Goal: Task Accomplishment & Management: Manage account settings

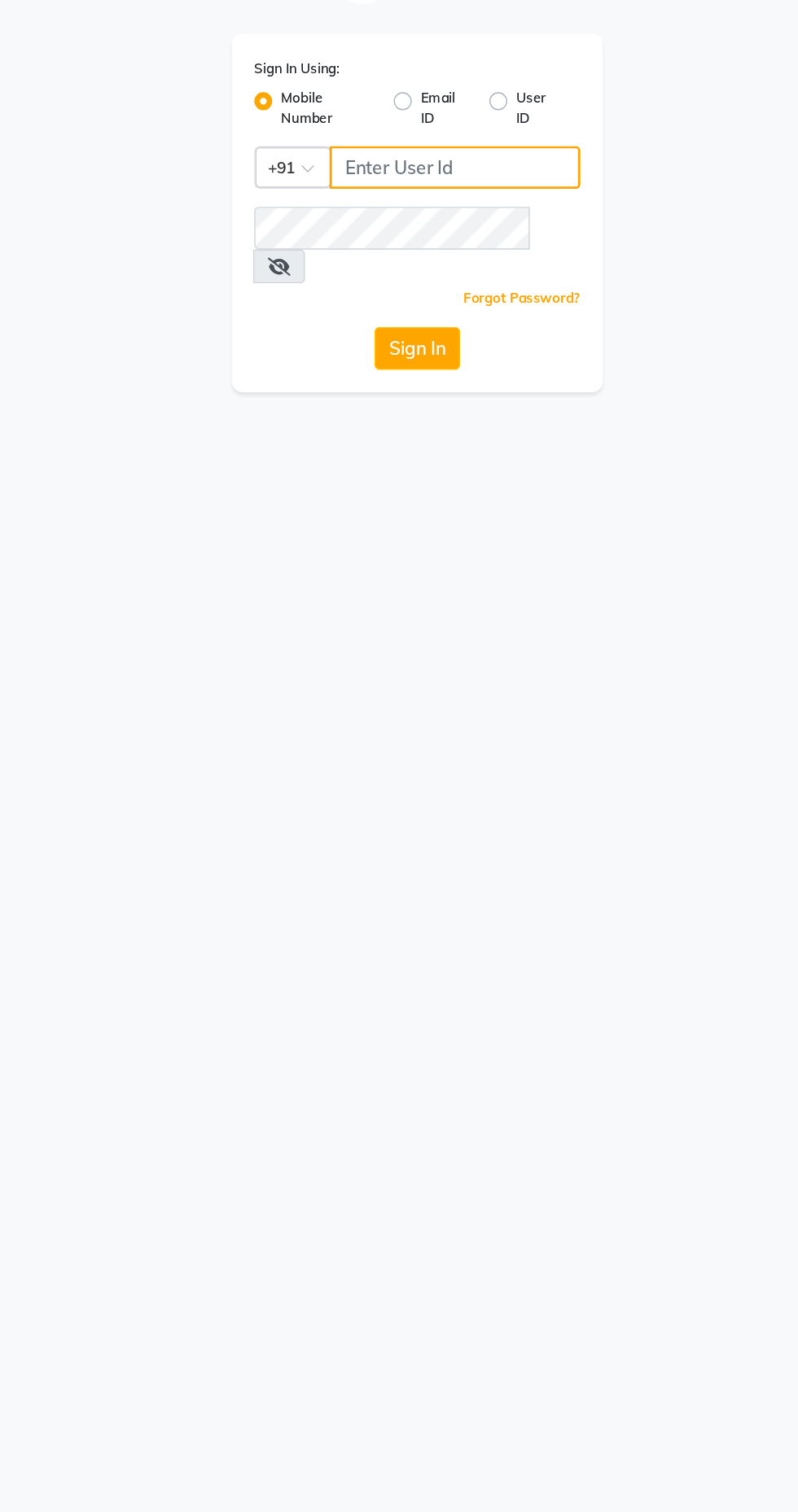
click at [370, 171] on input "Username" at bounding box center [425, 177] width 182 height 31
type input "9769573973"
click at [368, 293] on button "Sign In" at bounding box center [399, 308] width 62 height 31
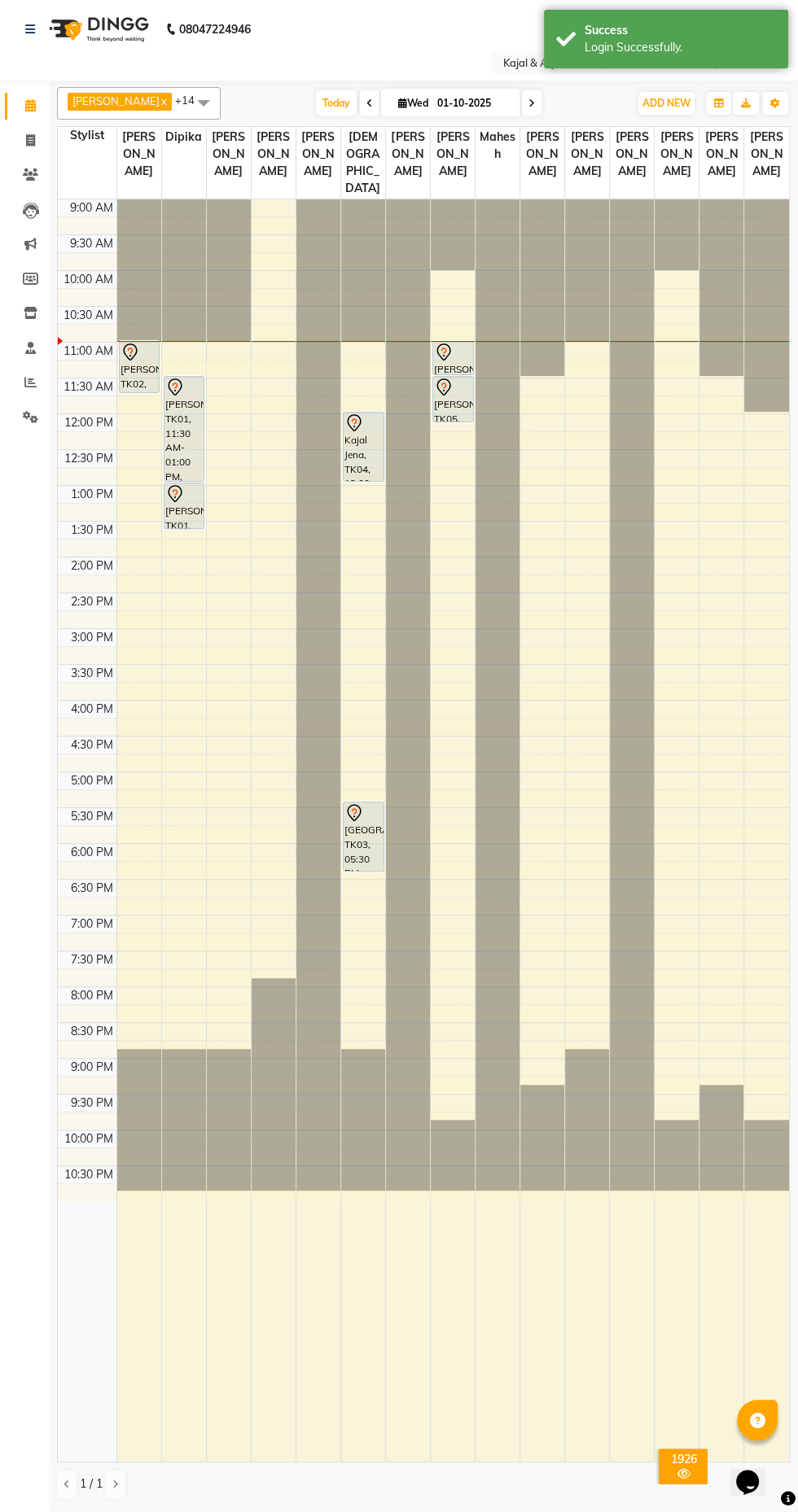
click at [522, 107] on span at bounding box center [531, 103] width 19 height 25
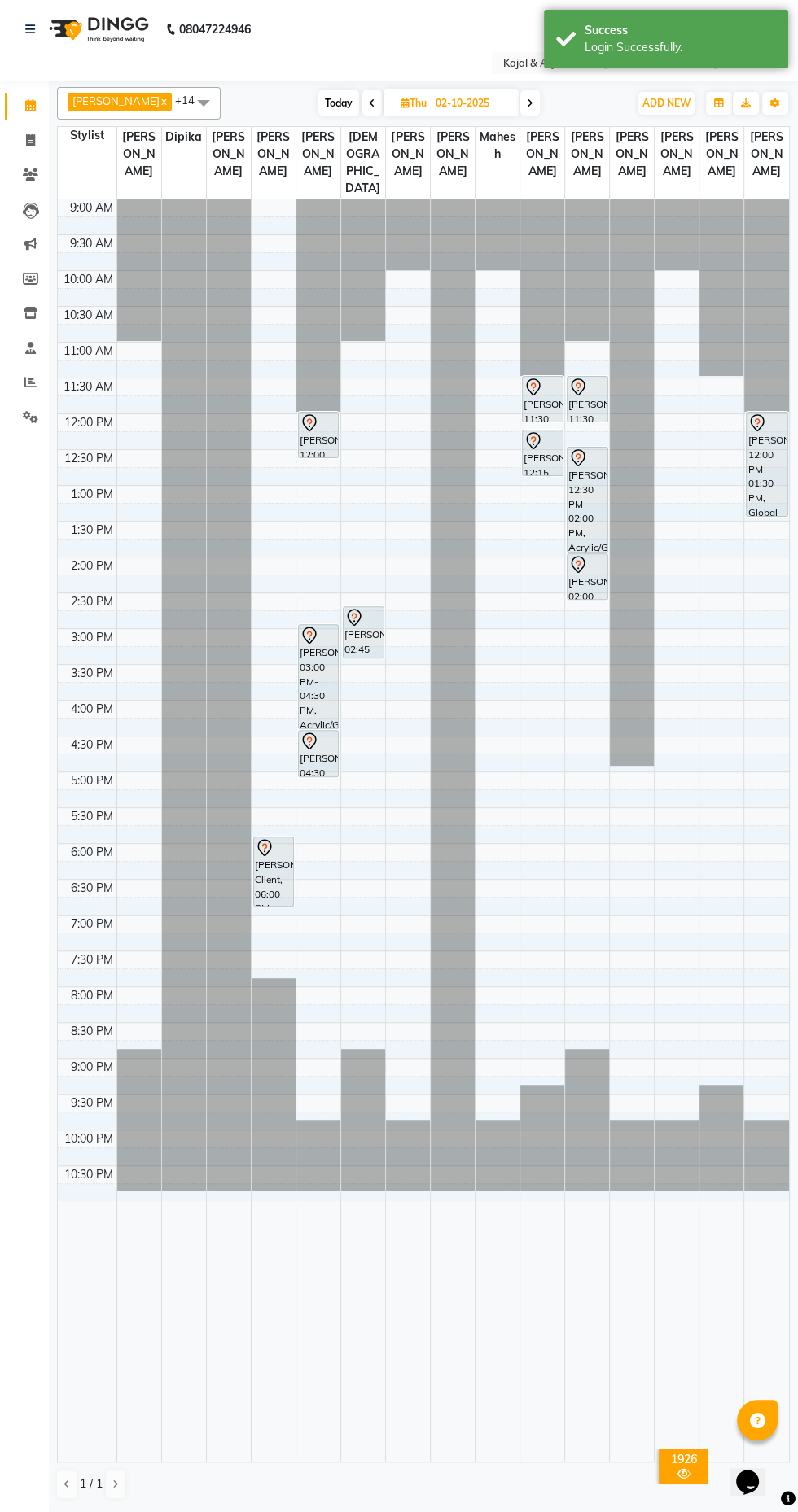
click at [520, 108] on span at bounding box center [530, 103] width 19 height 25
type input "03-10-2025"
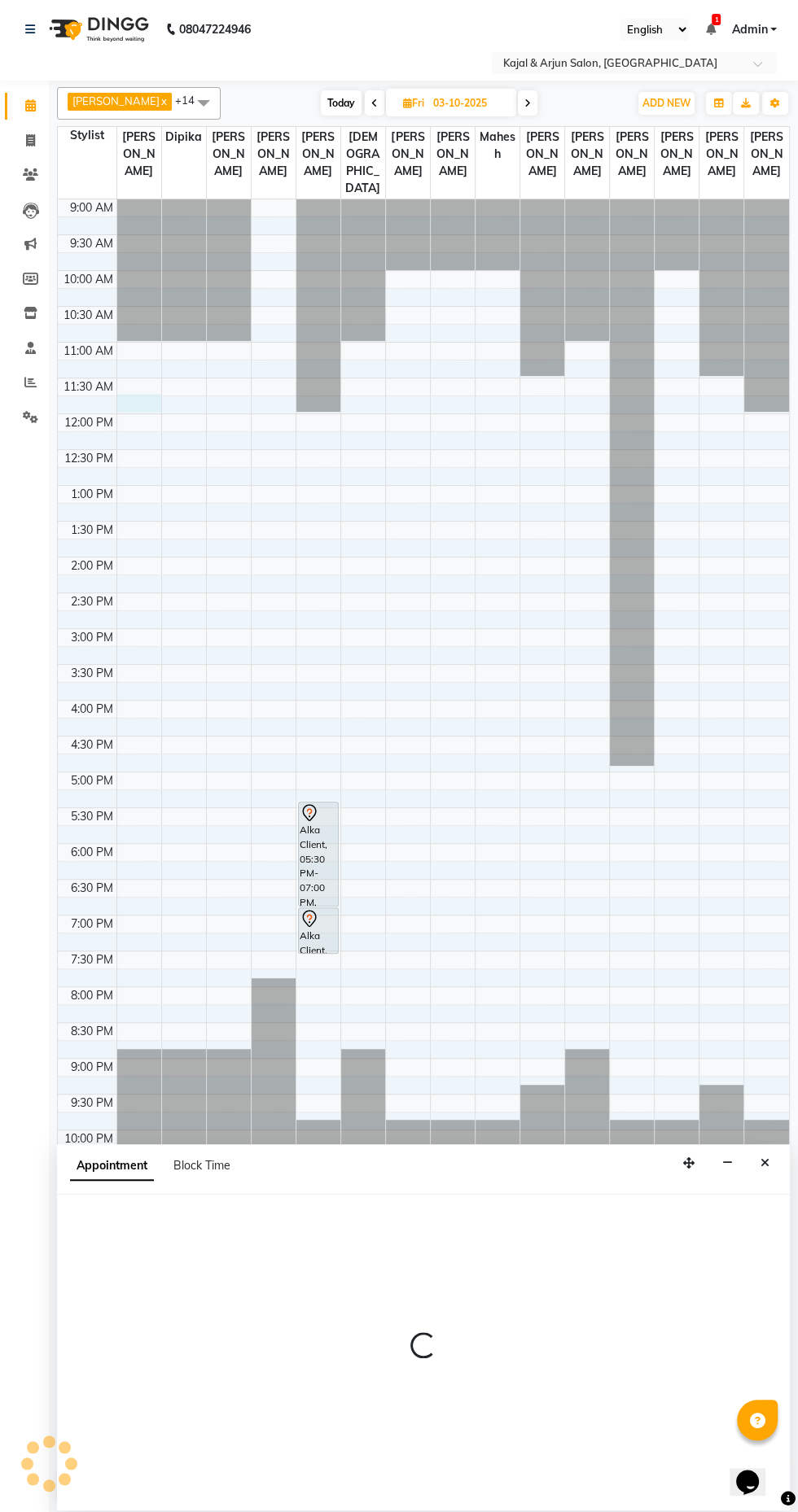
select select "6990"
select select "705"
select select "tentative"
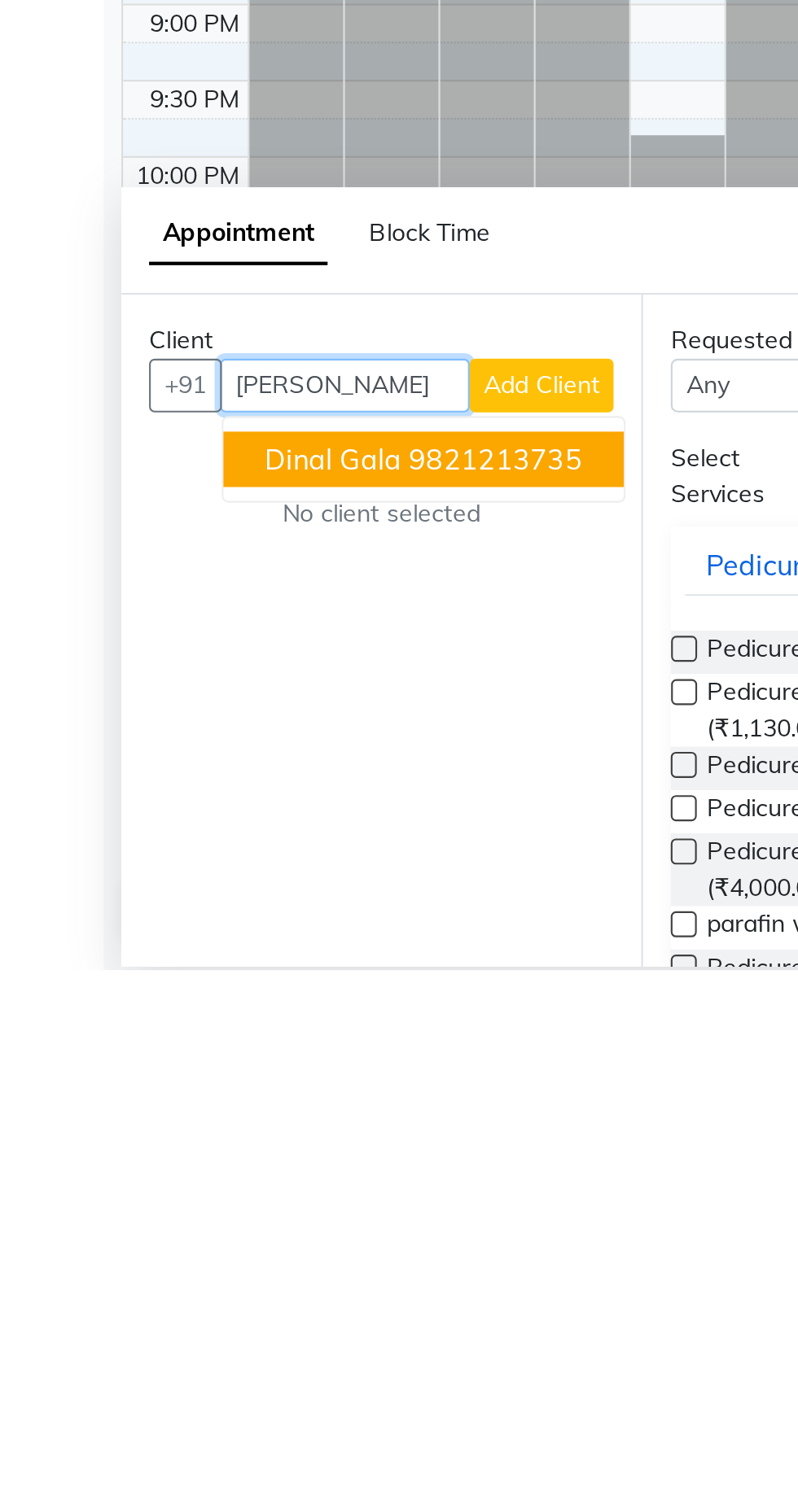
click at [215, 1267] on ngb-highlight "9821213735" at bounding box center [232, 1272] width 82 height 17
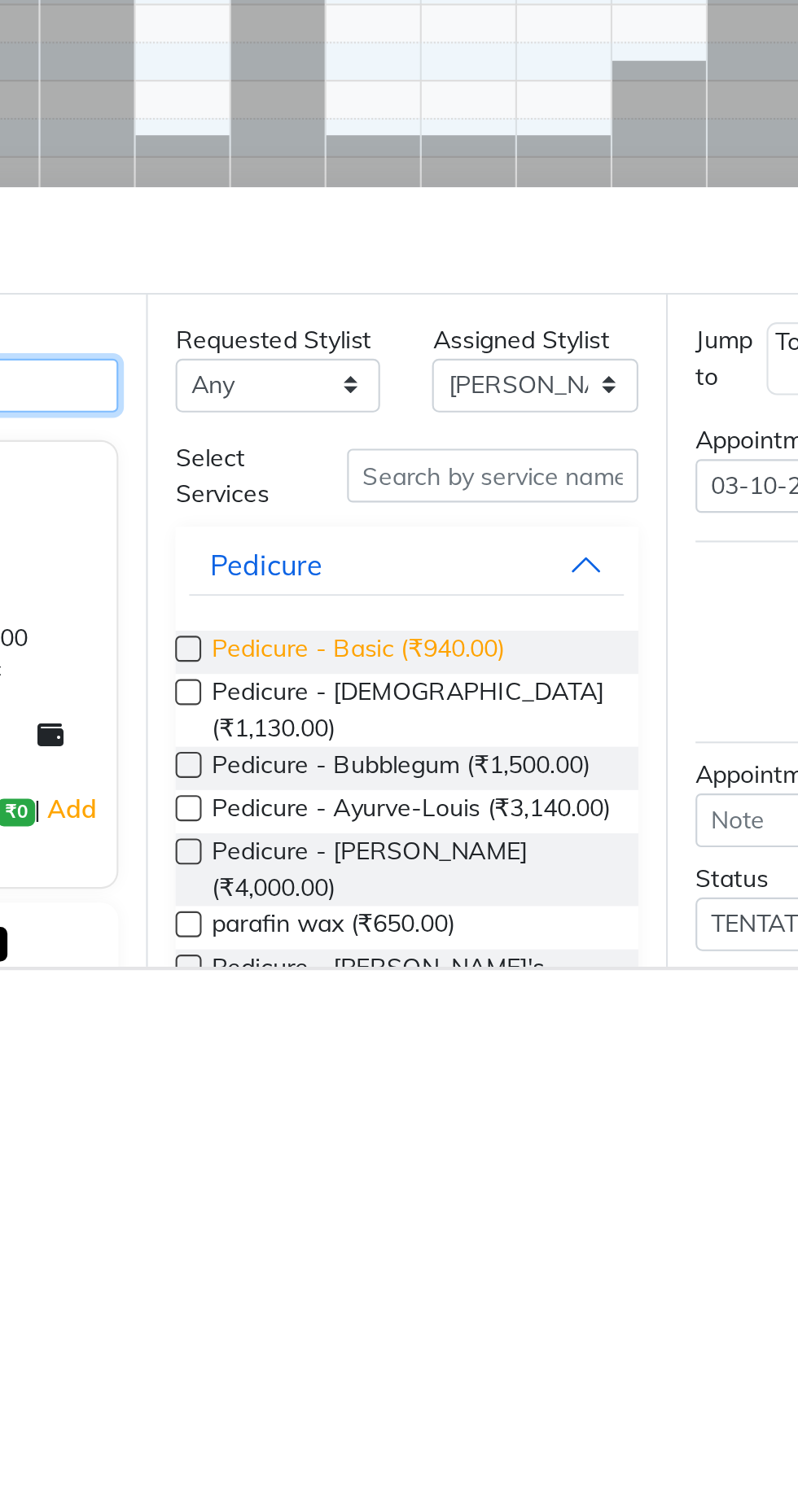
type input "9821213735"
click at [415, 1358] on span "Pedicure - Basic (₹940.00)" at bounding box center [401, 1362] width 138 height 20
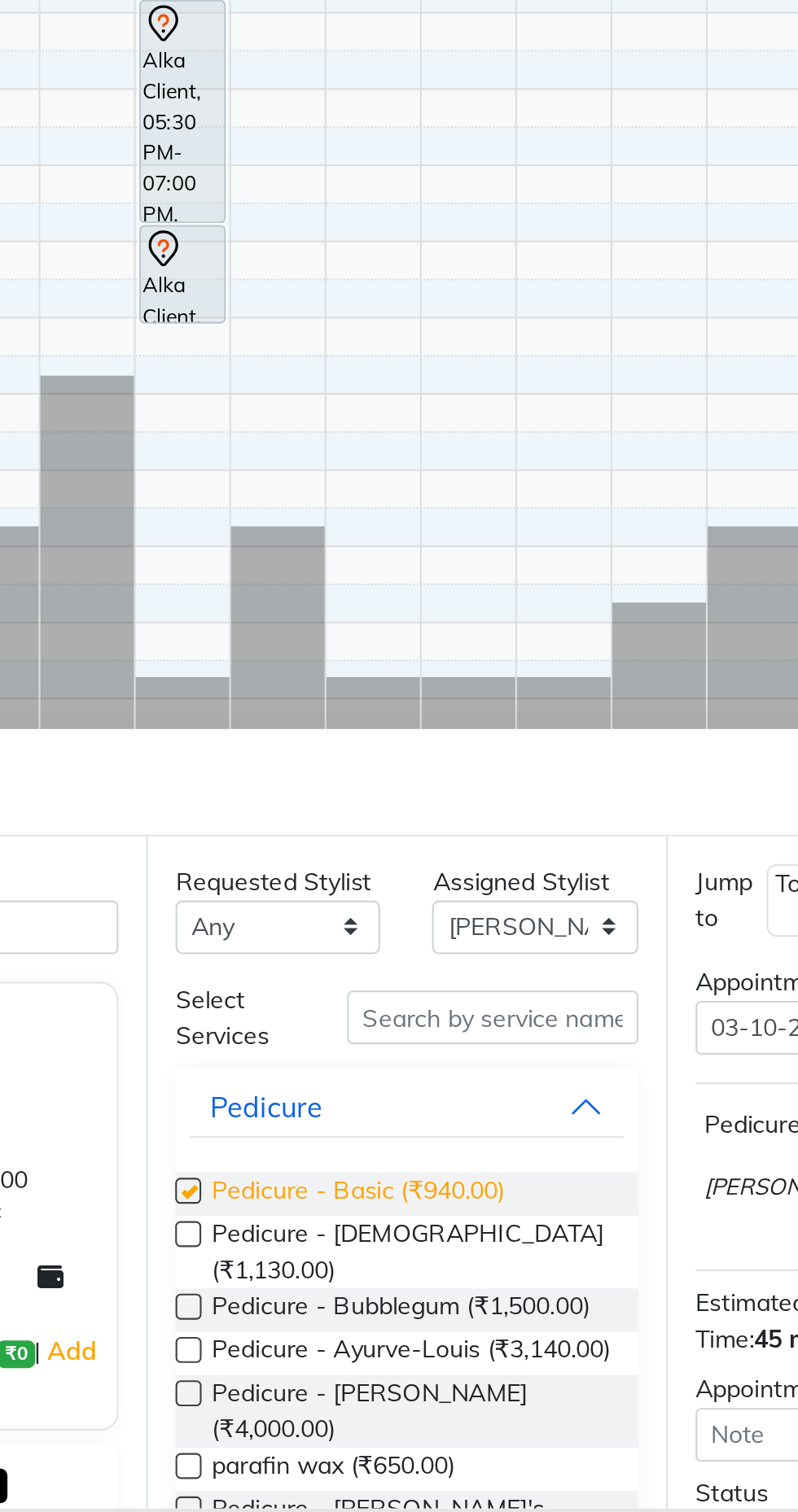
checkbox input "false"
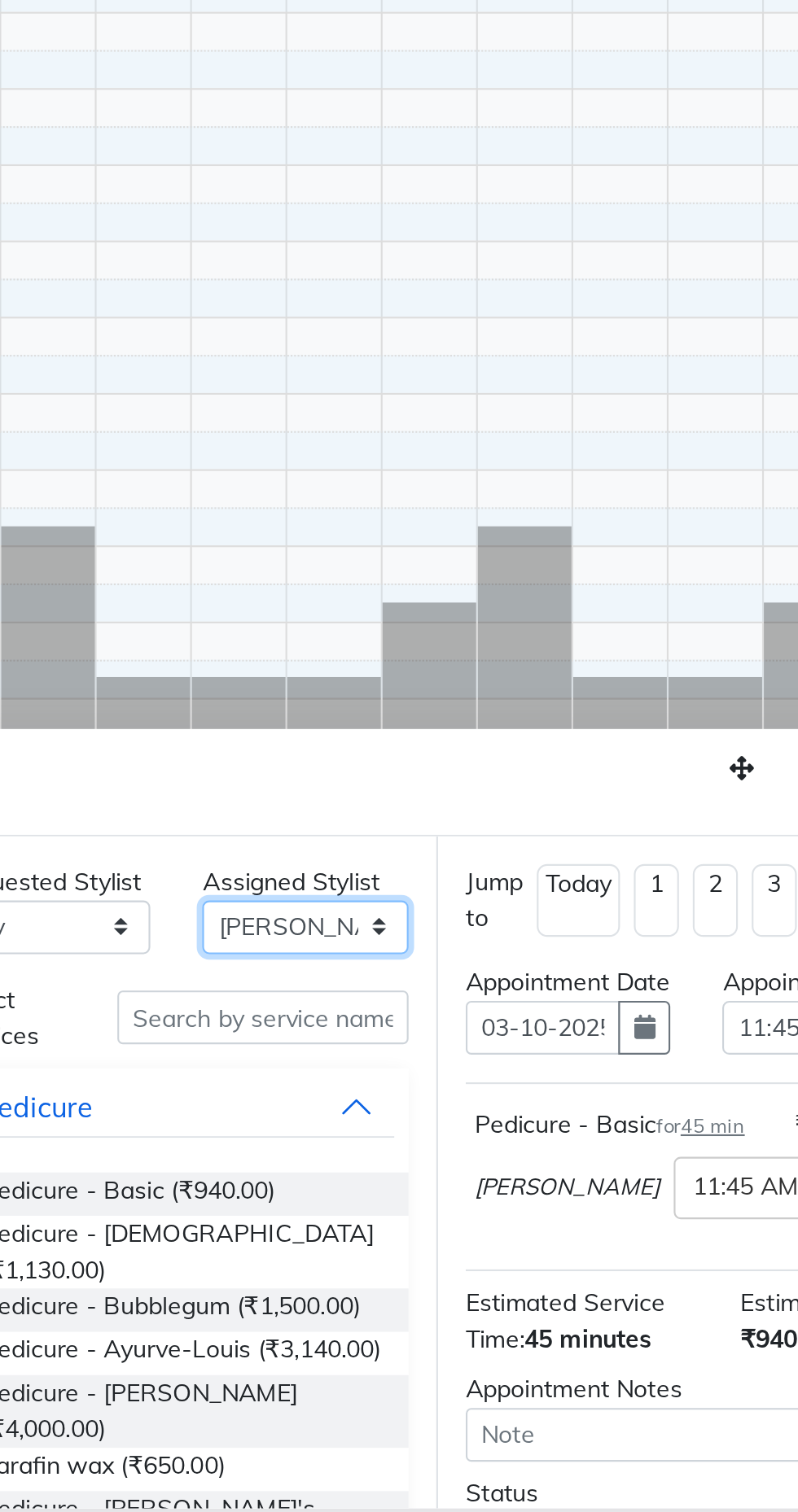
click at [479, 1242] on select "Select Arjun Sir Dipesh Dipika Himanshu Patel kabir uddin Kabita Tamang Kajal M…" at bounding box center [484, 1237] width 96 height 25
select select "6989"
click at [436, 1225] on select "Select Arjun Sir Dipesh Dipika Himanshu Patel kabir uddin Kabita Tamang Kajal M…" at bounding box center [484, 1237] width 96 height 25
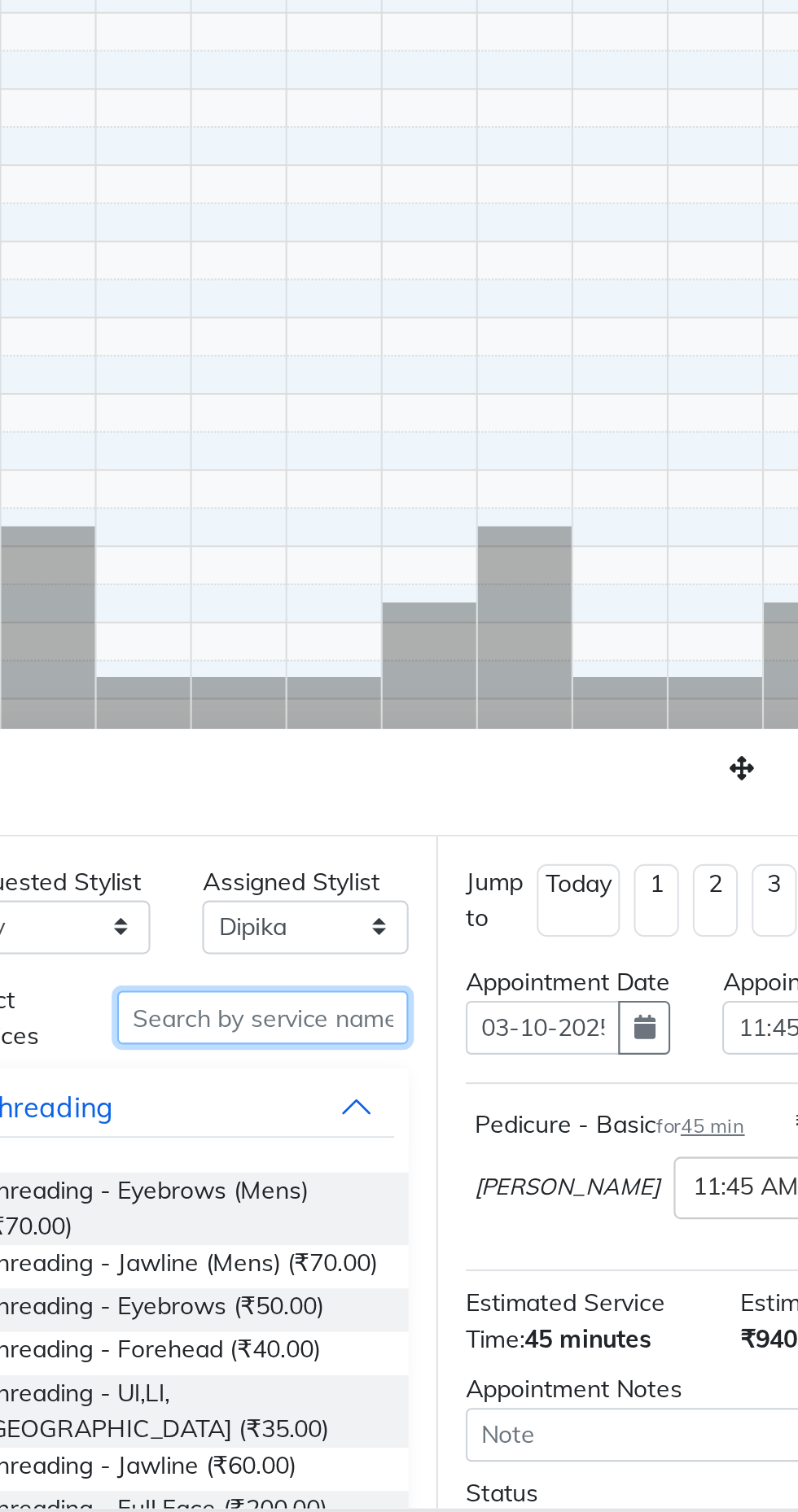
click at [485, 1281] on input "text" at bounding box center [464, 1279] width 137 height 25
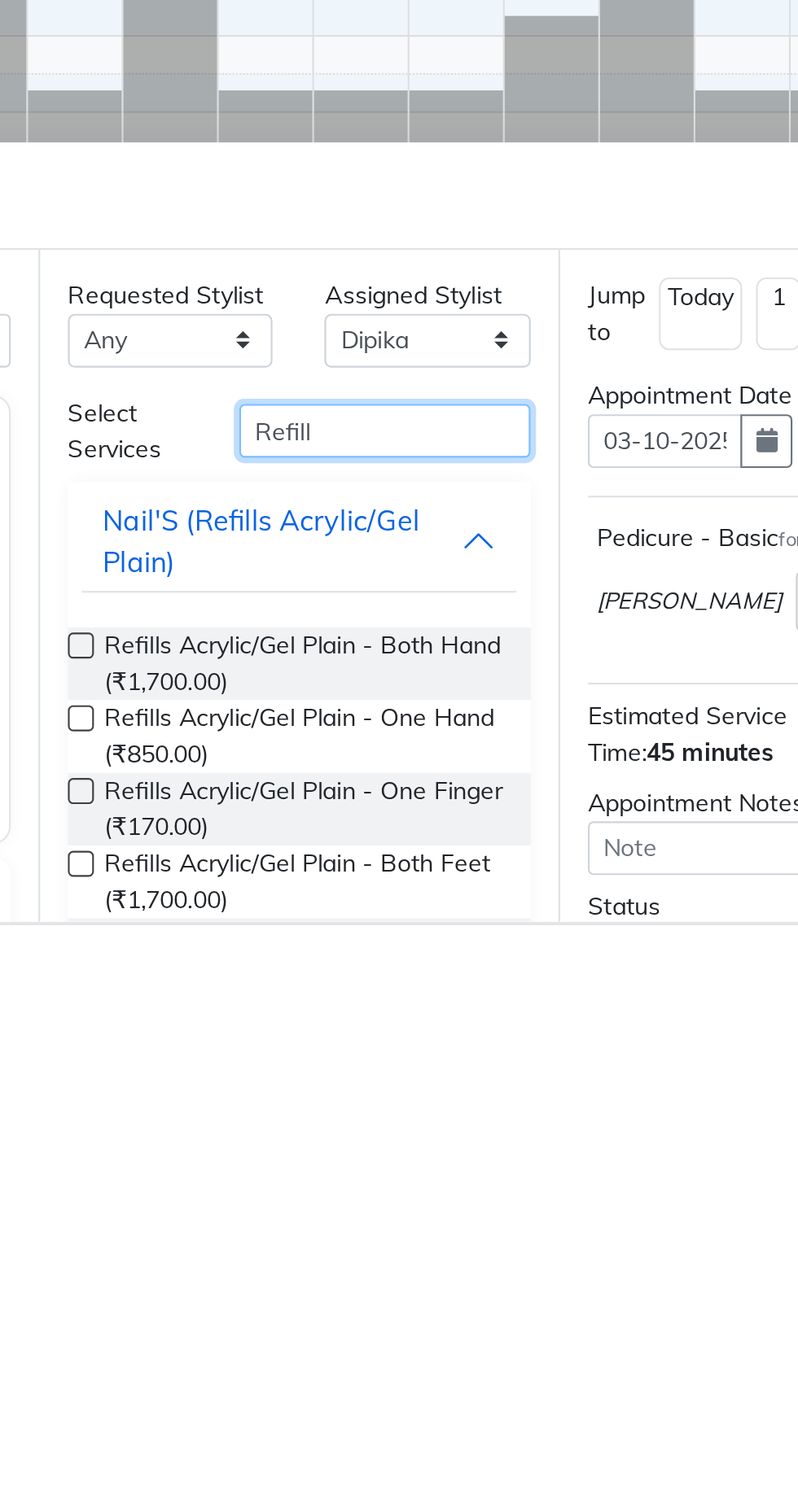
type input "Refill"
click at [322, 1378] on label at bounding box center [321, 1381] width 12 height 12
click at [322, 1378] on input "checkbox" at bounding box center [320, 1382] width 11 height 11
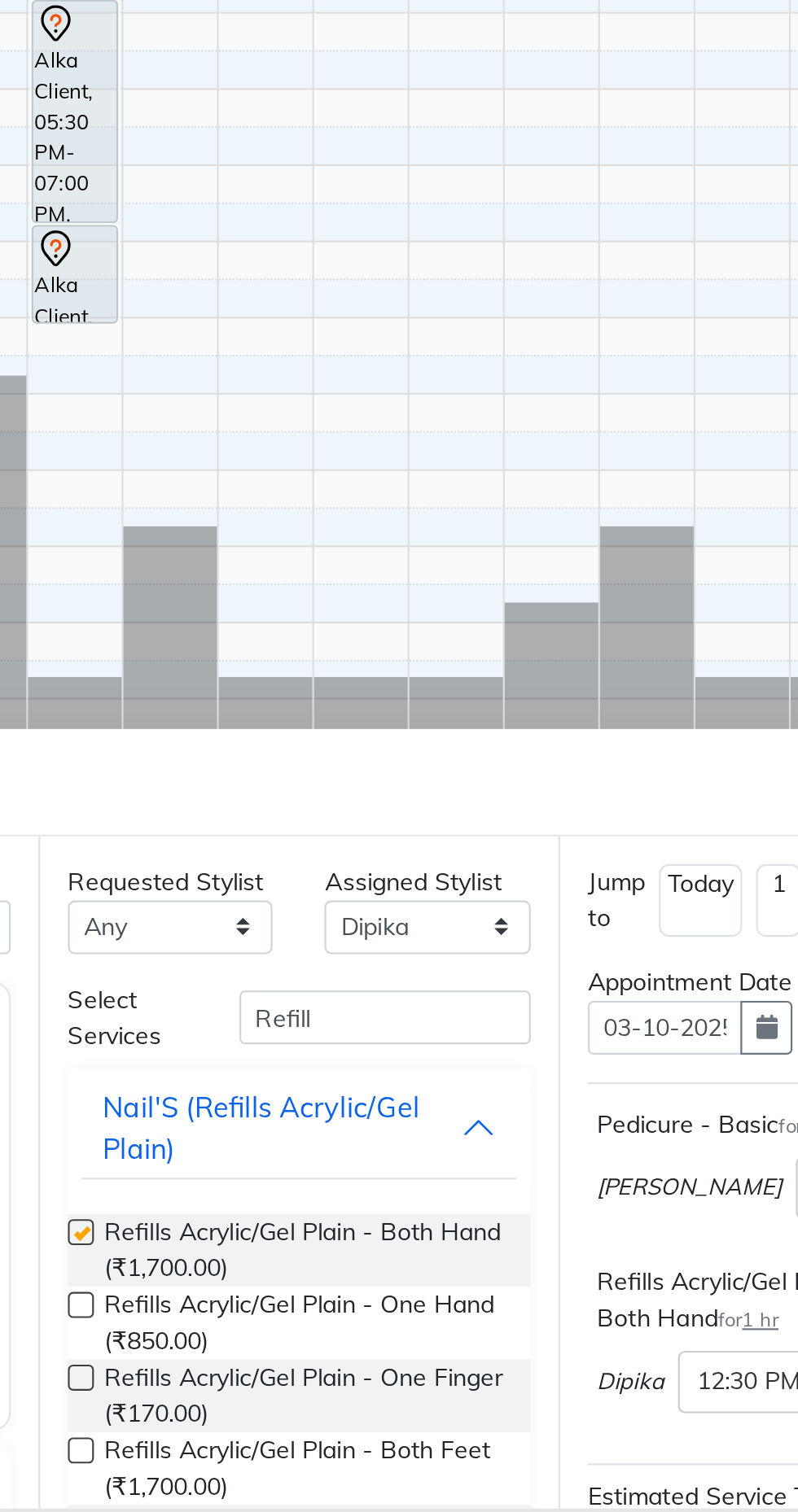
checkbox input "false"
click at [475, 1285] on input "Refill" at bounding box center [464, 1279] width 137 height 25
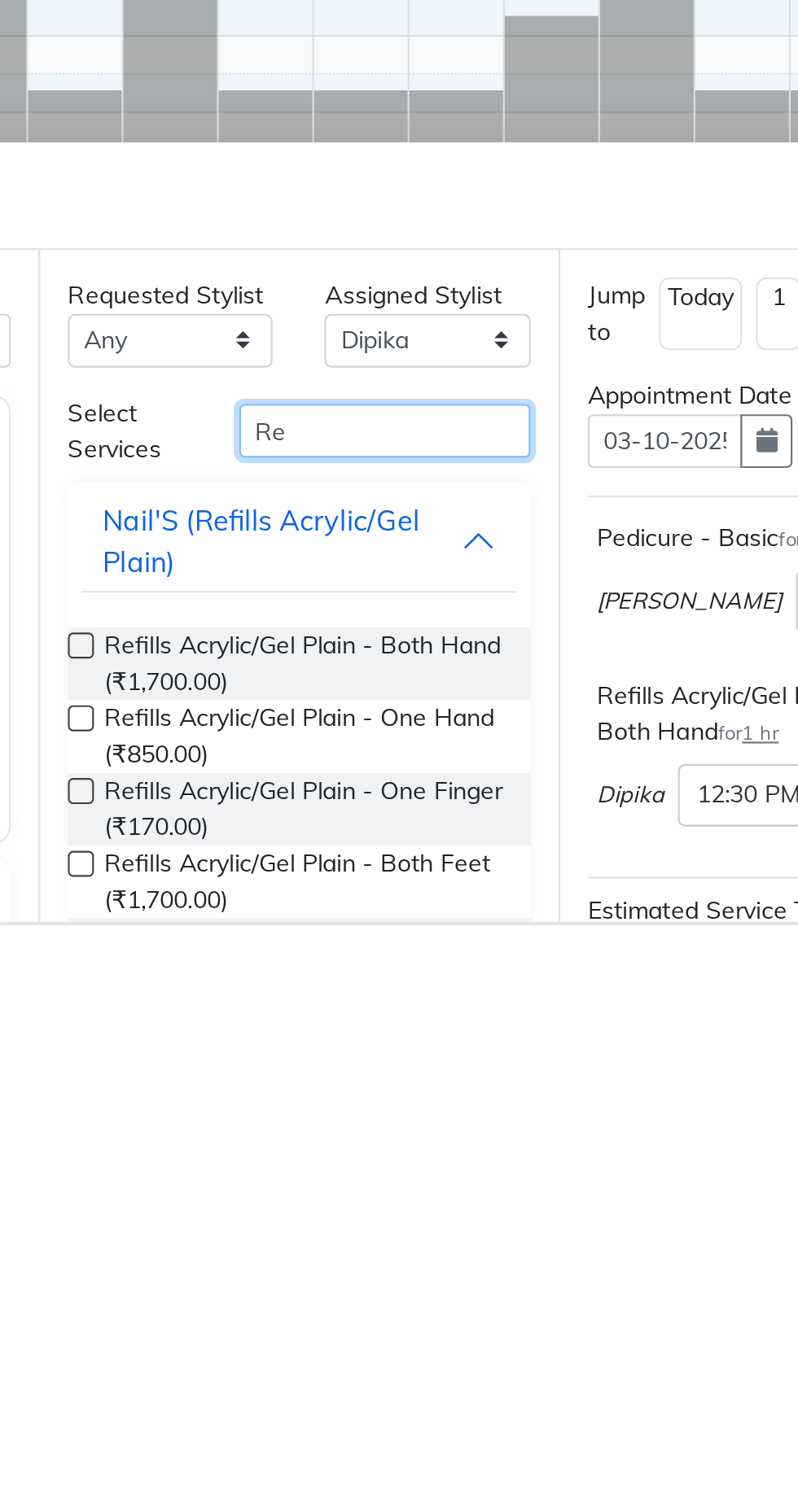
type input "R"
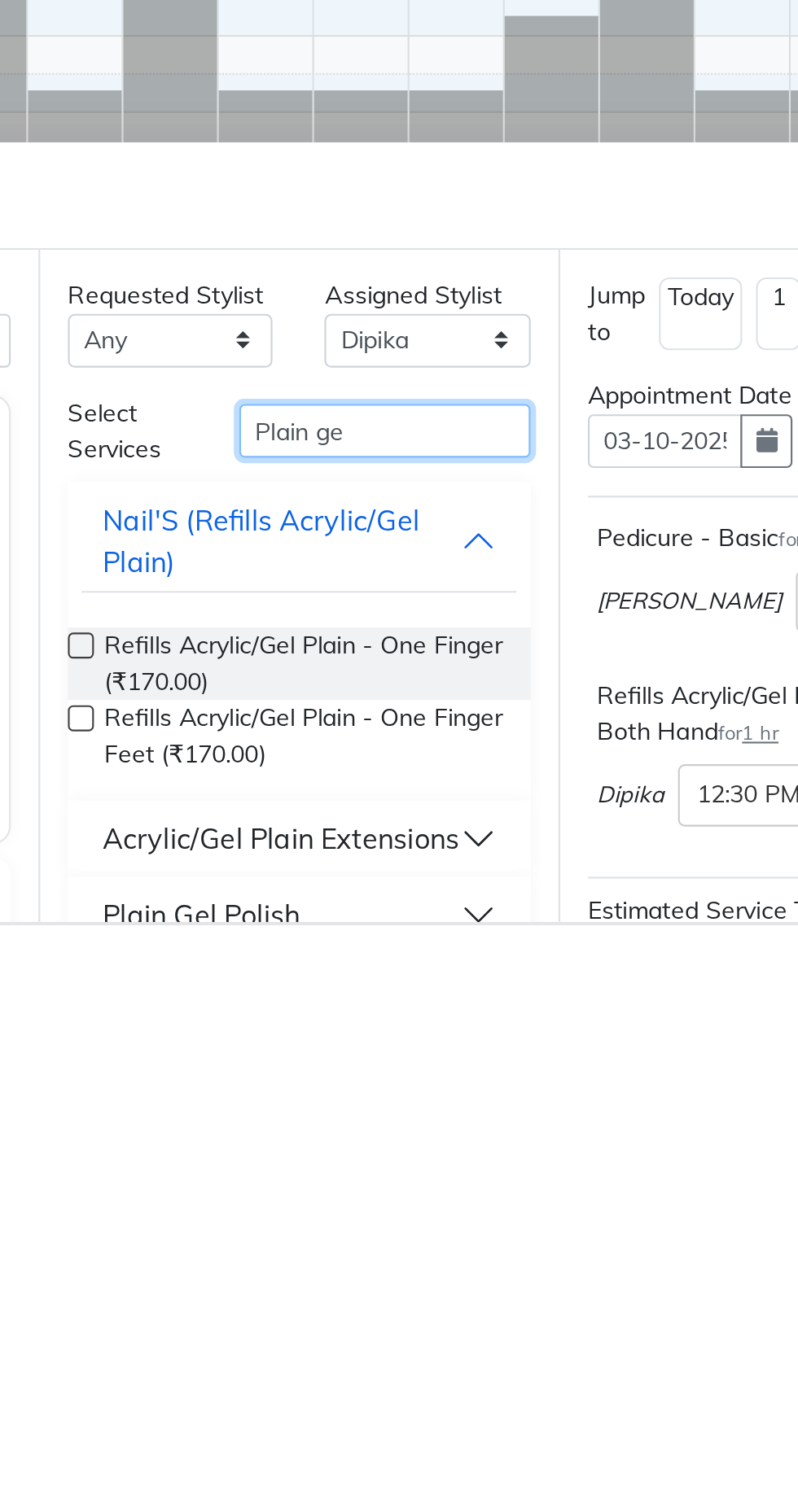
scroll to position [27, 0]
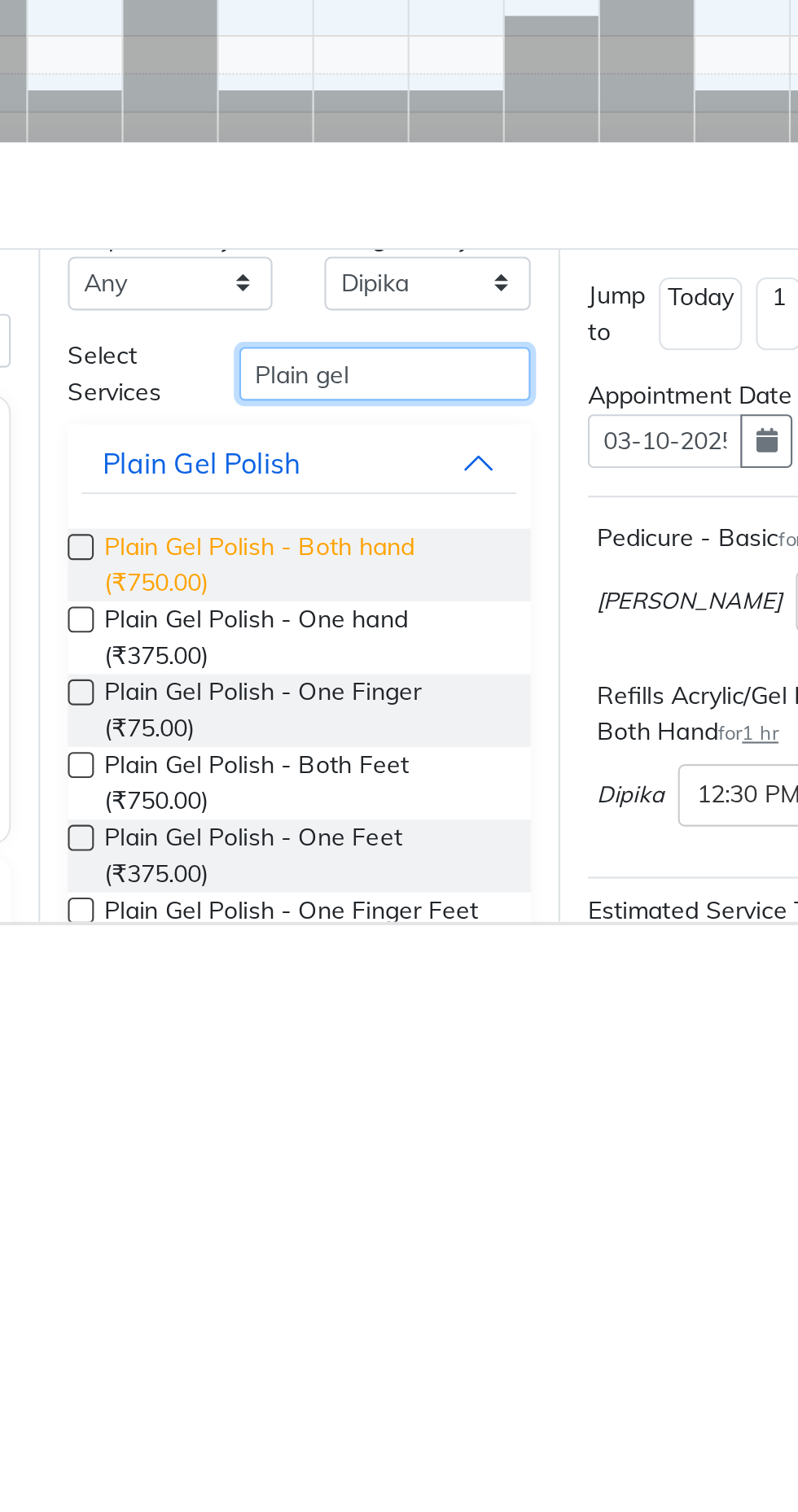
type input "Plain gel"
click at [344, 1335] on span "Plain Gel Polish - Both hand (₹750.00)" at bounding box center [425, 1342] width 187 height 34
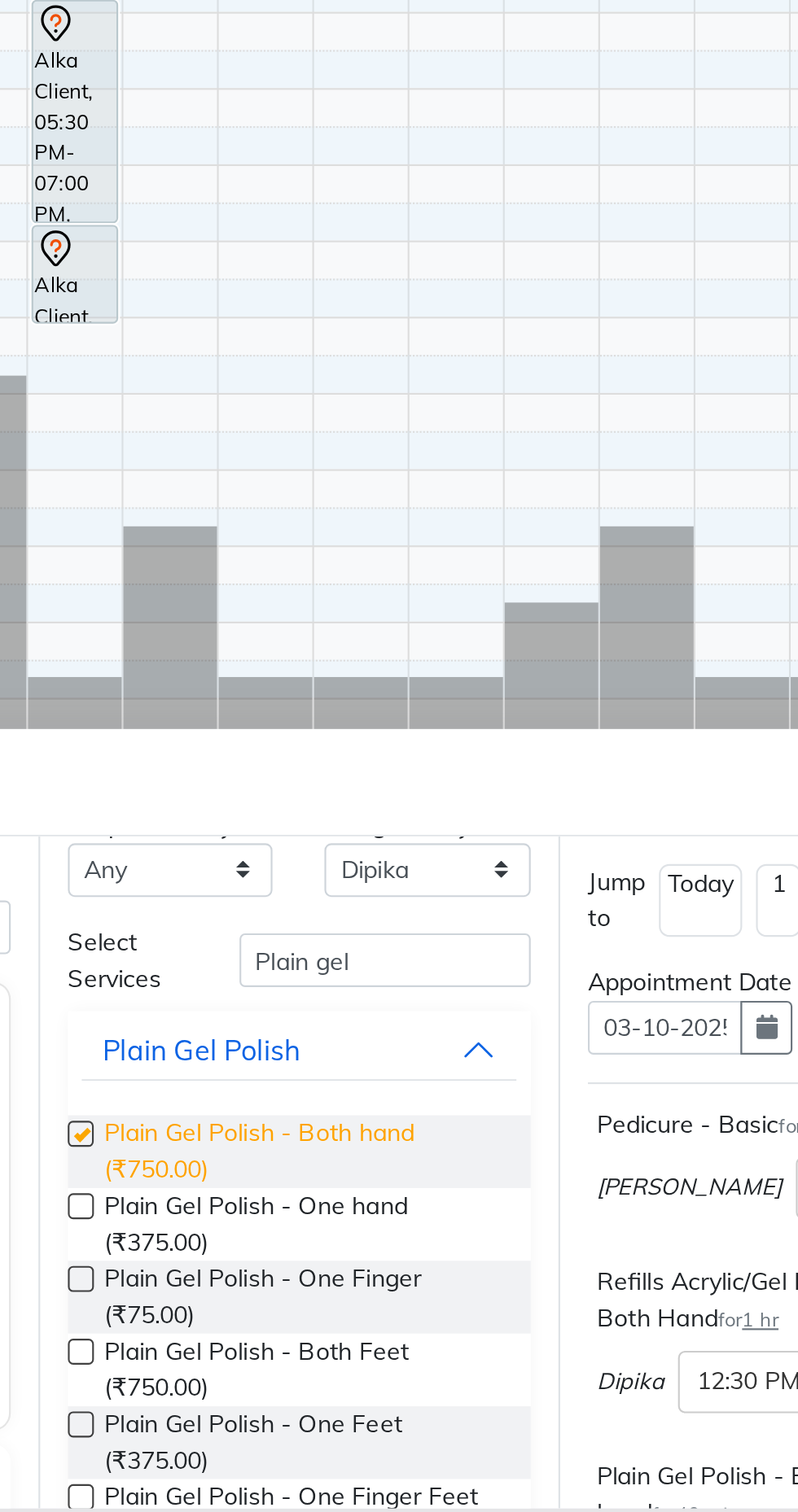
checkbox input "false"
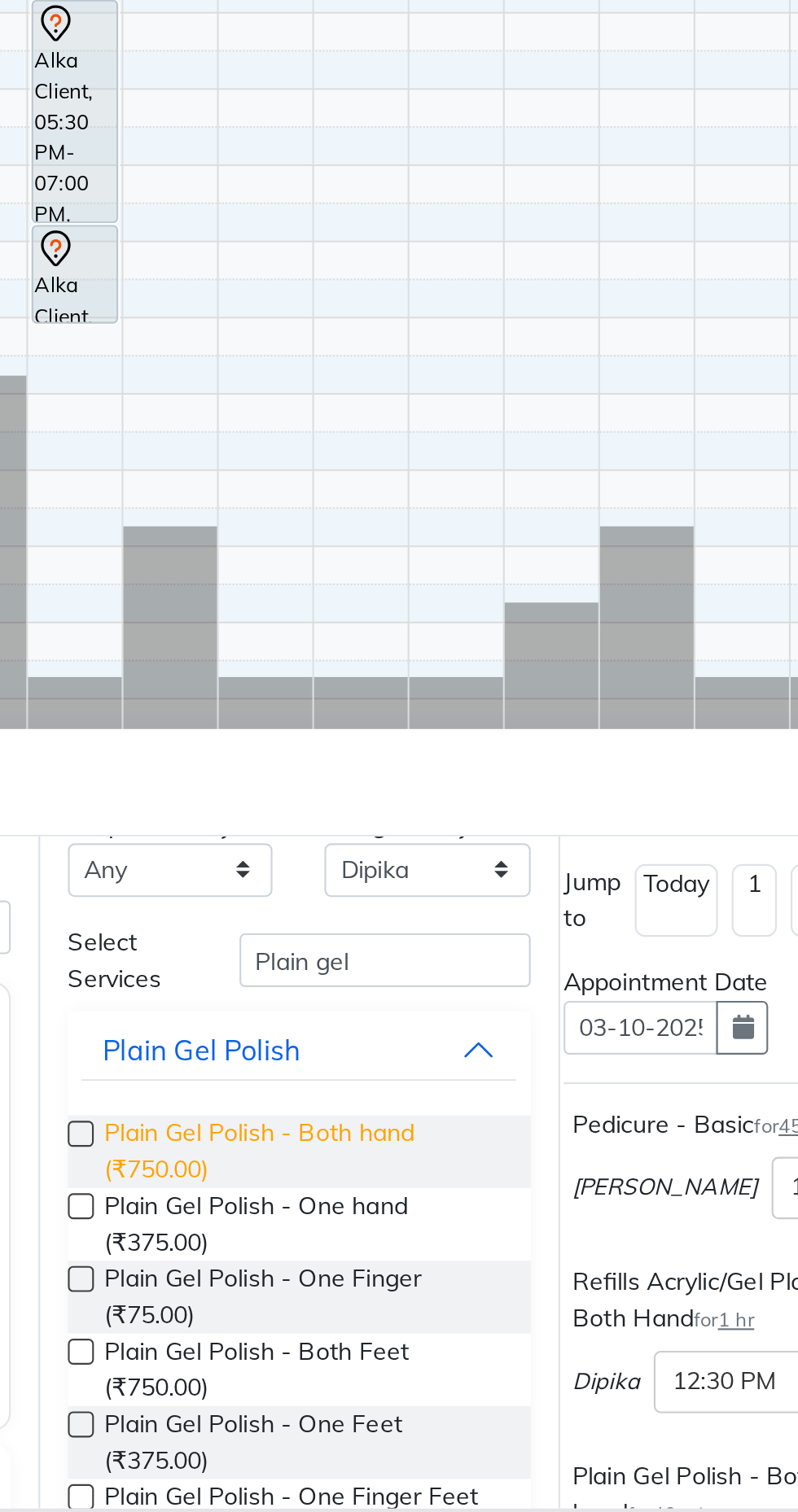
scroll to position [0, 0]
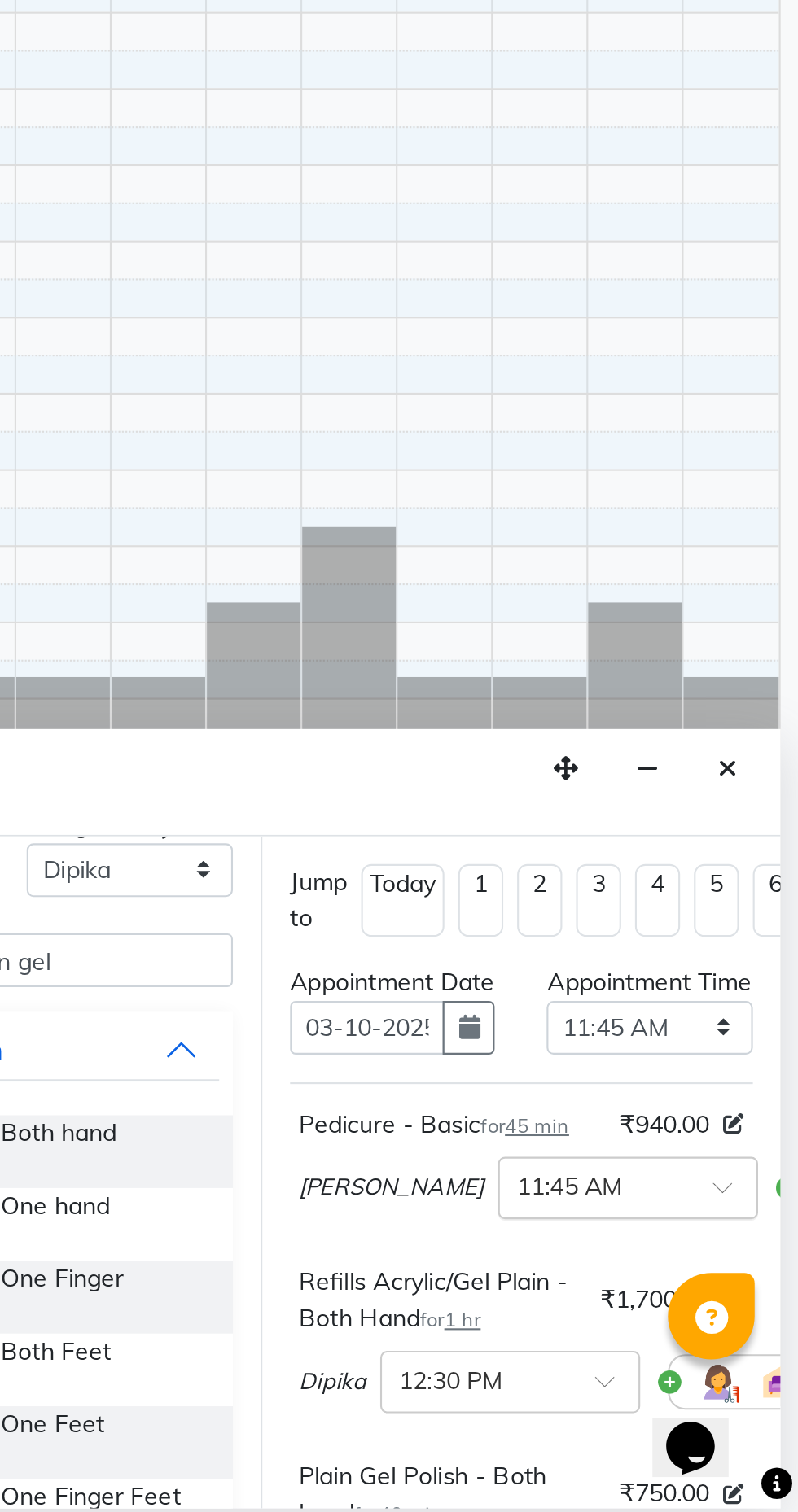
click at [666, 1366] on input "text" at bounding box center [702, 1358] width 72 height 17
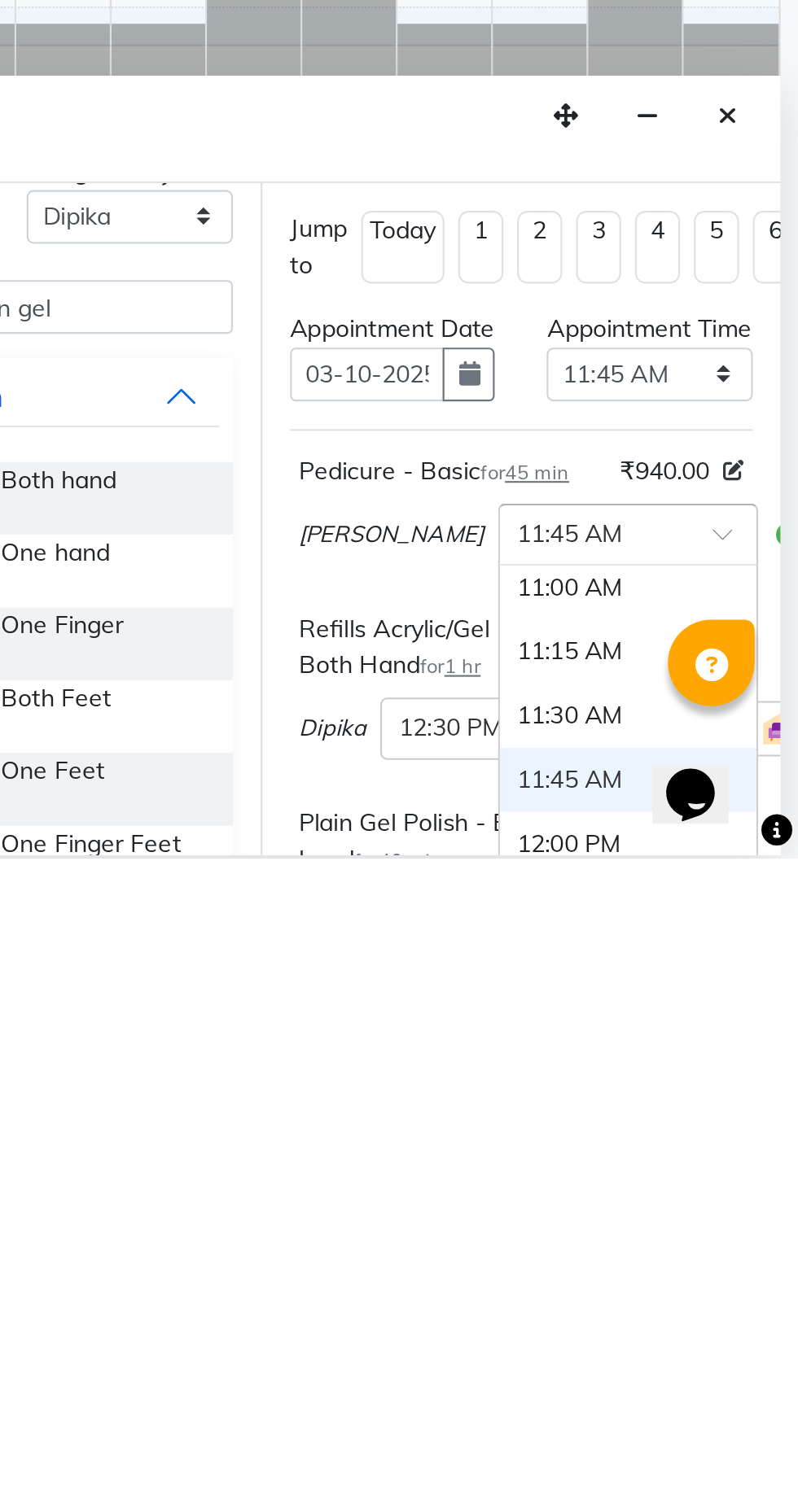
scroll to position [146, 0]
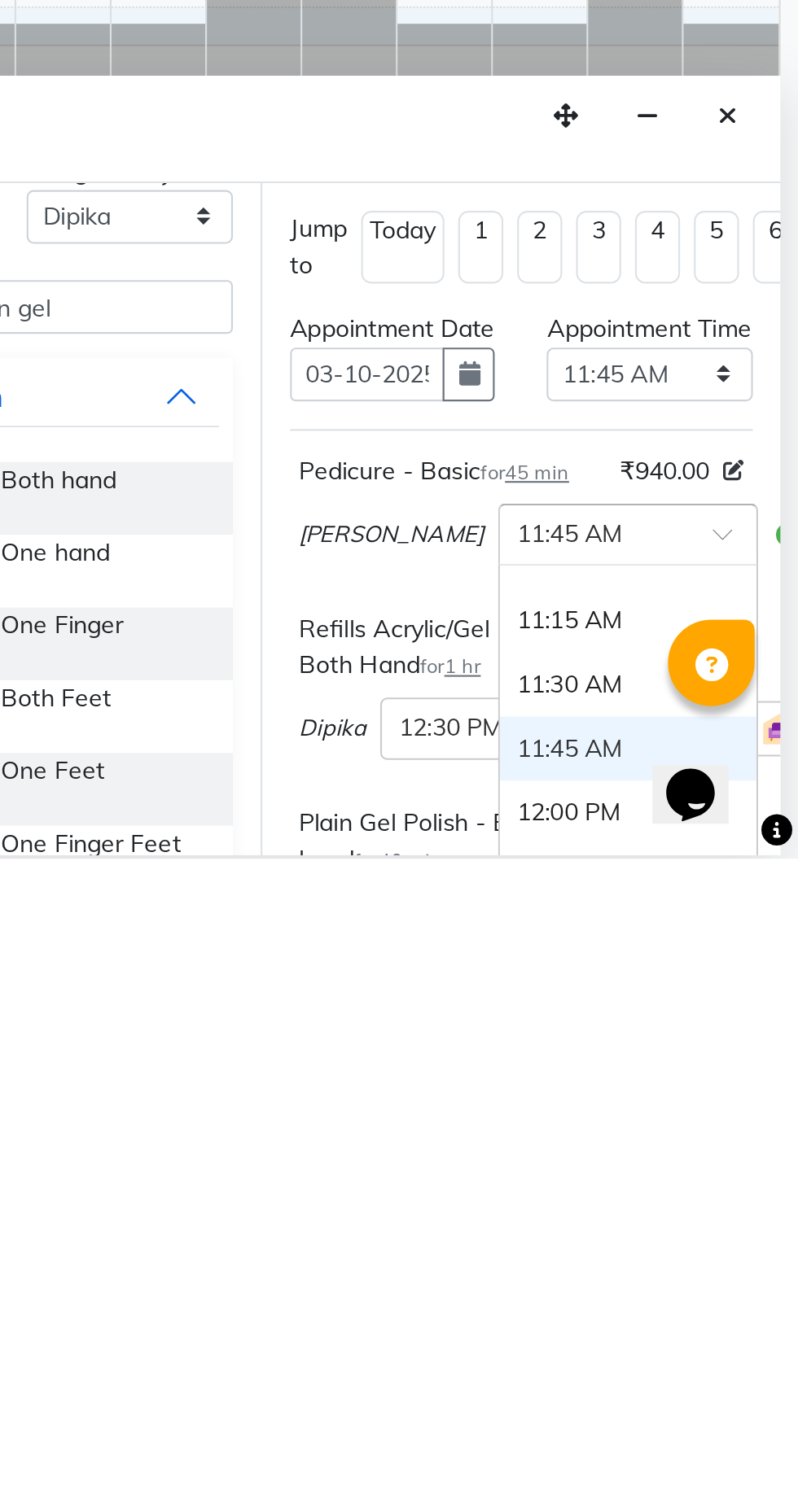
click at [658, 1445] on div "11:30 AM" at bounding box center [717, 1430] width 120 height 30
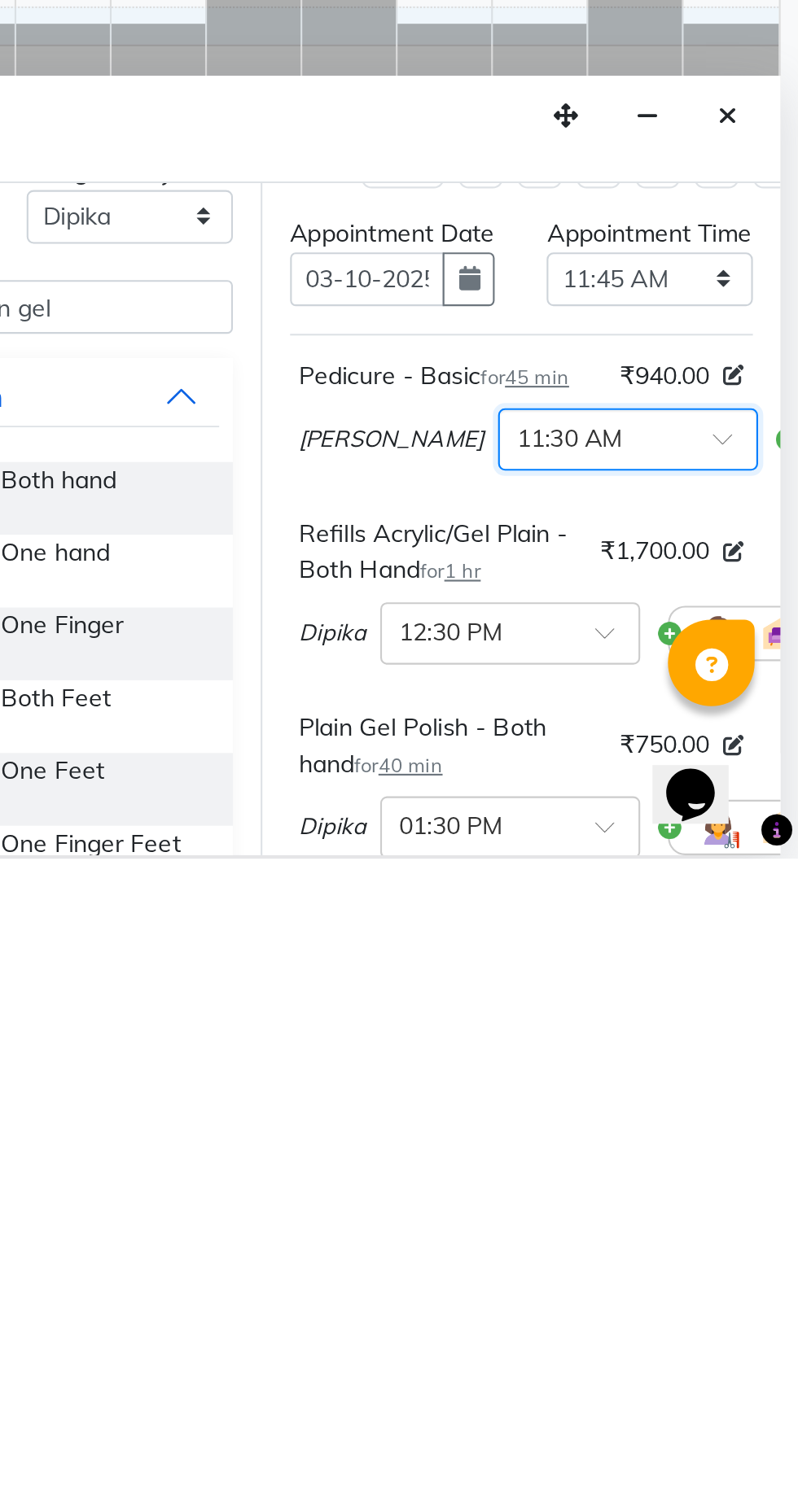
scroll to position [50, 0]
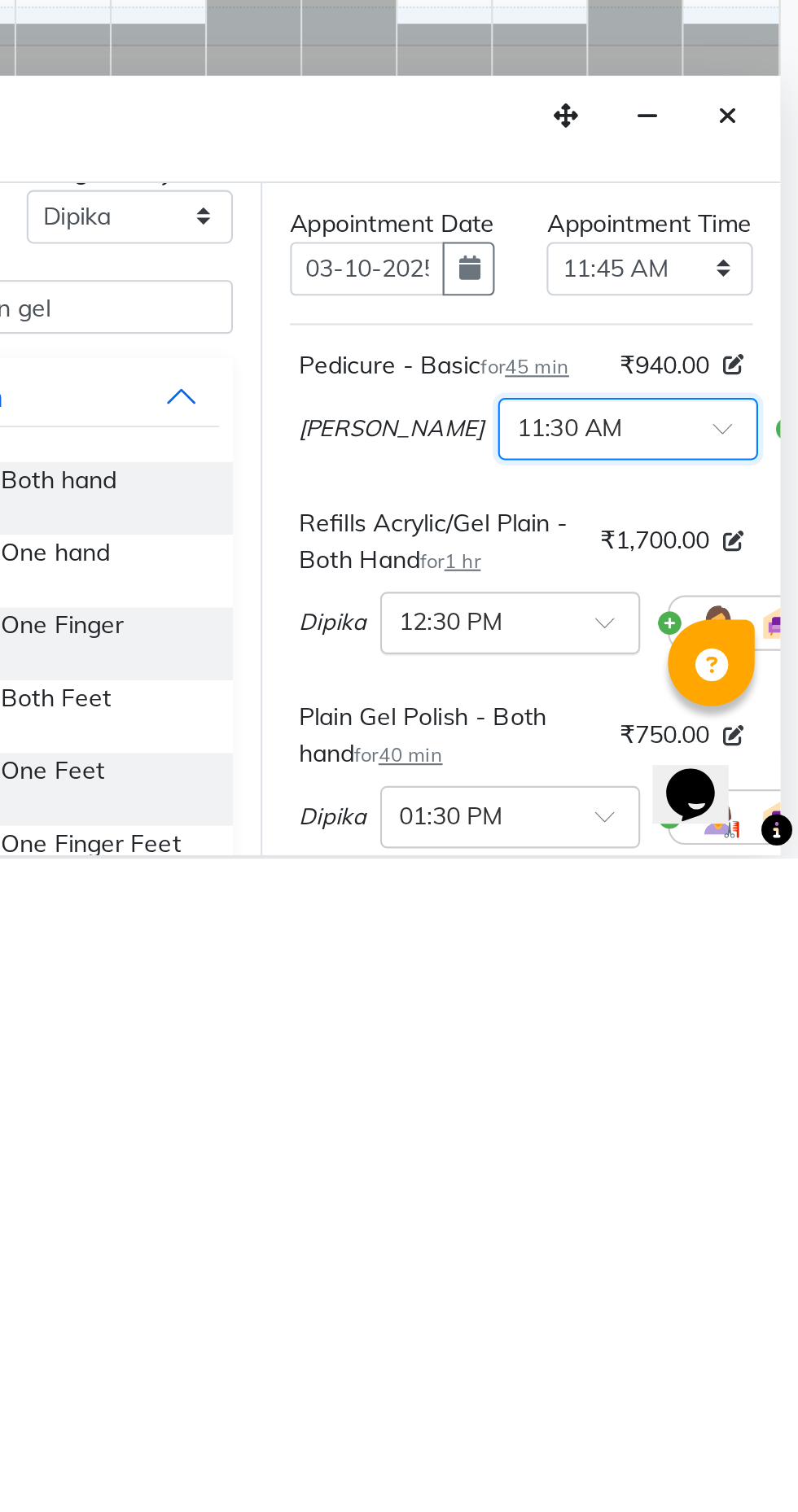
click at [652, 1409] on input "text" at bounding box center [646, 1399] width 72 height 17
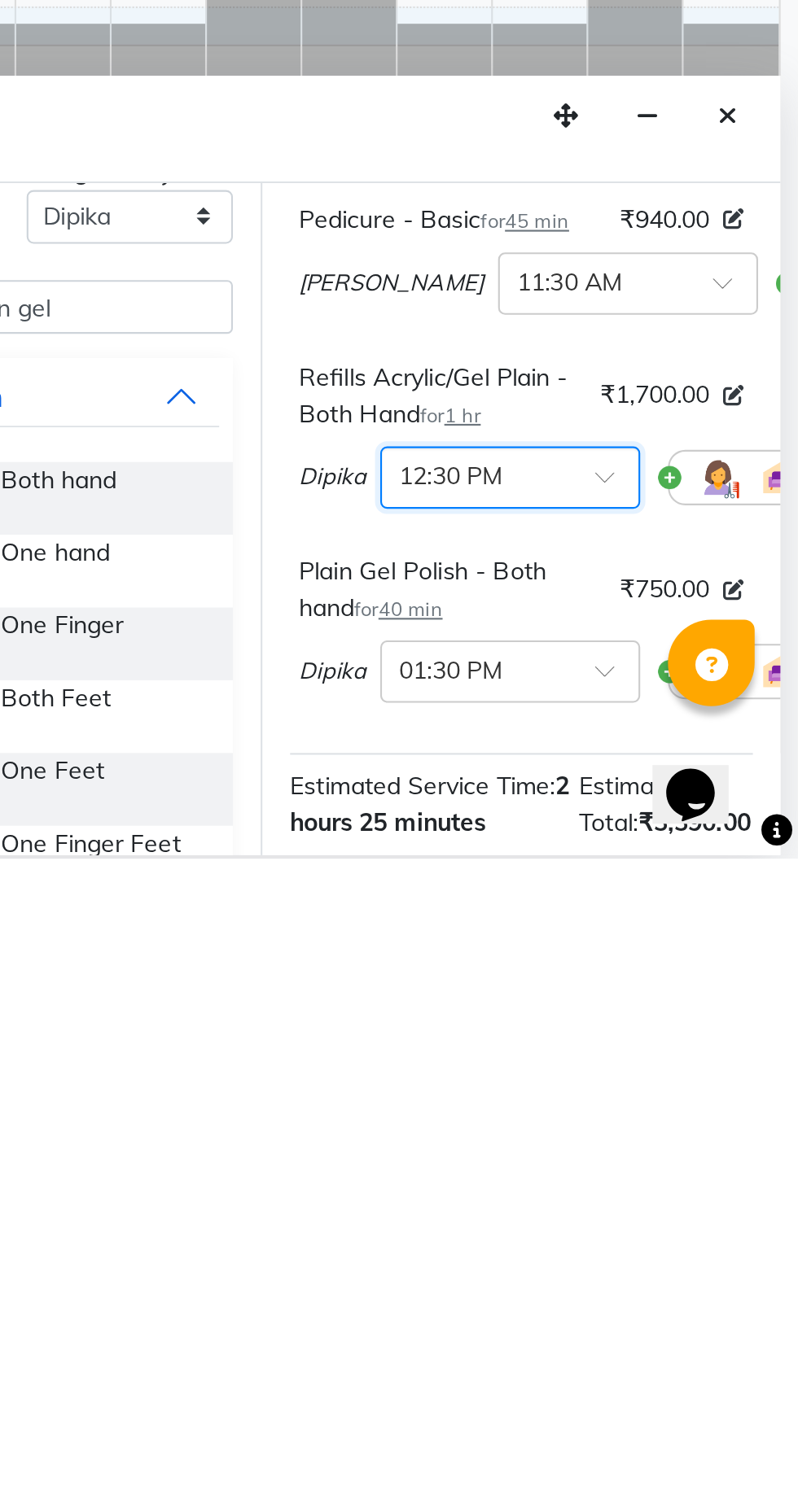
scroll to position [119, 0]
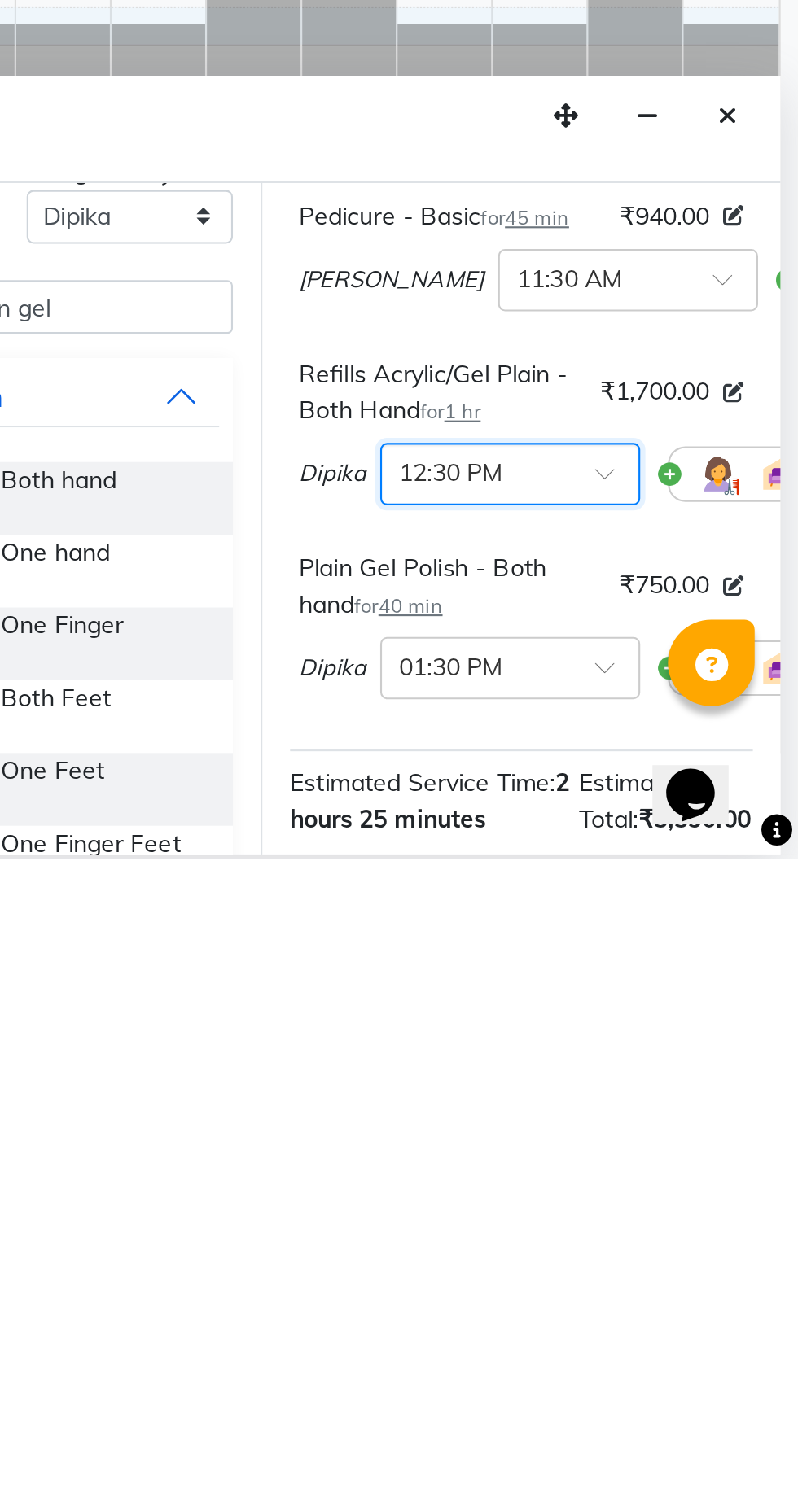
click at [659, 1338] on input "text" at bounding box center [646, 1329] width 72 height 17
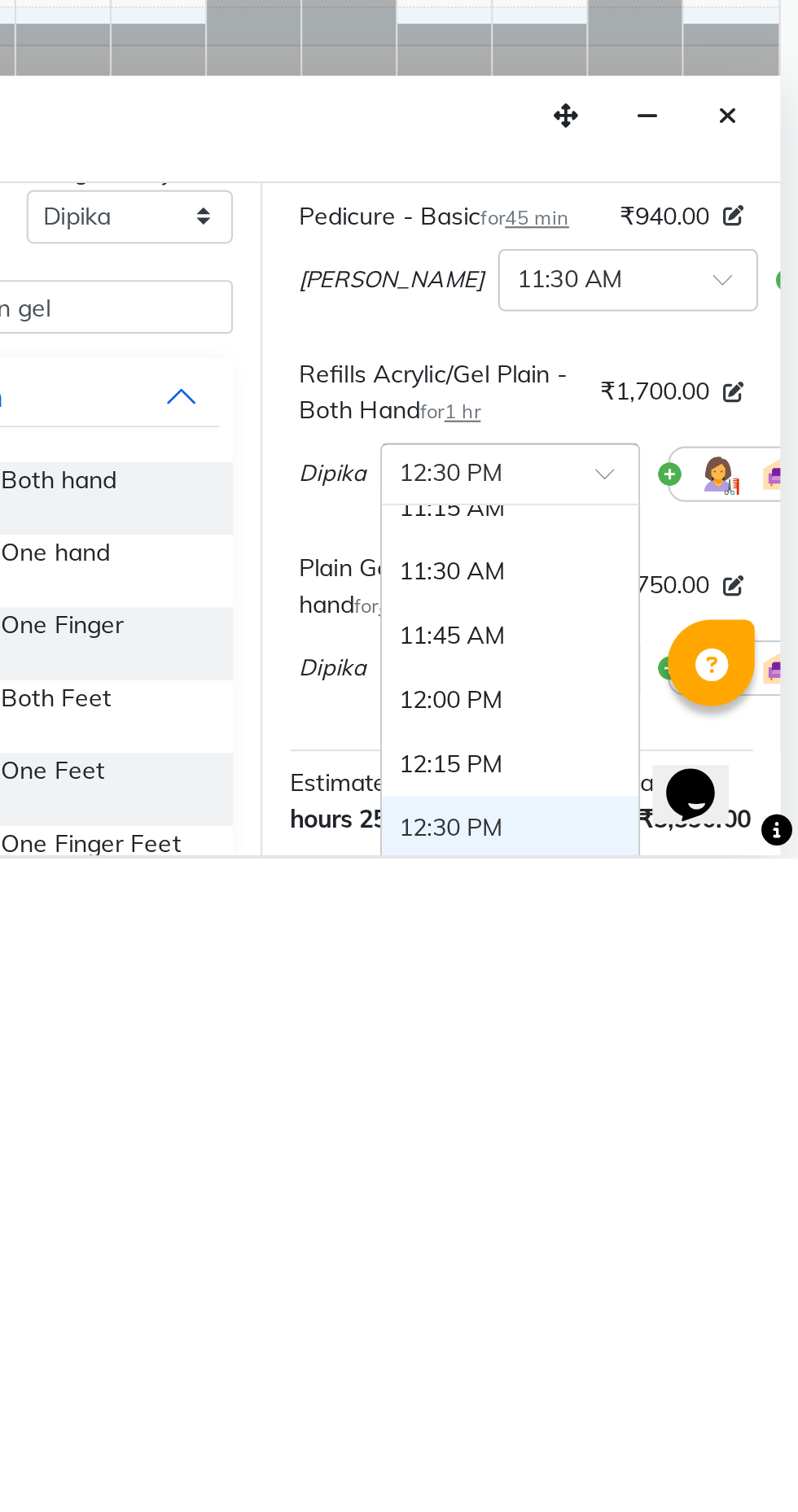
scroll to position [167, 0]
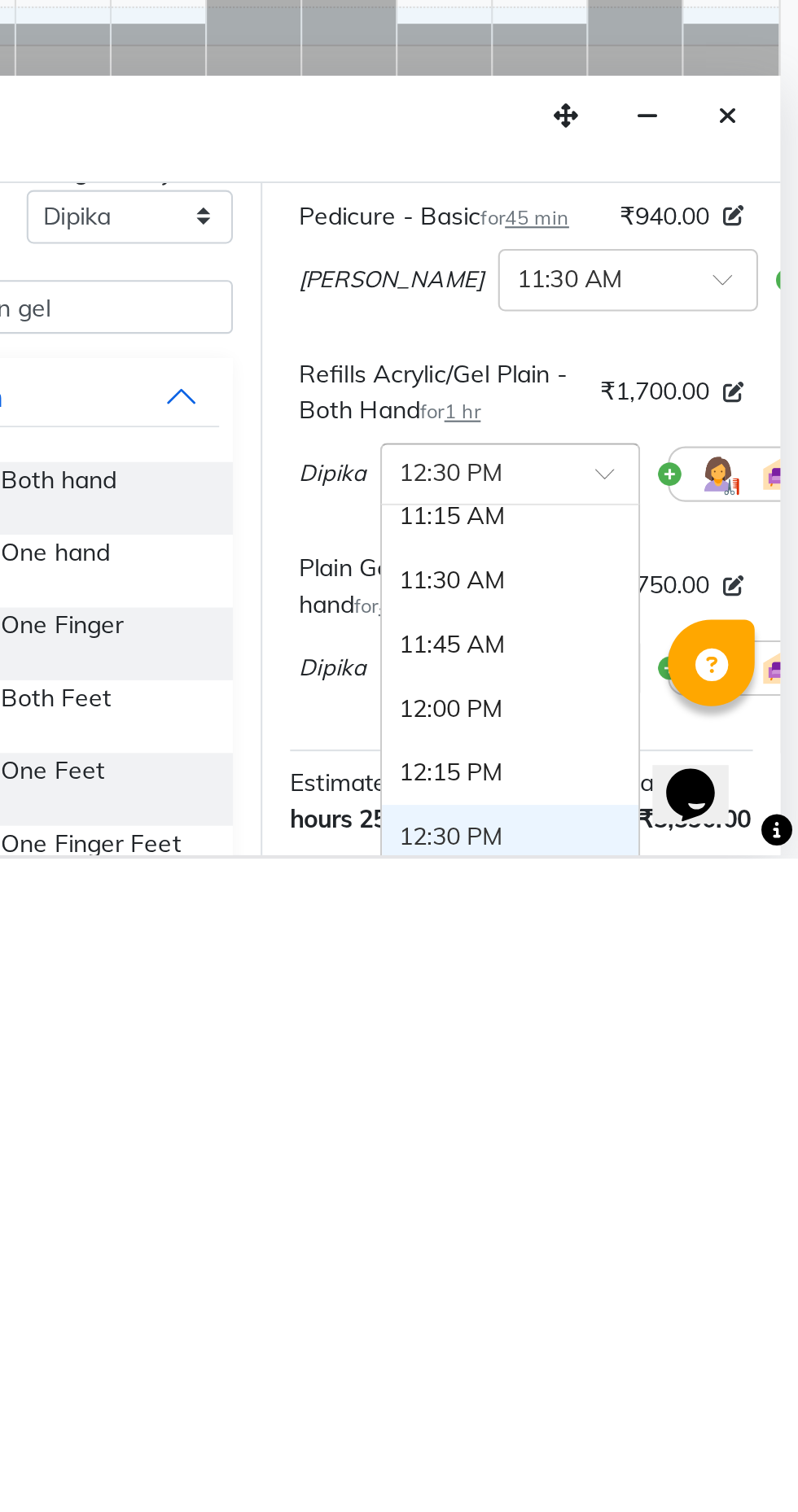
click at [648, 1389] on div "11:30 AM" at bounding box center [662, 1381] width 120 height 30
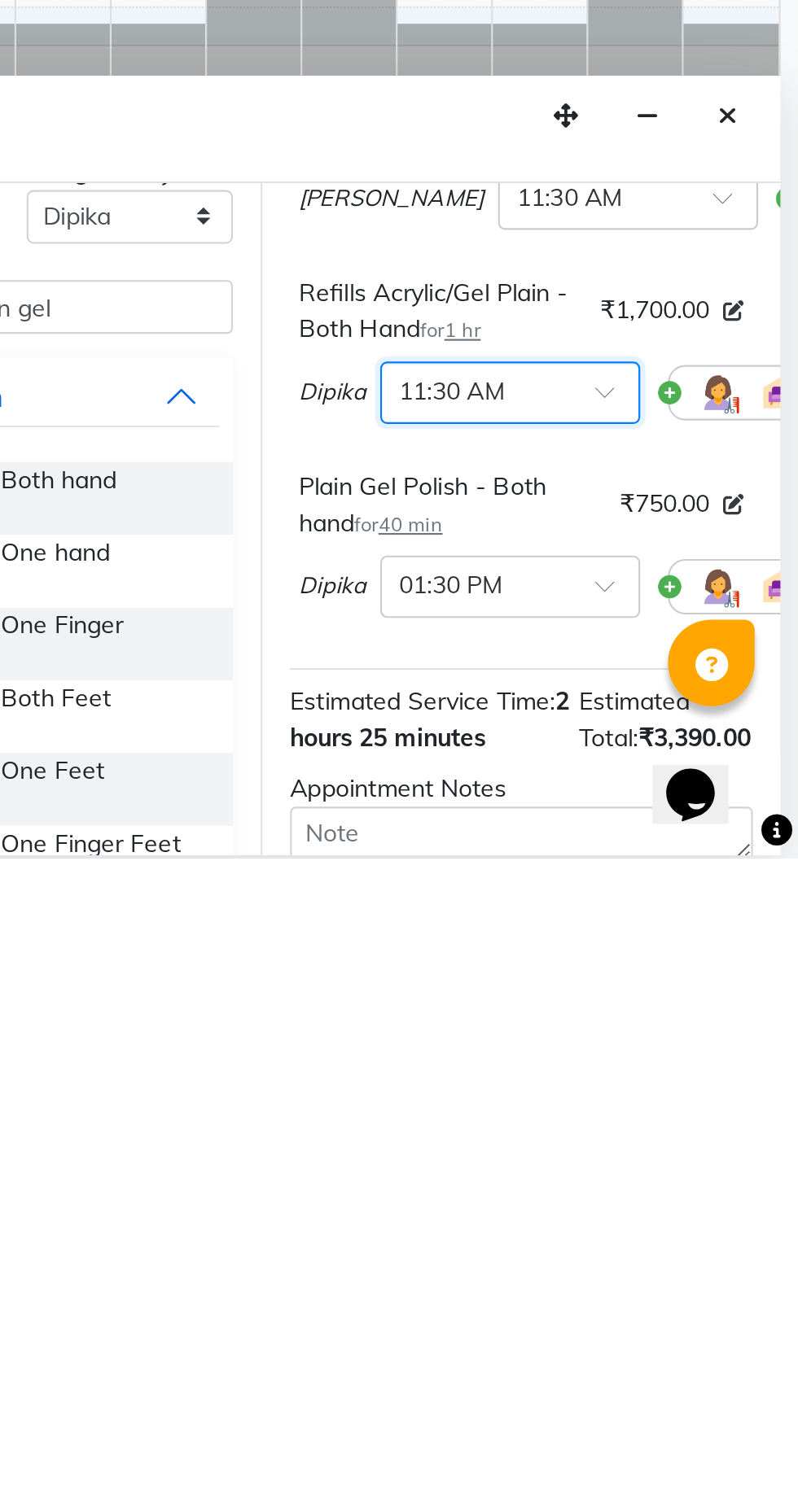
scroll to position [186, 0]
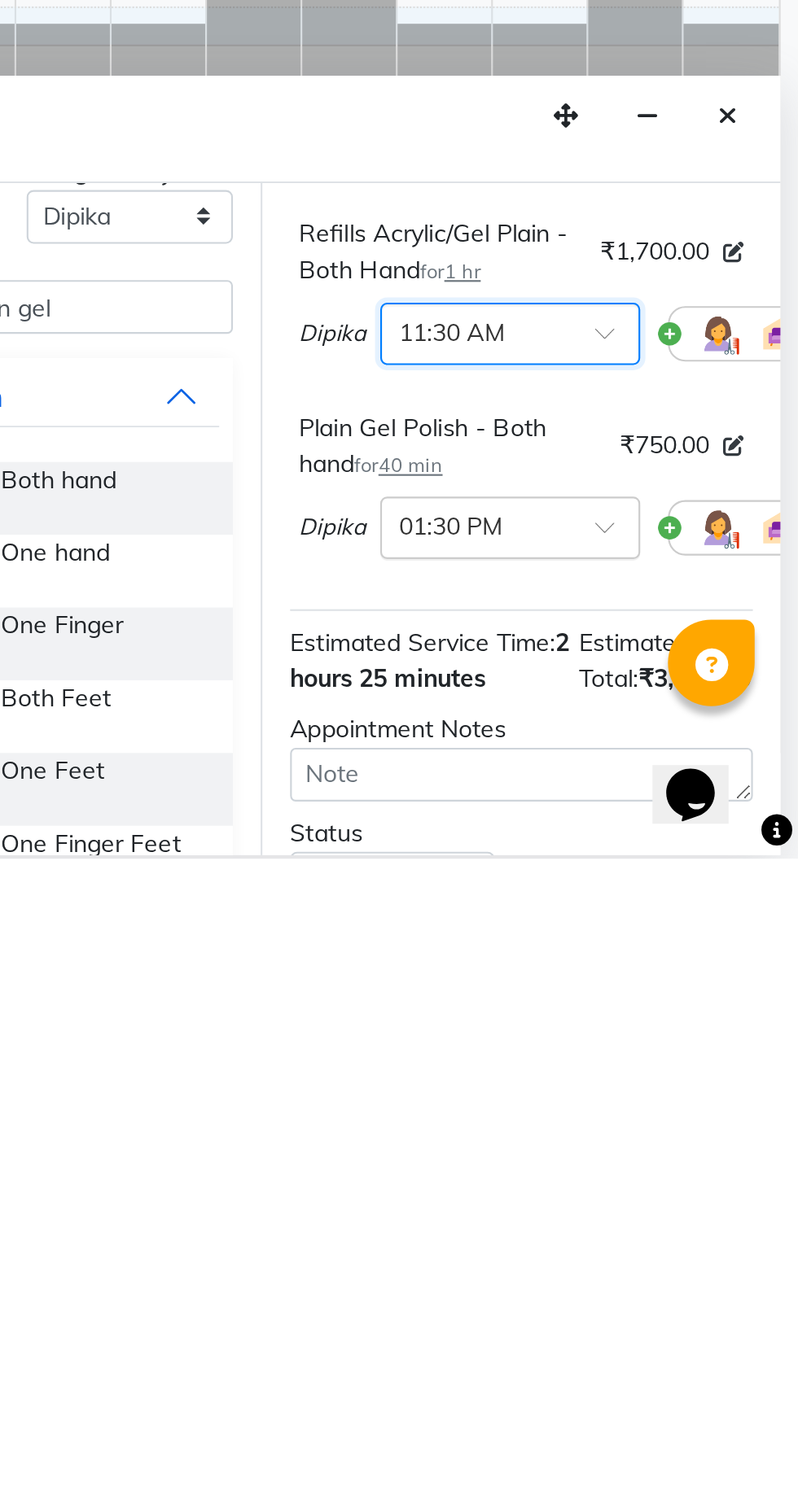
click at [662, 1364] on input "text" at bounding box center [646, 1354] width 72 height 17
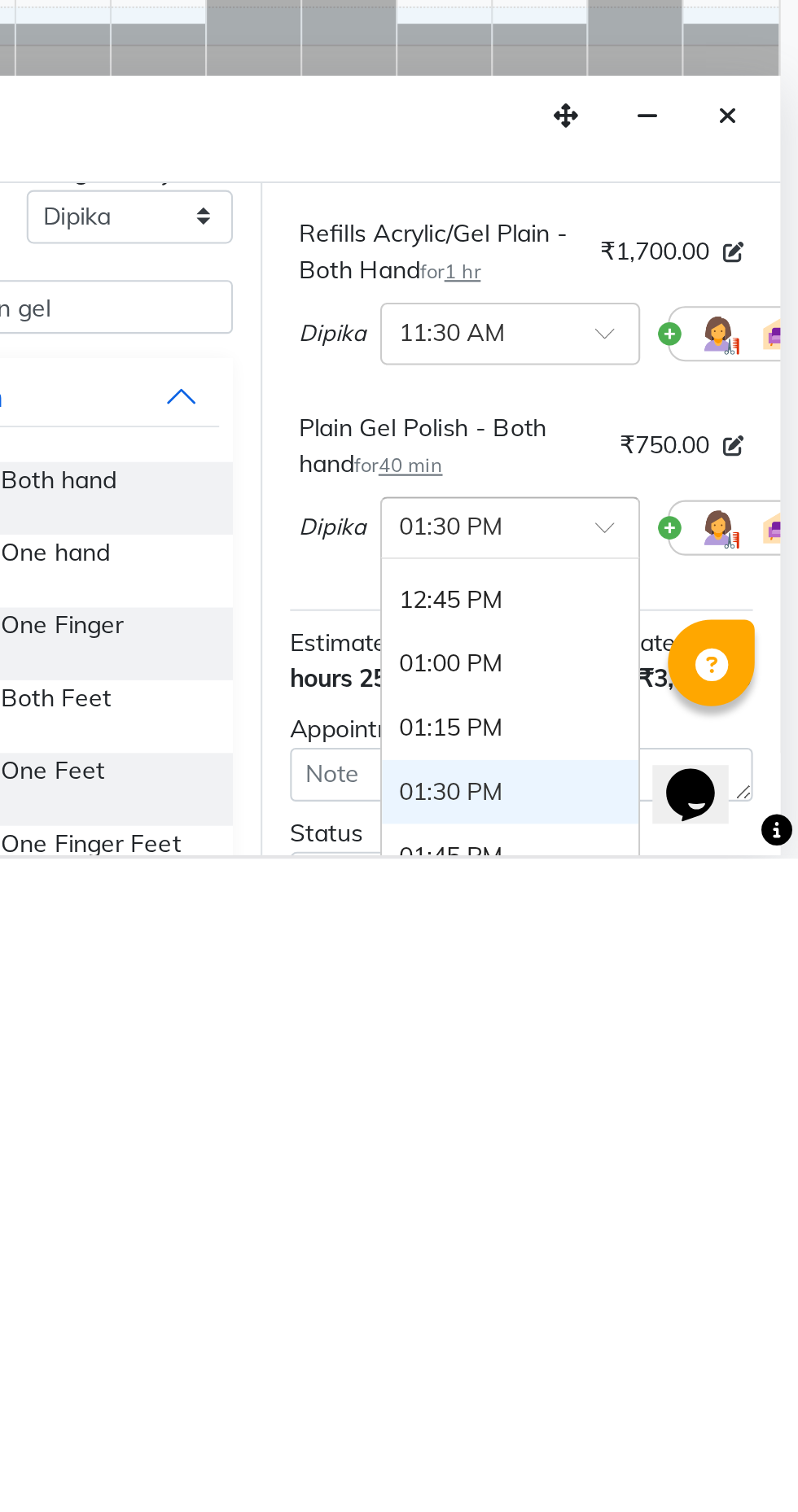
scroll to position [333, 0]
click at [659, 1406] on div "12:45 PM" at bounding box center [662, 1391] width 120 height 30
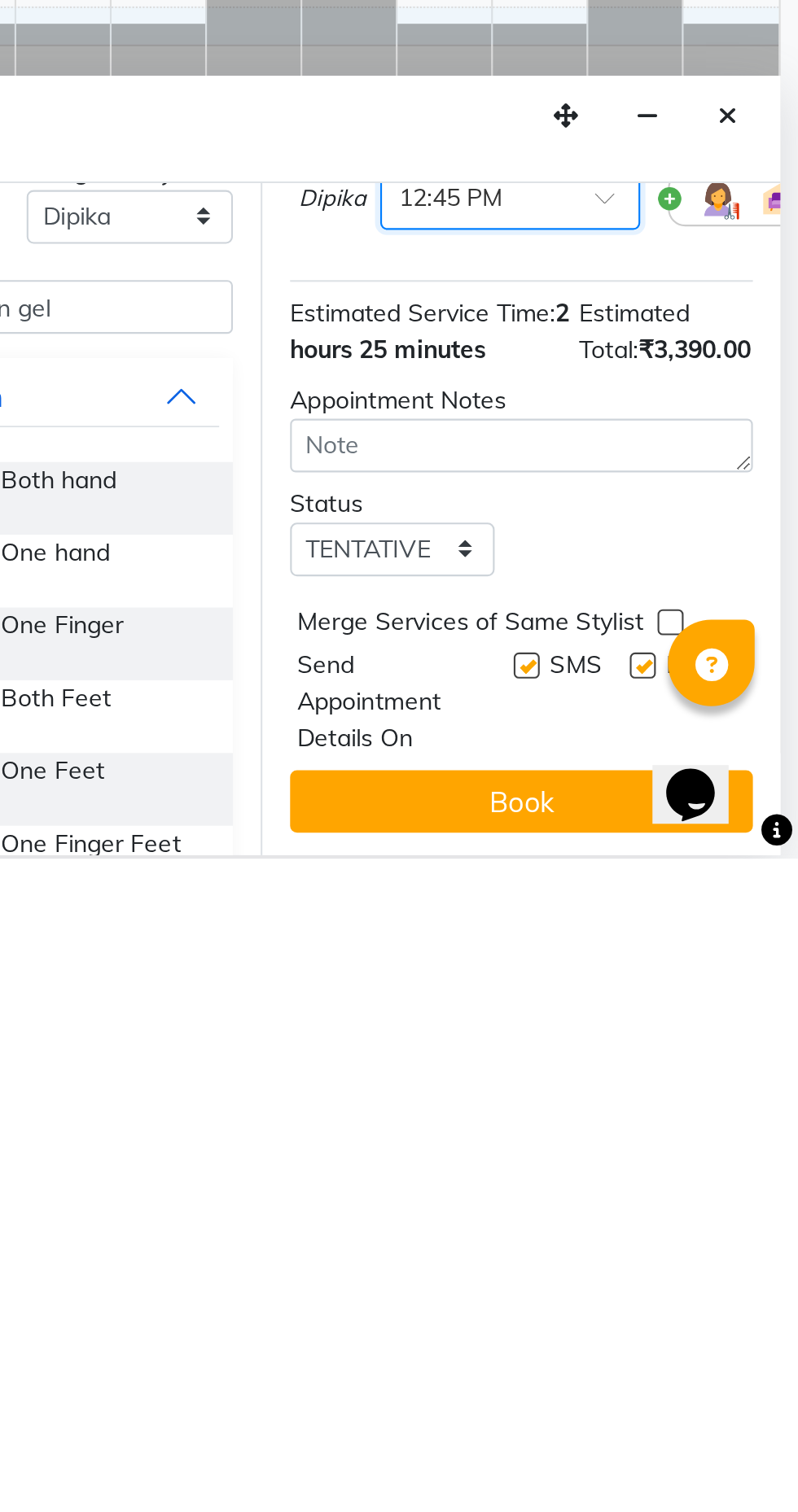
scroll to position [377, 0]
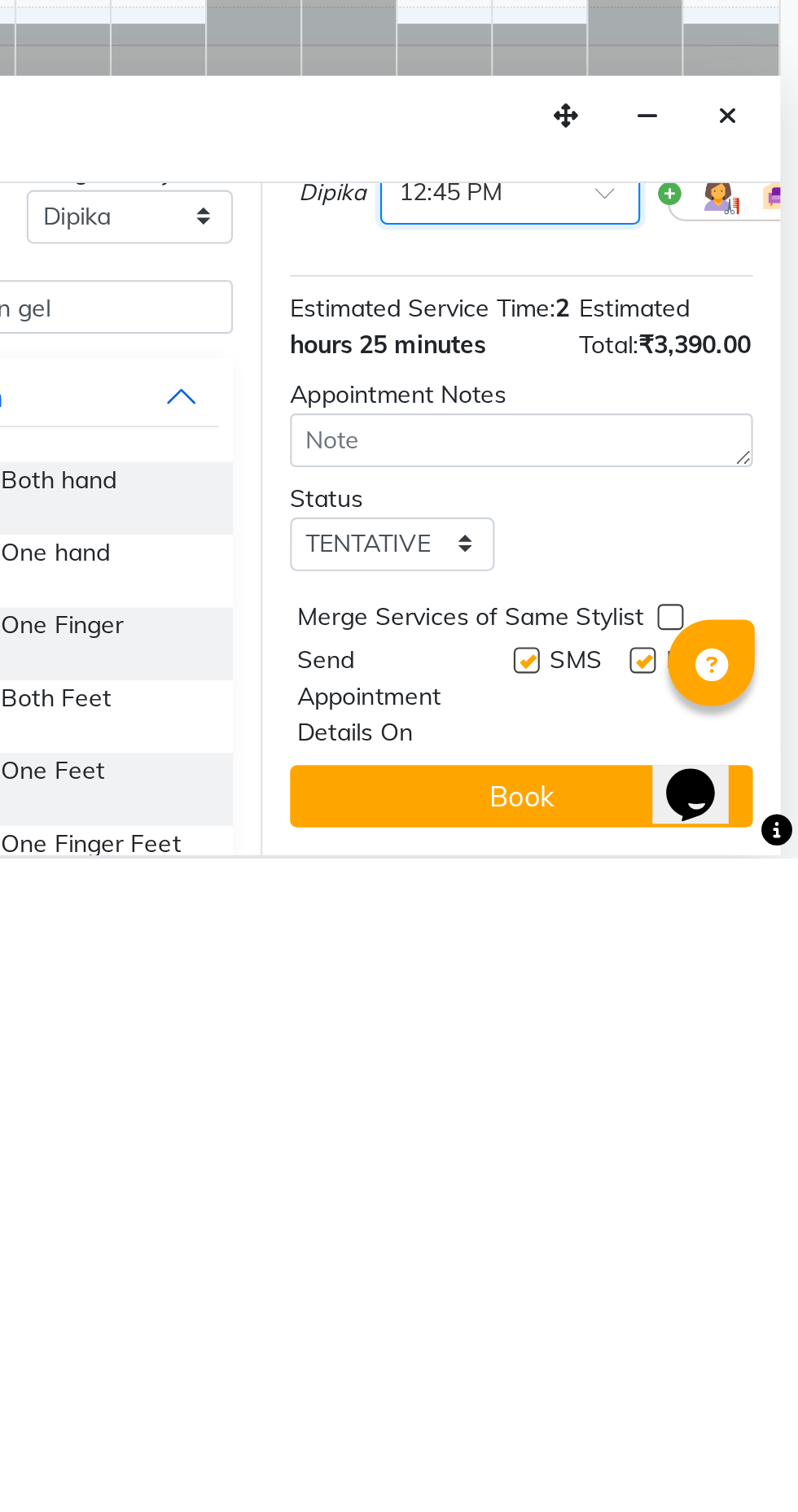
click at [721, 1417] on label at bounding box center [725, 1418] width 12 height 12
click at [721, 1417] on input "checkbox" at bounding box center [724, 1420] width 11 height 11
checkbox input "false"
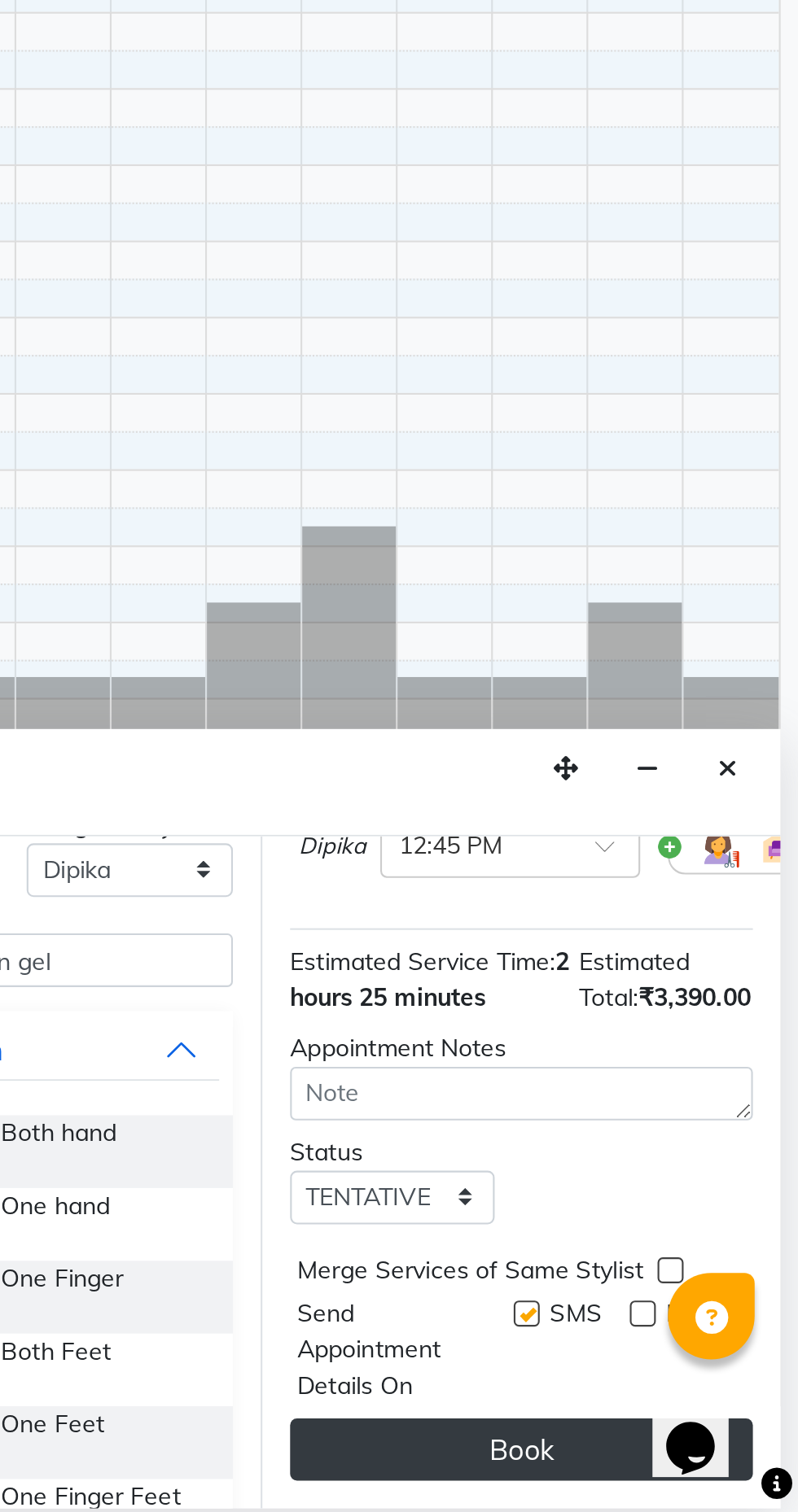
click at [684, 1480] on button "Book" at bounding box center [668, 1482] width 217 height 29
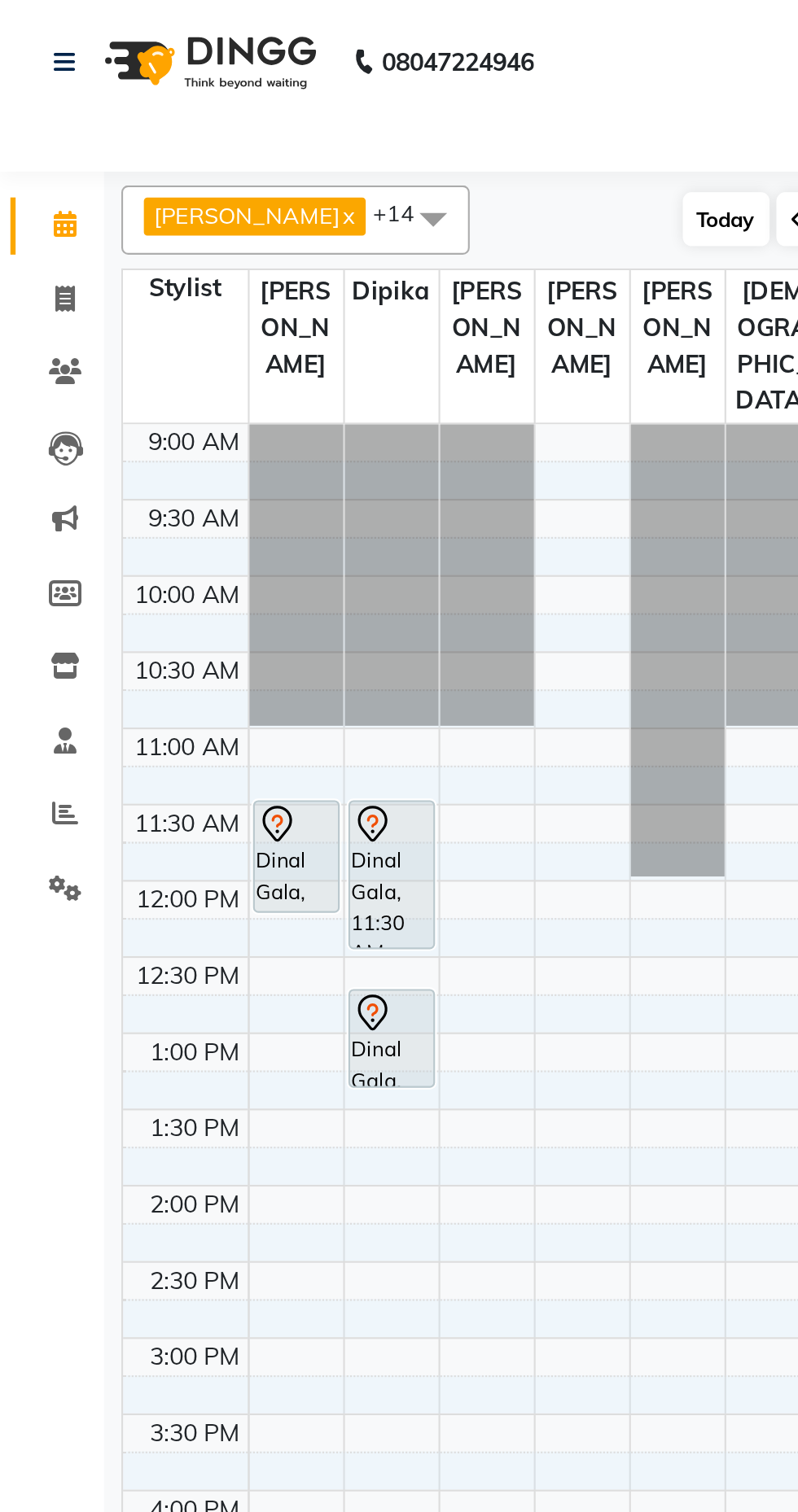
click at [321, 100] on span "Today" at bounding box center [341, 103] width 40 height 25
type input "01-10-2025"
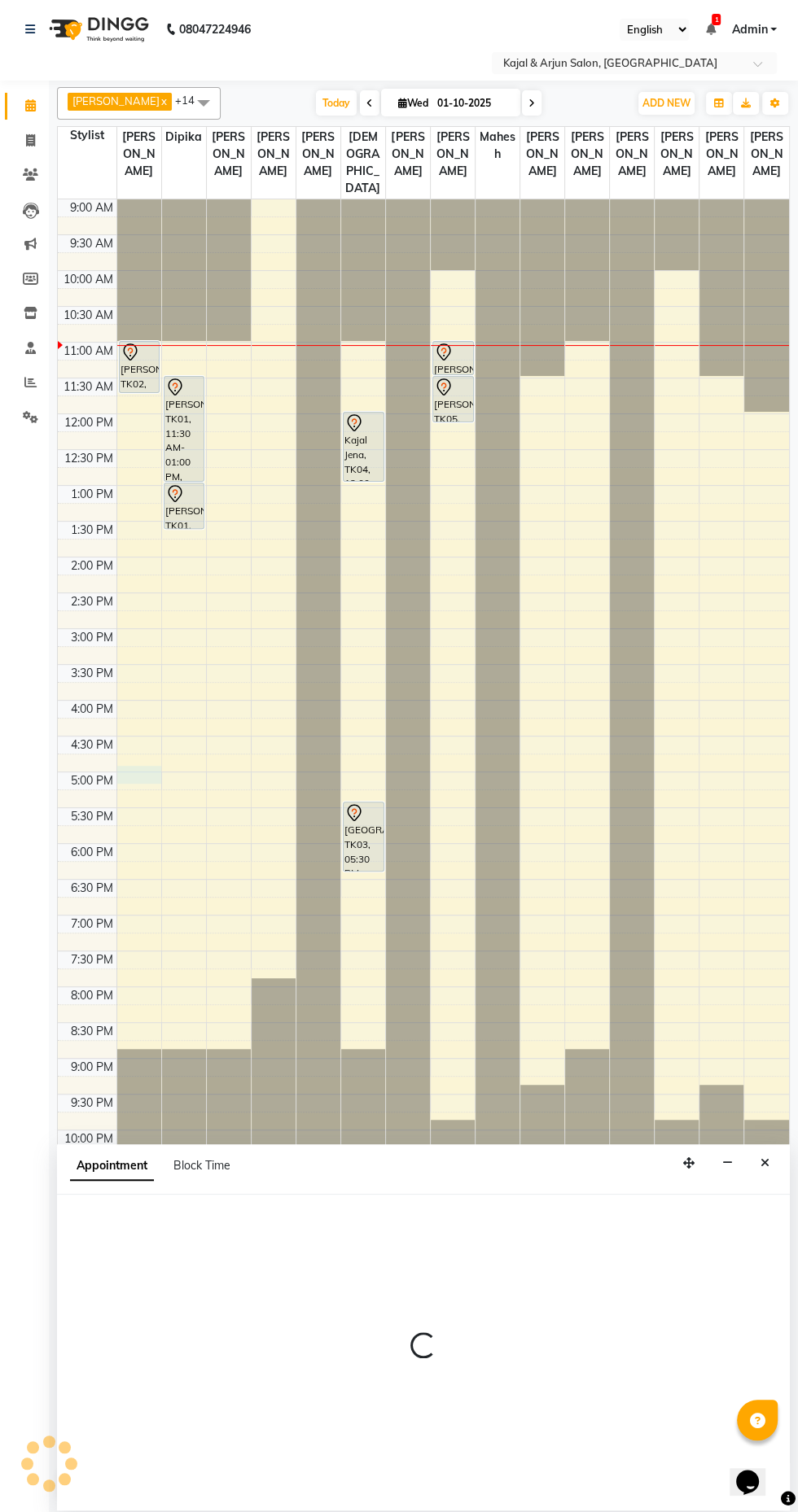
select select "6990"
select select "1020"
select select "tentative"
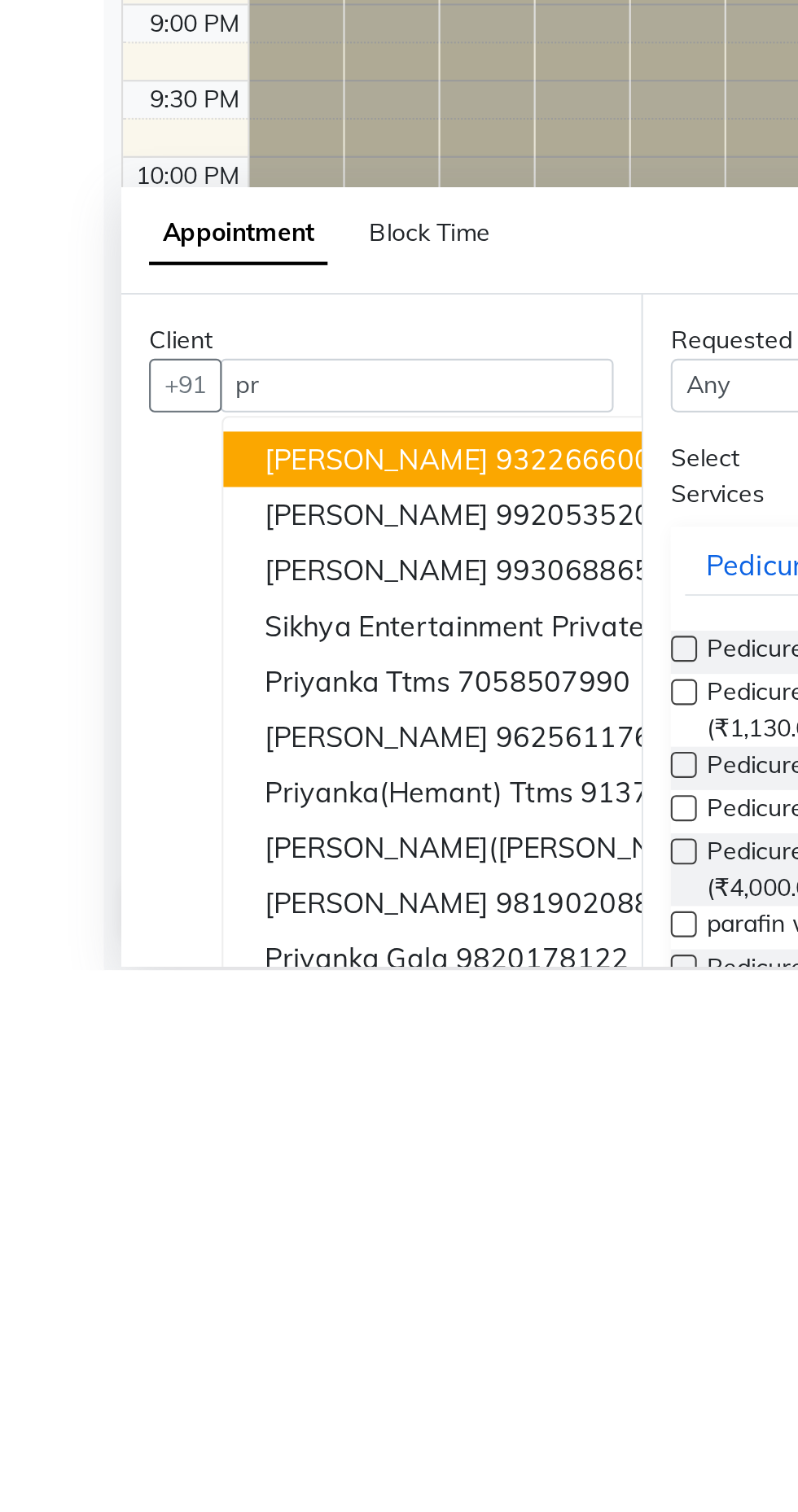
type input "p"
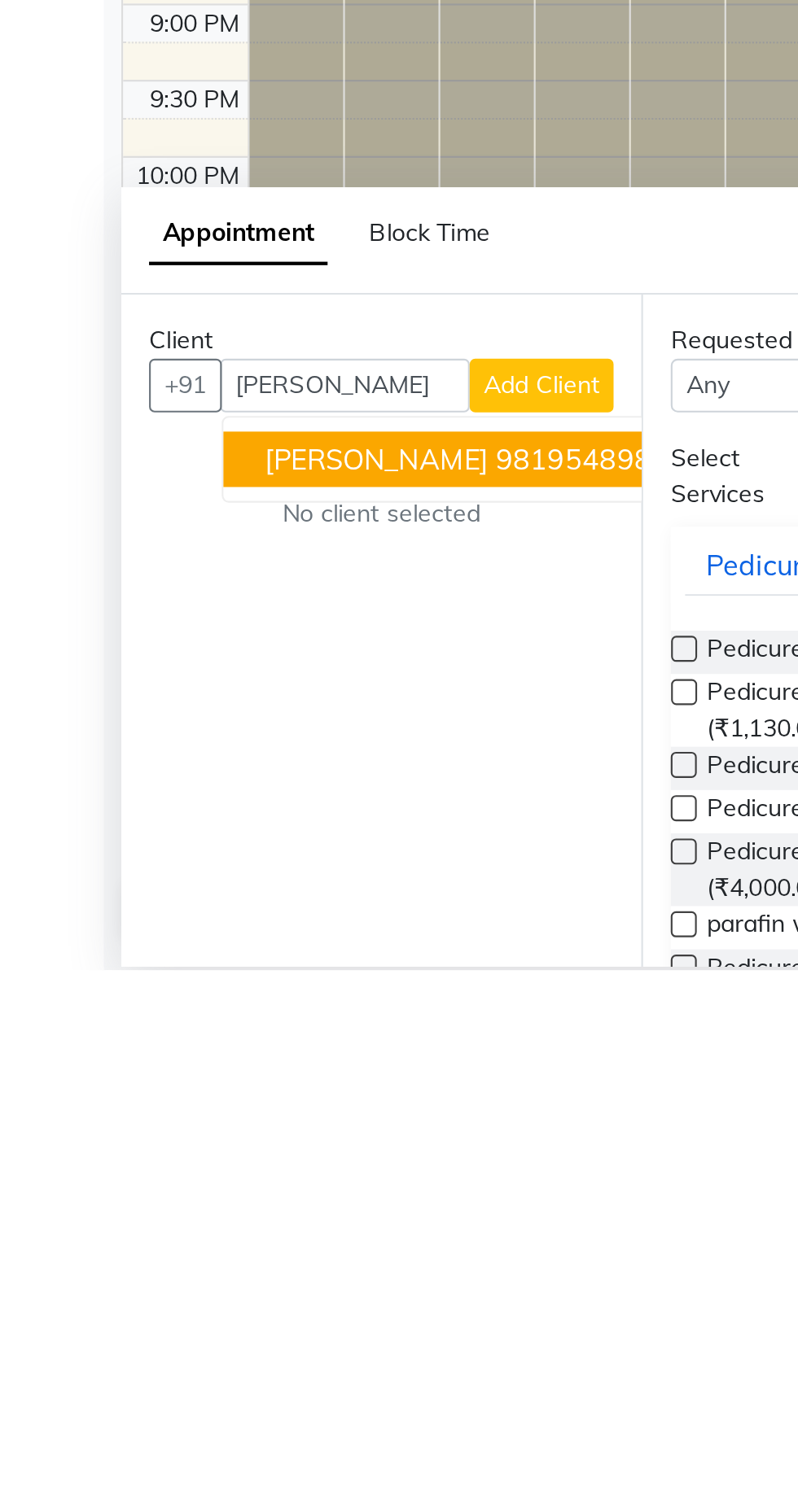
click at [244, 1270] on ngb-highlight "9819548988" at bounding box center [273, 1272] width 82 height 17
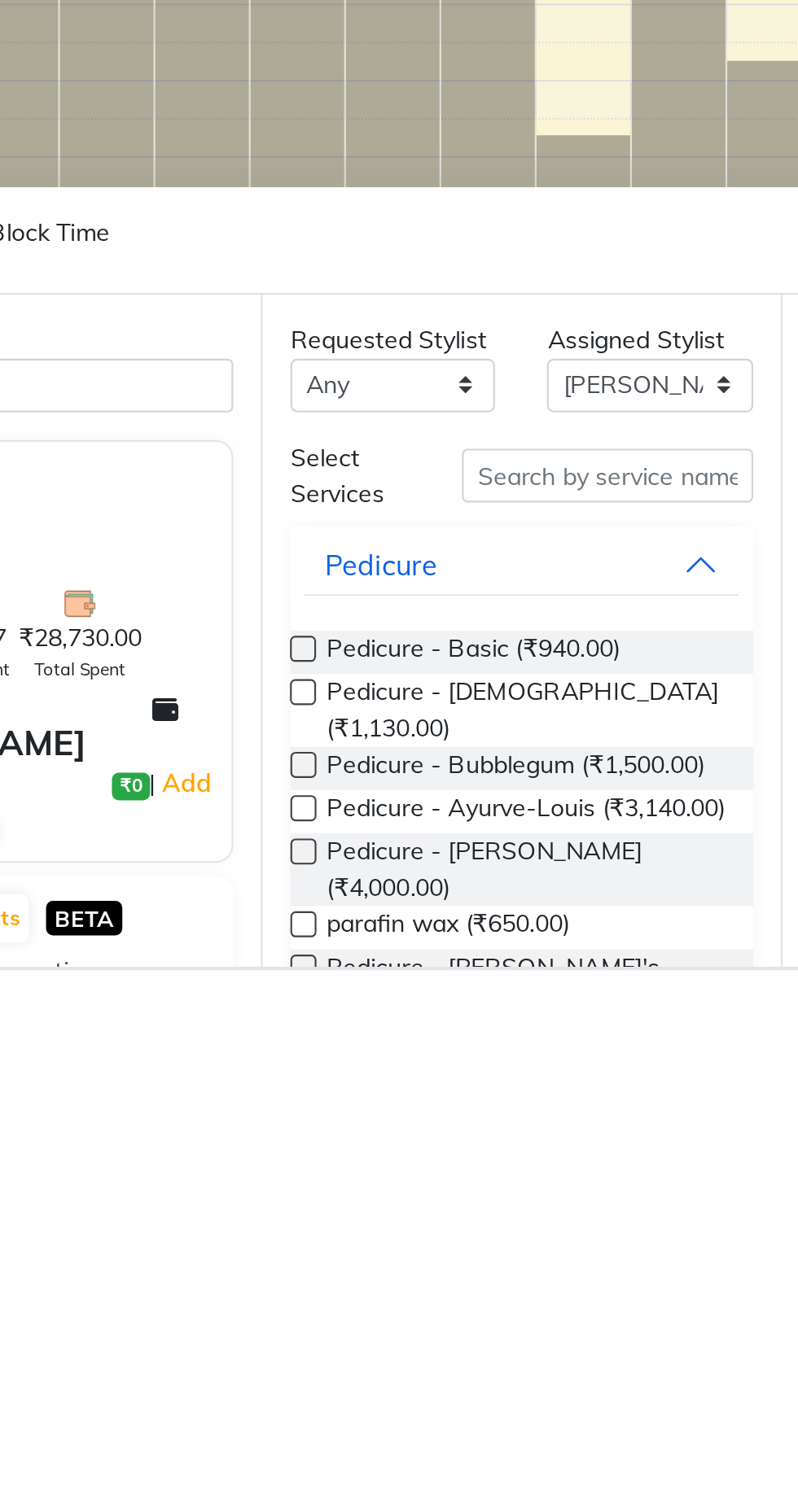
type input "9819548988"
click at [440, 1283] on input "text" at bounding box center [464, 1279] width 137 height 25
click at [433, 1364] on span "Pedicure - Basic (₹940.00)" at bounding box center [401, 1362] width 138 height 20
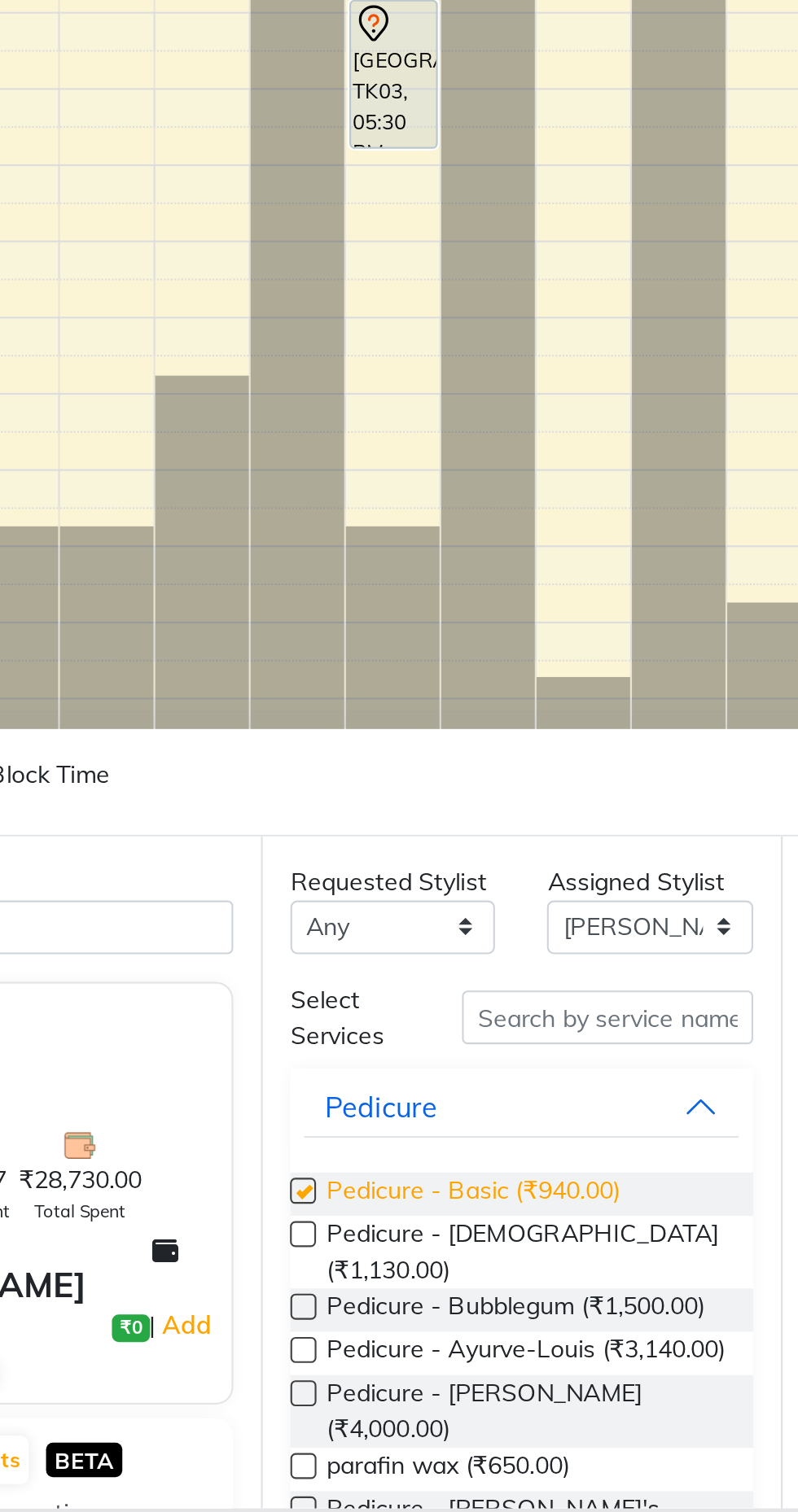
checkbox input "false"
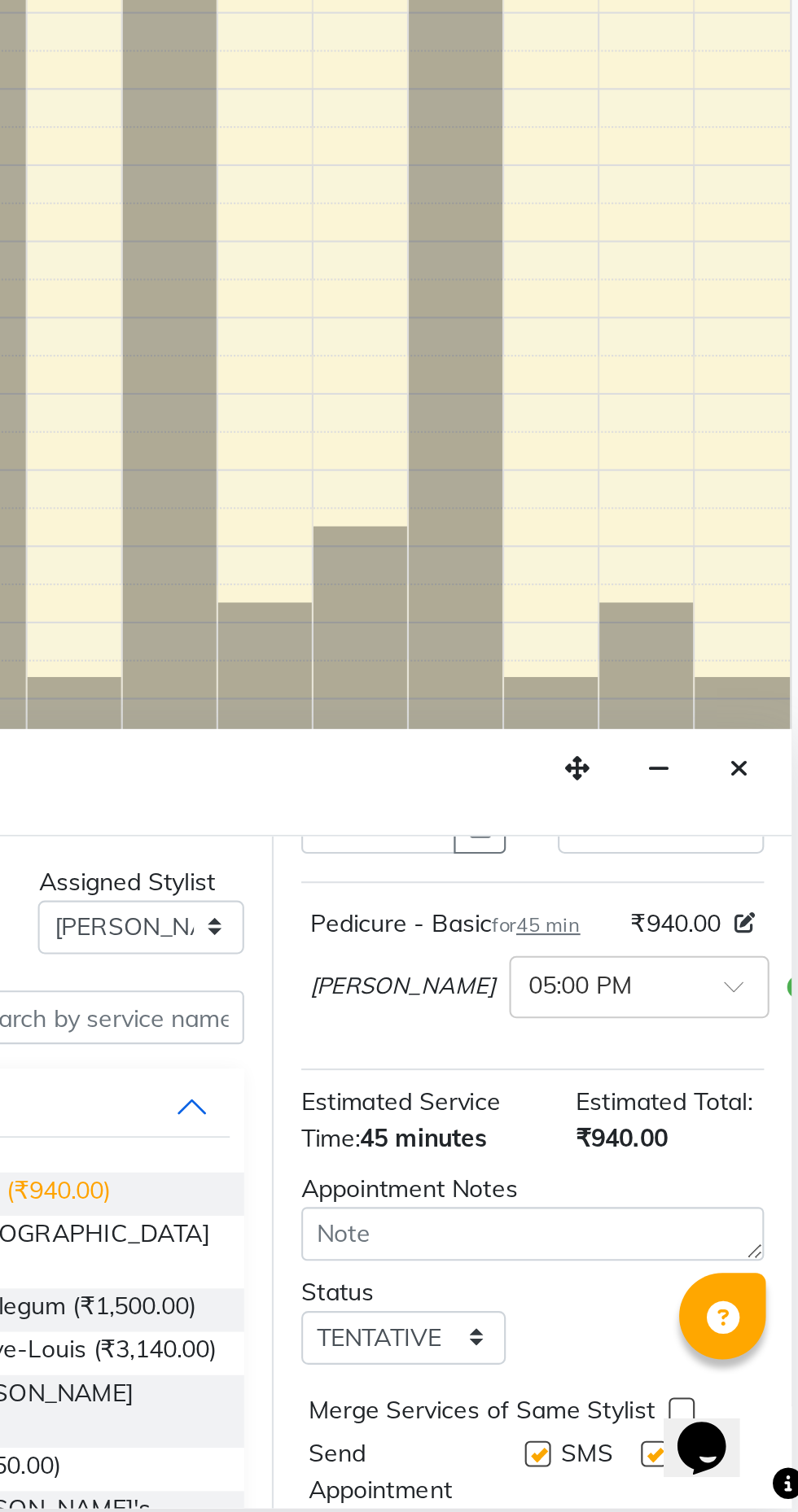
scroll to position [97, 0]
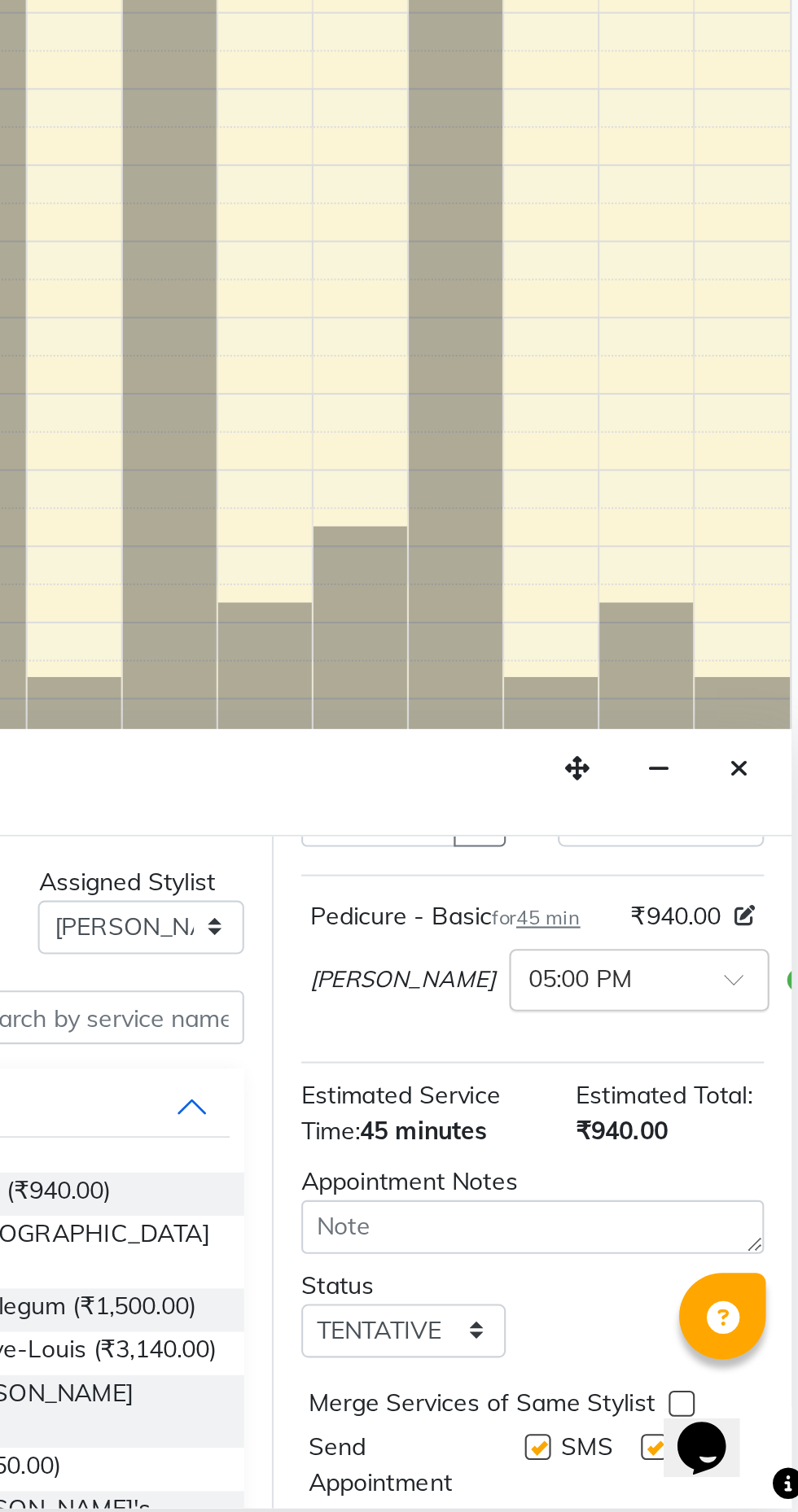
click at [670, 1269] on input "text" at bounding box center [702, 1260] width 72 height 17
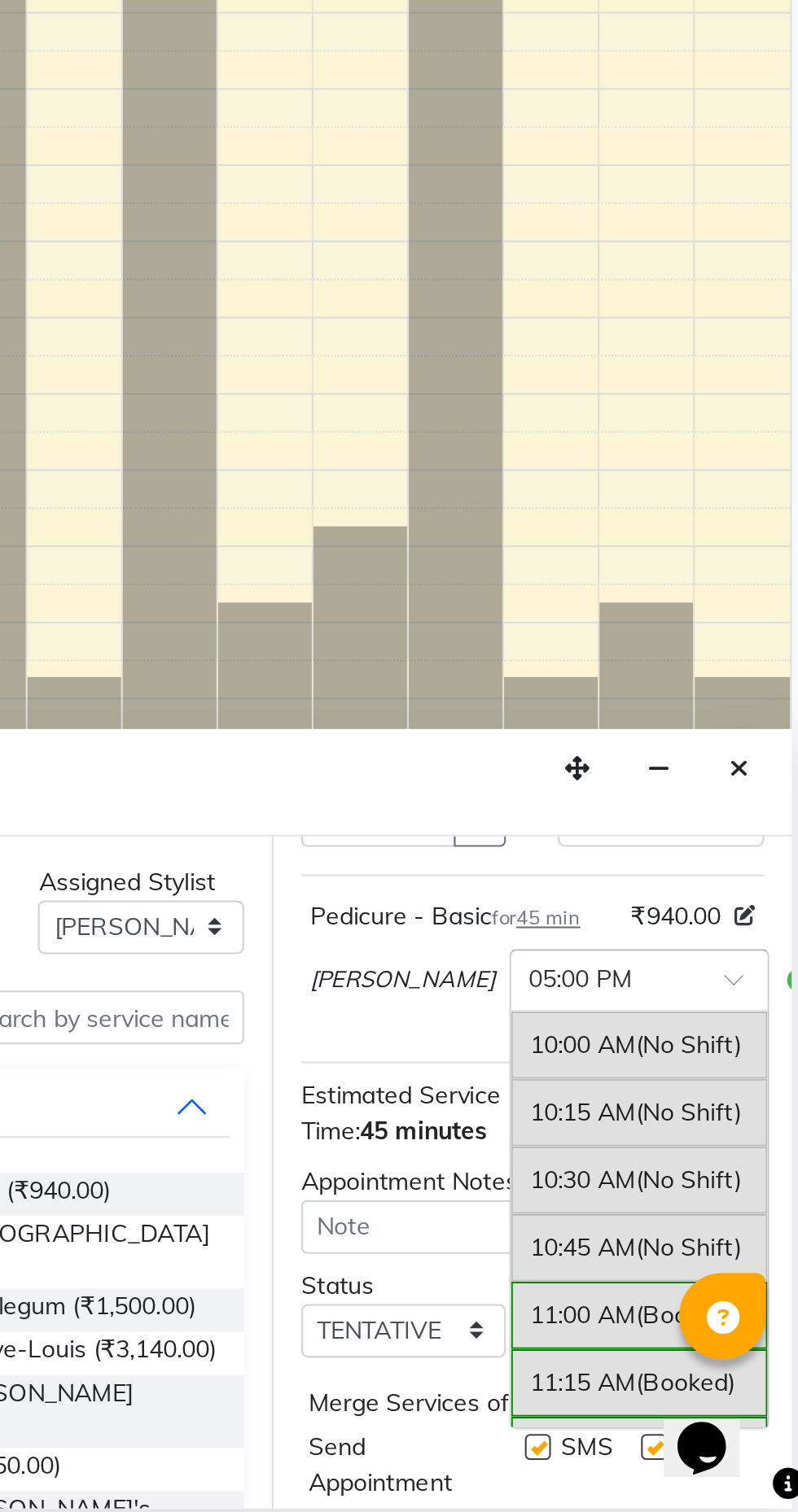
scroll to position [851, 0]
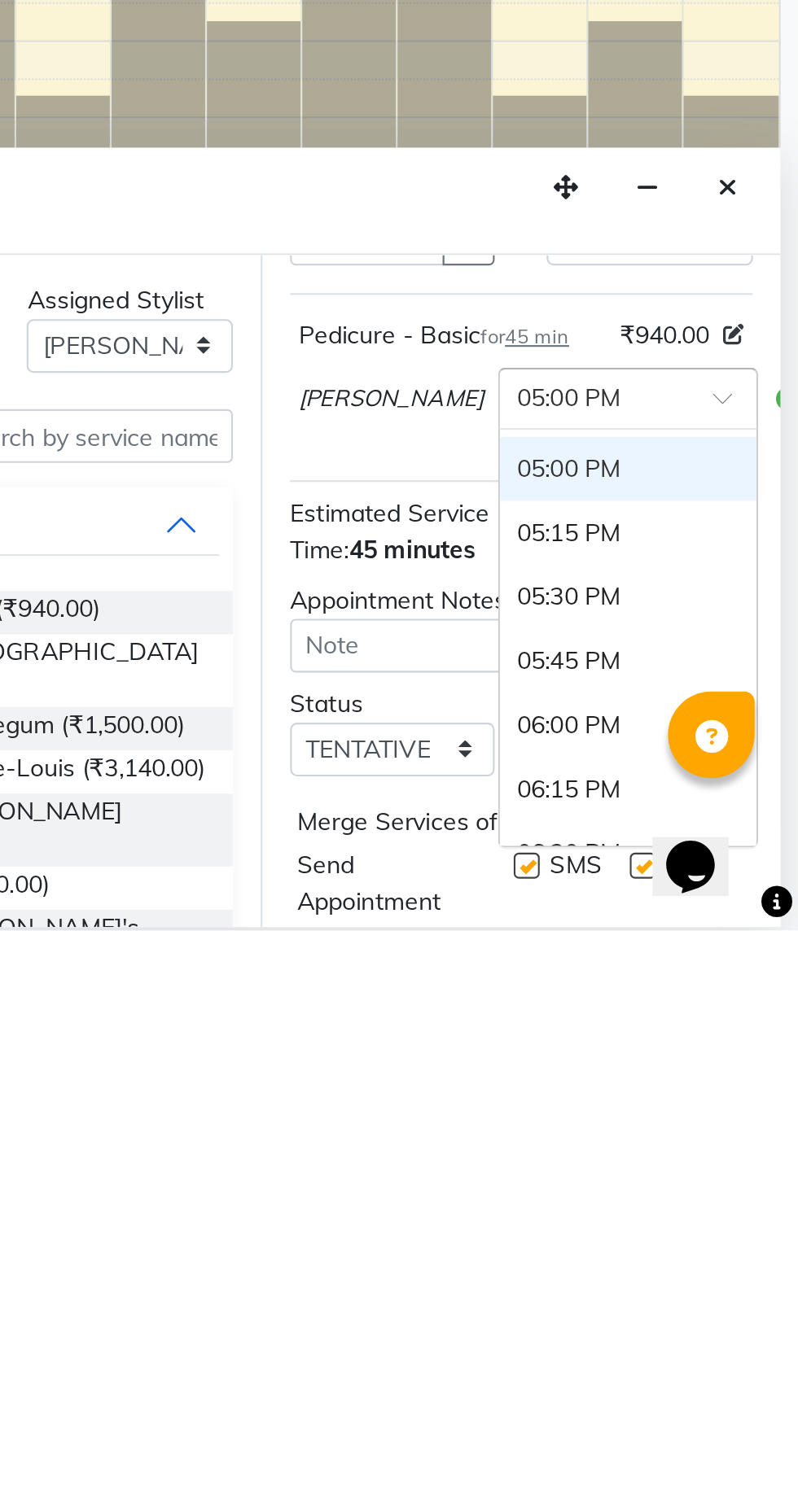
click at [668, 1368] on div "05:30 PM" at bounding box center [717, 1355] width 120 height 30
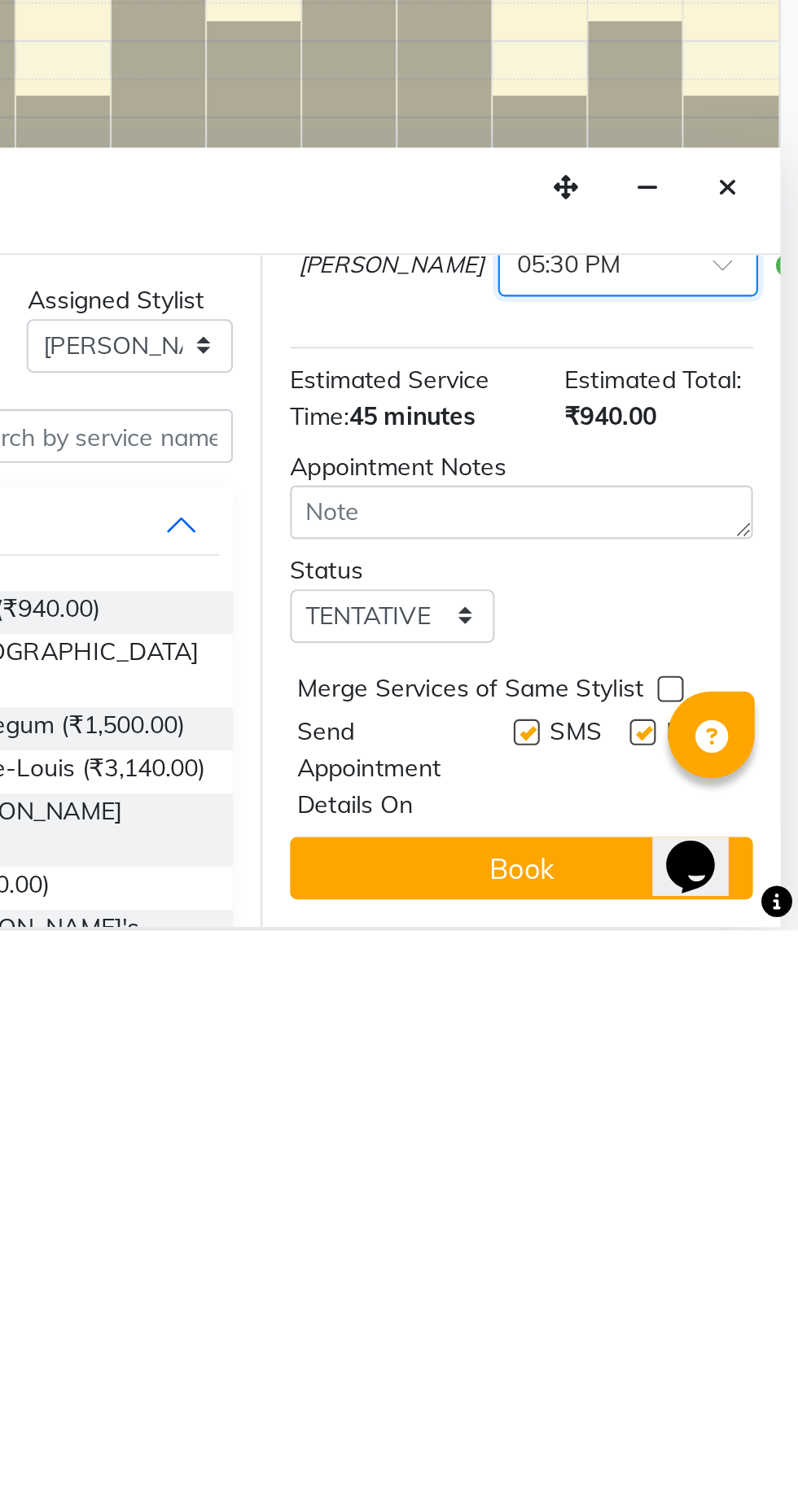
scroll to position [164, 0]
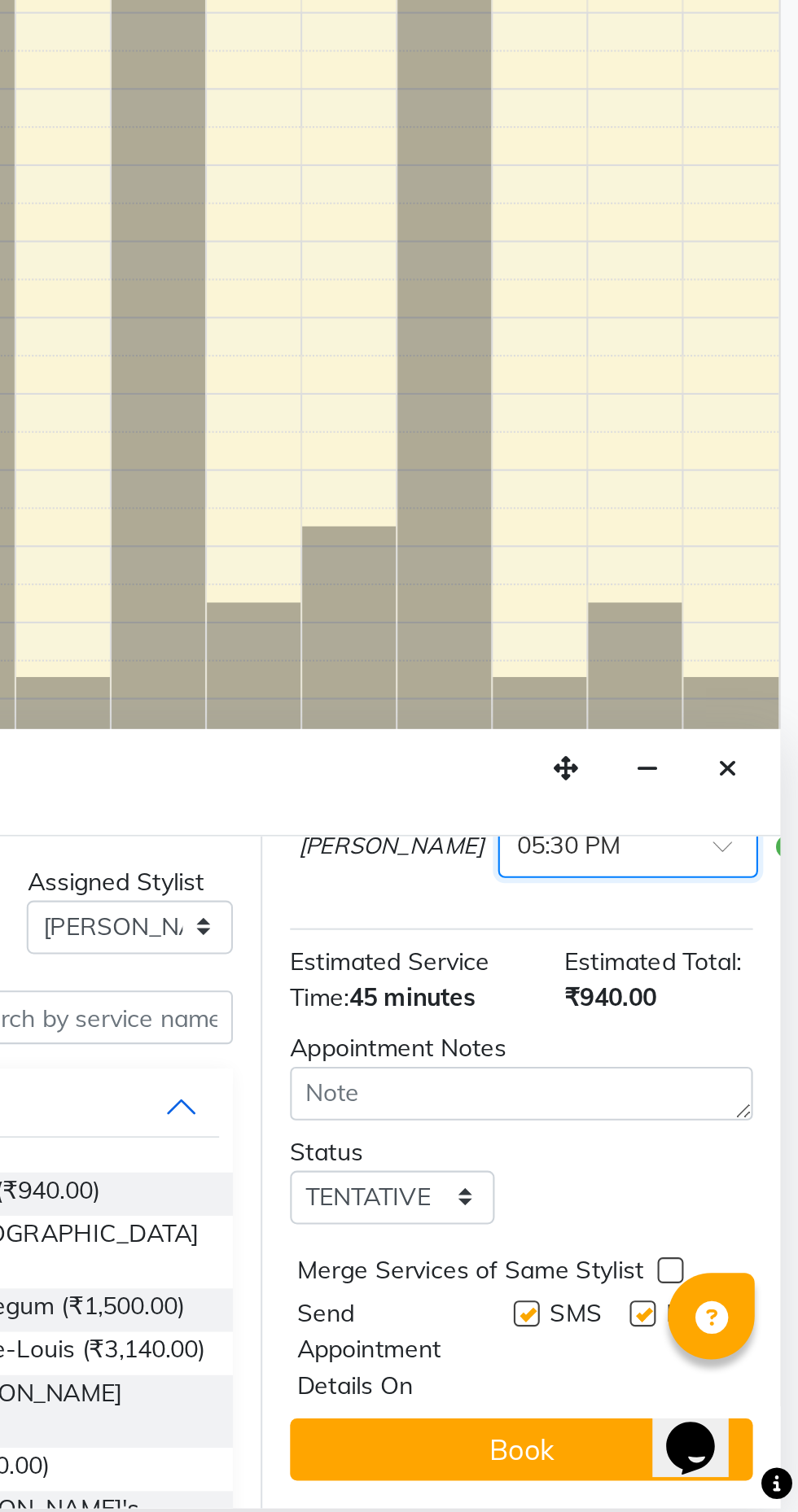
click at [719, 1424] on label at bounding box center [725, 1418] width 12 height 12
click at [719, 1425] on input "checkbox" at bounding box center [724, 1420] width 11 height 11
checkbox input "false"
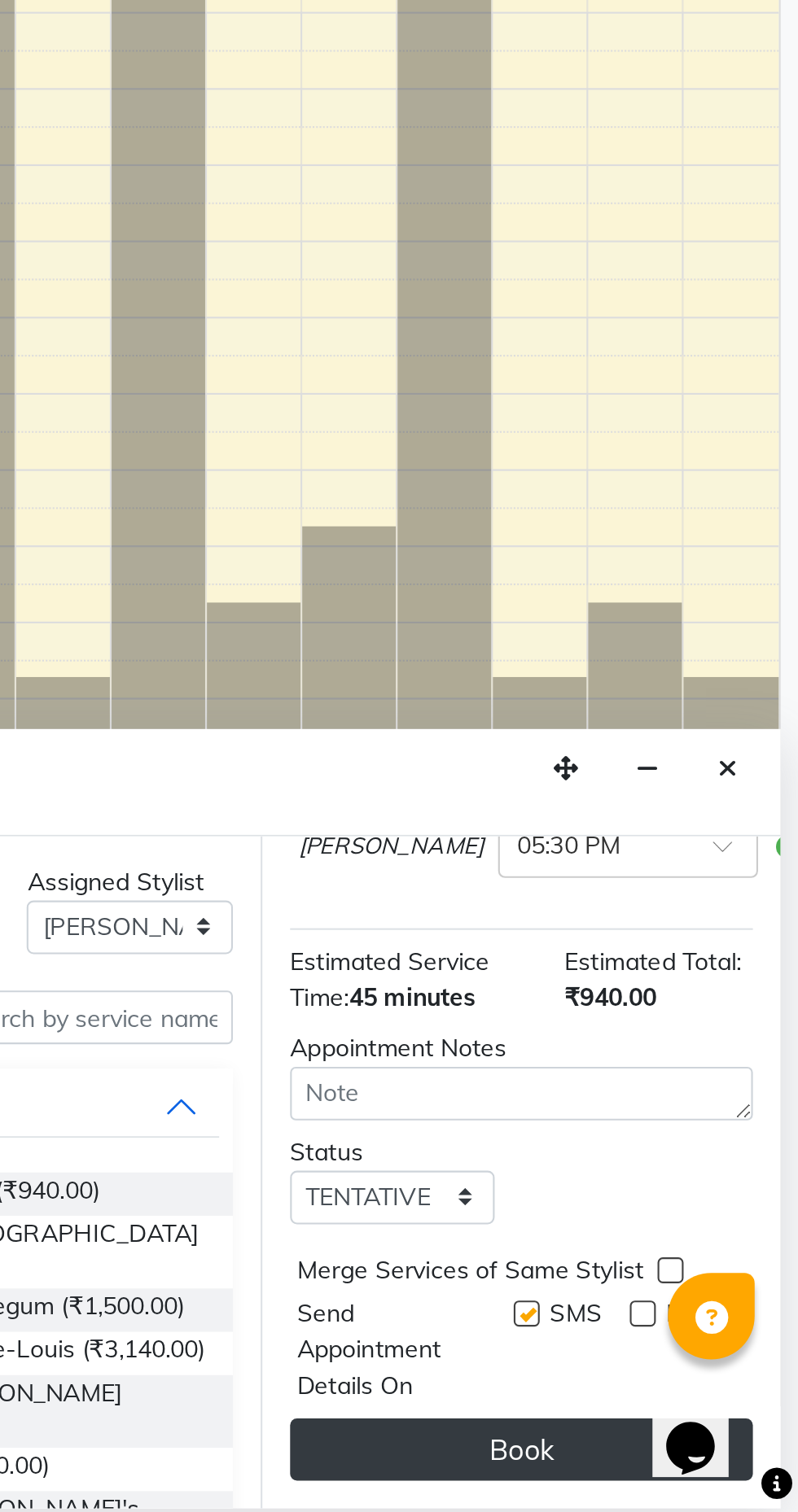
click at [638, 1495] on button "Book" at bounding box center [668, 1482] width 217 height 29
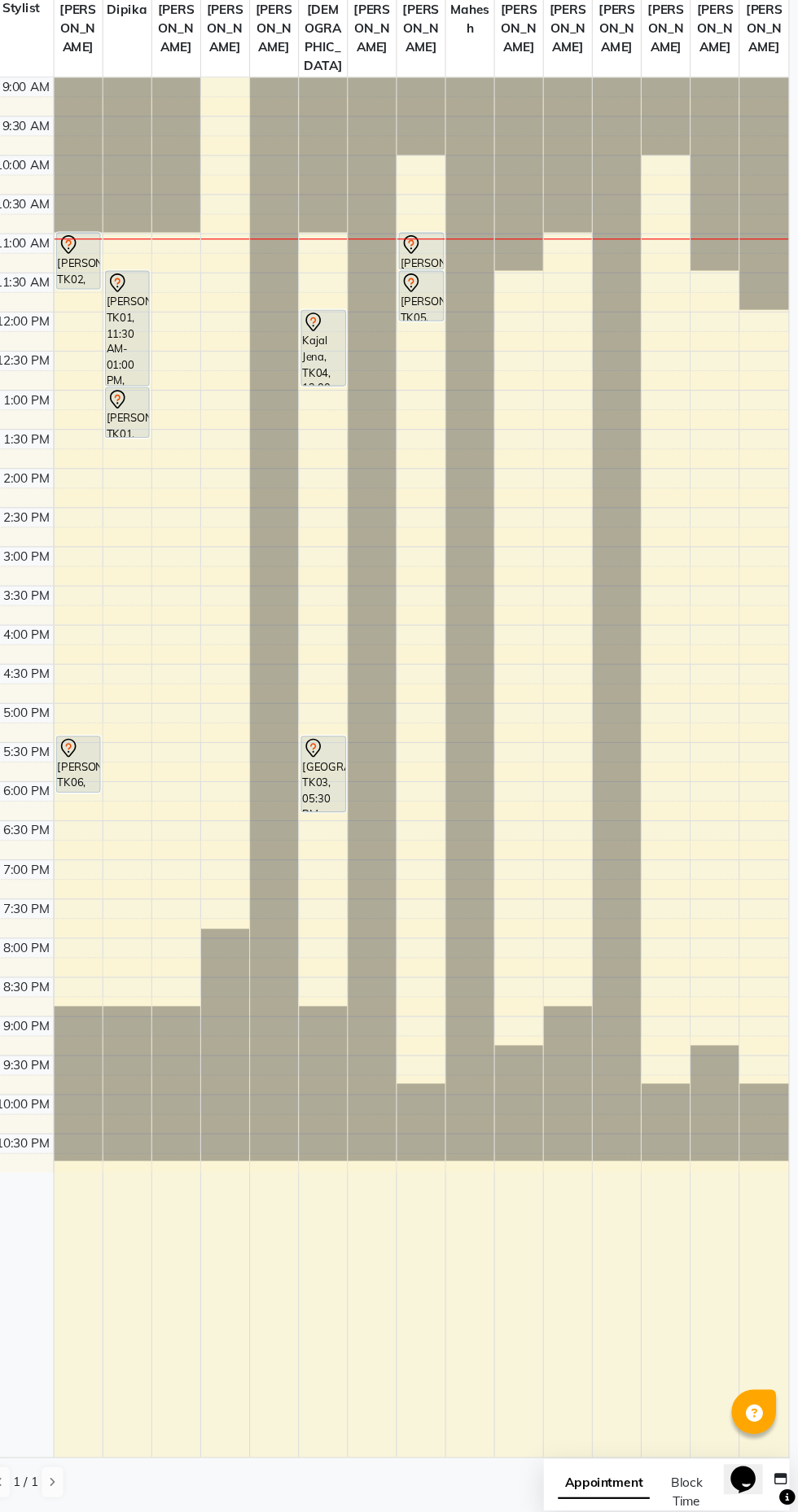
scroll to position [0, 0]
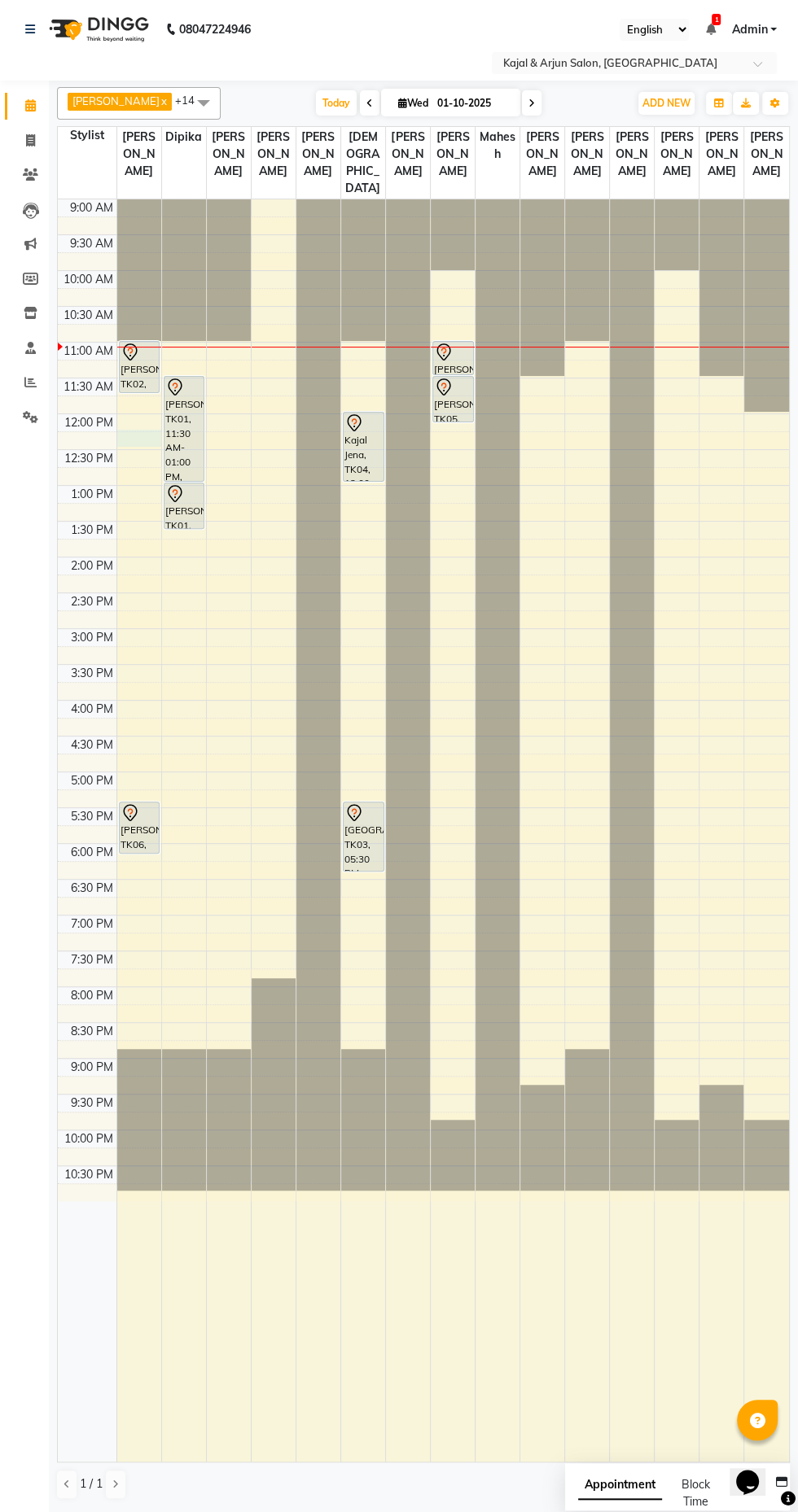
click at [135, 447] on div at bounding box center [139, 437] width 44 height 17
select select "6990"
select select "735"
select select "tentative"
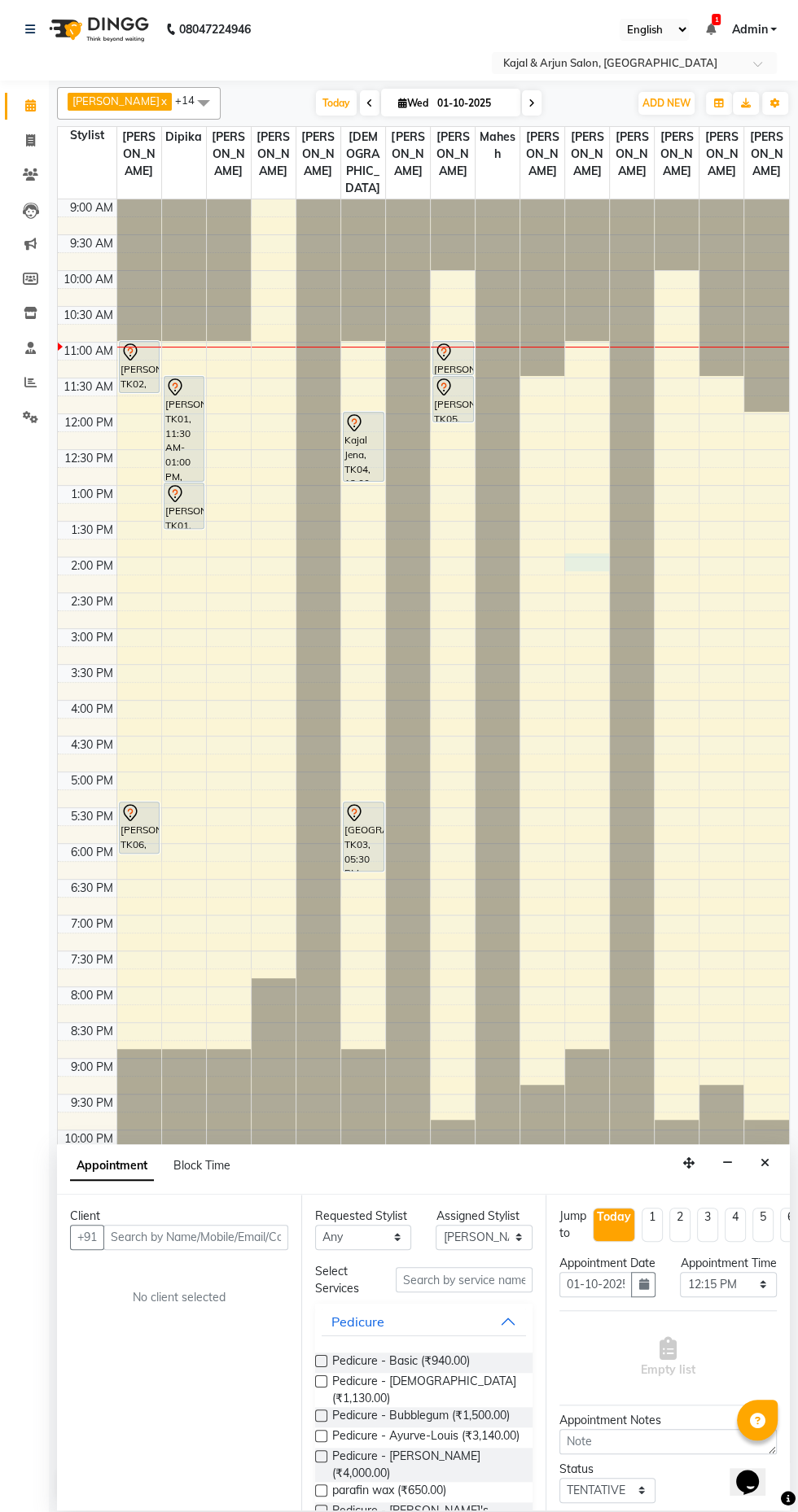
select select "25958"
select select "tentative"
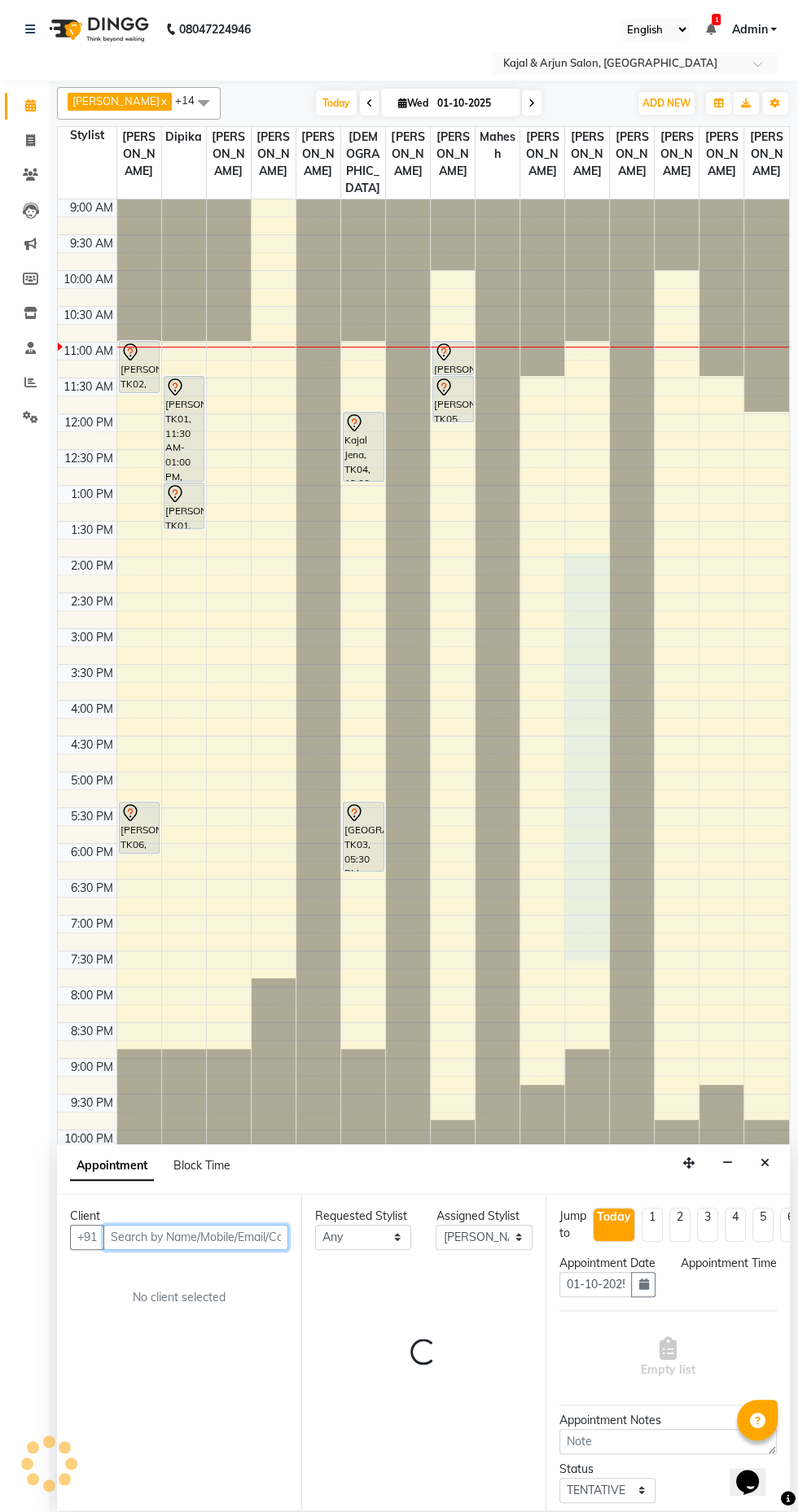
select select "840"
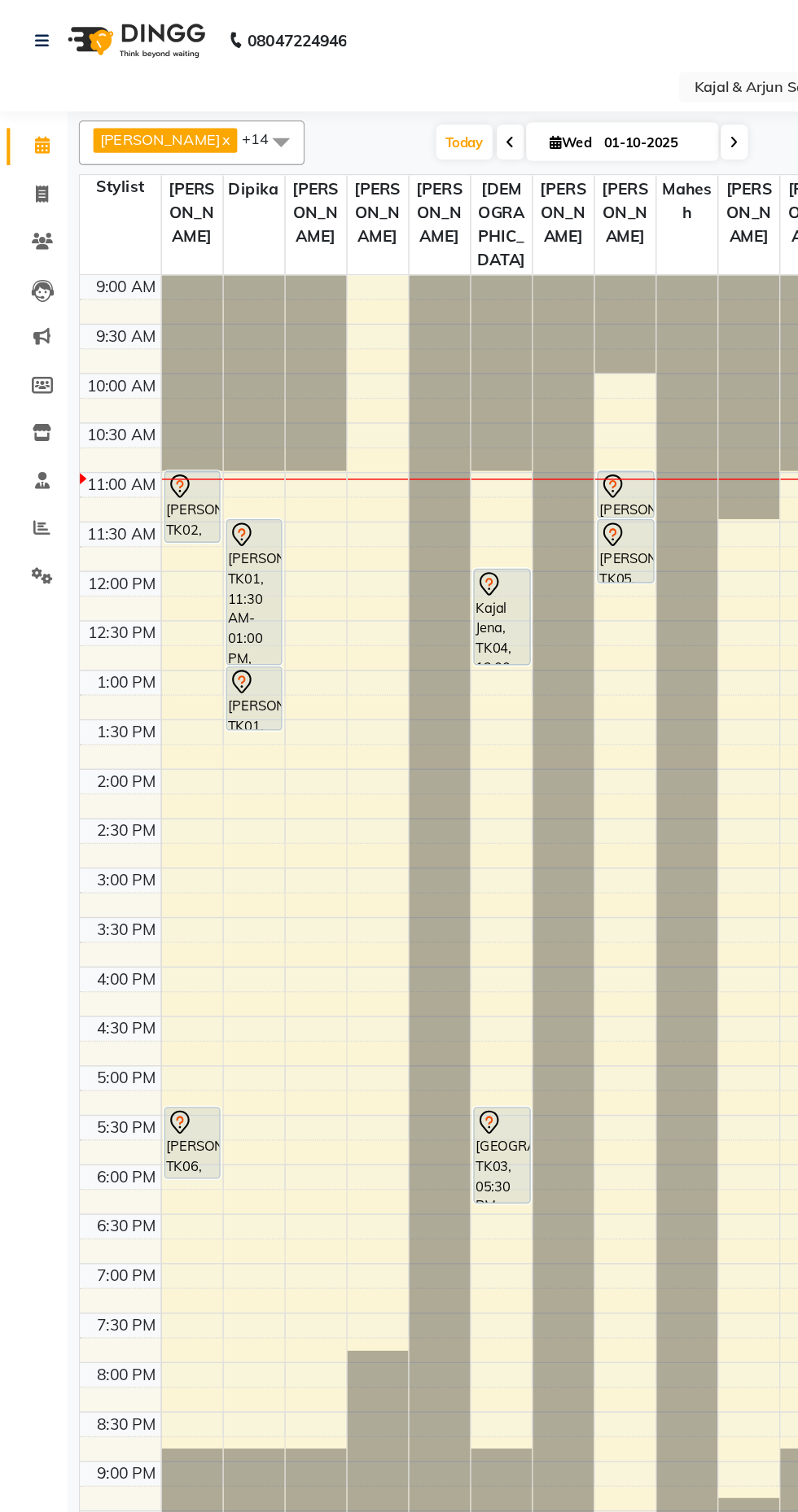
select select "en"
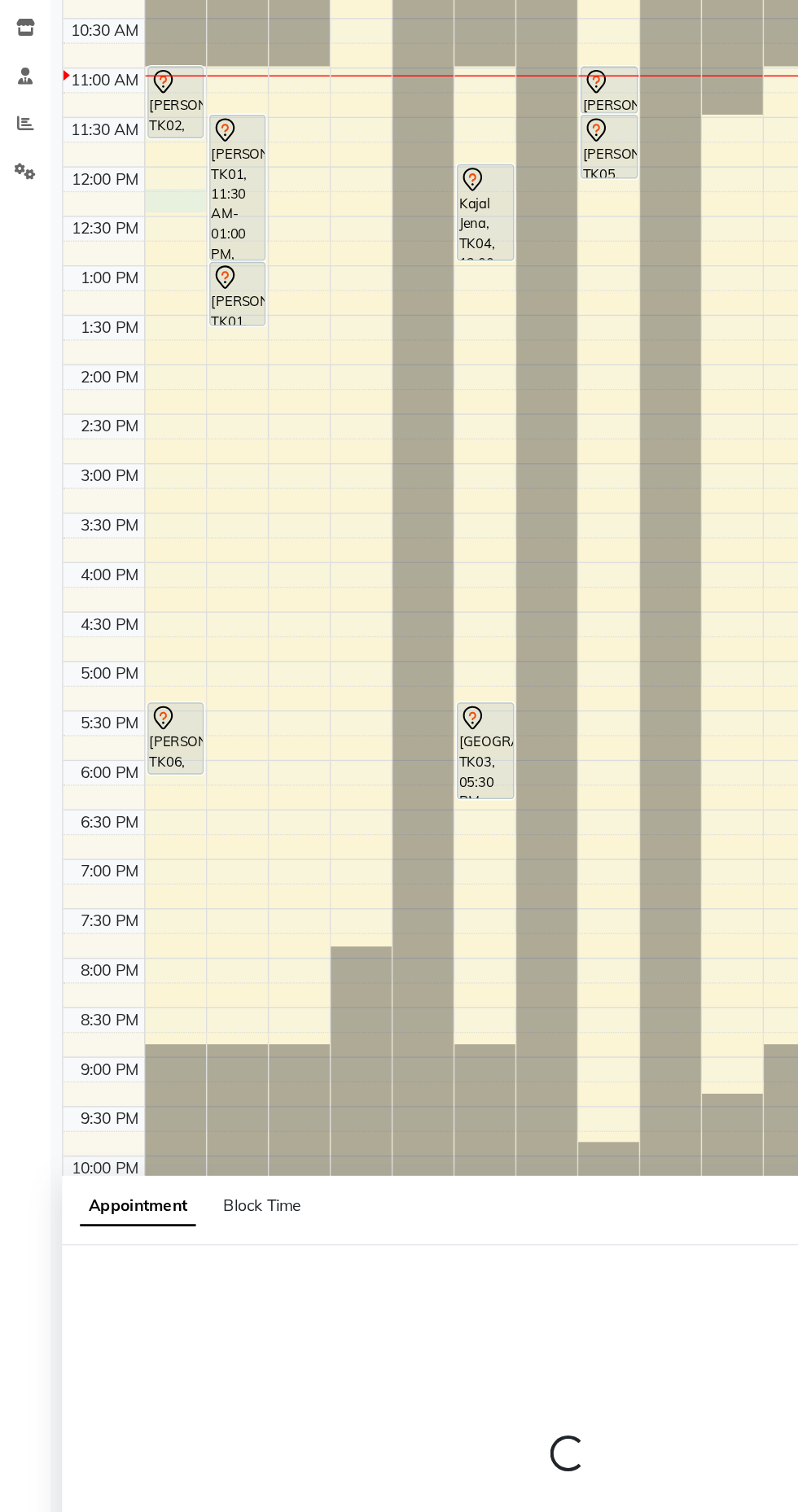
select select "6990"
select select "735"
select select "tentative"
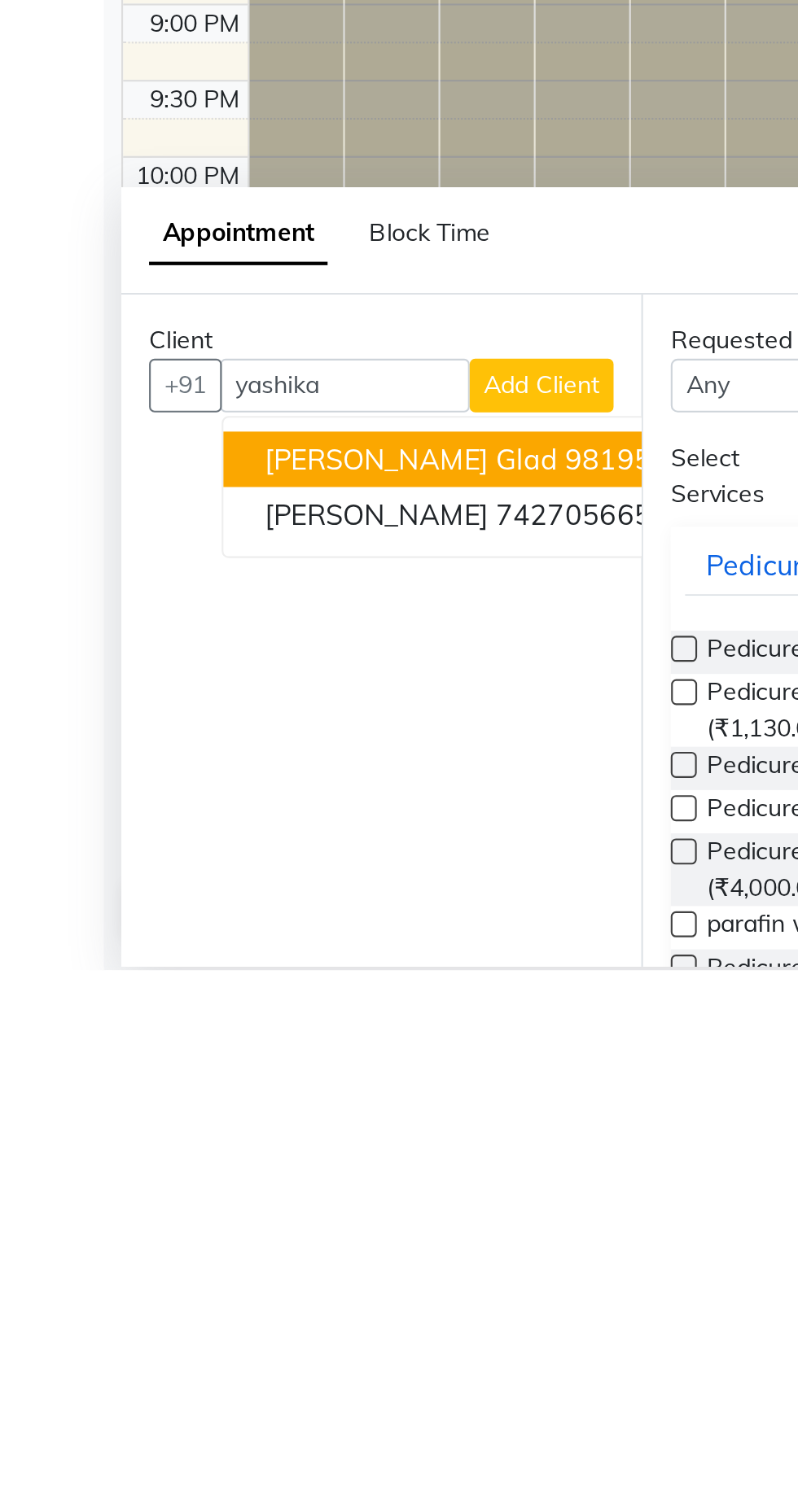
click at [148, 1266] on span "Yashika glad" at bounding box center [193, 1272] width 138 height 17
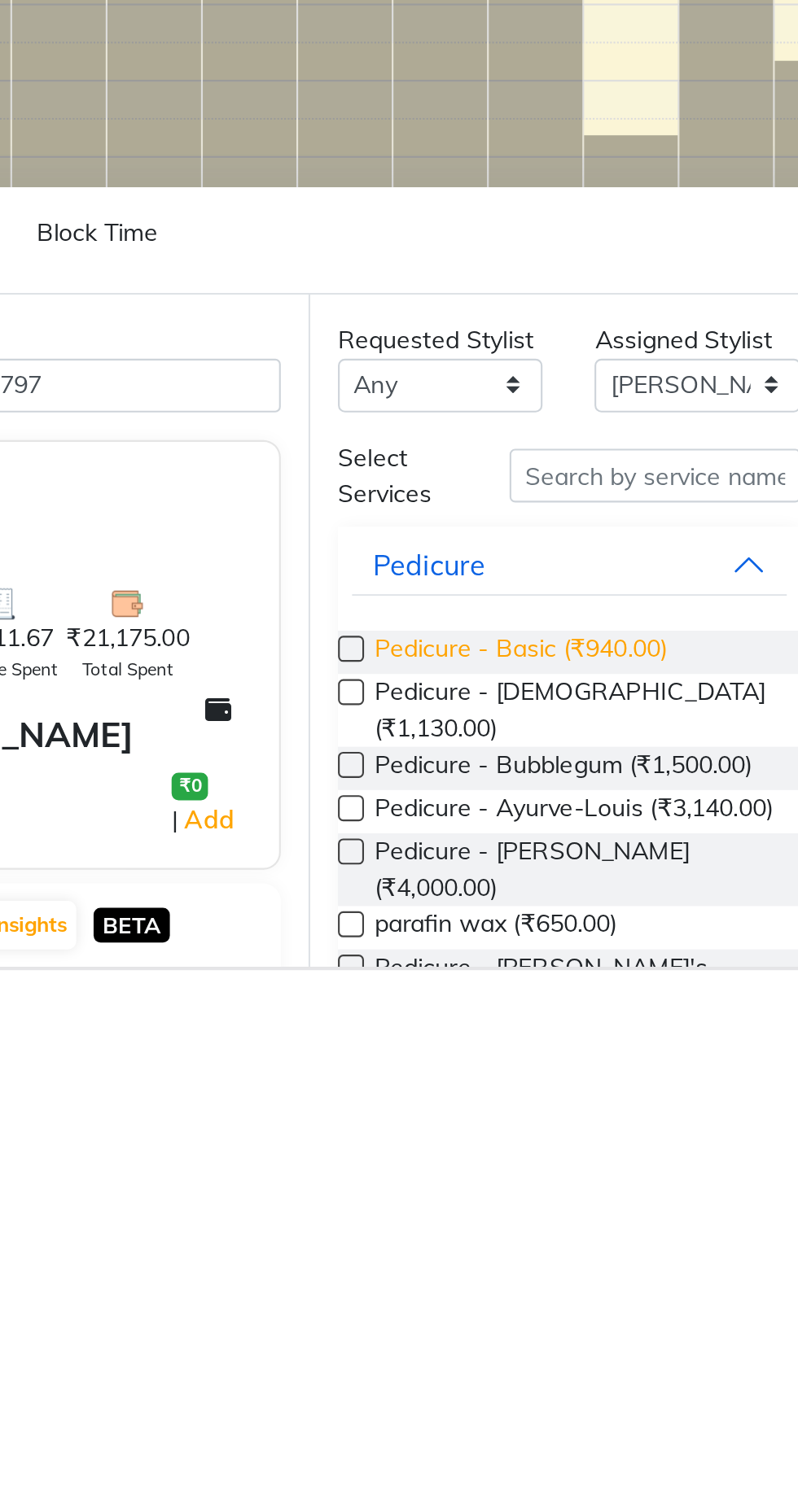
type input "9819569797"
click at [336, 1355] on span "Pedicure - Basic (₹940.00)" at bounding box center [401, 1362] width 138 height 20
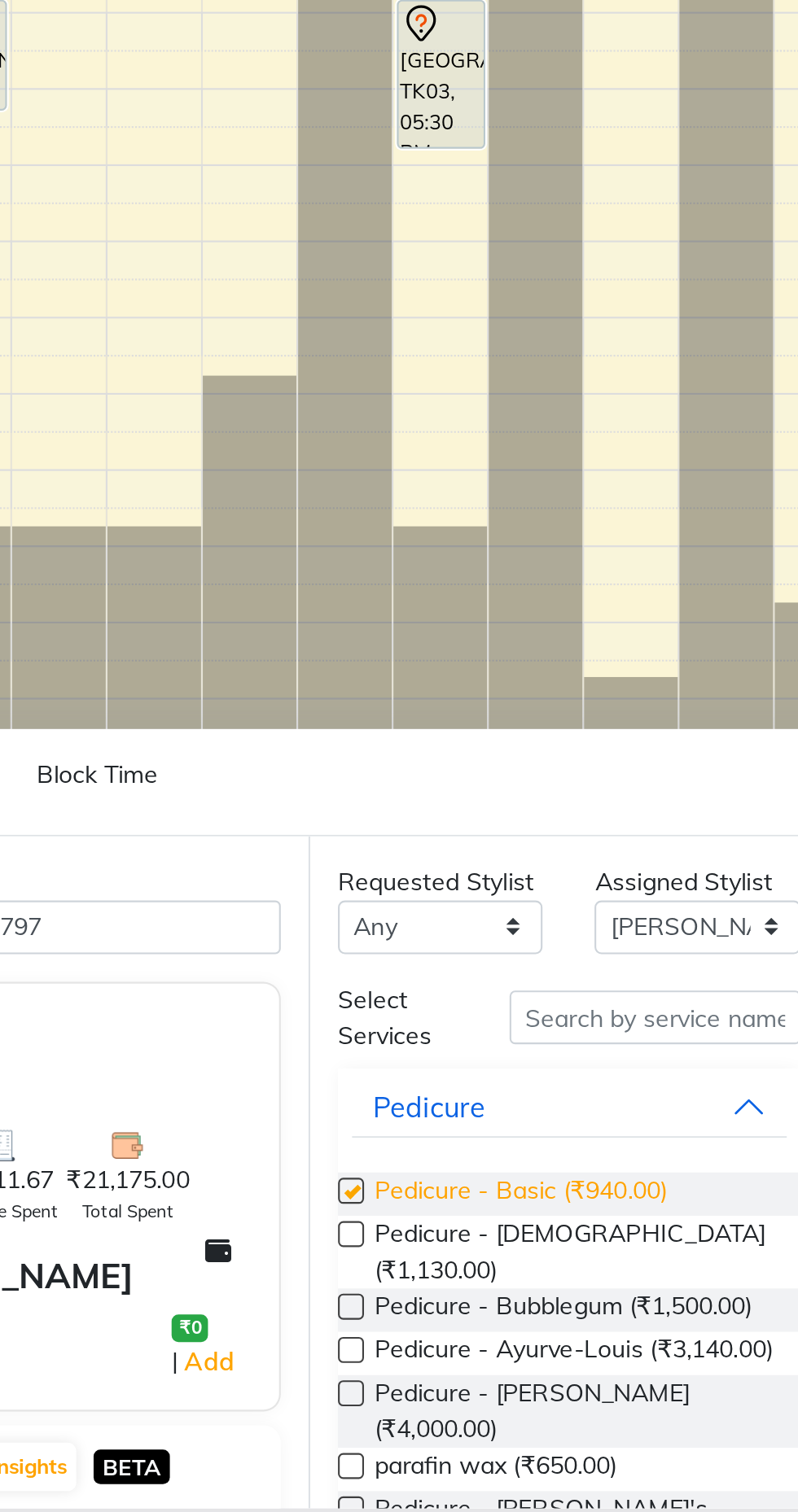
checkbox input "false"
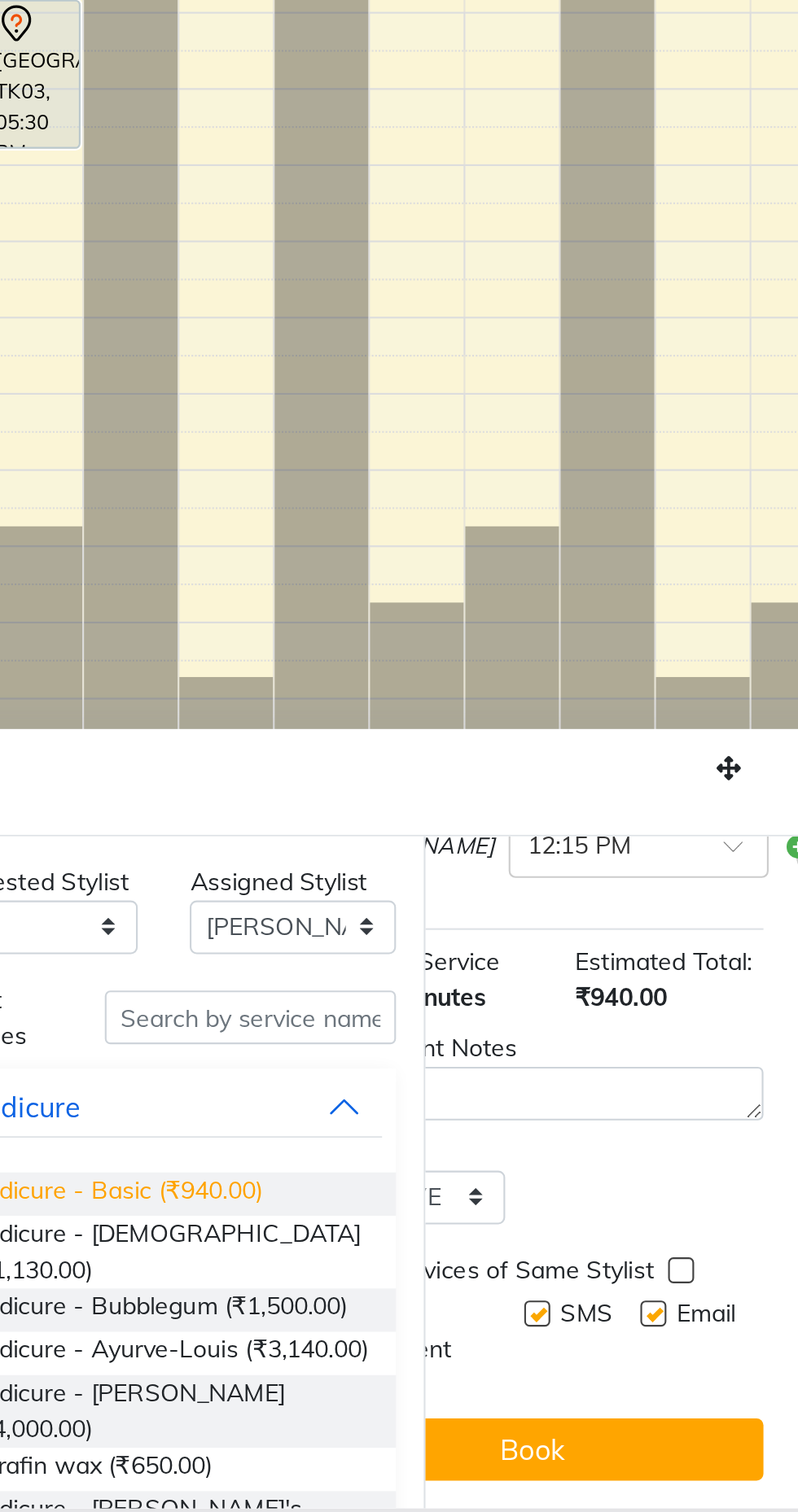
scroll to position [177, 75]
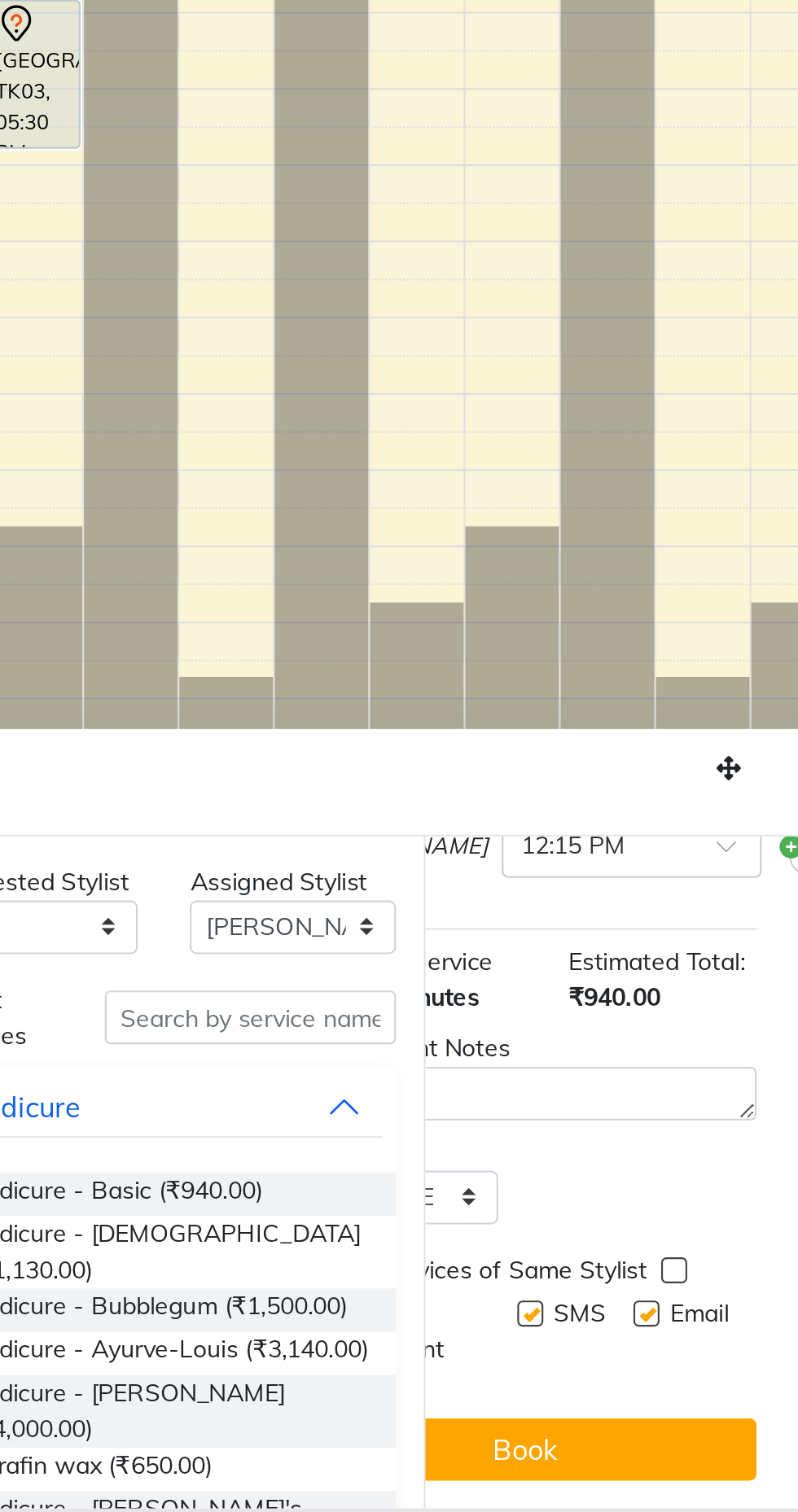
click at [649, 1417] on label at bounding box center [650, 1418] width 12 height 12
click at [649, 1417] on input "checkbox" at bounding box center [649, 1420] width 11 height 11
checkbox input "false"
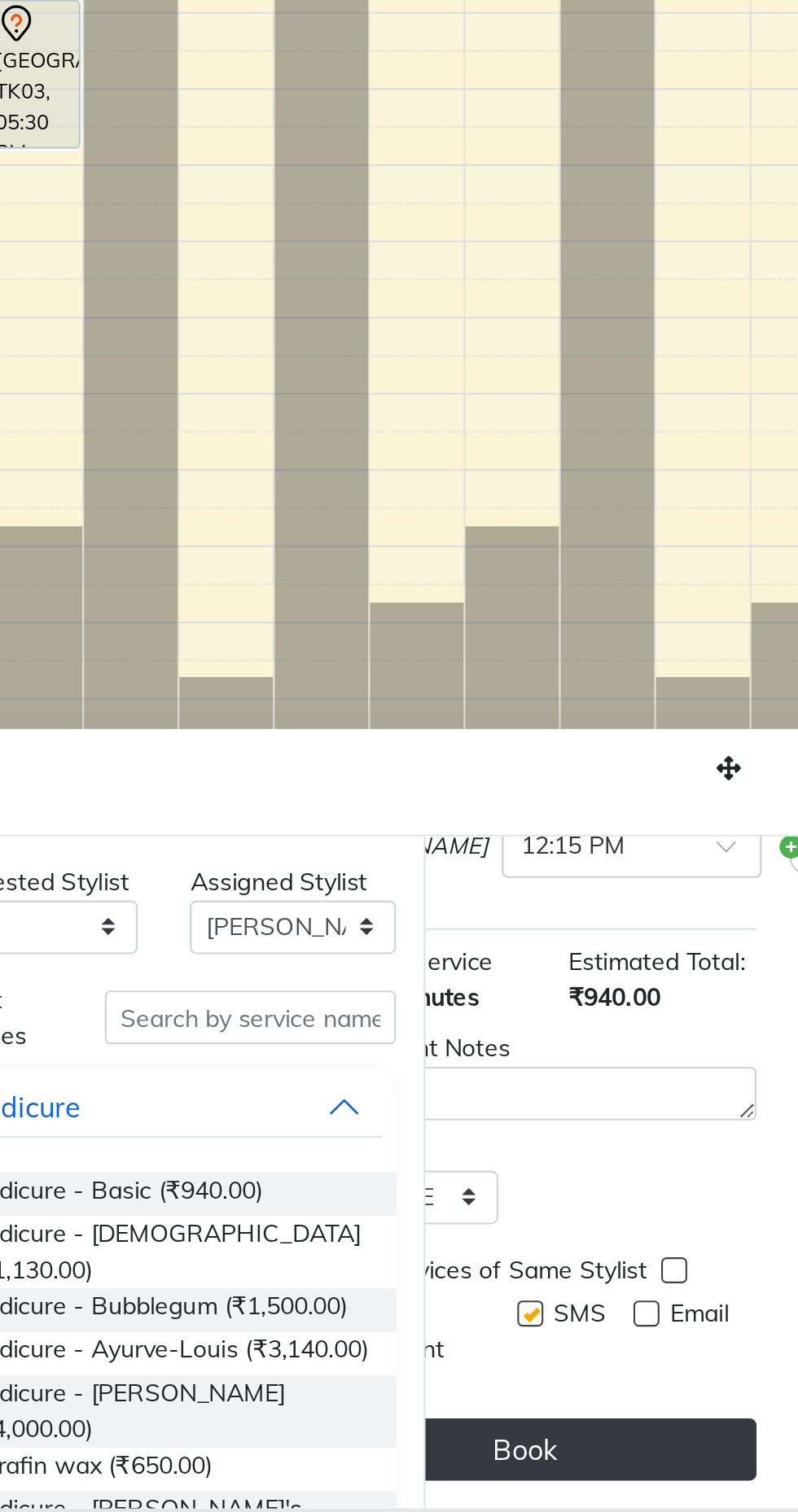
click at [622, 1483] on button "Book" at bounding box center [593, 1482] width 217 height 29
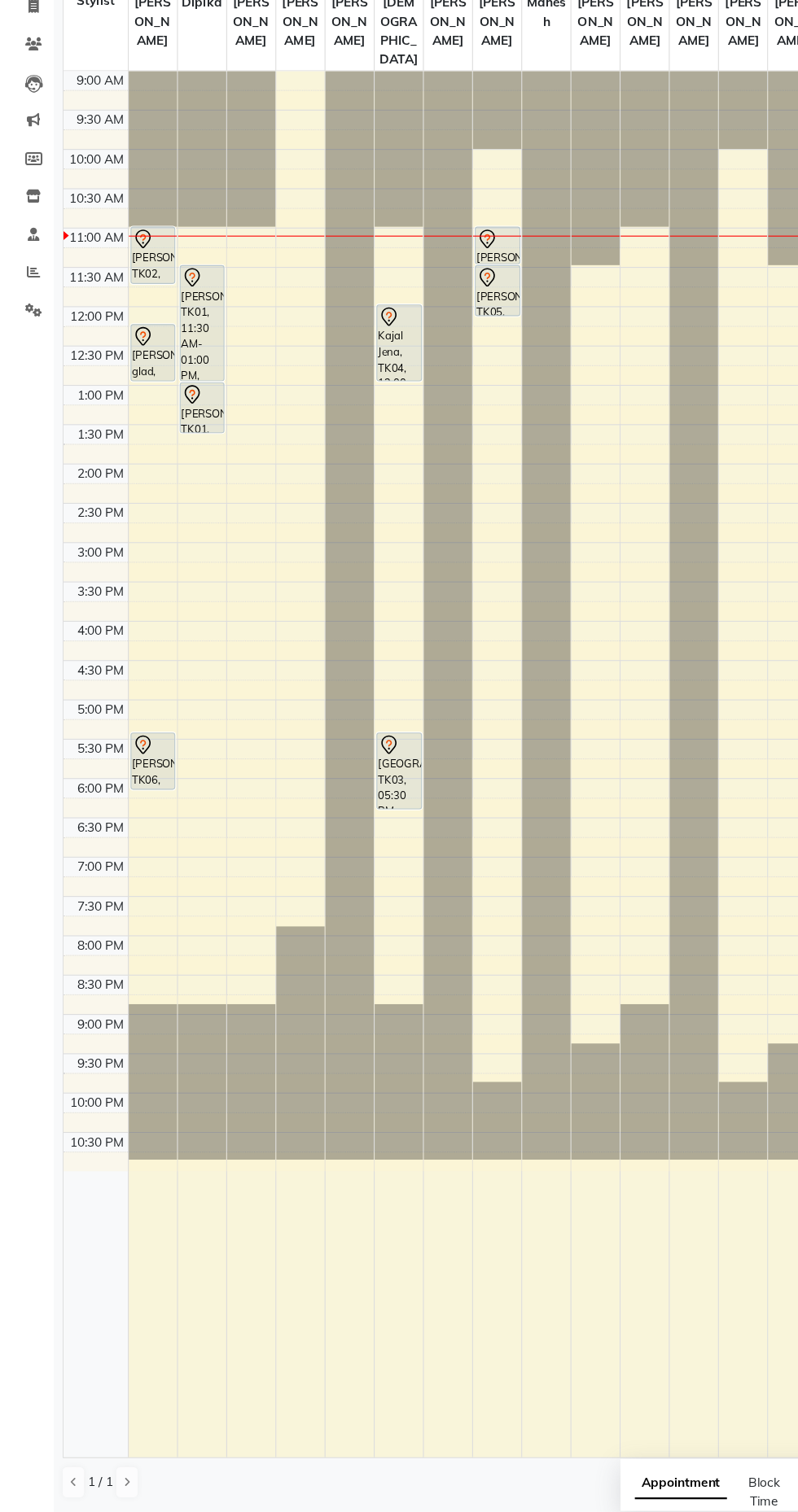
scroll to position [0, 0]
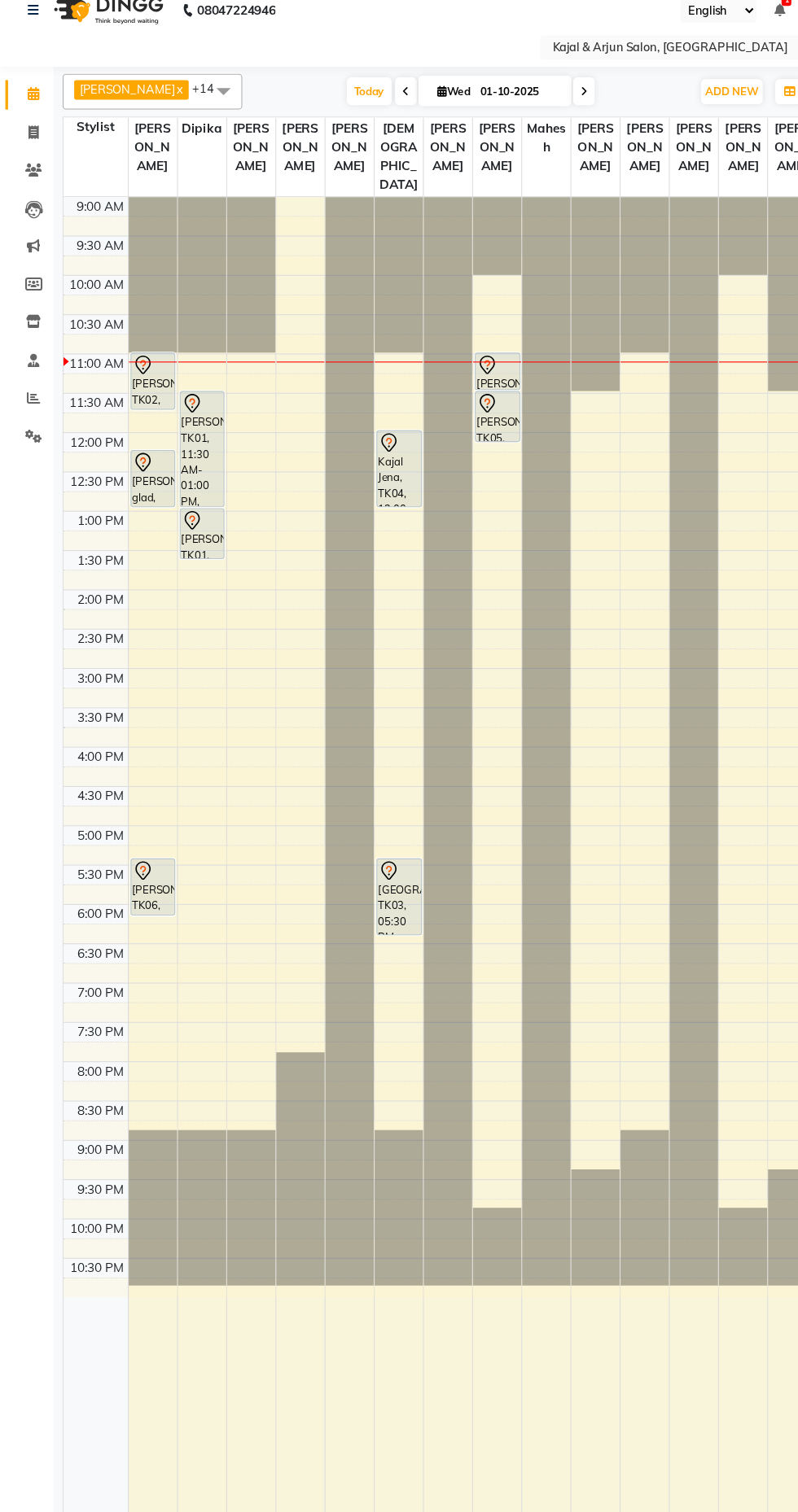
click at [368, 481] on div "Kajal Jena, TK04, 12:00 PM-01:00 PM, Majirel 1 Inch" at bounding box center [363, 447] width 39 height 68
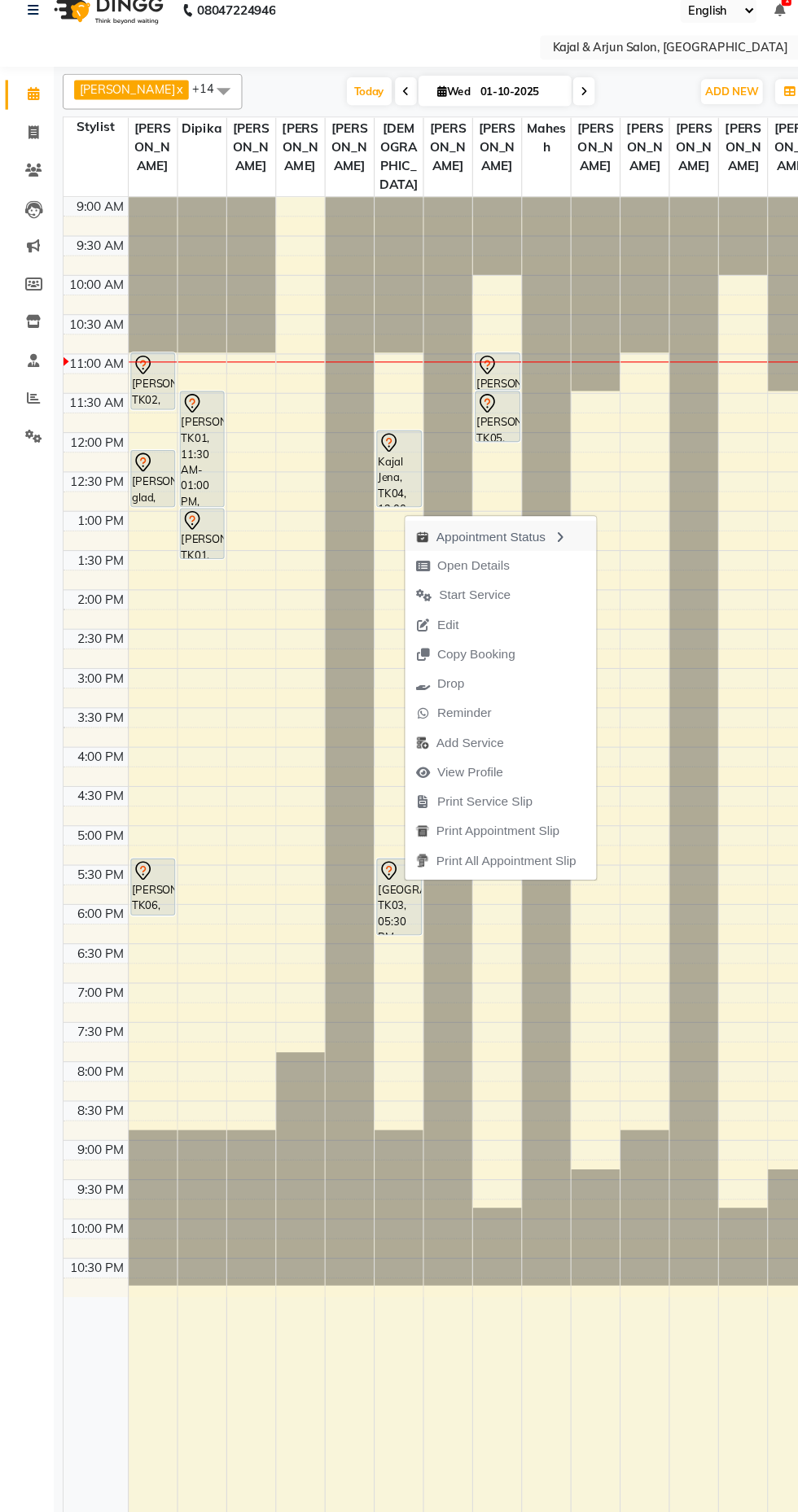
click at [474, 503] on div "Appointment Status" at bounding box center [456, 508] width 175 height 28
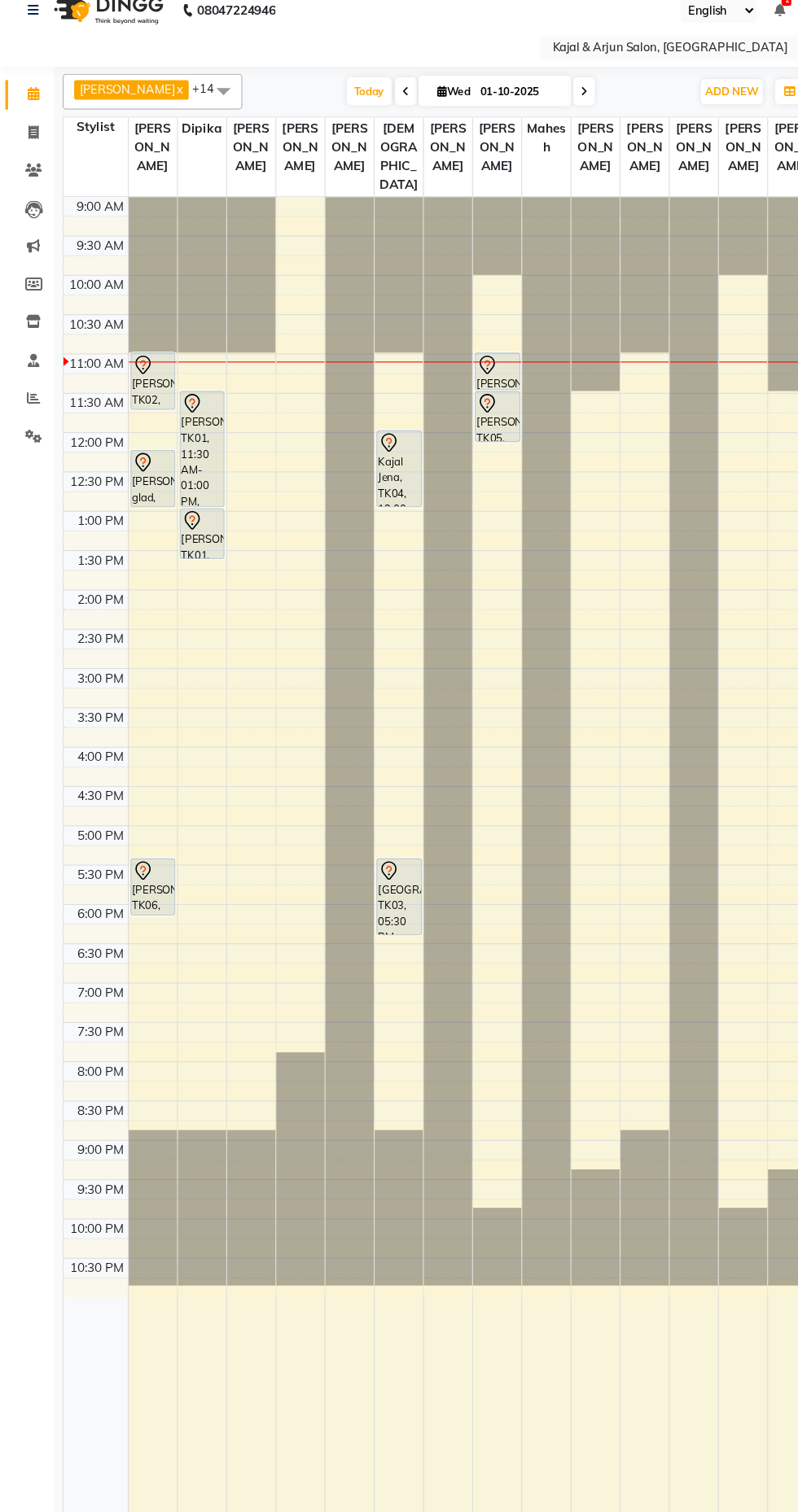
click at [377, 472] on div "Kajal Jena, TK04, 12:00 PM-01:00 PM, Majirel 1 Inch" at bounding box center [363, 447] width 39 height 68
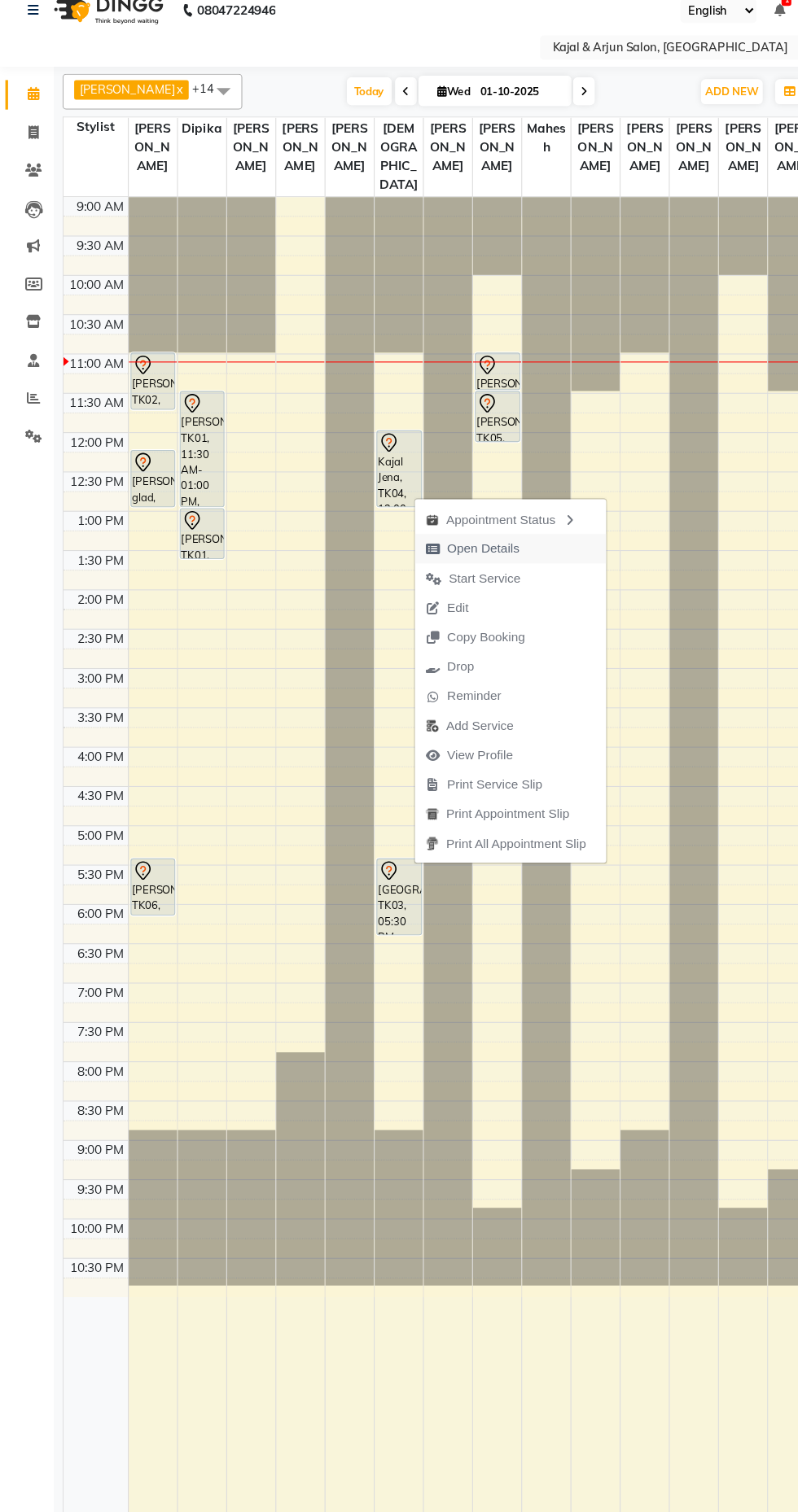
click at [442, 516] on span "Open Details" at bounding box center [439, 519] width 66 height 17
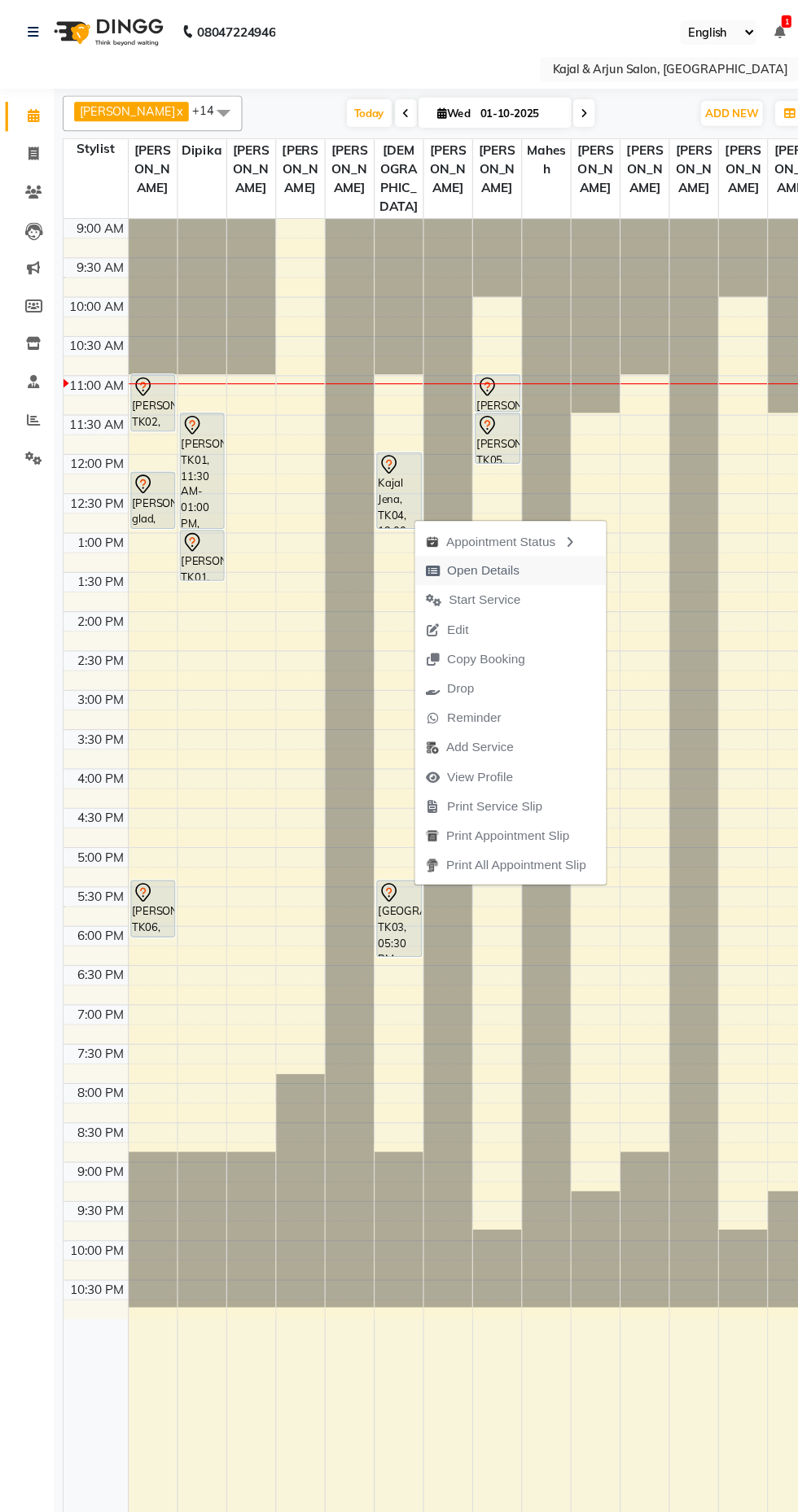
select select "7"
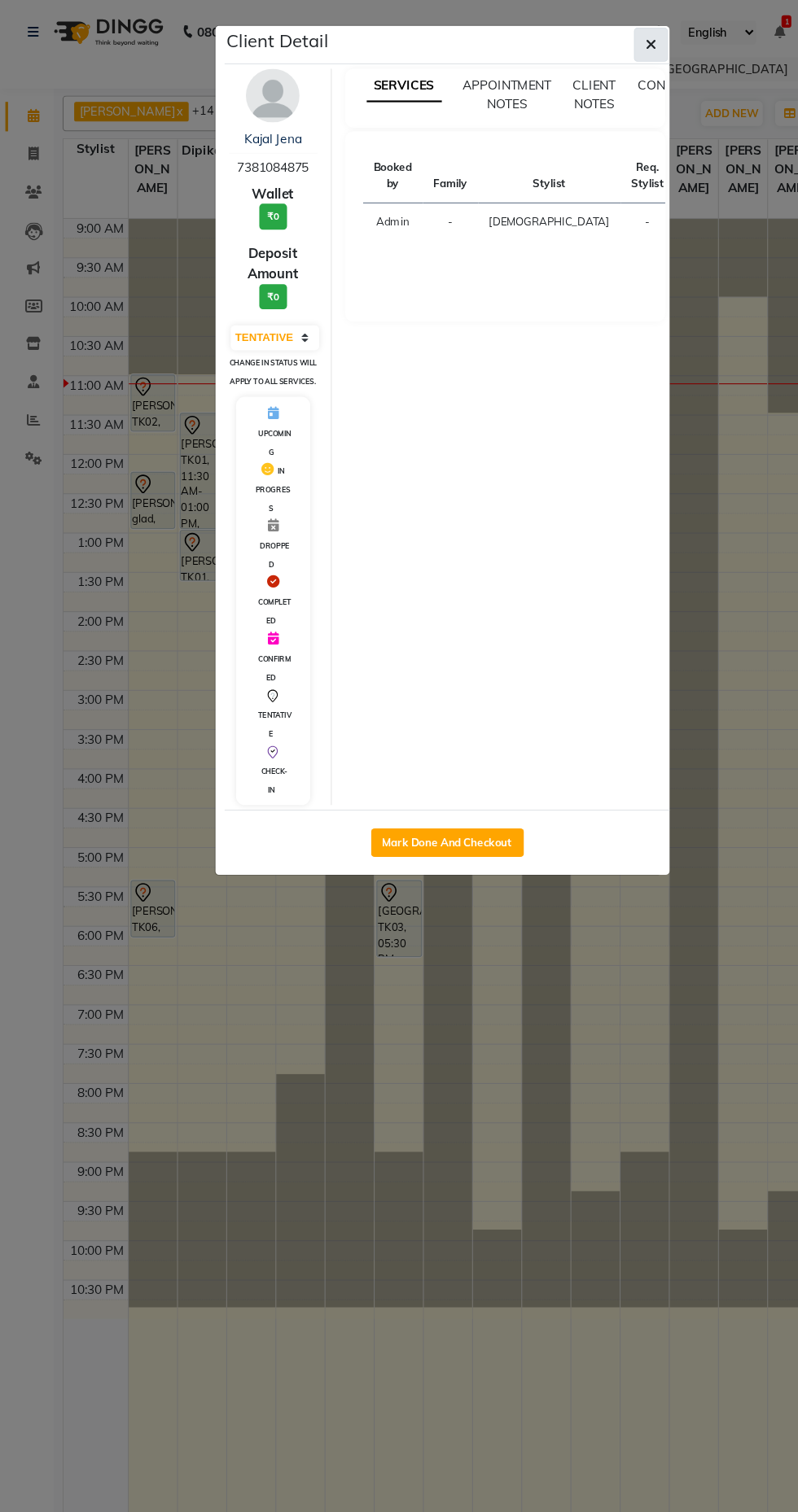
click at [588, 38] on icon "button" at bounding box center [592, 40] width 10 height 13
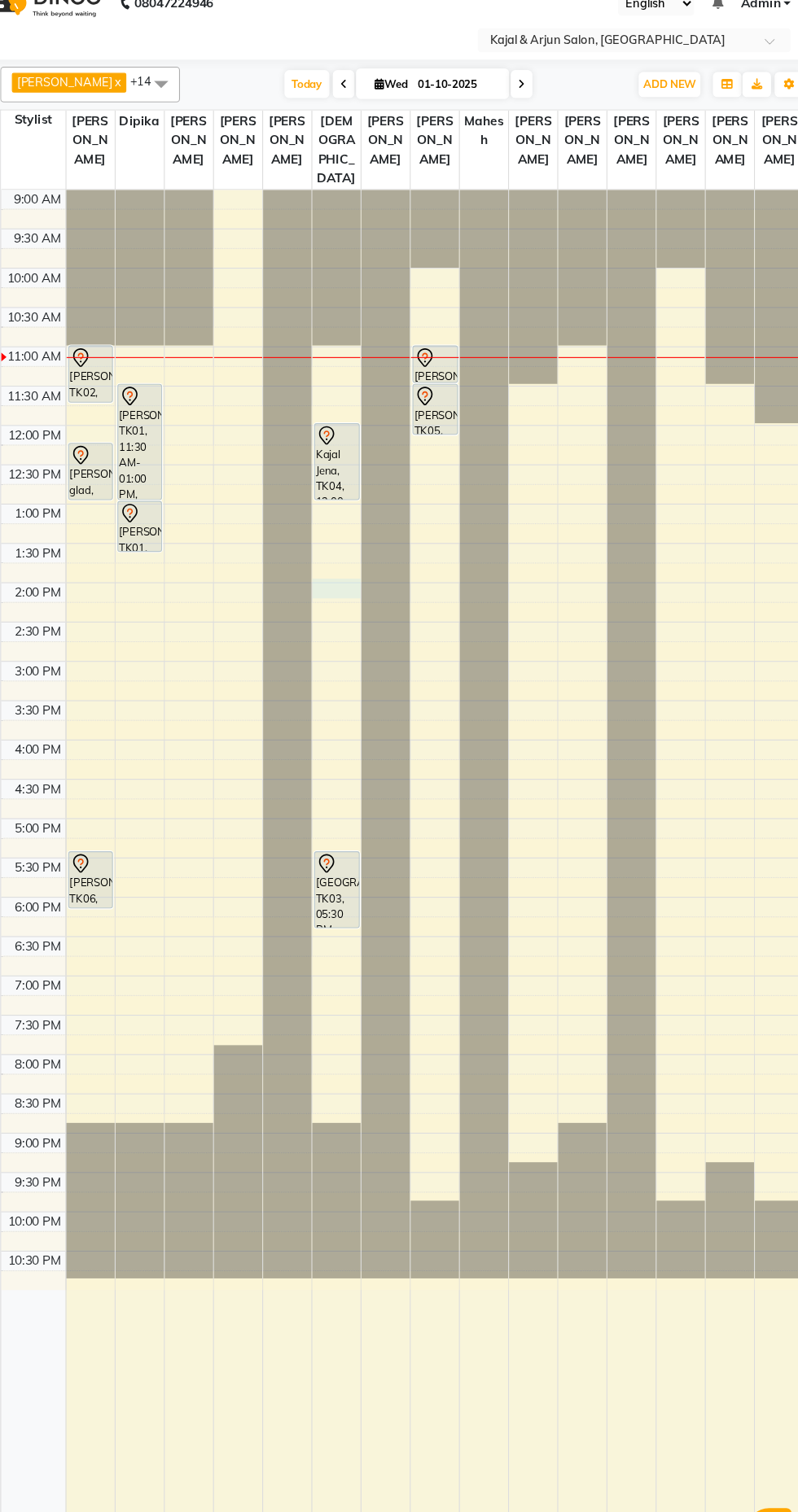
click at [362, 571] on div at bounding box center [363, 562] width 44 height 18
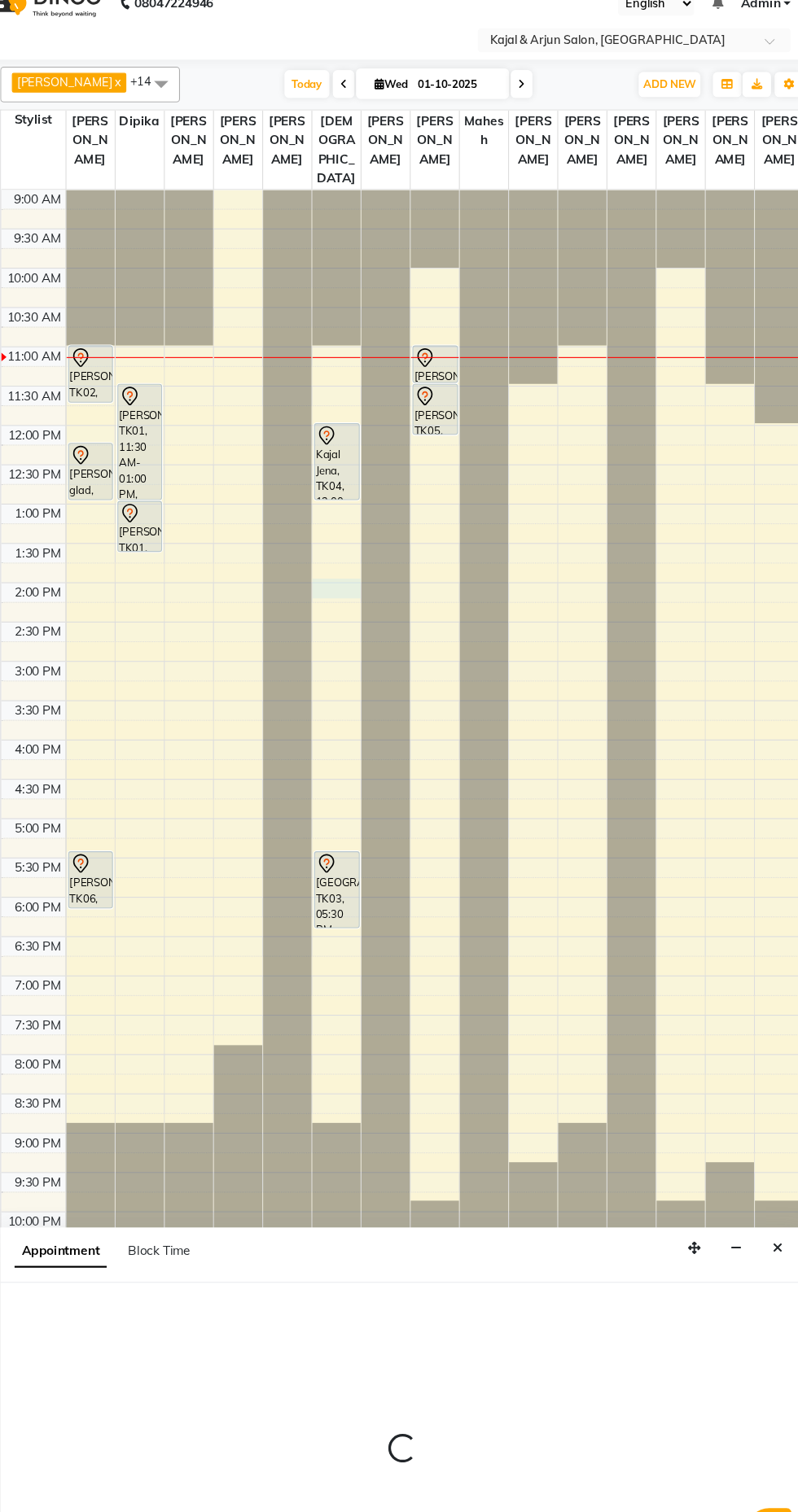
select select "10302"
select select "tentative"
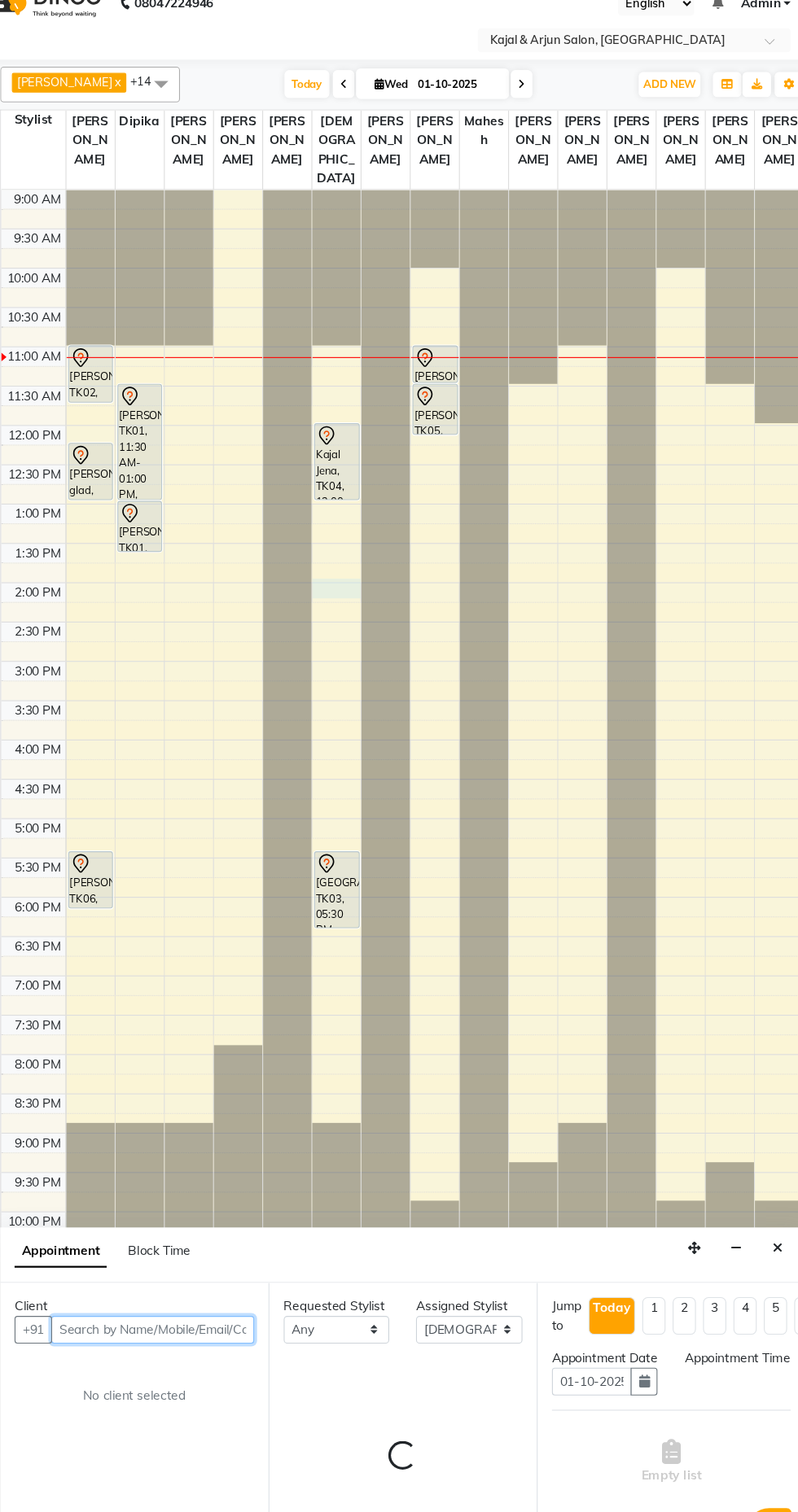
select select "840"
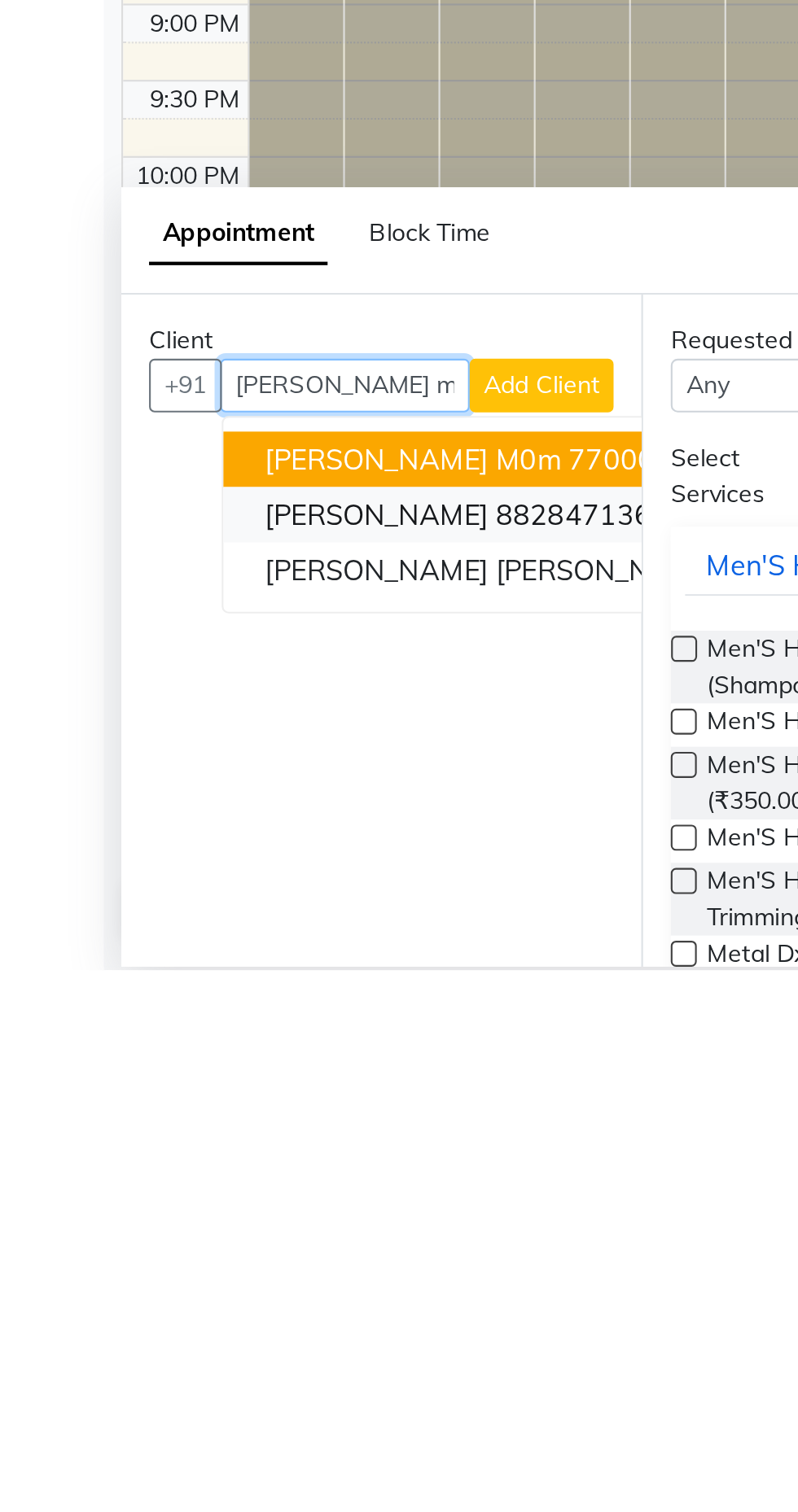
click at [244, 1296] on ngb-highlight "8828471361" at bounding box center [273, 1297] width 82 height 17
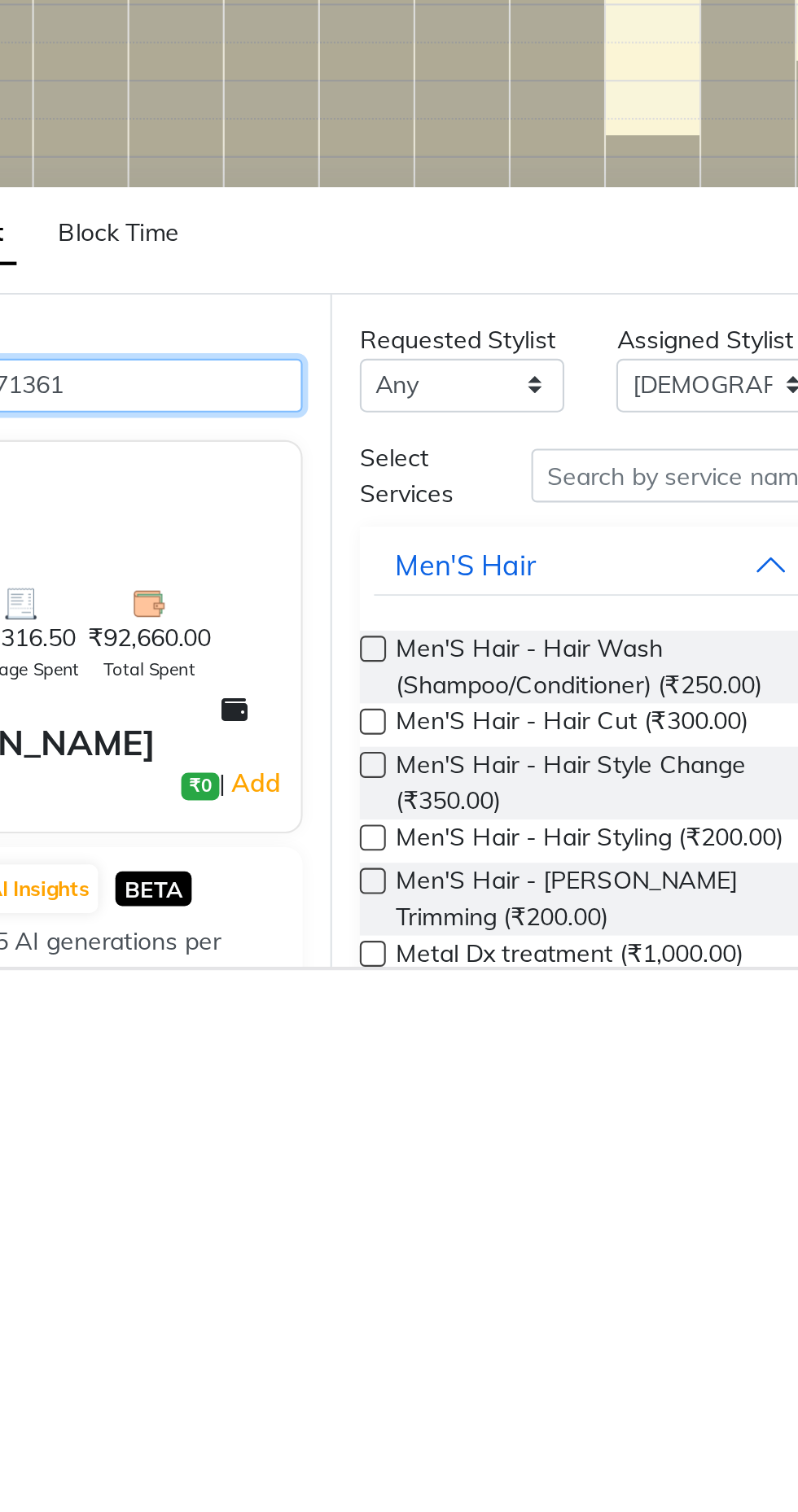
type input "8828471361"
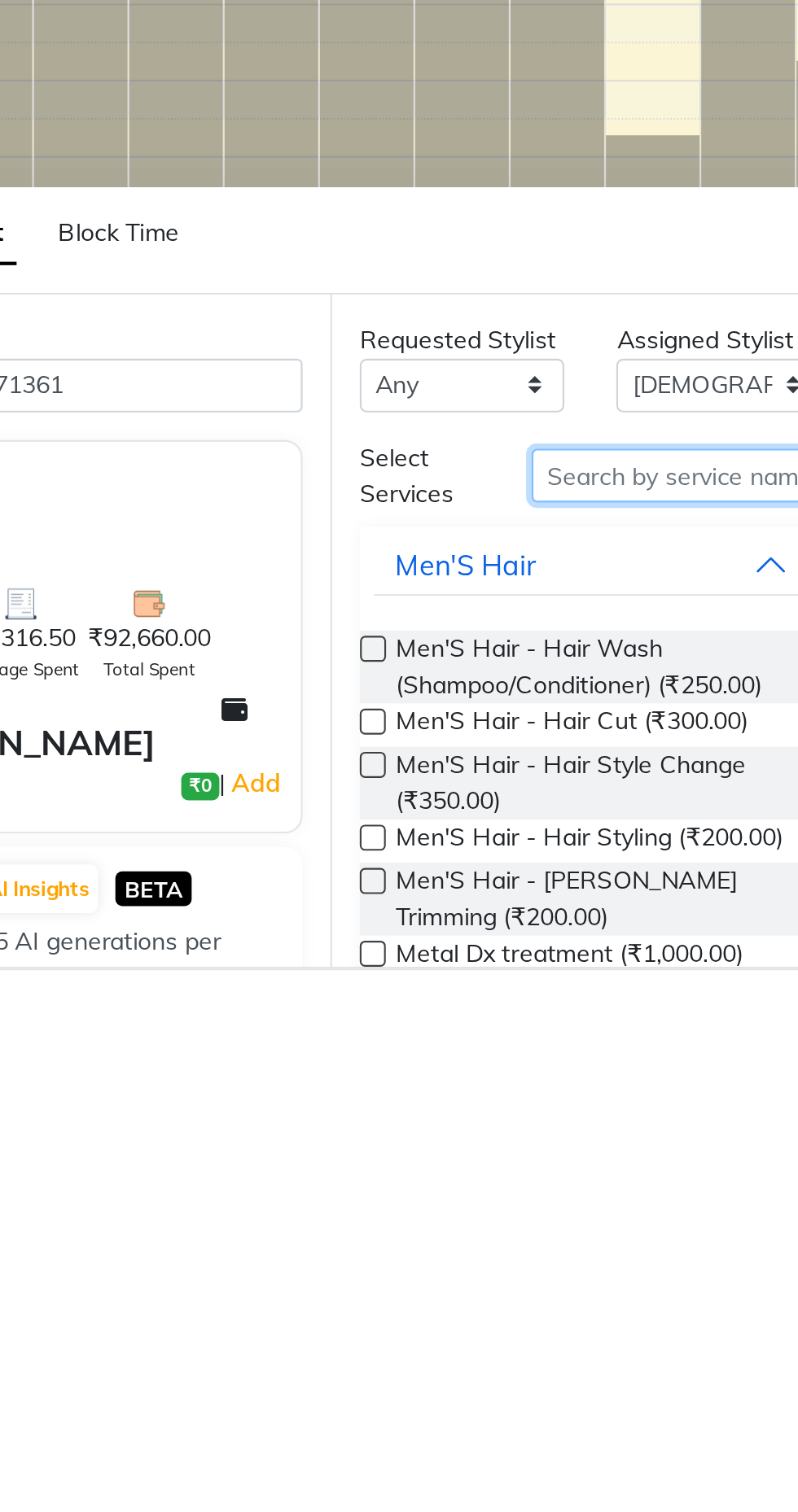
click at [431, 1281] on input "text" at bounding box center [464, 1279] width 137 height 25
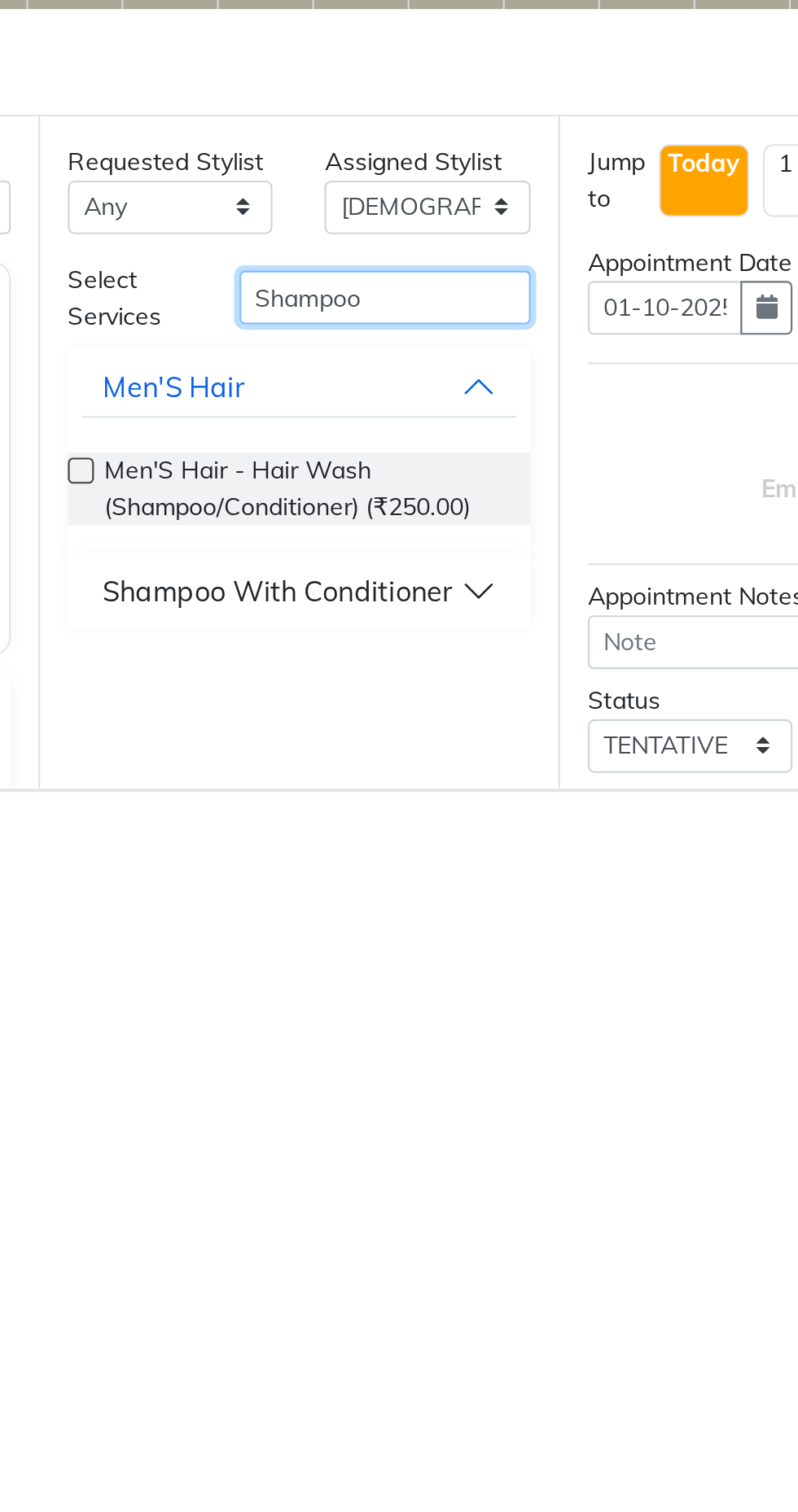
type input "Shampoo"
click at [482, 1423] on div "Shampoo With Conditioner" at bounding box center [414, 1417] width 165 height 19
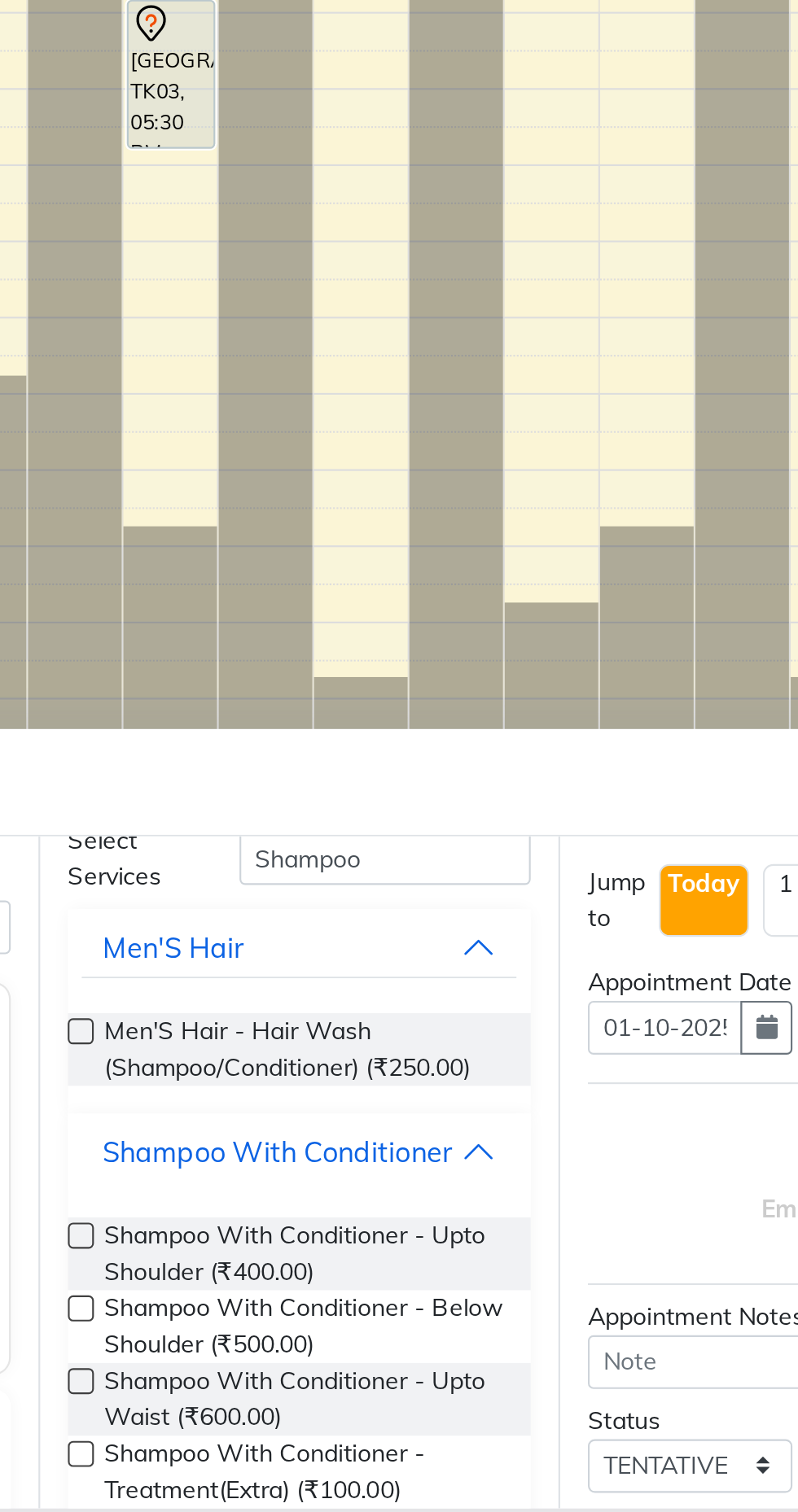
scroll to position [78, 0]
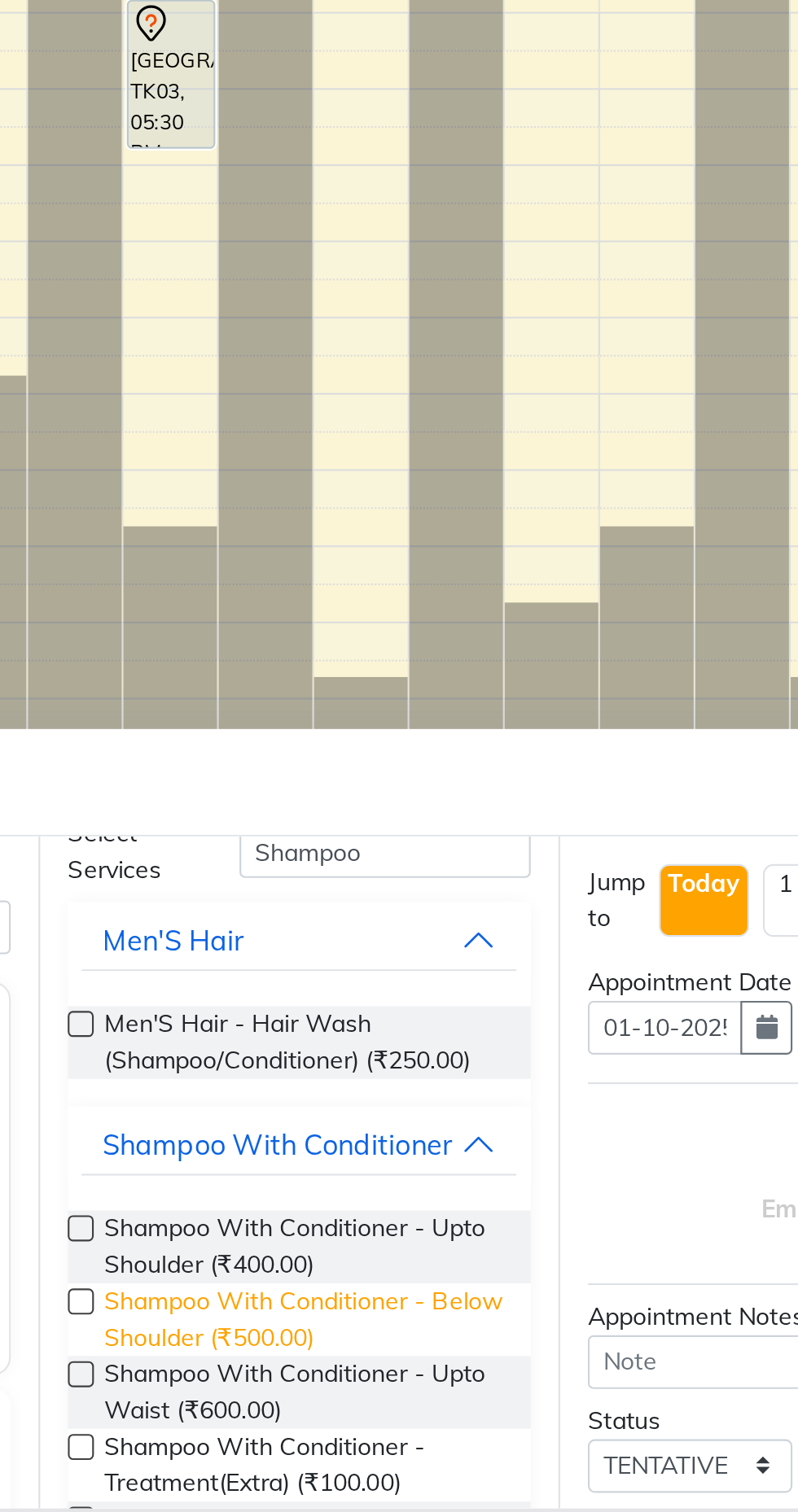
click at [459, 1423] on span "Shampoo With Conditioner - Below Shoulder (₹500.00)" at bounding box center [425, 1421] width 187 height 34
checkbox input "false"
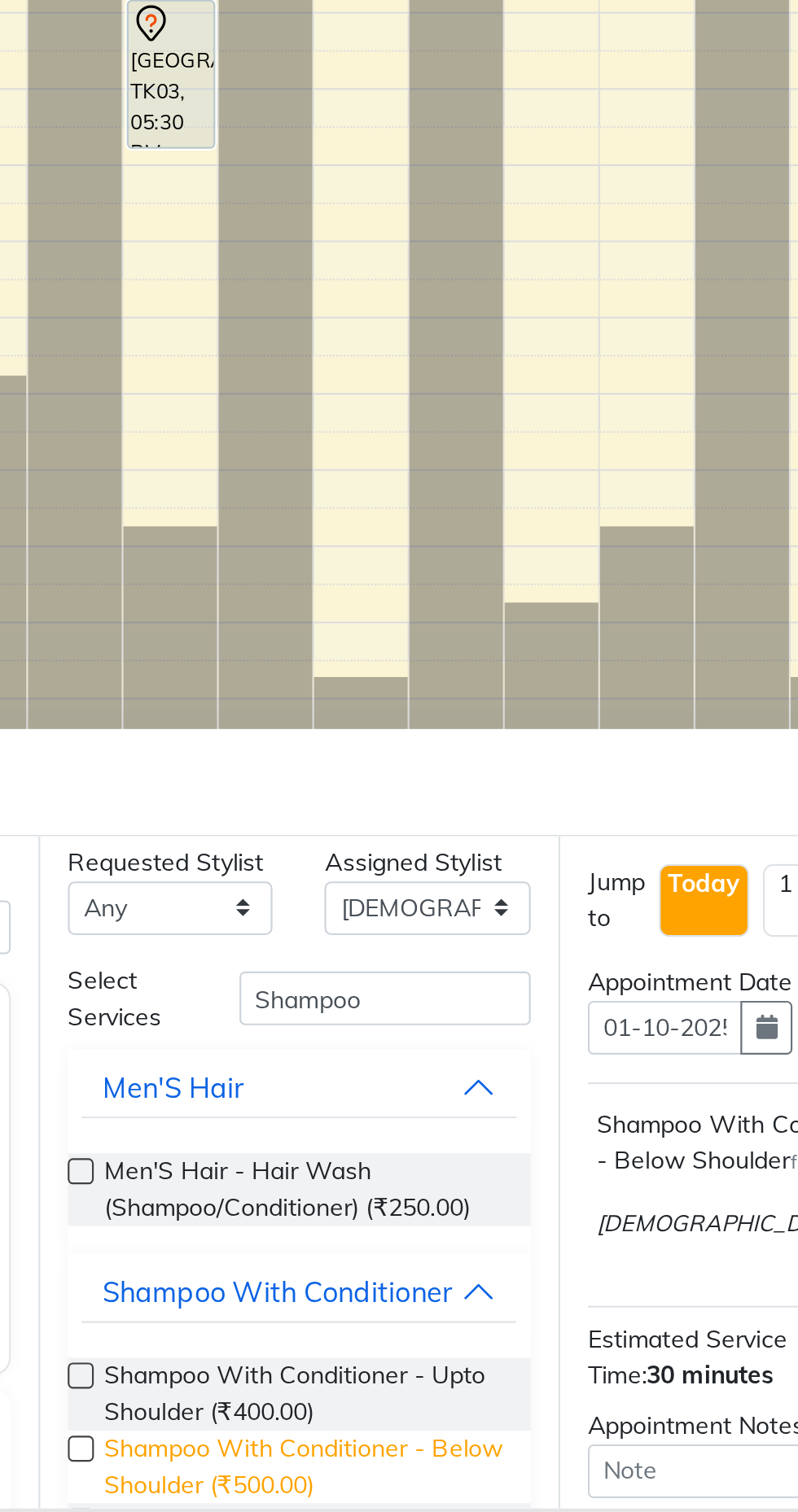
scroll to position [2, 0]
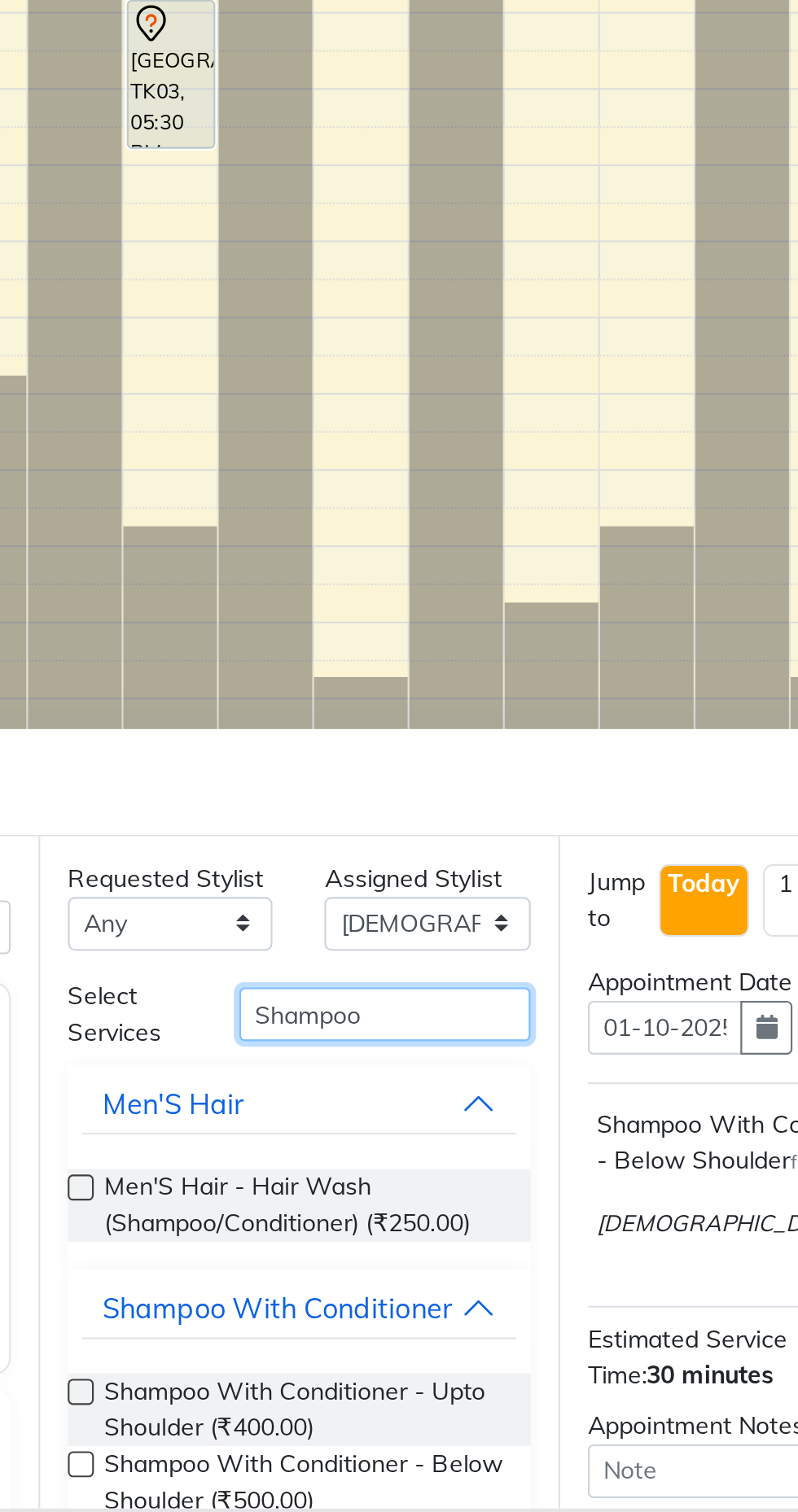
click at [485, 1277] on input "Shampoo" at bounding box center [464, 1277] width 137 height 25
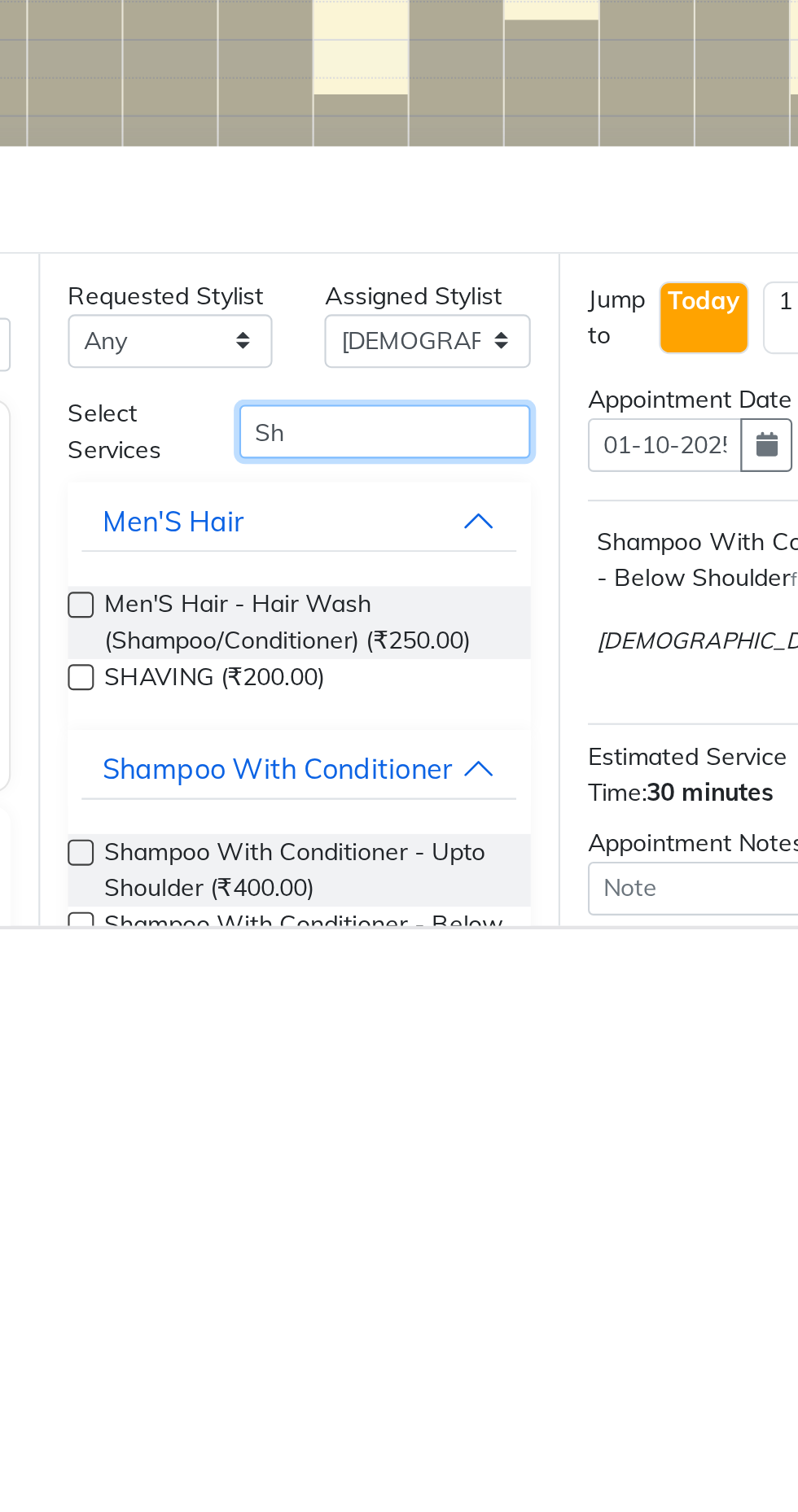
type input "S"
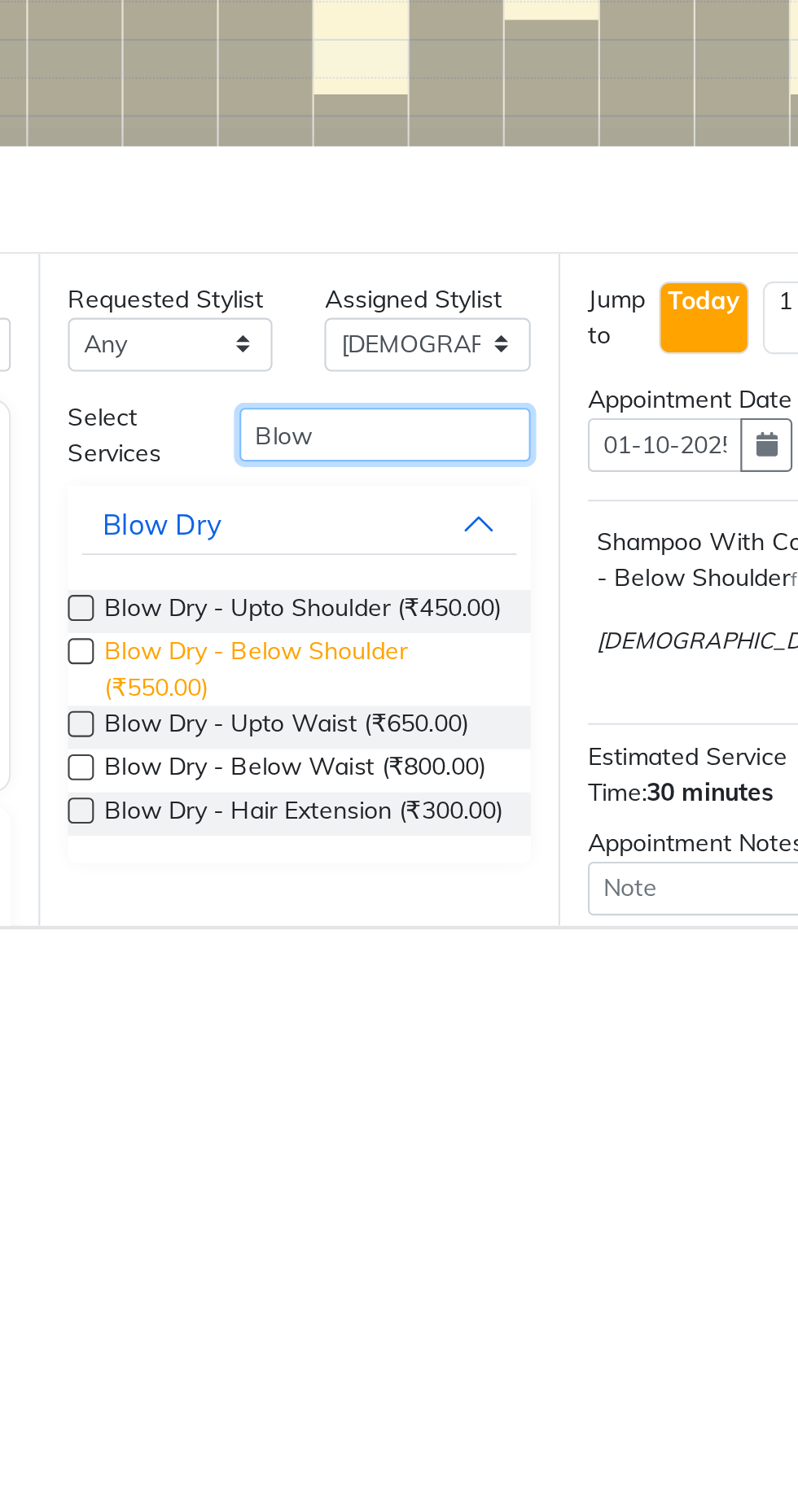
type input "Blow"
click at [443, 1394] on span "Blow Dry - Below Shoulder (₹550.00)" at bounding box center [425, 1389] width 187 height 34
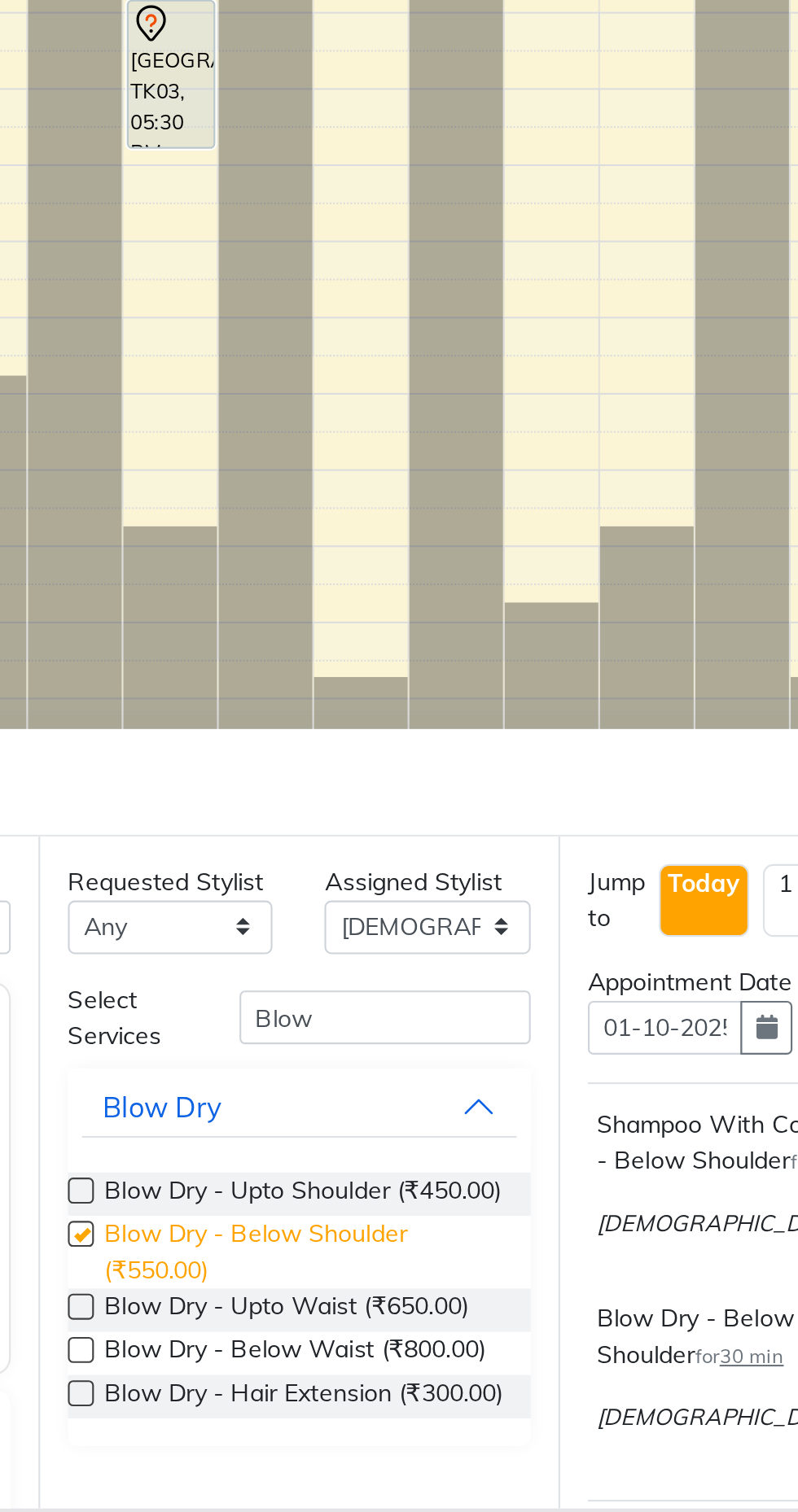
checkbox input "false"
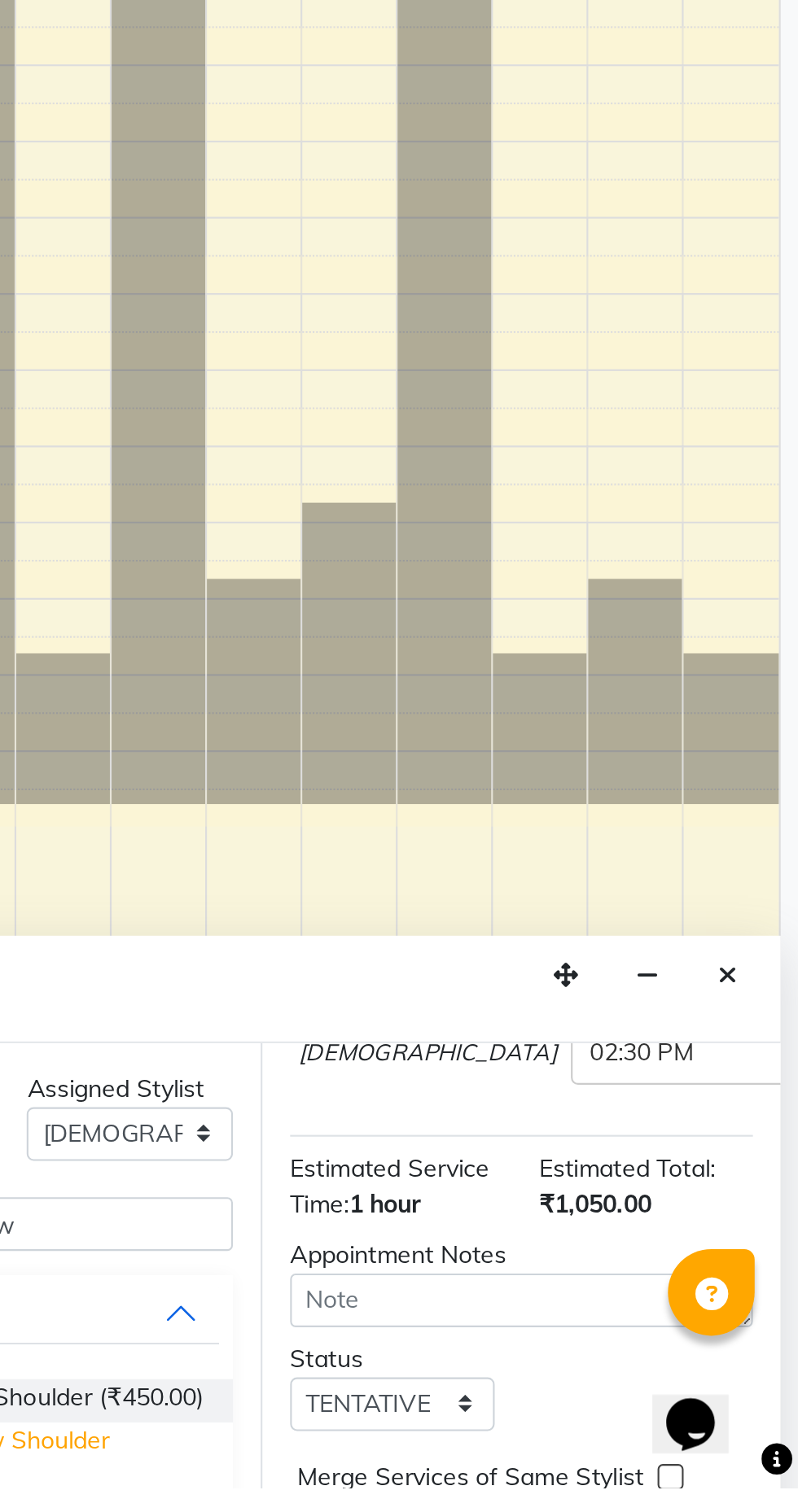
scroll to position [302, 0]
click at [721, 1511] on label at bounding box center [725, 1527] width 12 height 12
click at [721, 1511] on input "checkbox" at bounding box center [724, 1529] width 11 height 11
checkbox input "false"
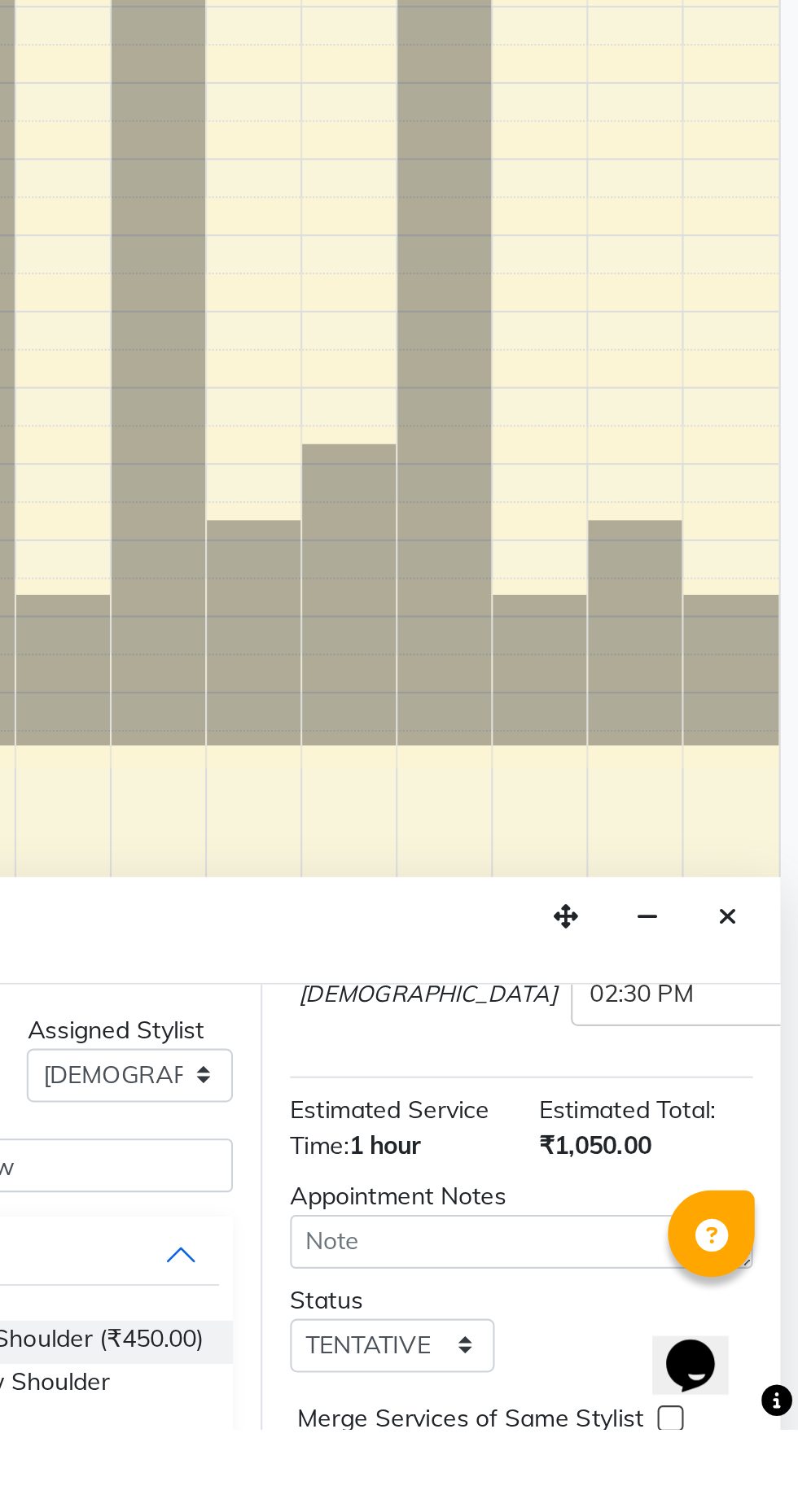
scroll to position [0, 0]
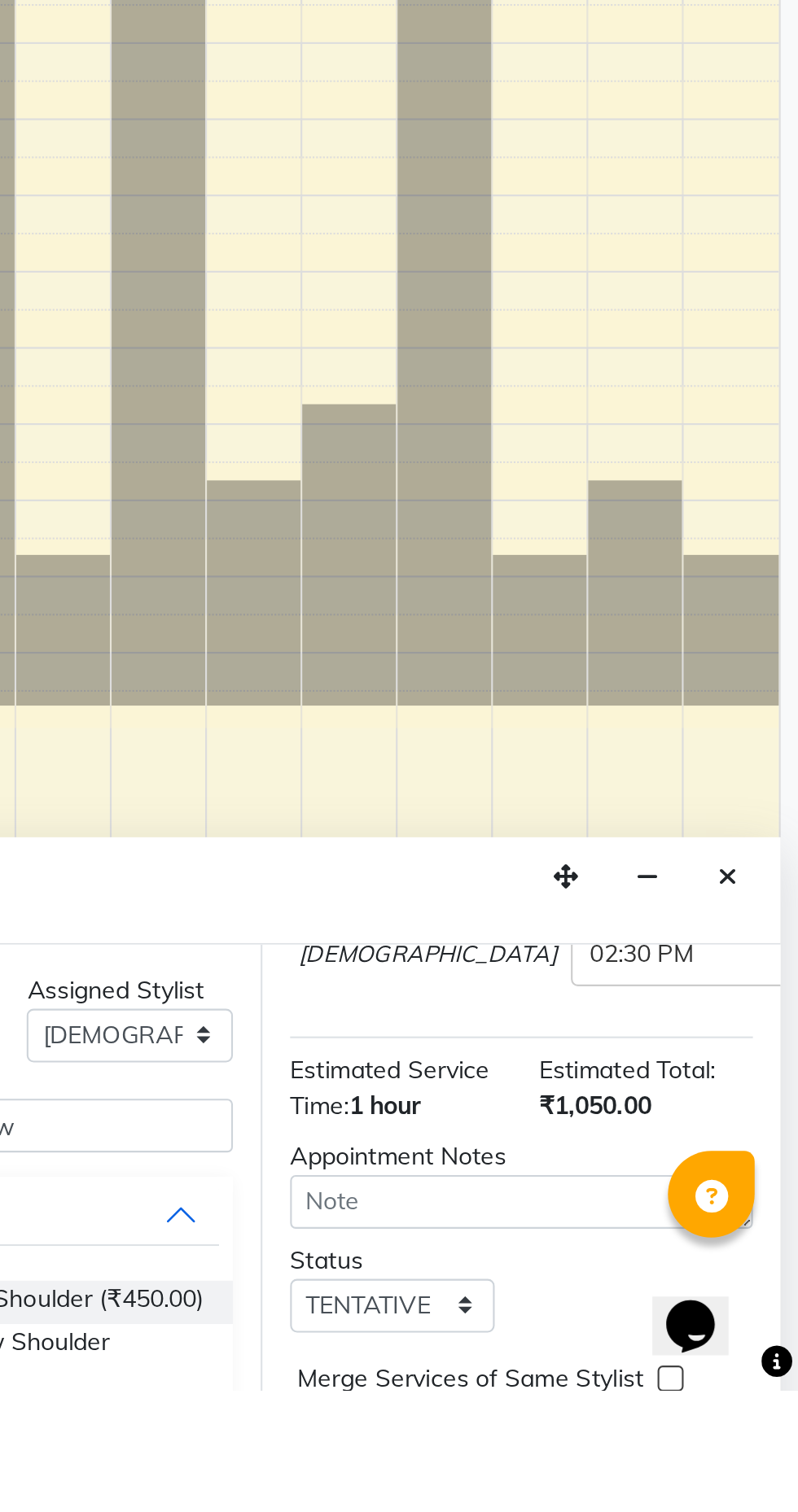
click at [664, 1511] on label at bounding box center [670, 1527] width 12 height 12
click at [664, 1511] on input "checkbox" at bounding box center [669, 1529] width 11 height 11
checkbox input "false"
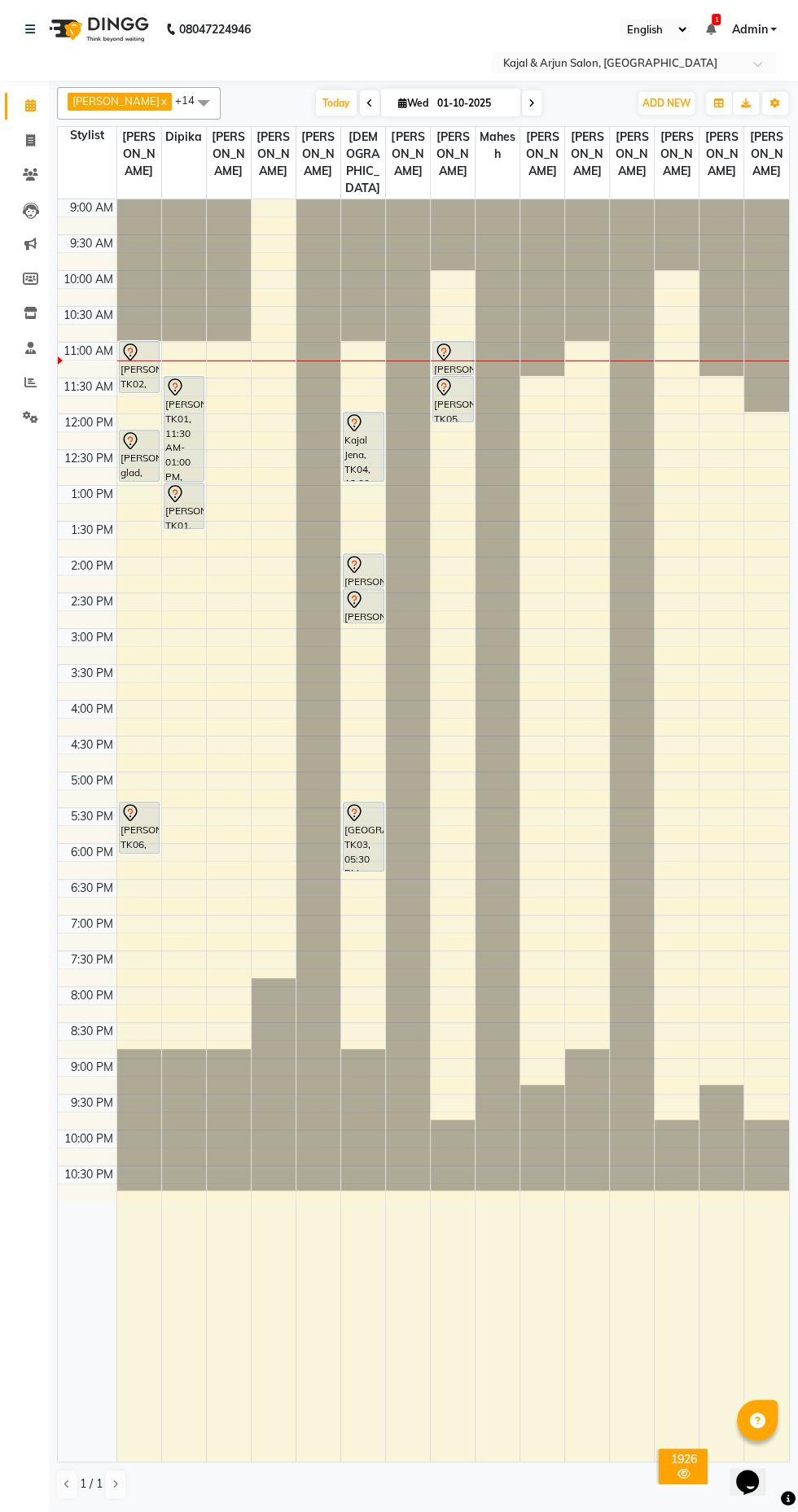
click at [443, 397] on icon at bounding box center [444, 387] width 19 height 19
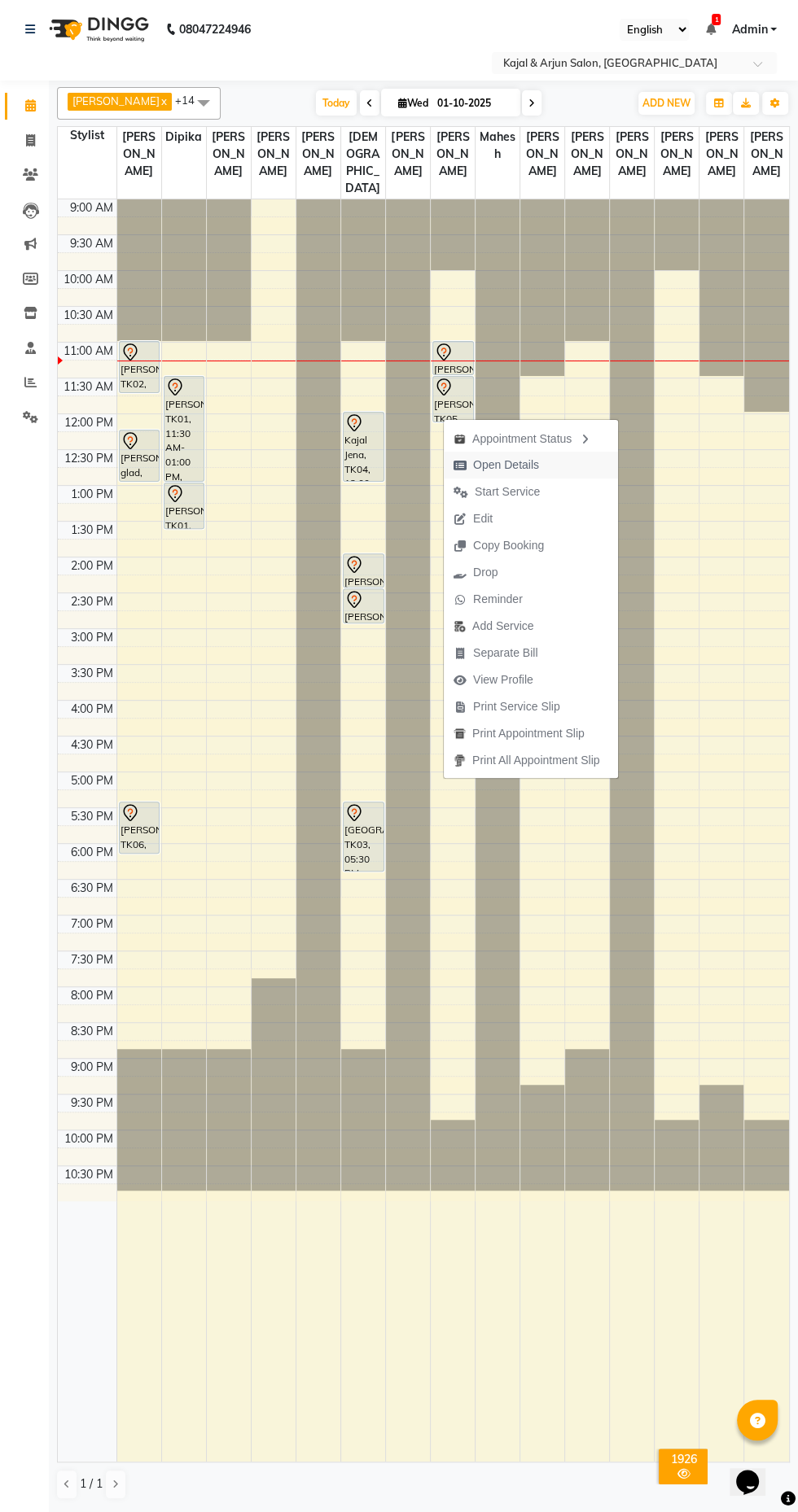
click at [482, 463] on span "Open Details" at bounding box center [505, 465] width 66 height 17
select select "7"
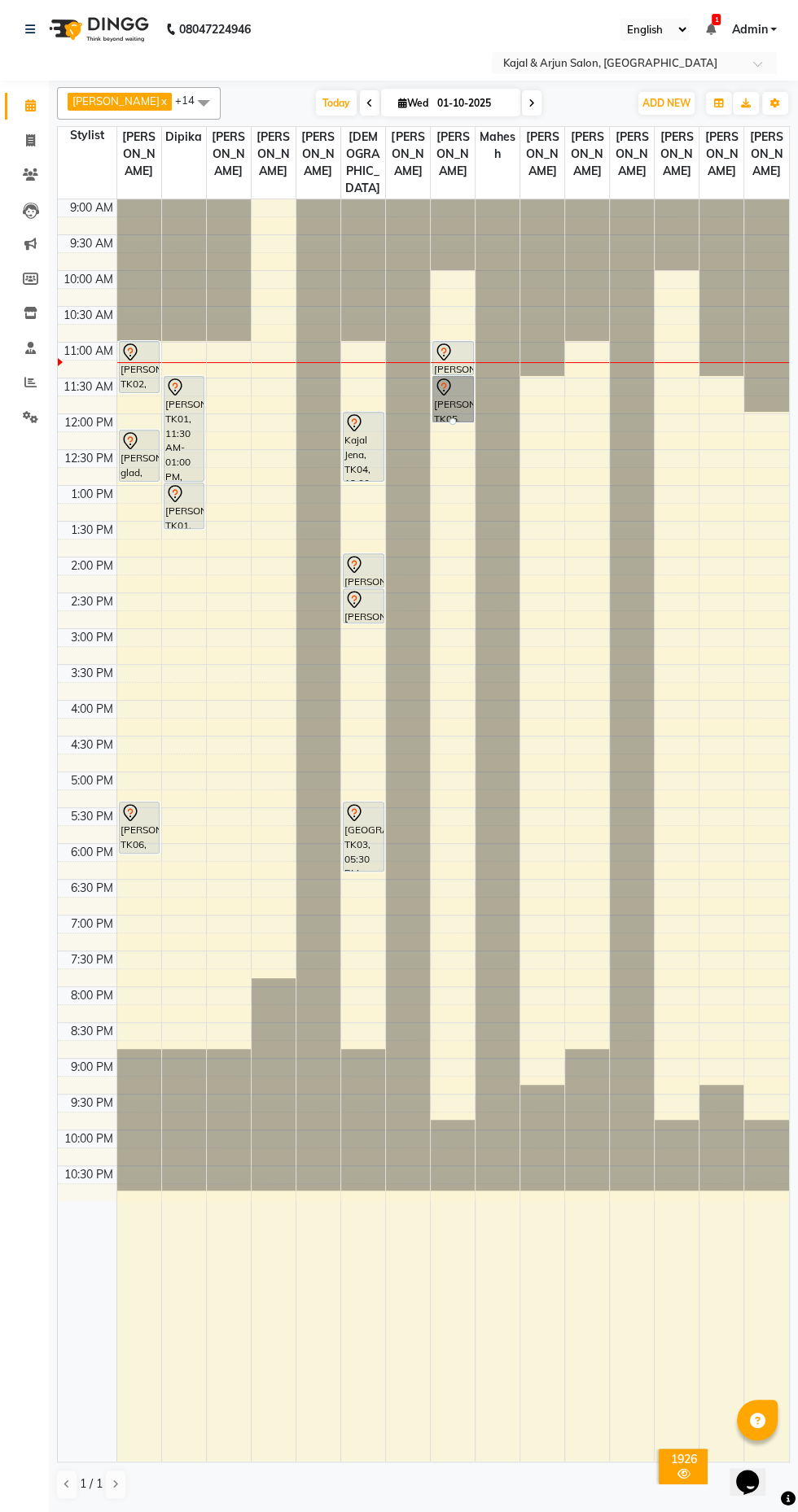
click at [469, 417] on link "[PERSON_NAME], TK05, 11:30 AM-12:10 PM, Plain Gel Polish - Both hand" at bounding box center [452, 399] width 41 height 46
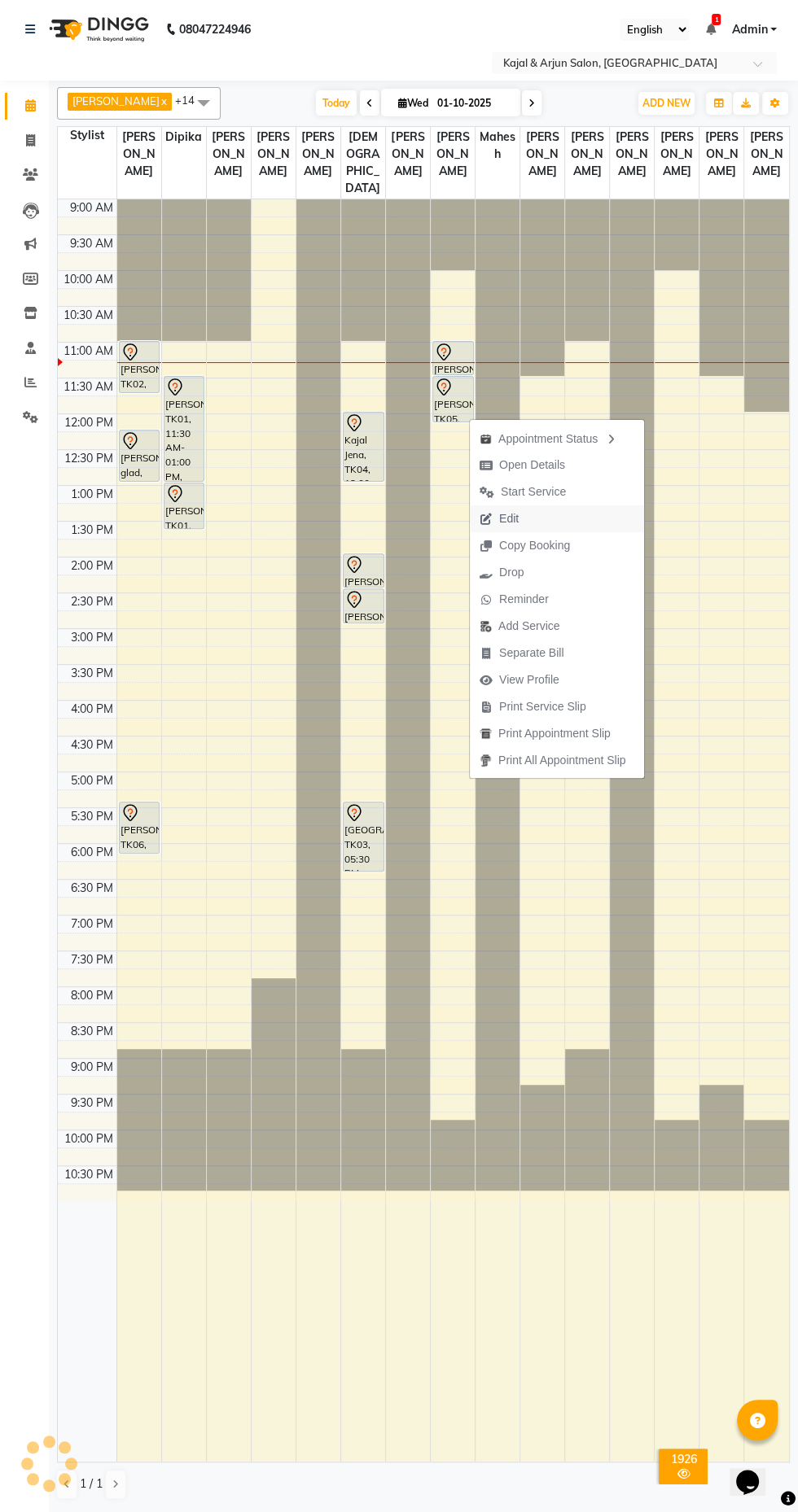
click at [501, 518] on span "Edit" at bounding box center [509, 518] width 19 height 17
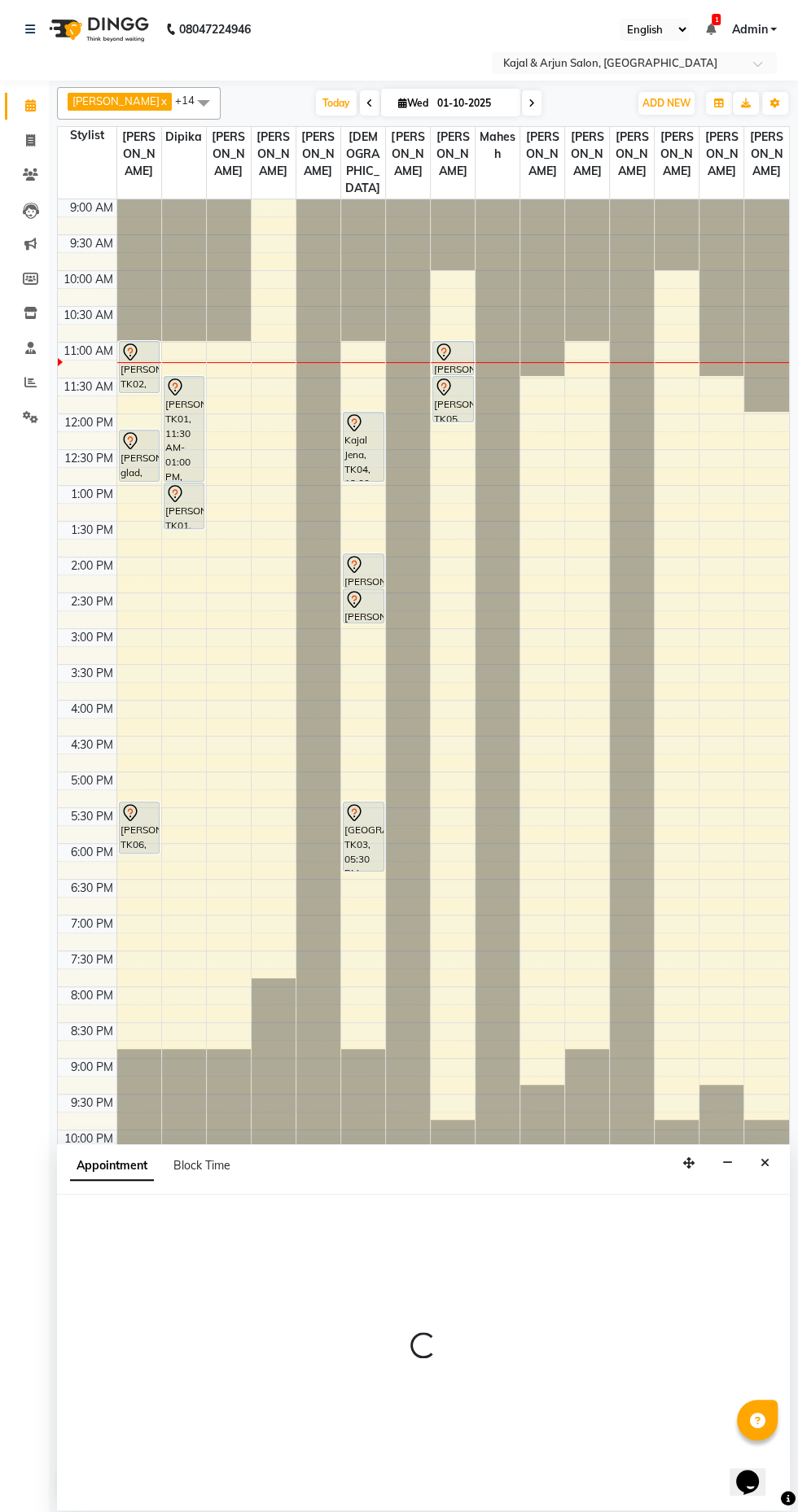
select select "tentative"
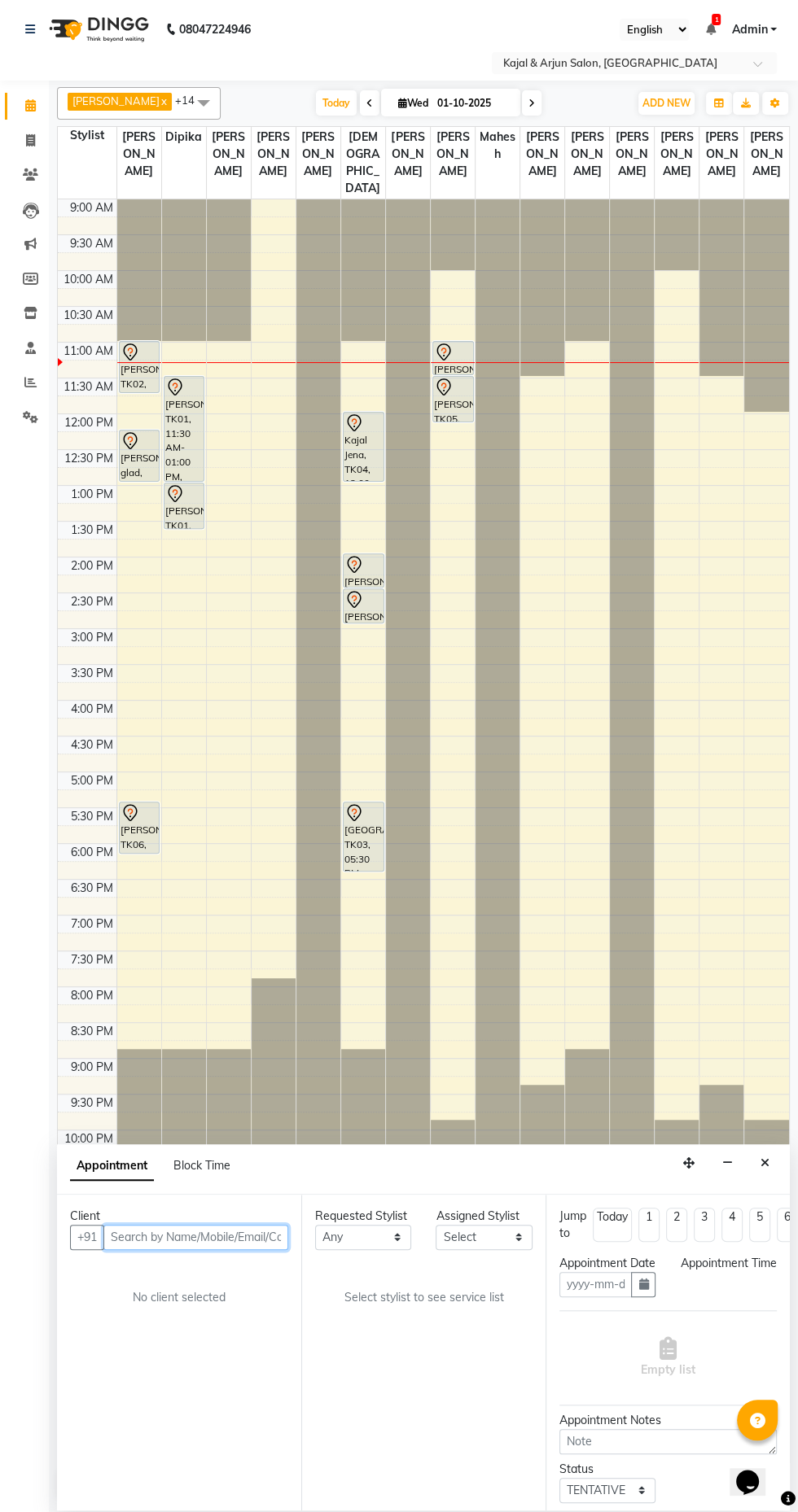
type input "01-10-2025"
select select "660"
select select "89912"
select select "118"
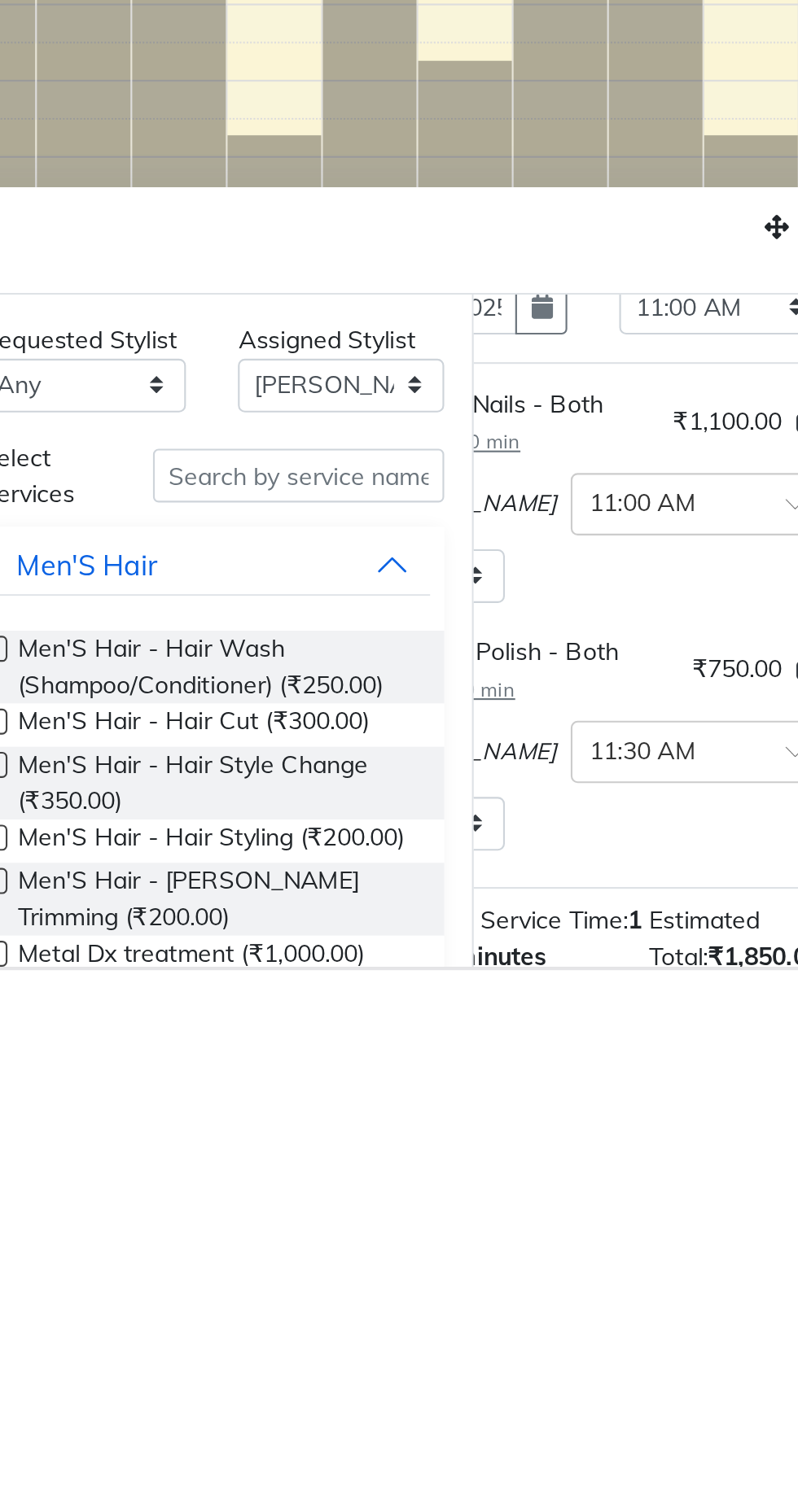
scroll to position [84, 107]
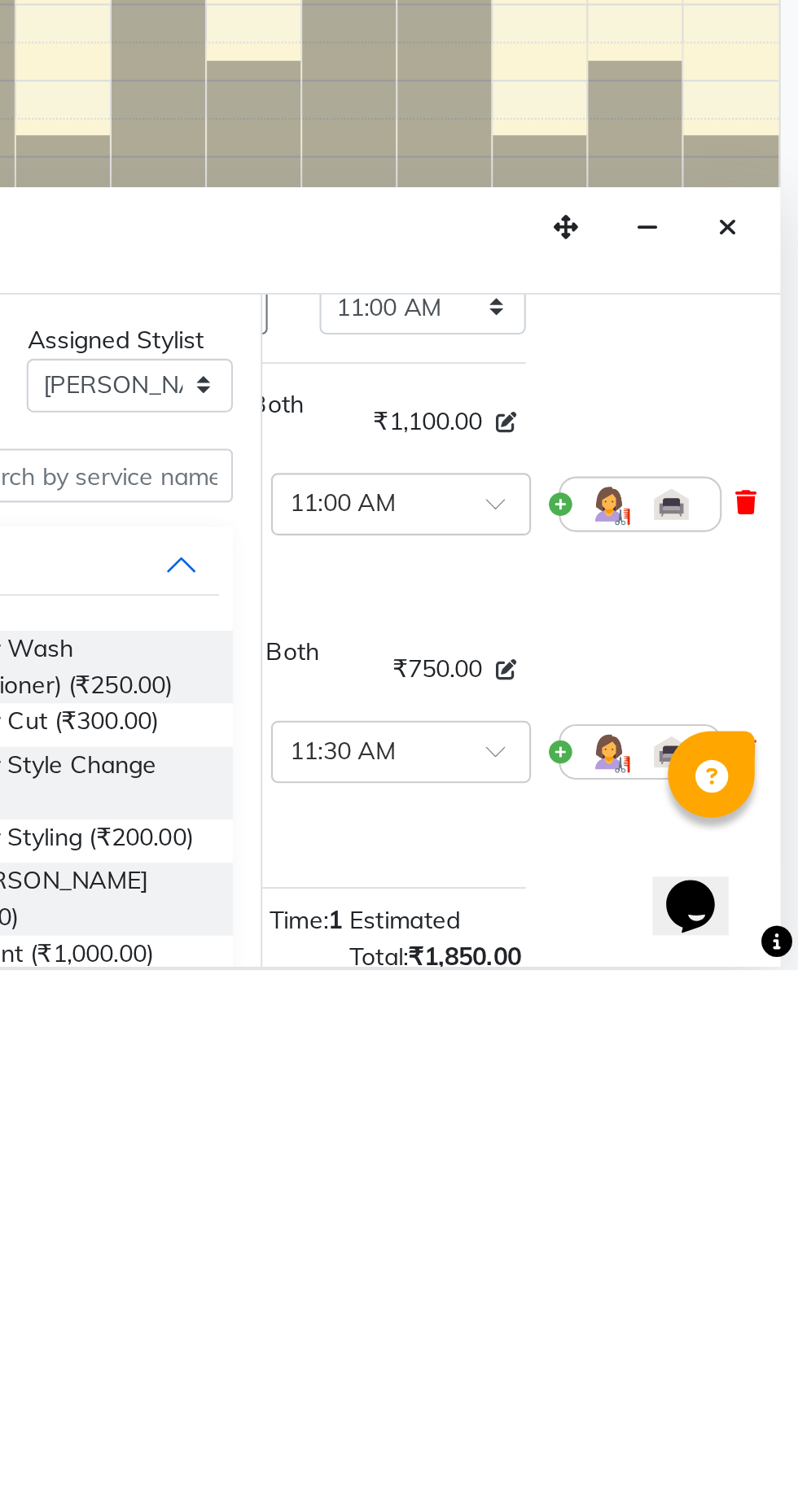
click at [768, 1298] on icon at bounding box center [773, 1292] width 10 height 11
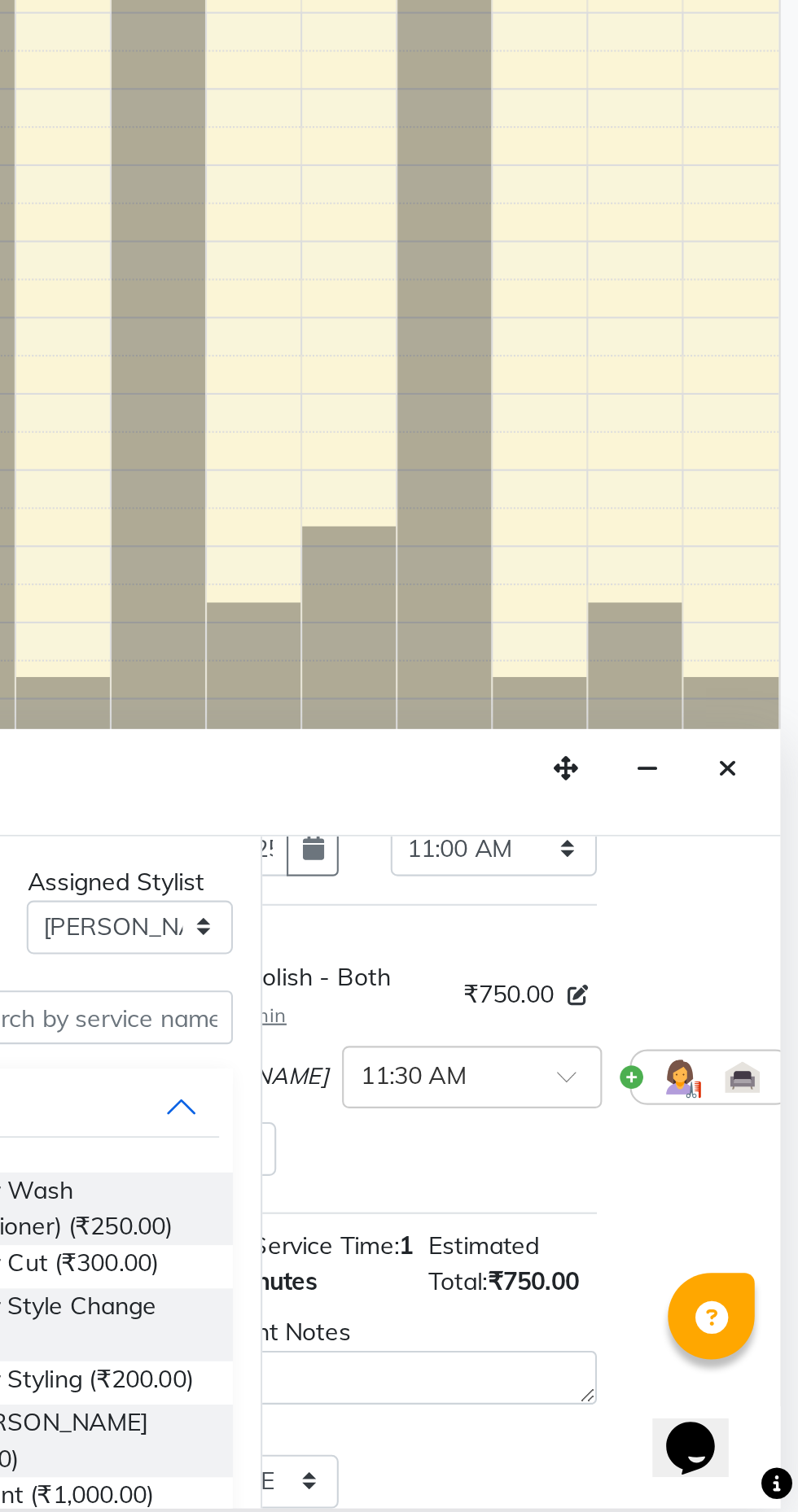
click at [797, 1312] on icon at bounding box center [806, 1306] width 10 height 11
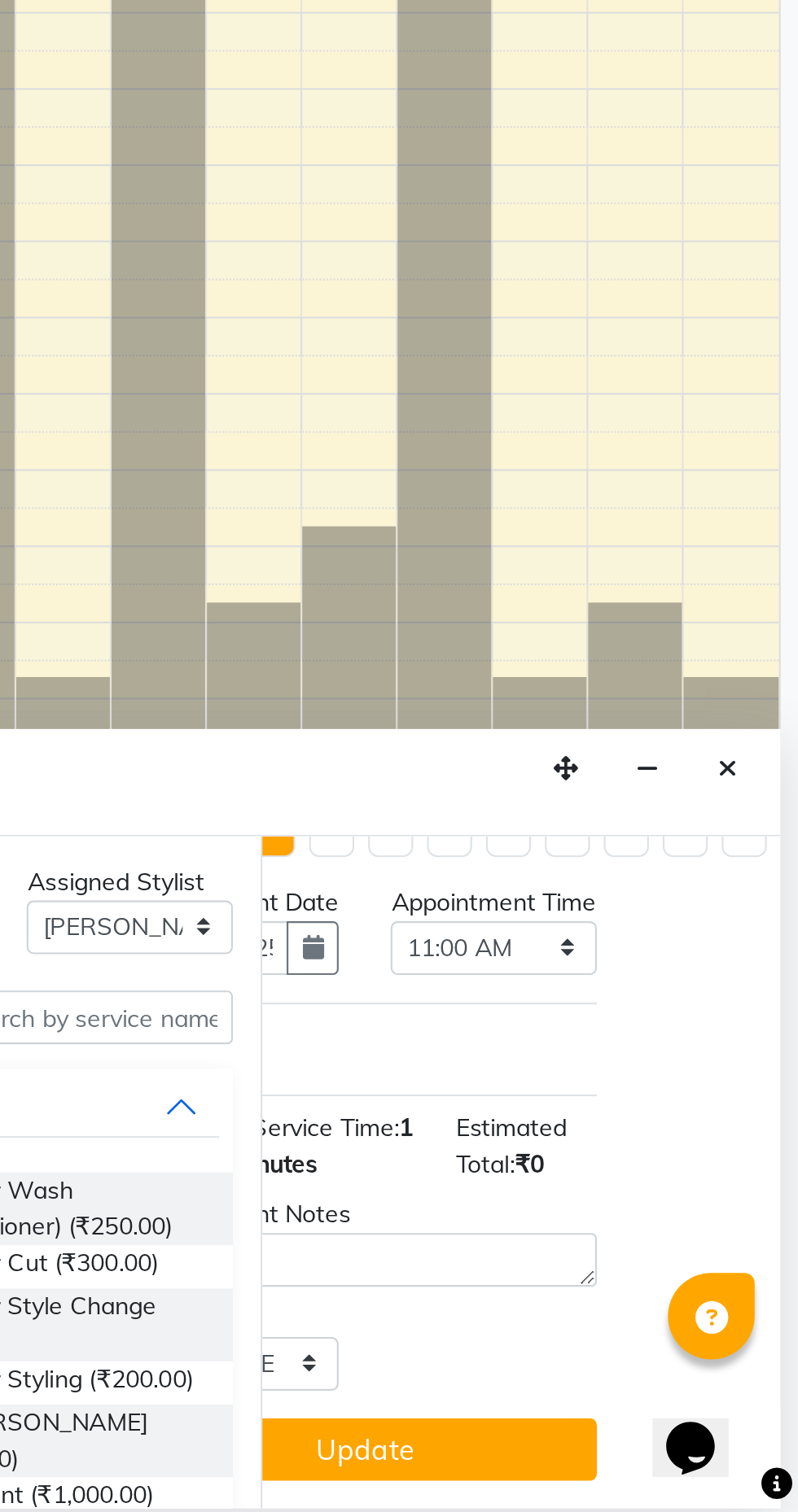
scroll to position [53, 0]
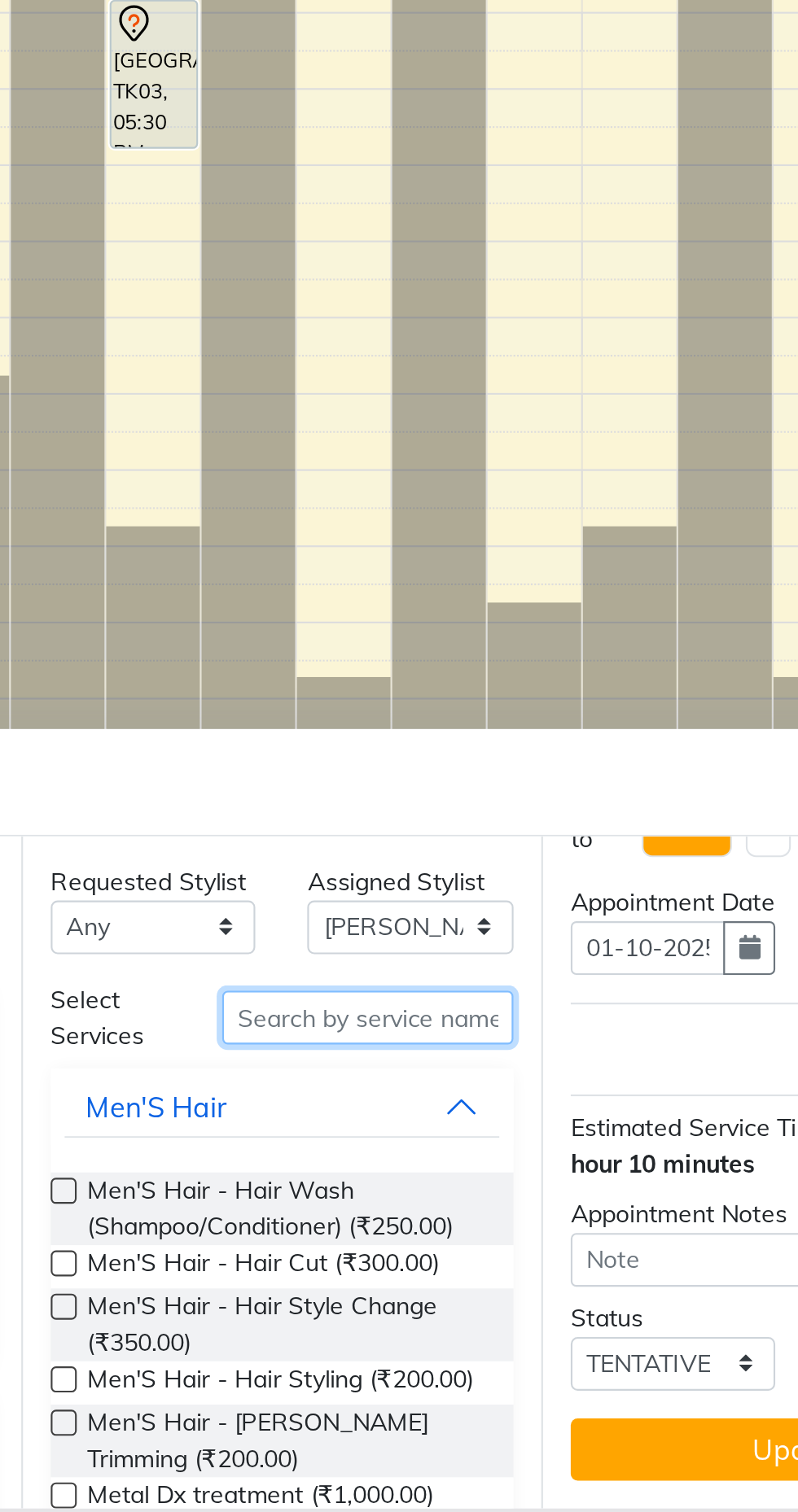
click at [488, 1282] on input "text" at bounding box center [464, 1279] width 137 height 25
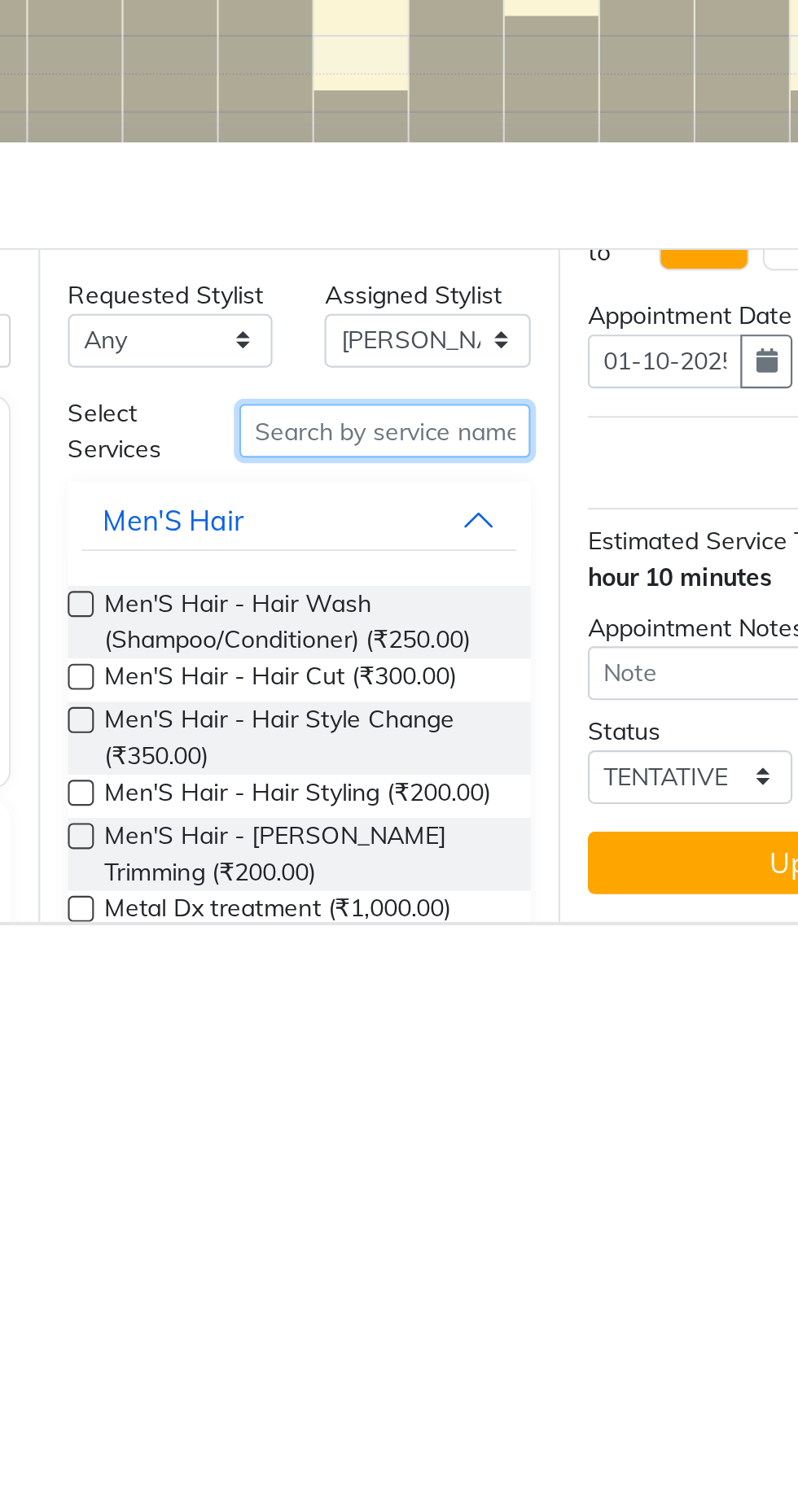
type input "E"
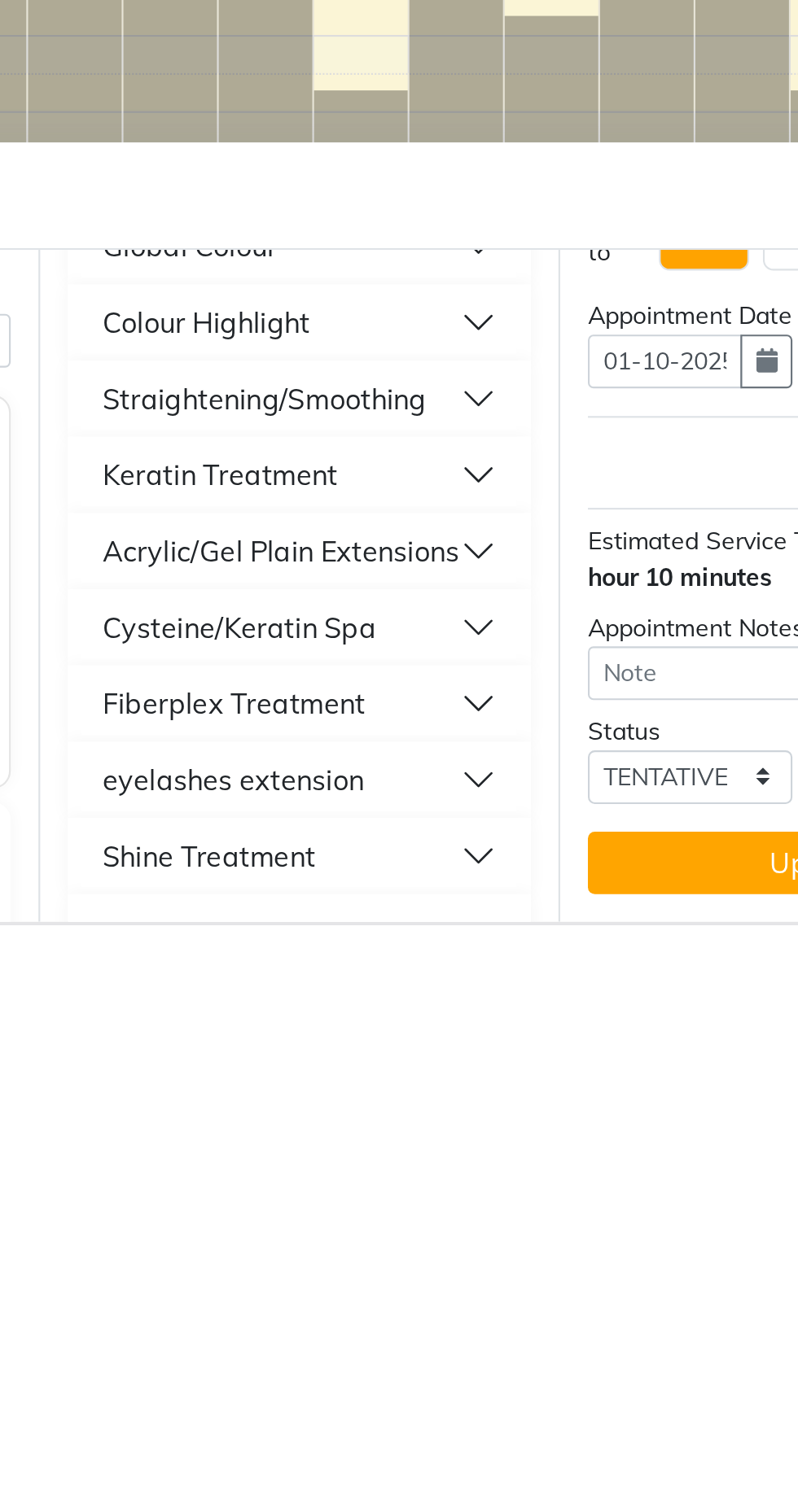
scroll to position [390, 0]
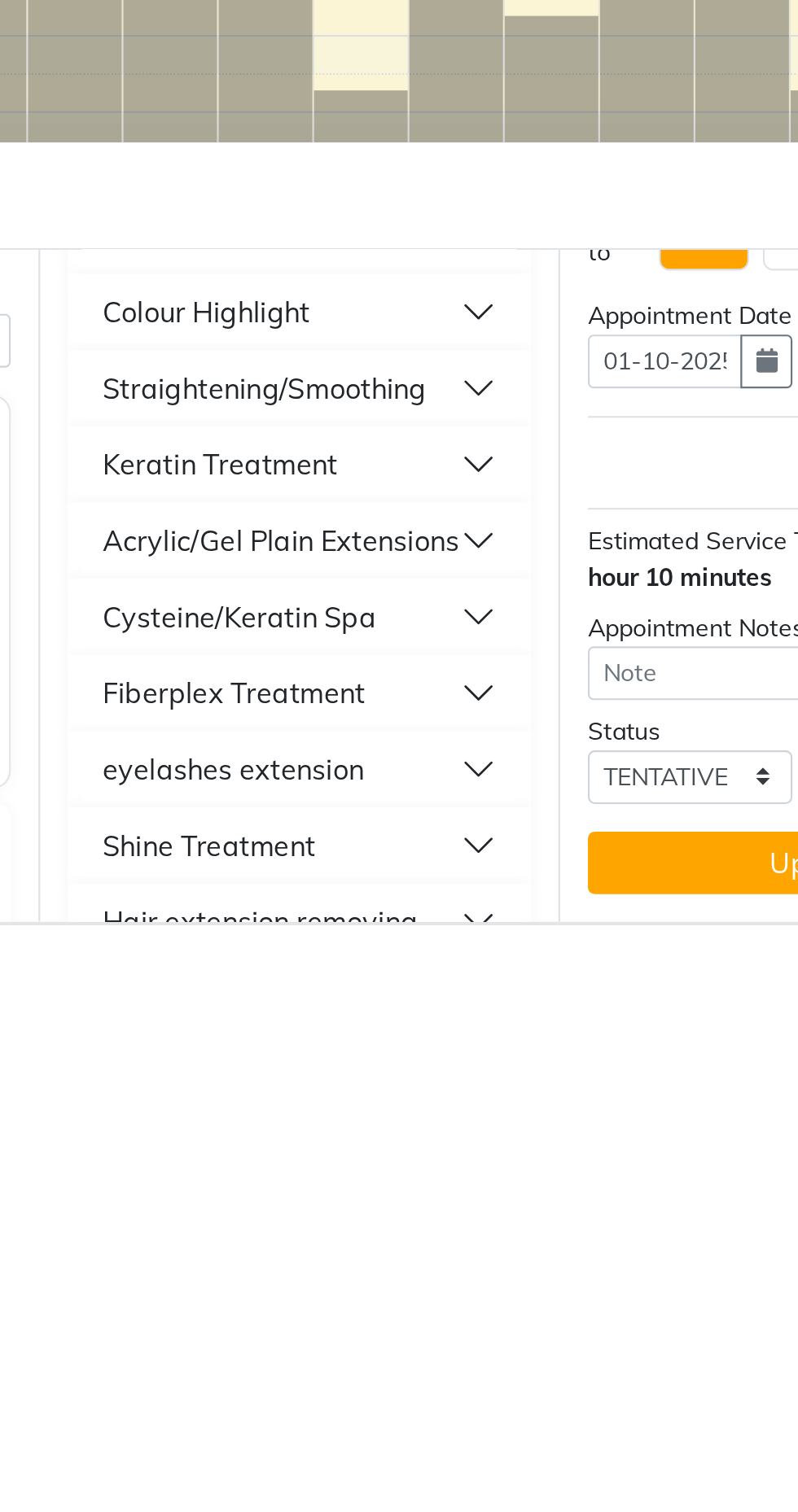
type input "Exten"
click at [476, 1324] on div "Acrylic/Gel Plain Extensions" at bounding box center [415, 1331] width 167 height 19
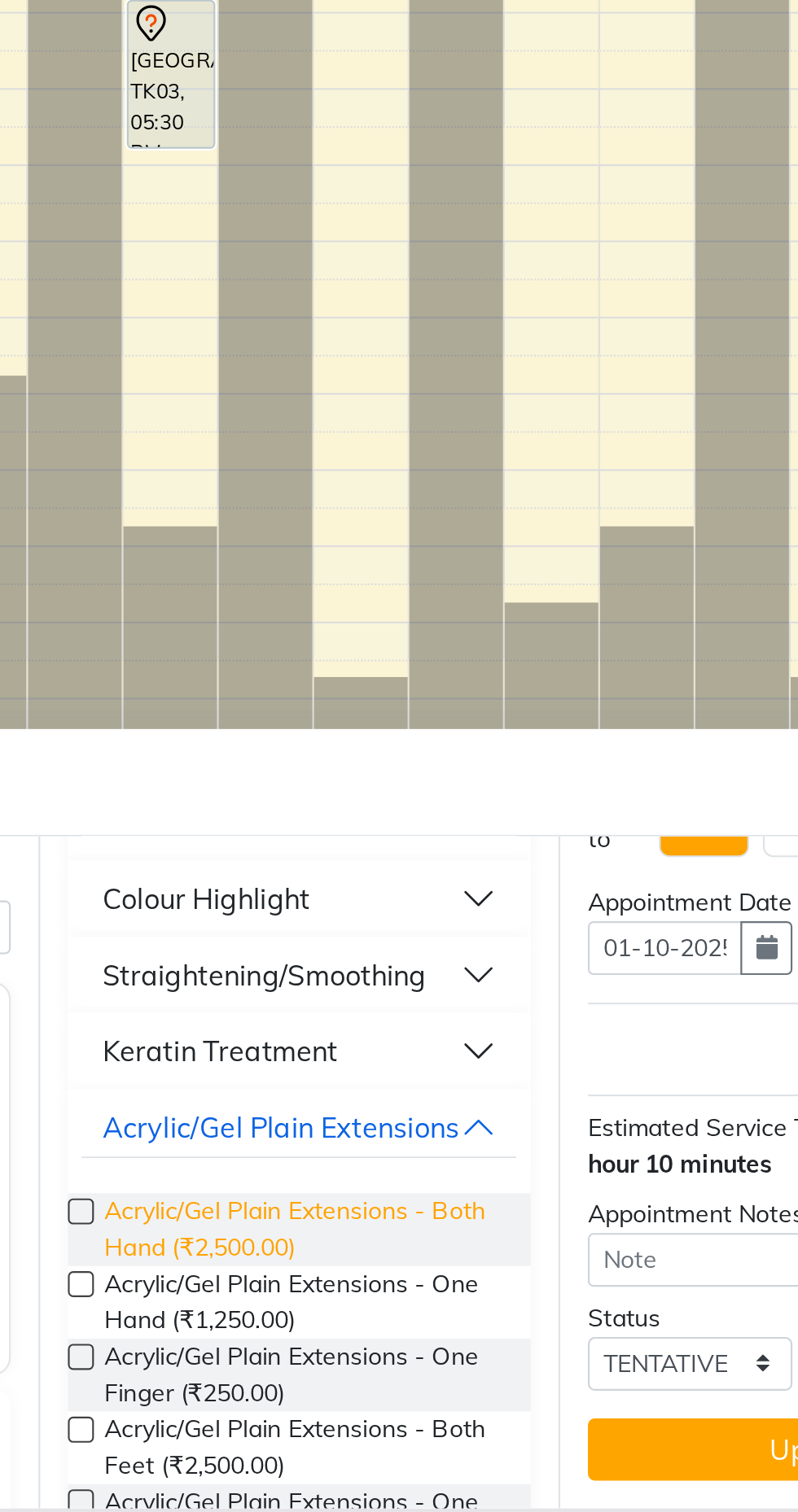
click at [471, 1373] on span "Acrylic/Gel Plain Extensions - Both Hand (₹2,500.00)" at bounding box center [425, 1379] width 187 height 34
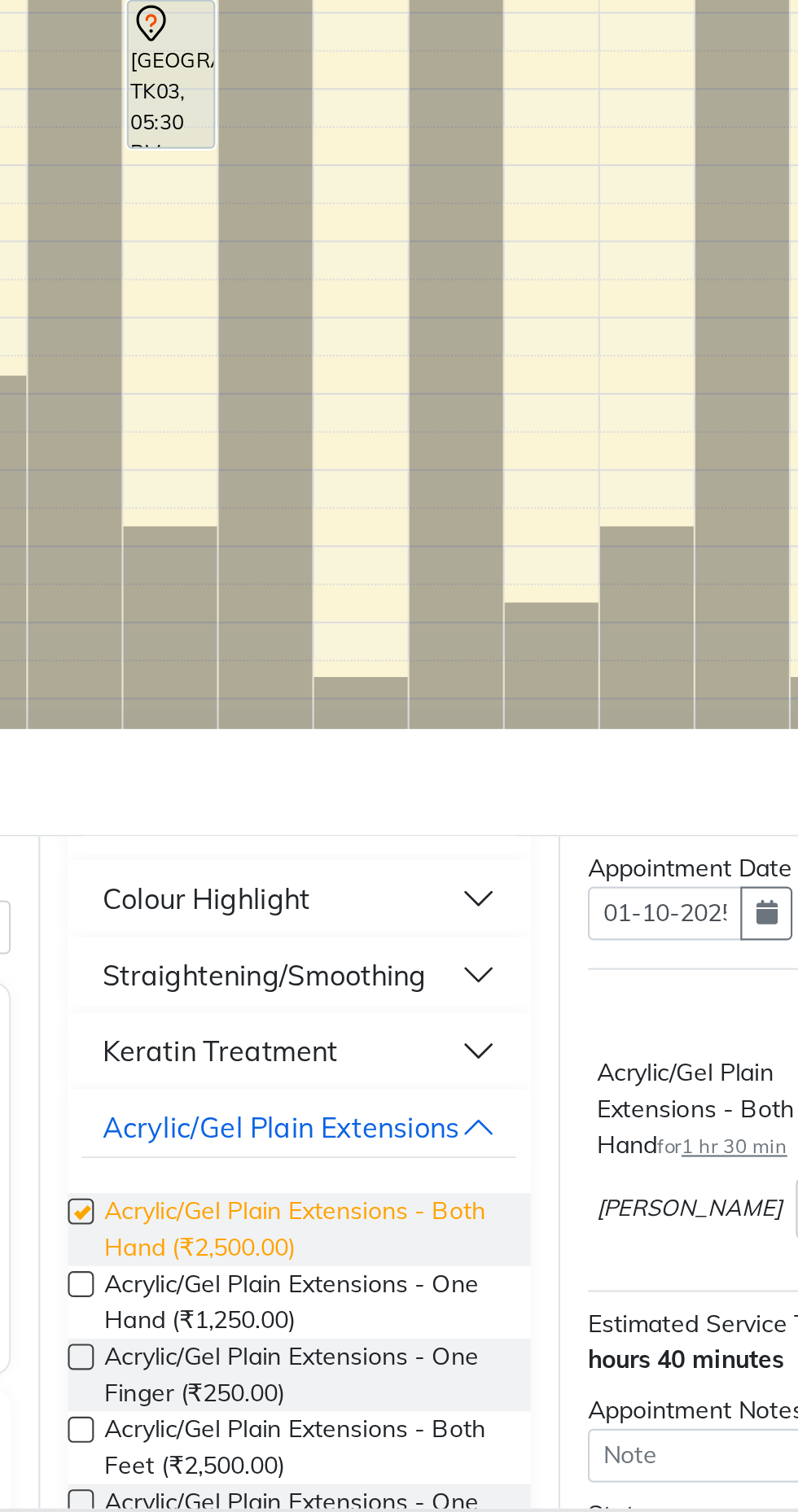
checkbox input "false"
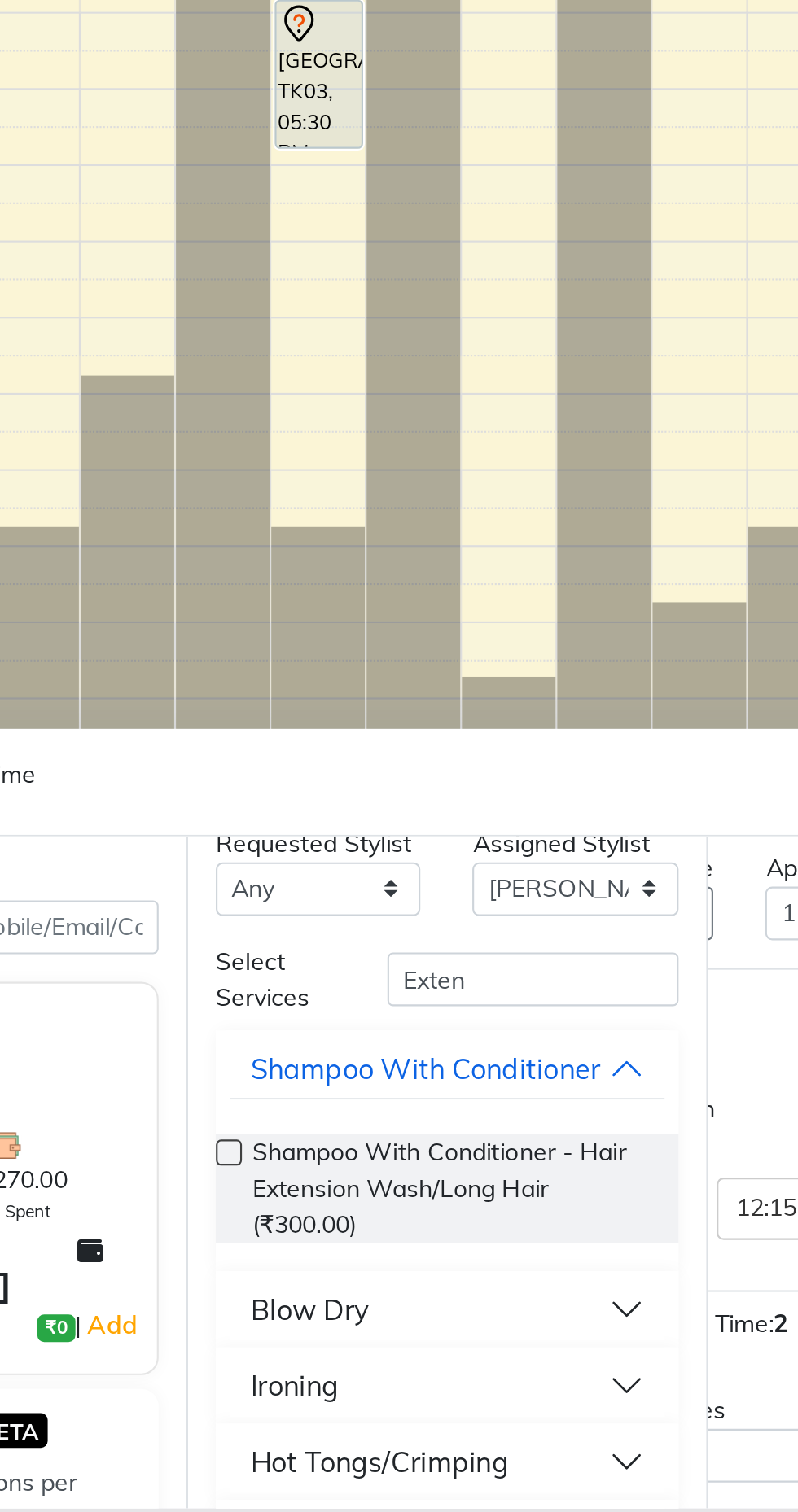
scroll to position [17, 0]
click at [473, 1255] on input "Exten" at bounding box center [464, 1262] width 137 height 25
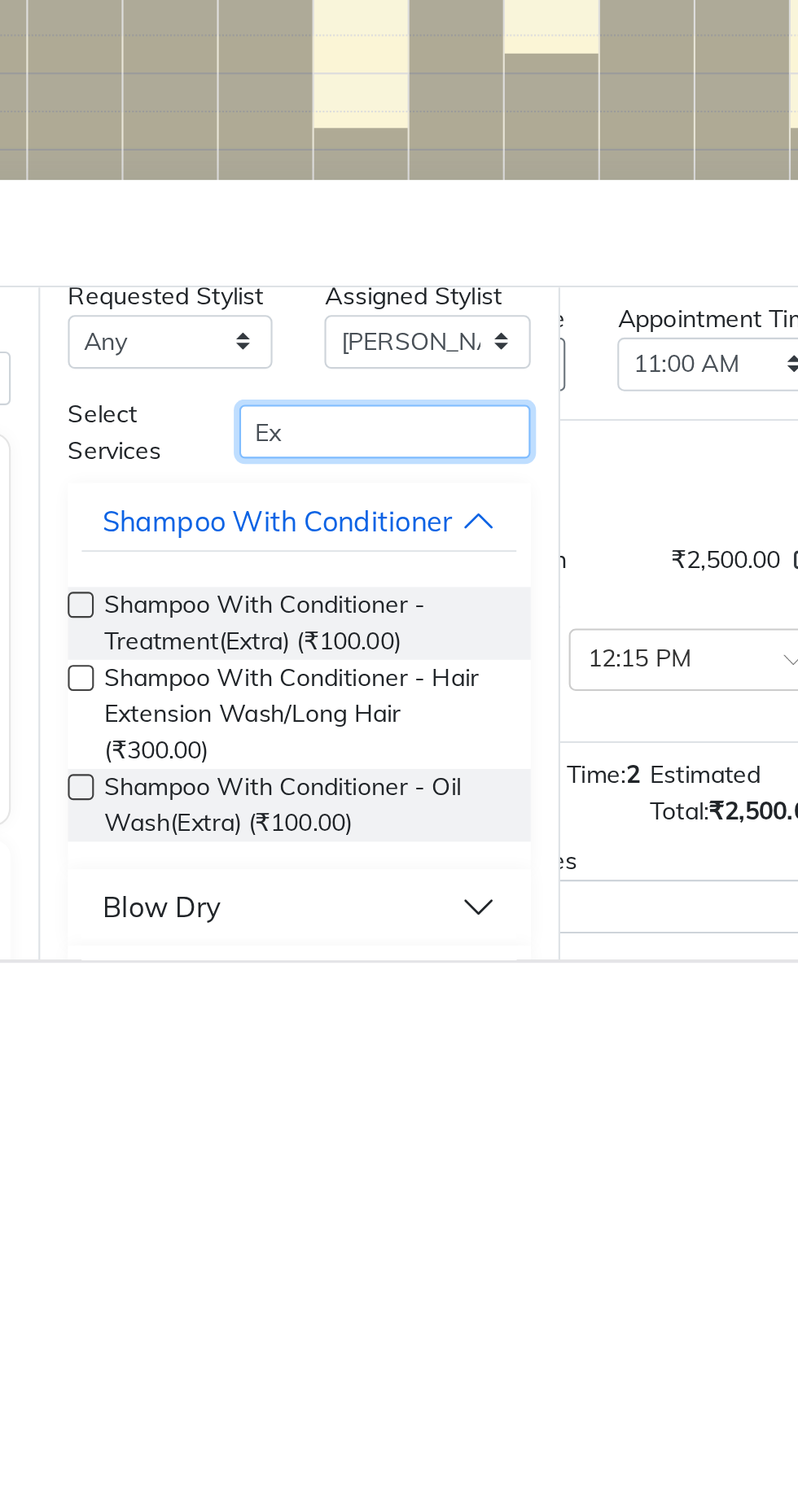
type input "E"
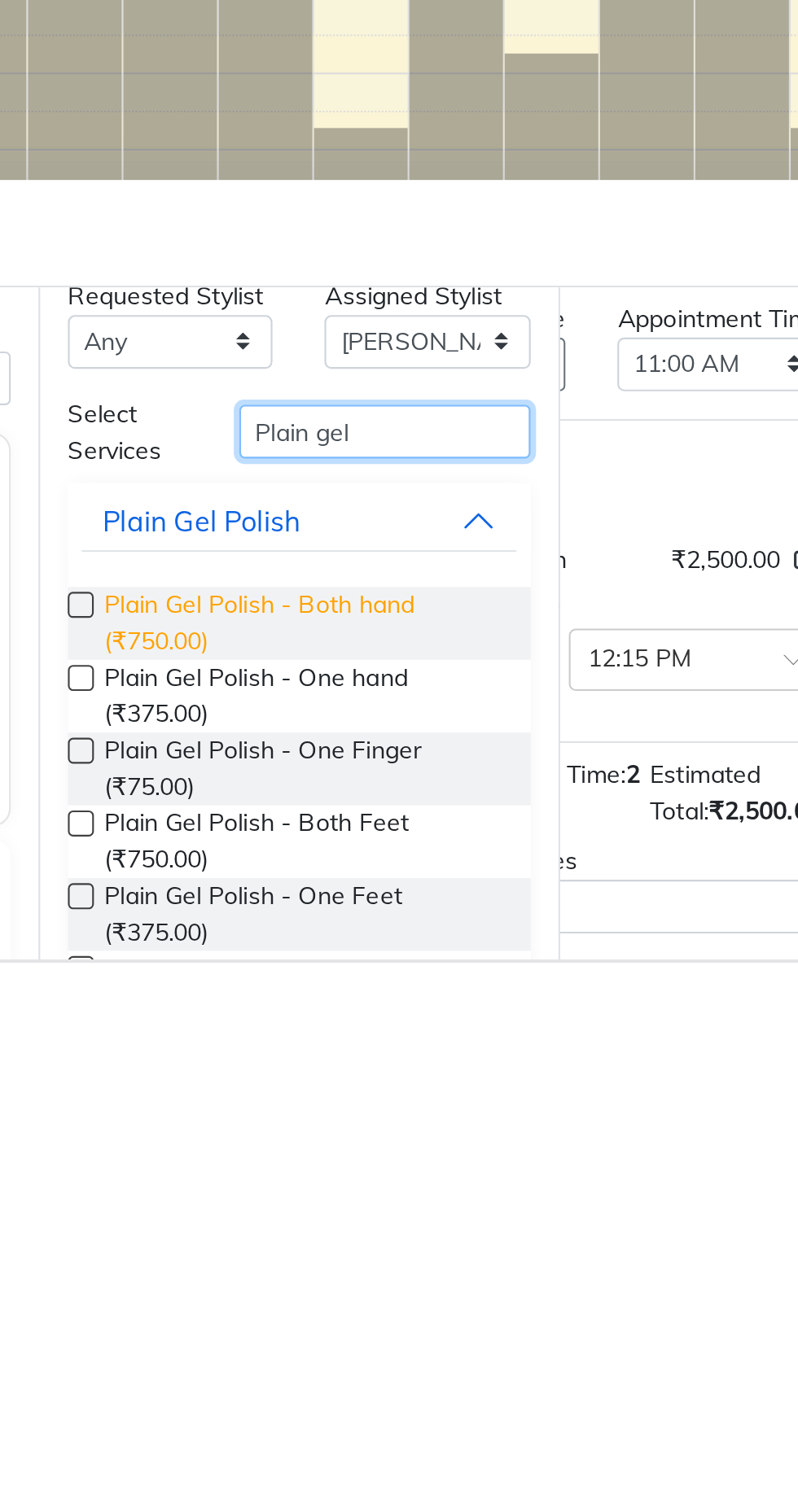
type input "Plain gel"
click at [462, 1348] on span "Plain Gel Polish - Both hand (₹750.00)" at bounding box center [425, 1352] width 187 height 34
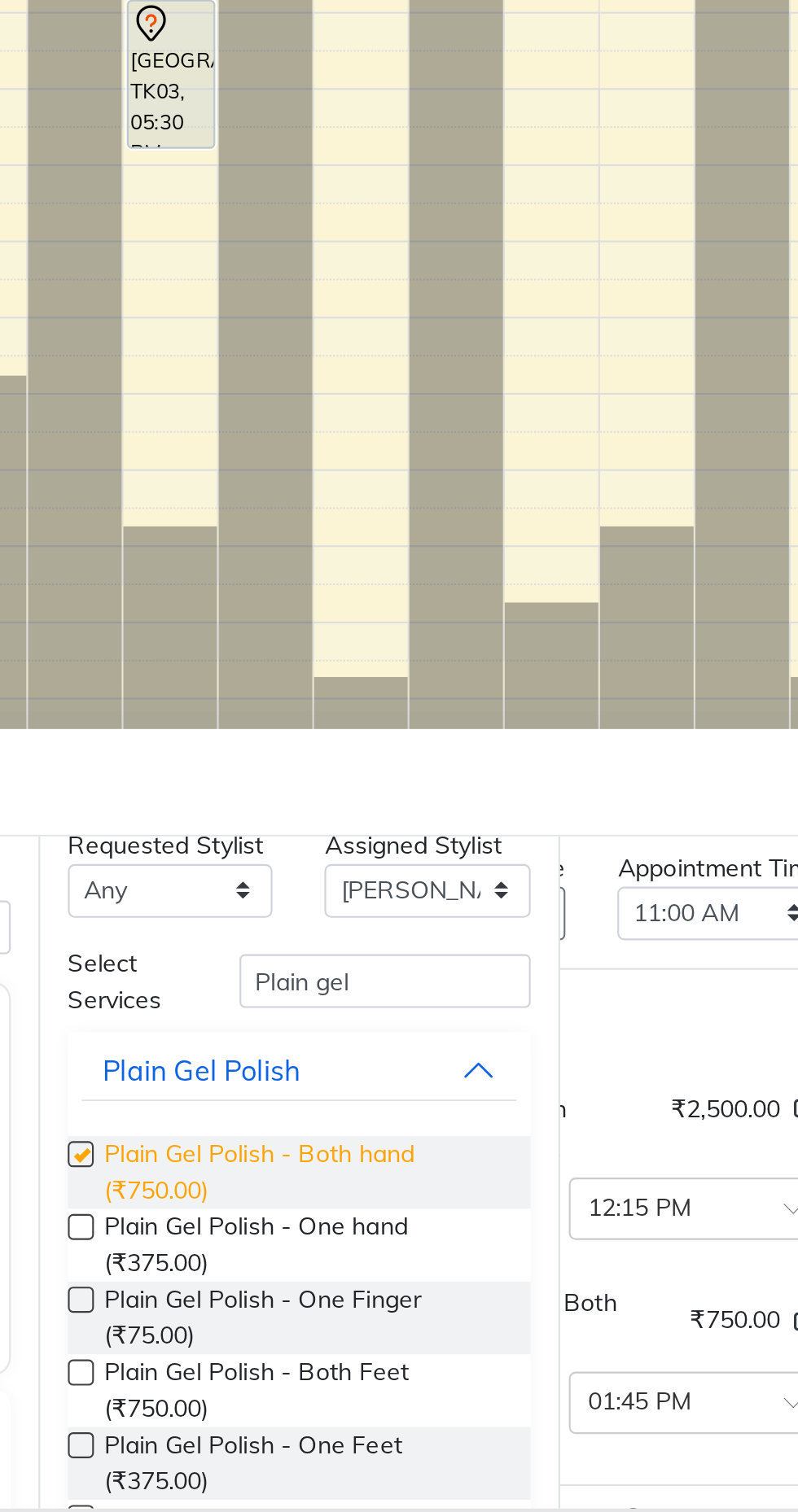
checkbox input "false"
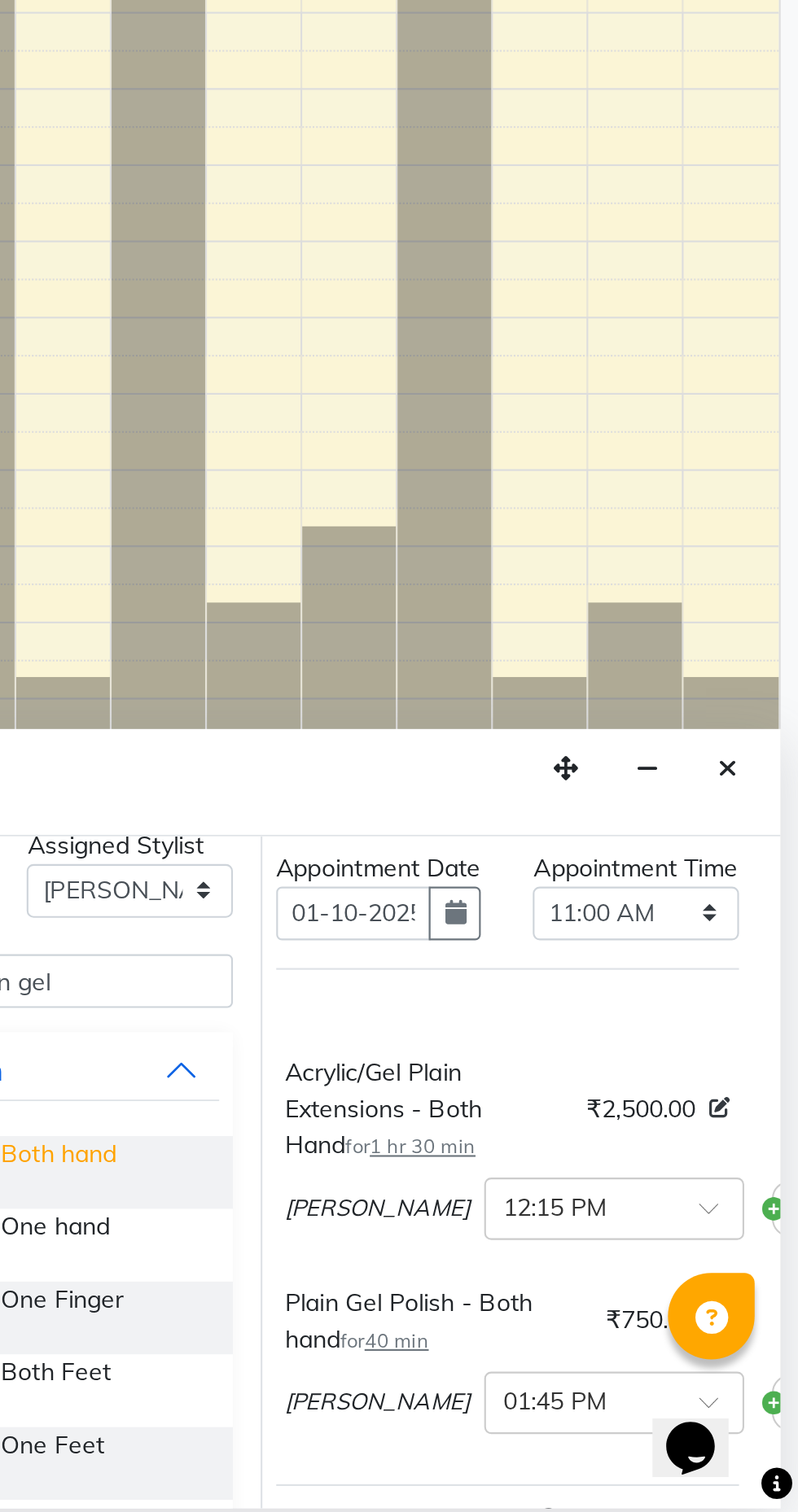
scroll to position [53, 0]
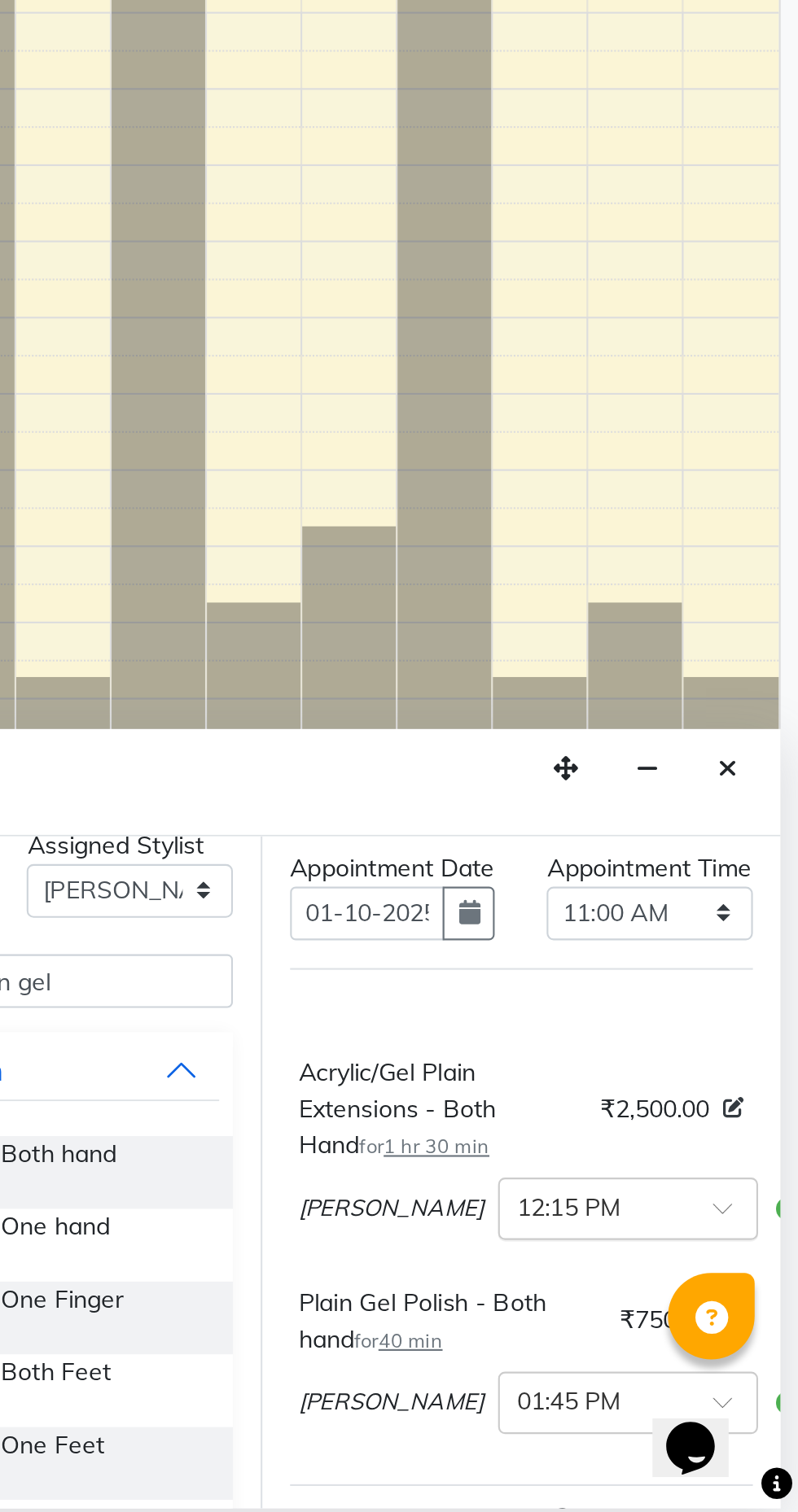
click at [681, 1377] on input "text" at bounding box center [702, 1367] width 72 height 17
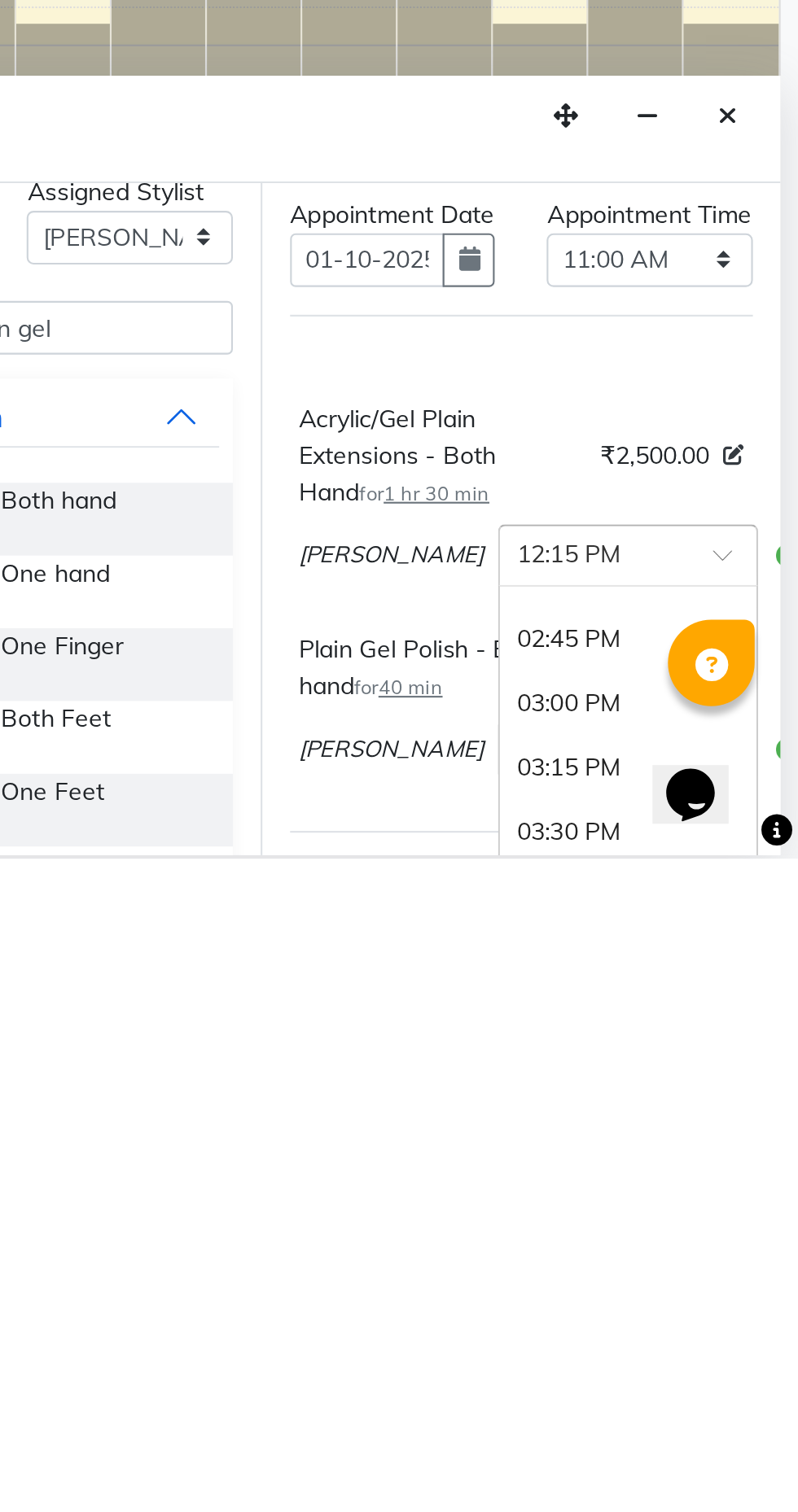
scroll to position [564, 0]
click at [658, 1452] on div "03:00 PM" at bounding box center [717, 1437] width 120 height 30
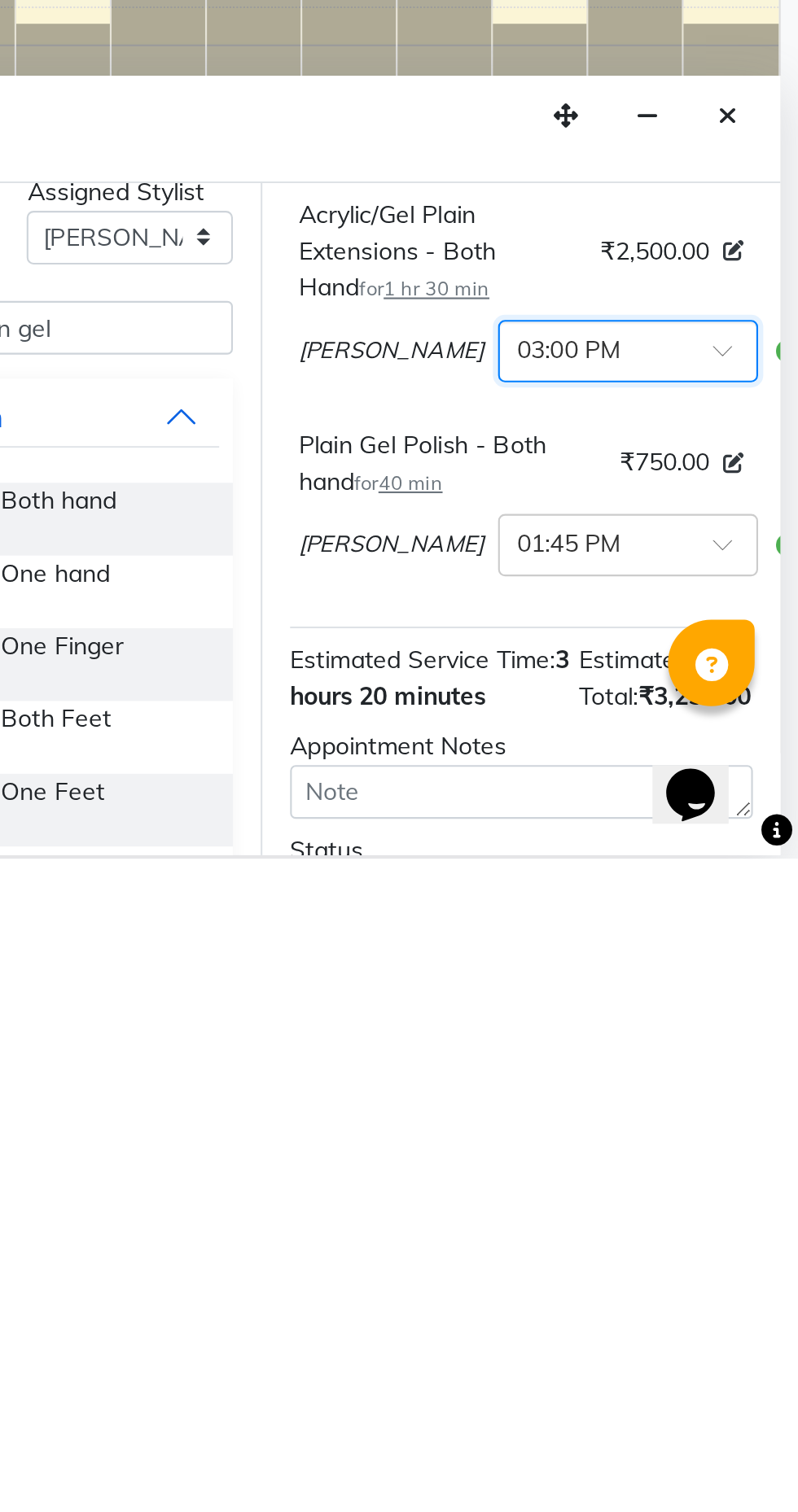
scroll to position [153, 0]
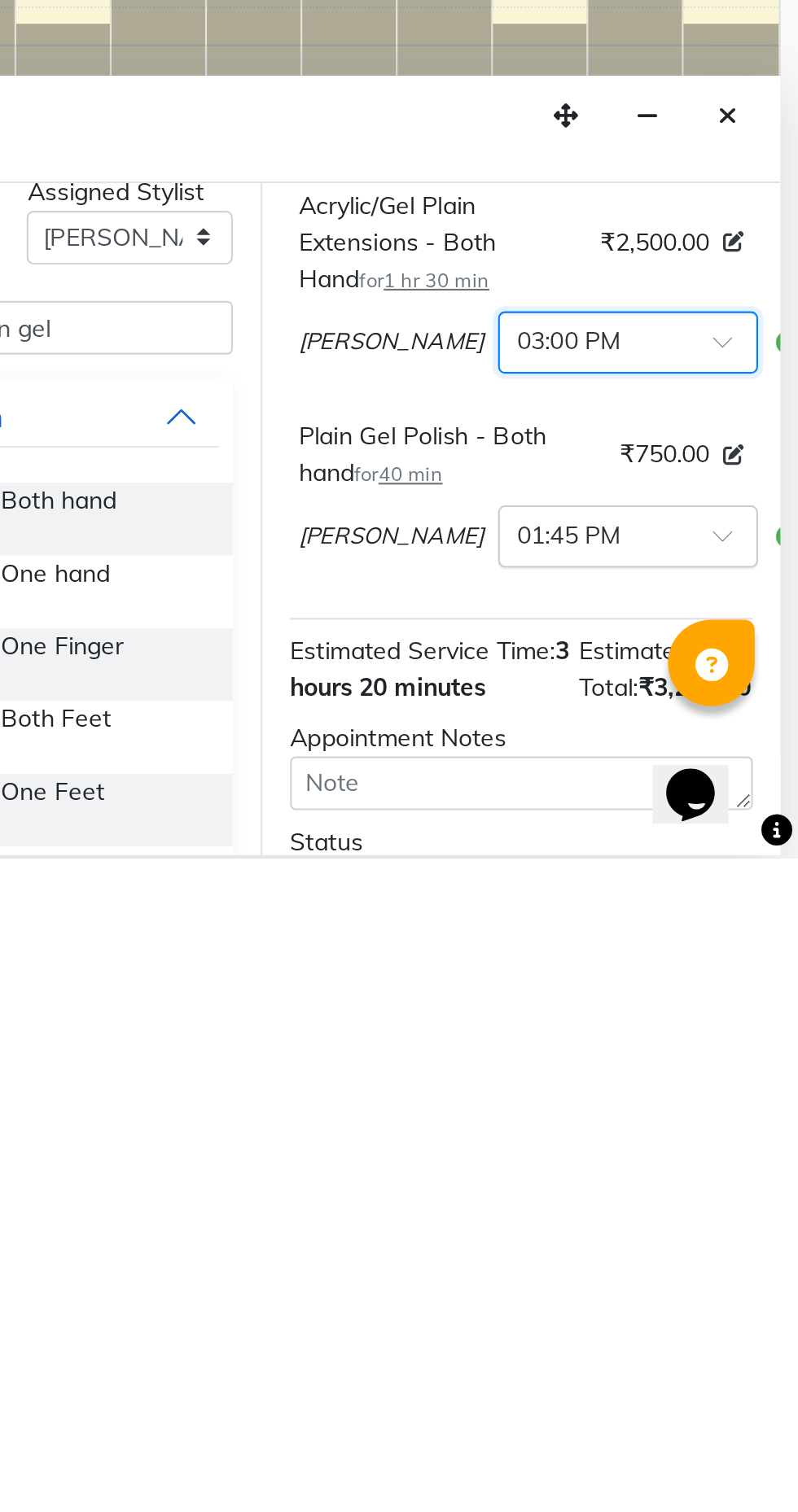
click at [666, 1367] on input "text" at bounding box center [702, 1359] width 72 height 17
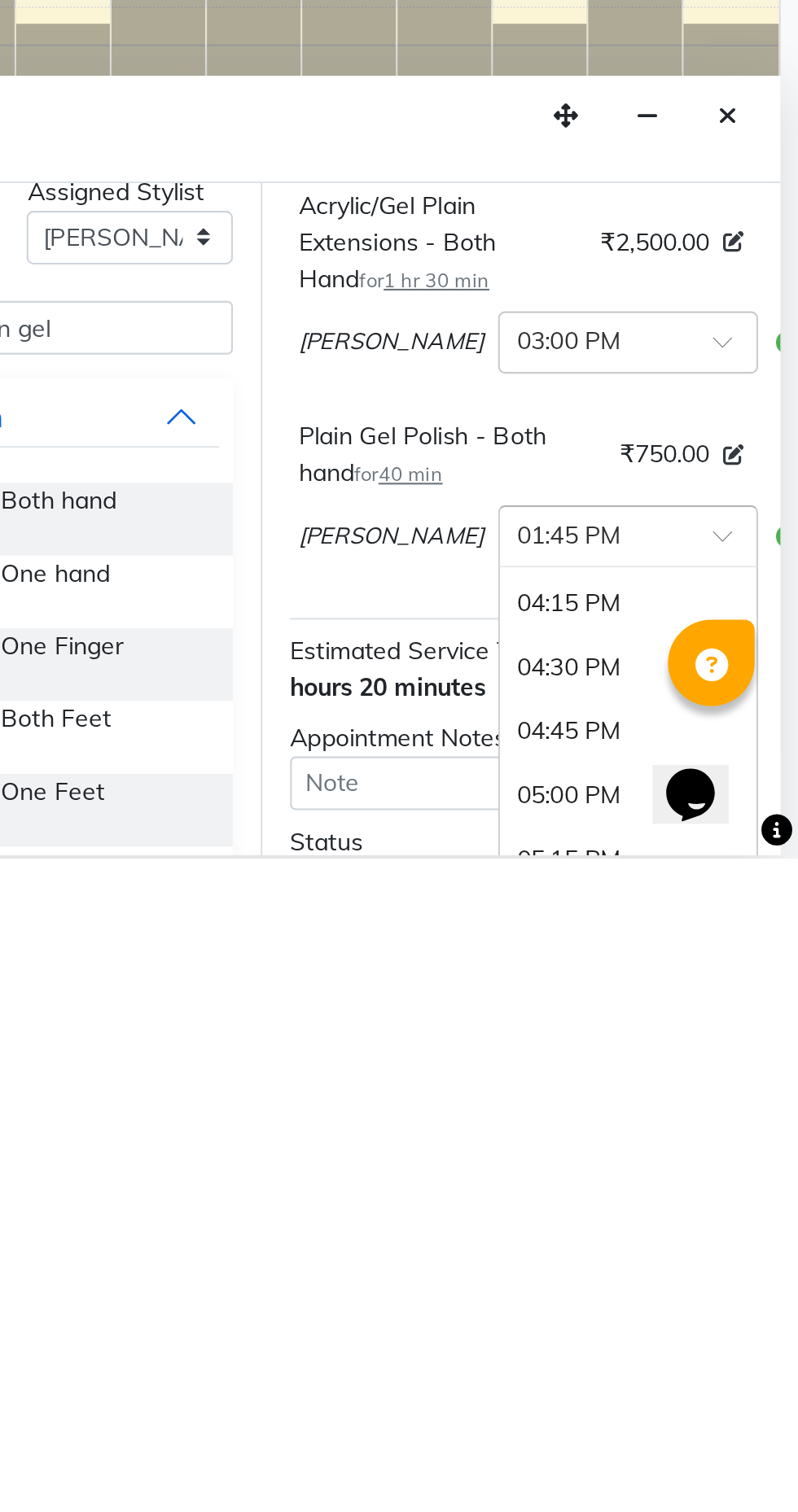
scroll to position [754, 0]
click at [659, 1435] on div "04:30 PM" at bounding box center [717, 1419] width 120 height 30
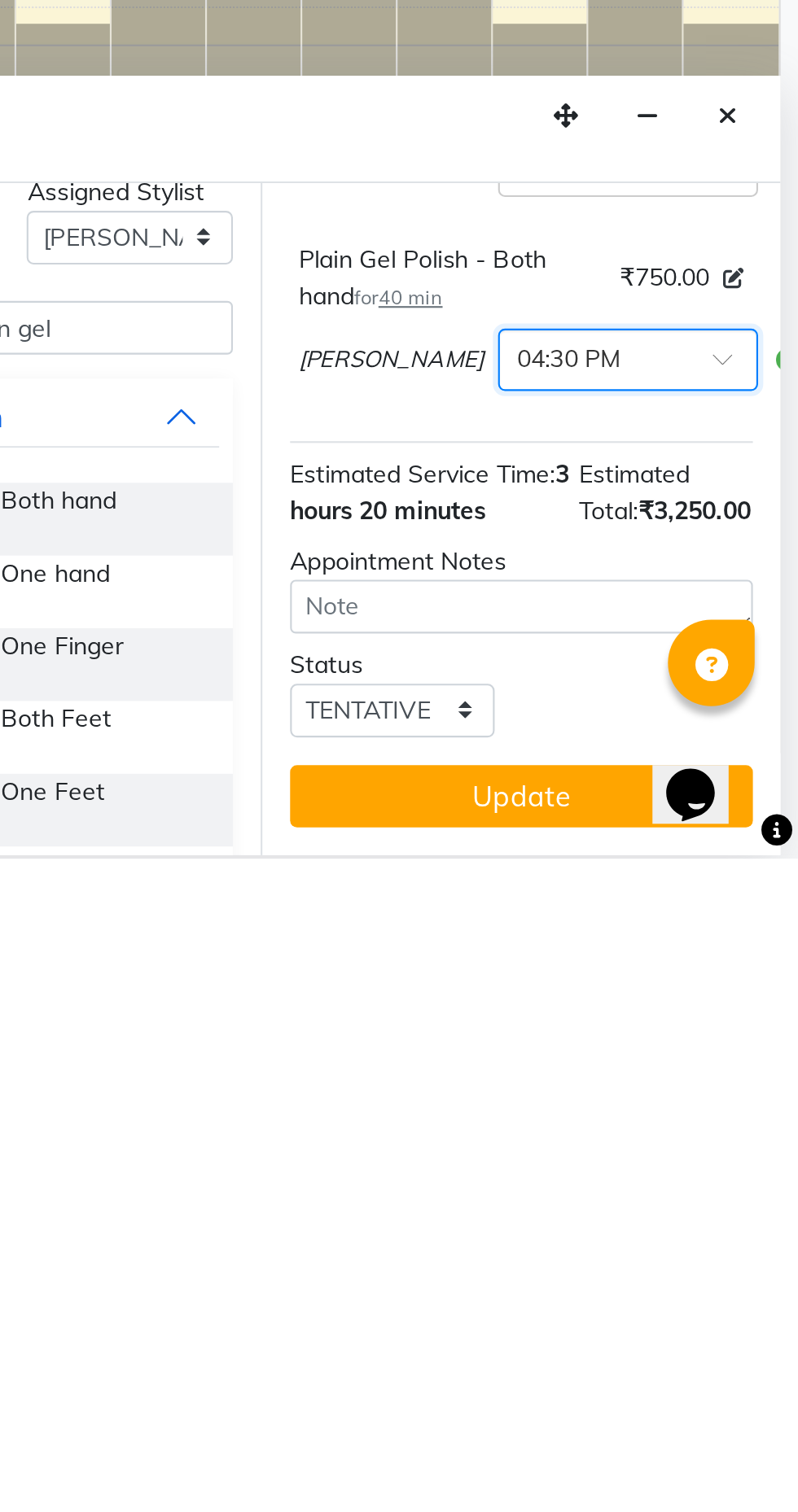
scroll to position [275, 0]
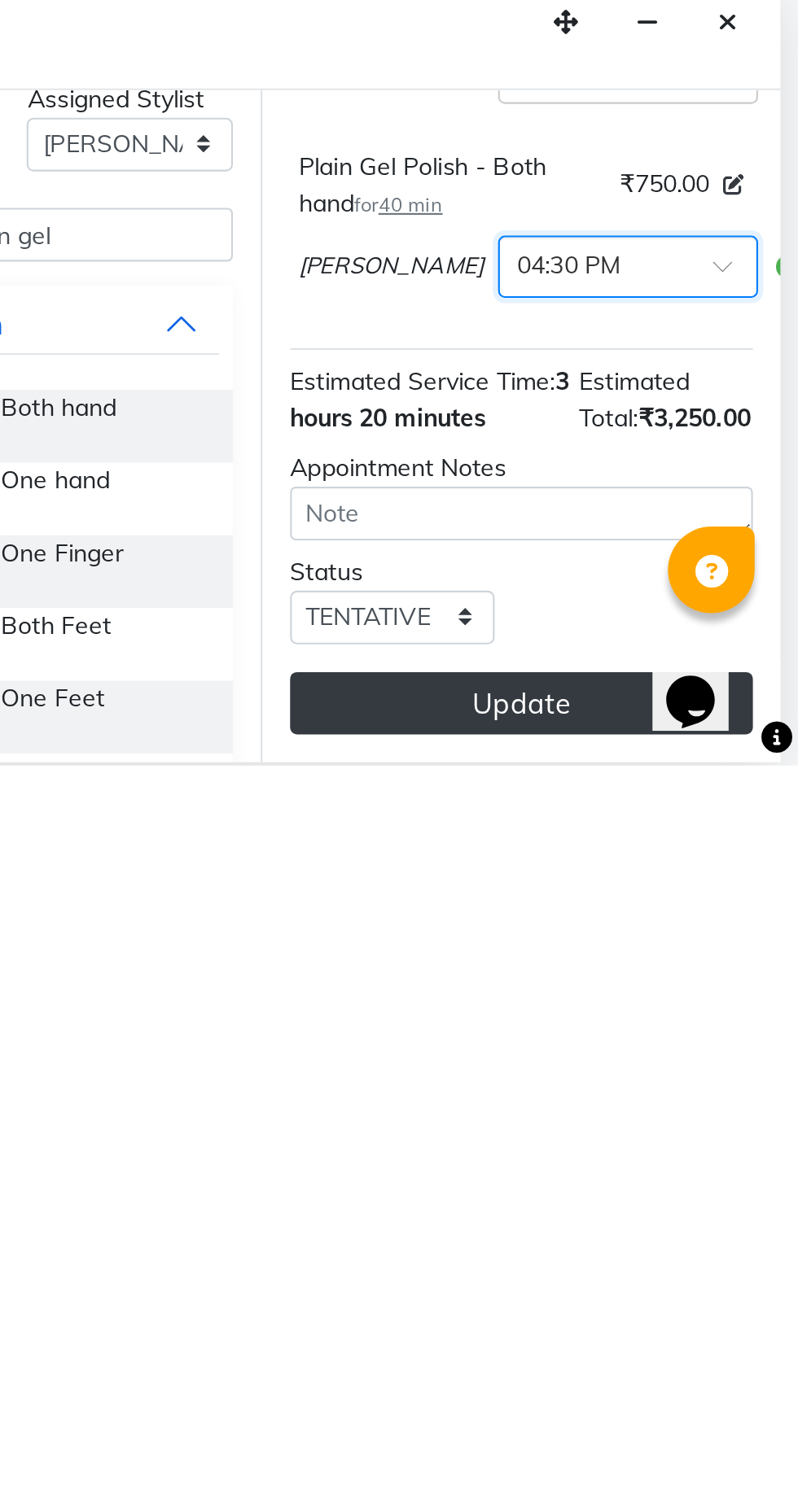
click at [687, 1489] on button "Update" at bounding box center [668, 1482] width 217 height 29
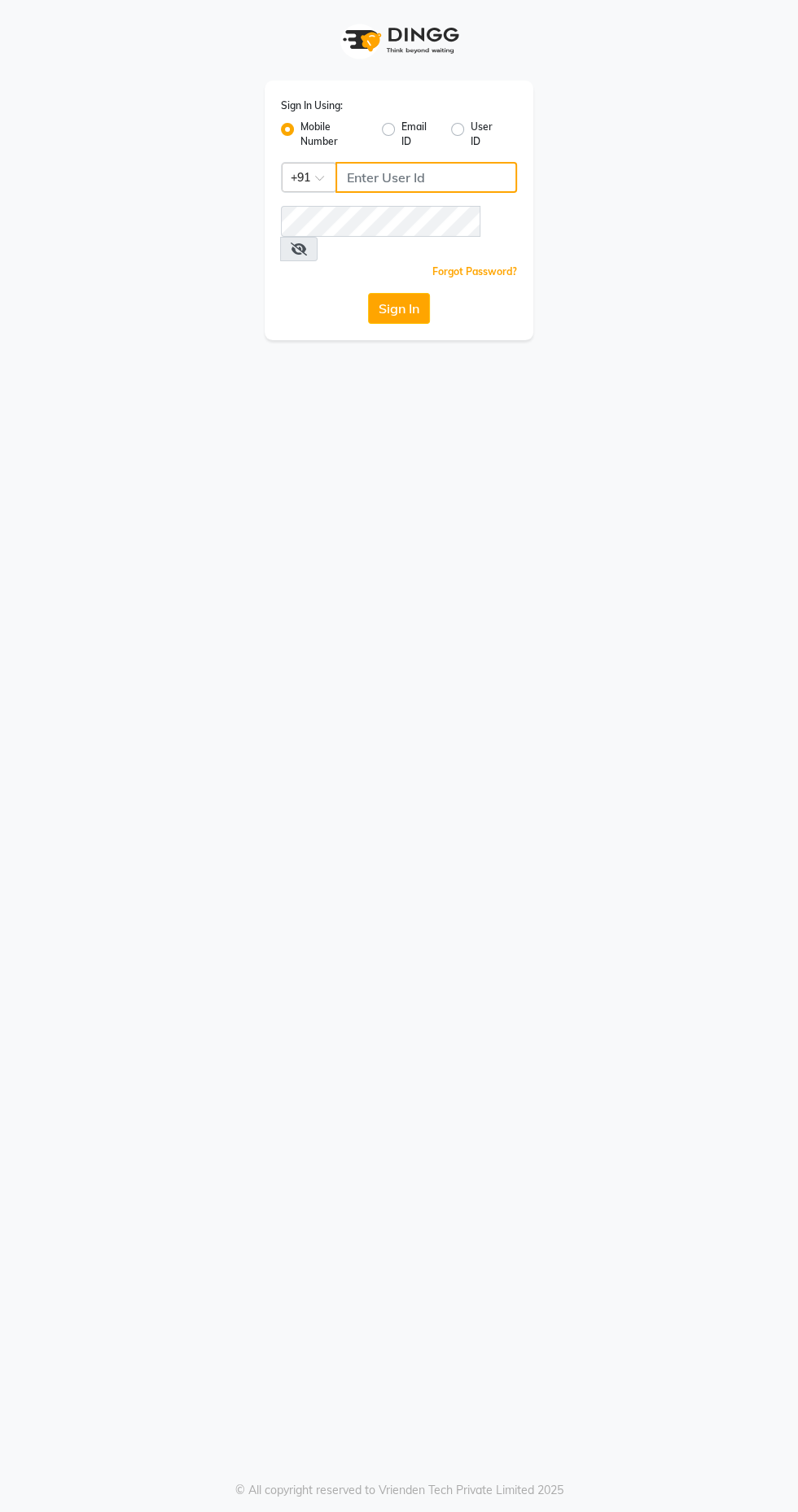
click at [420, 177] on input "Username" at bounding box center [425, 177] width 182 height 31
type input "9769573973"
click at [368, 293] on button "Sign In" at bounding box center [399, 308] width 62 height 31
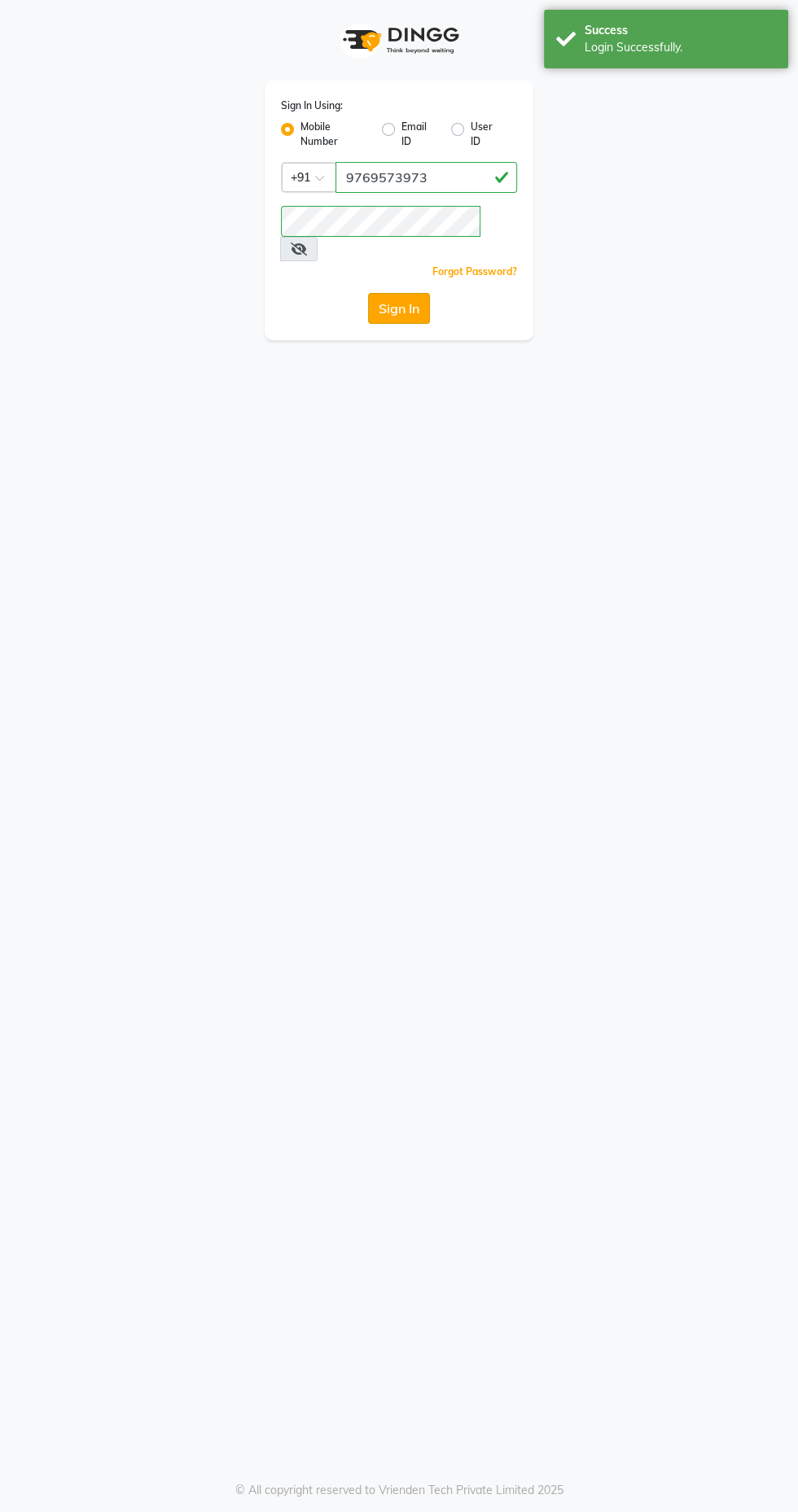
click at [397, 293] on button "Sign In" at bounding box center [399, 308] width 62 height 31
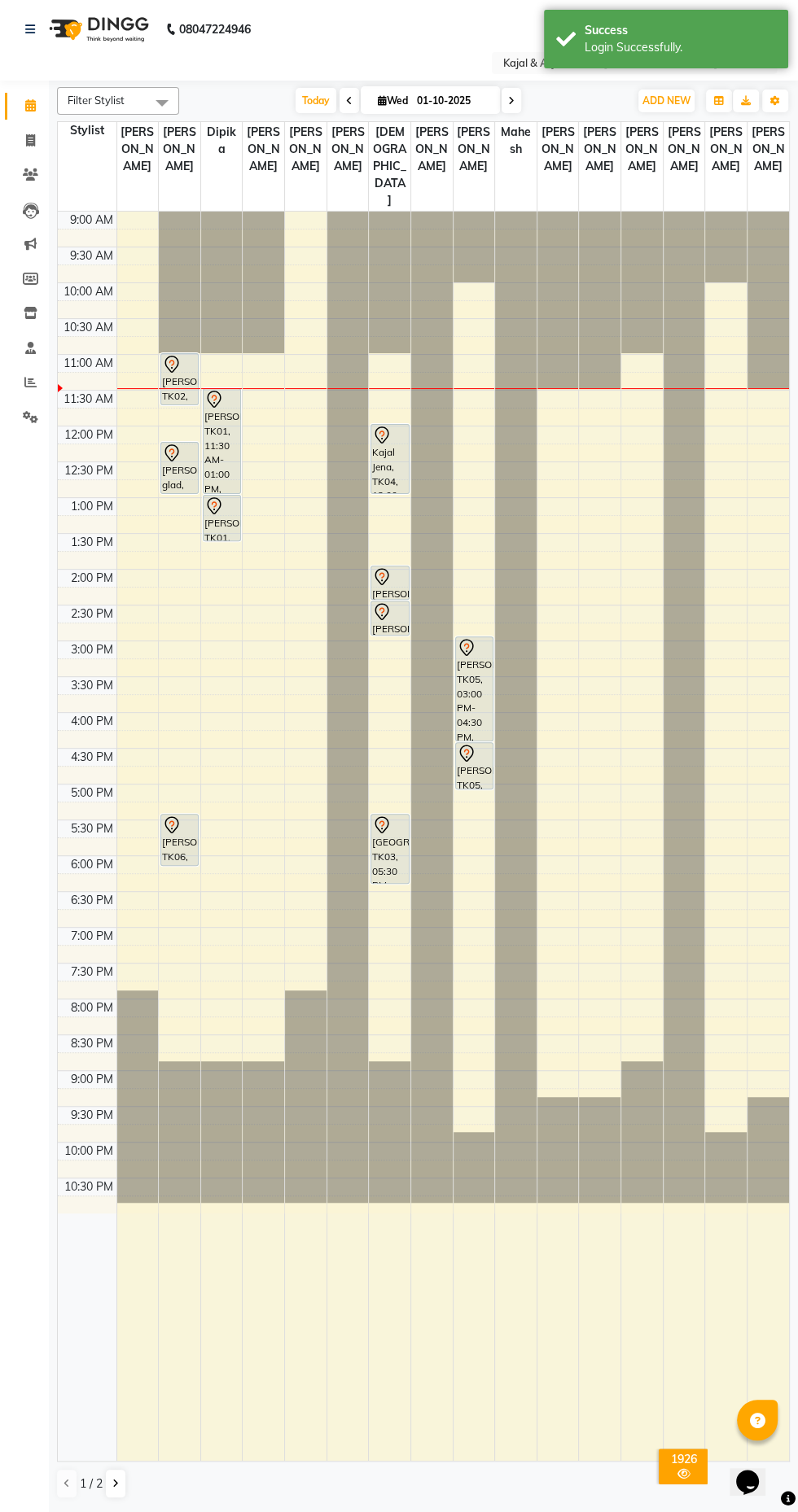
click at [137, 103] on span "Filter Stylist" at bounding box center [118, 101] width 122 height 28
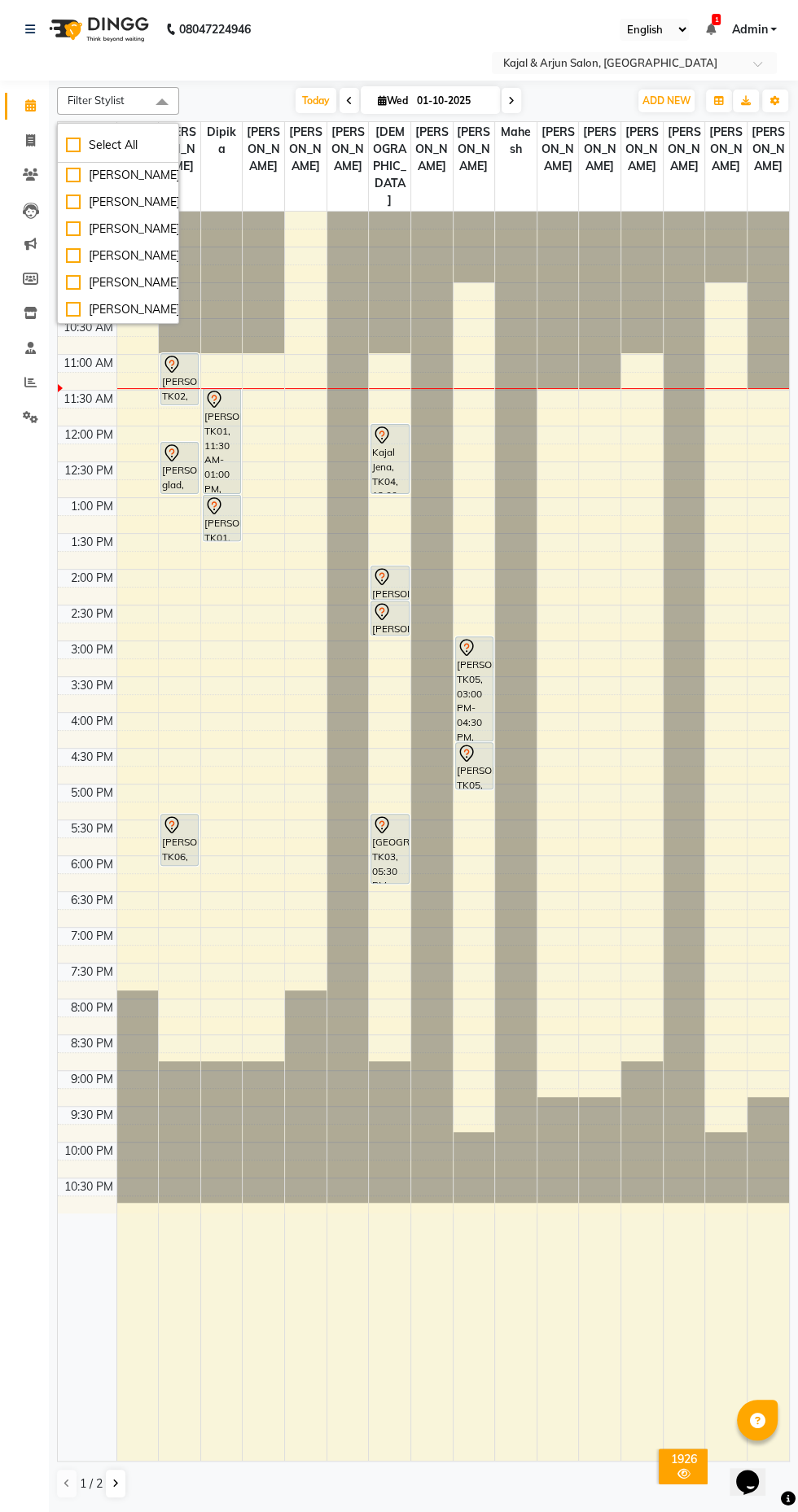
scroll to position [380, 0]
click at [68, 313] on div "[PERSON_NAME]" at bounding box center [118, 309] width 104 height 17
checkbox input "true"
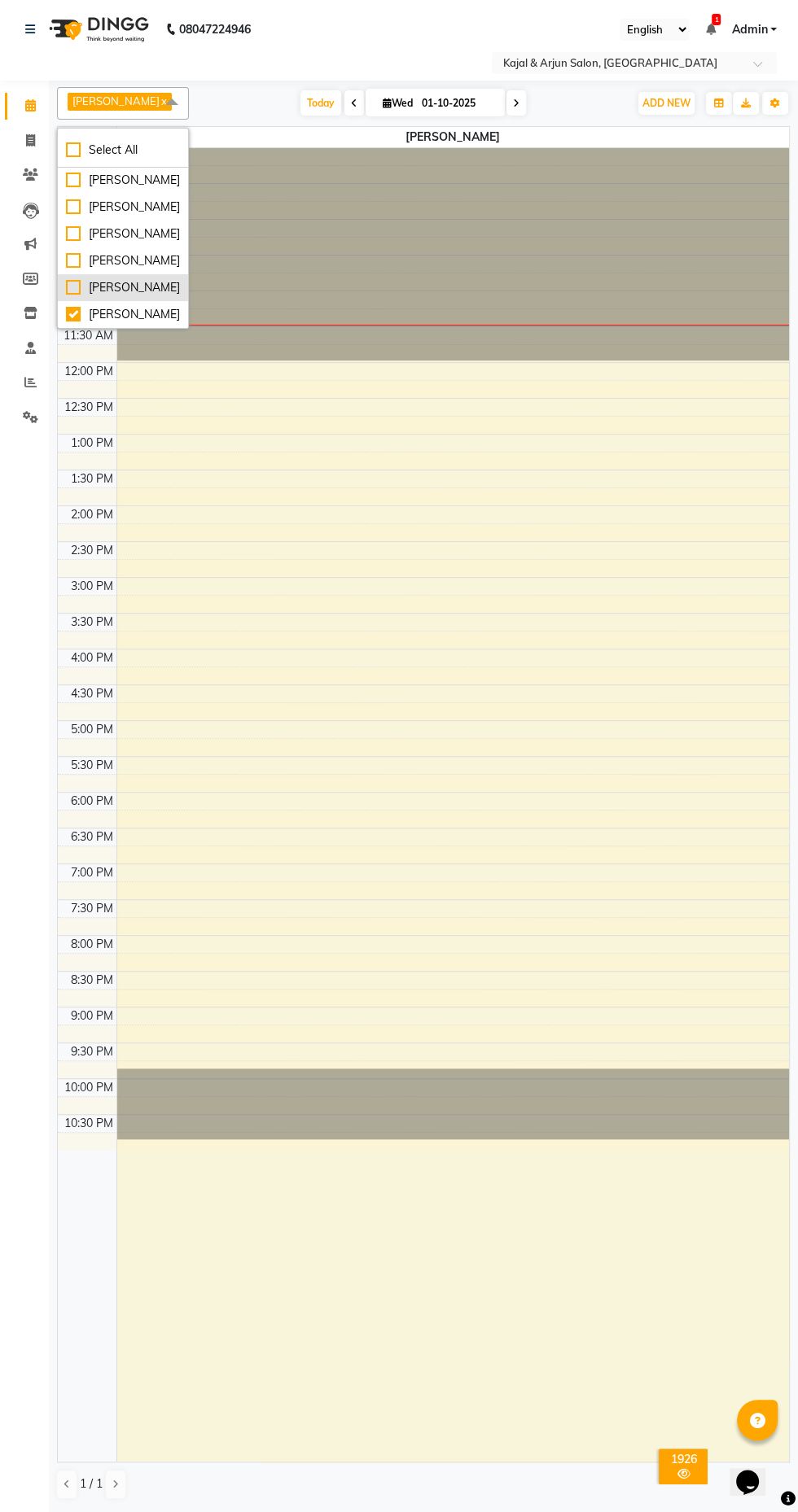
click at [96, 279] on div "[PERSON_NAME]" at bounding box center [123, 287] width 114 height 17
checkbox input "true"
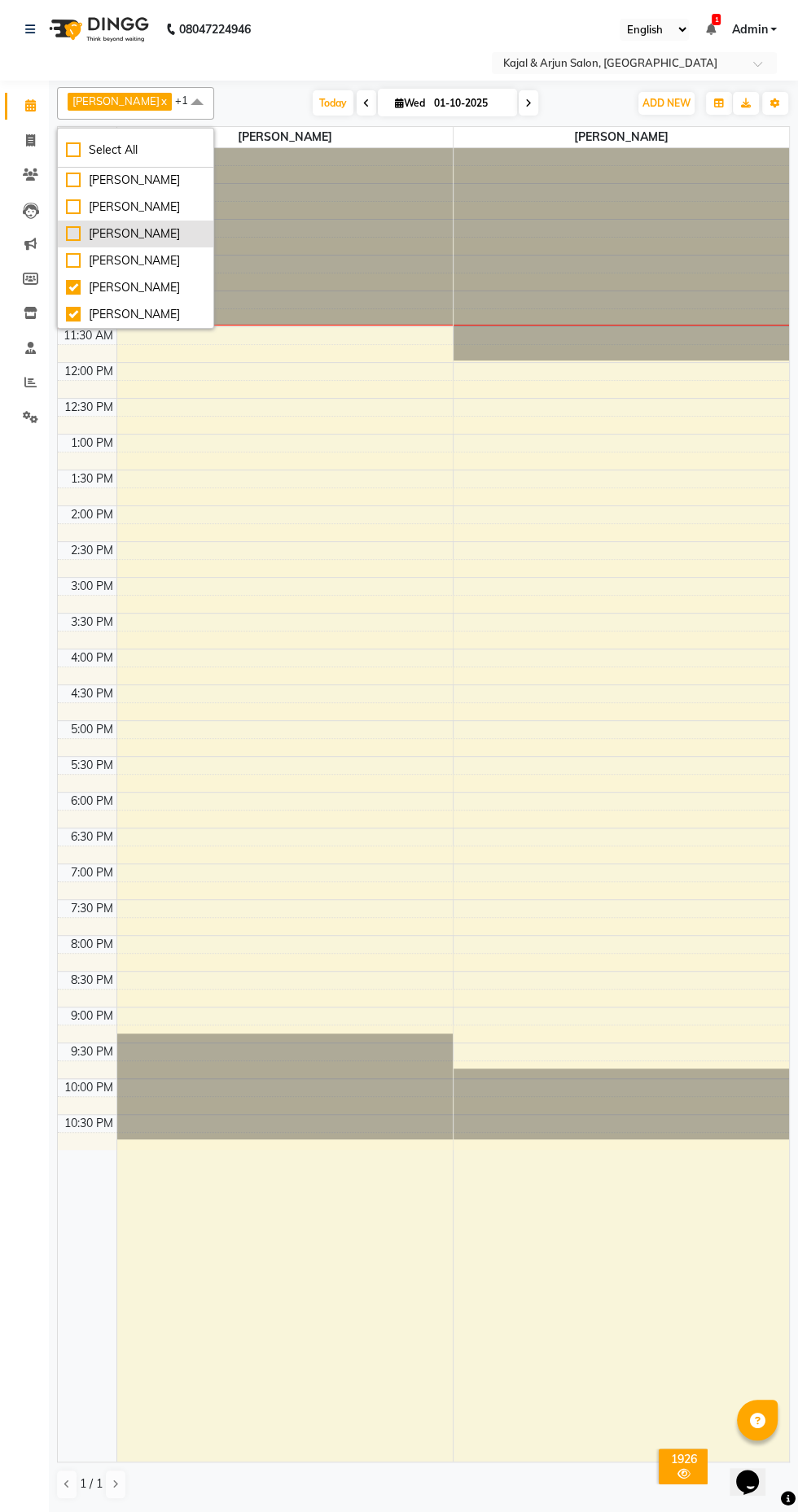
click at [97, 225] on div "[PERSON_NAME]" at bounding box center [135, 233] width 139 height 17
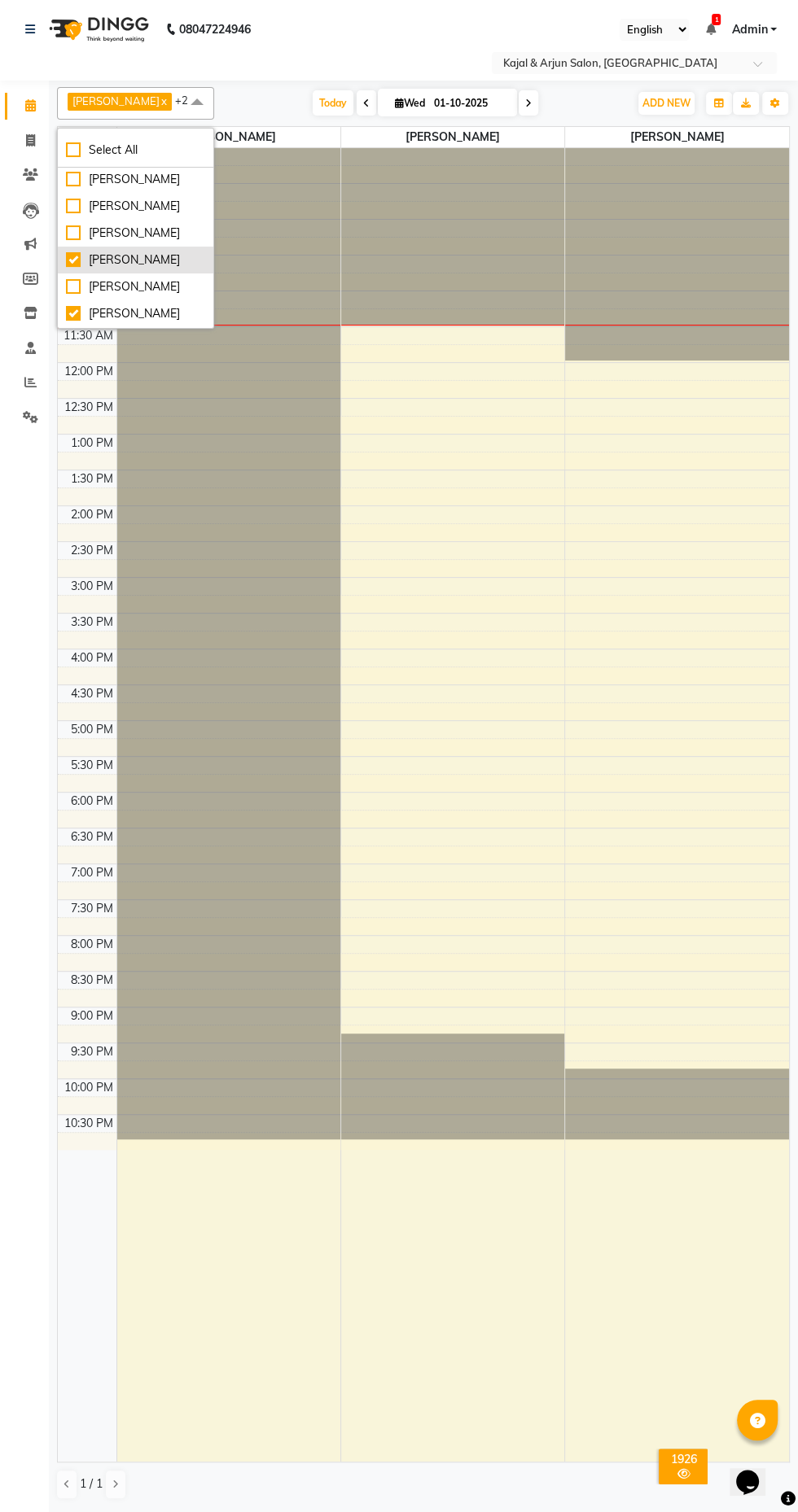
scroll to position [271, 0]
click at [128, 267] on div "[PERSON_NAME]" at bounding box center [135, 259] width 139 height 17
checkbox input "false"
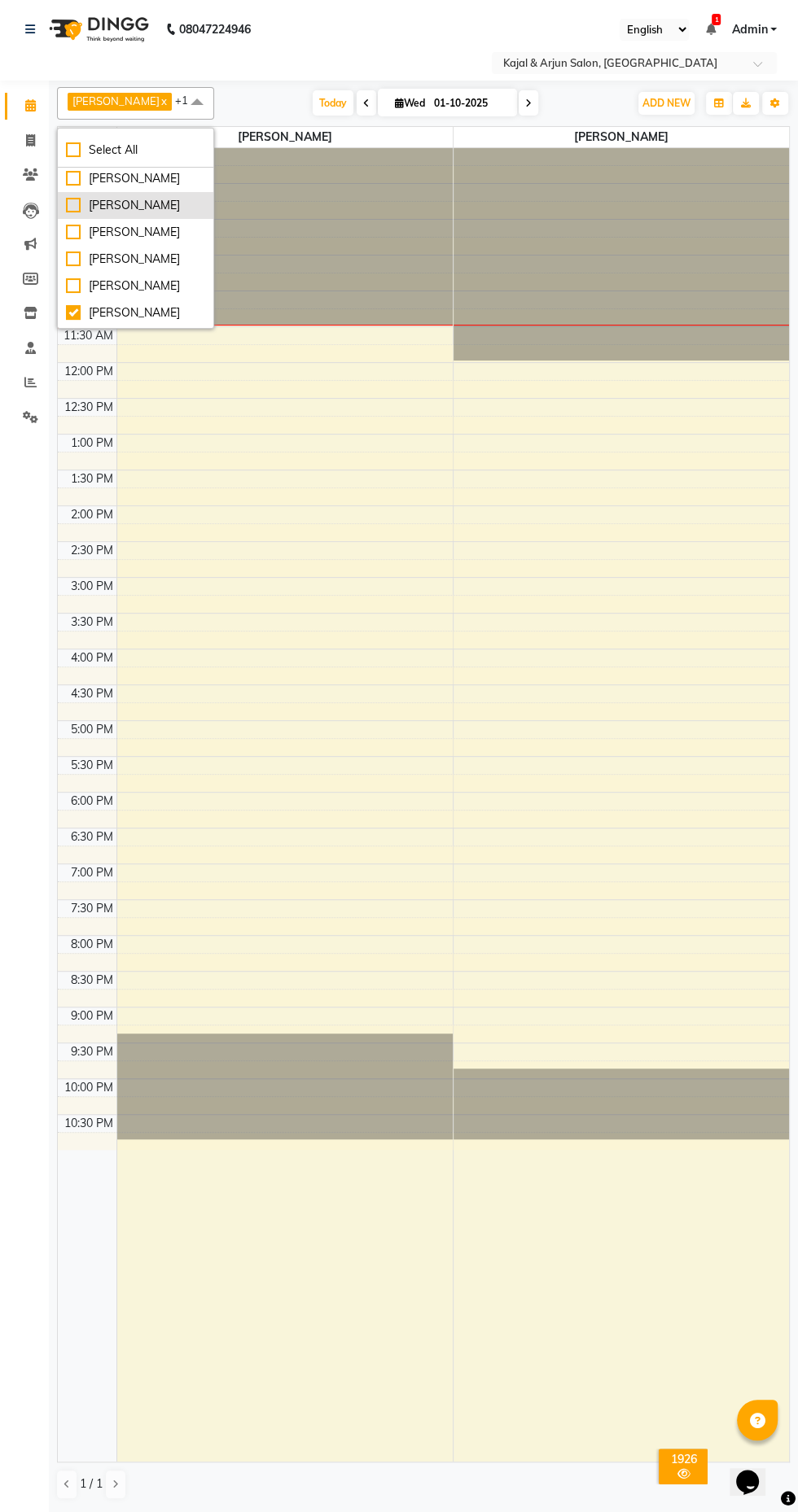
click at [119, 214] on div "[PERSON_NAME]" at bounding box center [135, 205] width 139 height 17
checkbox input "true"
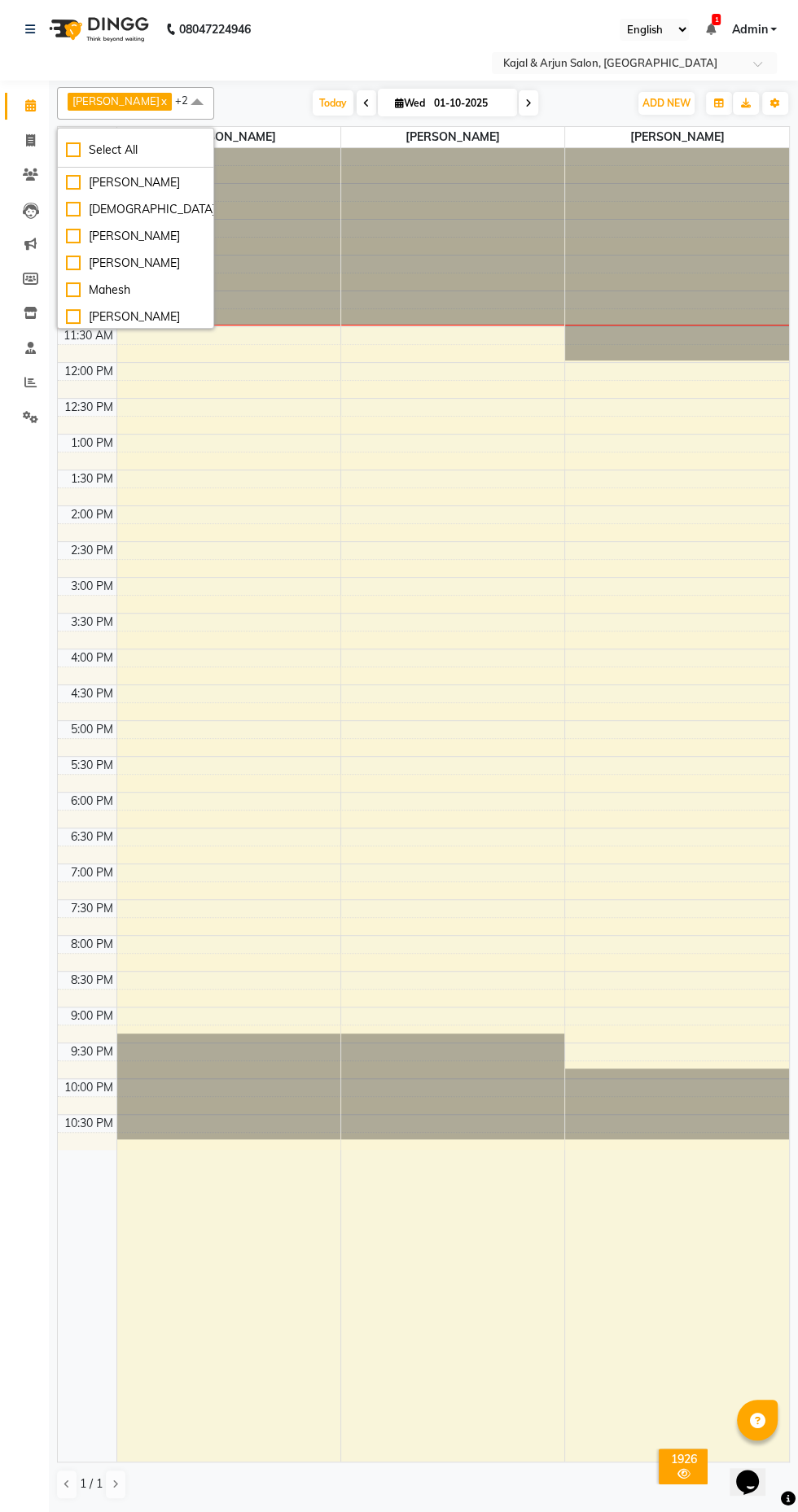
scroll to position [131, 0]
click at [154, 258] on div "[PERSON_NAME]" at bounding box center [135, 265] width 139 height 17
checkbox input "true"
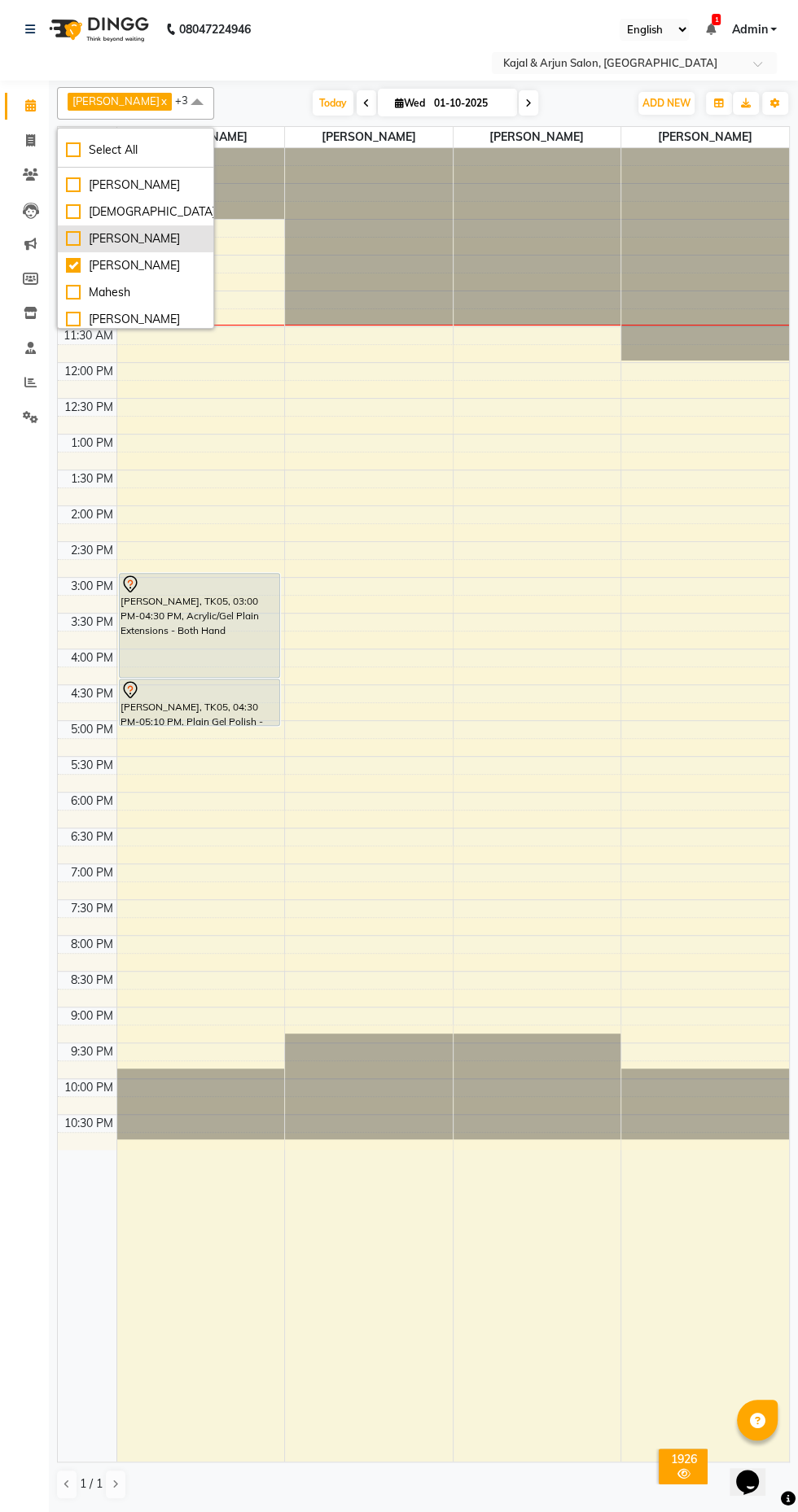
click at [148, 237] on div "[PERSON_NAME]" at bounding box center [135, 238] width 139 height 17
checkbox input "true"
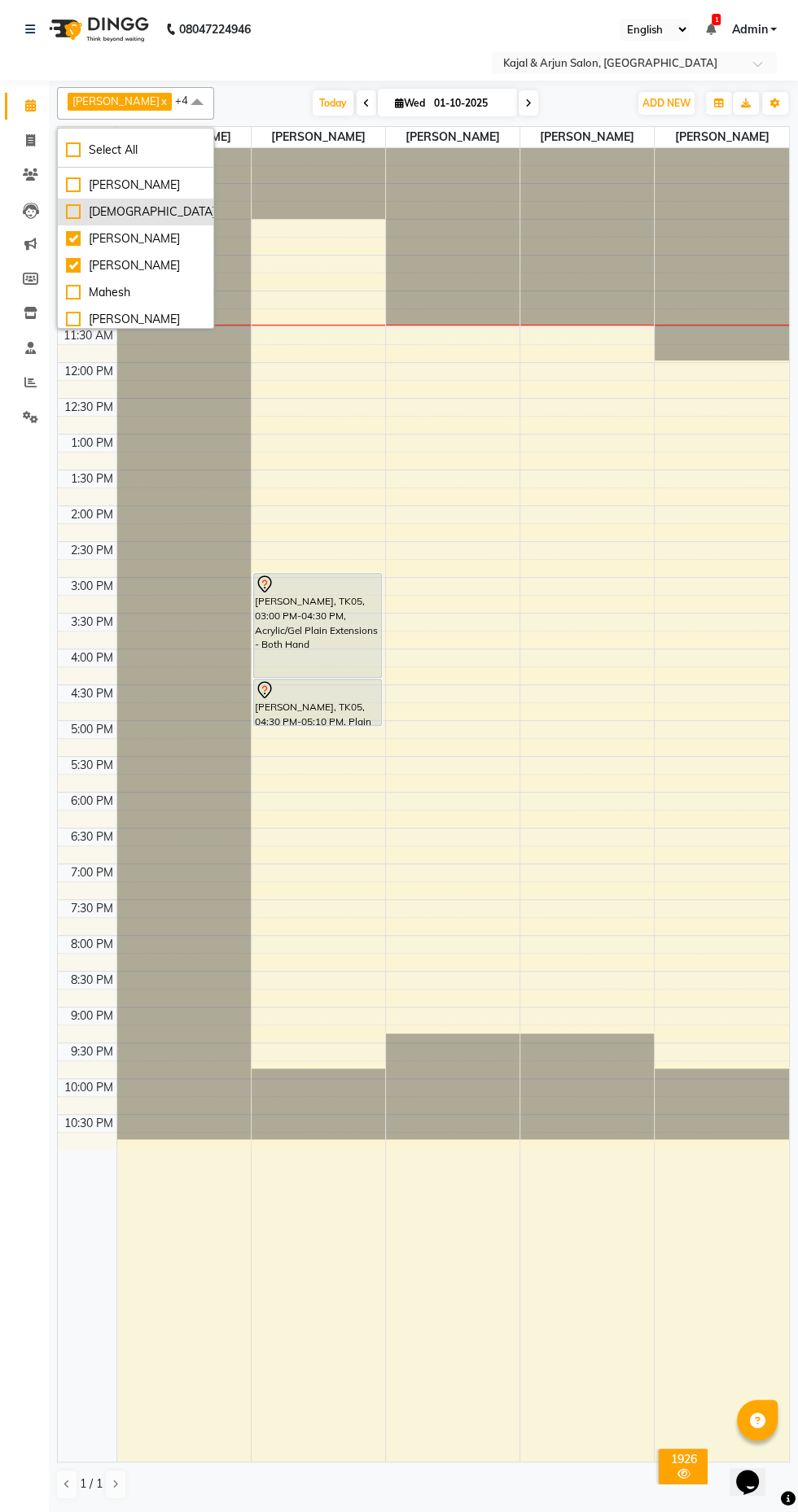
click at [131, 216] on div "[DEMOGRAPHIC_DATA]" at bounding box center [135, 211] width 139 height 17
checkbox input "true"
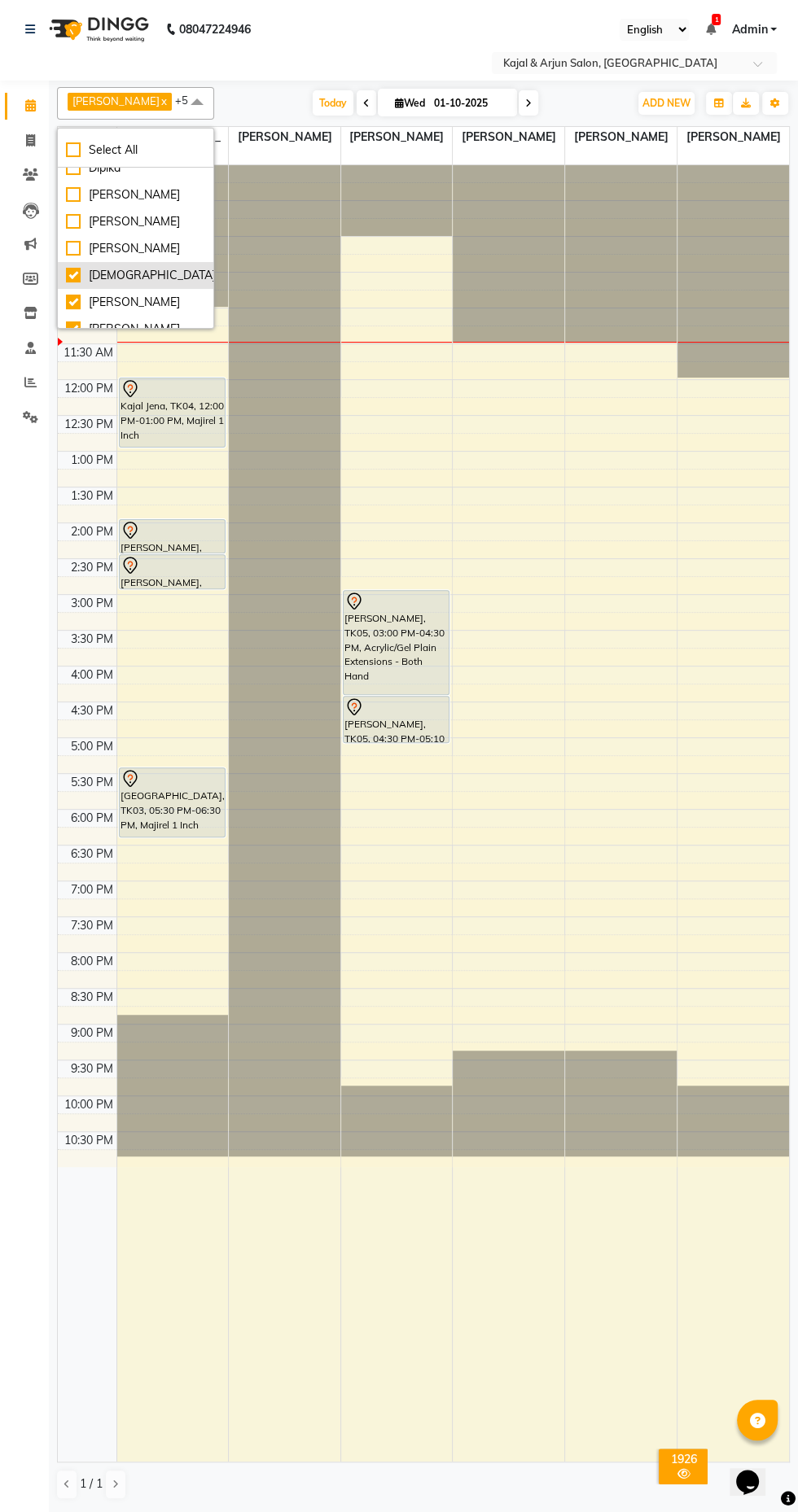
scroll to position [55, 0]
click at [141, 232] on div "[PERSON_NAME]" at bounding box center [135, 232] width 139 height 17
checkbox input "true"
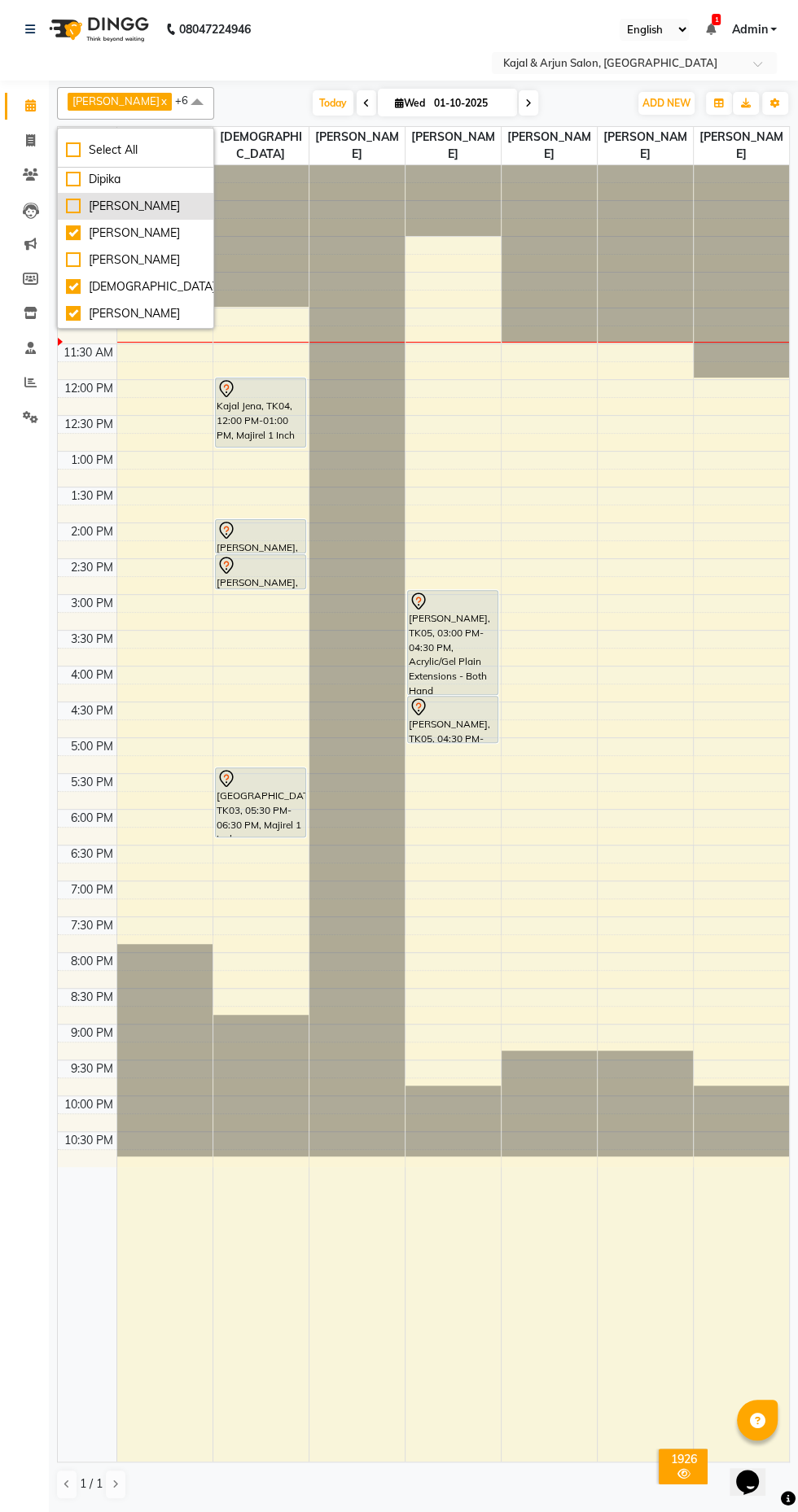
click at [145, 204] on div "[PERSON_NAME]" at bounding box center [135, 206] width 139 height 17
checkbox input "true"
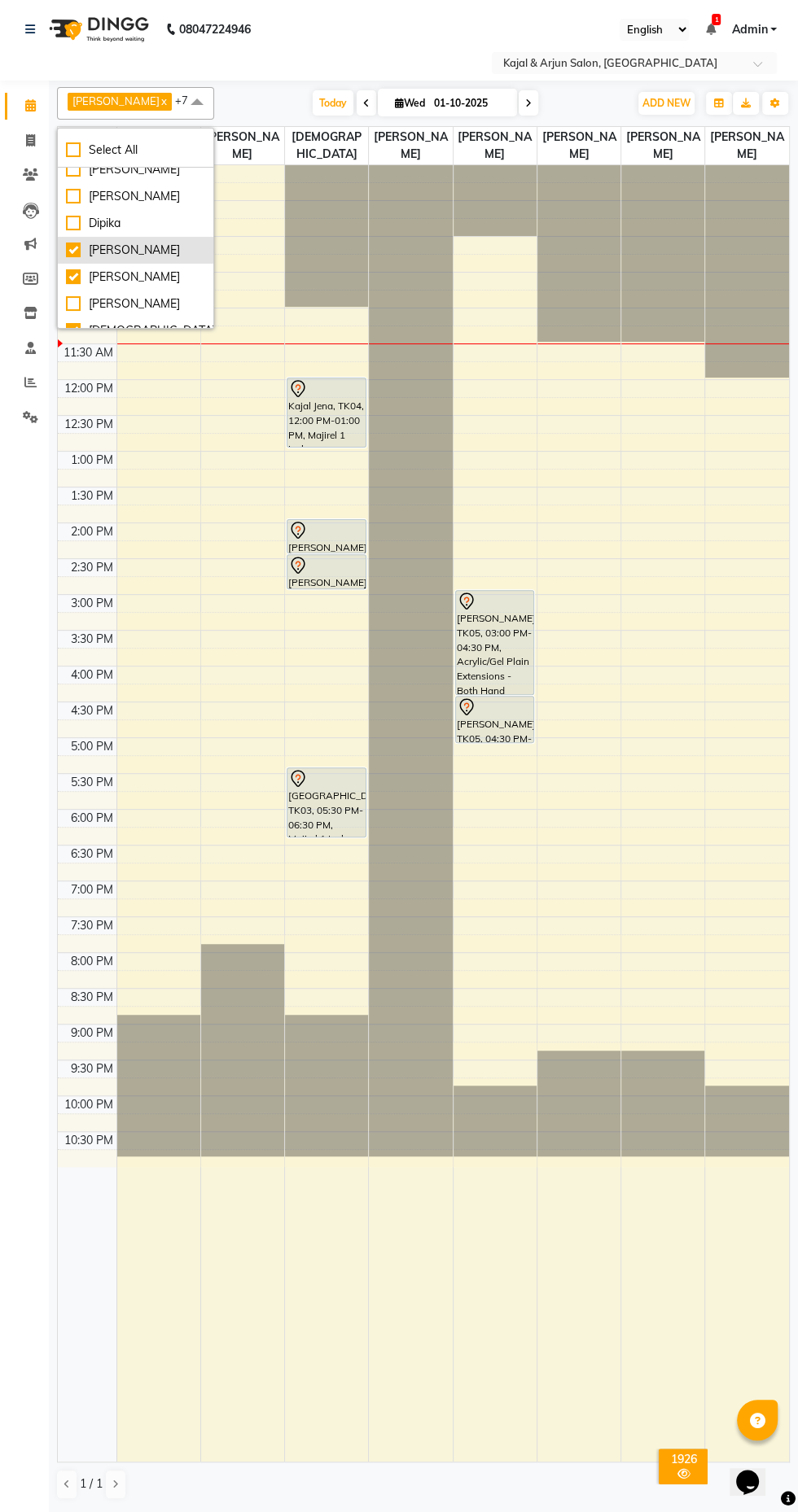
scroll to position [0, 0]
click at [146, 237] on div "Dipika" at bounding box center [135, 234] width 139 height 17
checkbox input "true"
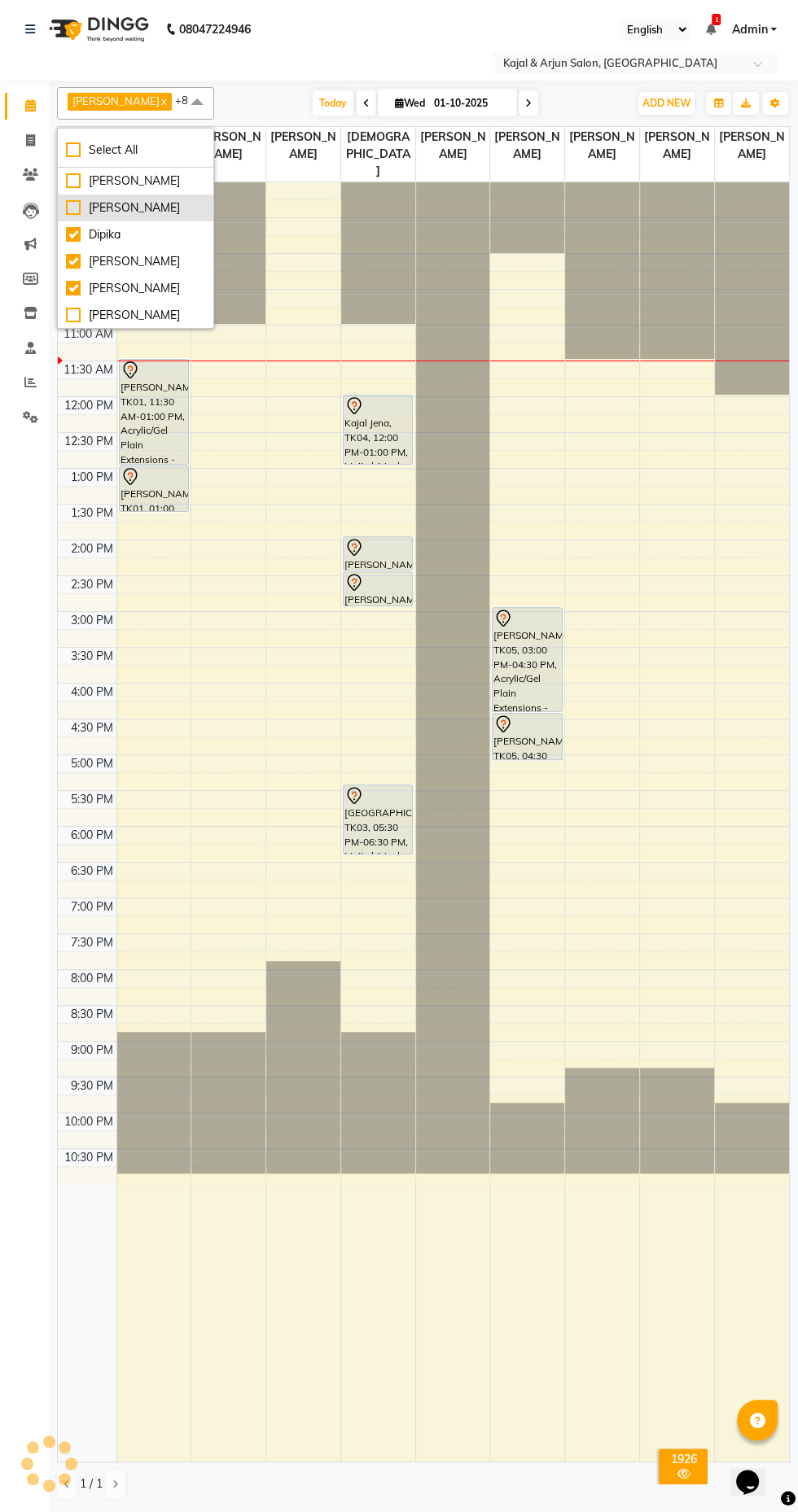
click at [149, 202] on div "[PERSON_NAME]" at bounding box center [135, 207] width 139 height 17
checkbox input "true"
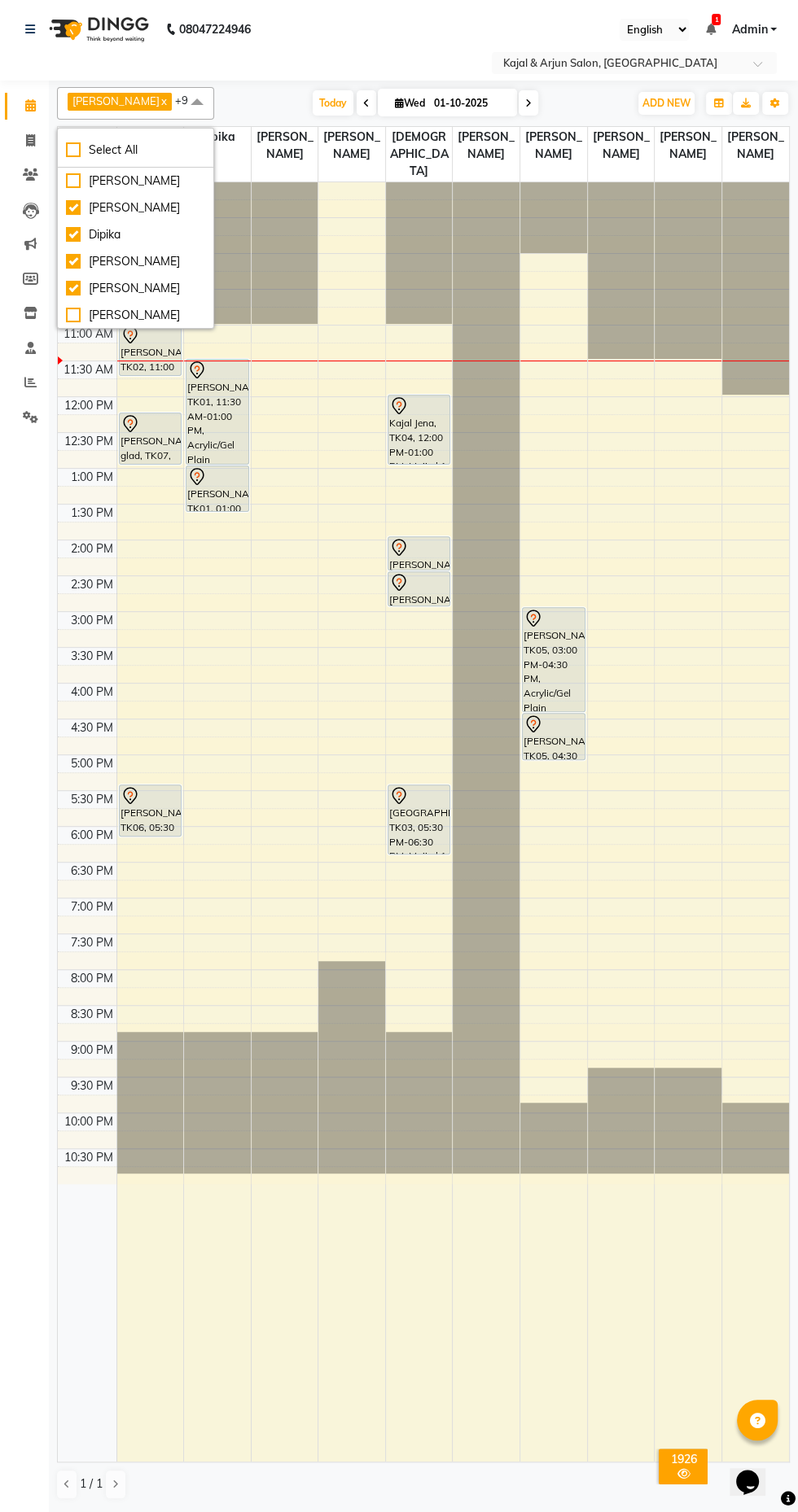
click at [341, 57] on div "Select Location × Kajal & Arjun Salon, Lokhandwala" at bounding box center [399, 62] width 772 height 22
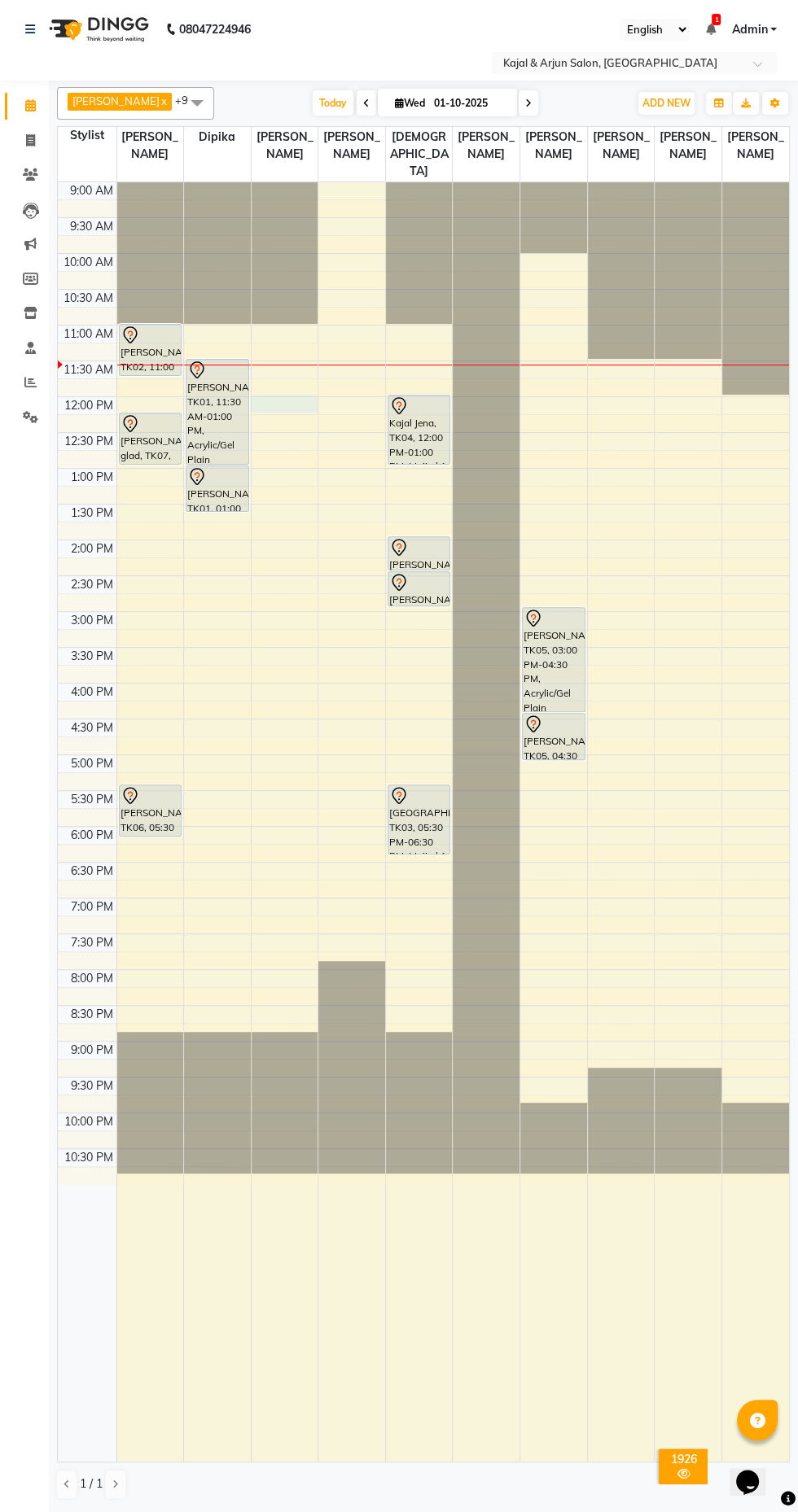
click at [298, 397] on div at bounding box center [285, 403] width 67 height 18
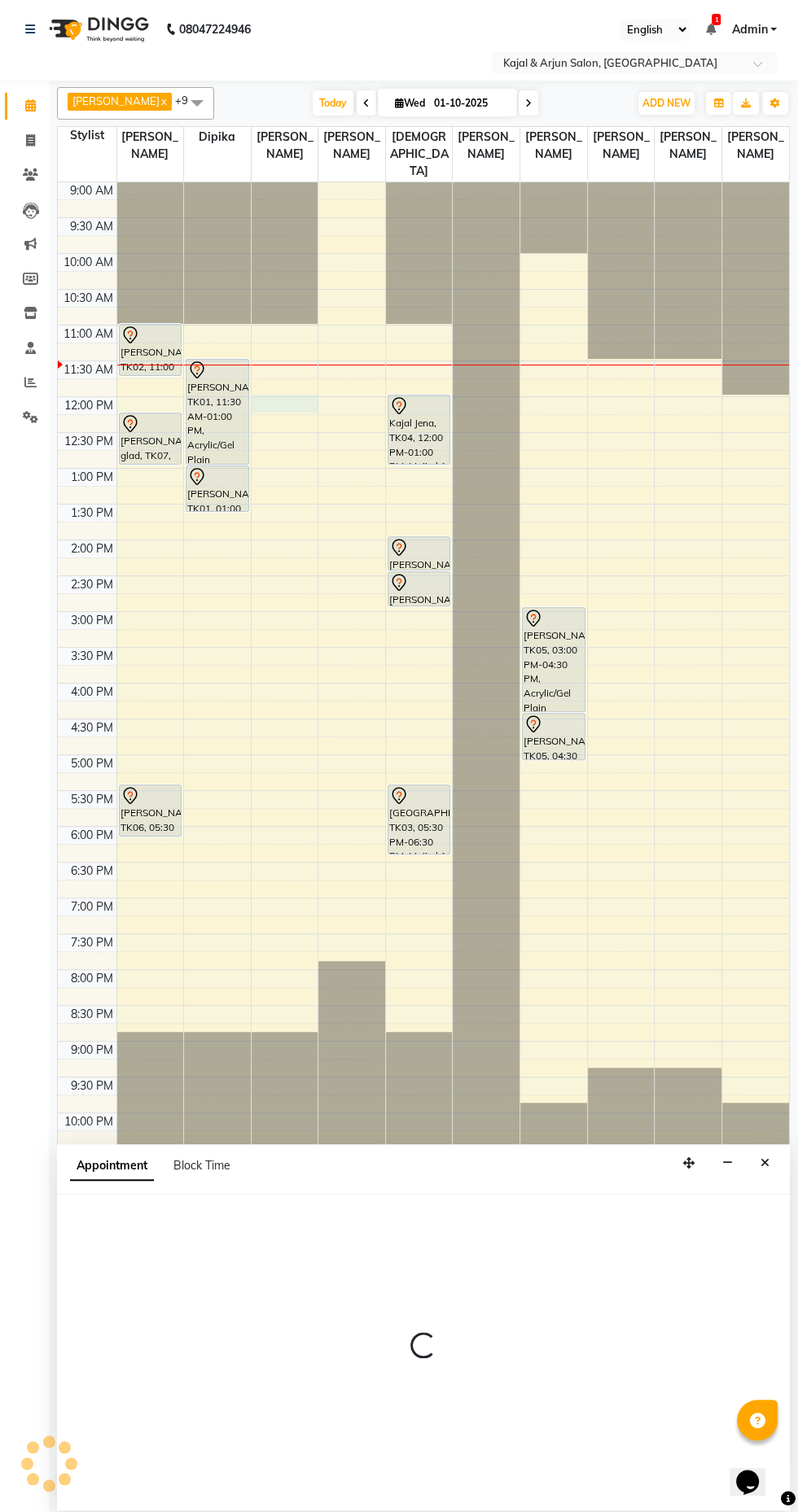
select select "12509"
select select "tentative"
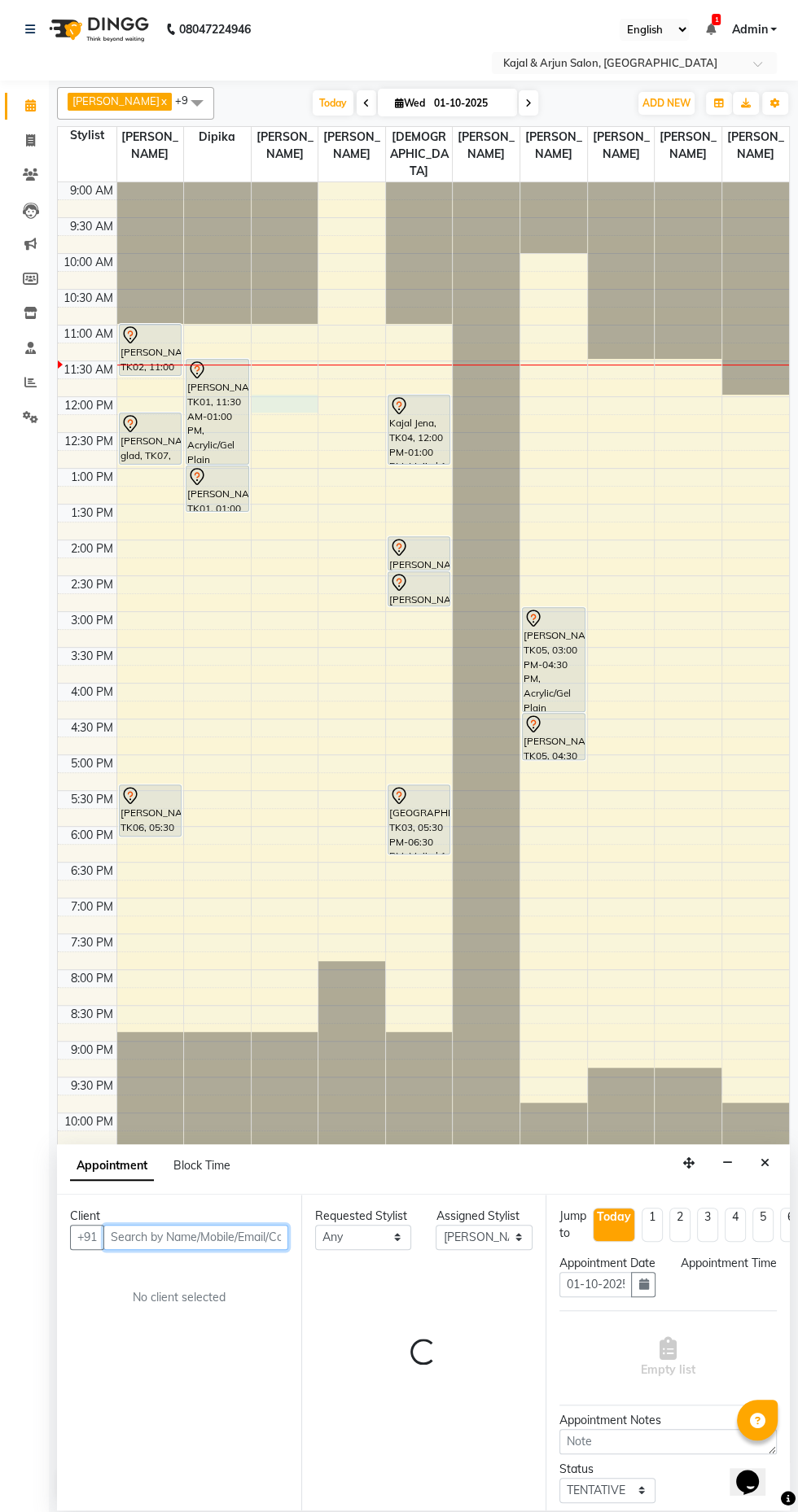
select select "720"
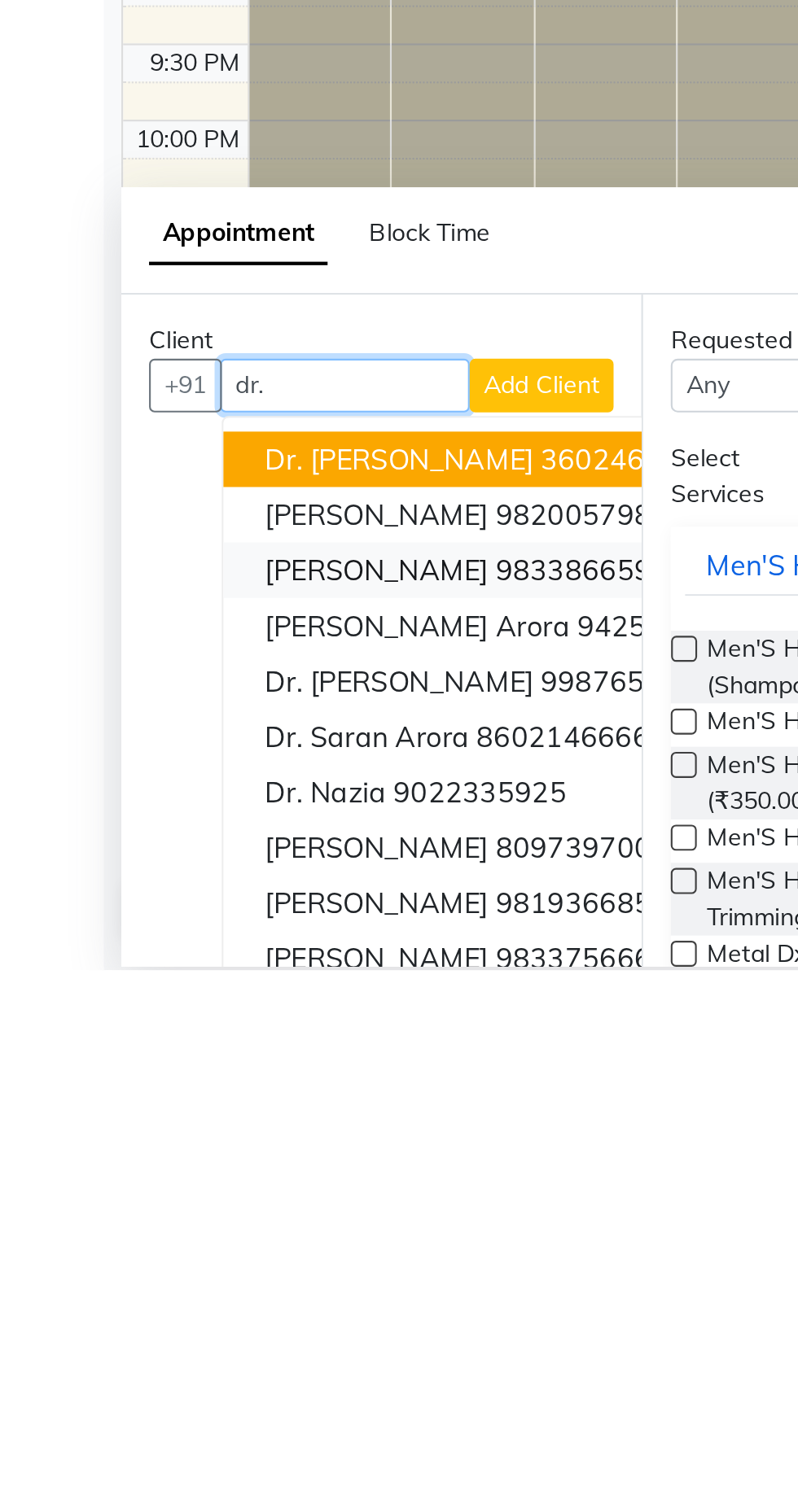
click at [250, 1326] on ngb-highlight "9833866595" at bounding box center [273, 1324] width 82 height 17
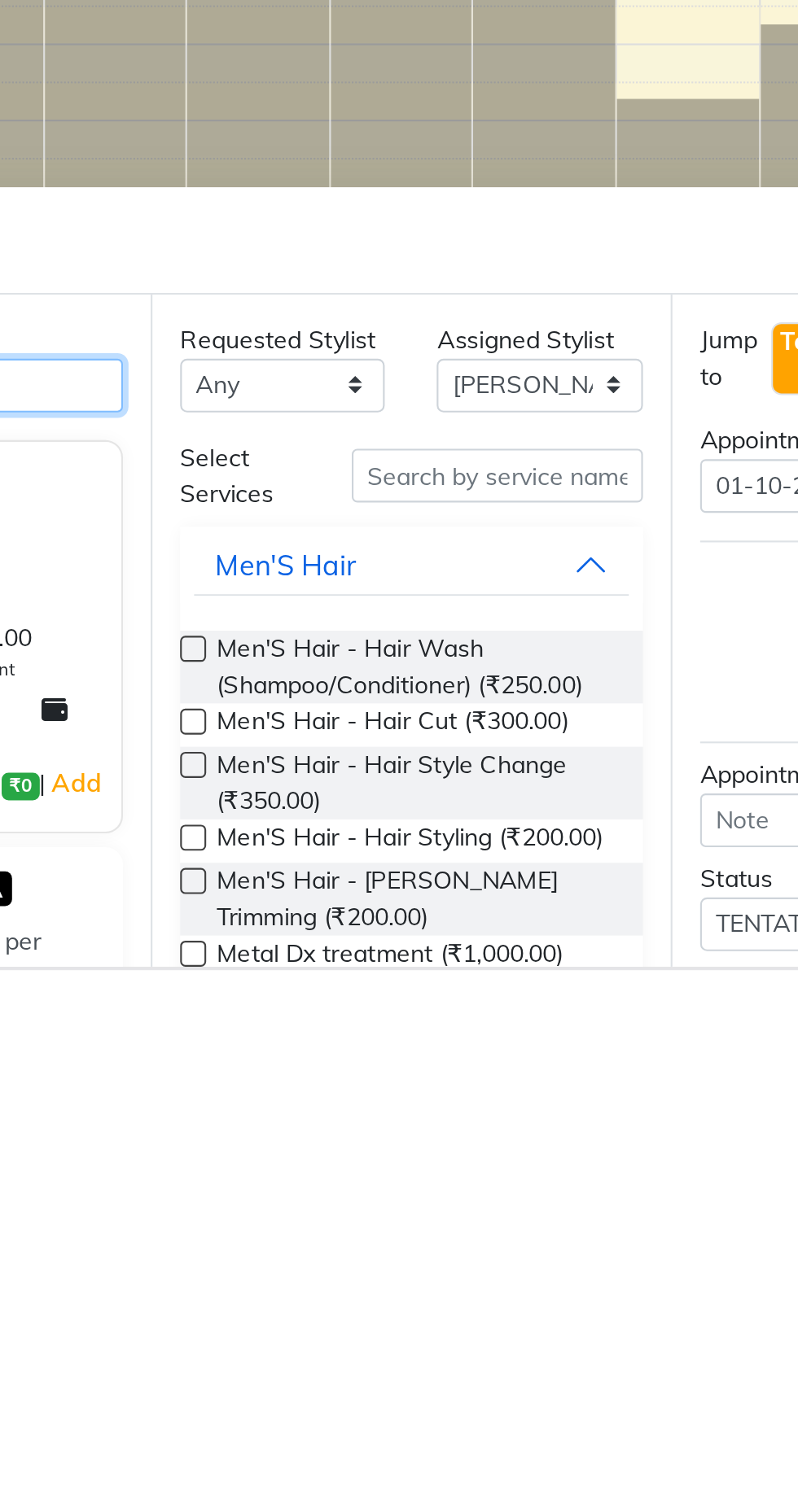
type input "9833866595"
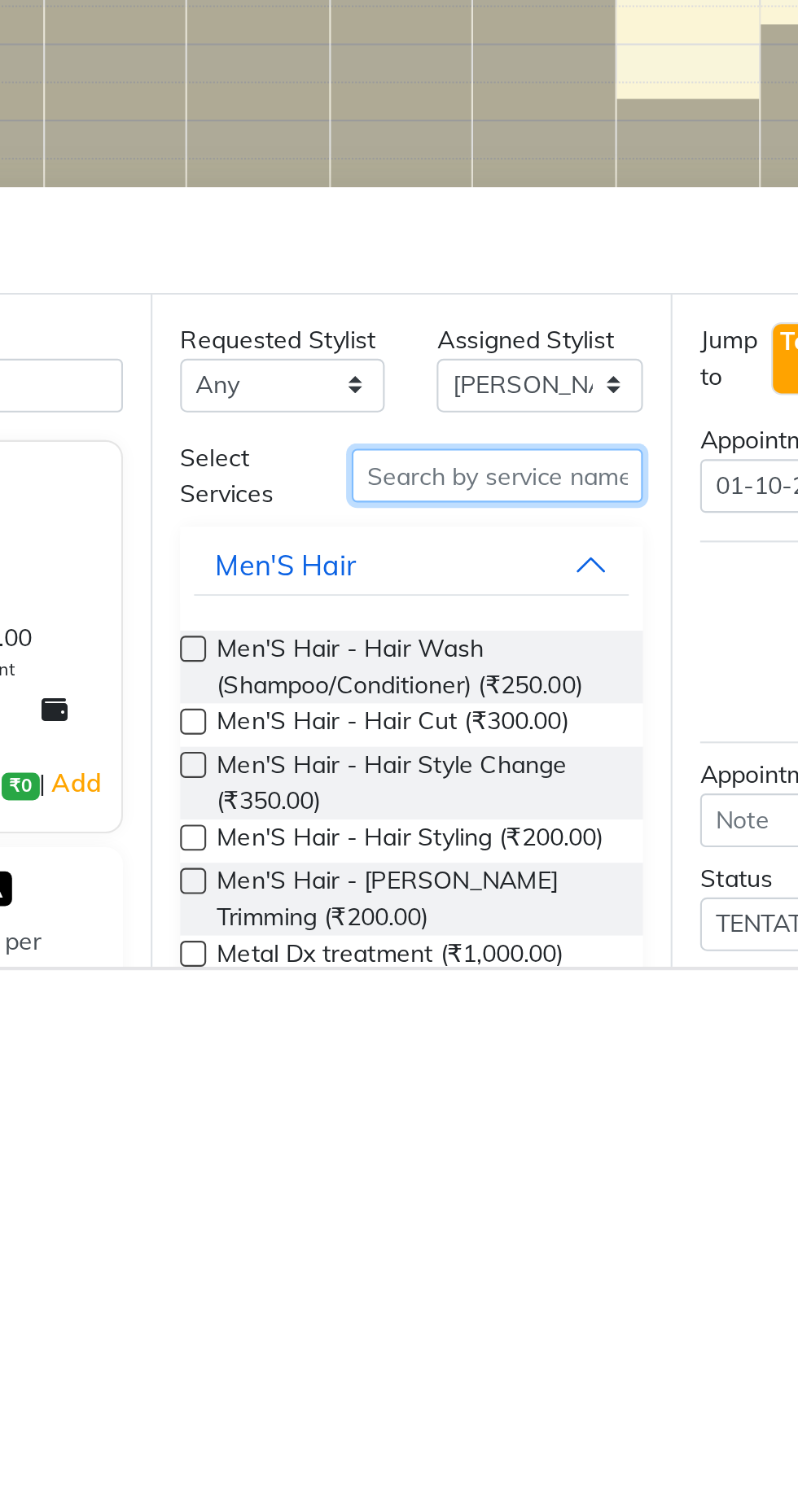
click at [467, 1280] on input "text" at bounding box center [464, 1279] width 137 height 25
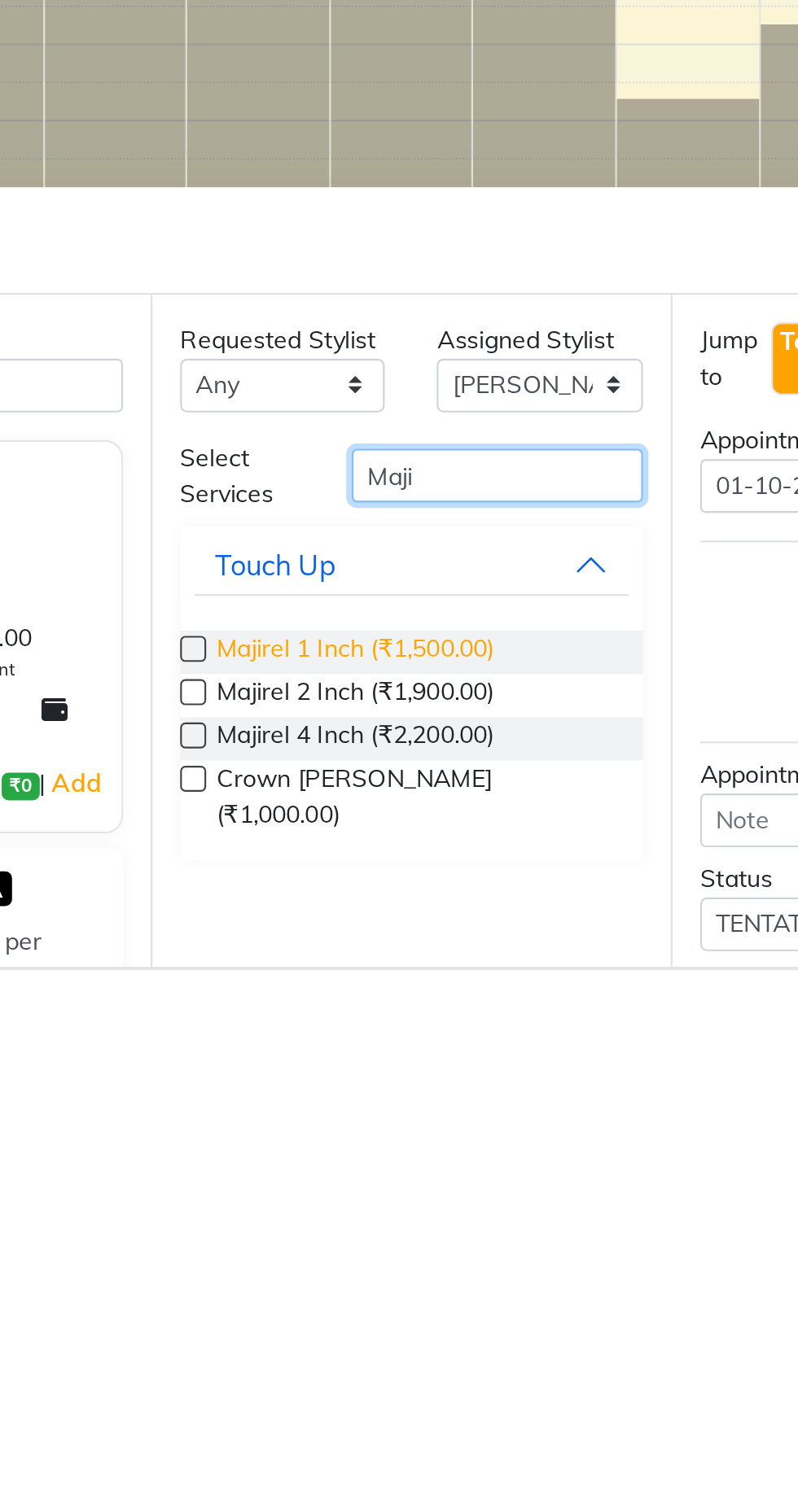
type input "Maji"
click at [435, 1366] on span "Majirel 1 Inch (₹1,500.00)" at bounding box center [397, 1362] width 131 height 20
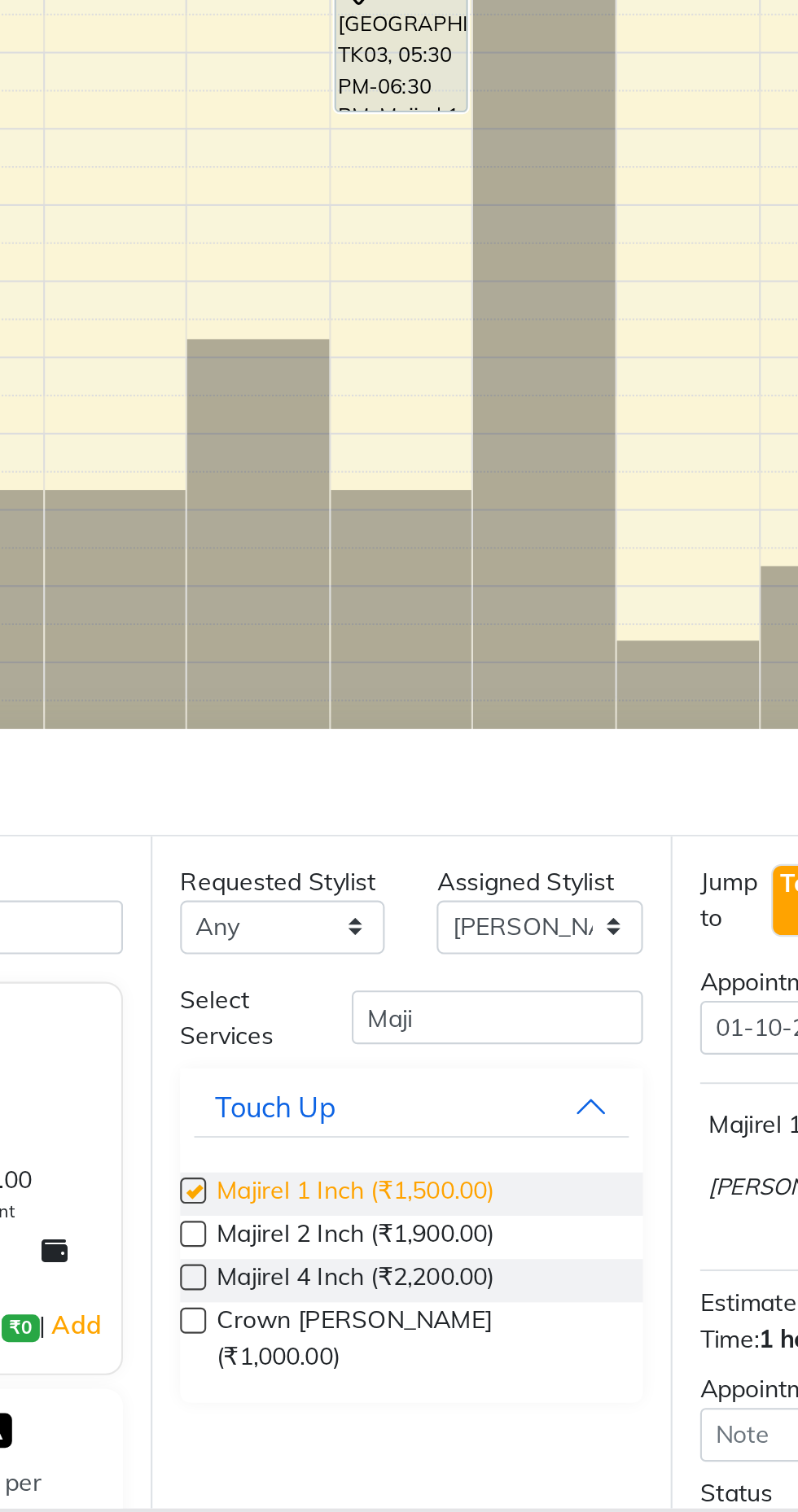
checkbox input "false"
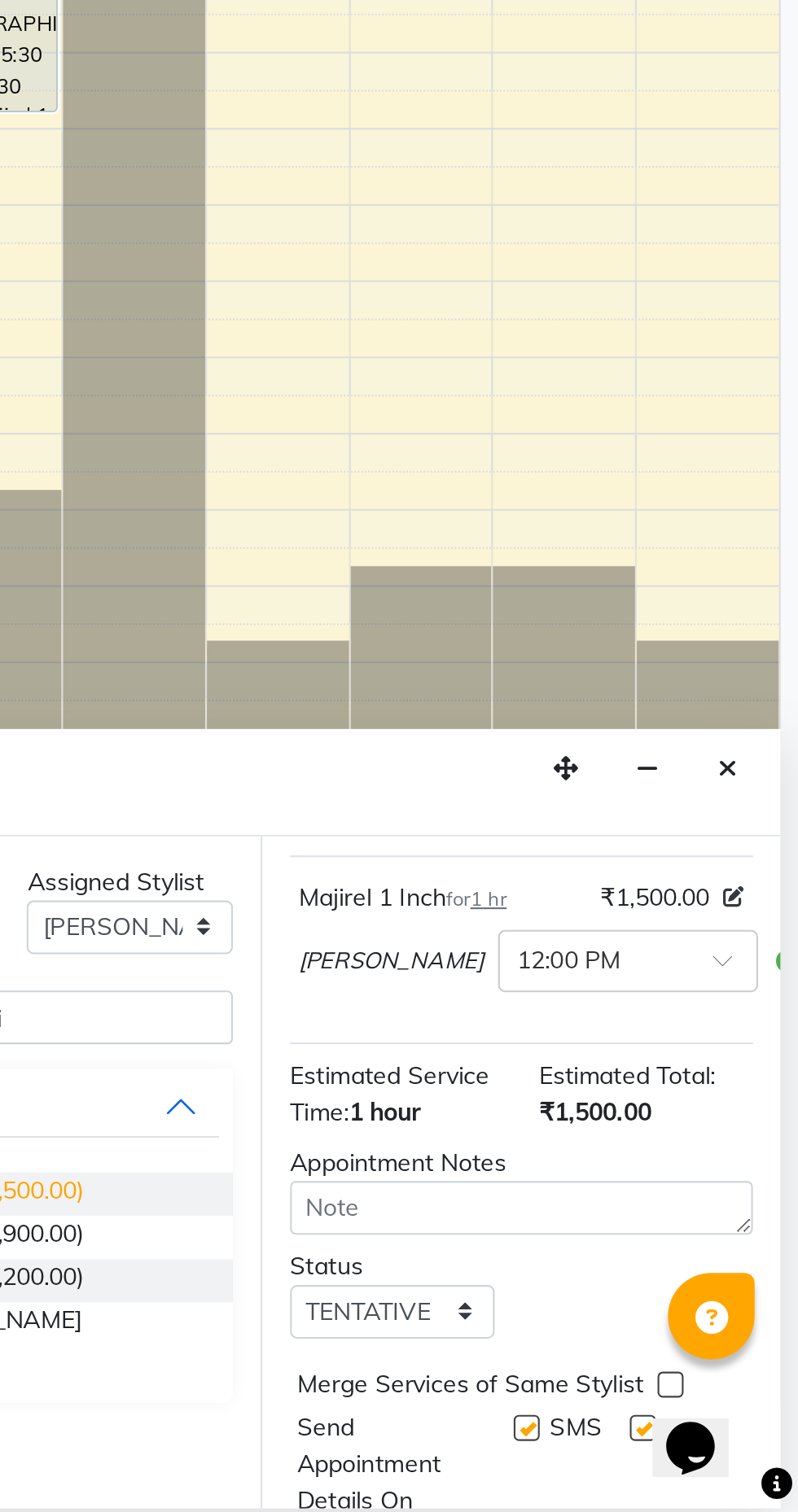
scroll to position [179, 0]
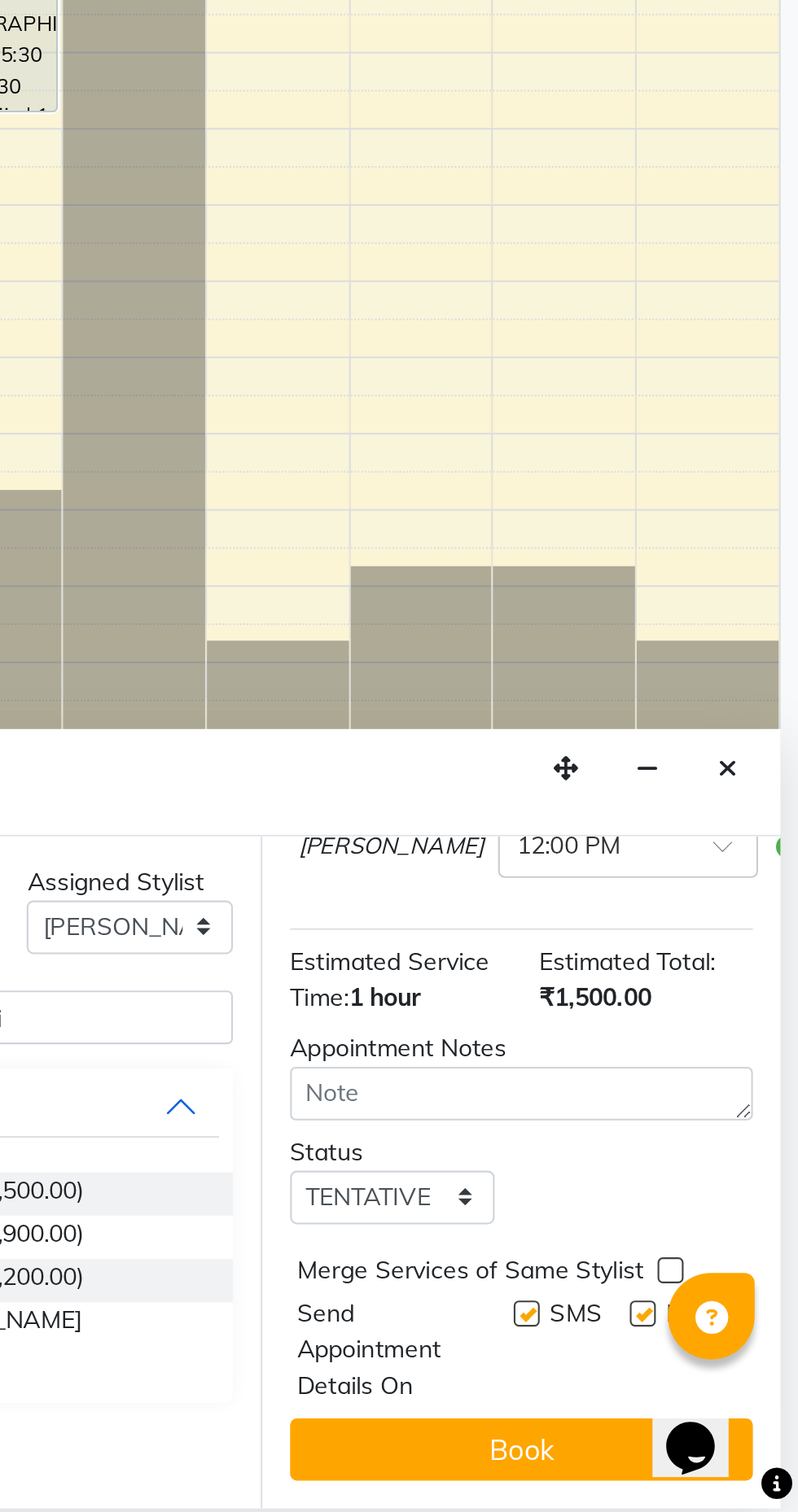
click at [721, 1417] on label at bounding box center [725, 1418] width 12 height 12
click at [721, 1417] on input "checkbox" at bounding box center [724, 1420] width 11 height 11
checkbox input "false"
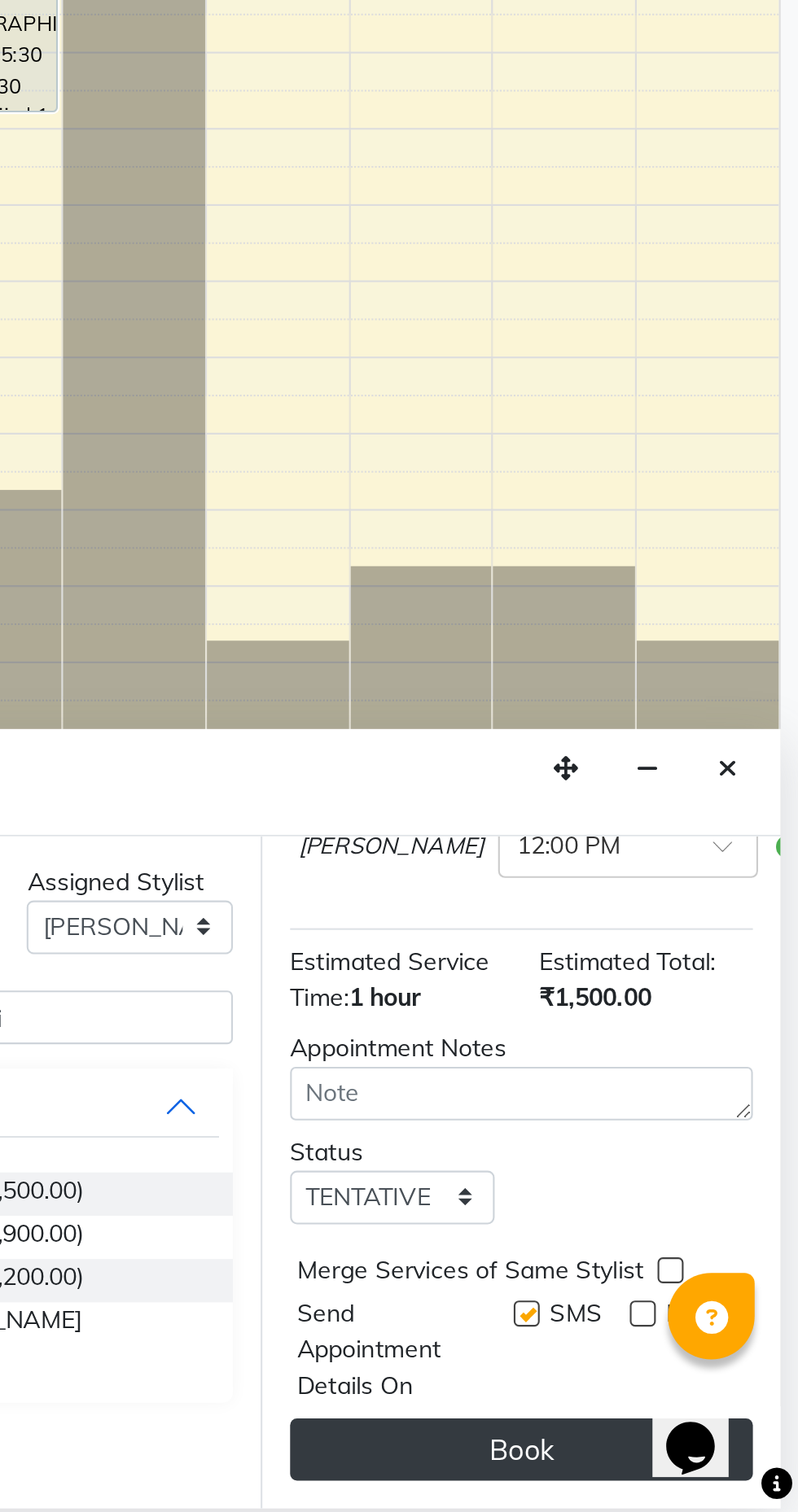
click at [673, 1487] on button "Book" at bounding box center [668, 1482] width 217 height 29
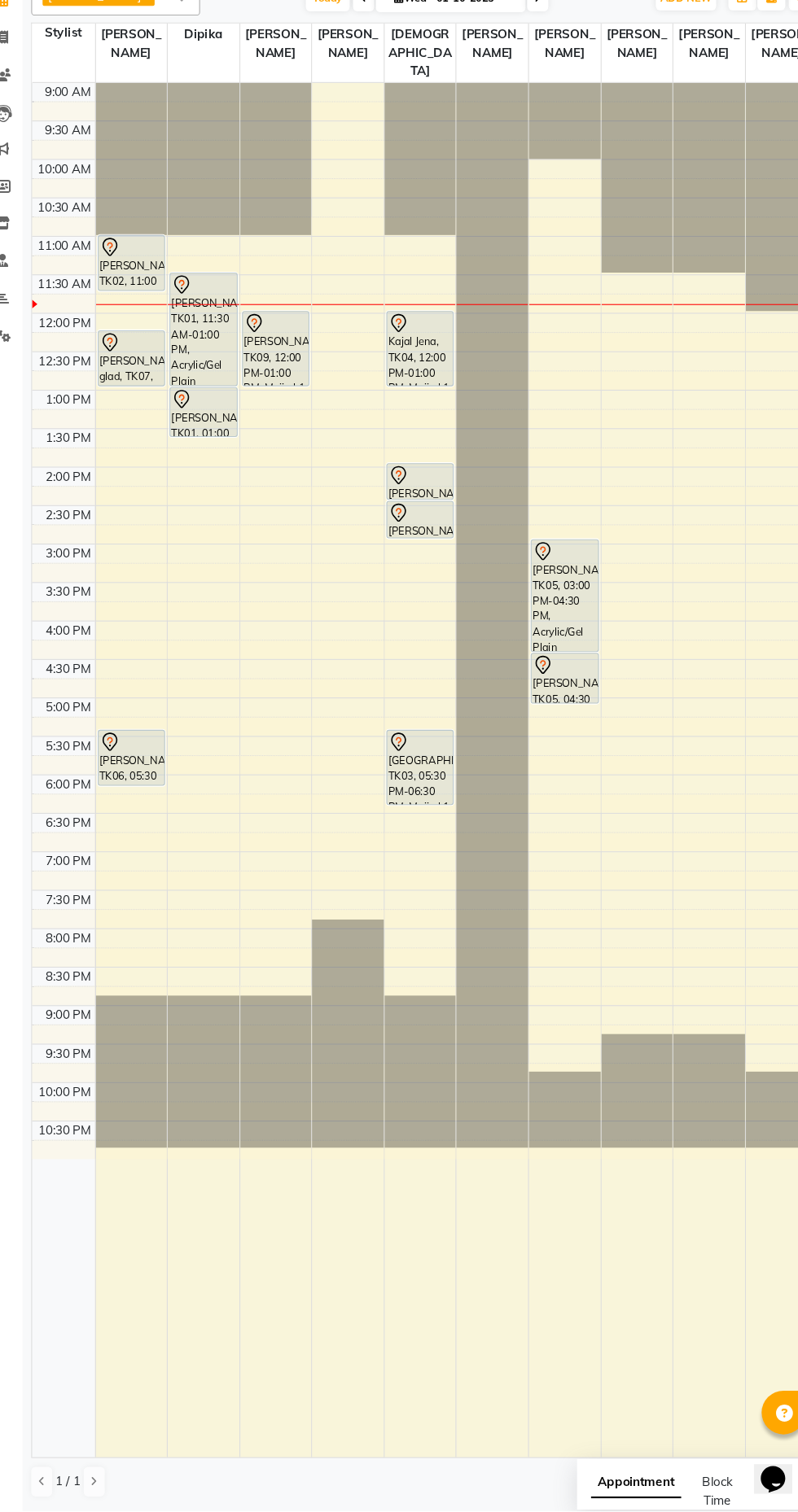
scroll to position [0, 0]
click at [720, 616] on td at bounding box center [452, 620] width 673 height 18
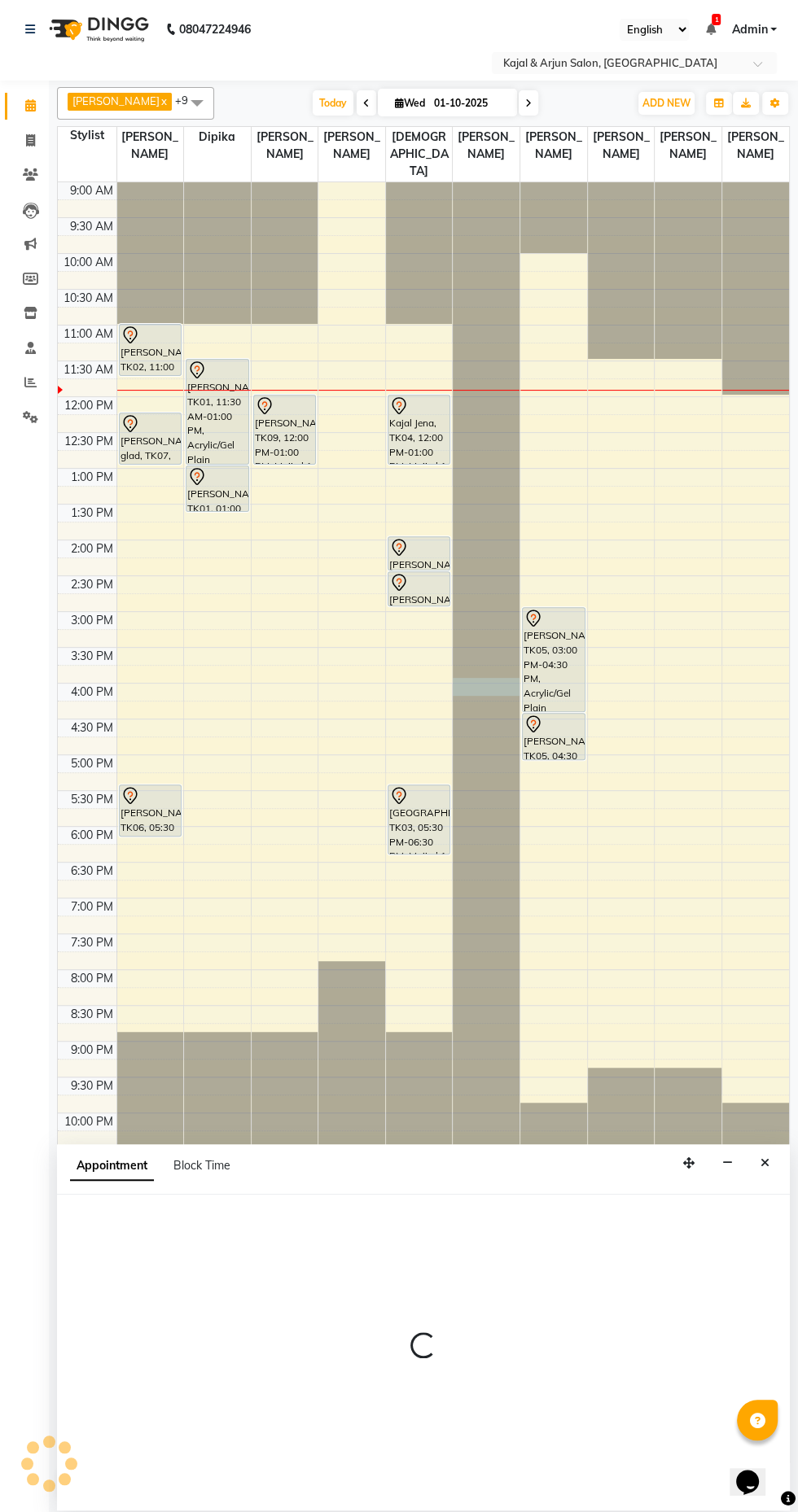
select select "71885"
select select "tentative"
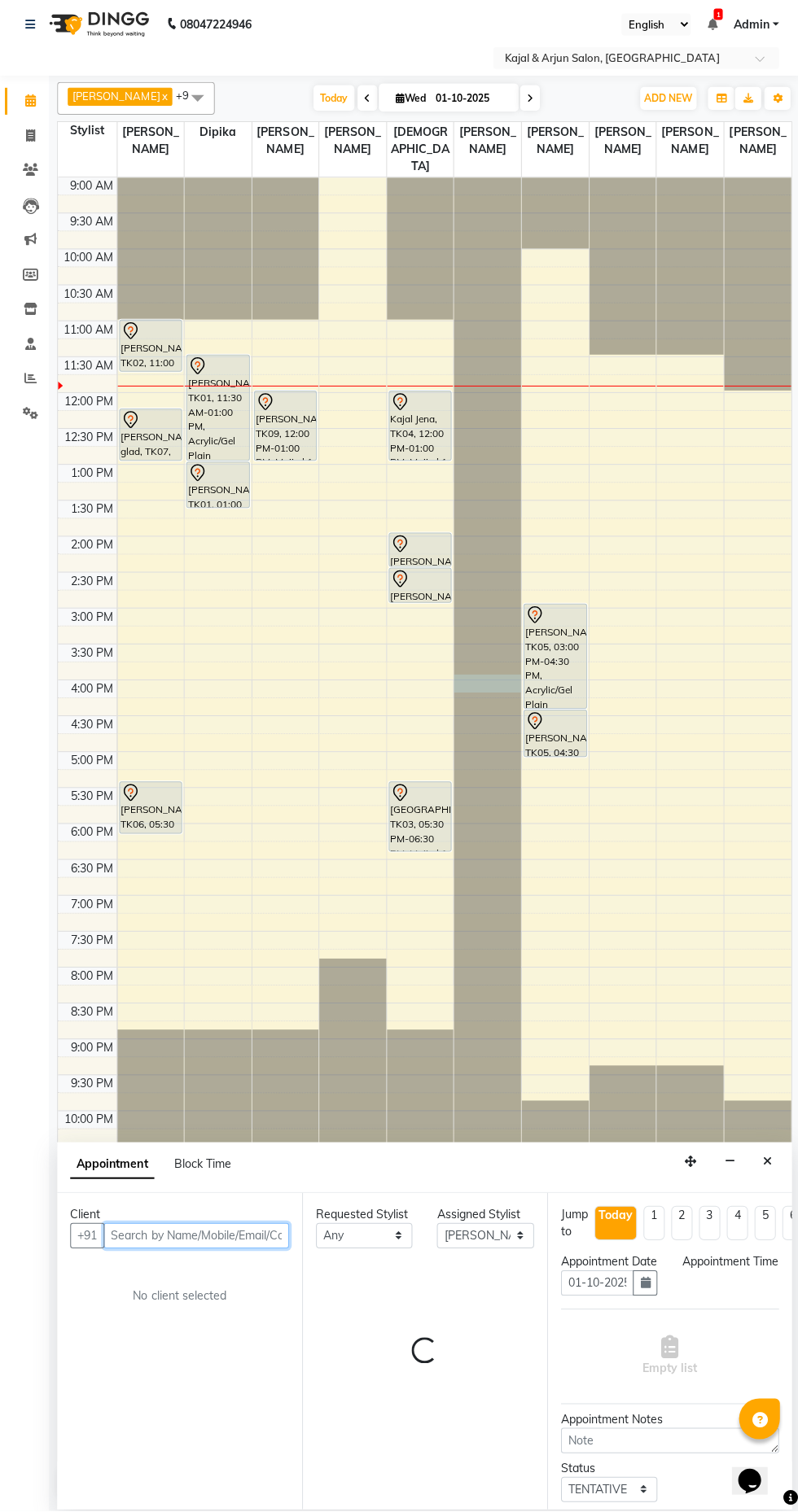
select select "960"
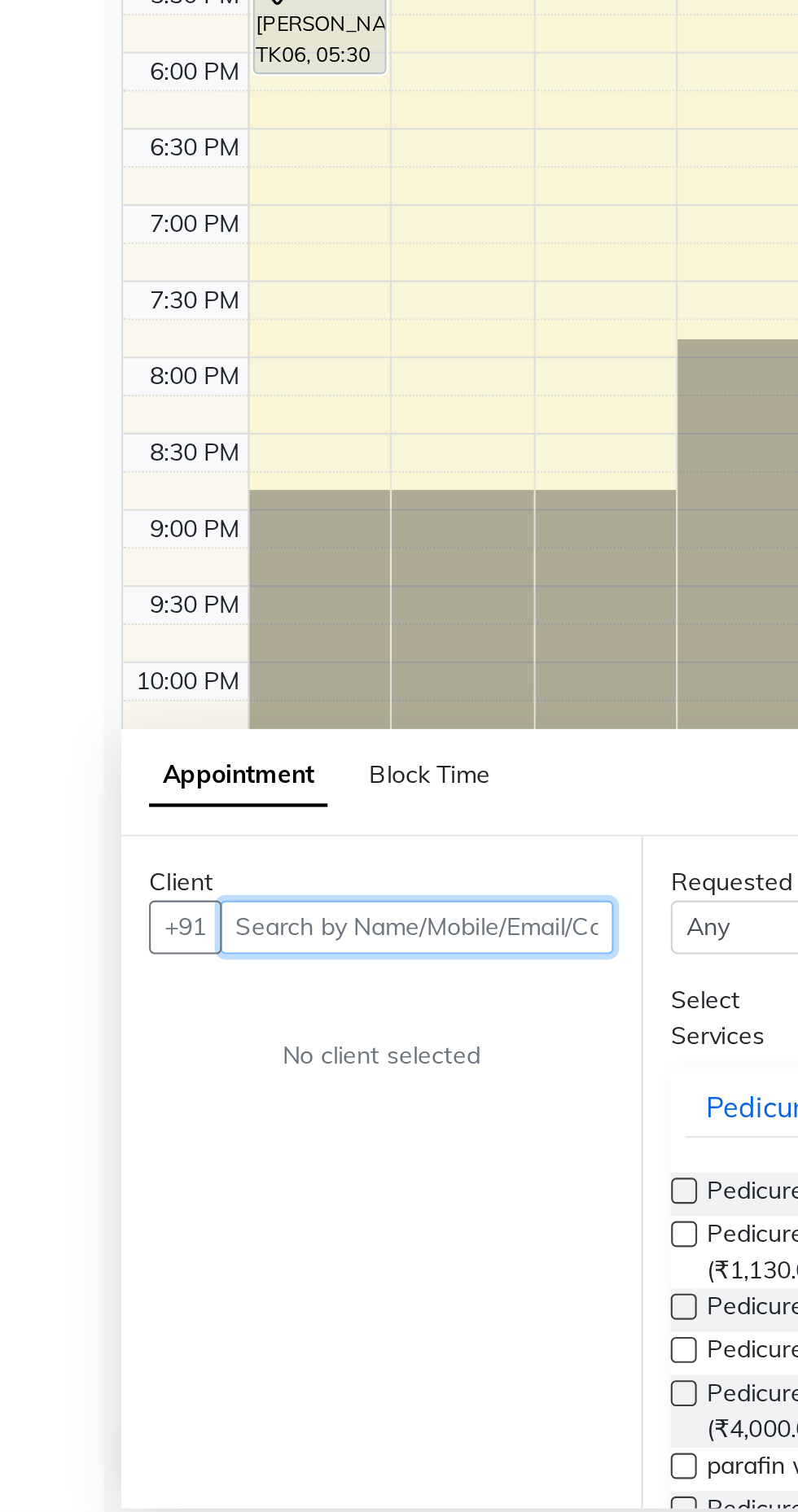
click at [181, 1237] on input "text" at bounding box center [196, 1237] width 185 height 25
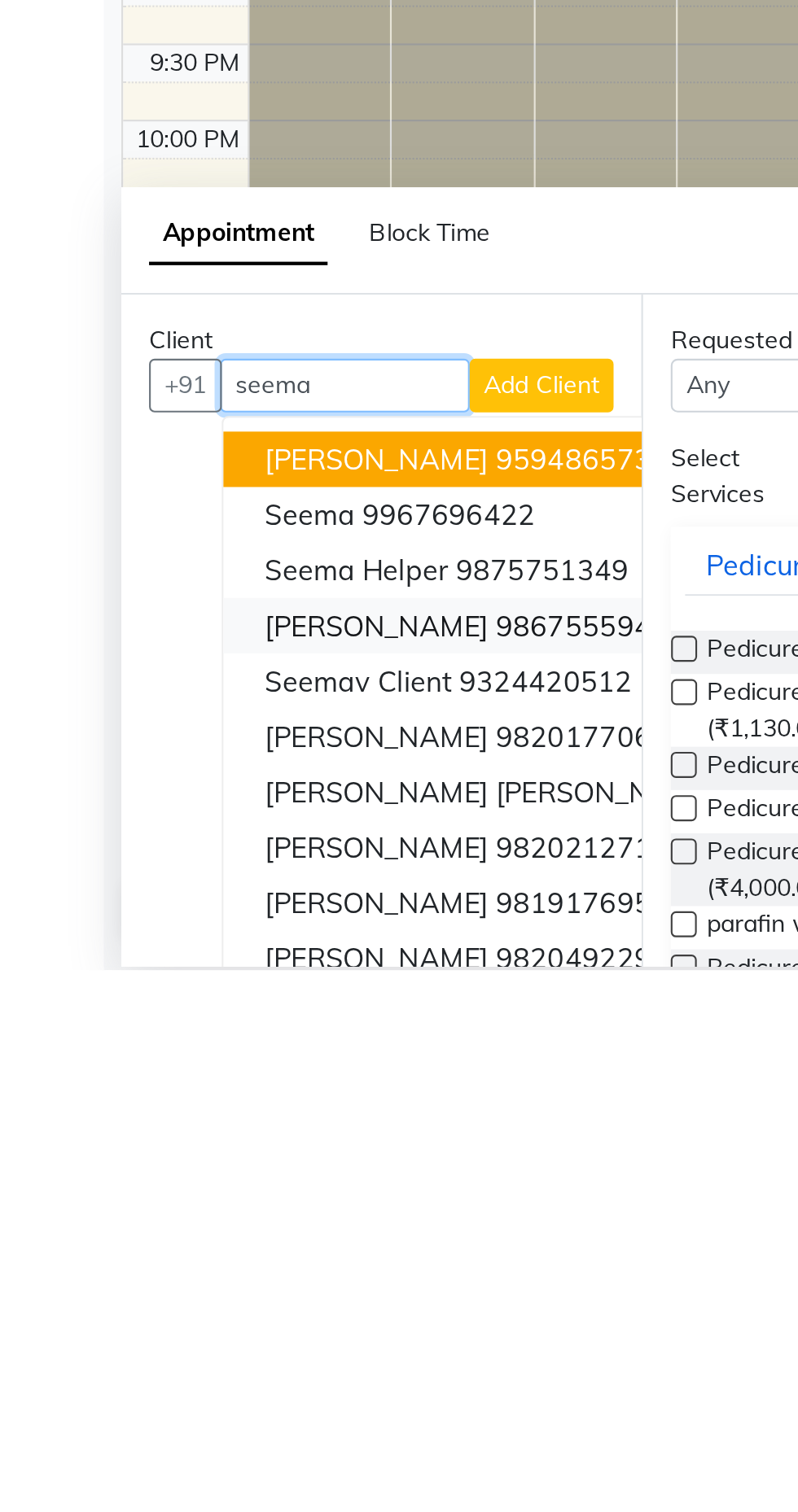
click at [232, 1344] on ngb-highlight "9867555943" at bounding box center [273, 1350] width 82 height 17
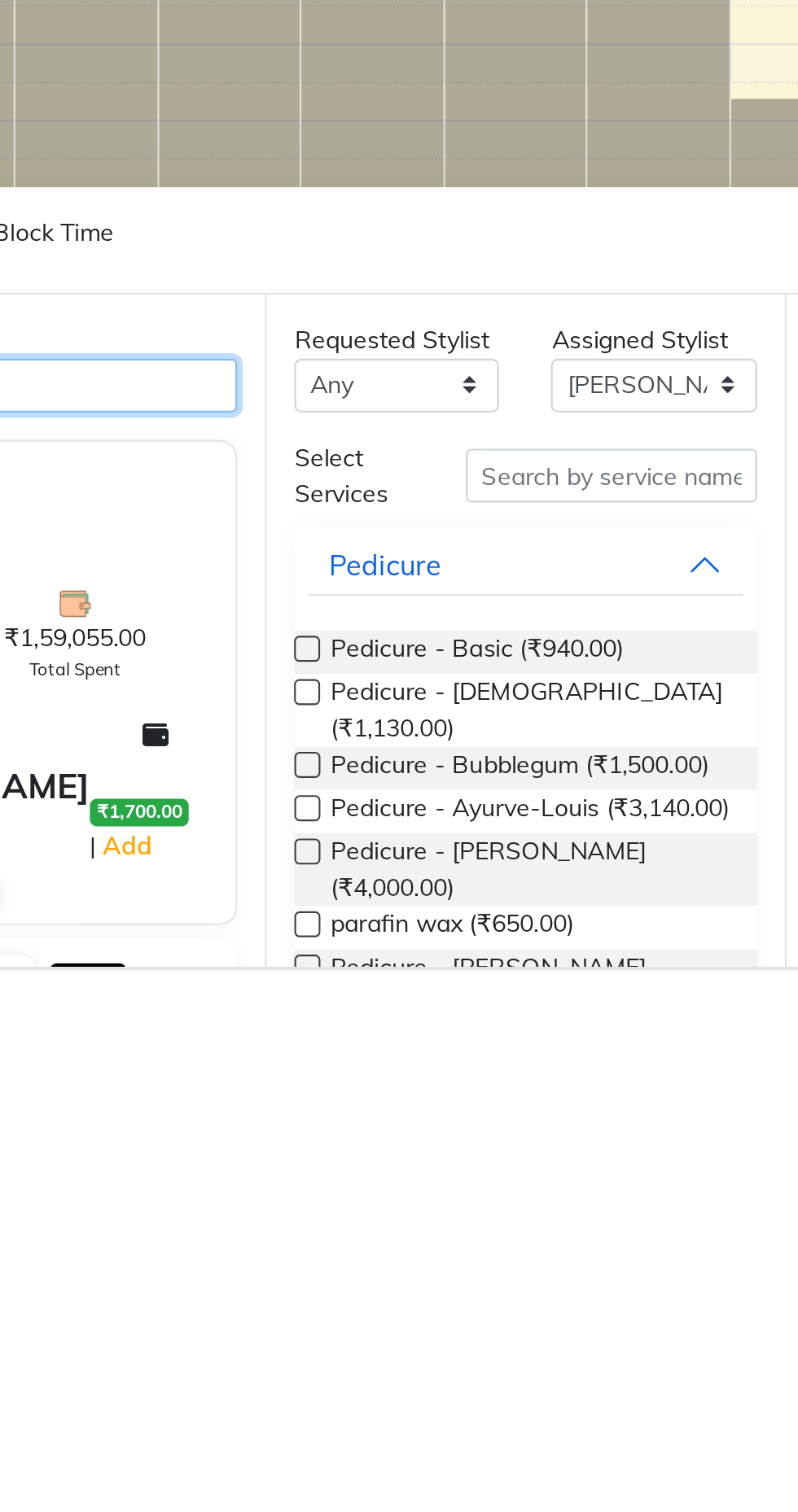
type input "9867555943"
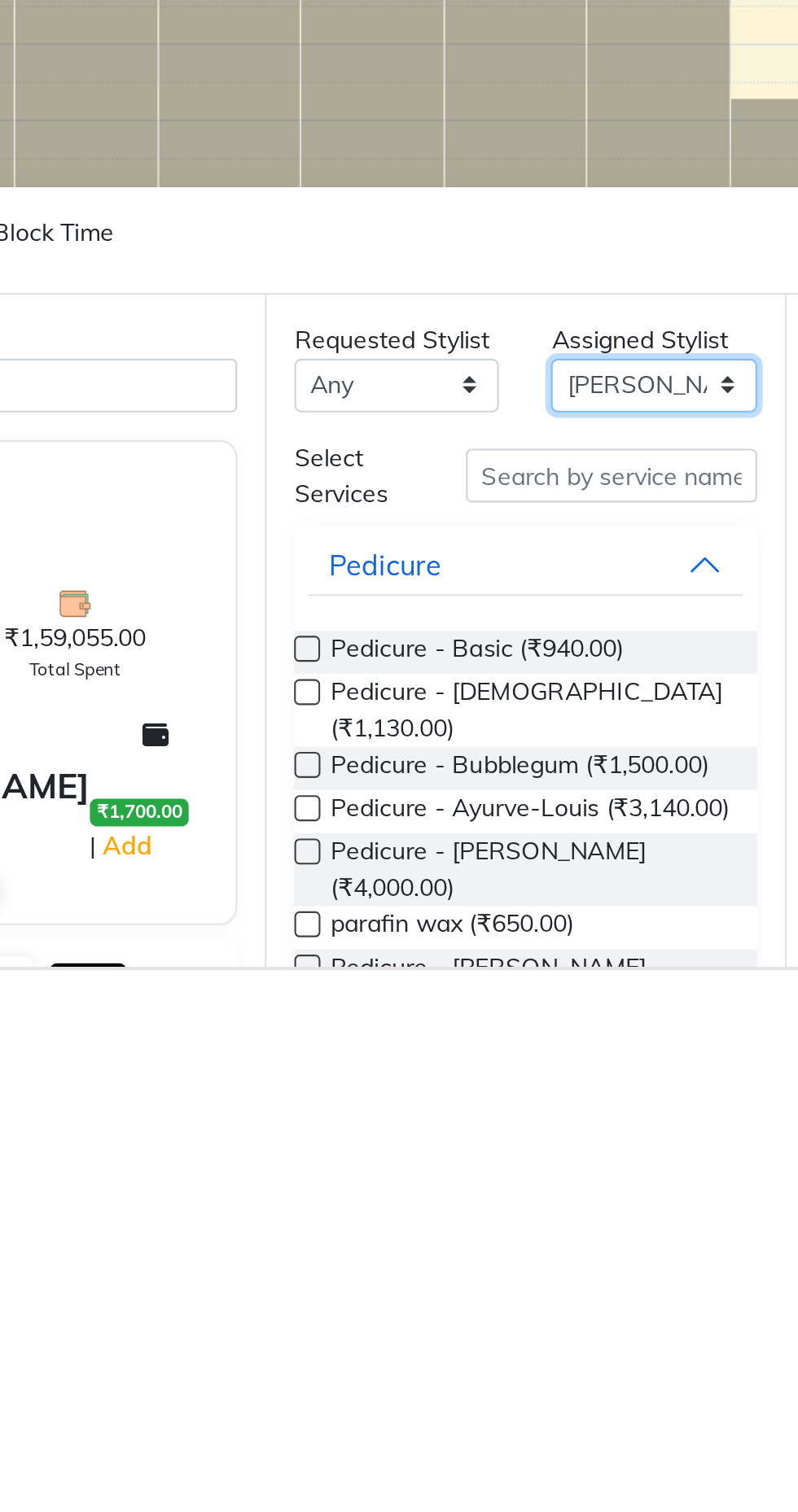
click at [470, 1229] on select "Select Arjun Sir Dipesh Dipika Himanshu Patel kabir uddin Kabita Tamang Kajal M…" at bounding box center [484, 1237] width 96 height 25
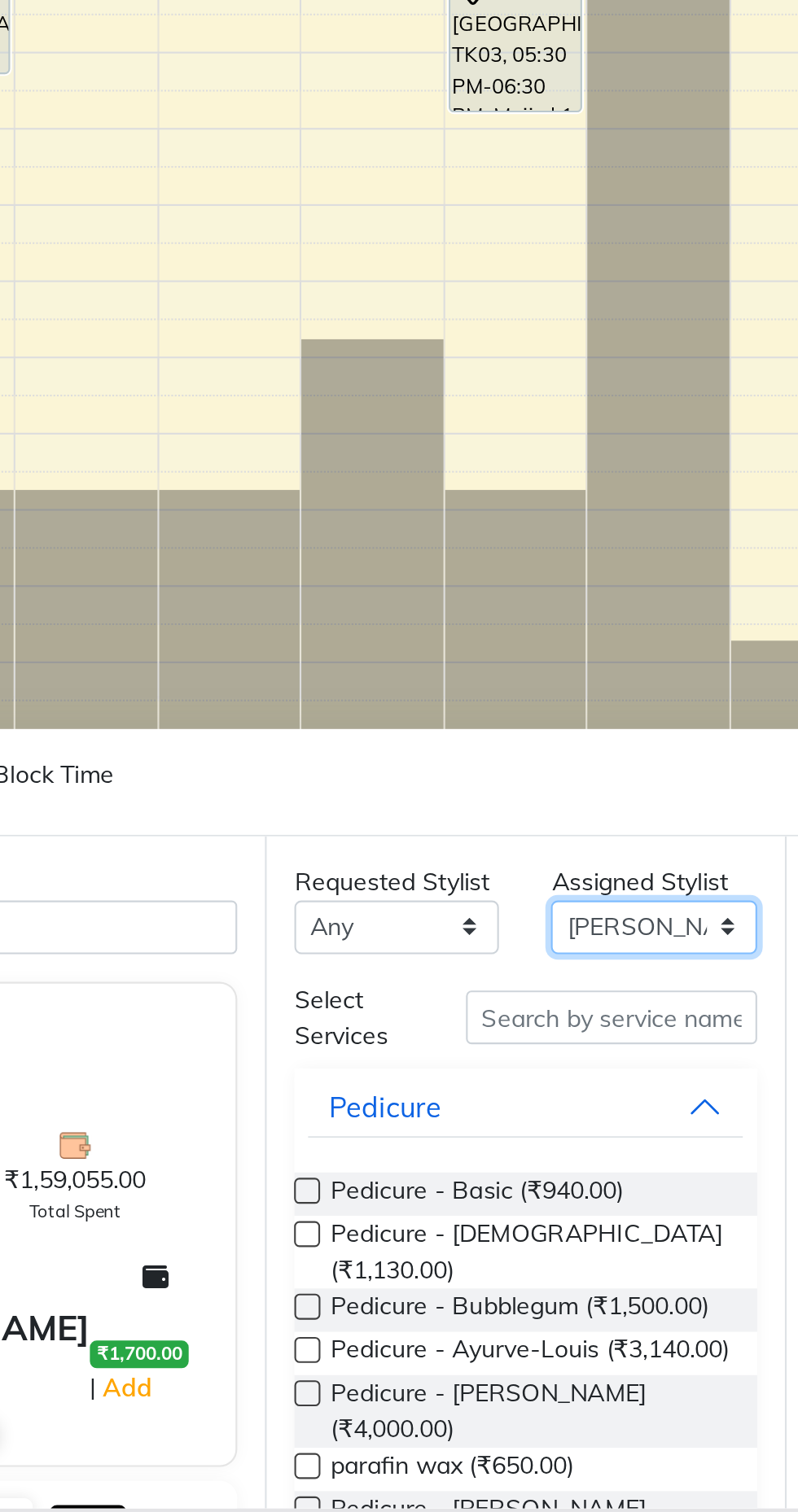
select select "25958"
click at [436, 1225] on select "Select Arjun Sir Dipesh Dipika Himanshu Patel kabir uddin Kabita Tamang Kajal M…" at bounding box center [484, 1237] width 96 height 25
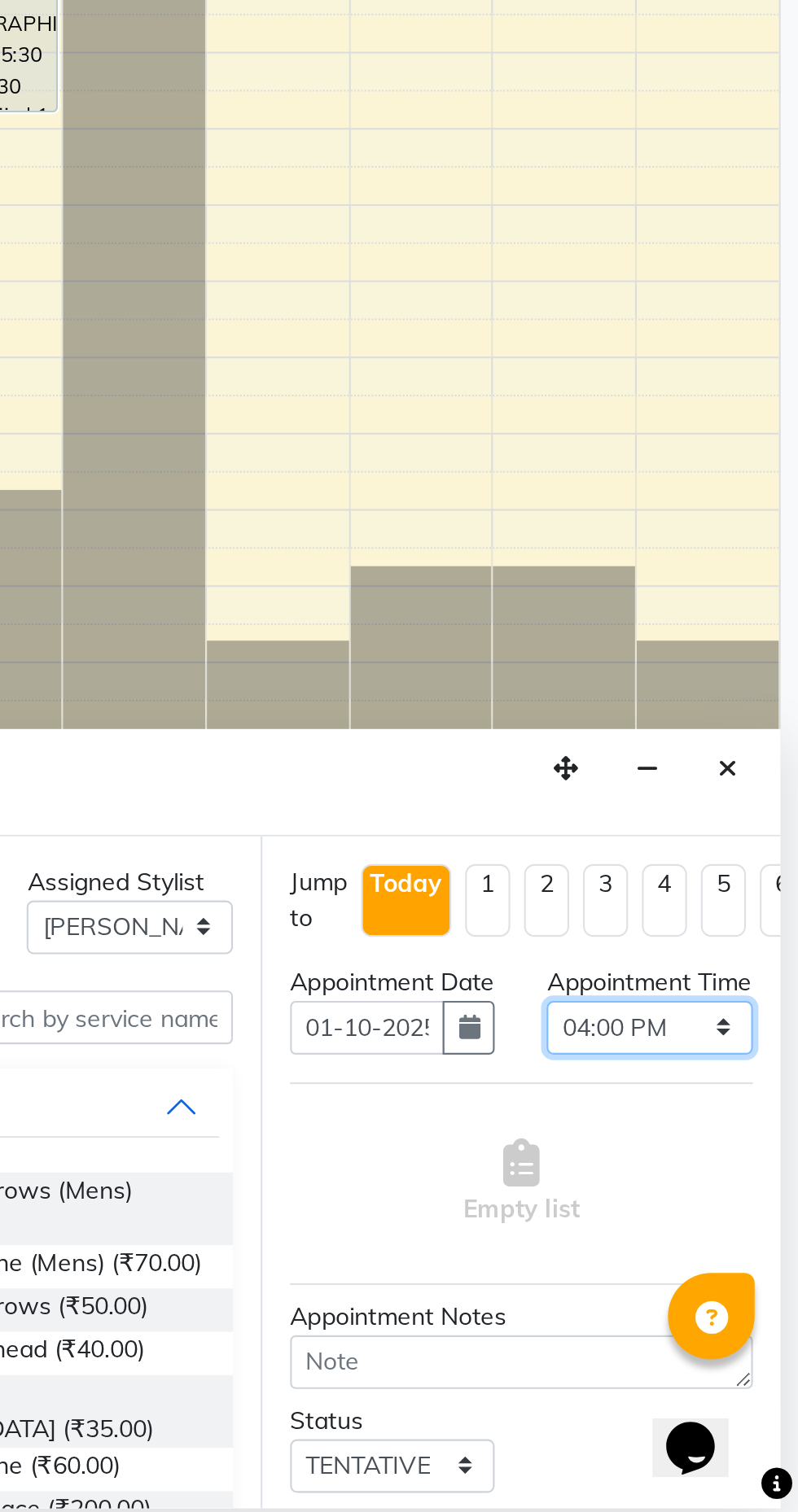
click at [710, 1297] on select "Select 10:00 AM 10:15 AM 10:30 AM 10:45 AM 11:00 AM 11:15 AM 11:30 AM 11:45 AM …" at bounding box center [728, 1284] width 96 height 25
select select "870"
click at [680, 1288] on select "Select 10:00 AM 10:15 AM 10:30 AM 10:45 AM 11:00 AM 11:15 AM 11:30 AM 11:45 AM …" at bounding box center [728, 1284] width 96 height 25
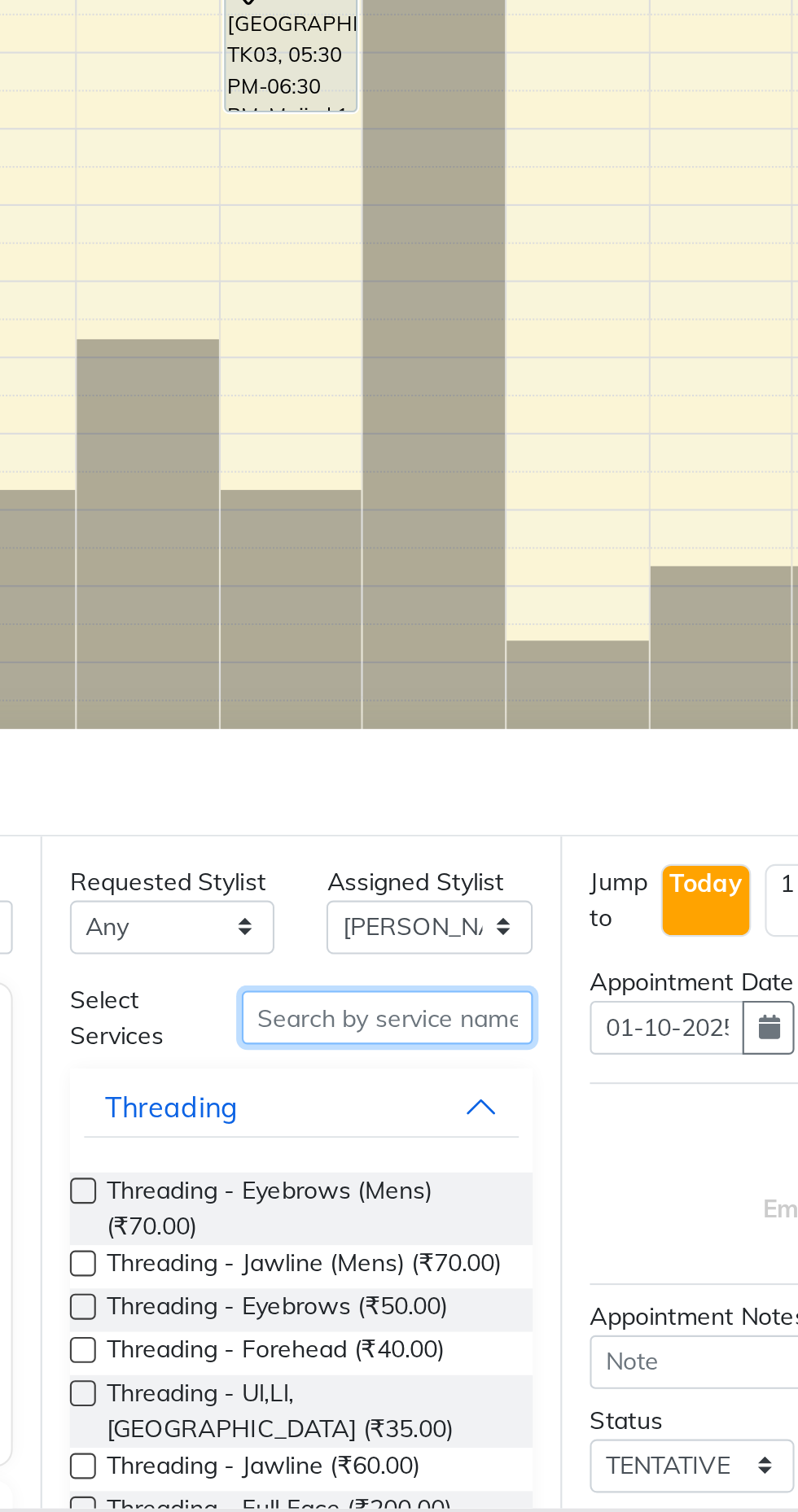
click at [445, 1276] on input "text" at bounding box center [464, 1279] width 137 height 25
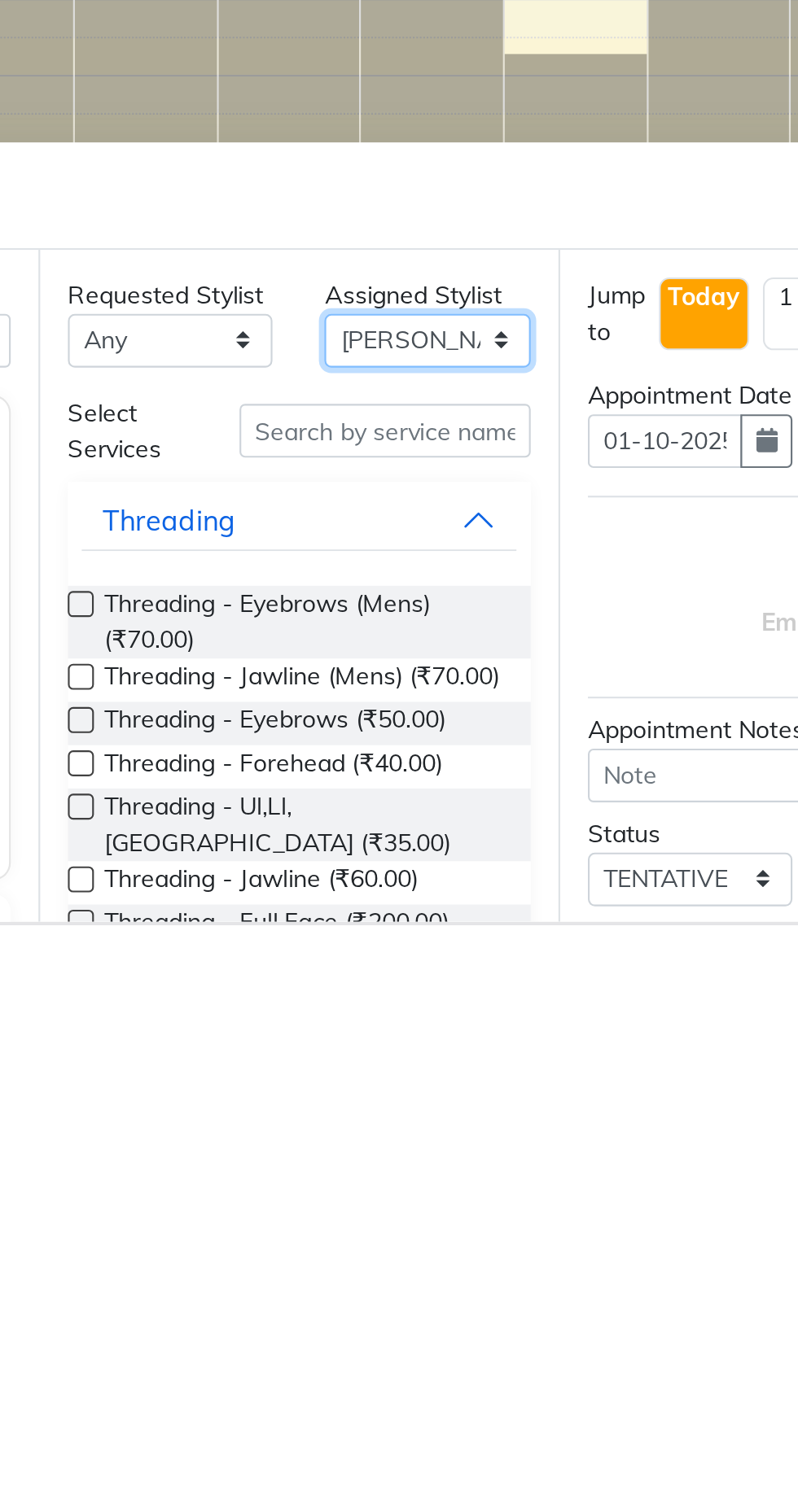
click at [489, 1232] on select "Select Arjun Sir Dipesh Dipika Himanshu Patel kabir uddin Kabita Tamang Kajal M…" at bounding box center [484, 1237] width 96 height 25
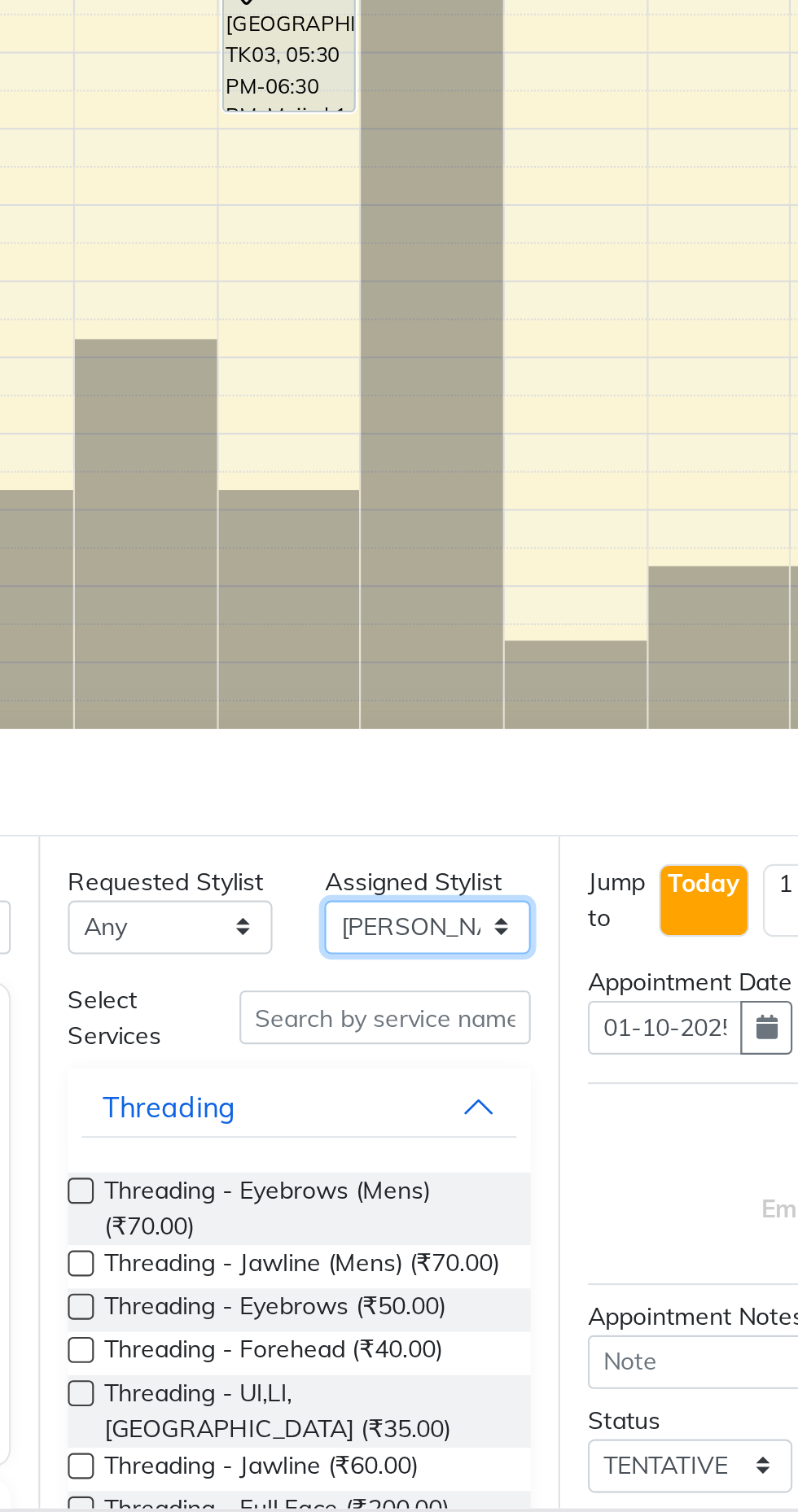
click at [436, 1225] on select "Select Arjun Sir Dipesh Dipika Himanshu Patel kabir uddin Kabita Tamang Kajal M…" at bounding box center [484, 1237] width 96 height 25
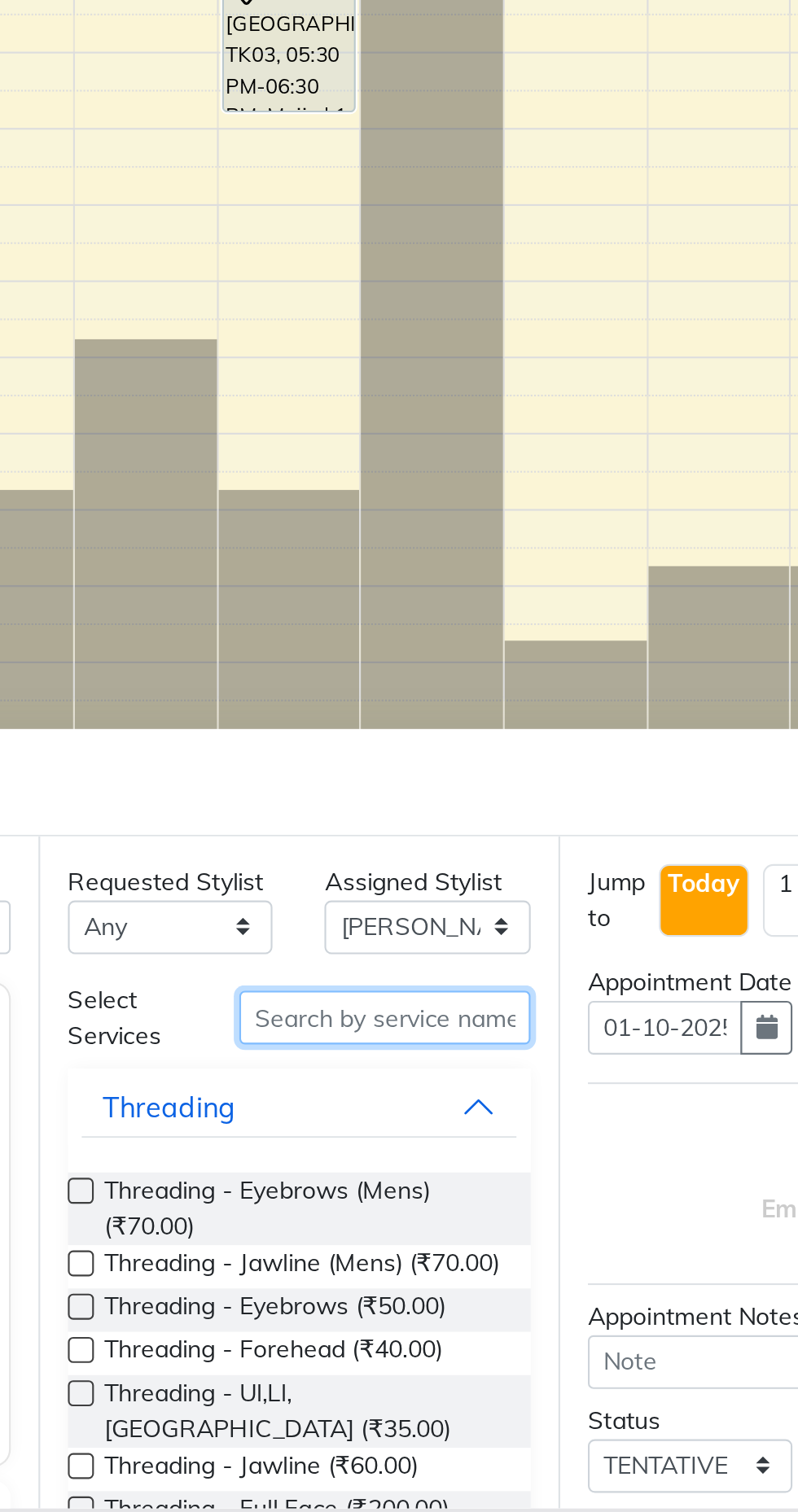
click at [446, 1276] on input "text" at bounding box center [464, 1279] width 137 height 25
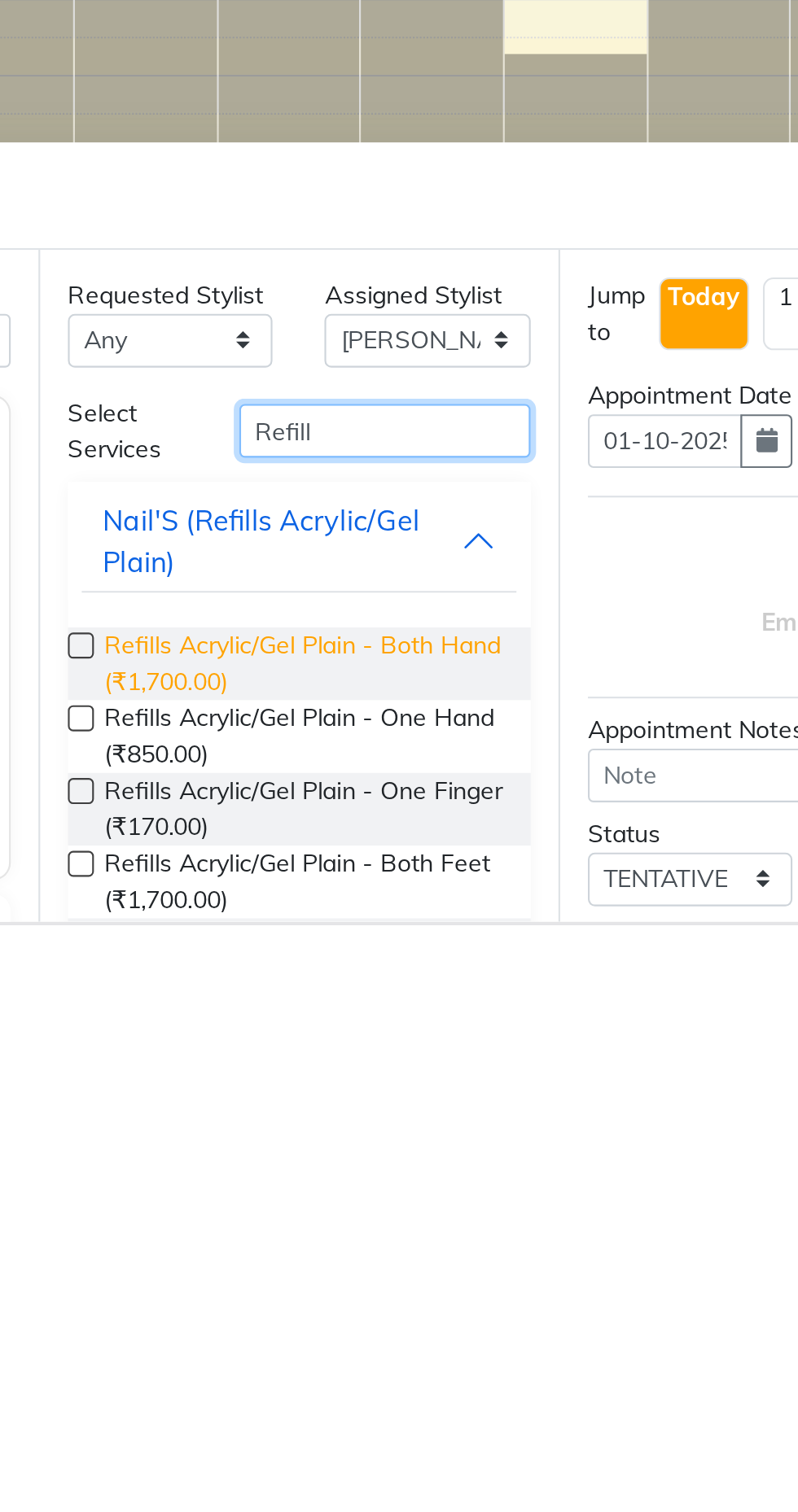
type input "Refill"
click at [392, 1389] on span "Refills Acrylic/Gel Plain - Both Hand (₹1,700.00)" at bounding box center [425, 1388] width 187 height 34
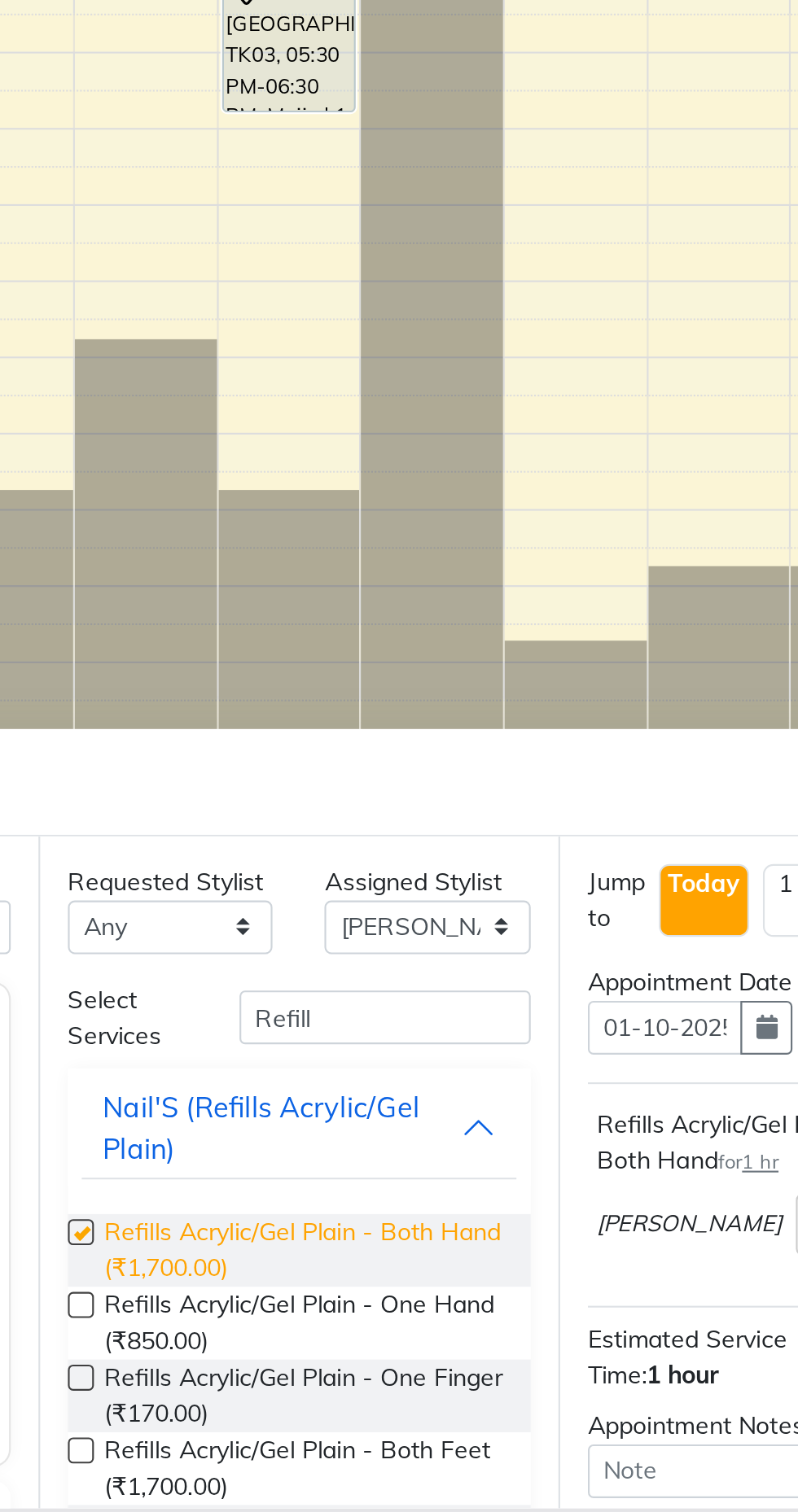
checkbox input "false"
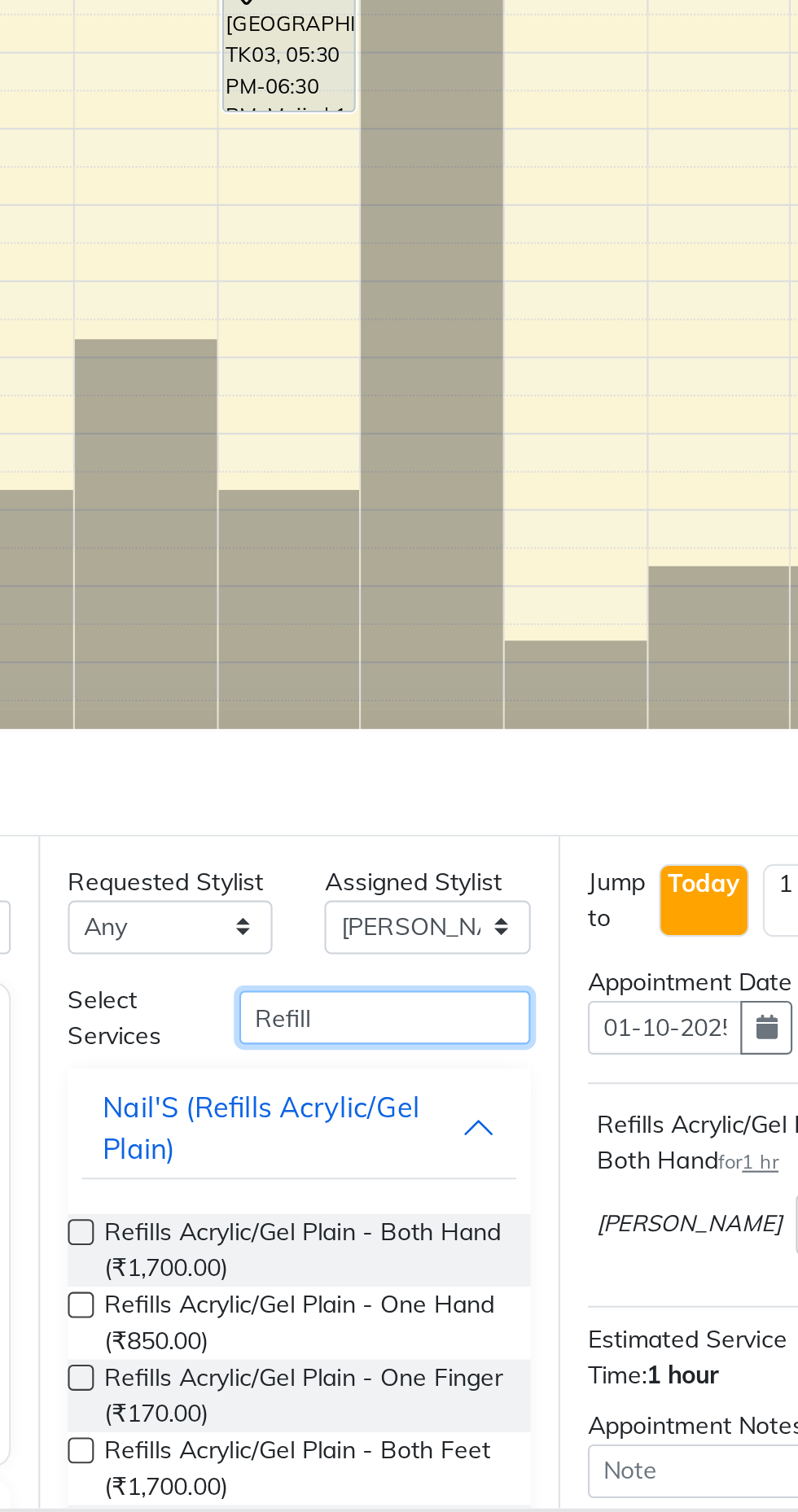
click at [450, 1280] on input "Refill" at bounding box center [464, 1279] width 137 height 25
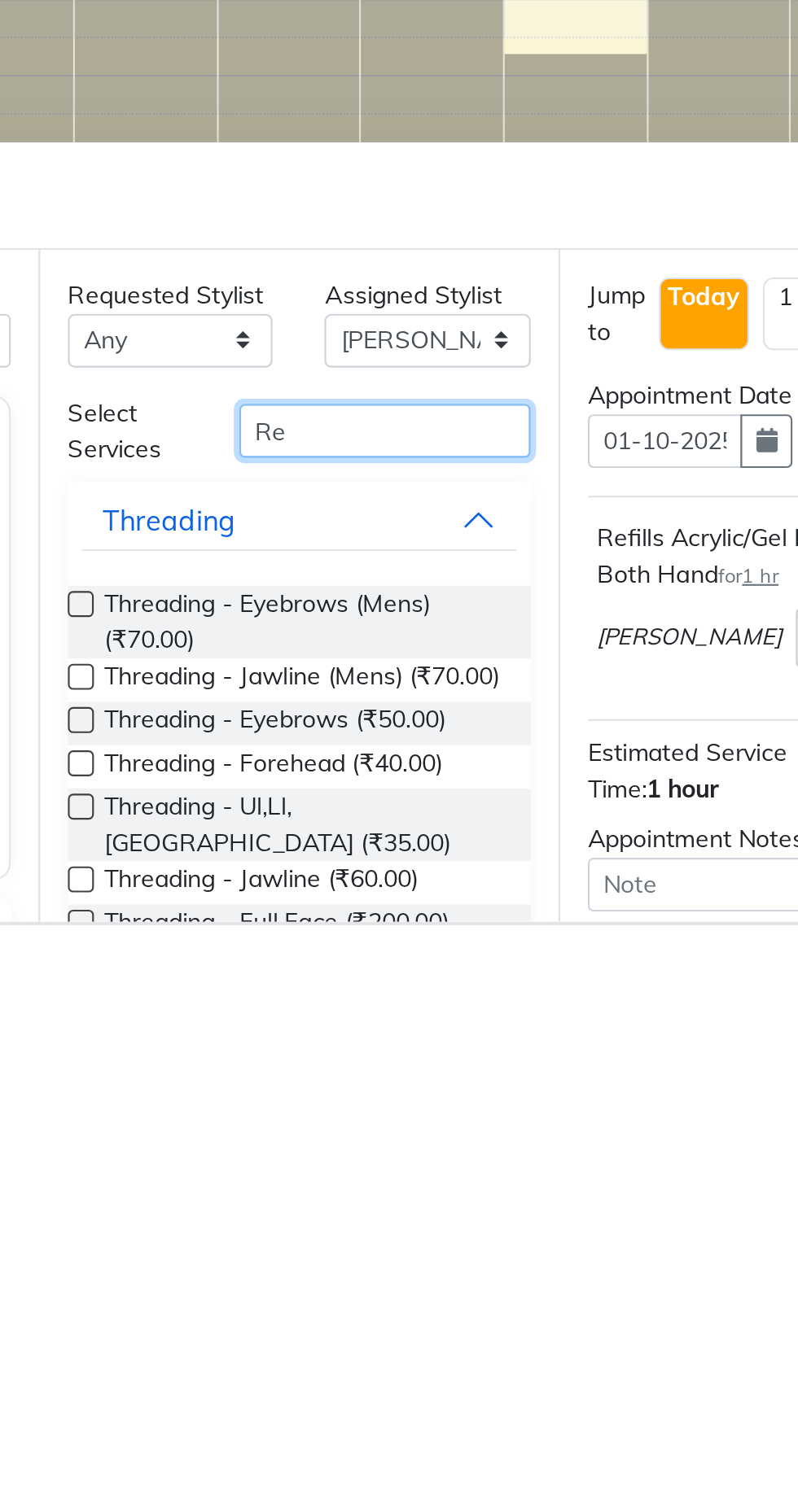
type input "R"
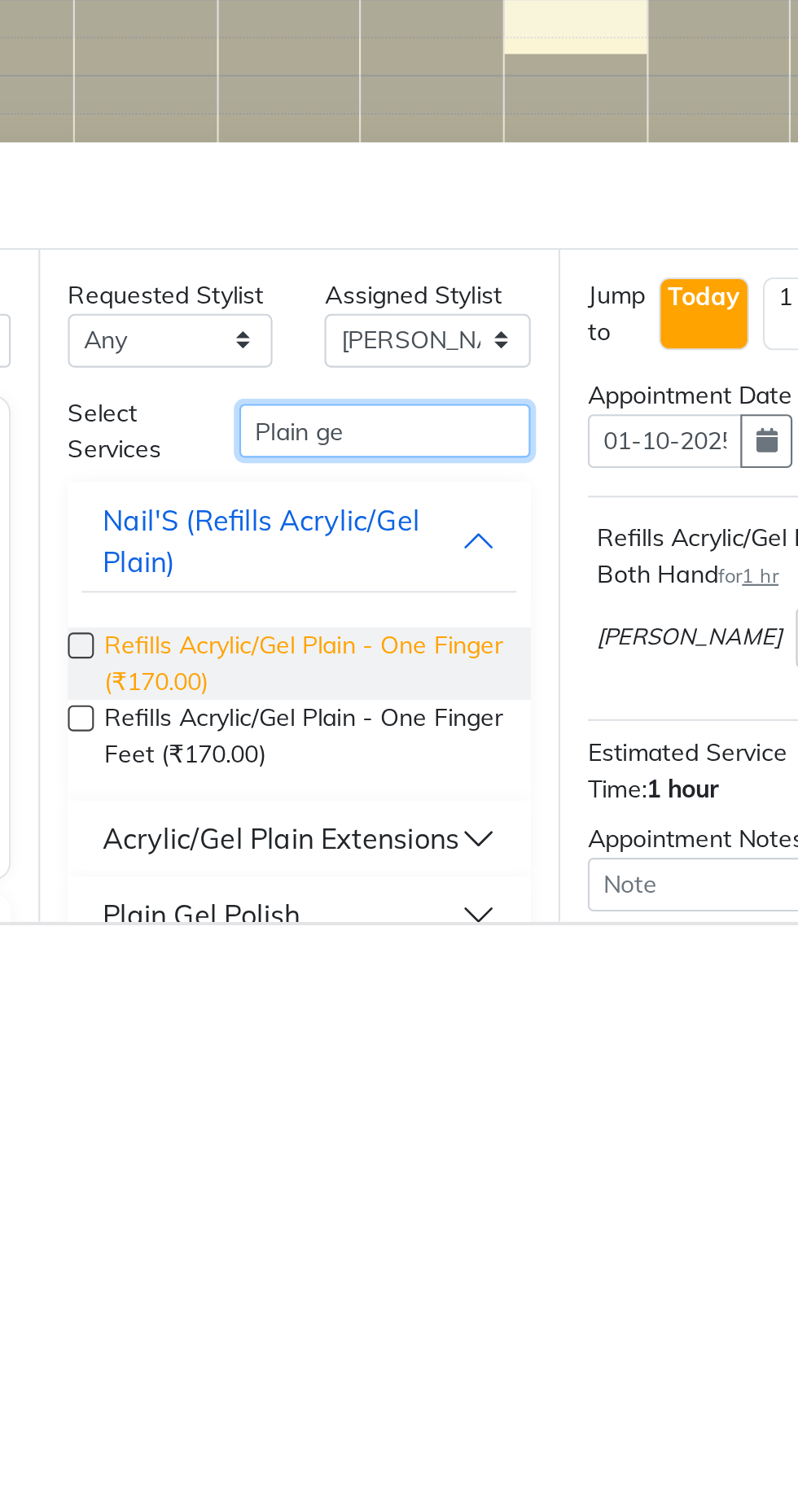
type input "Plain ge"
click at [430, 1385] on span "Refills Acrylic/Gel Plain - One Finger (₹170.00)" at bounding box center [425, 1388] width 187 height 34
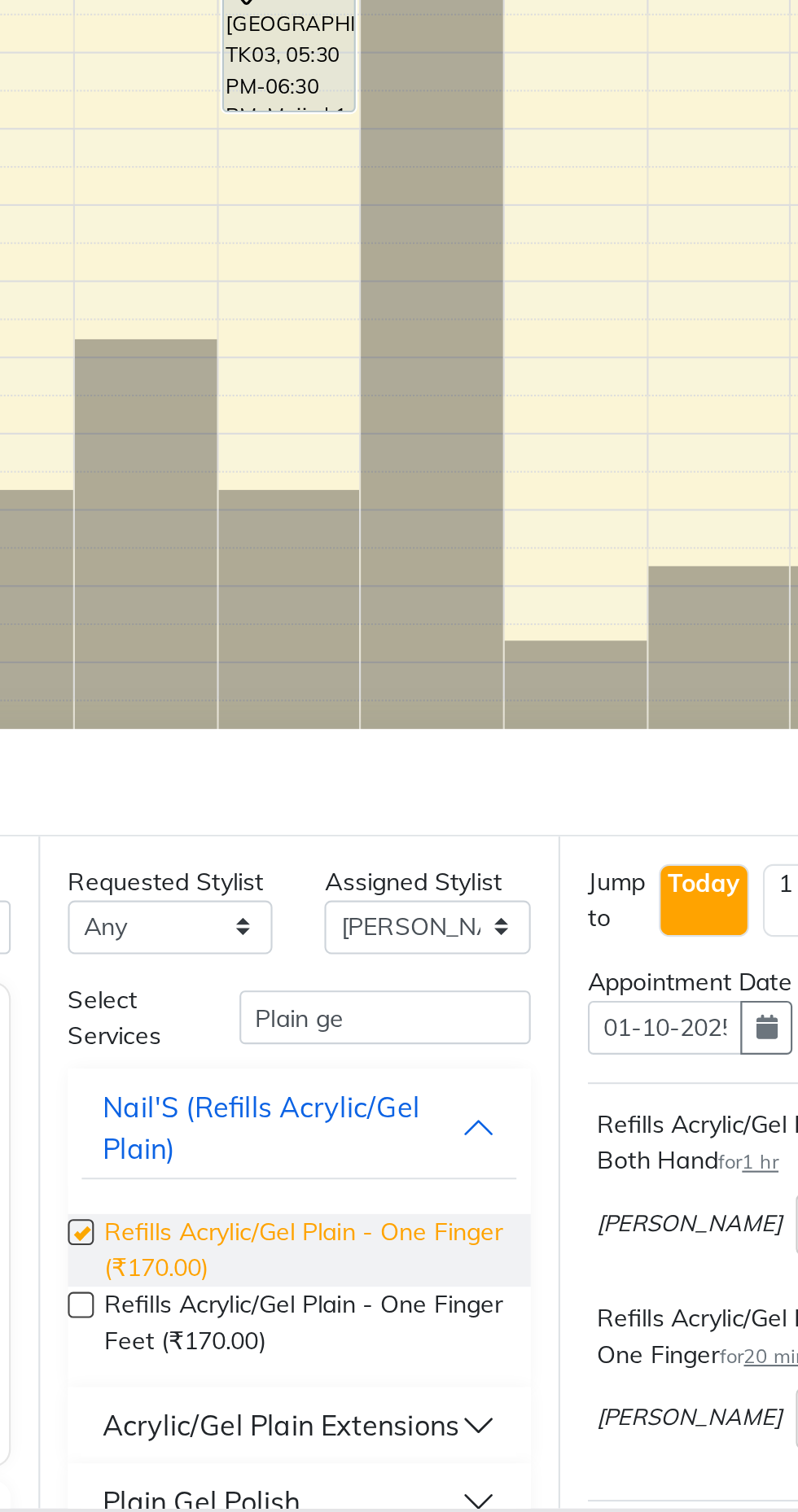
checkbox input "false"
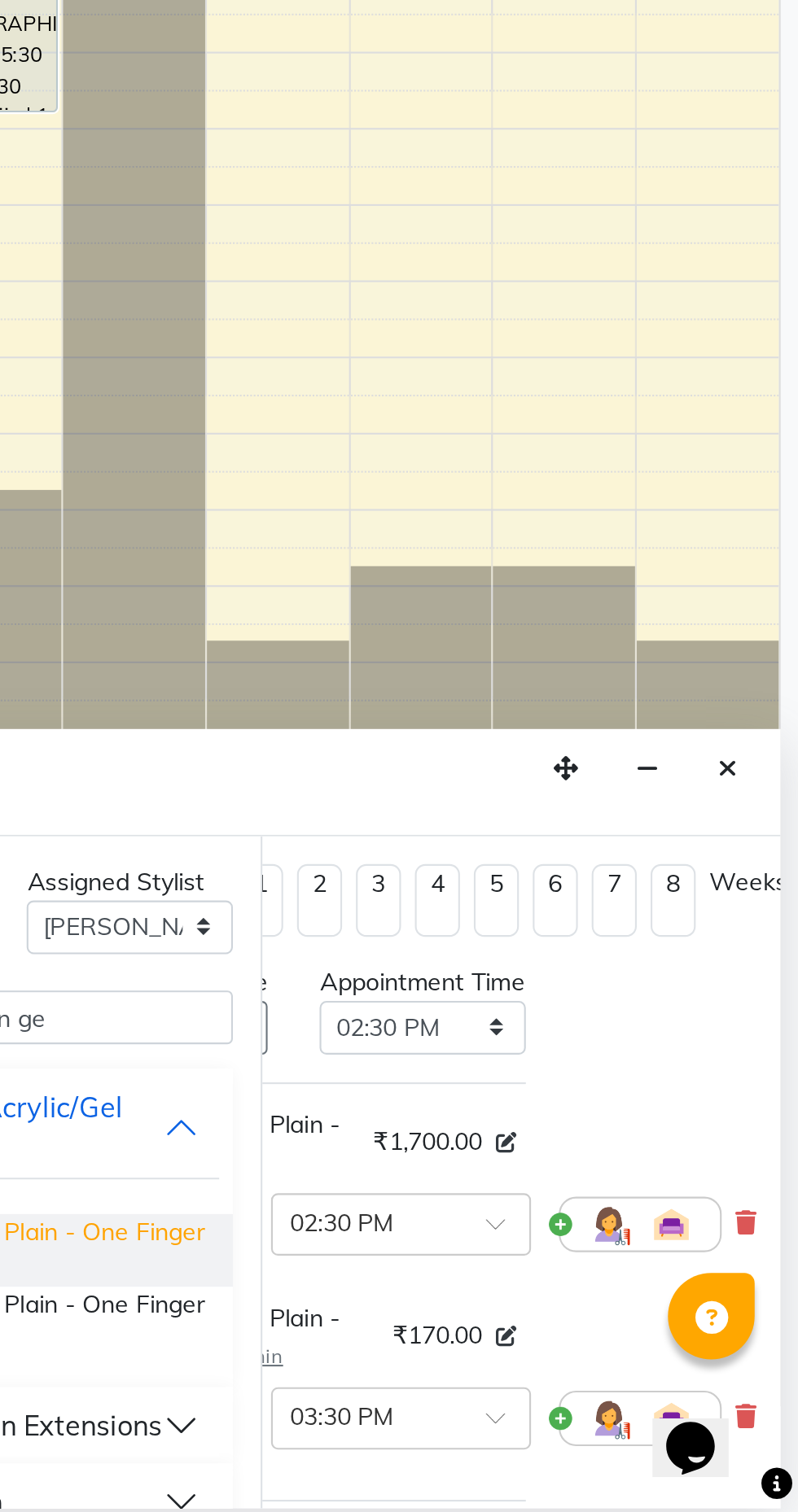
scroll to position [0, 107]
click at [768, 1473] on icon at bounding box center [773, 1466] width 10 height 11
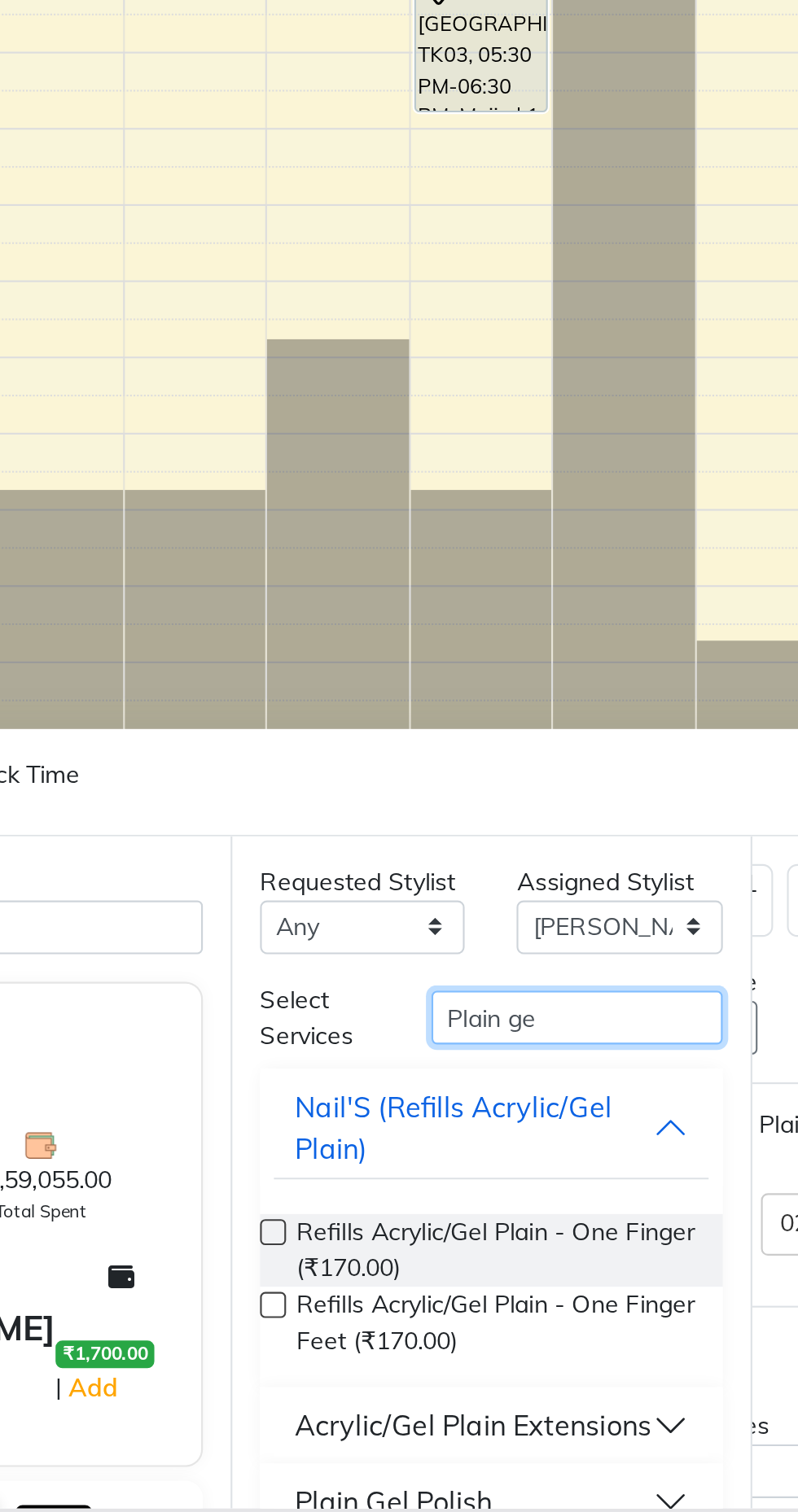
click at [460, 1273] on input "Plain ge" at bounding box center [464, 1279] width 137 height 25
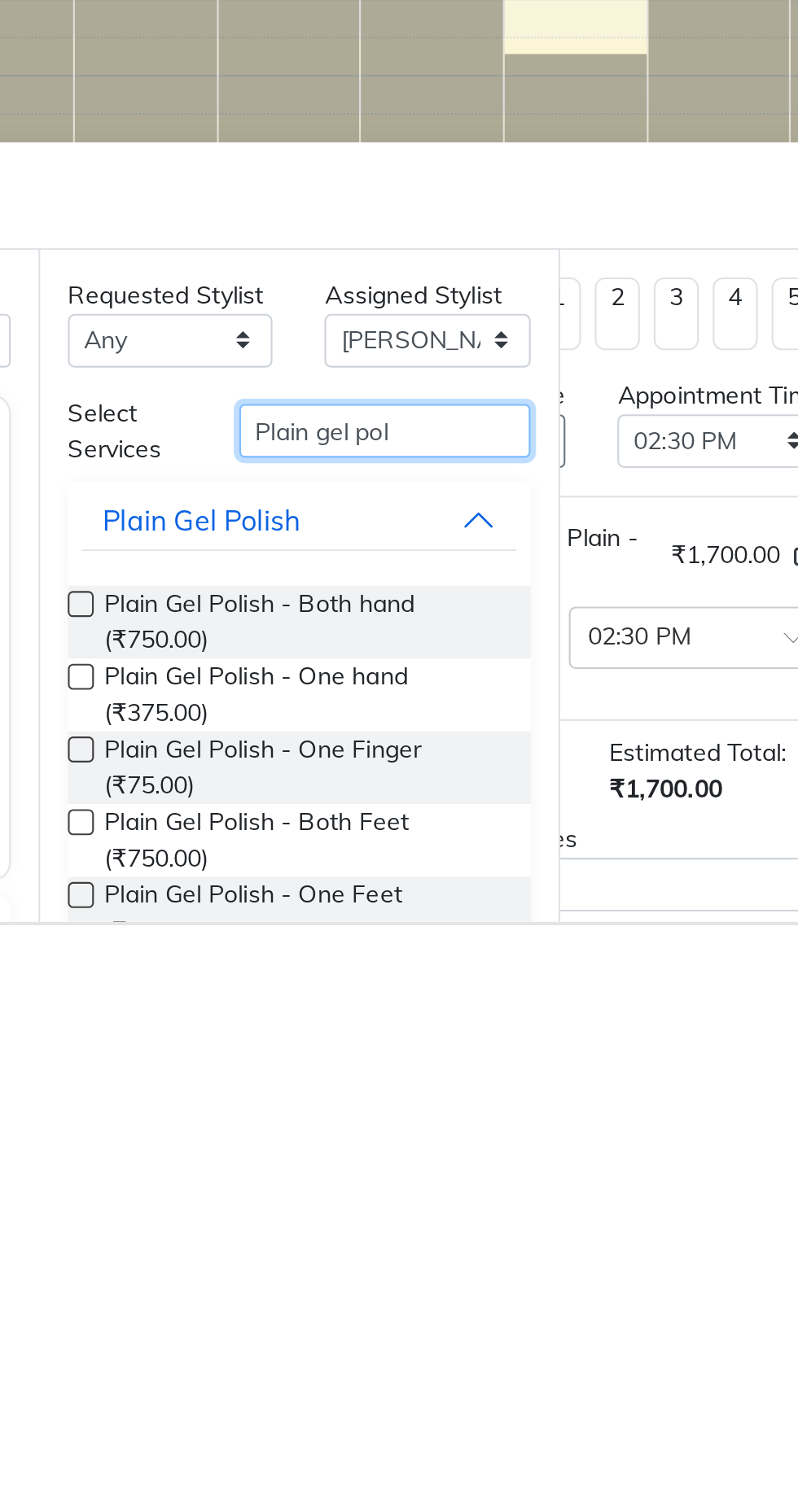
type input "Plain gel pol"
click at [322, 1360] on label at bounding box center [321, 1361] width 12 height 12
click at [322, 1360] on input "checkbox" at bounding box center [320, 1362] width 11 height 11
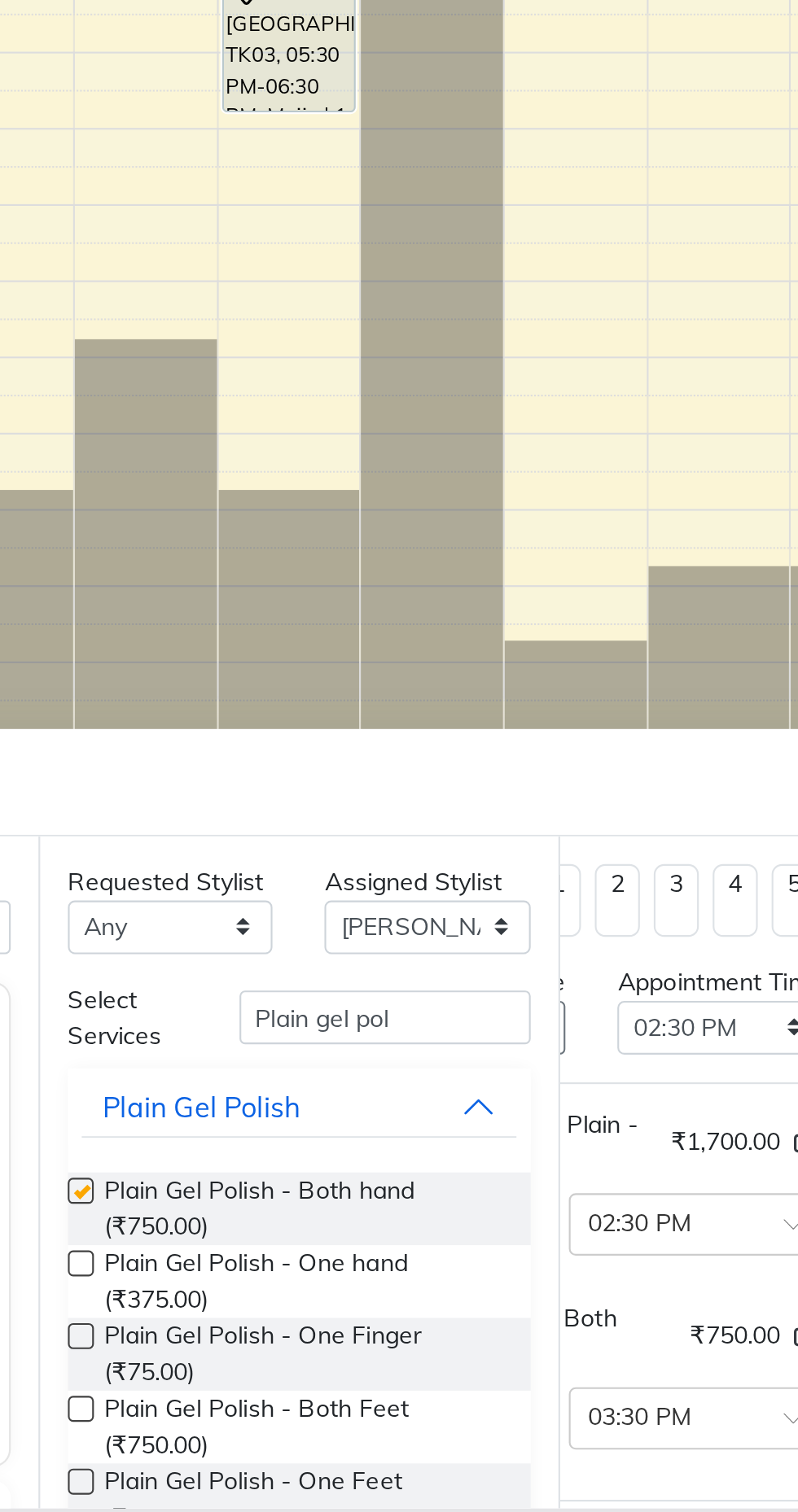
checkbox input "false"
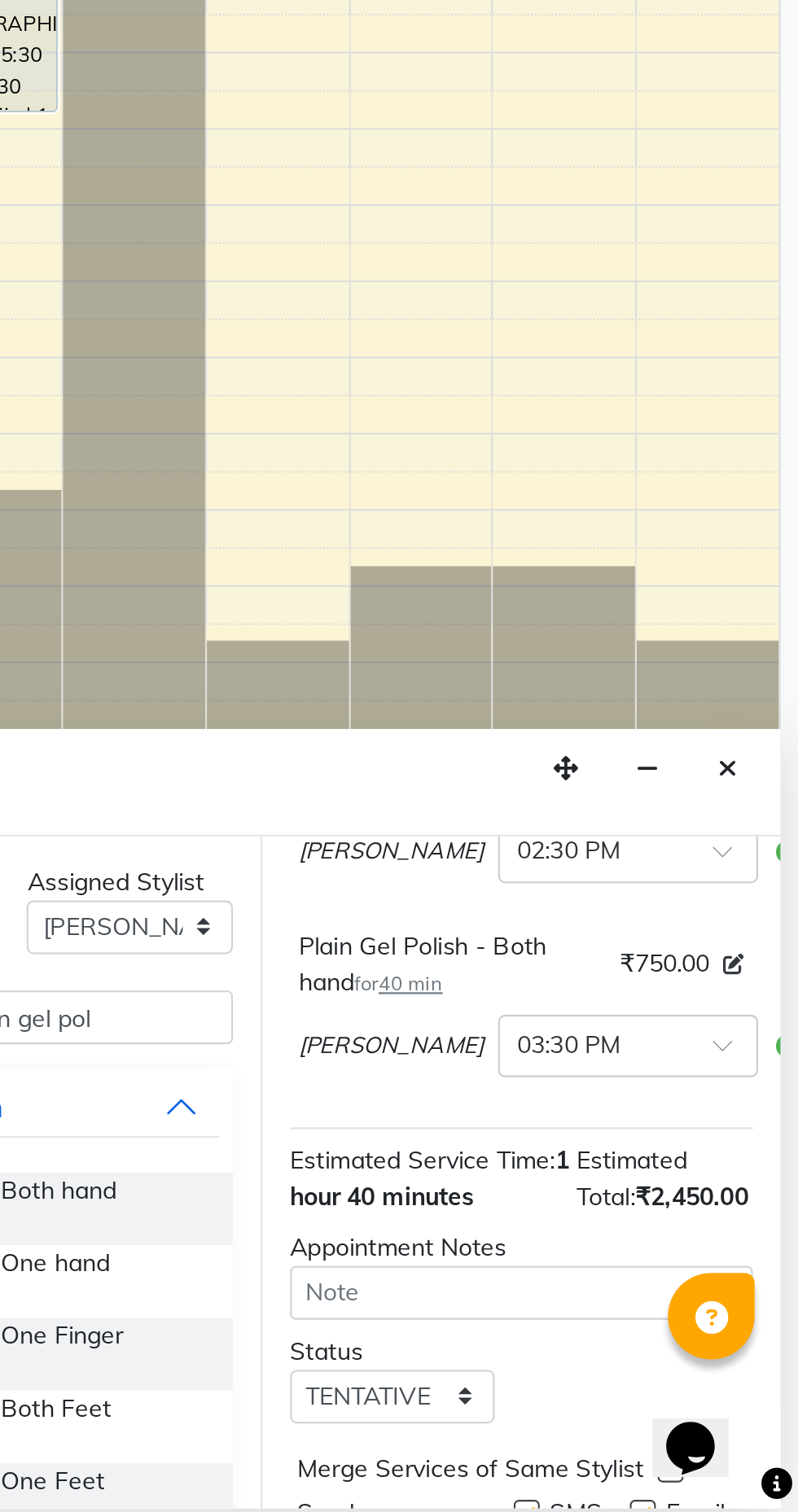
scroll to position [176, 0]
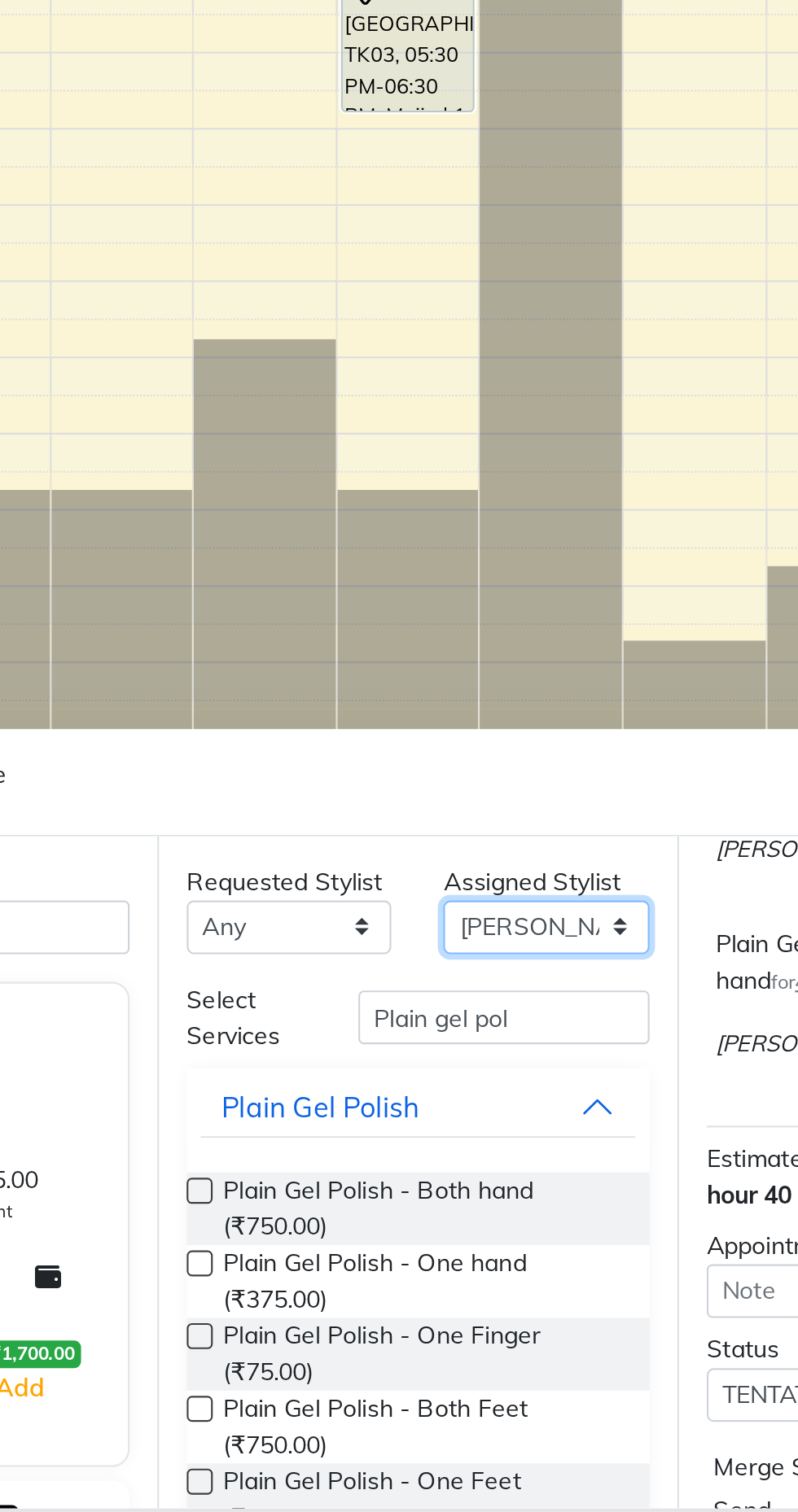
click at [460, 1227] on select "Select Arjun Sir Dipesh Dipika Himanshu Patel kabir uddin Kabita Tamang Kajal M…" at bounding box center [484, 1237] width 96 height 25
select select "10302"
click at [436, 1225] on select "Select Arjun Sir Dipesh Dipika Himanshu Patel kabir uddin Kabita Tamang Kajal M…" at bounding box center [484, 1237] width 96 height 25
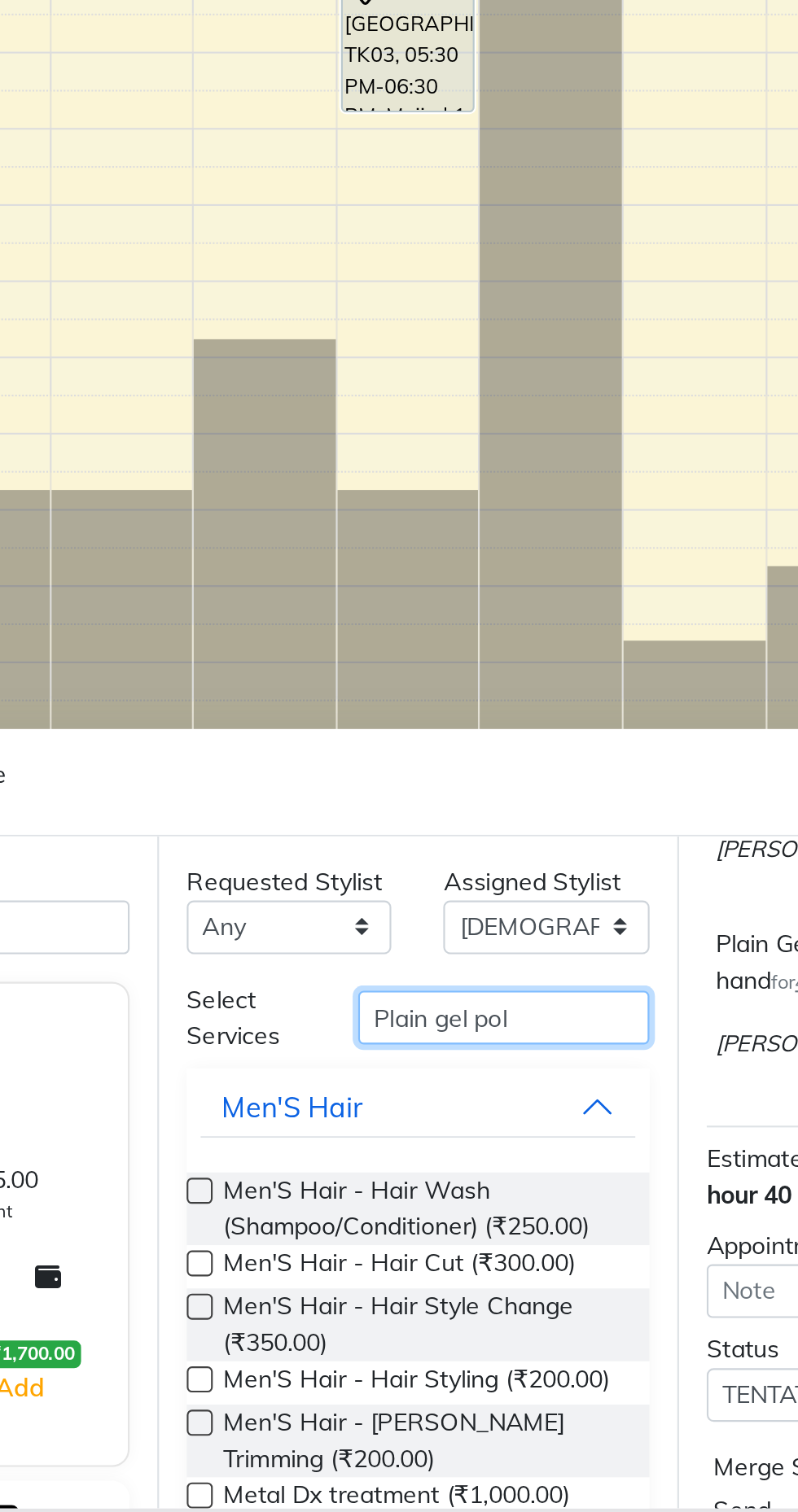
click at [444, 1275] on input "Plain gel pol" at bounding box center [464, 1279] width 137 height 25
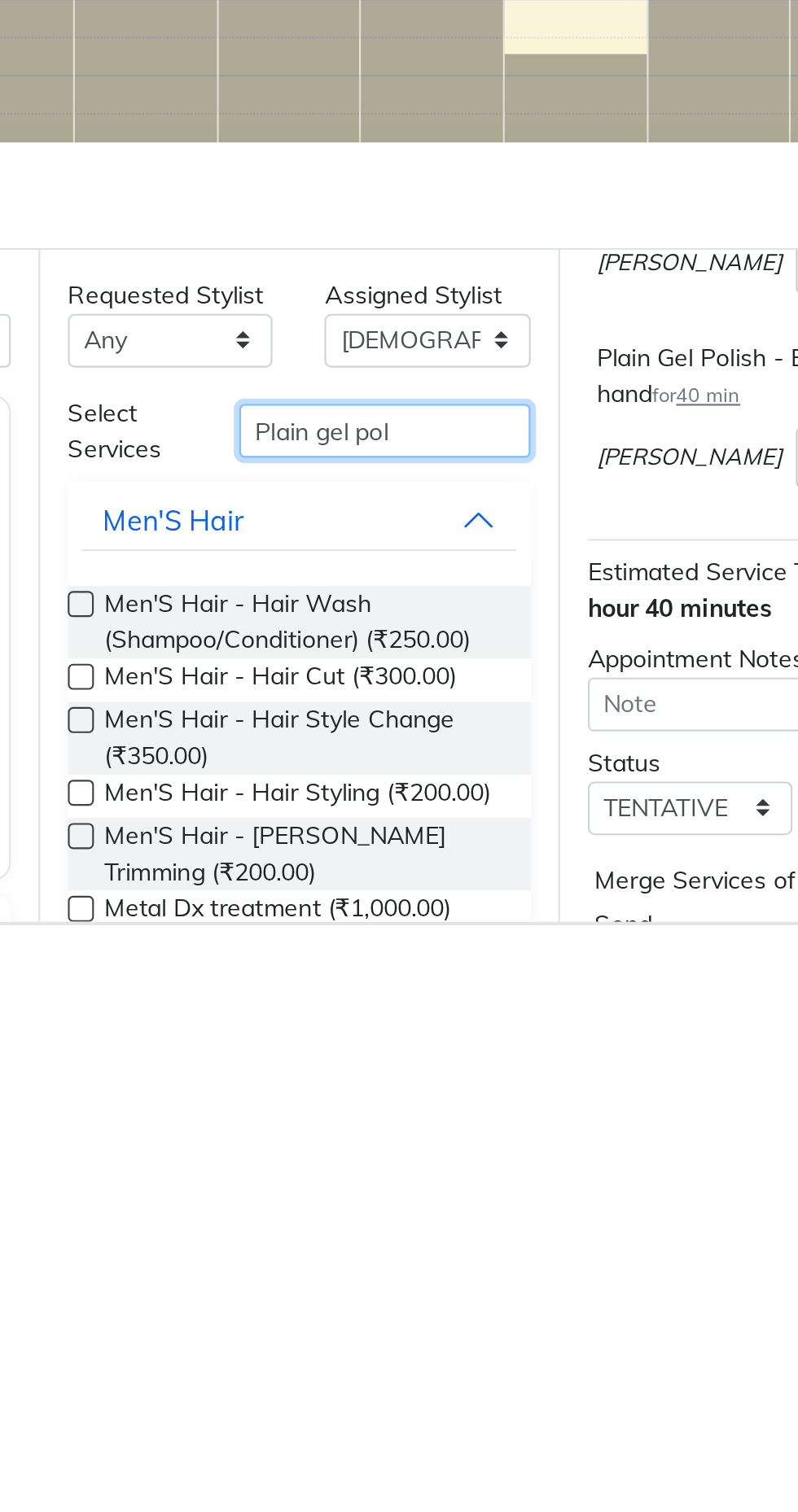
click at [484, 1276] on input "Plain gel pol" at bounding box center [464, 1279] width 137 height 25
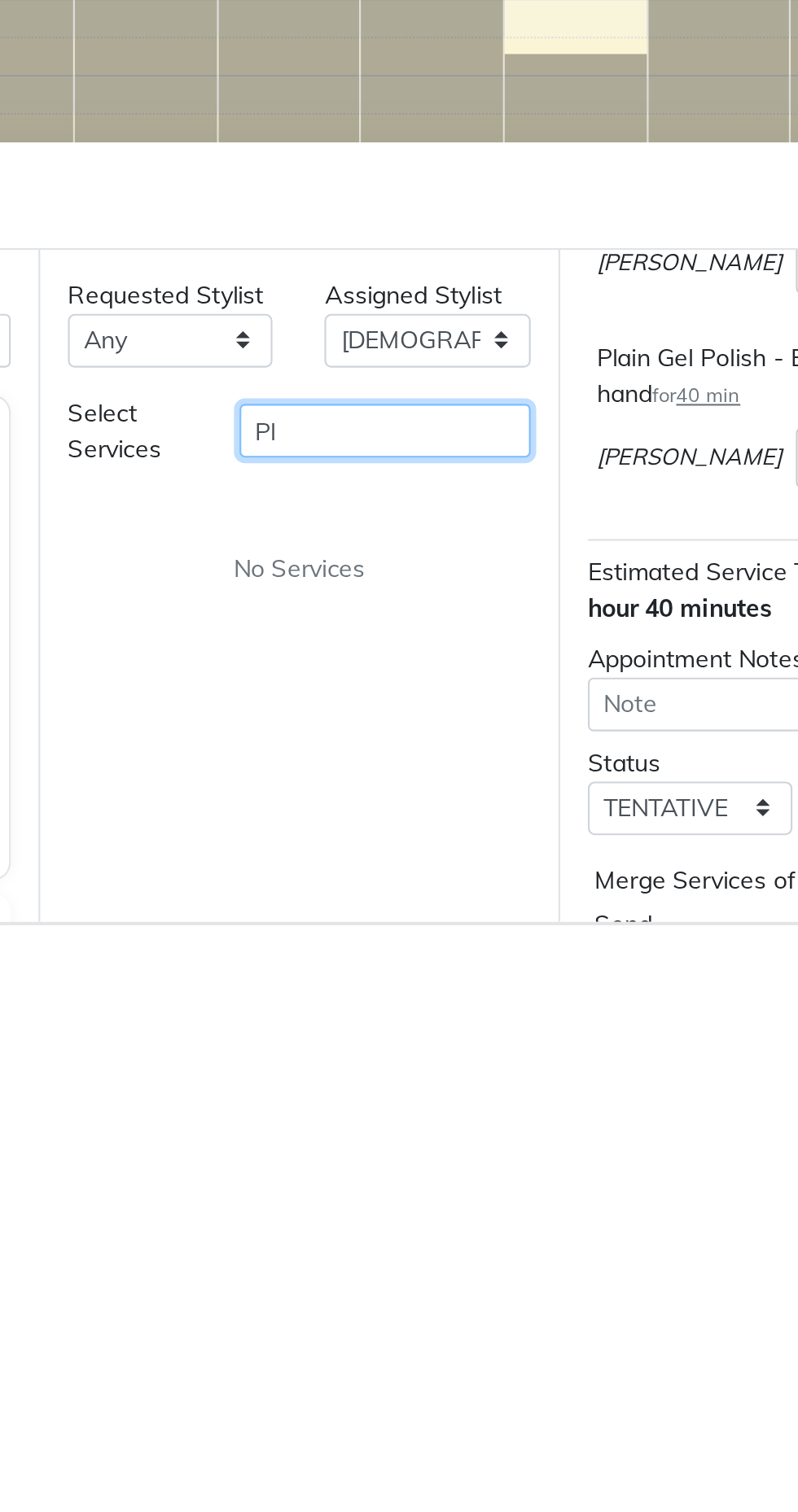
type input "P"
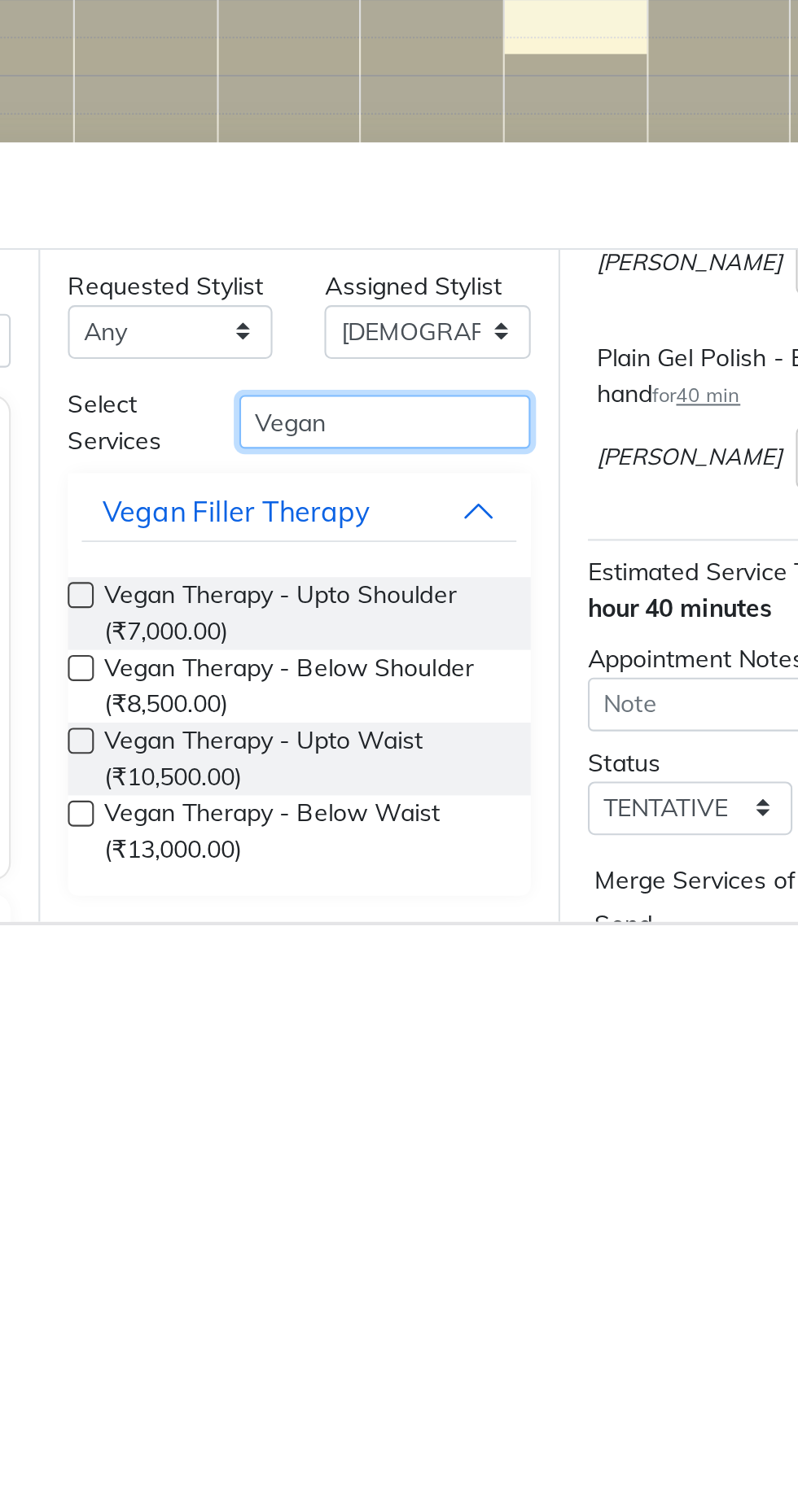
scroll to position [4, 0]
type input "Vegan"
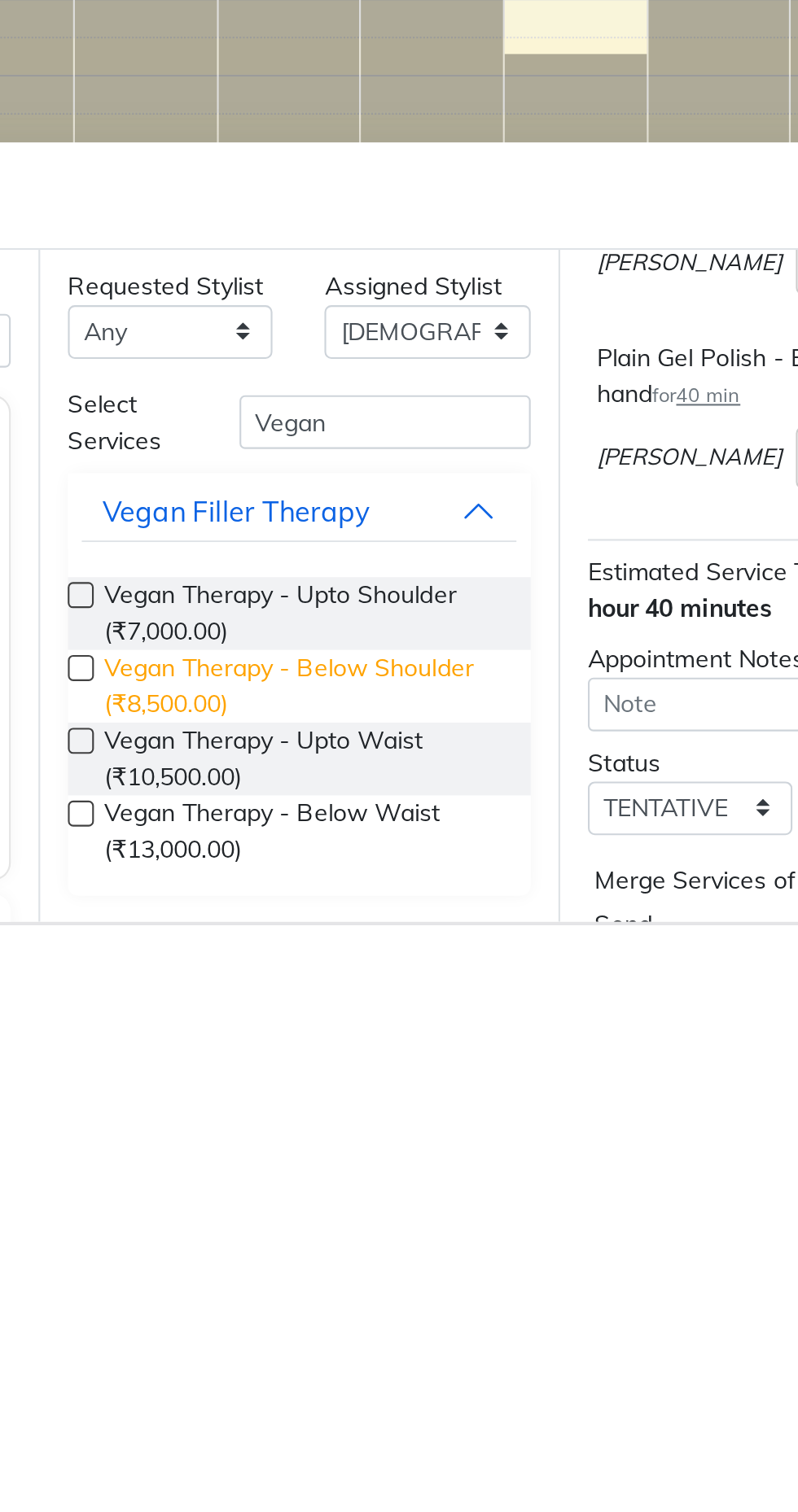
click at [421, 1397] on span "Vegan Therapy - Below Shoulder (₹8,500.00)" at bounding box center [425, 1399] width 187 height 34
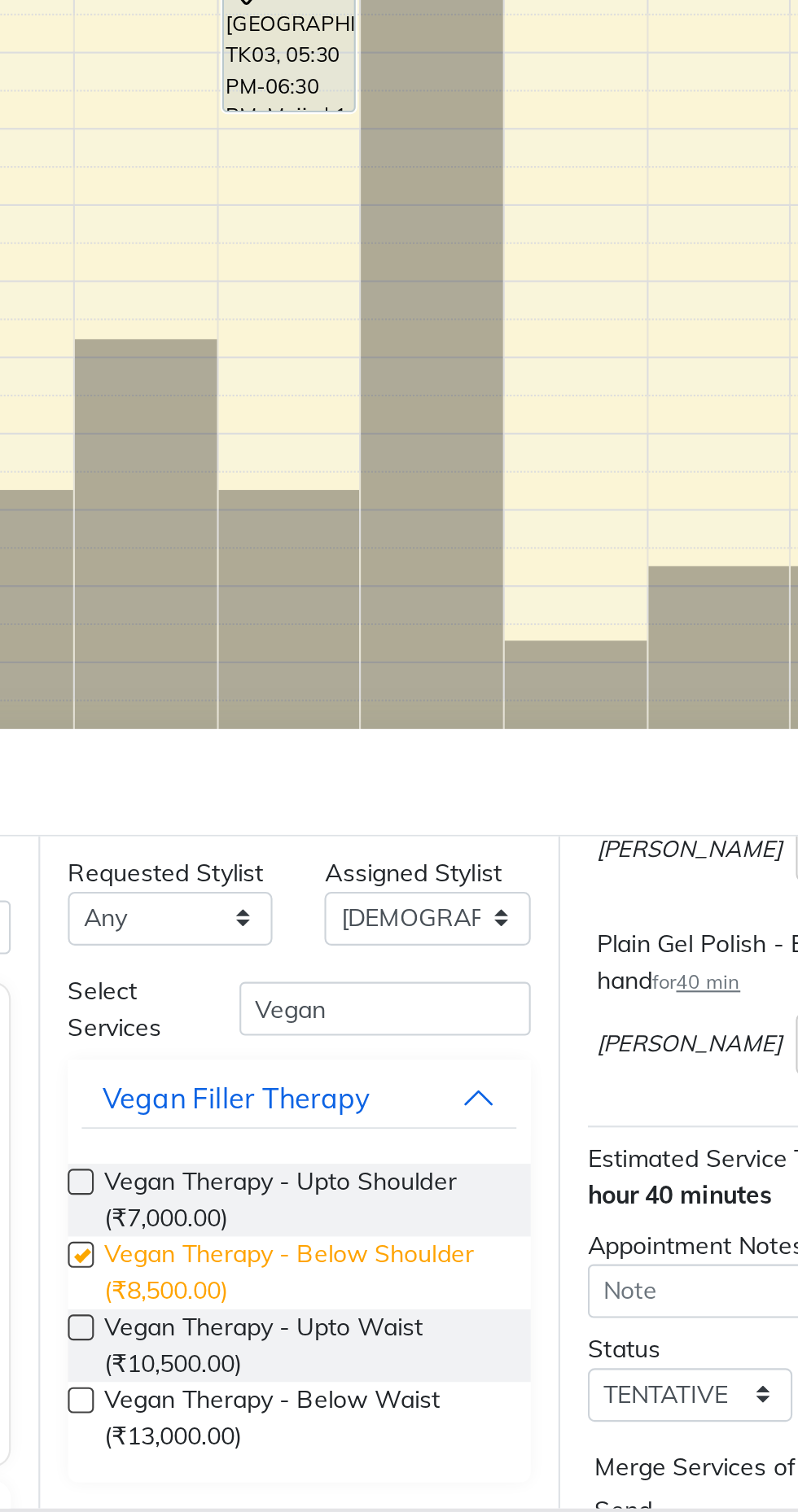
checkbox input "false"
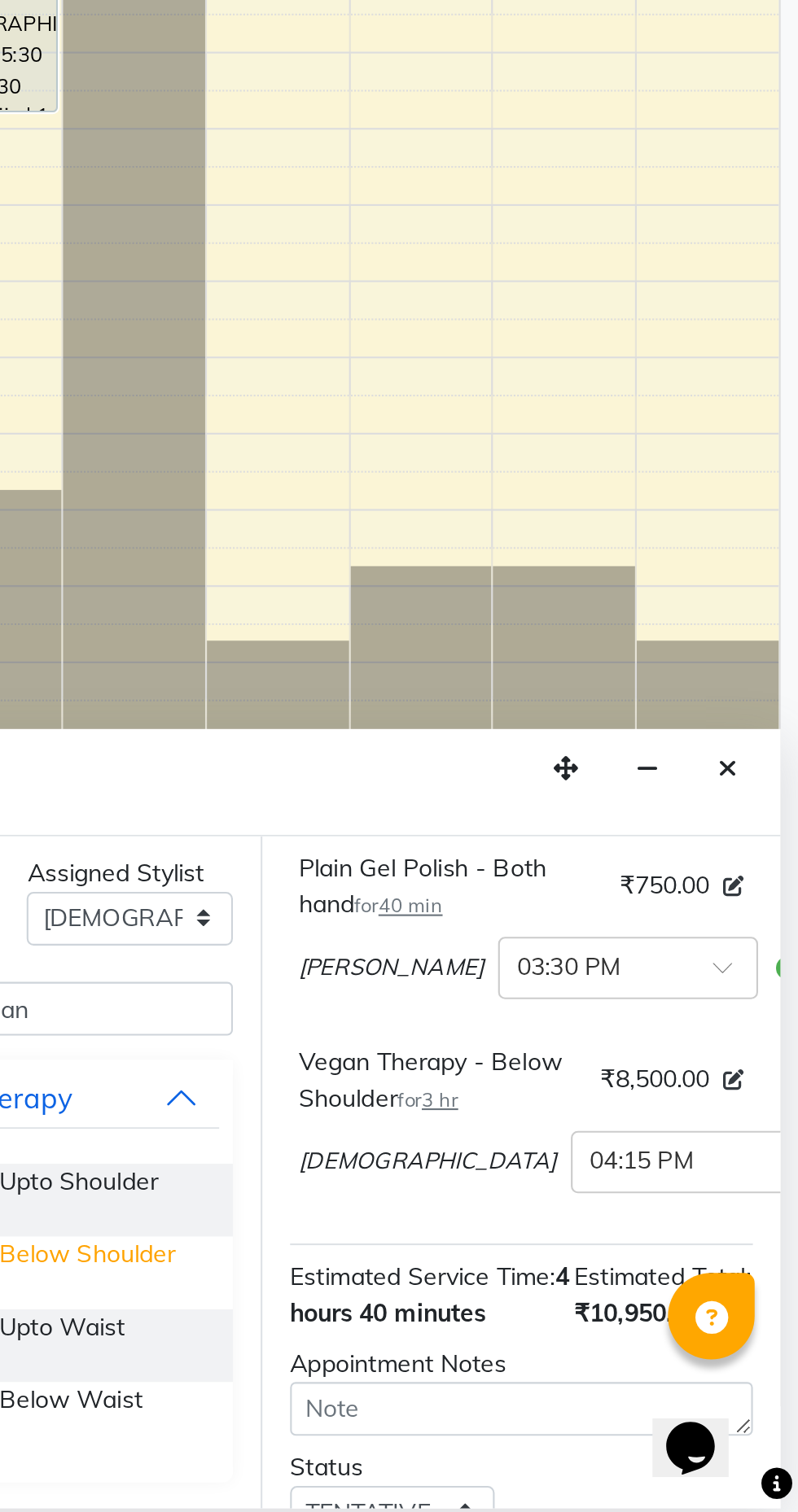
scroll to position [216, 0]
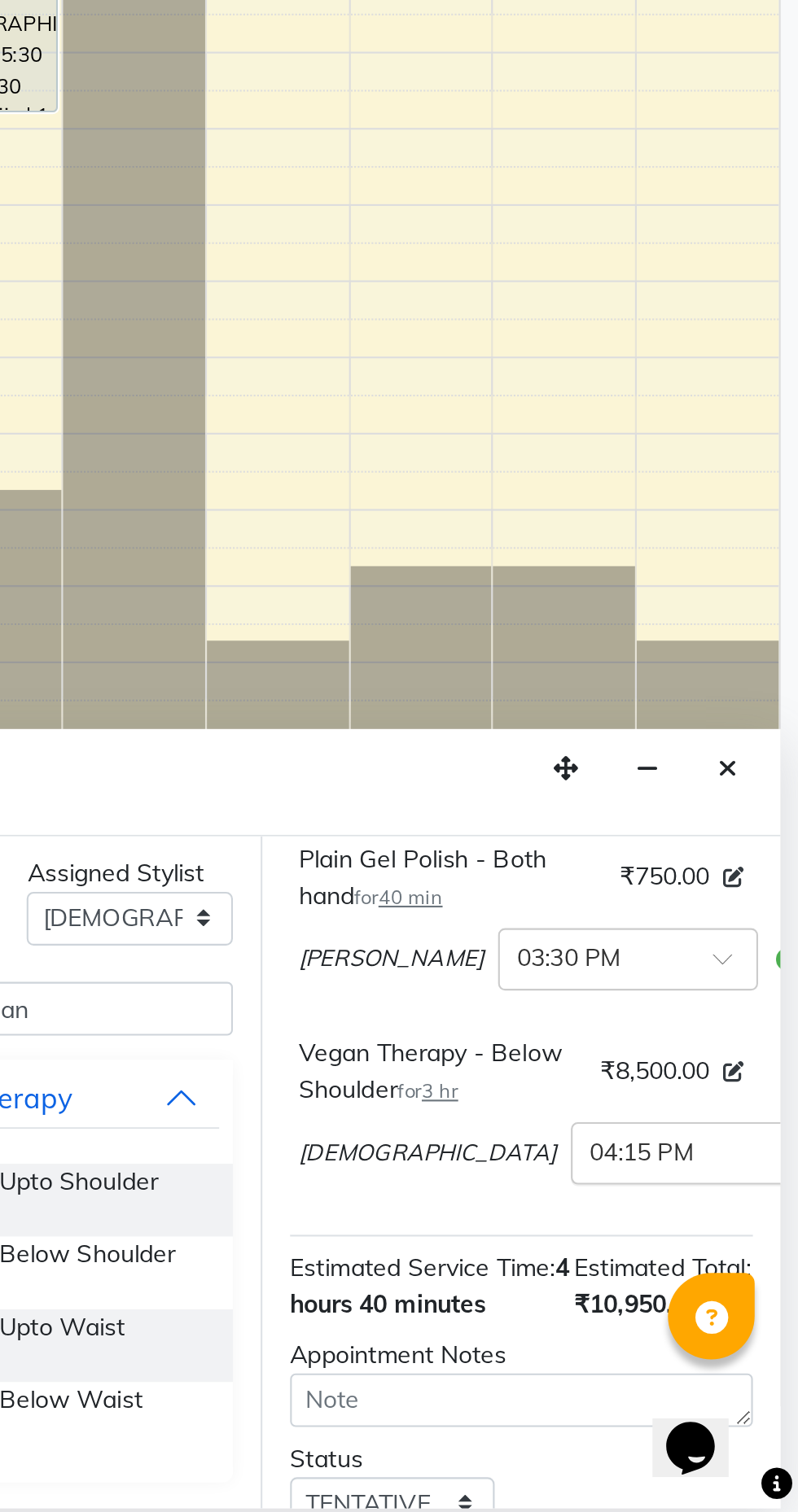
click at [700, 1351] on input "text" at bounding box center [736, 1341] width 72 height 17
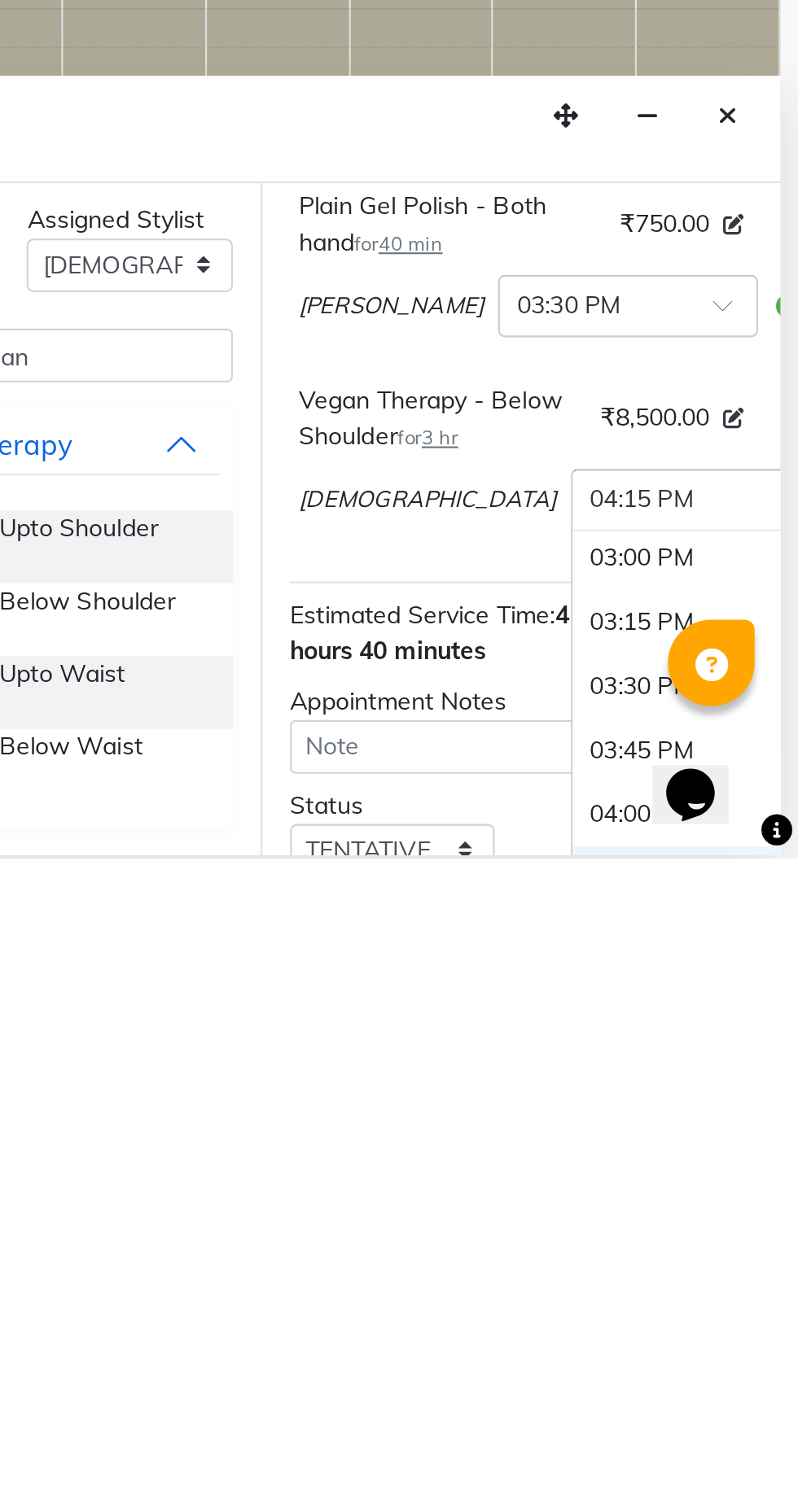
scroll to position [623, 0]
click at [692, 1387] on div "03:00 PM" at bounding box center [752, 1371] width 120 height 30
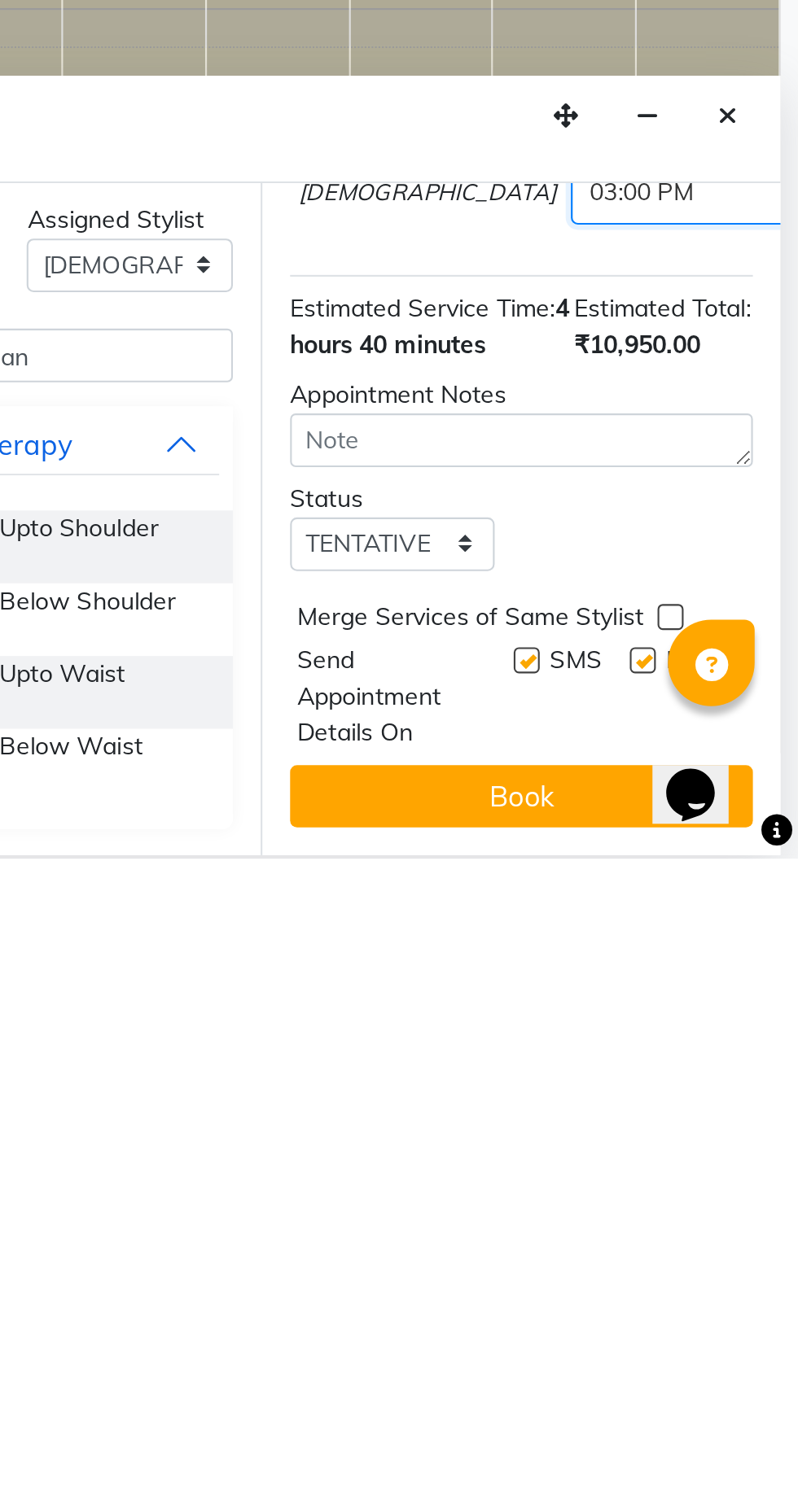
scroll to position [380, 0]
click at [721, 1417] on label at bounding box center [725, 1418] width 12 height 12
click at [721, 1417] on input "checkbox" at bounding box center [724, 1420] width 11 height 11
checkbox input "false"
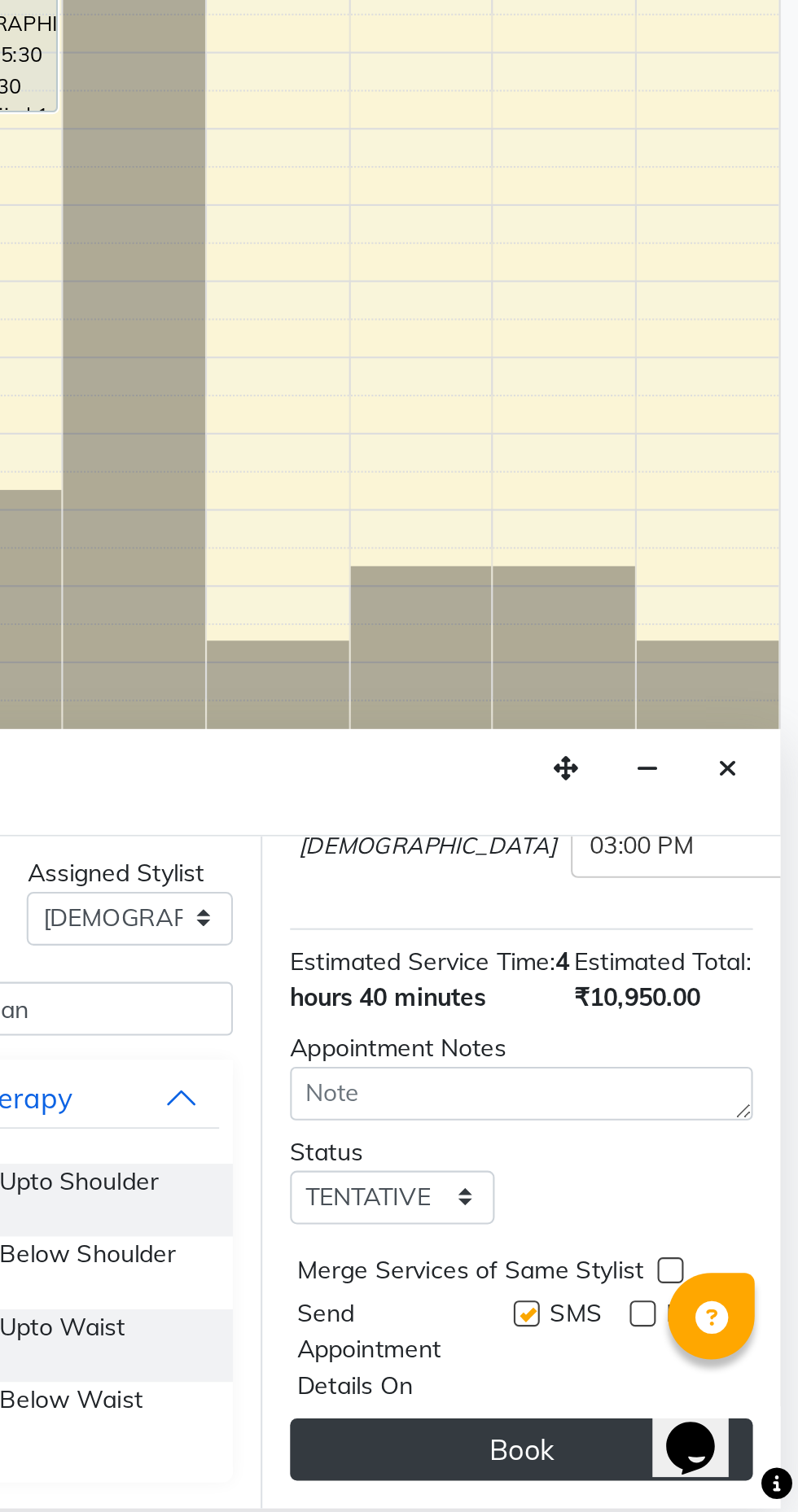
click at [672, 1482] on button "Book" at bounding box center [668, 1482] width 217 height 29
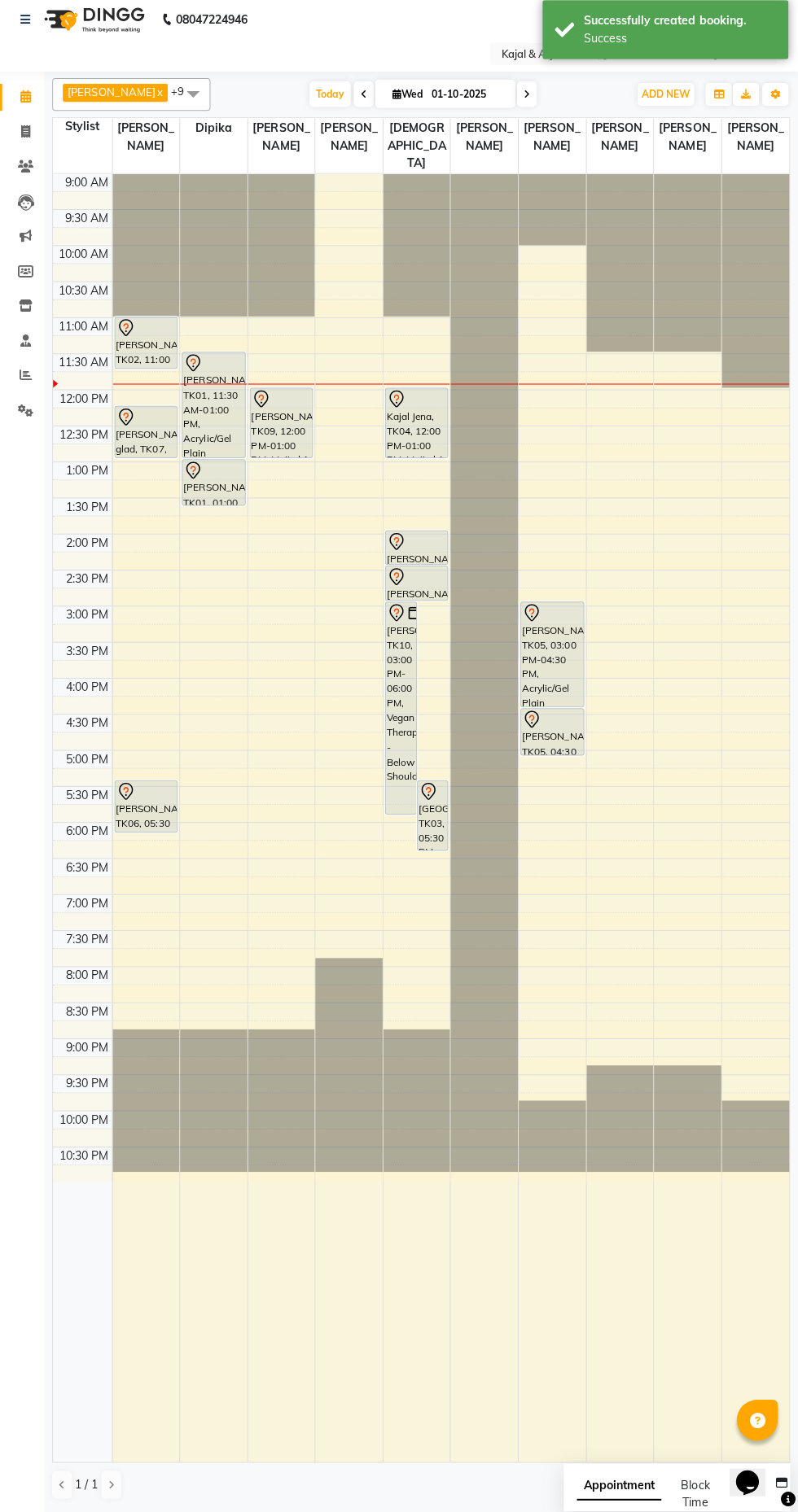
scroll to position [0, 0]
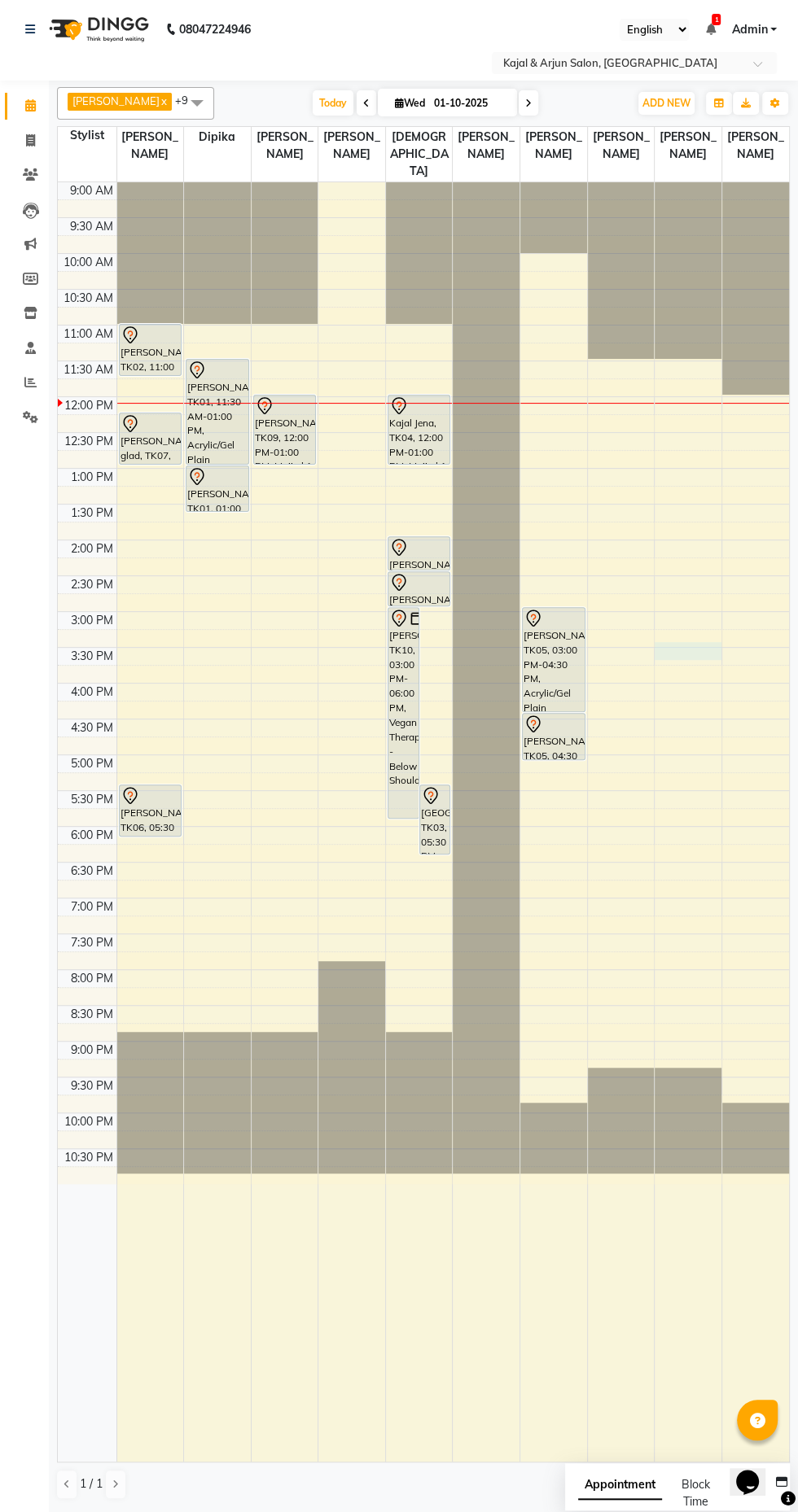
click at [701, 653] on div at bounding box center [688, 650] width 67 height 18
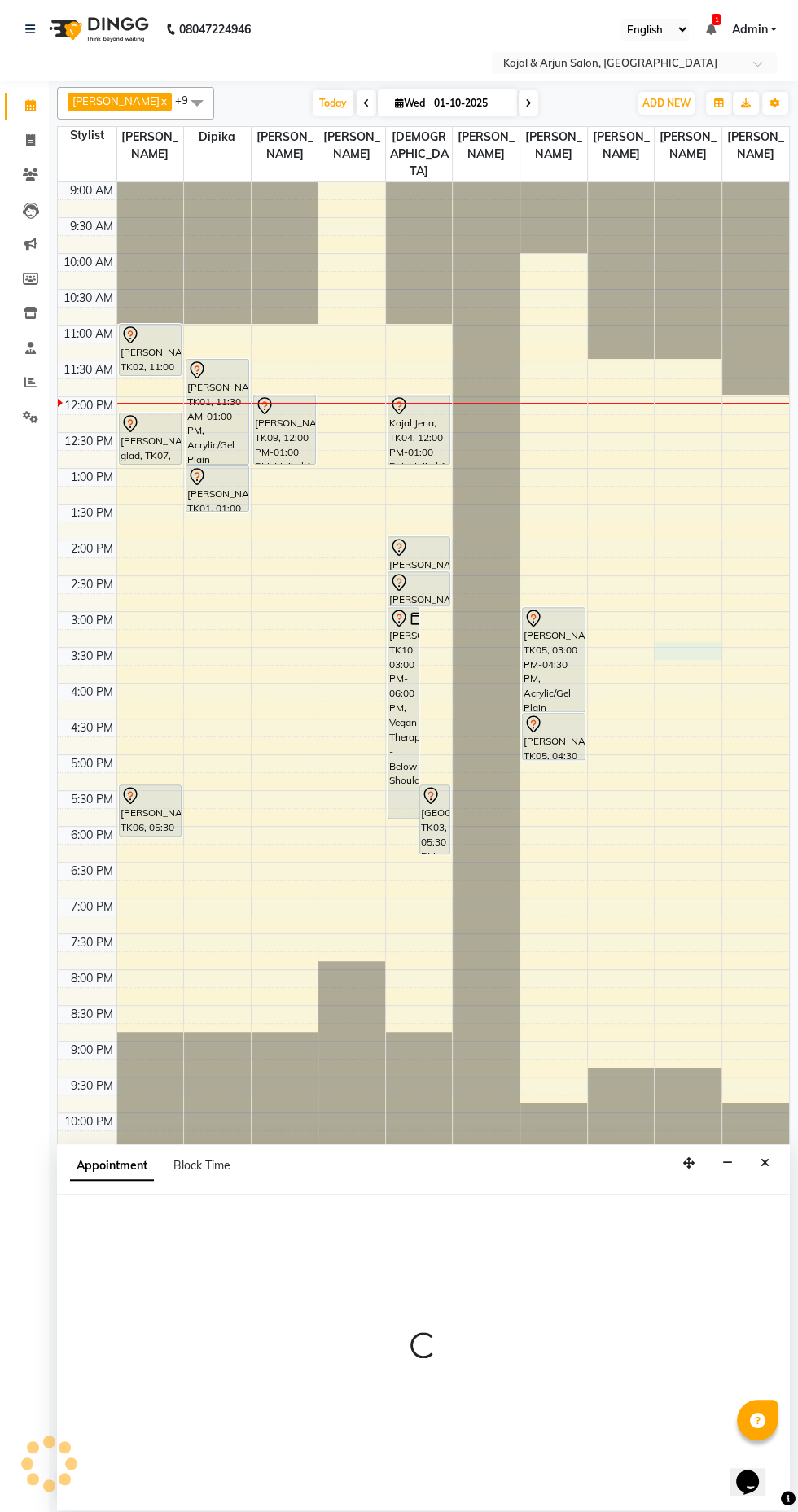
select select "72745"
select select "tentative"
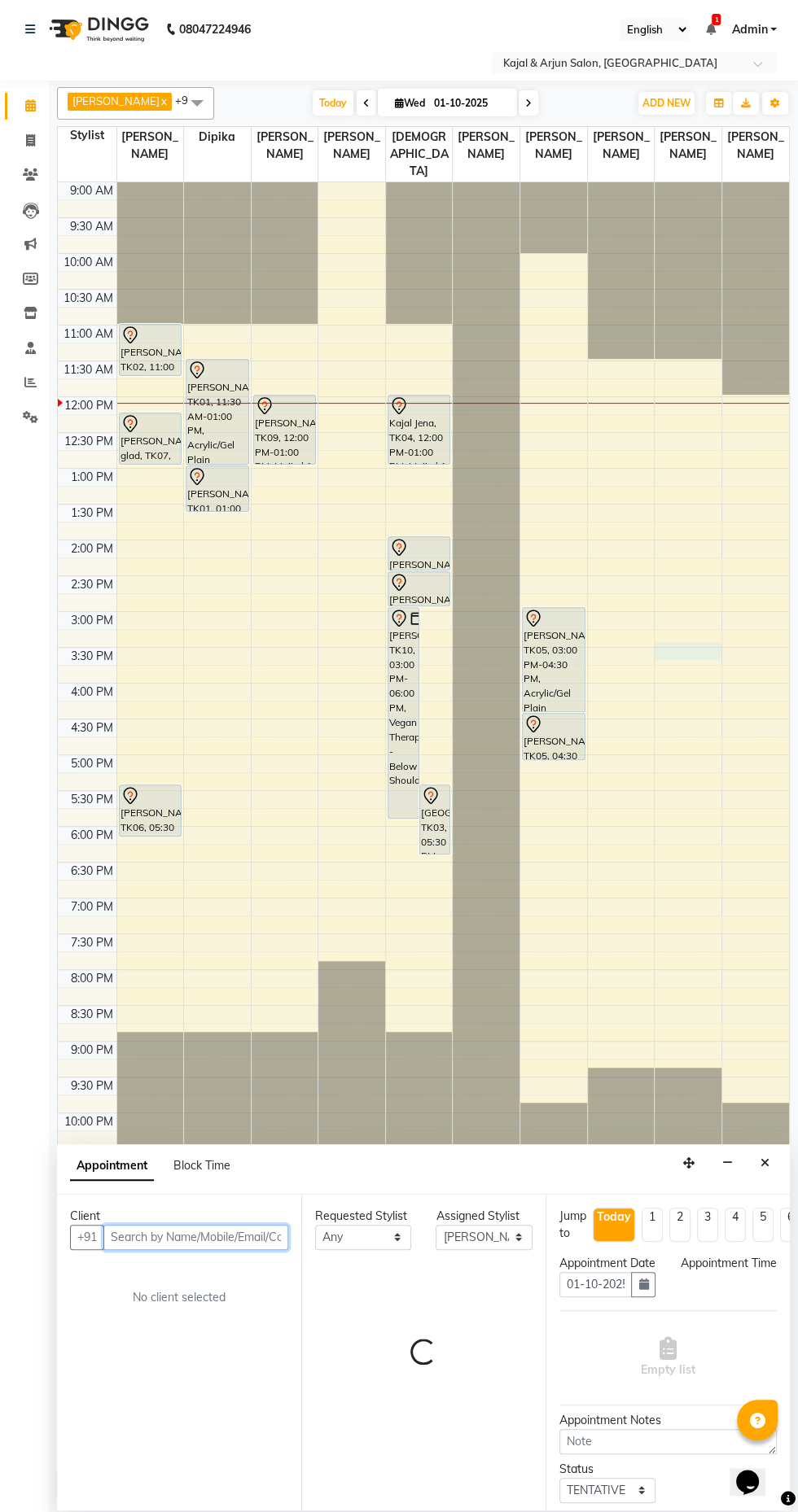
select select "930"
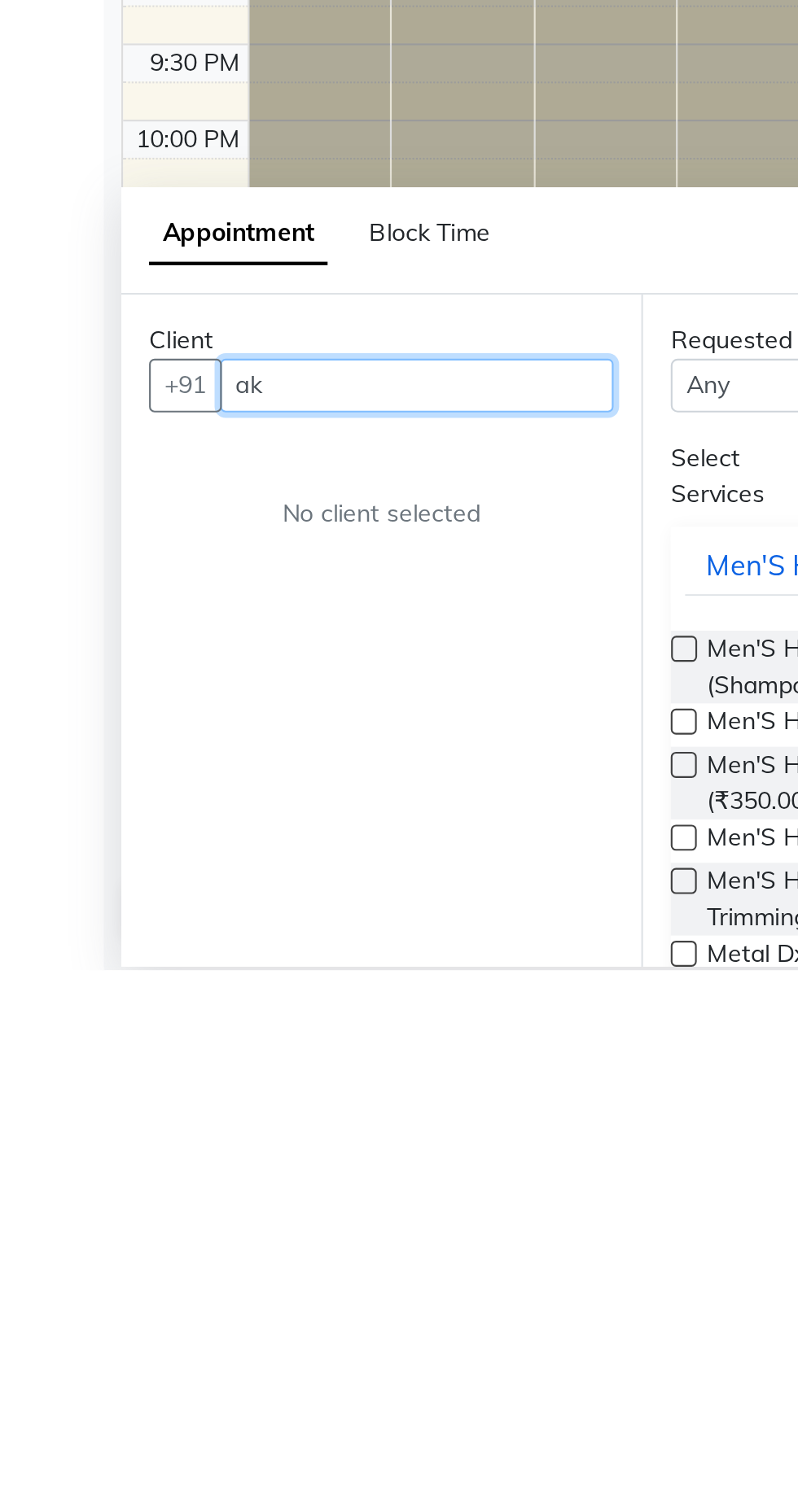
type input "a"
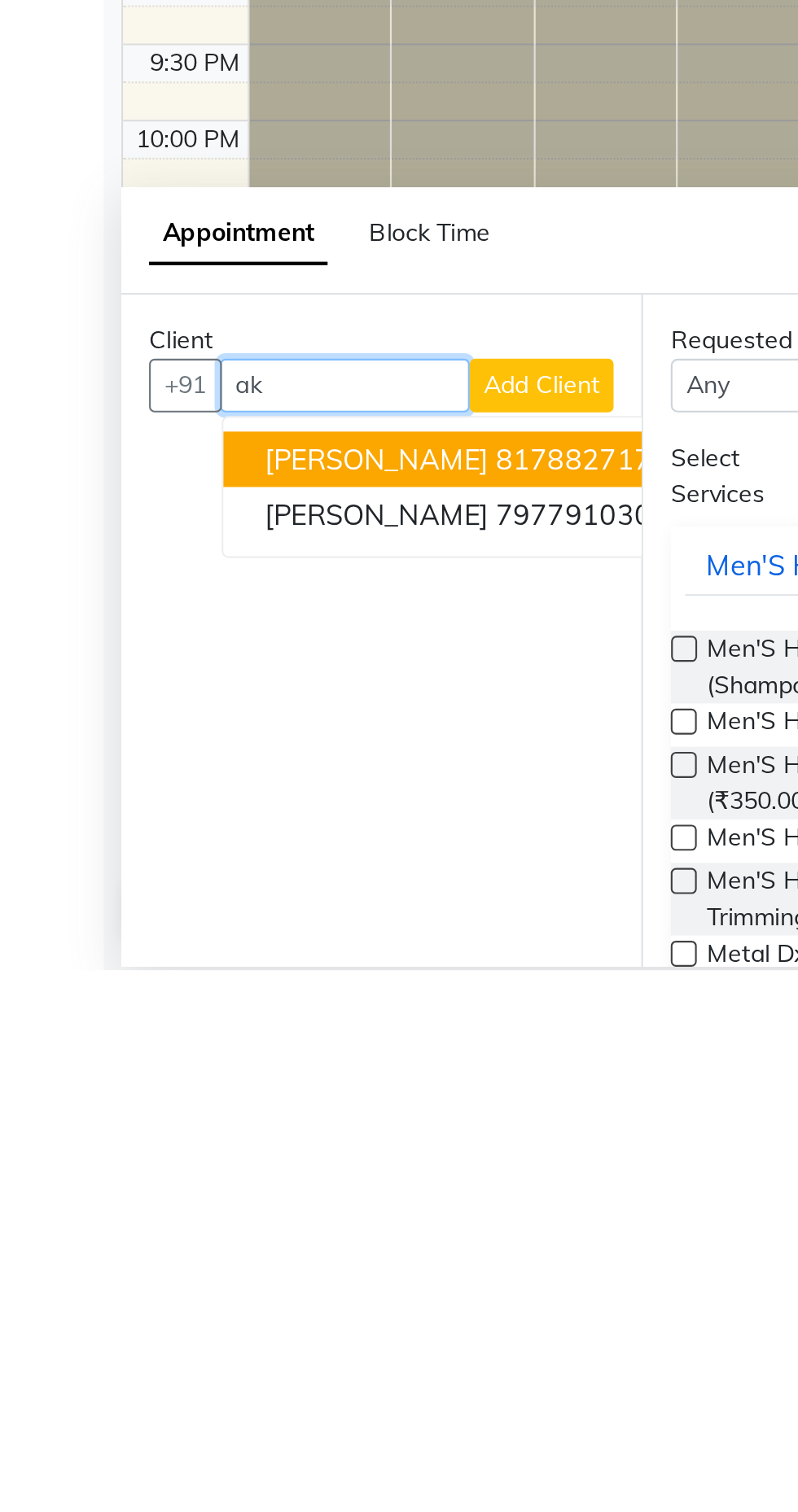
type input "a"
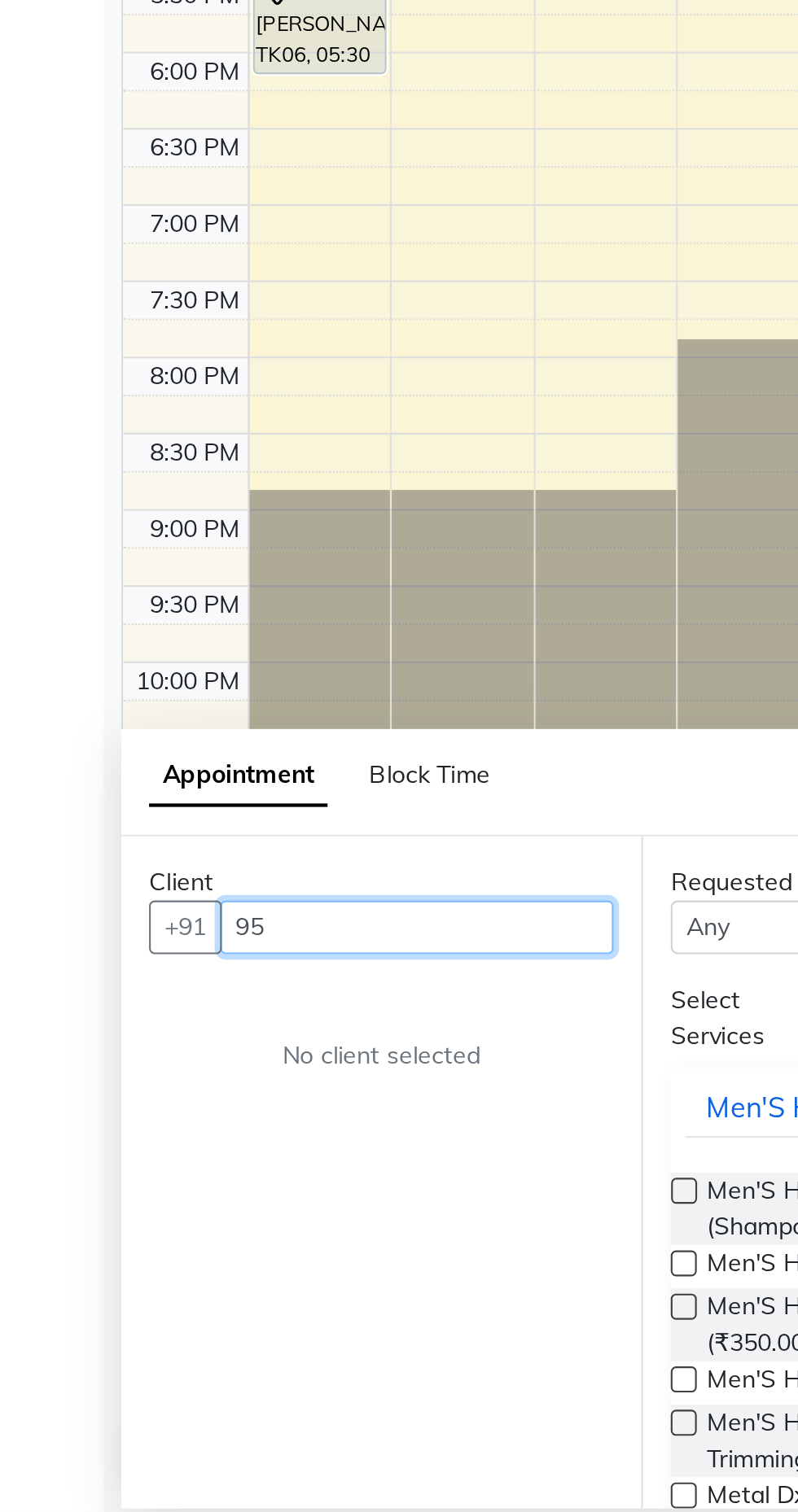
click at [160, 1236] on input "95" at bounding box center [196, 1237] width 185 height 25
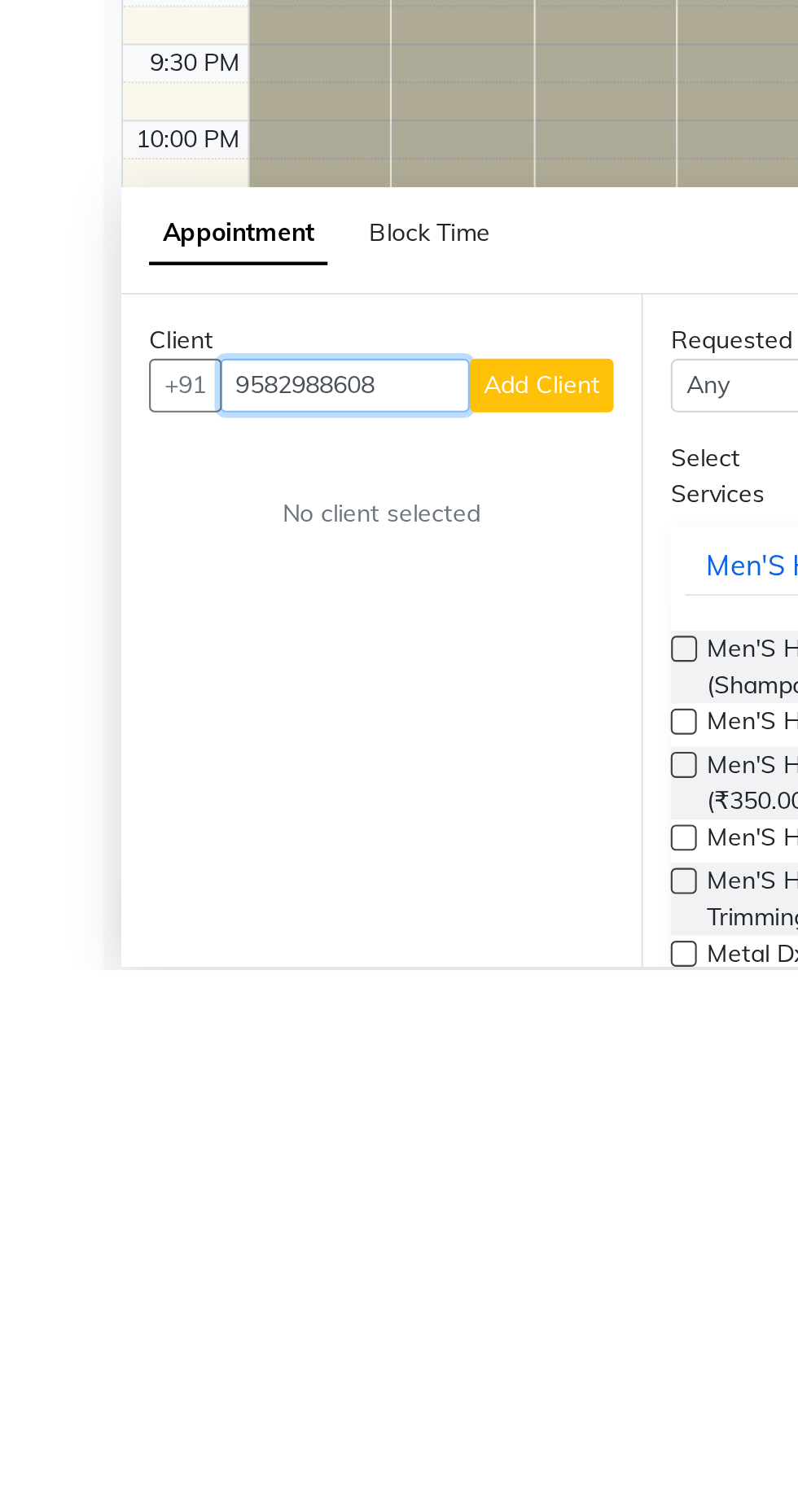
type input "9582988608"
click at [264, 1233] on span "Add Client" at bounding box center [254, 1237] width 54 height 15
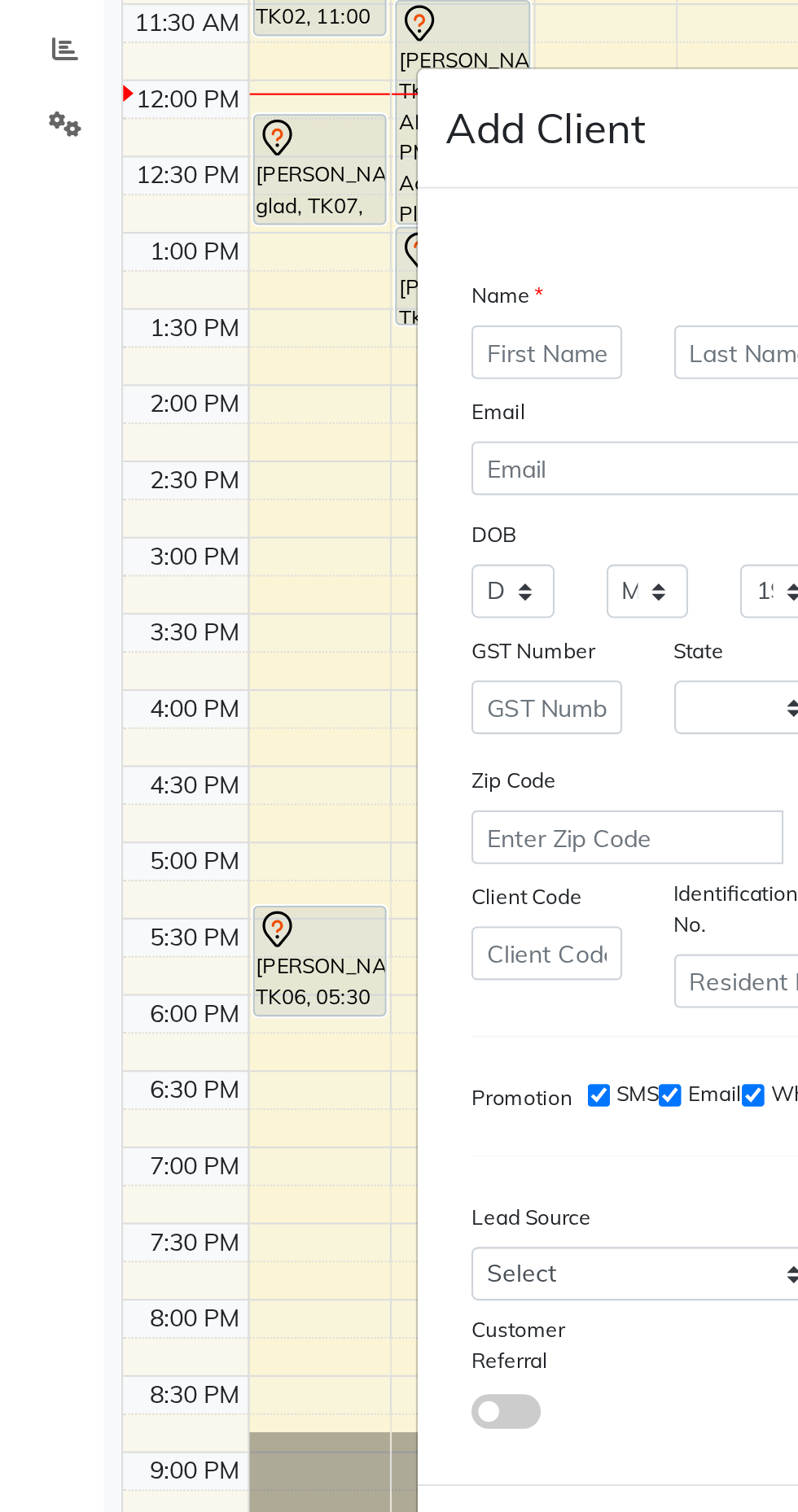
select select "22"
type input "Akshata"
click at [332, 537] on input "text" at bounding box center [352, 524] width 71 height 25
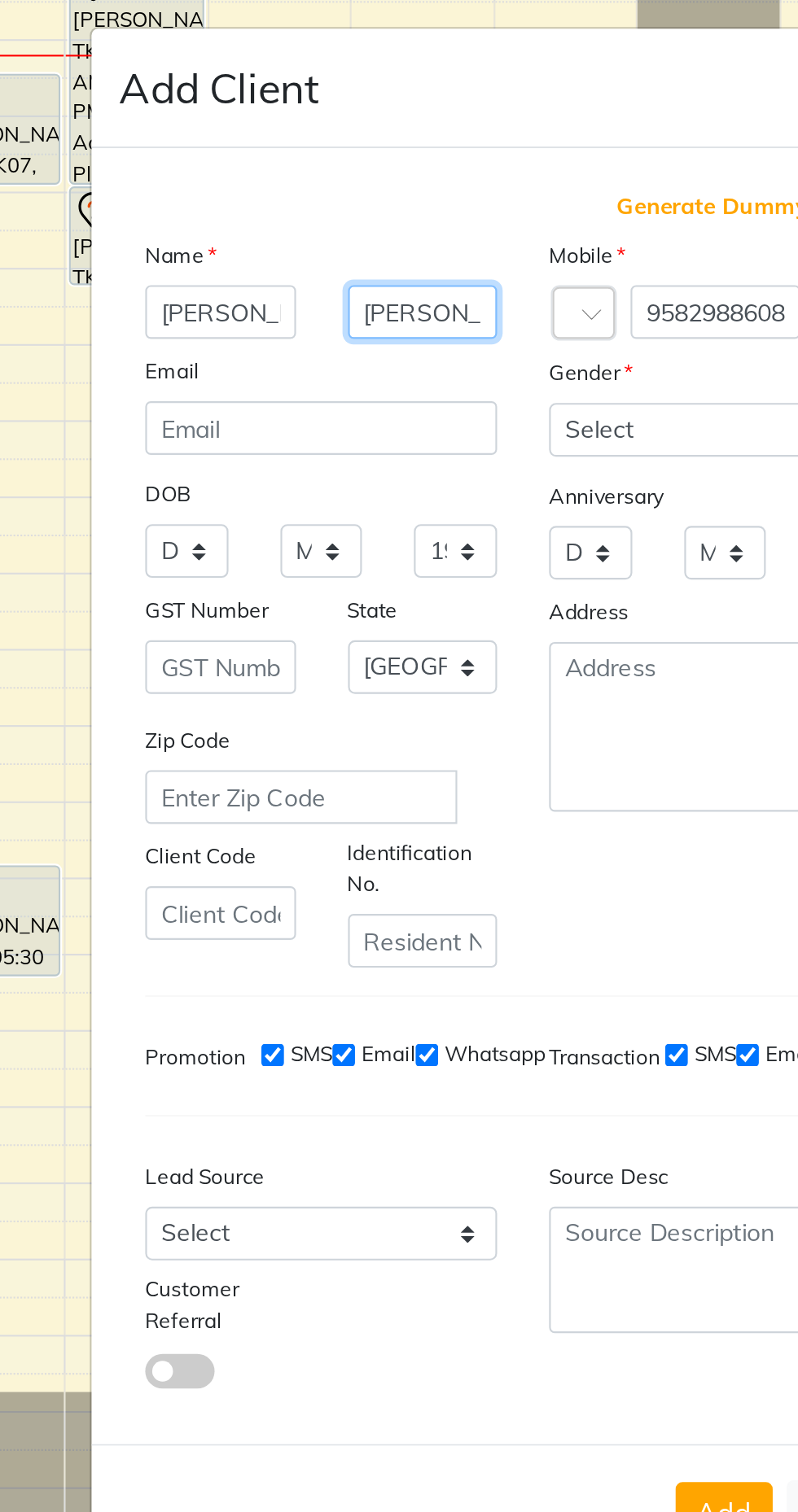
type input "Khullar"
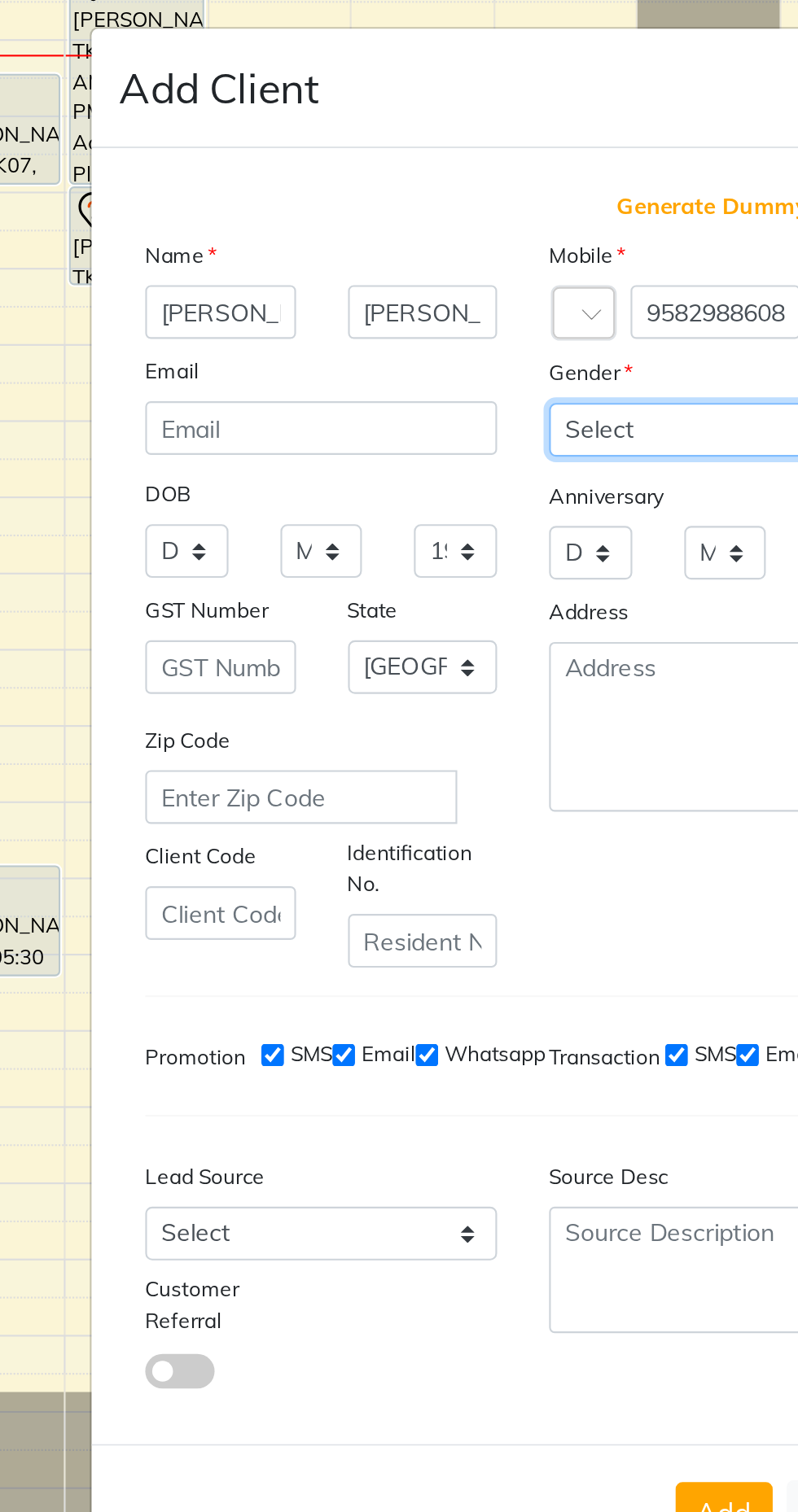
click at [452, 593] on select "Select Male Female Other Prefer Not To Say" at bounding box center [494, 579] width 165 height 25
select select "female"
click at [411, 593] on select "Select Male Female Other Prefer Not To Say" at bounding box center [494, 579] width 165 height 25
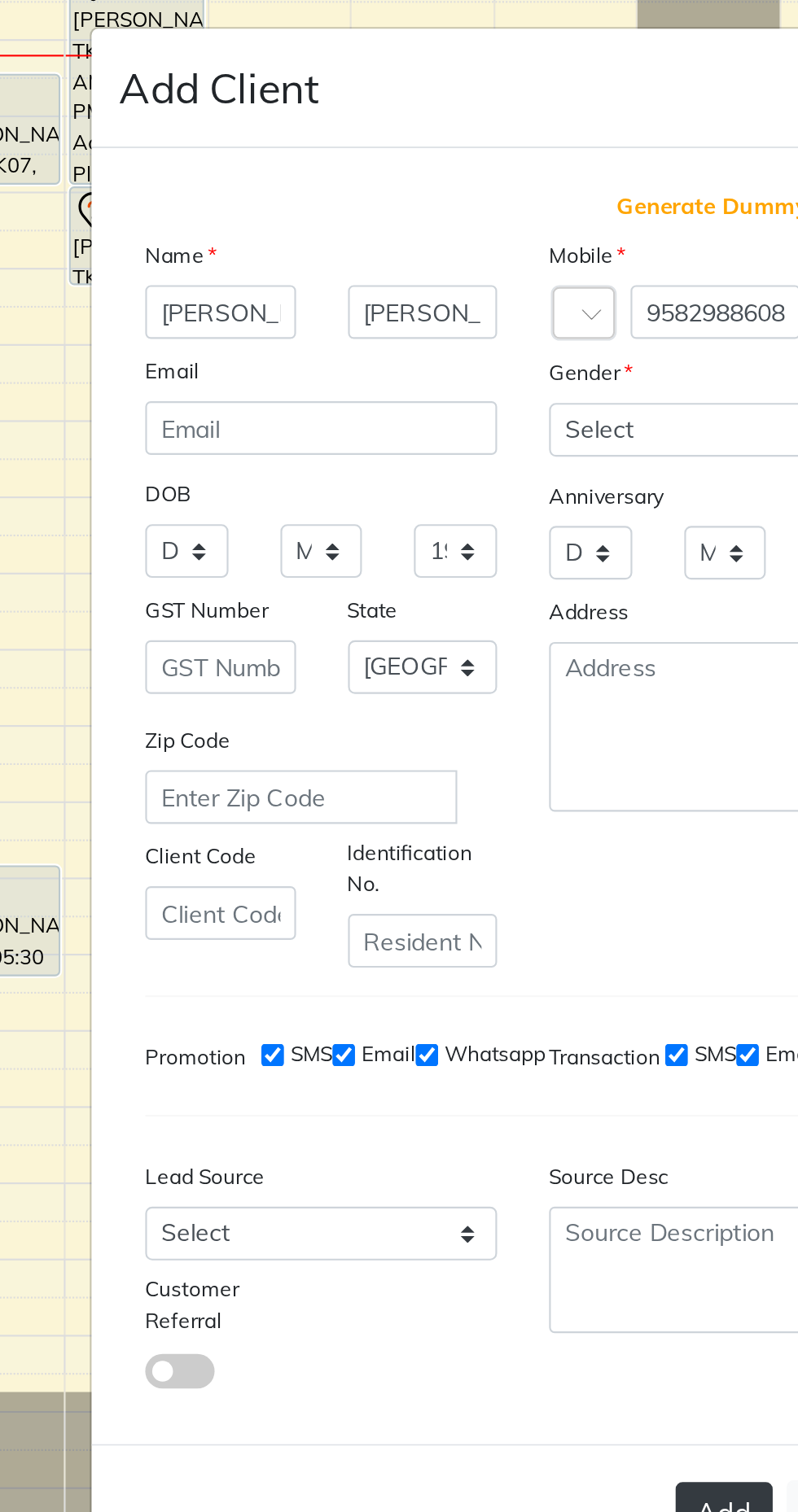
click at [497, 1074] on button "Add" at bounding box center [494, 1088] width 46 height 29
select select
select select "null"
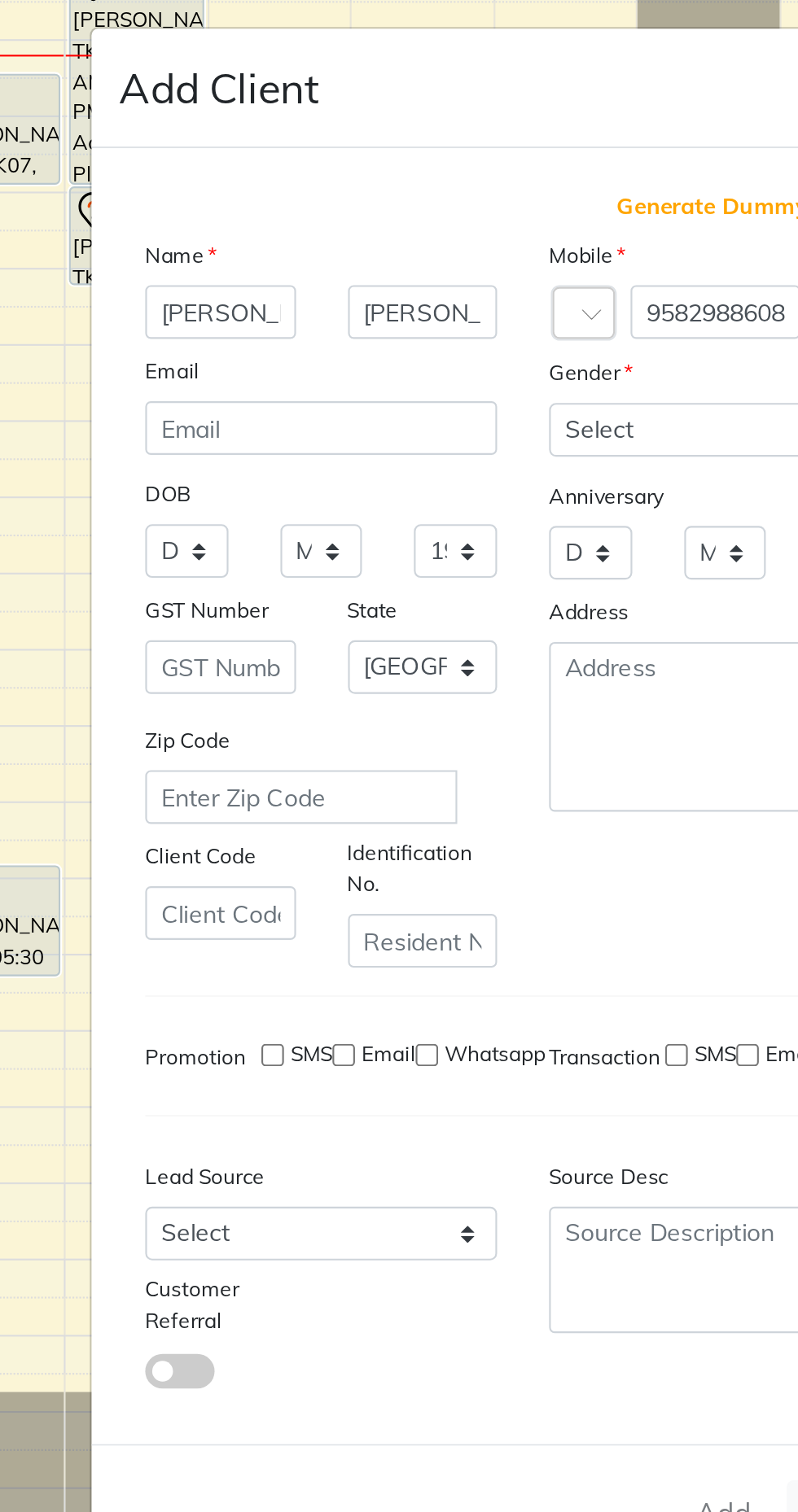
select select
checkbox input "false"
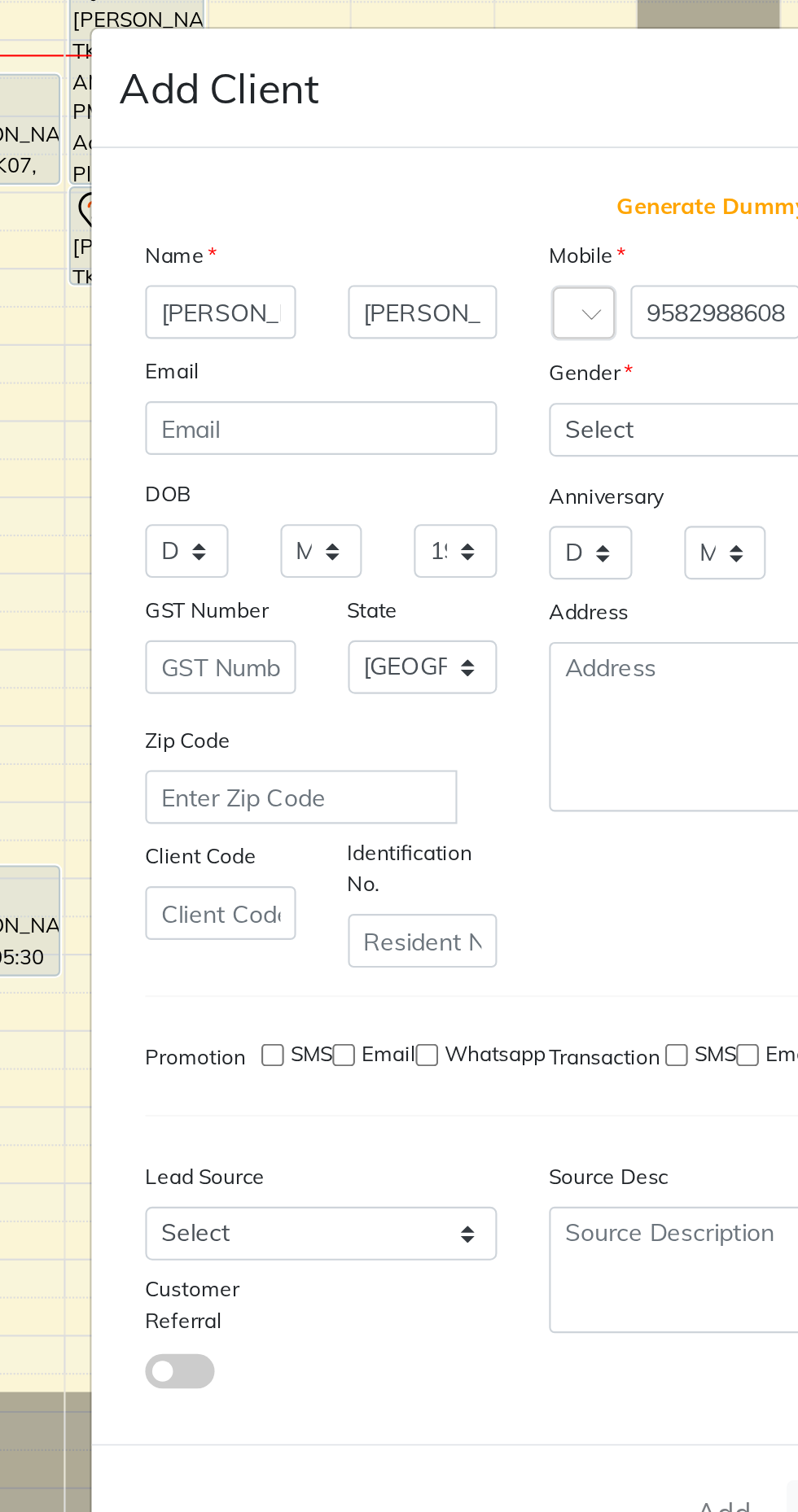
checkbox input "false"
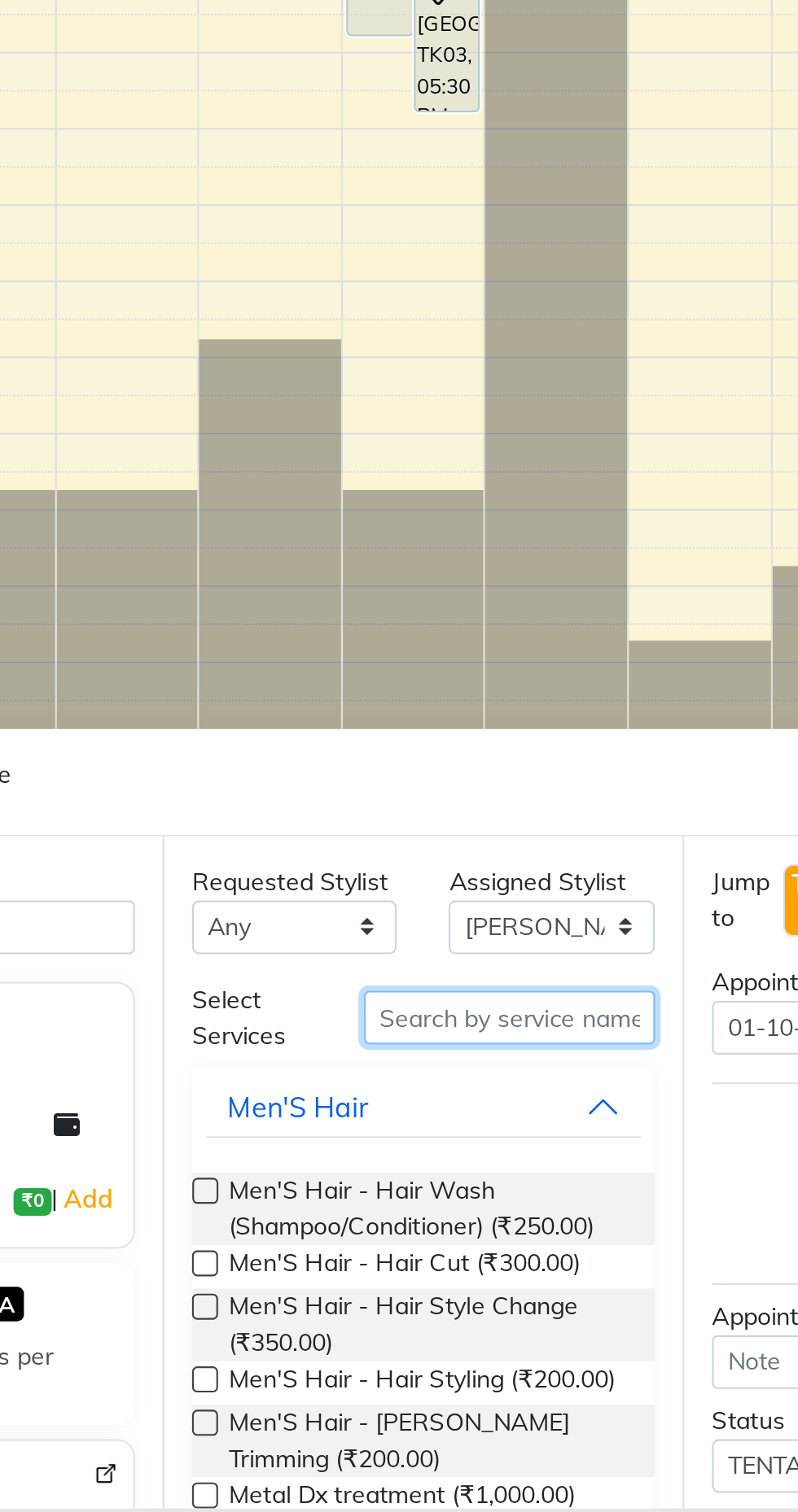
click at [457, 1278] on input "text" at bounding box center [464, 1279] width 137 height 25
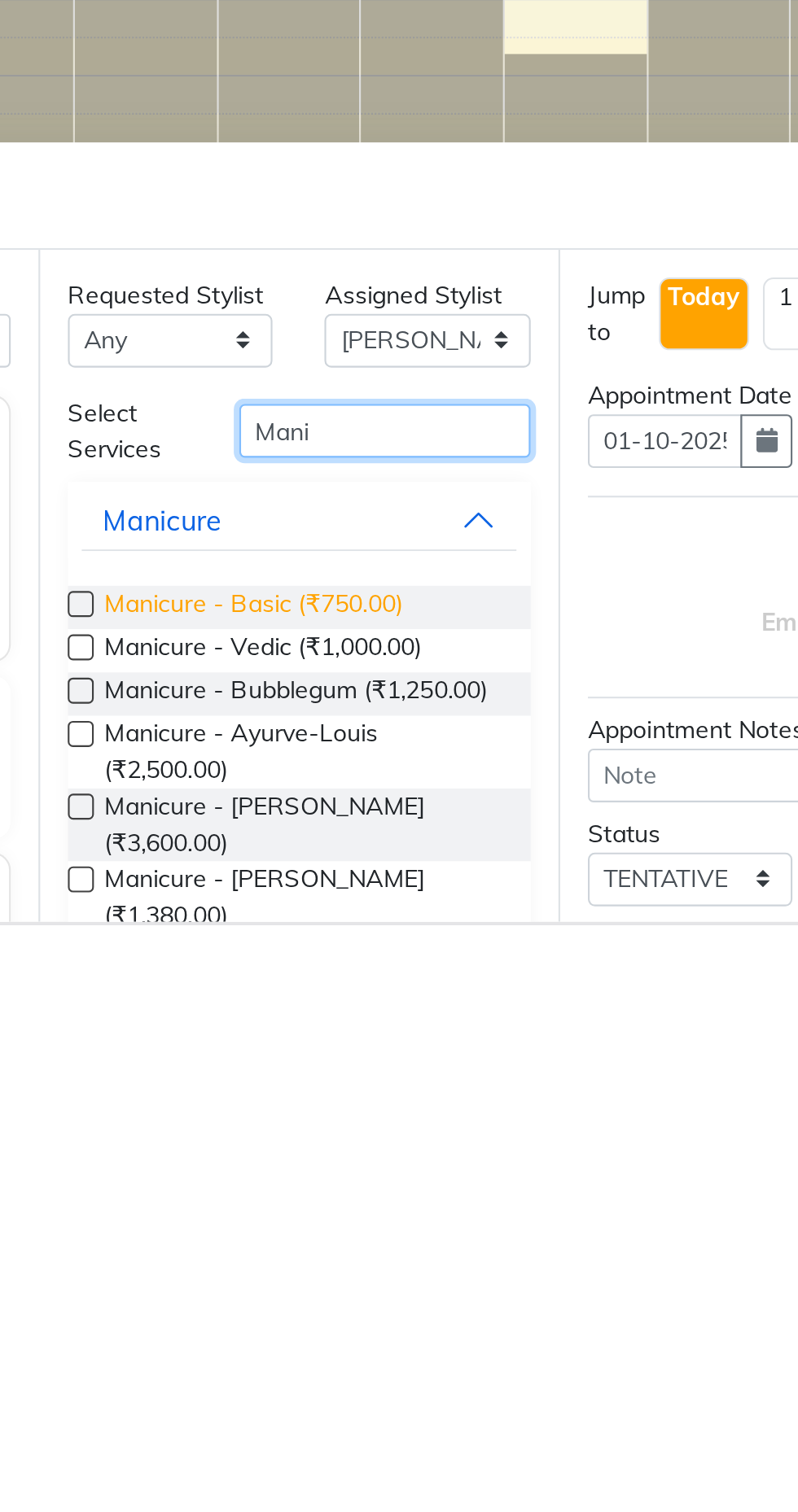
type input "Mani"
click at [445, 1365] on span "Manicure - Basic (₹750.00)" at bounding box center [403, 1362] width 140 height 20
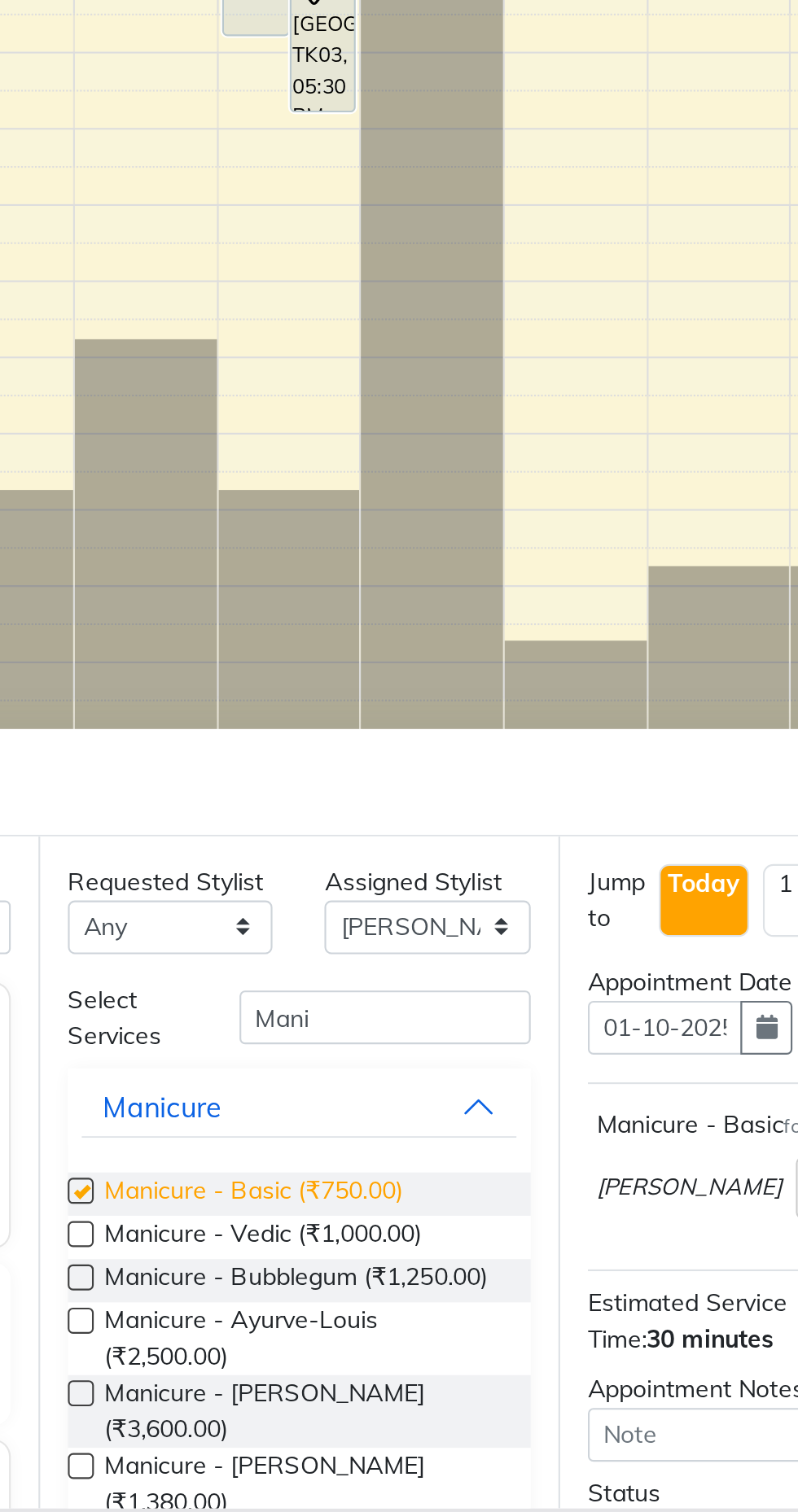
checkbox input "false"
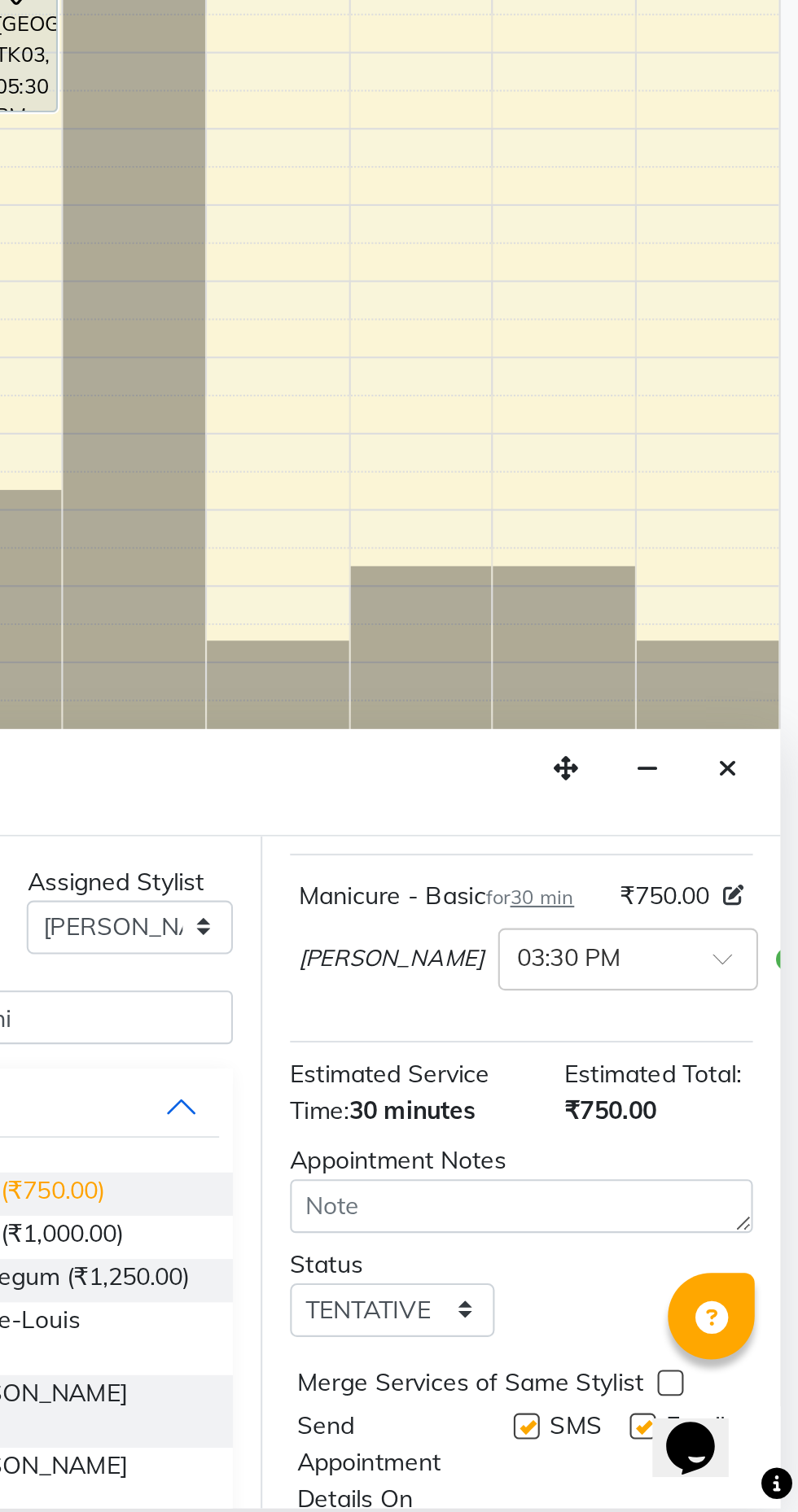
scroll to position [156, 0]
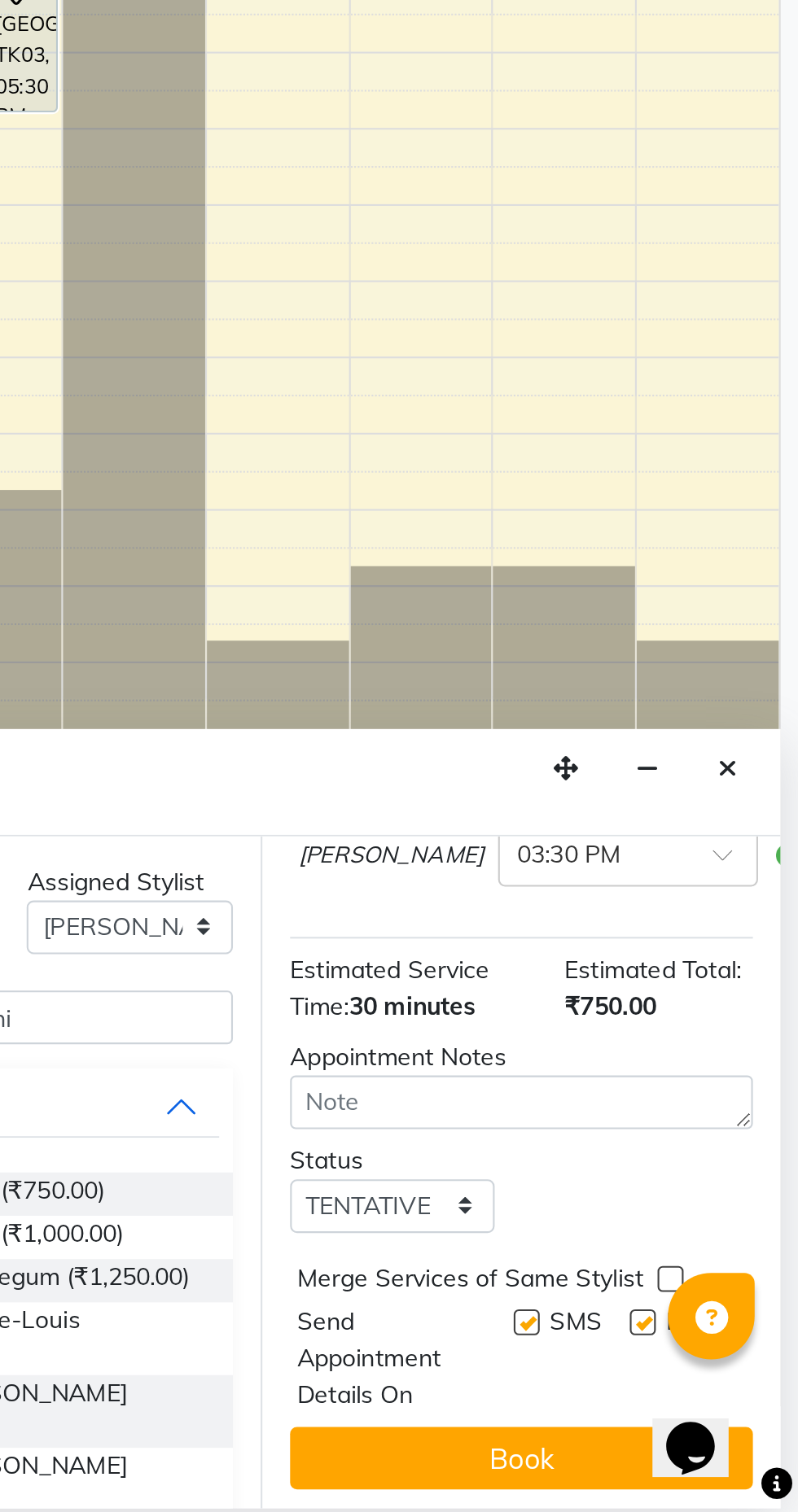
click at [721, 1429] on label at bounding box center [725, 1423] width 12 height 12
click at [721, 1430] on input "checkbox" at bounding box center [724, 1424] width 11 height 11
checkbox input "false"
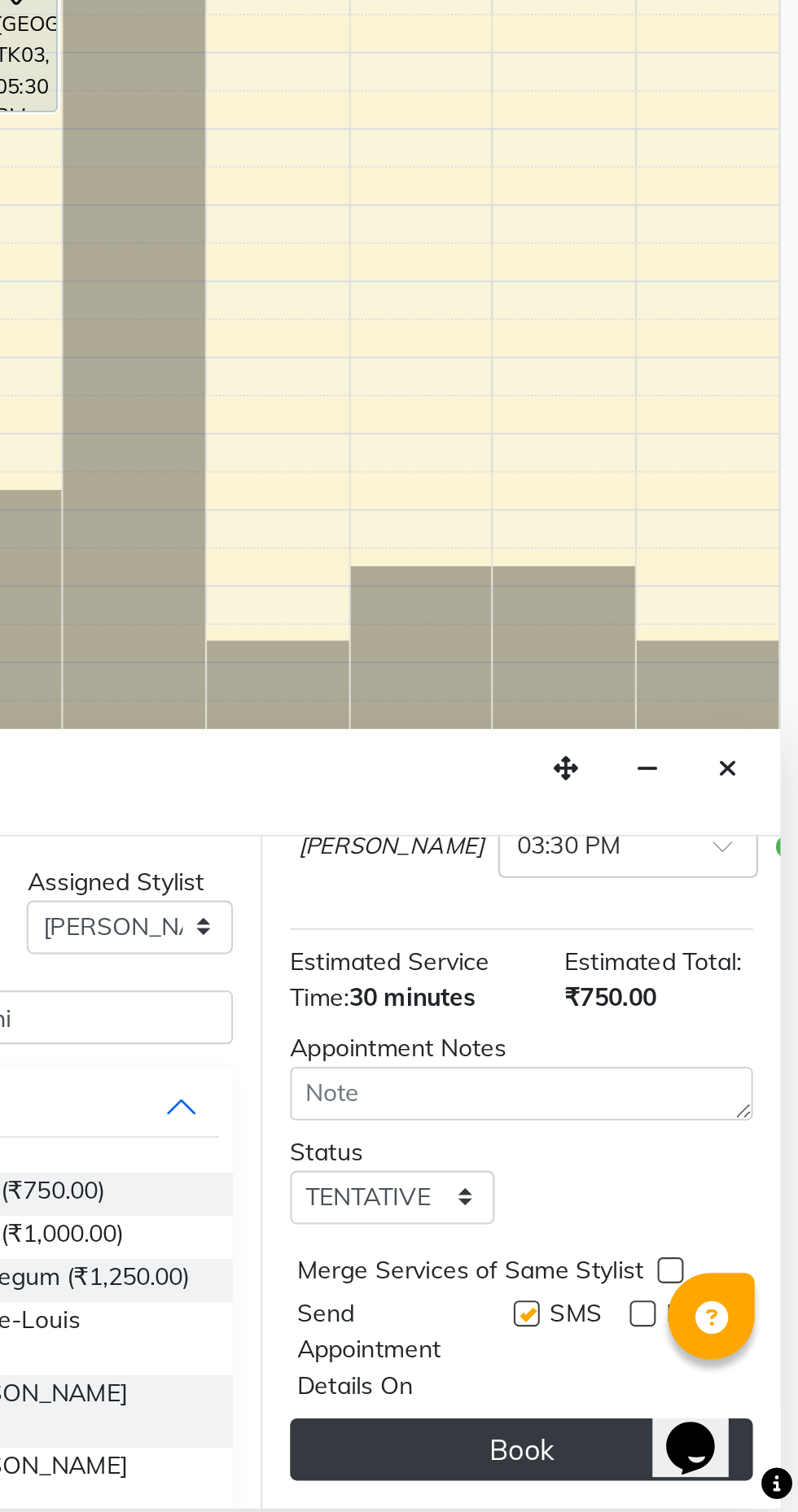
click at [678, 1484] on button "Book" at bounding box center [668, 1482] width 217 height 29
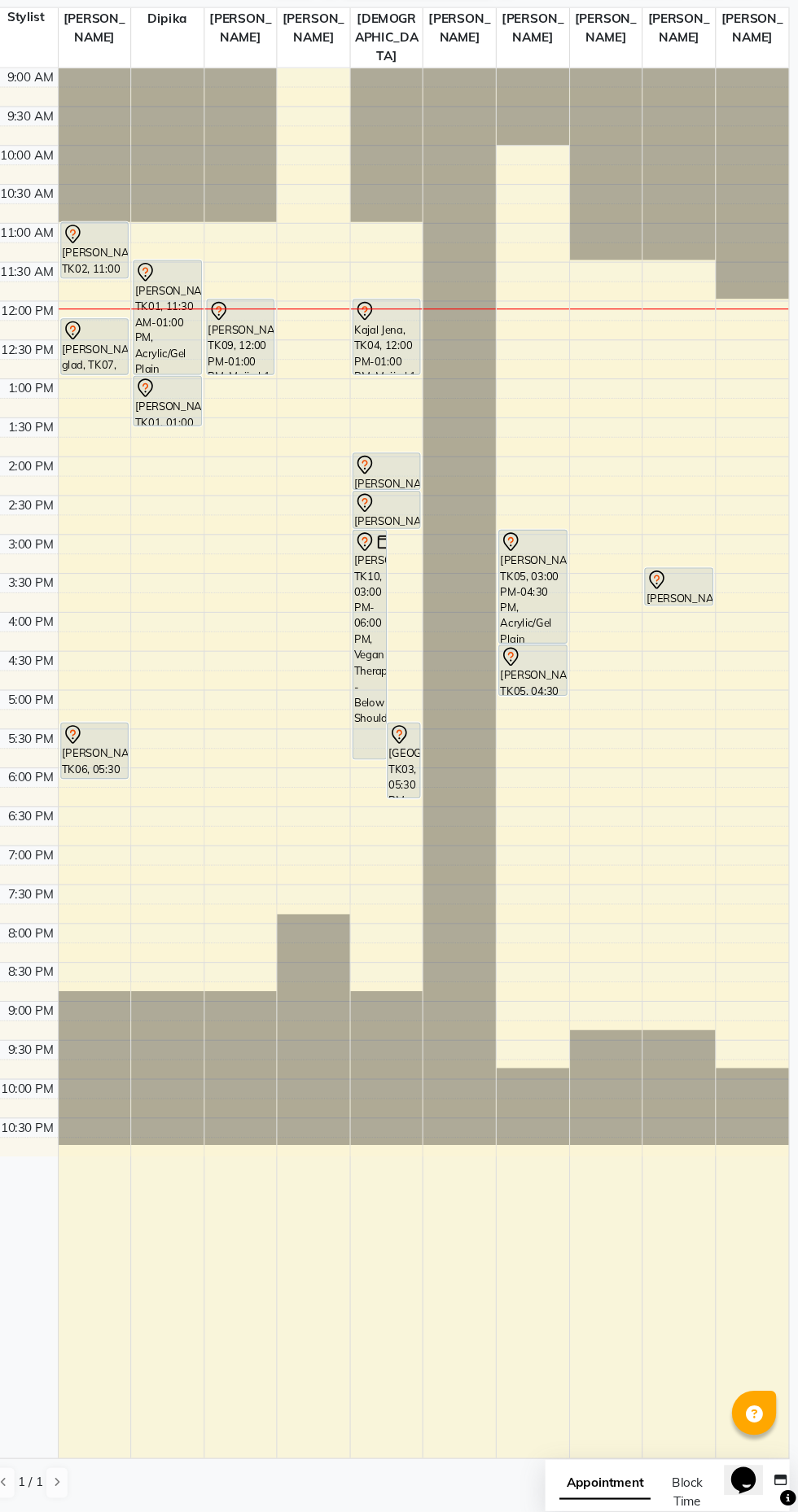
scroll to position [0, 0]
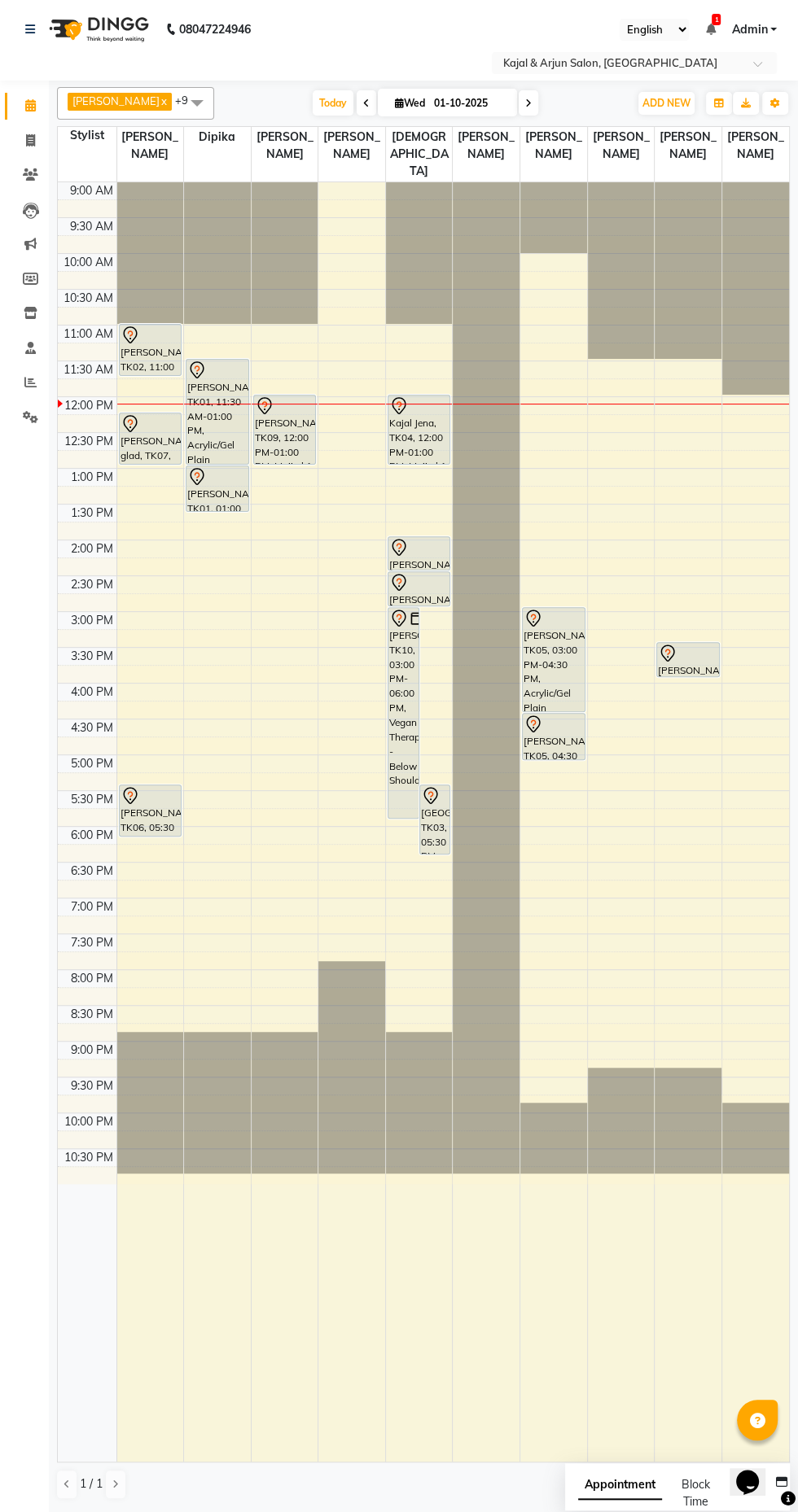
click at [522, 103] on span at bounding box center [528, 103] width 19 height 25
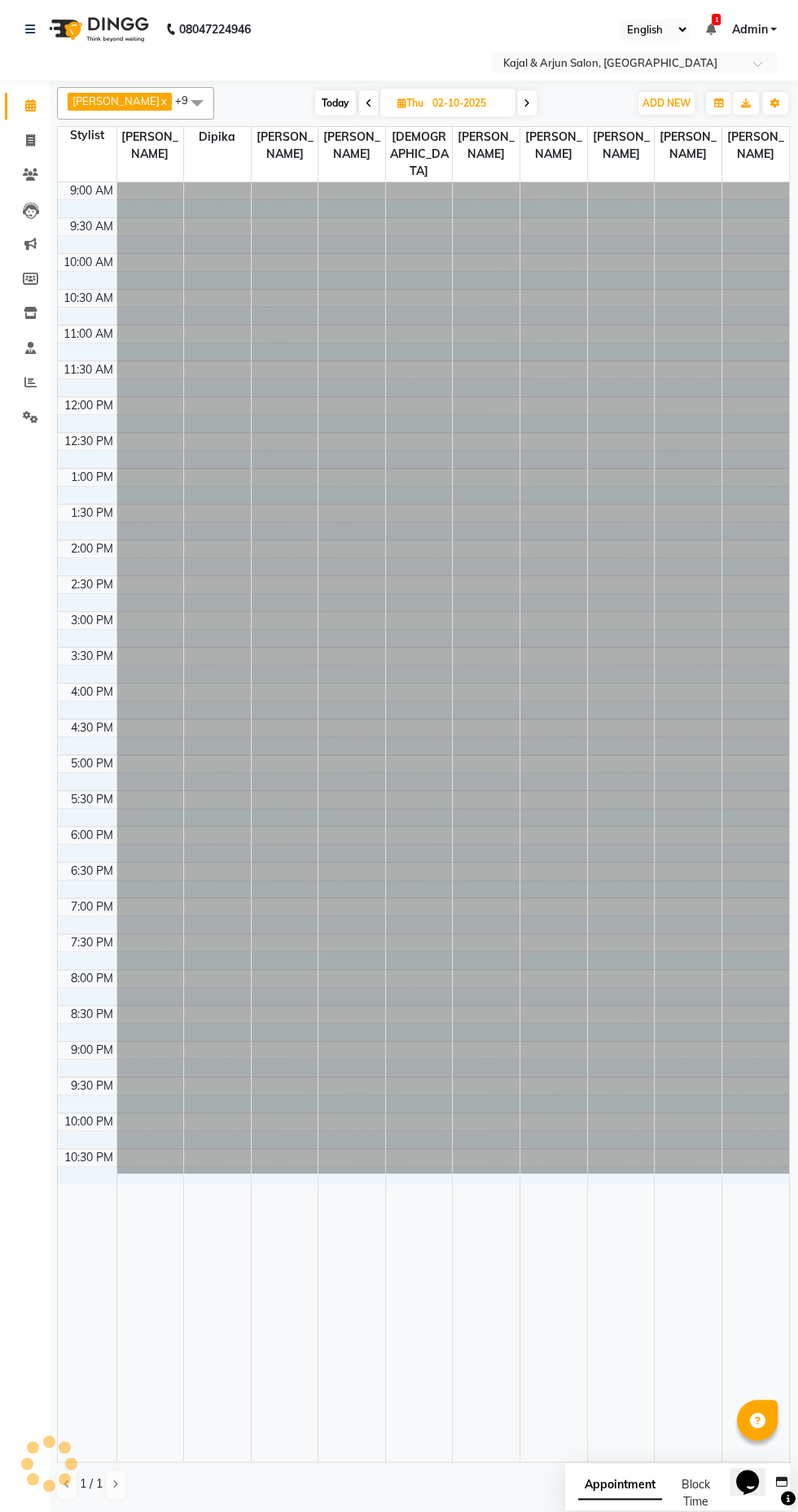
click at [524, 103] on icon at bounding box center [526, 103] width 6 height 10
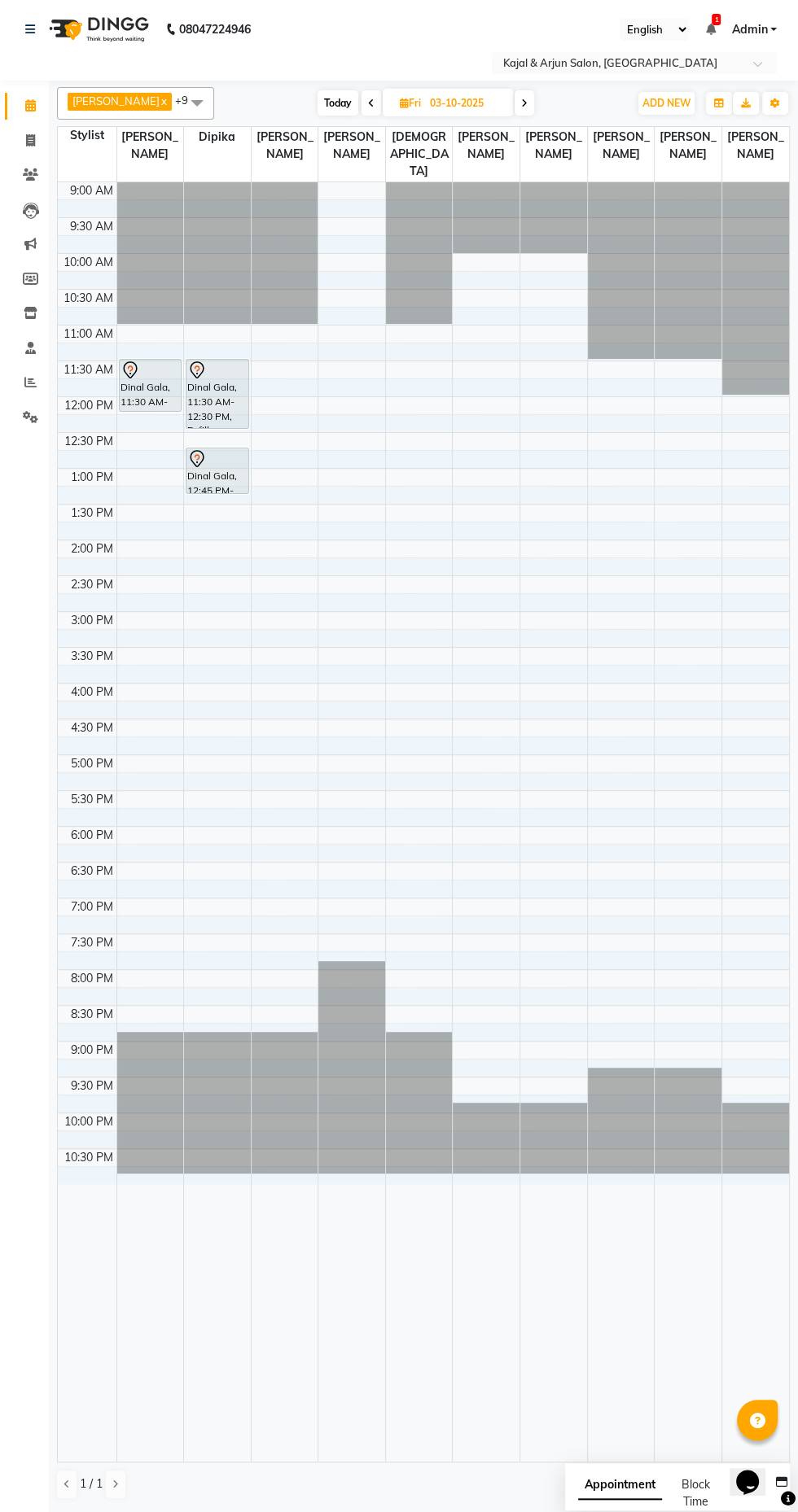
click at [516, 103] on span at bounding box center [524, 103] width 19 height 25
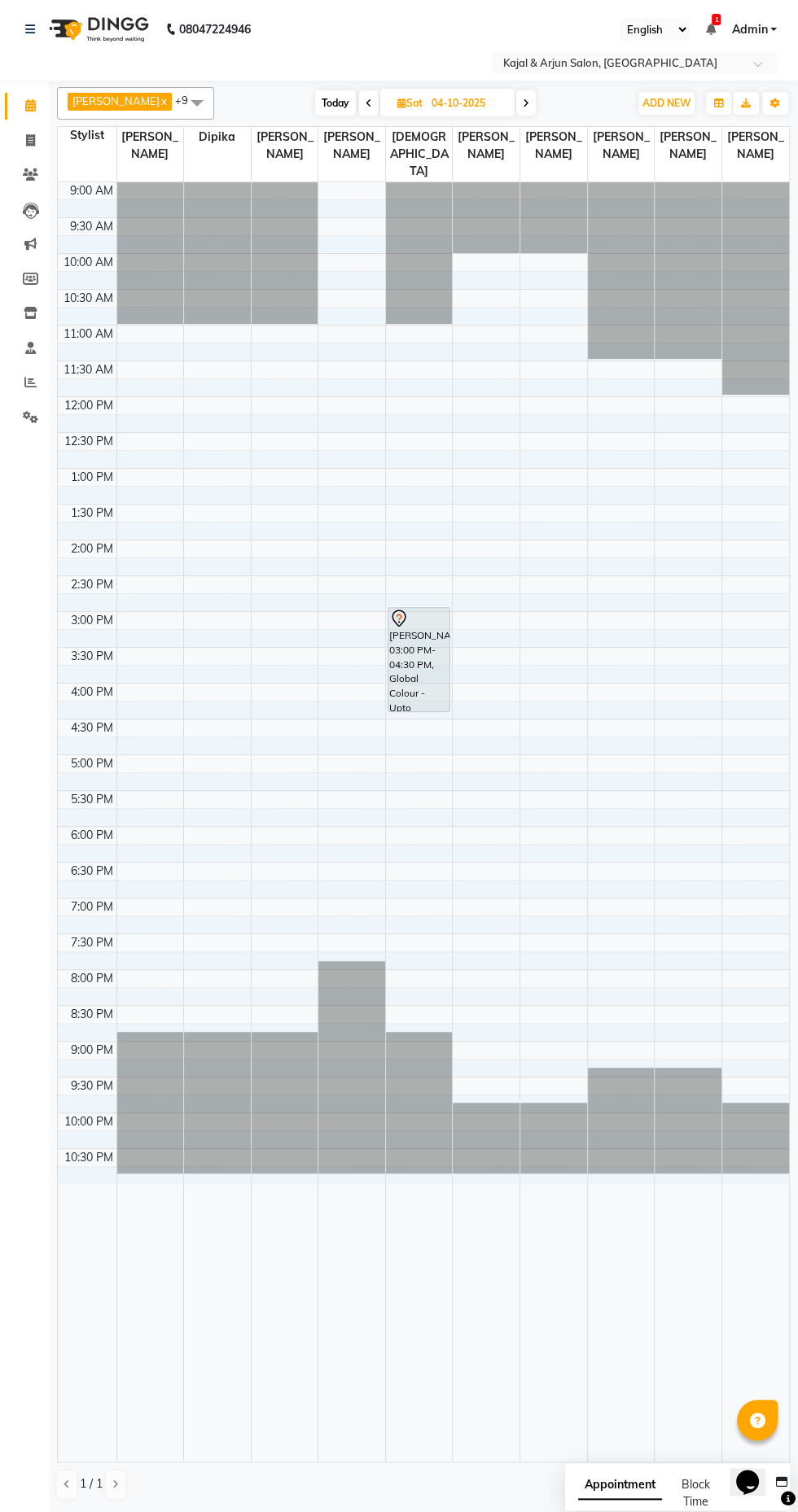
click at [523, 103] on icon at bounding box center [525, 103] width 6 height 10
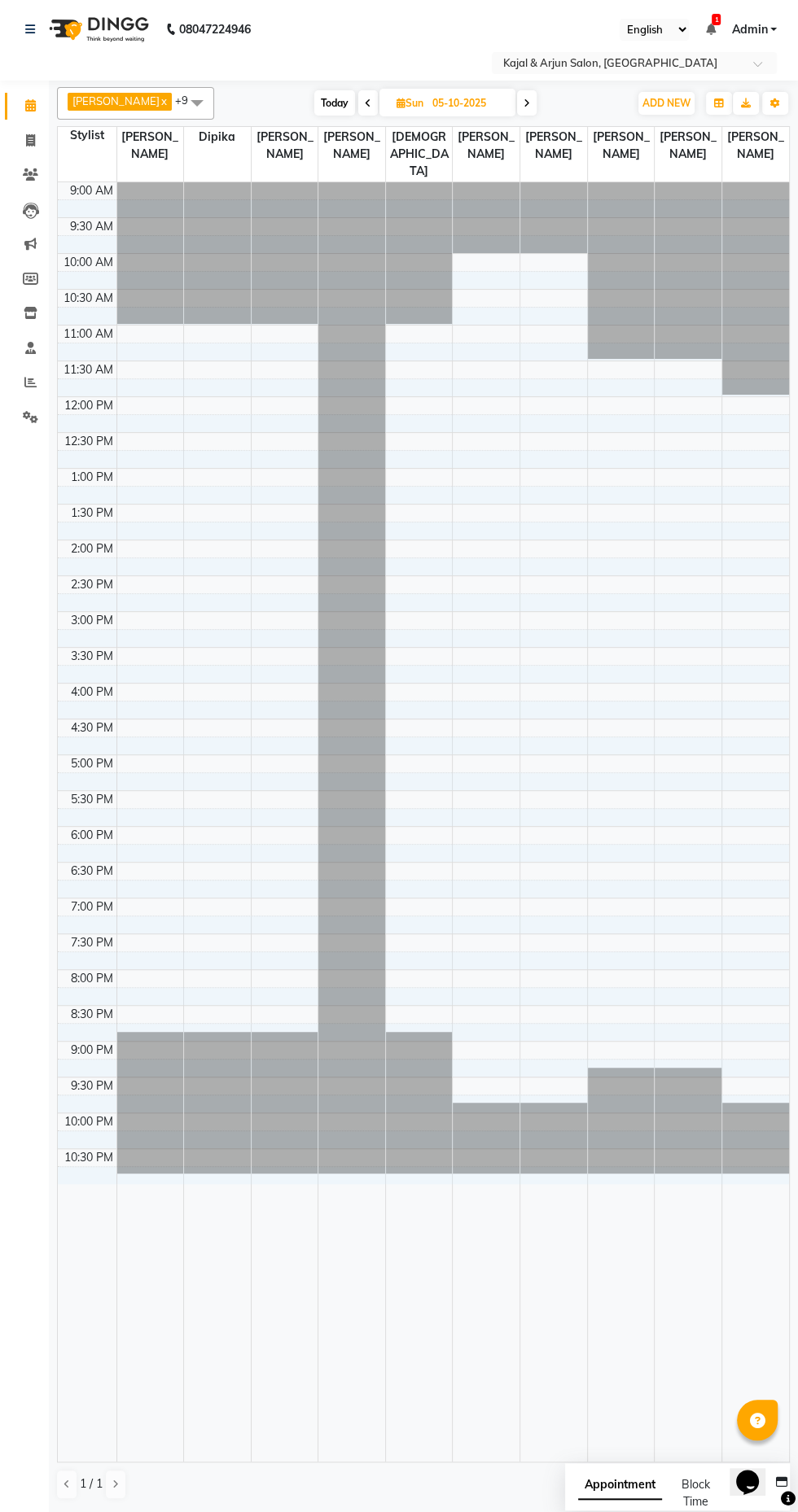
click at [524, 103] on icon at bounding box center [526, 103] width 6 height 10
type input "06-10-2025"
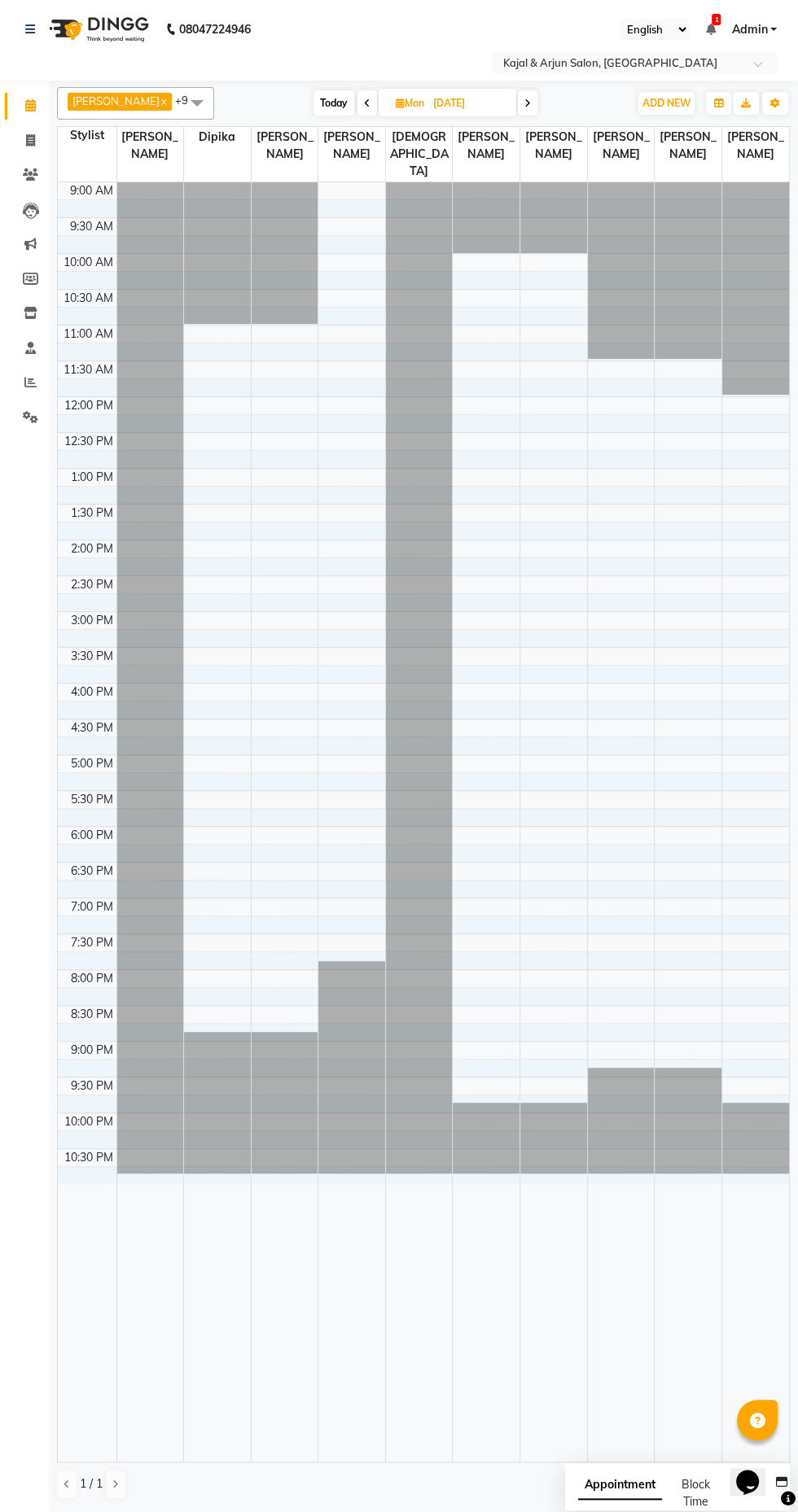
click at [775, 809] on td at bounding box center [452, 817] width 673 height 18
click at [221, 792] on td at bounding box center [452, 799] width 673 height 18
click at [226, 790] on div at bounding box center [217, 792] width 67 height 17
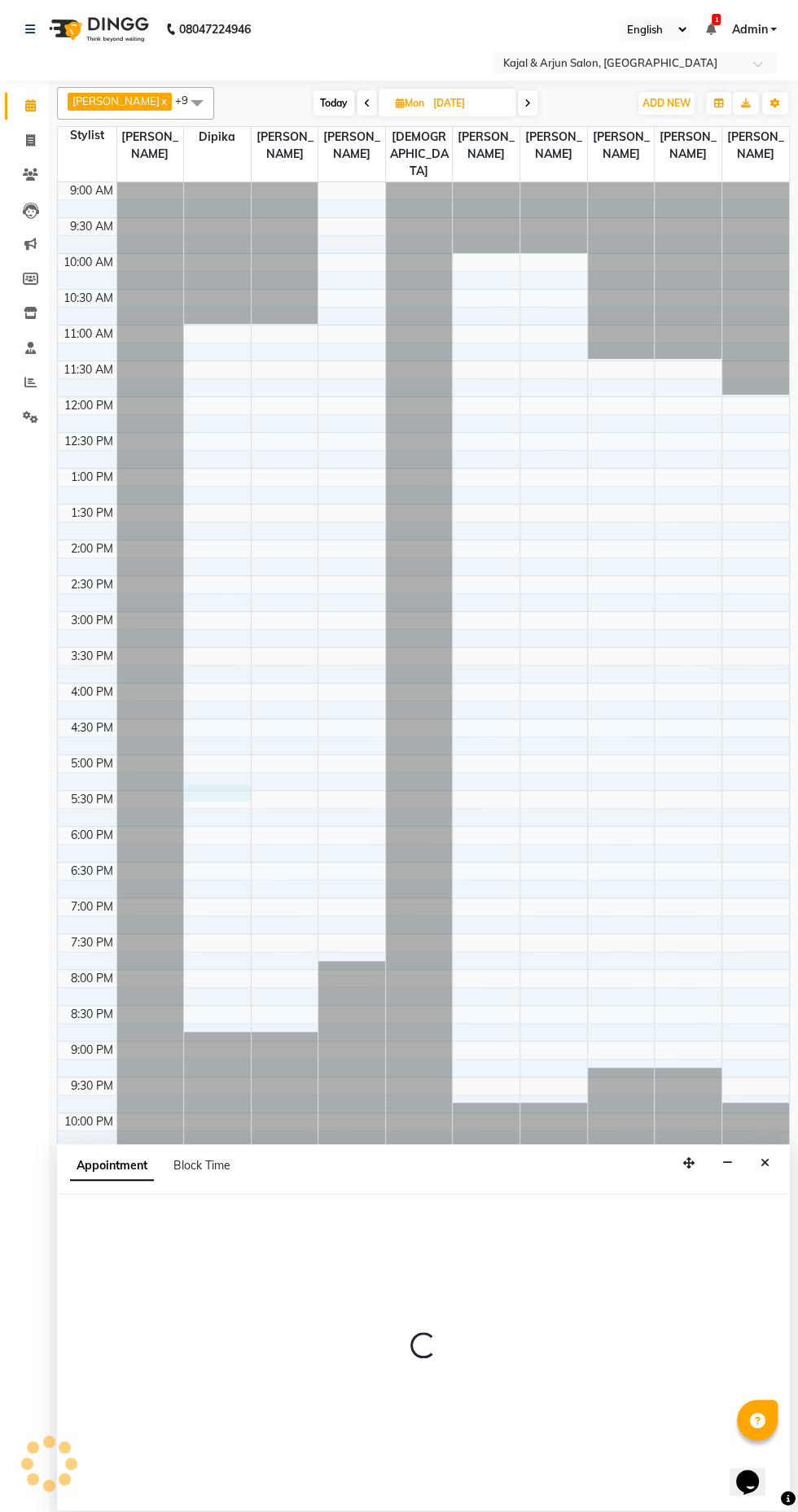
select select "6989"
select select "1050"
select select "tentative"
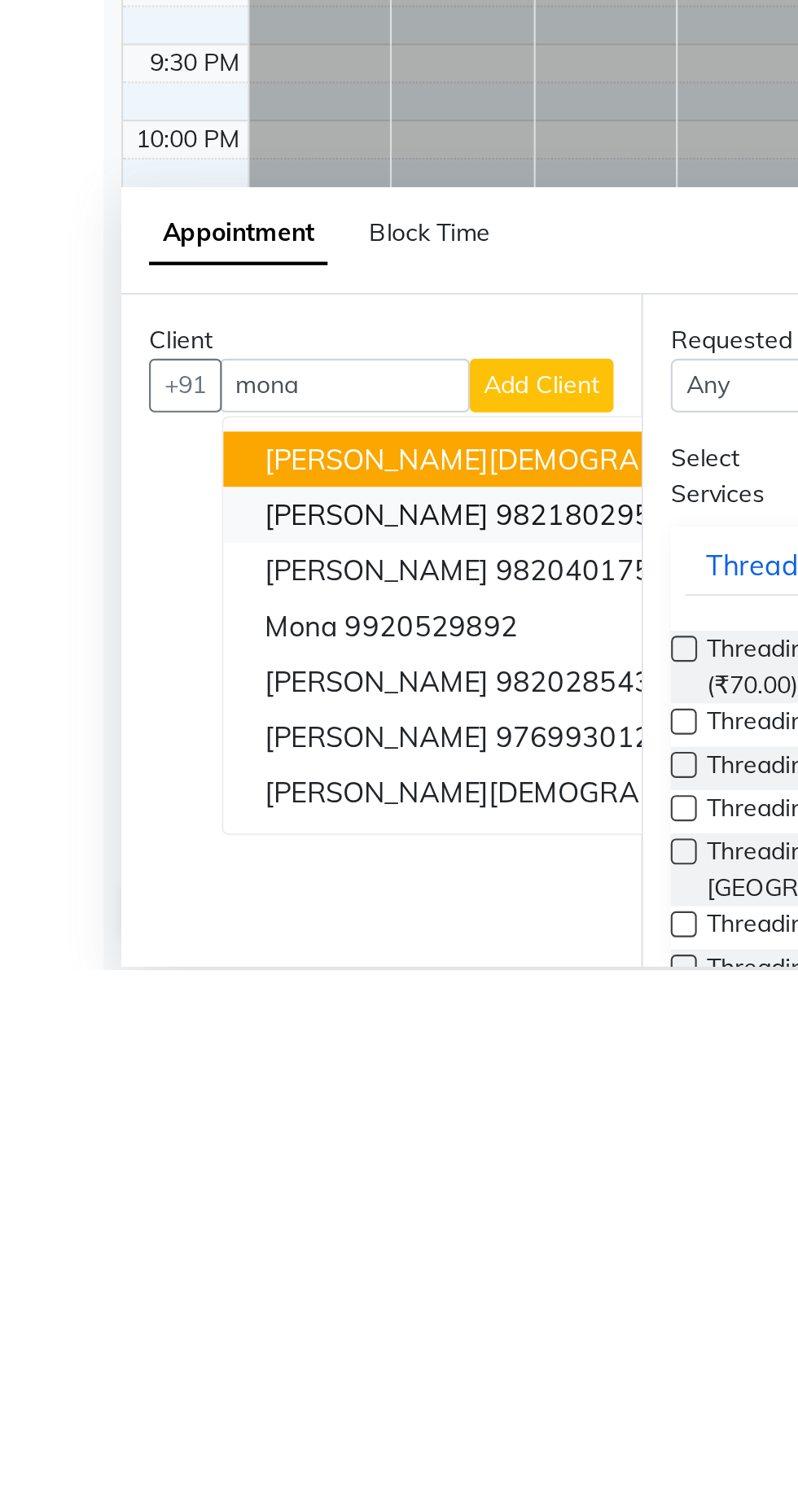
click at [258, 1295] on ngb-highlight "9821802950" at bounding box center [273, 1297] width 82 height 17
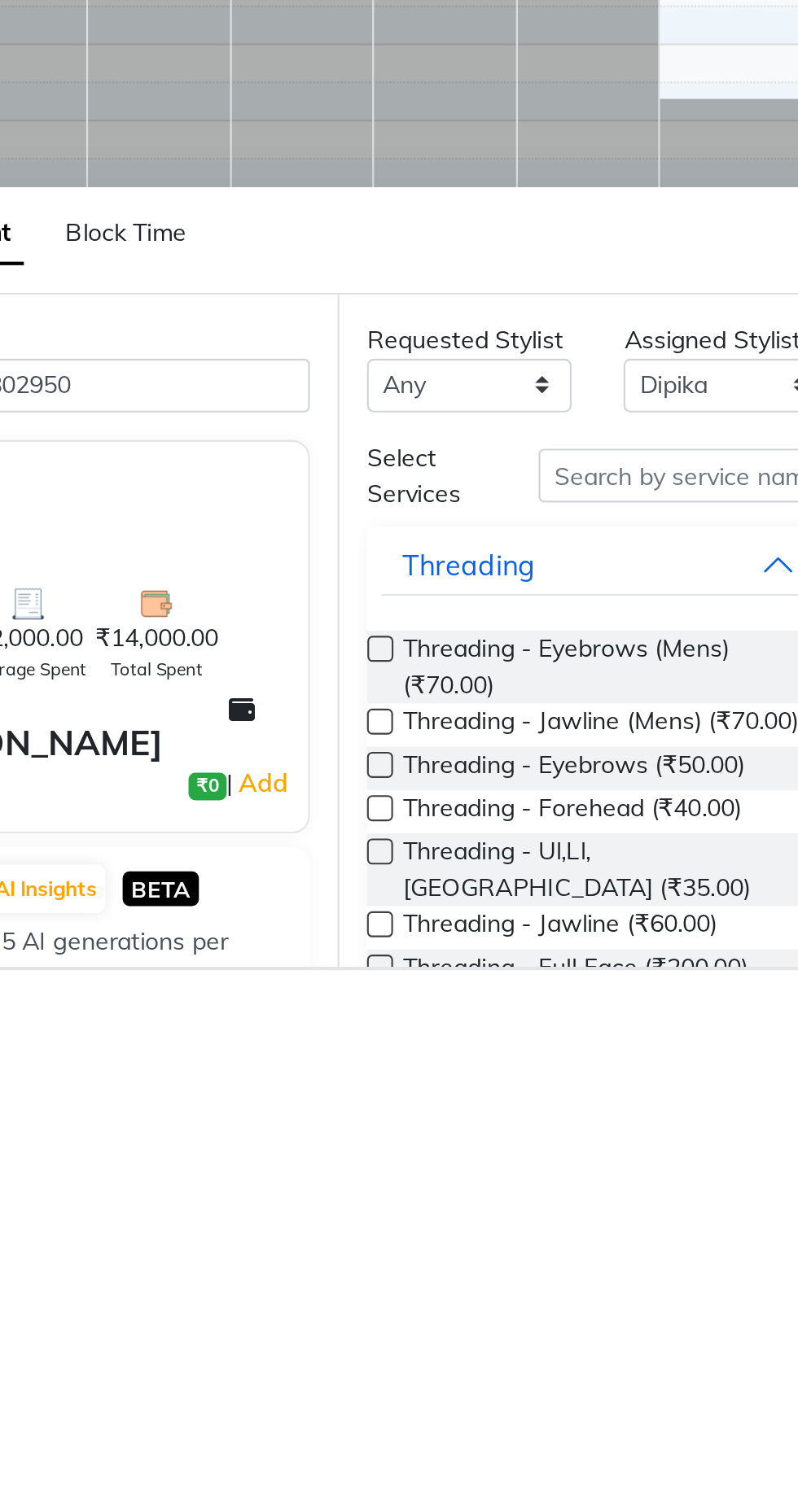
type input "9821802950"
click at [446, 1278] on input "text" at bounding box center [464, 1279] width 137 height 25
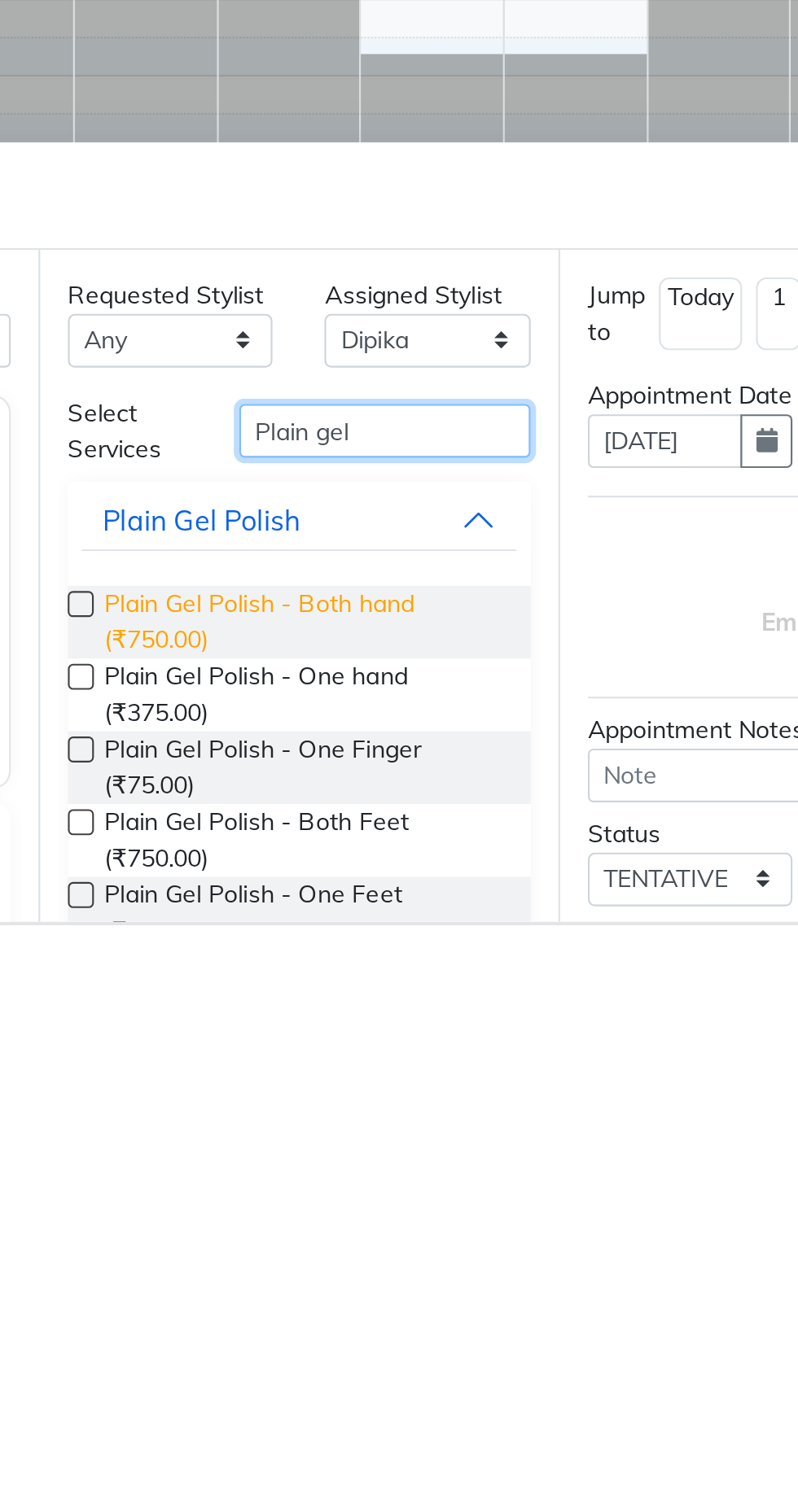
type input "Plain gel"
click at [449, 1374] on span "Plain Gel Polish - Both hand (₹750.00)" at bounding box center [425, 1369] width 187 height 34
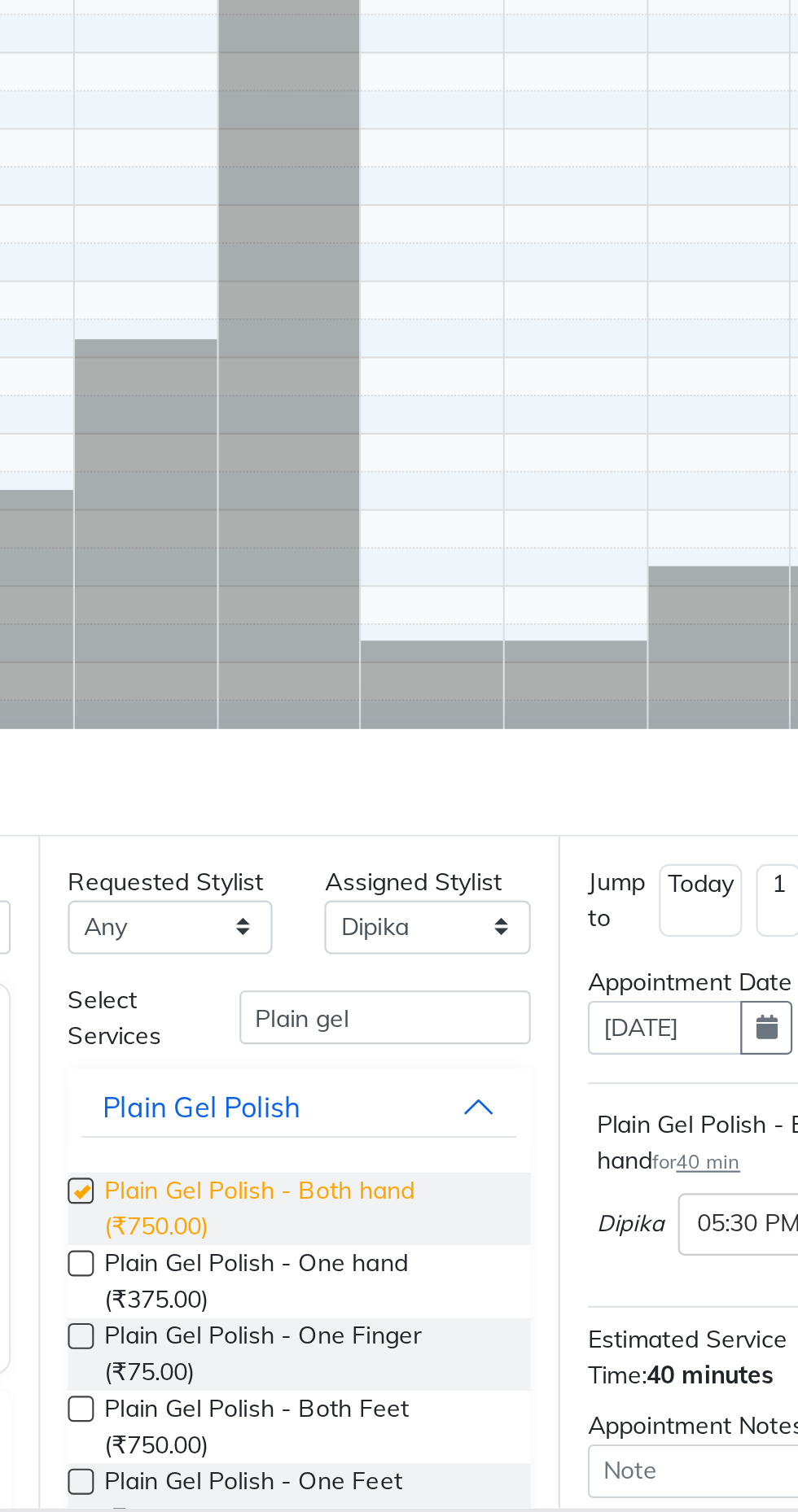
checkbox input "false"
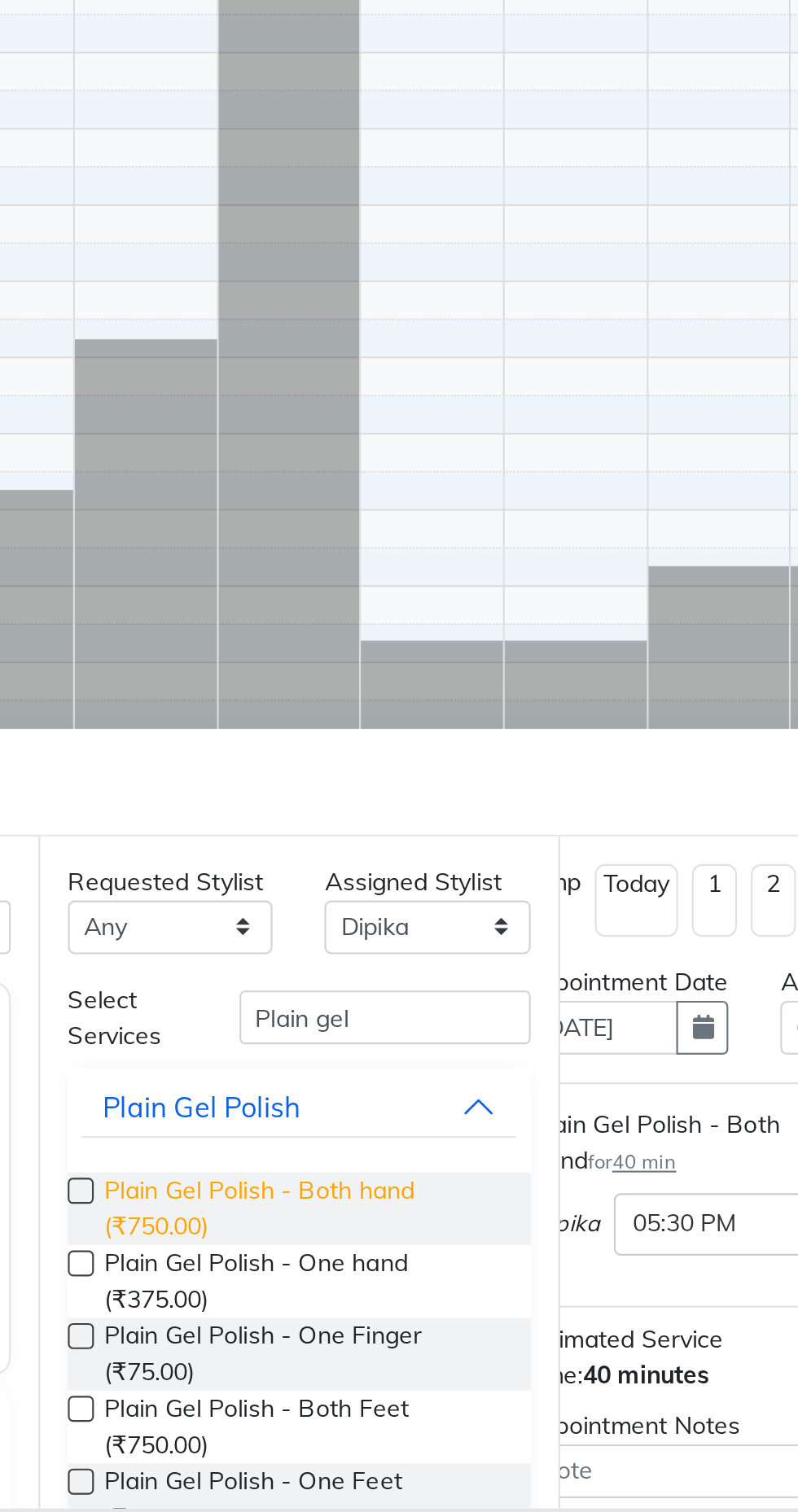
scroll to position [0, 32]
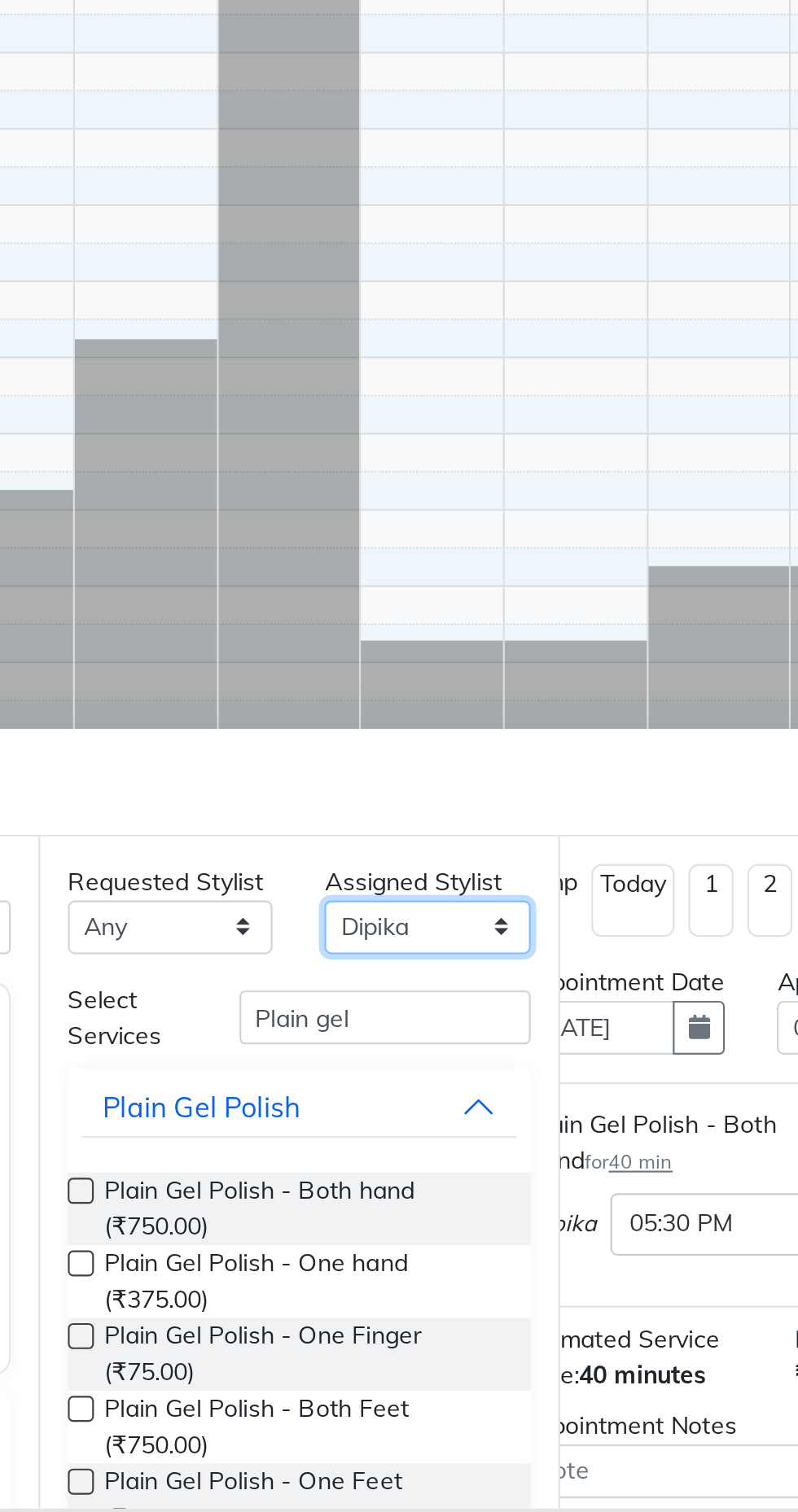
click at [488, 1236] on select "Select Arjun Sir Dipesh Dipika Himanshu Patel kabir uddin Kabita Tamang Kajal M…" at bounding box center [484, 1237] width 96 height 25
select select "71885"
click at [436, 1225] on select "Select Arjun Sir Dipesh Dipika Himanshu Patel kabir uddin Kabita Tamang Kajal M…" at bounding box center [484, 1237] width 96 height 25
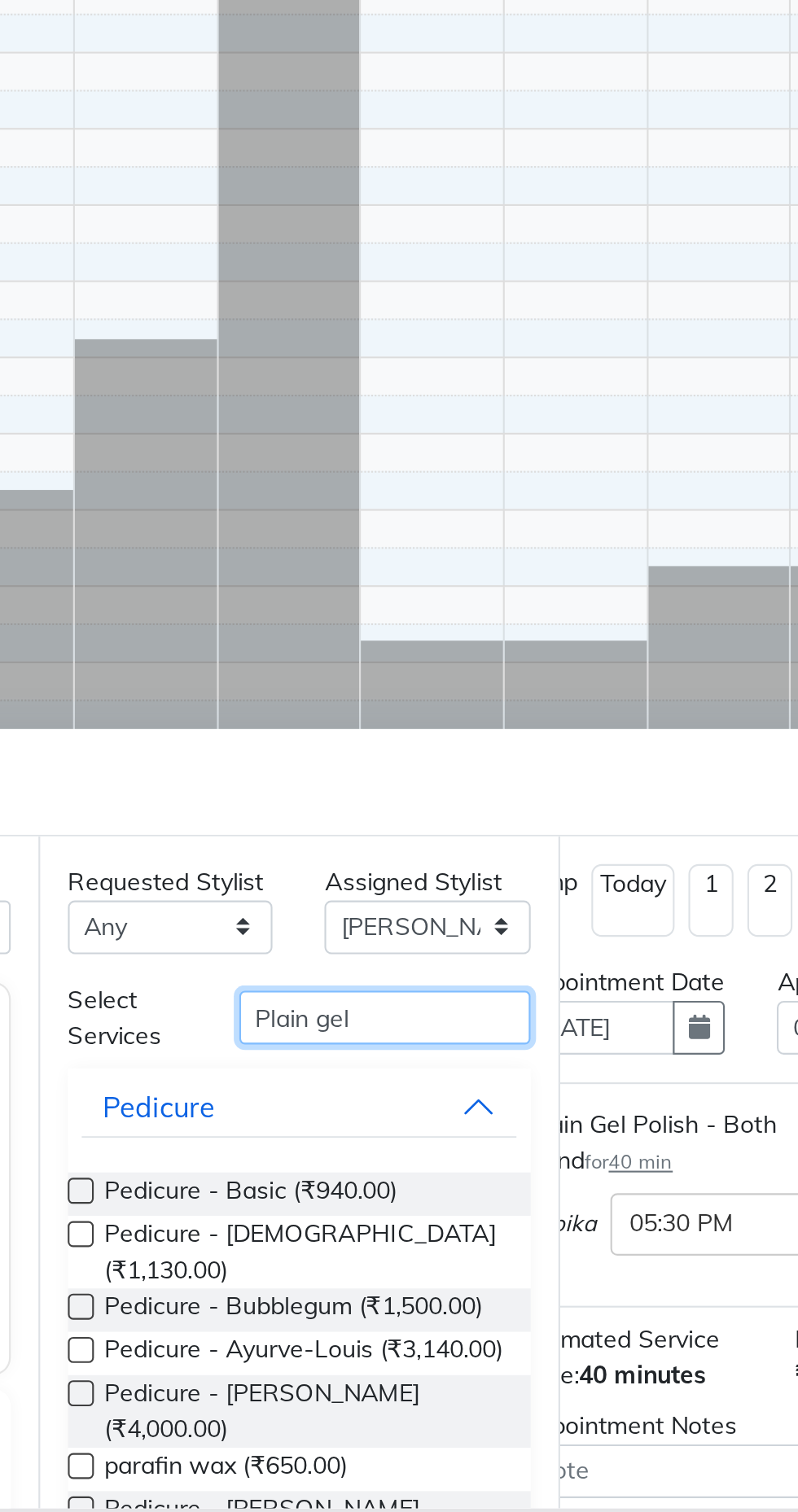
click at [478, 1278] on input "Plain gel" at bounding box center [464, 1279] width 137 height 25
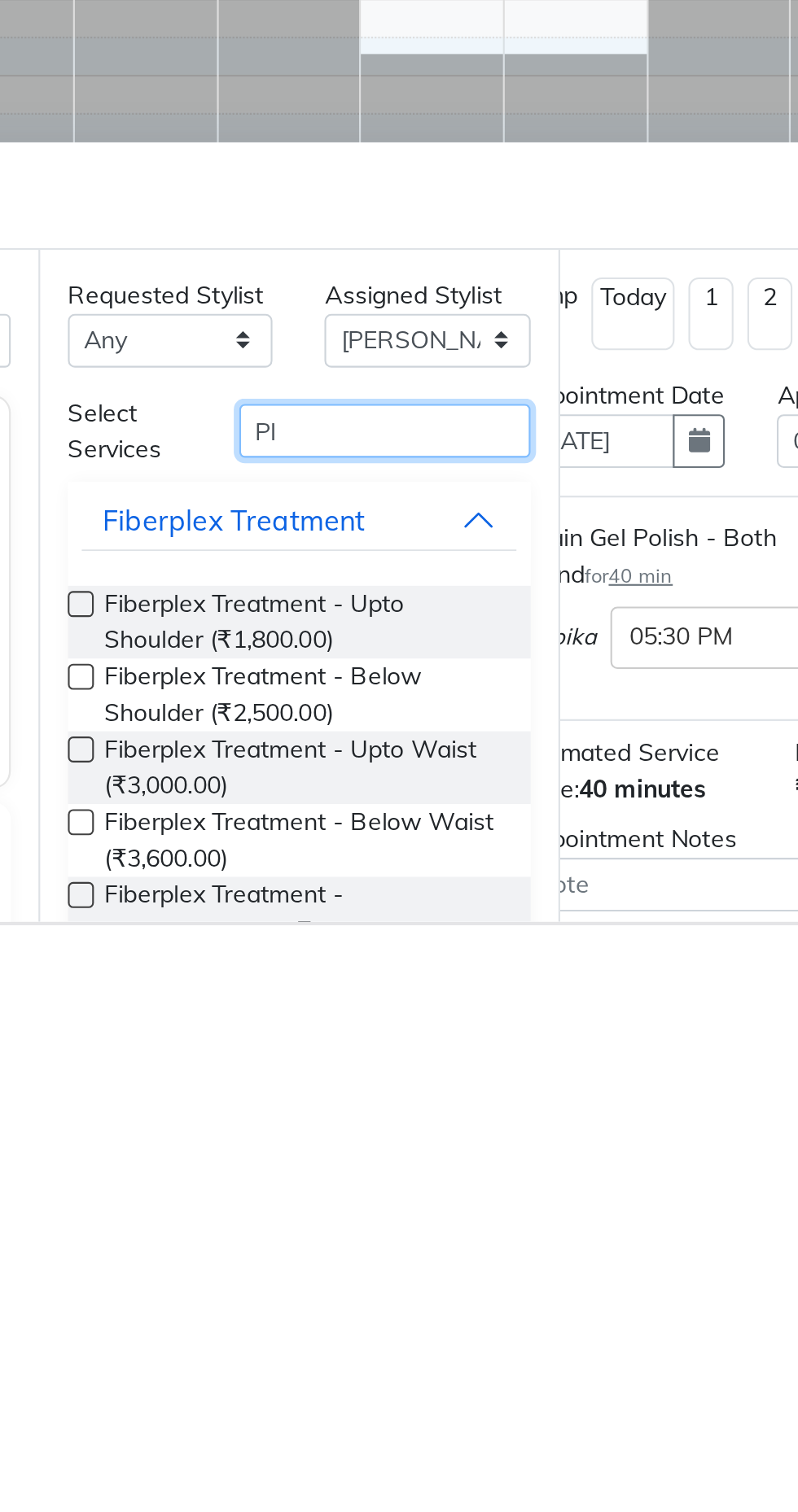
type input "P"
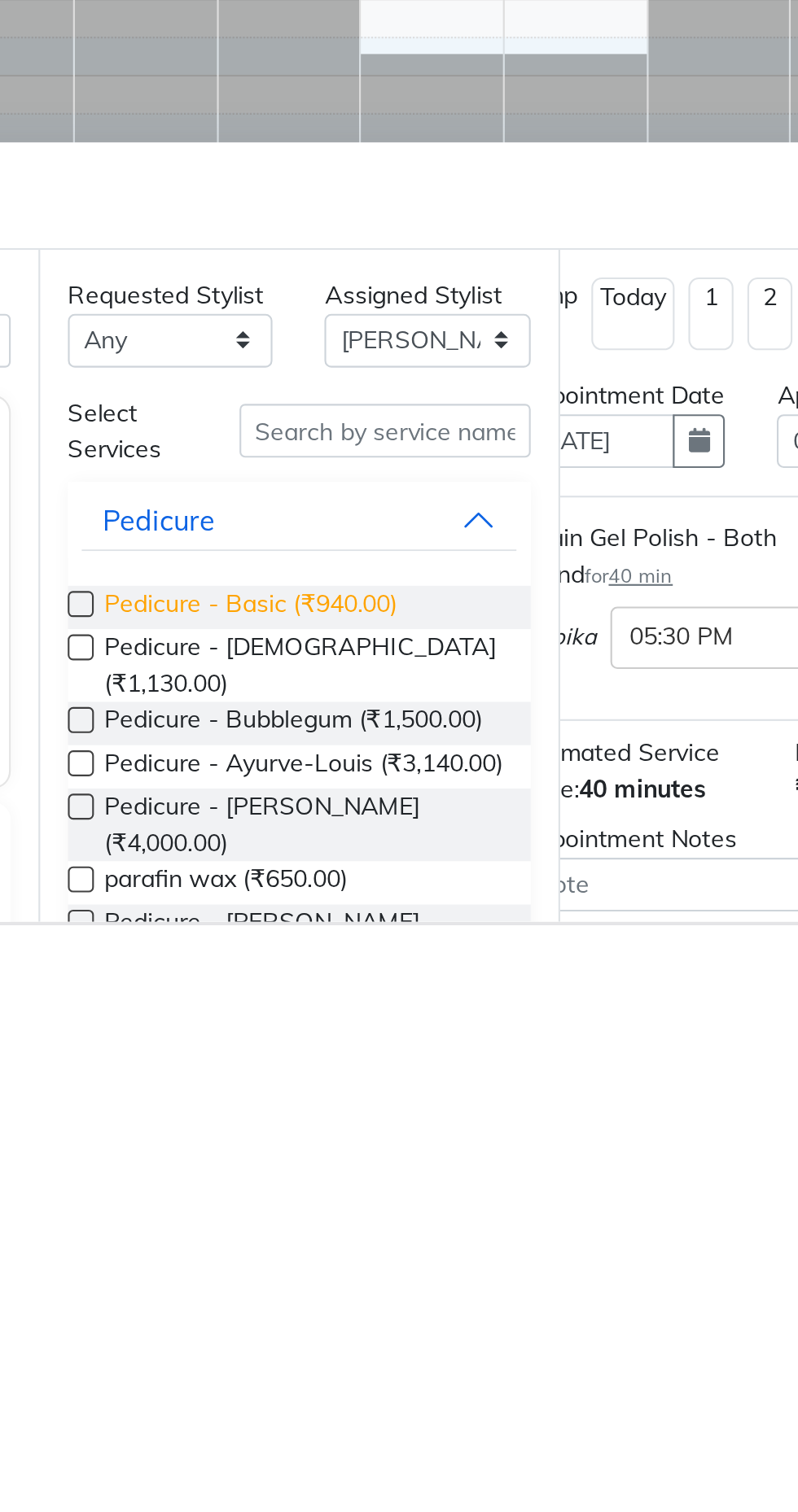
click at [451, 1365] on span "Pedicure - Basic (₹940.00)" at bounding box center [401, 1362] width 138 height 20
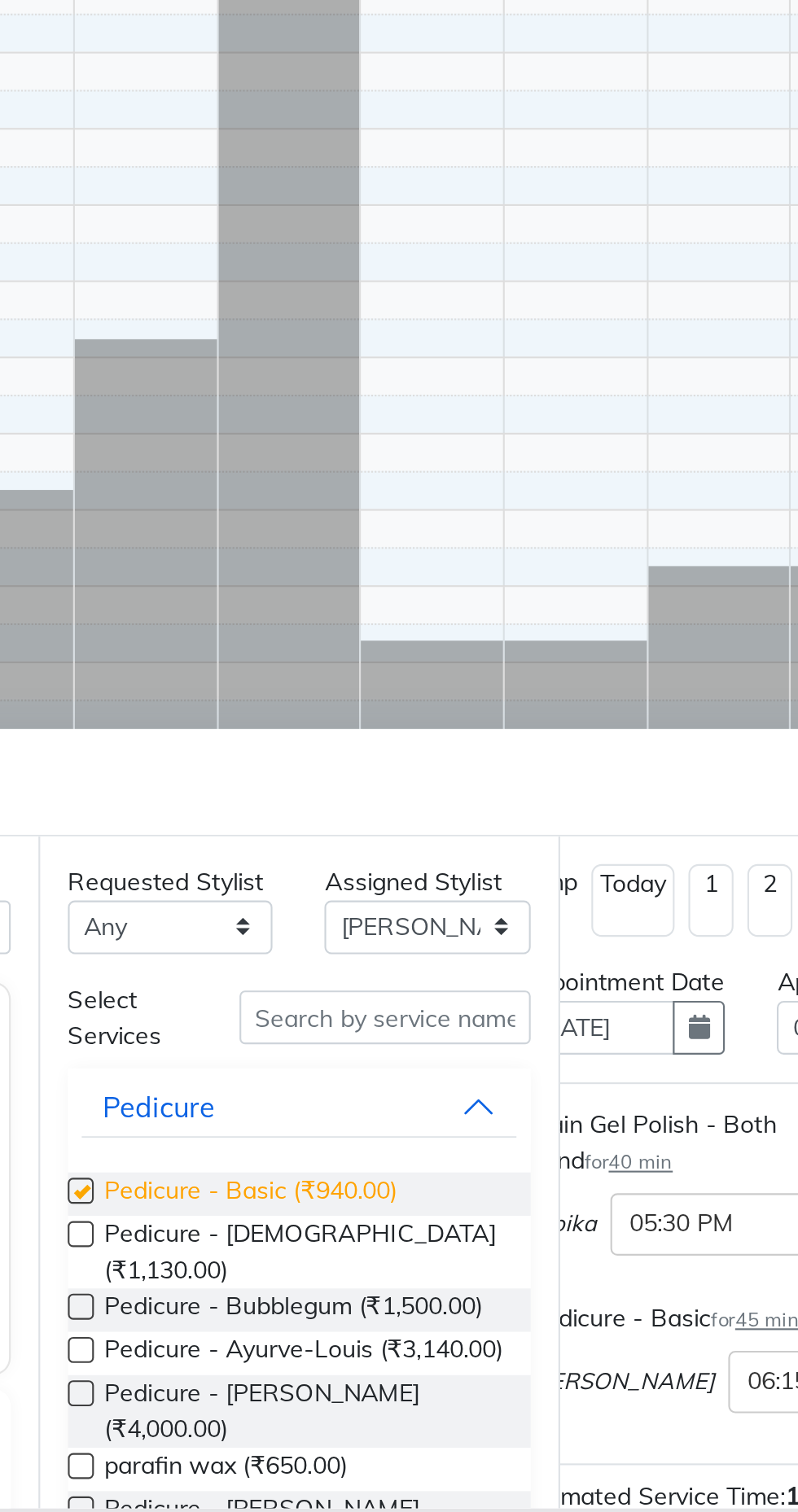
checkbox input "false"
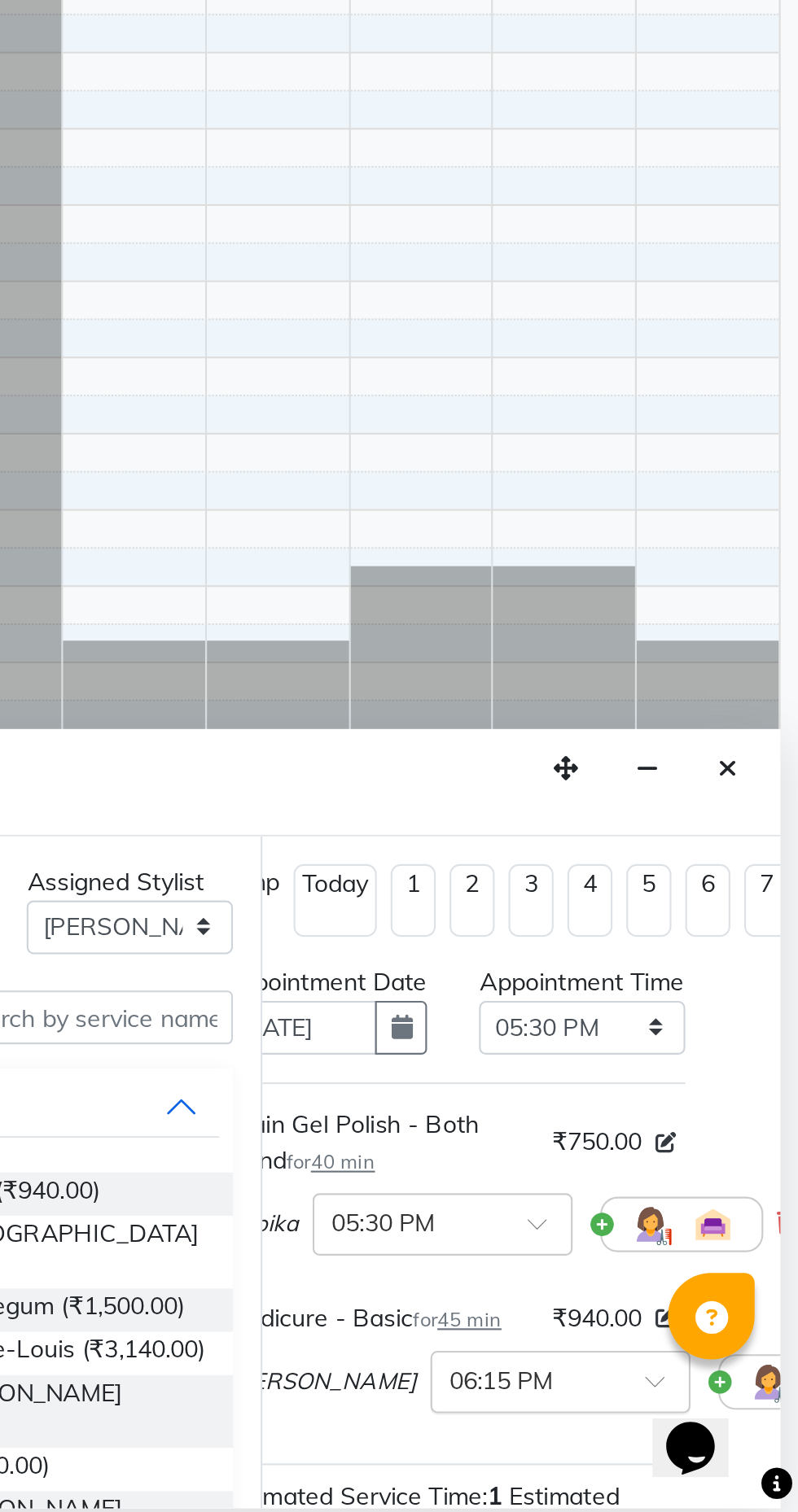
click at [650, 1458] on input "text" at bounding box center [670, 1449] width 72 height 17
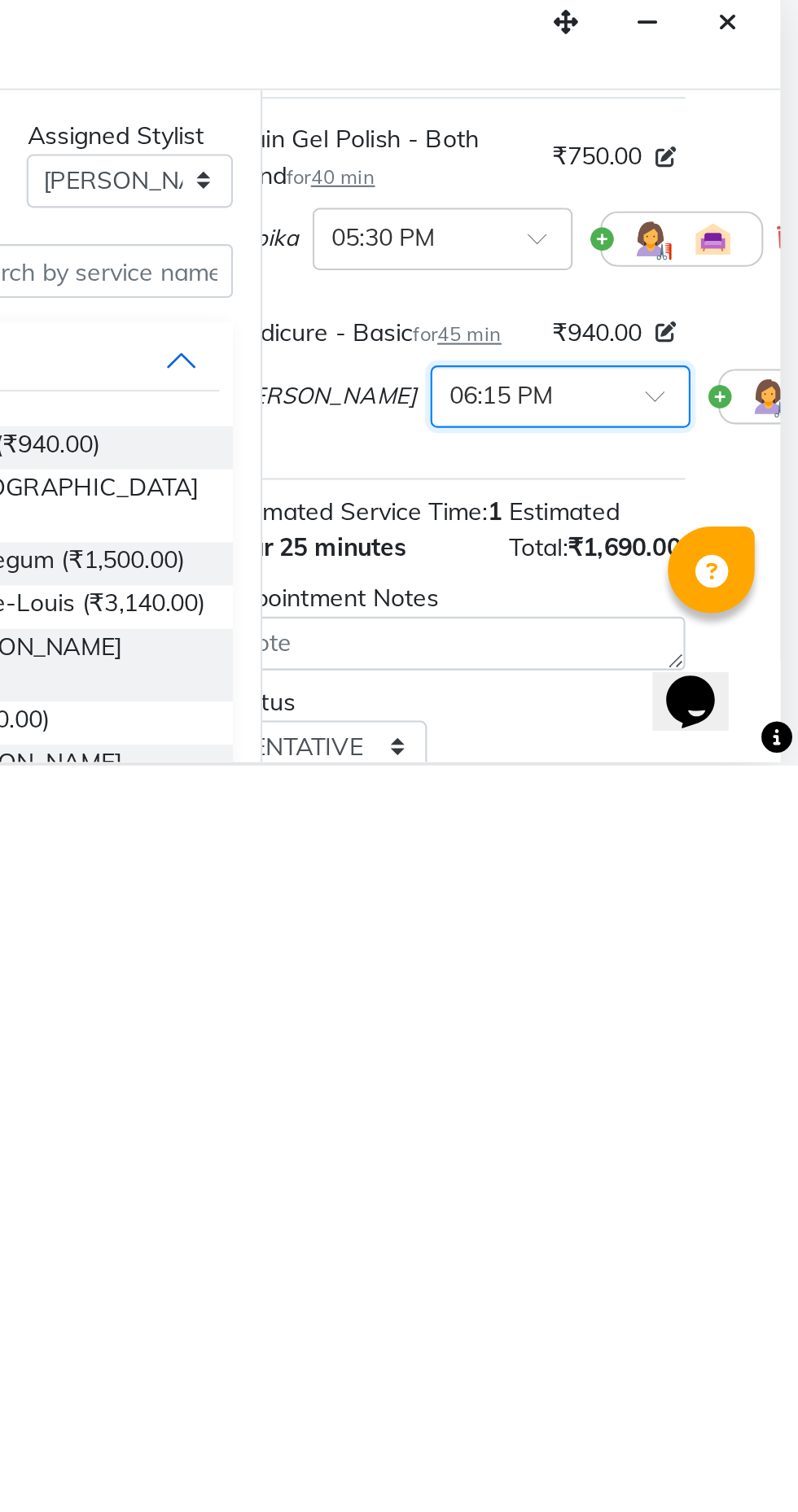
scroll to position [110, 32]
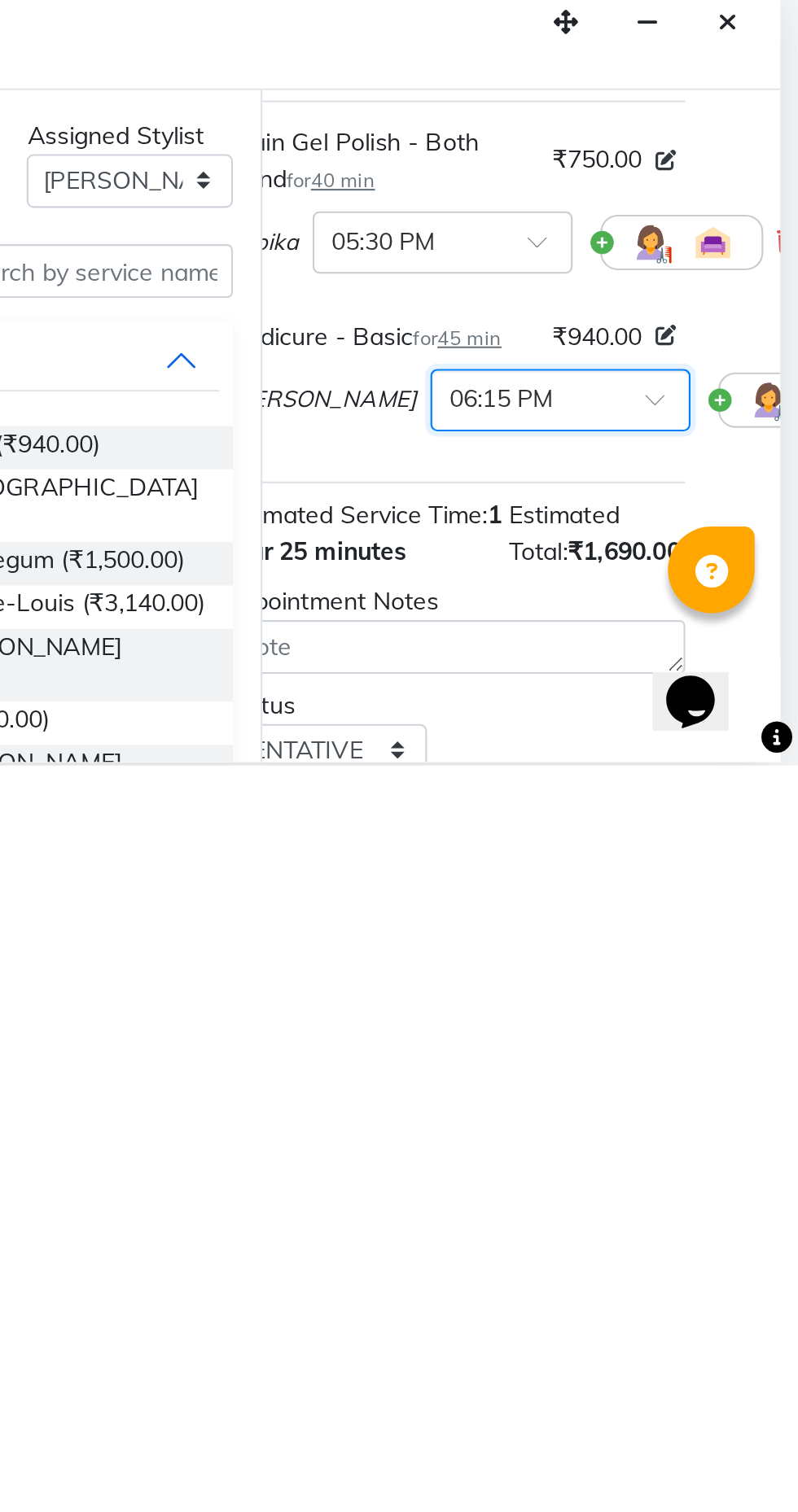
click at [650, 1347] on input "text" at bounding box center [670, 1338] width 72 height 17
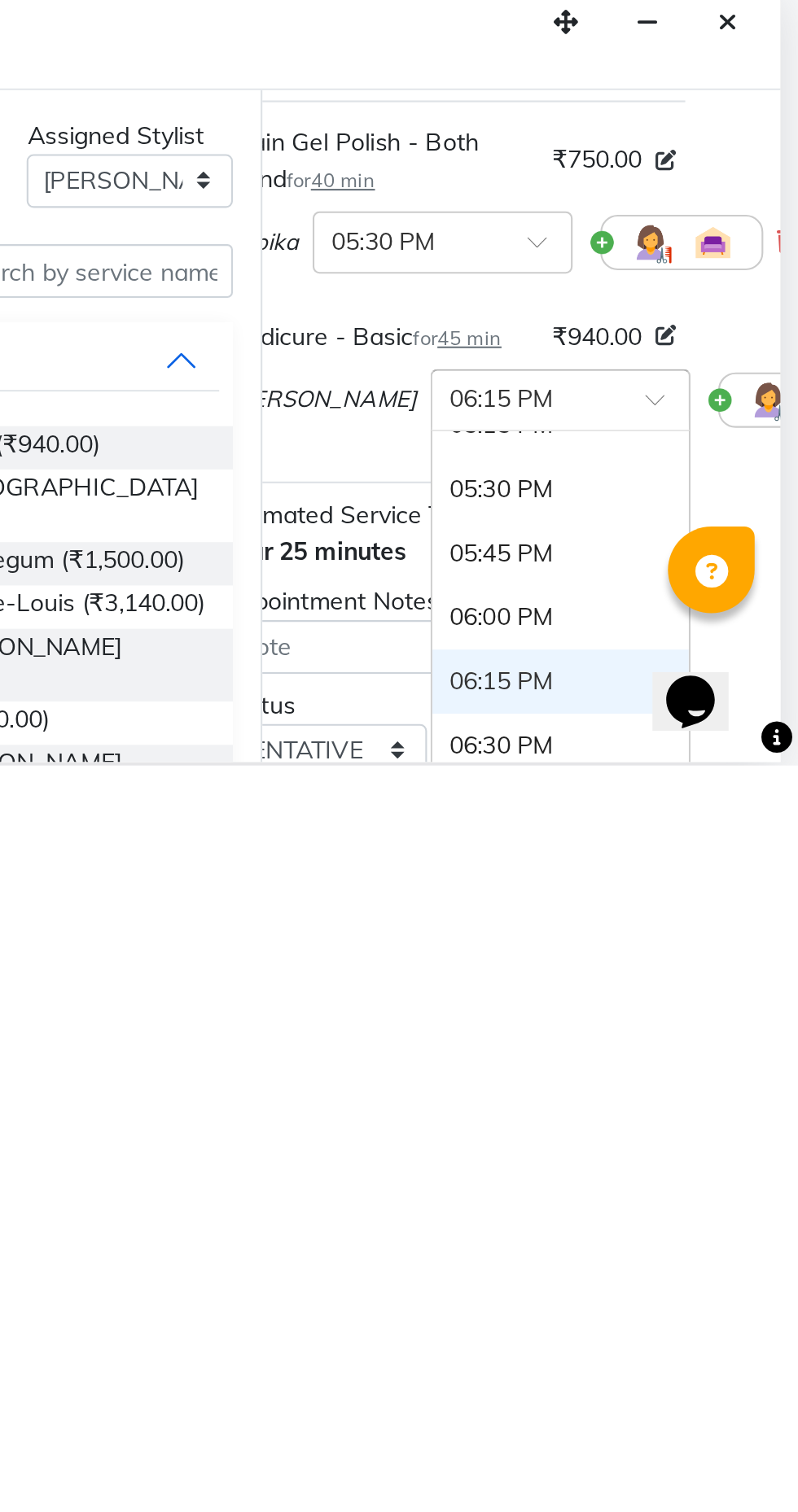
scroll to position [888, 0]
click at [641, 1395] on div "05:30 PM" at bounding box center [686, 1385] width 120 height 30
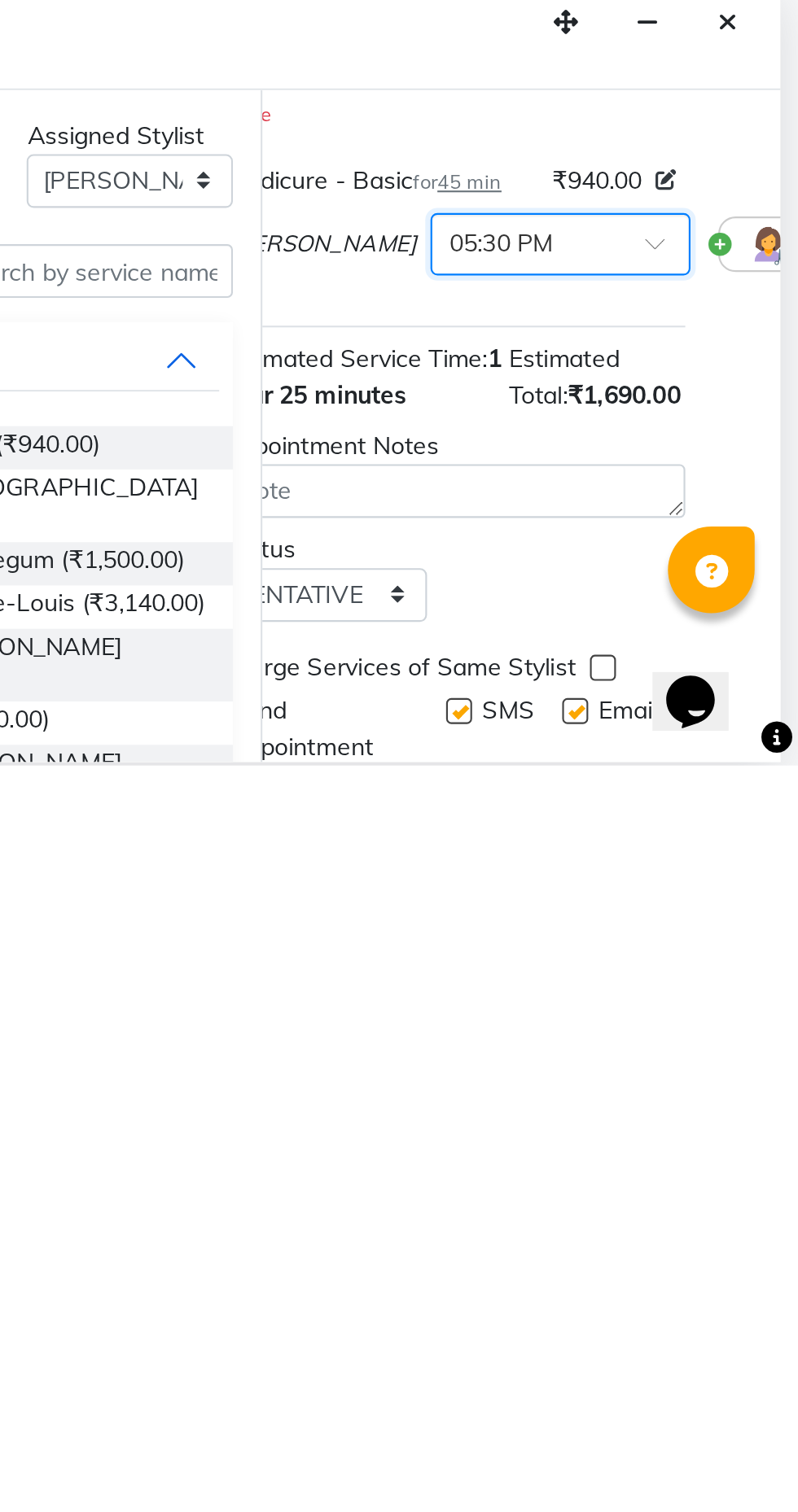
scroll to position [265, 32]
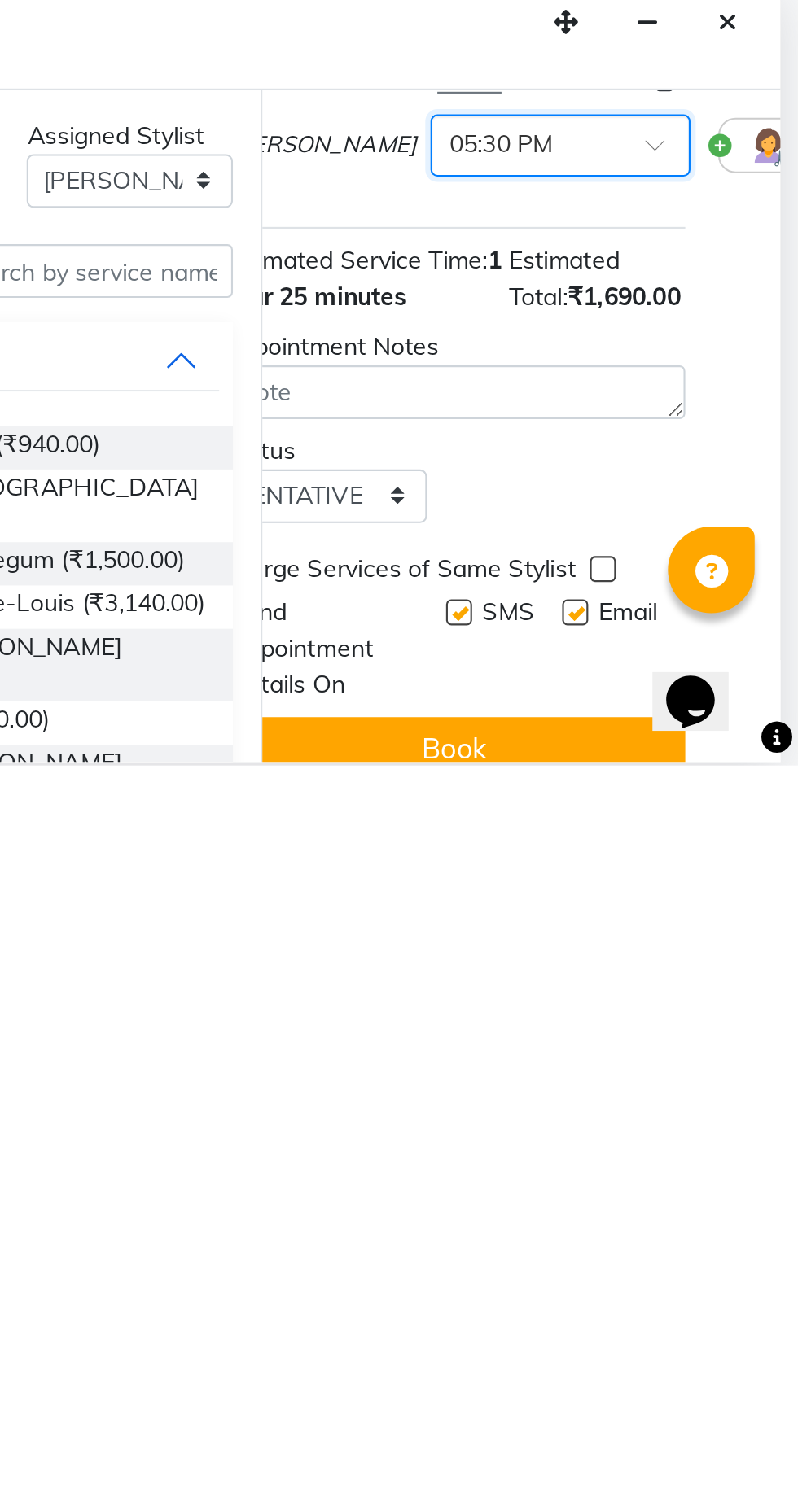
click at [688, 1446] on label at bounding box center [693, 1440] width 12 height 12
click at [688, 1446] on input "checkbox" at bounding box center [692, 1441] width 11 height 11
checkbox input "false"
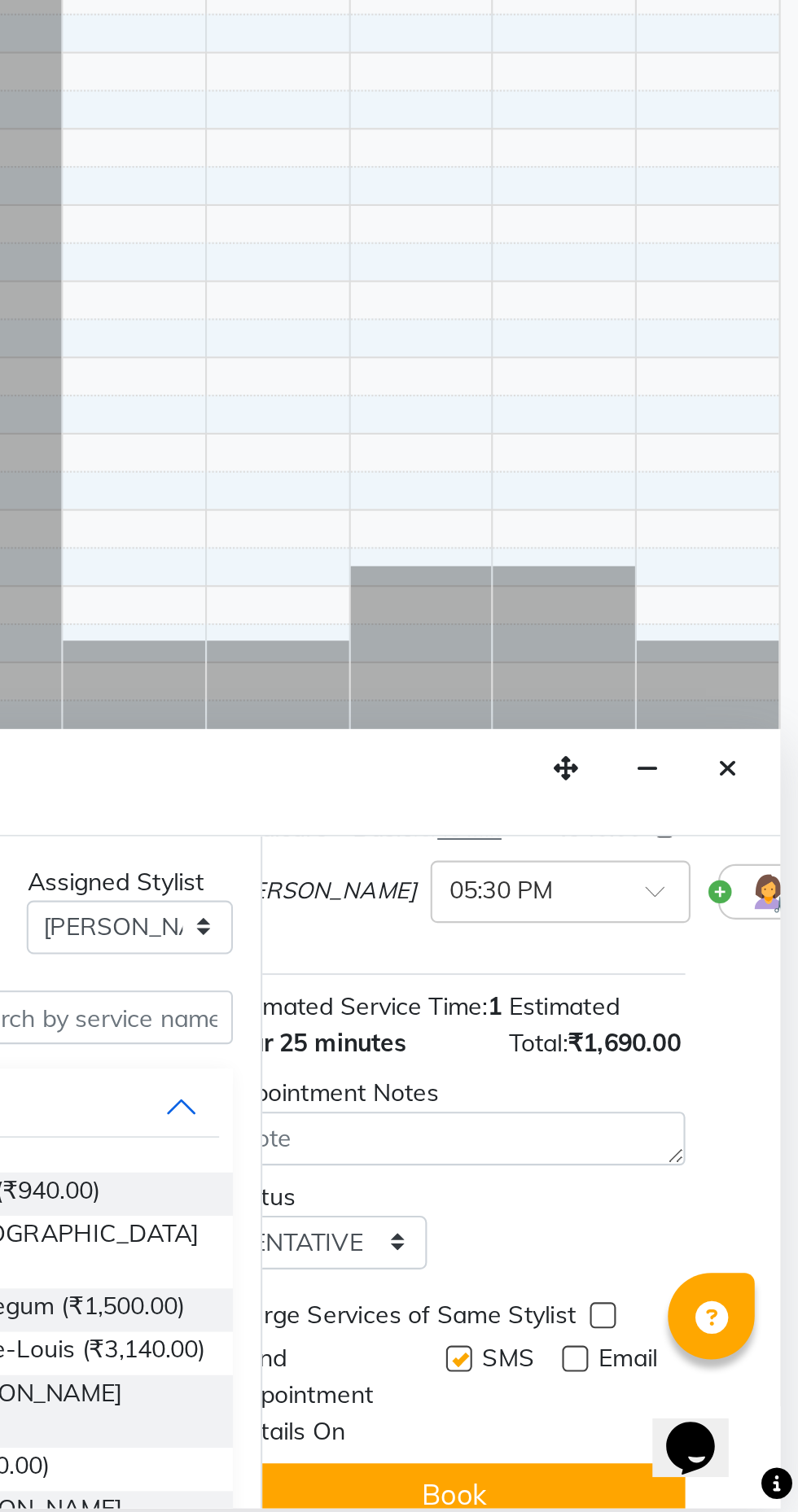
scroll to position [305, 32]
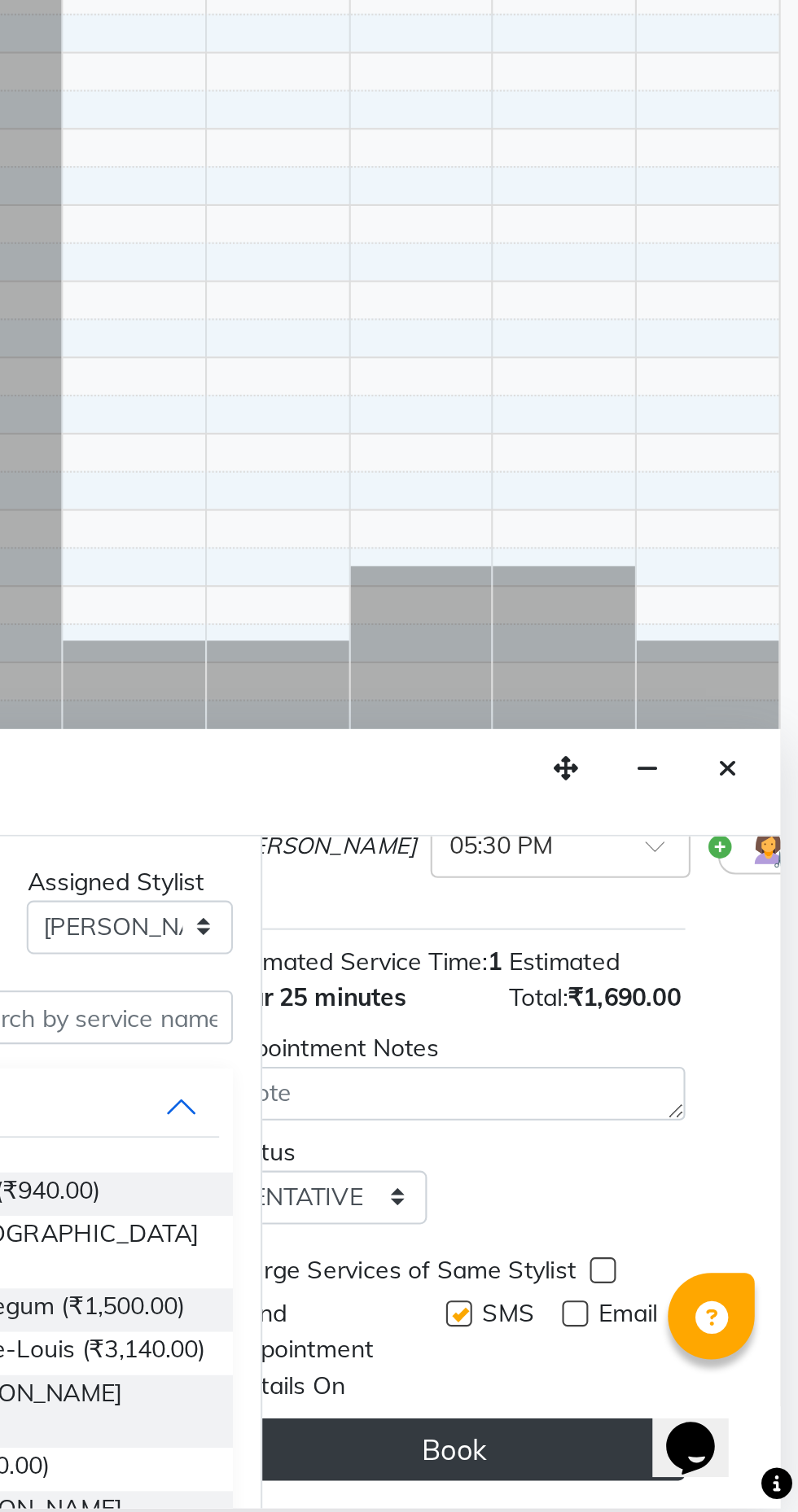
click at [652, 1480] on button "Book" at bounding box center [637, 1482] width 217 height 29
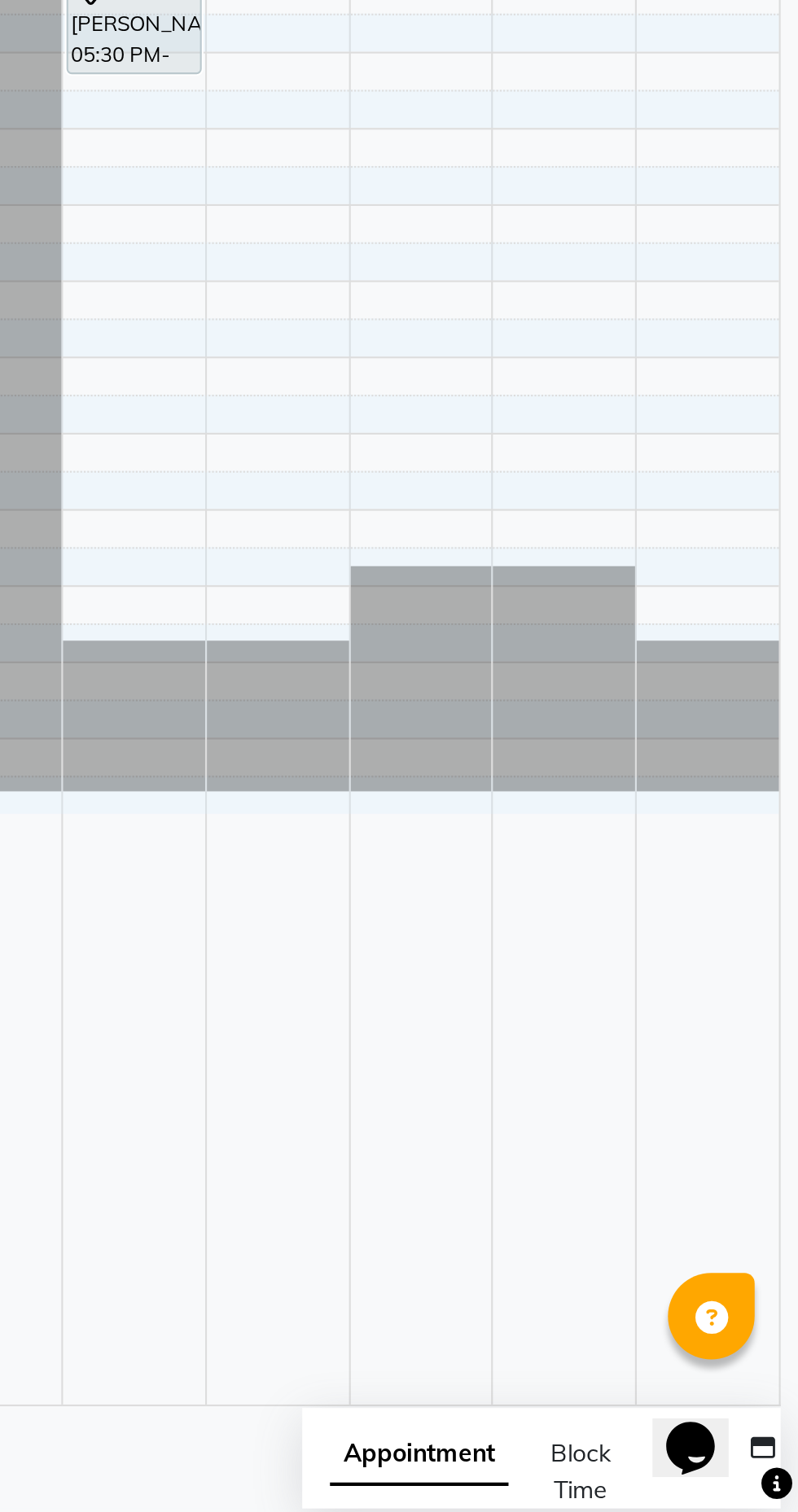
scroll to position [0, 0]
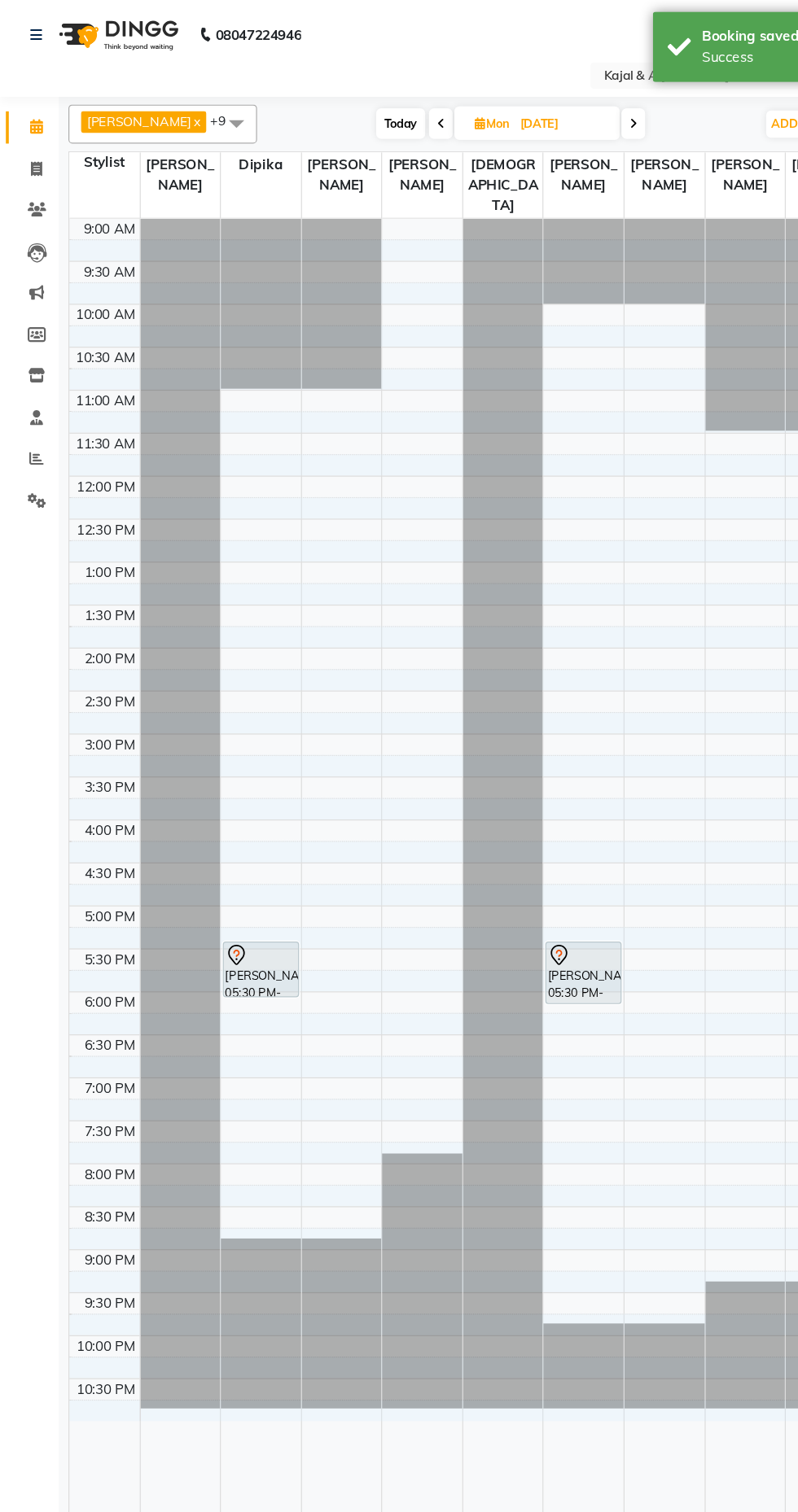
click at [313, 115] on span "Today" at bounding box center [333, 103] width 40 height 25
type input "01-10-2025"
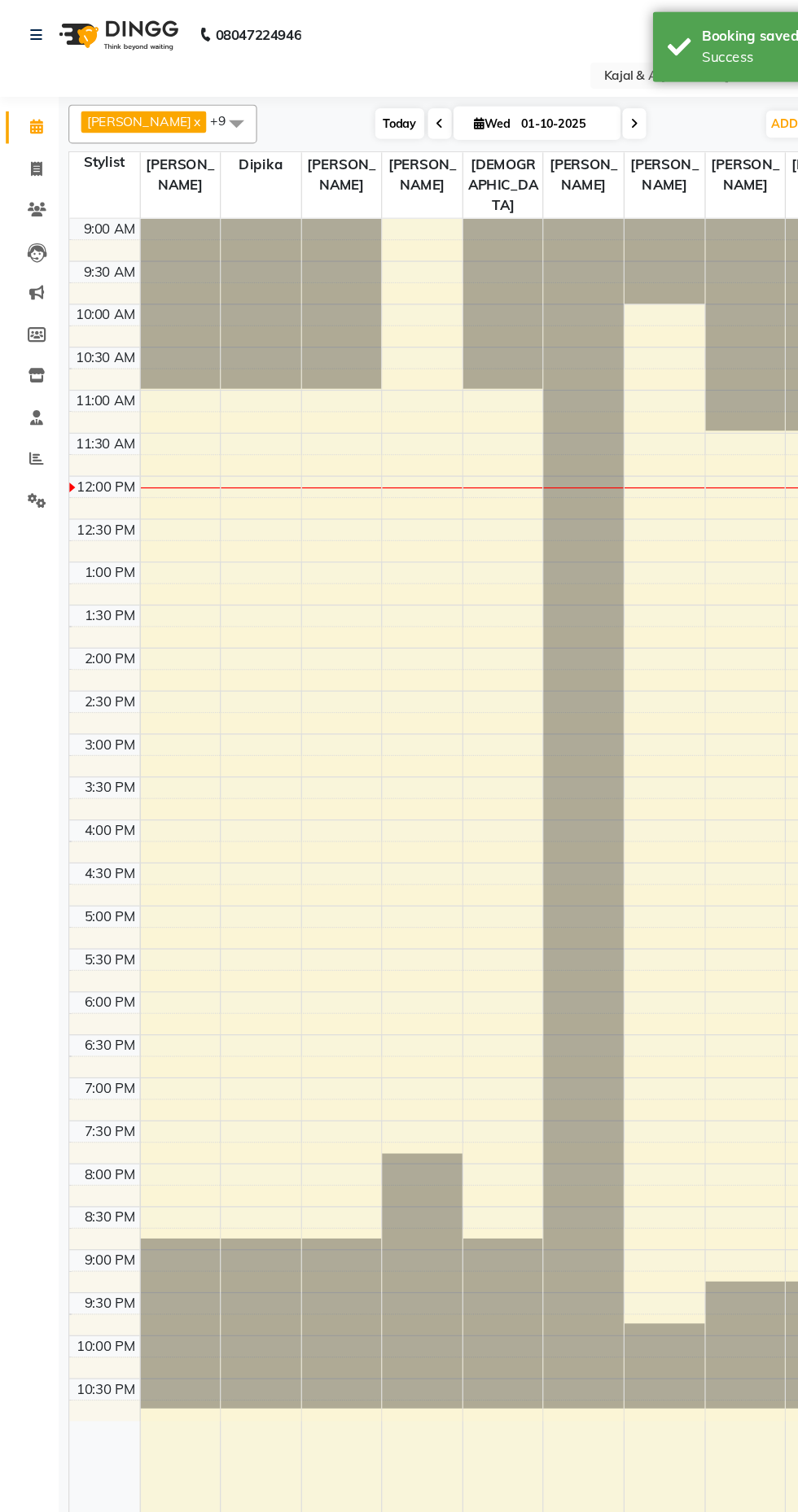
click at [319, 103] on span "Today" at bounding box center [332, 103] width 40 height 25
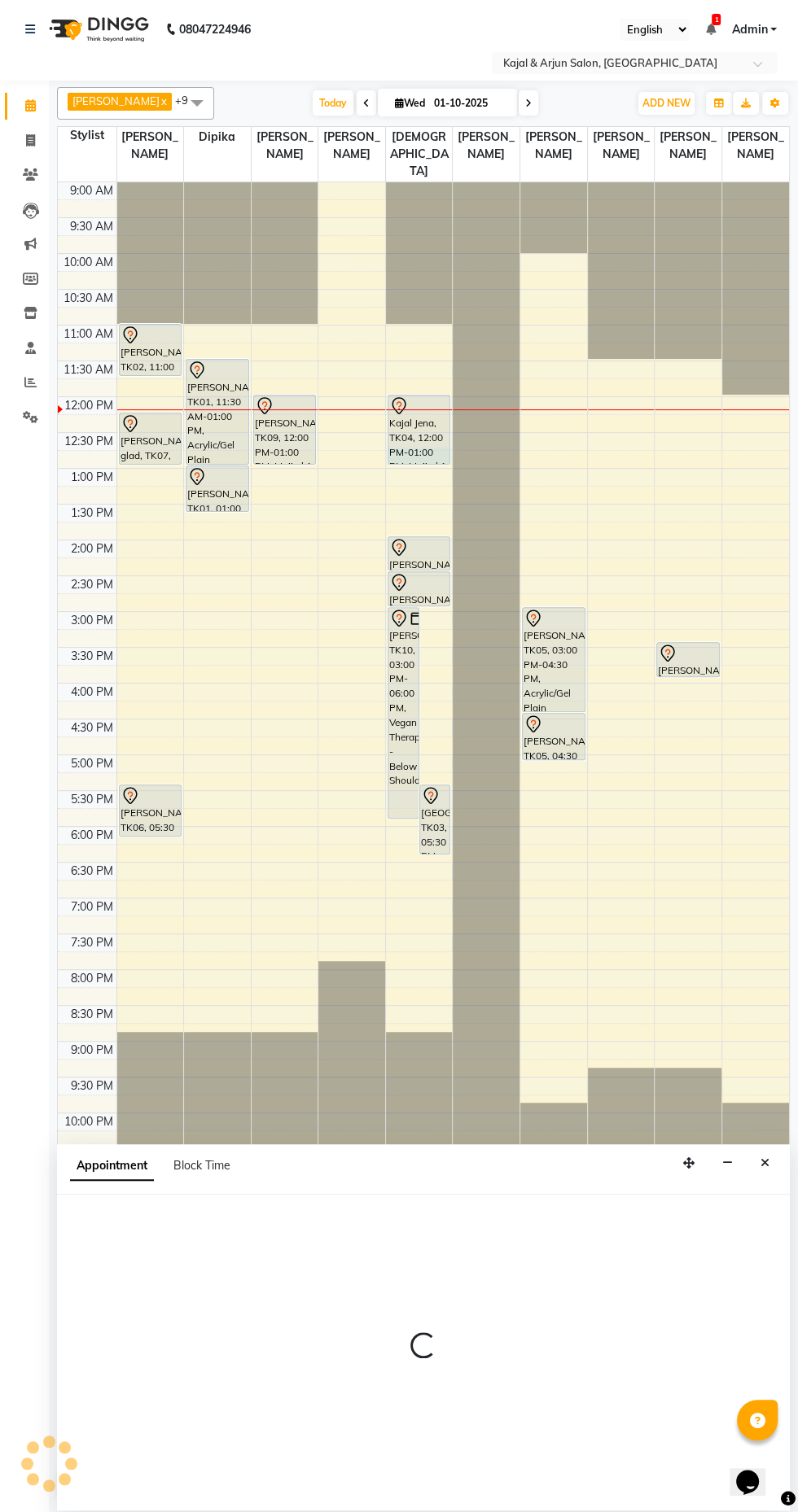
select select "10302"
select select "tentative"
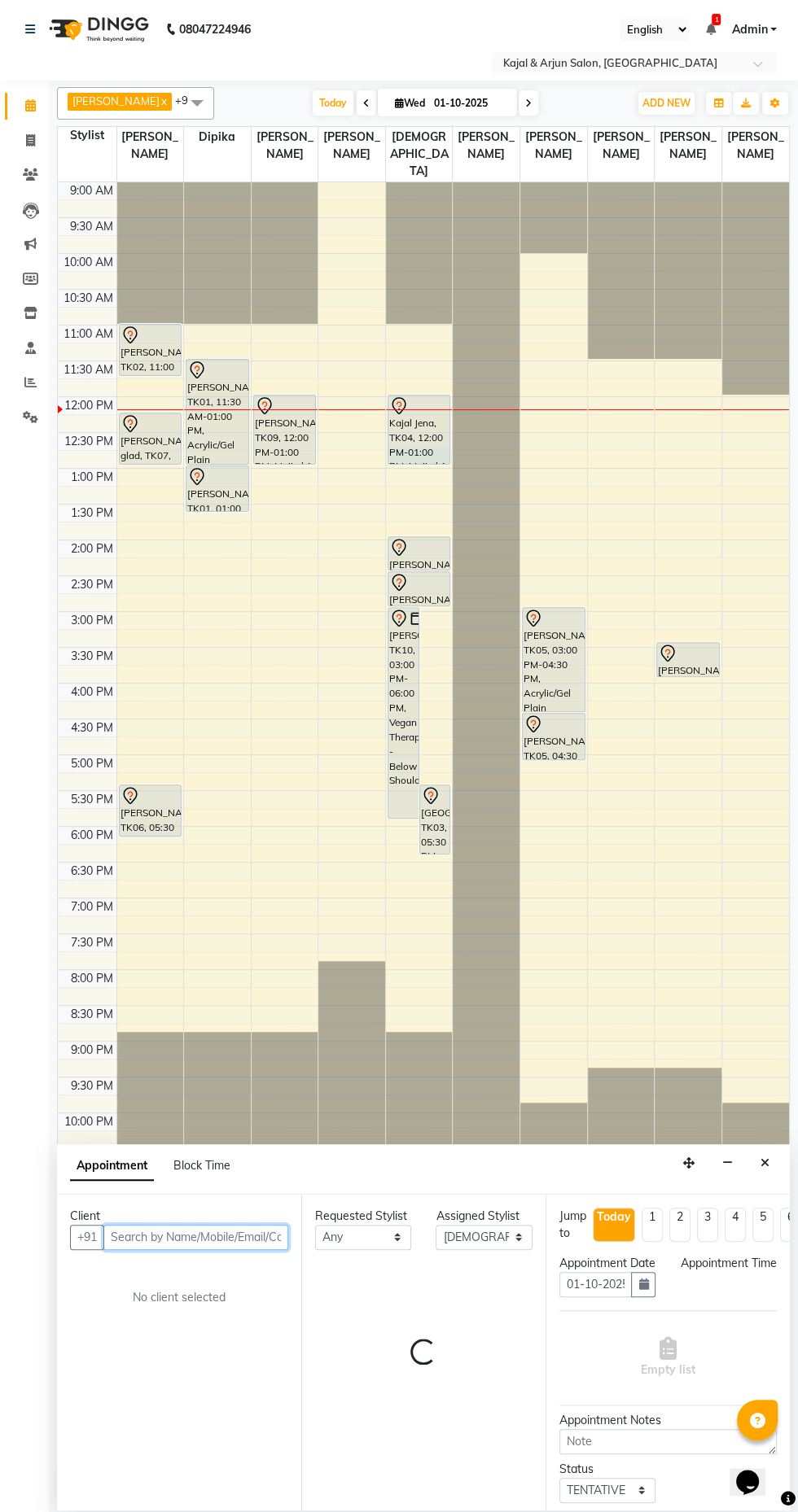
select select "765"
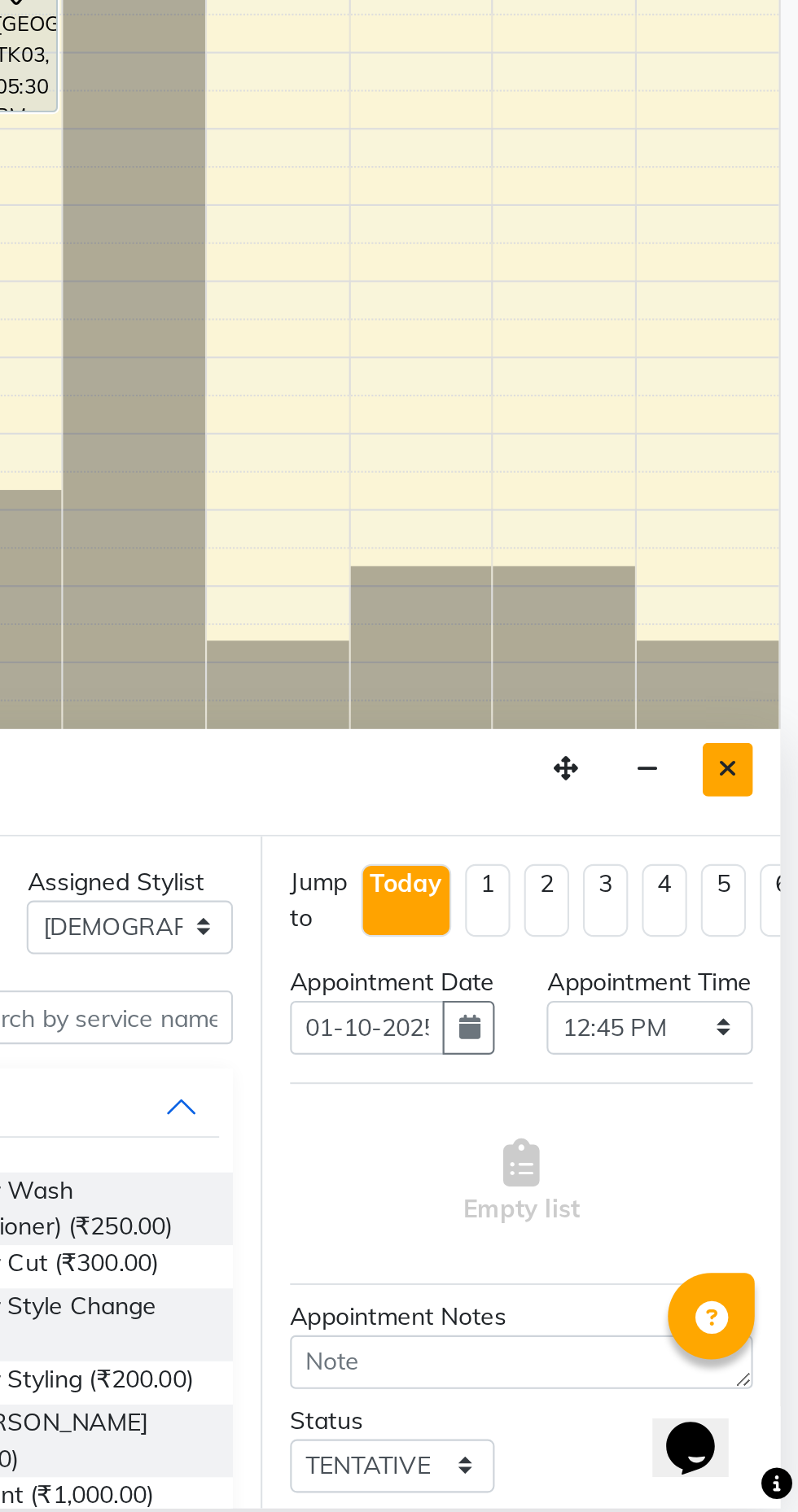
click at [766, 1161] on icon "Close" at bounding box center [765, 1162] width 9 height 11
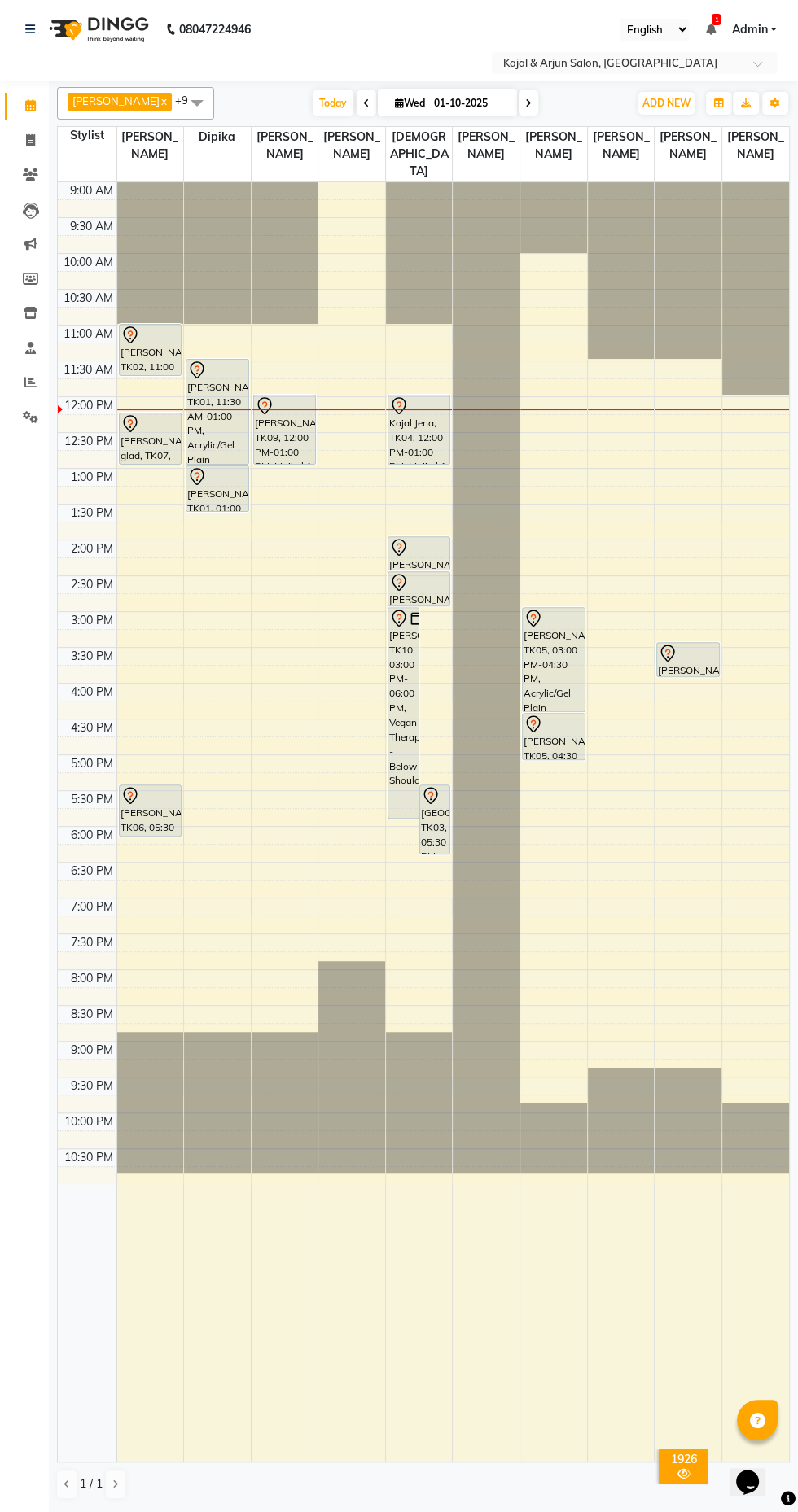
click at [413, 435] on div "Kajal Jena, TK04, 12:00 PM-01:00 PM, Majirel 1 Inch" at bounding box center [419, 429] width 62 height 68
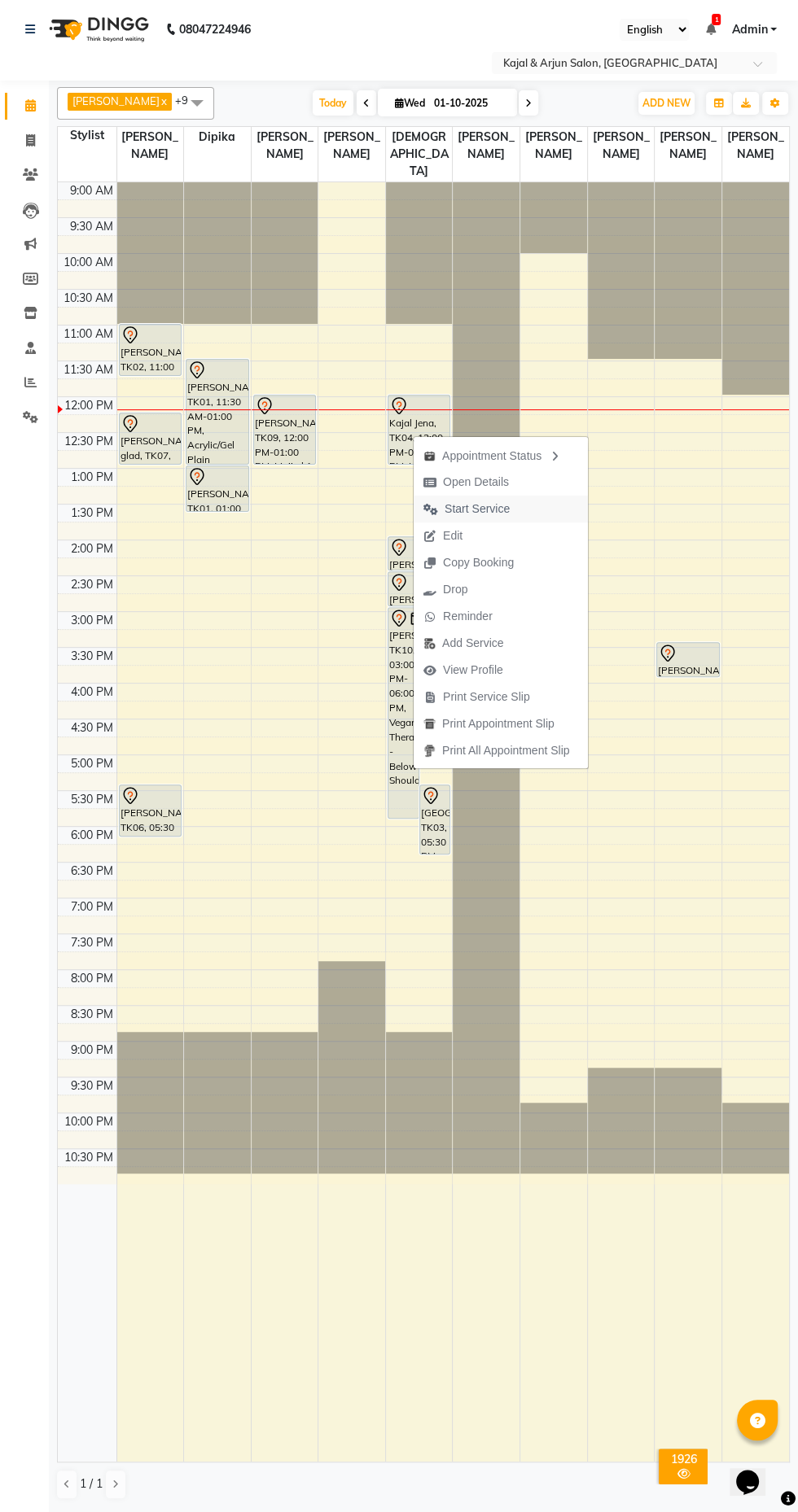
click at [501, 521] on span "Start Service" at bounding box center [467, 508] width 106 height 27
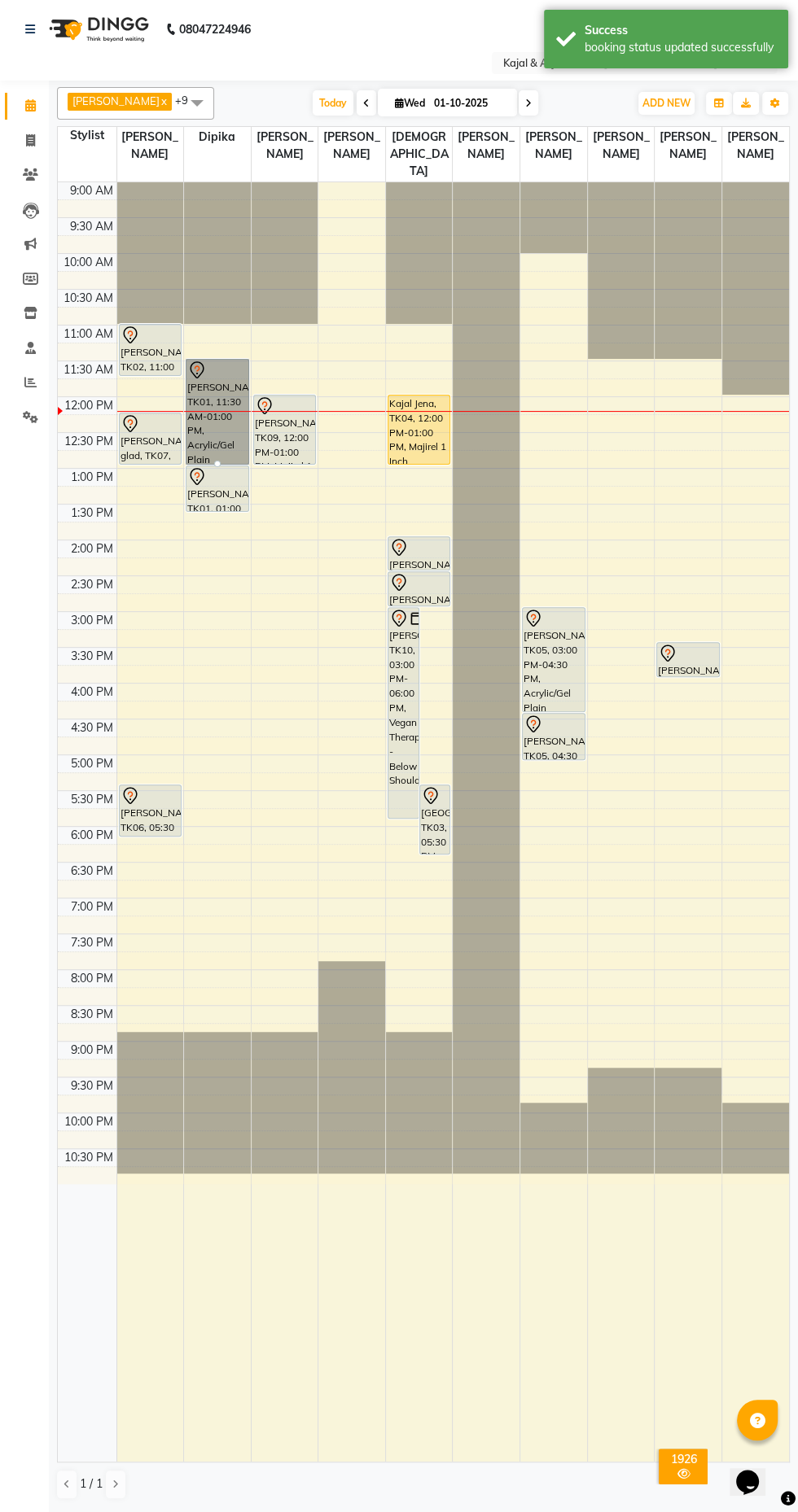
click at [221, 384] on link "bhavi shah, TK01, 11:30 AM-01:00 PM, Acrylic/Gel Plain Extensions - Both Hand" at bounding box center [217, 411] width 63 height 106
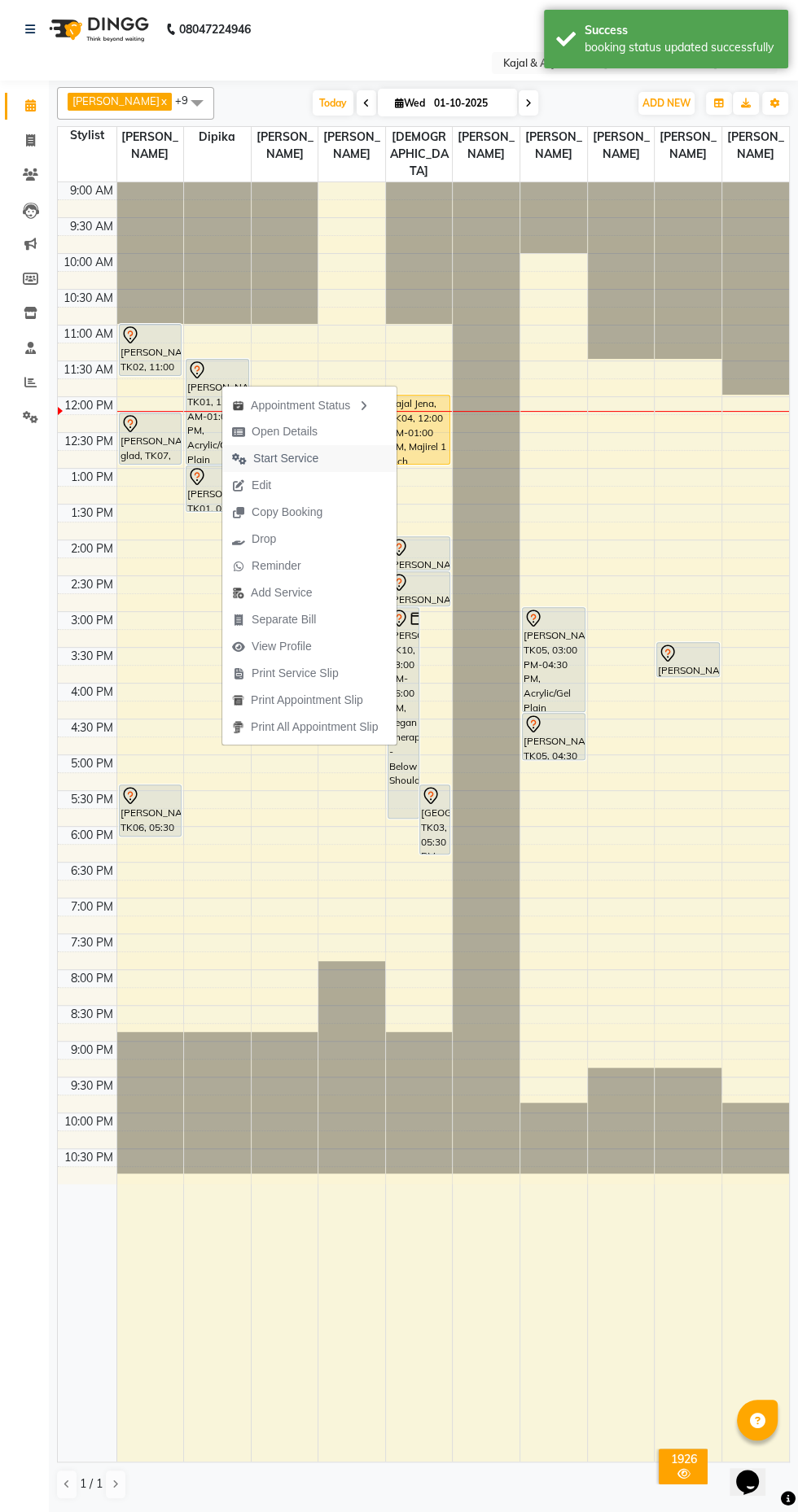
click at [305, 465] on span "Start Service" at bounding box center [286, 458] width 65 height 17
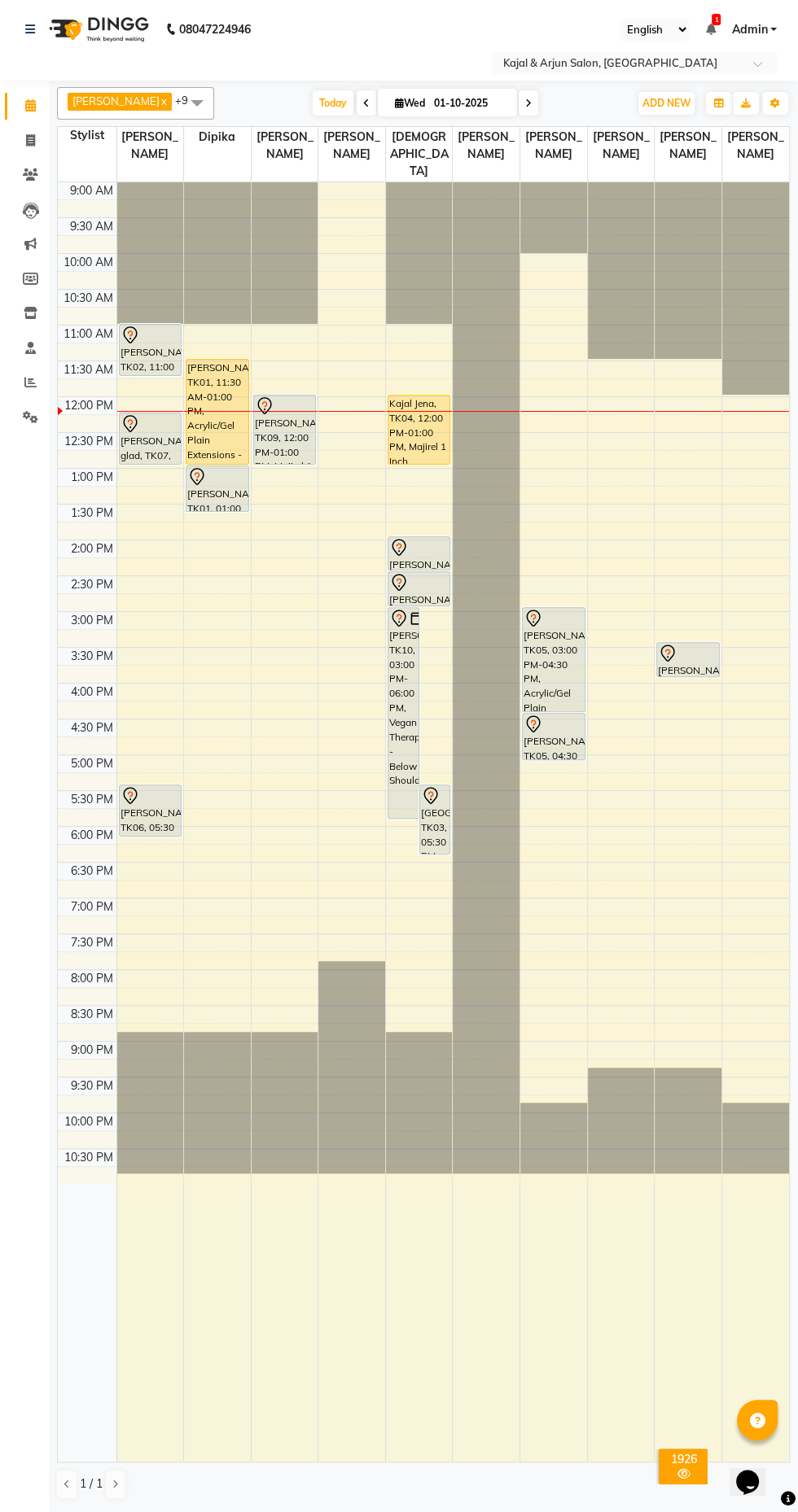
click at [157, 347] on div "NEHA RAIMALANI, TK02, 11:00 AM-11:45 AM, Pedicure - Basic" at bounding box center [150, 350] width 62 height 51
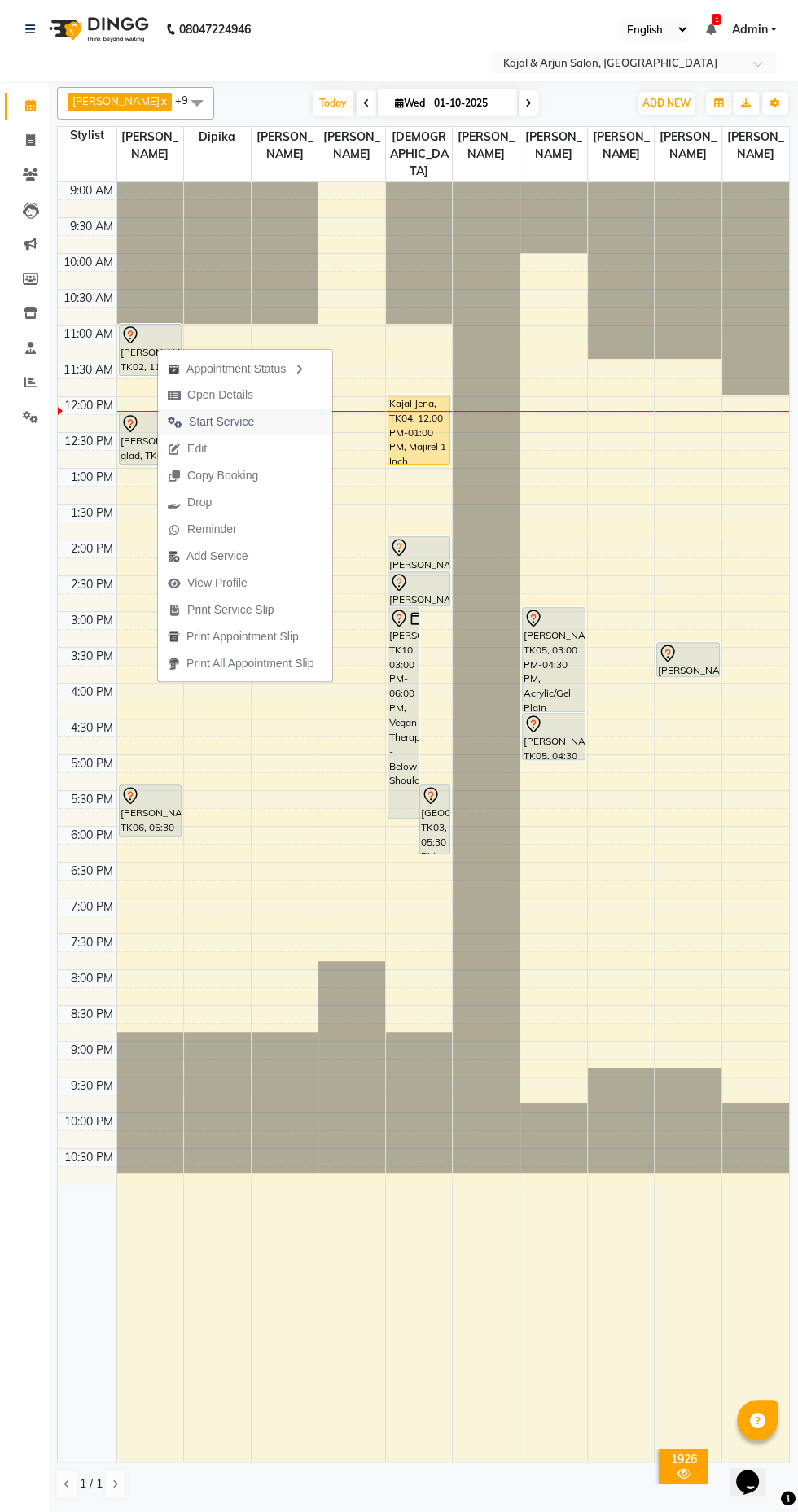
click at [237, 428] on span "Start Service" at bounding box center [221, 422] width 65 height 17
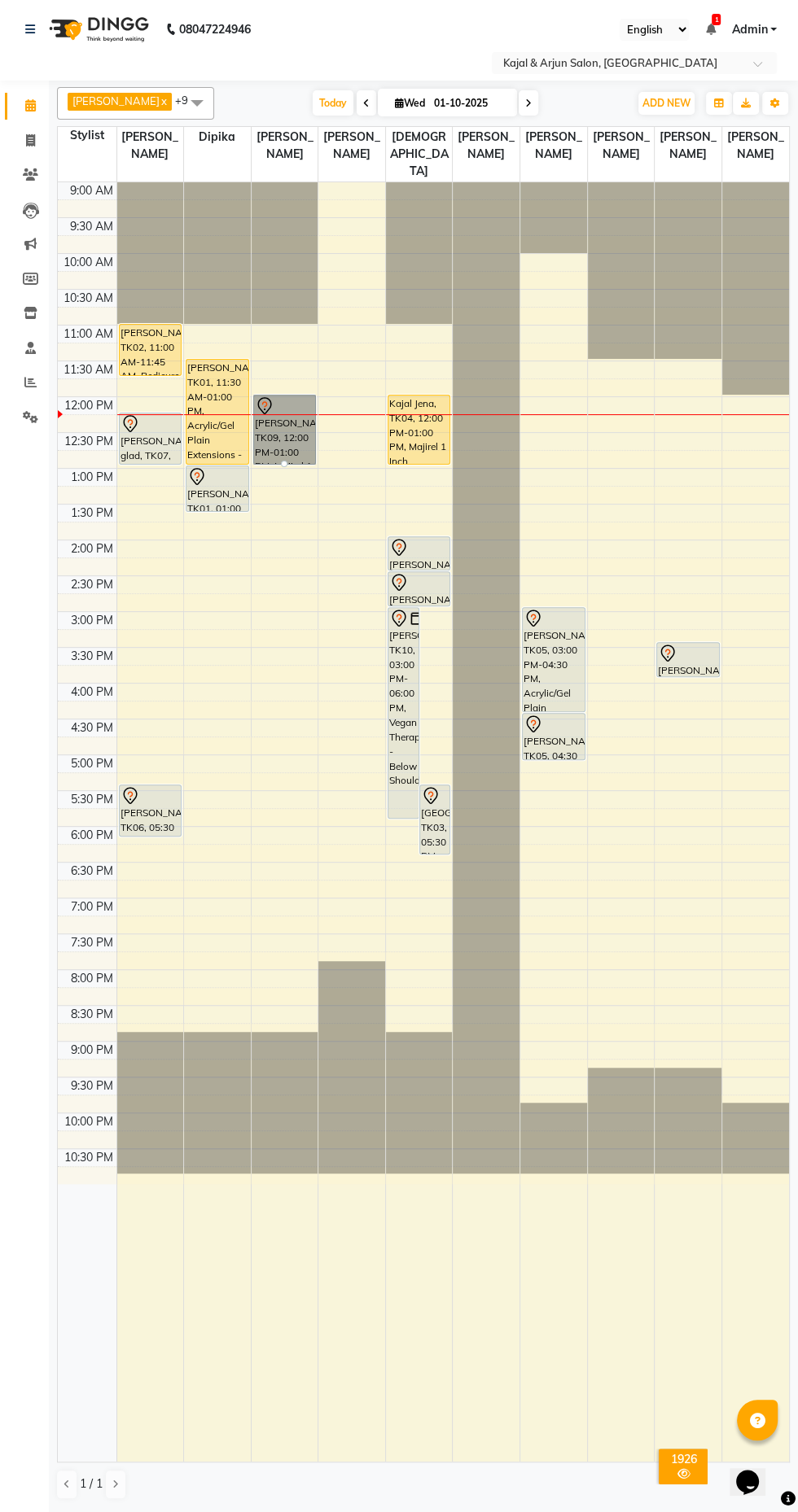
click at [303, 444] on link "Dr. Meenu Singh, TK09, 12:00 PM-01:00 PM, Majirel 1 Inch" at bounding box center [285, 429] width 63 height 70
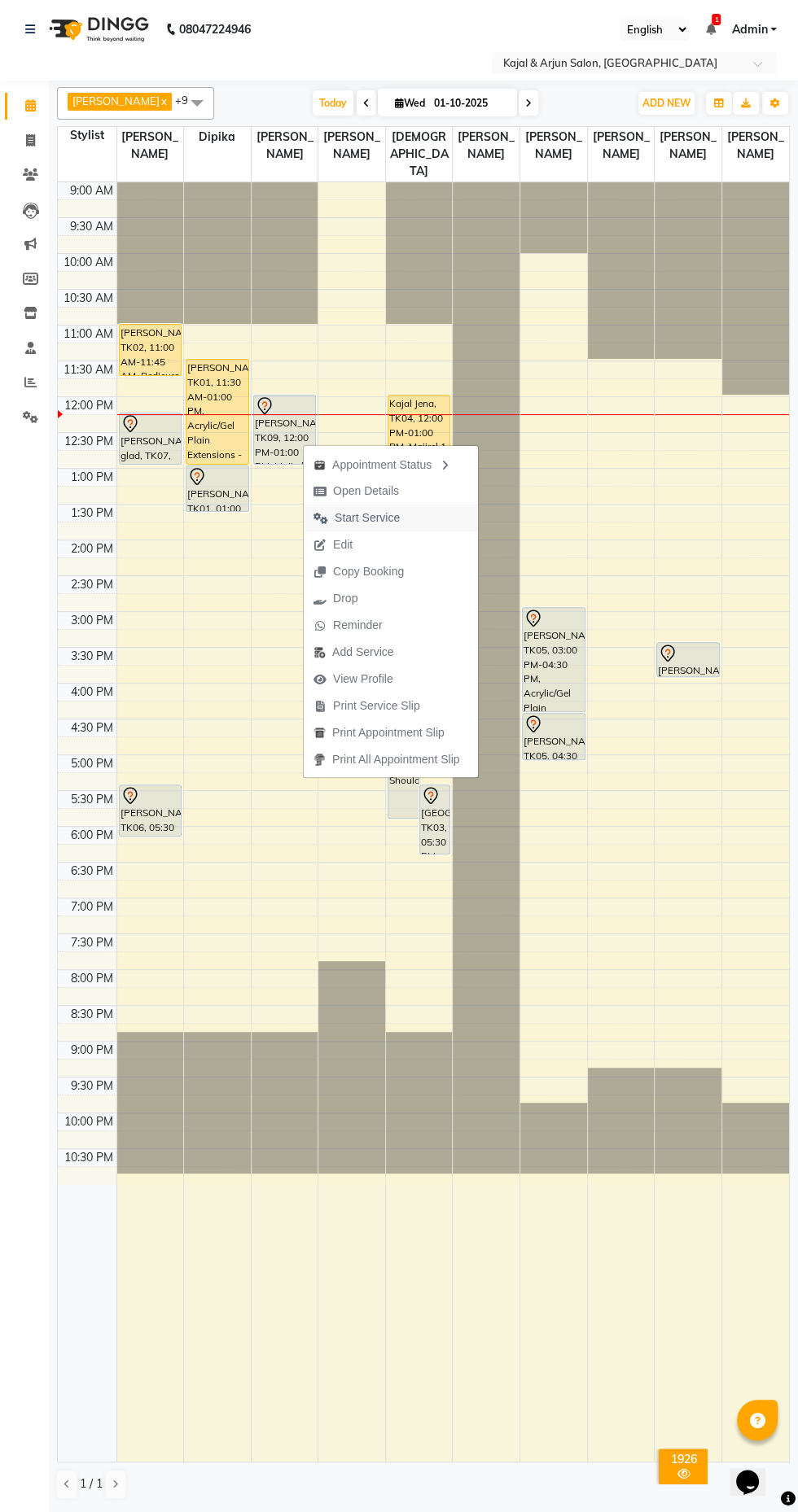
click at [374, 517] on span "Start Service" at bounding box center [367, 517] width 65 height 17
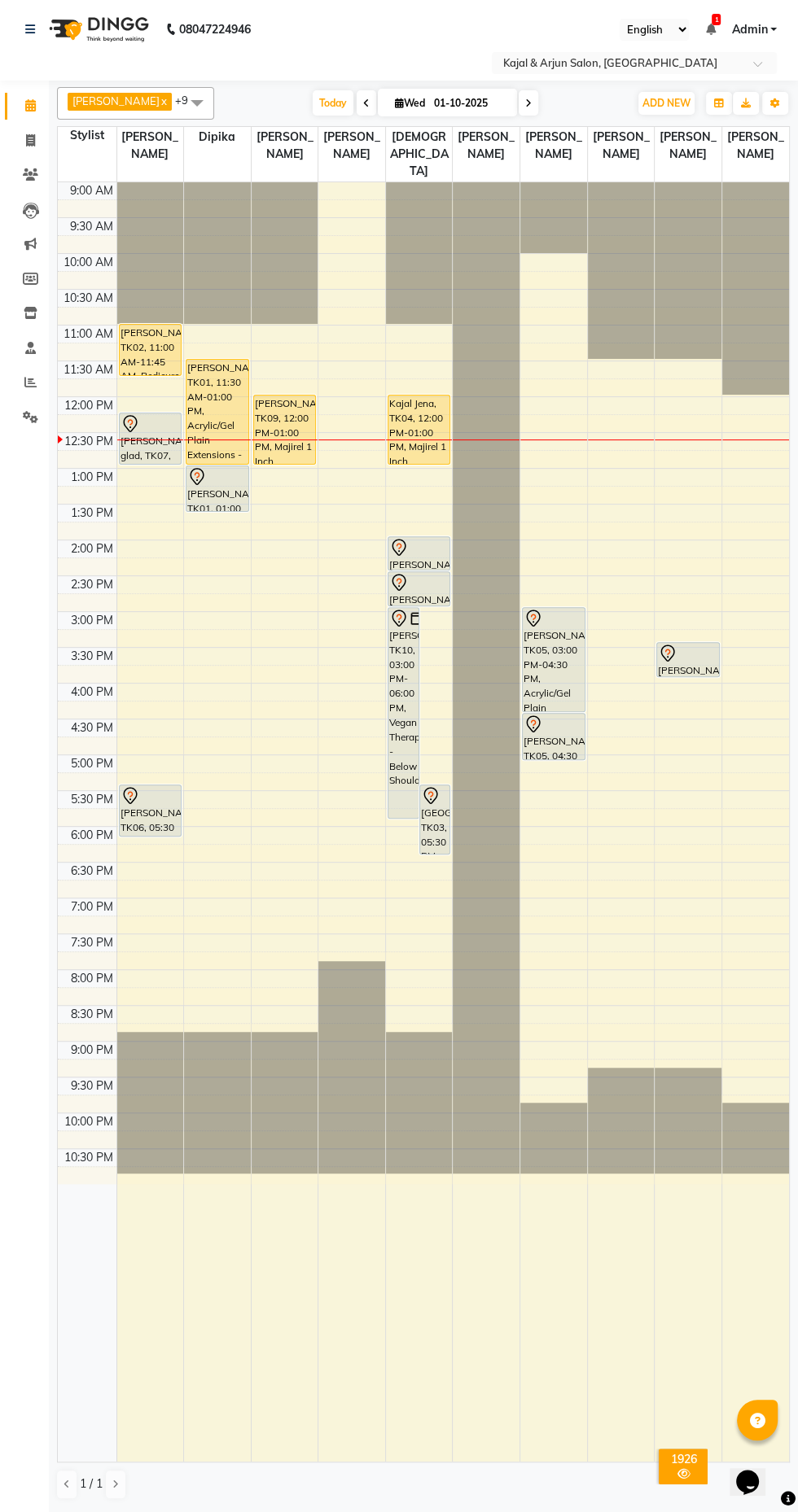
click at [159, 129] on span "[PERSON_NAME]" at bounding box center [151, 146] width 67 height 38
click at [160, 101] on link "x" at bounding box center [163, 101] width 7 height 13
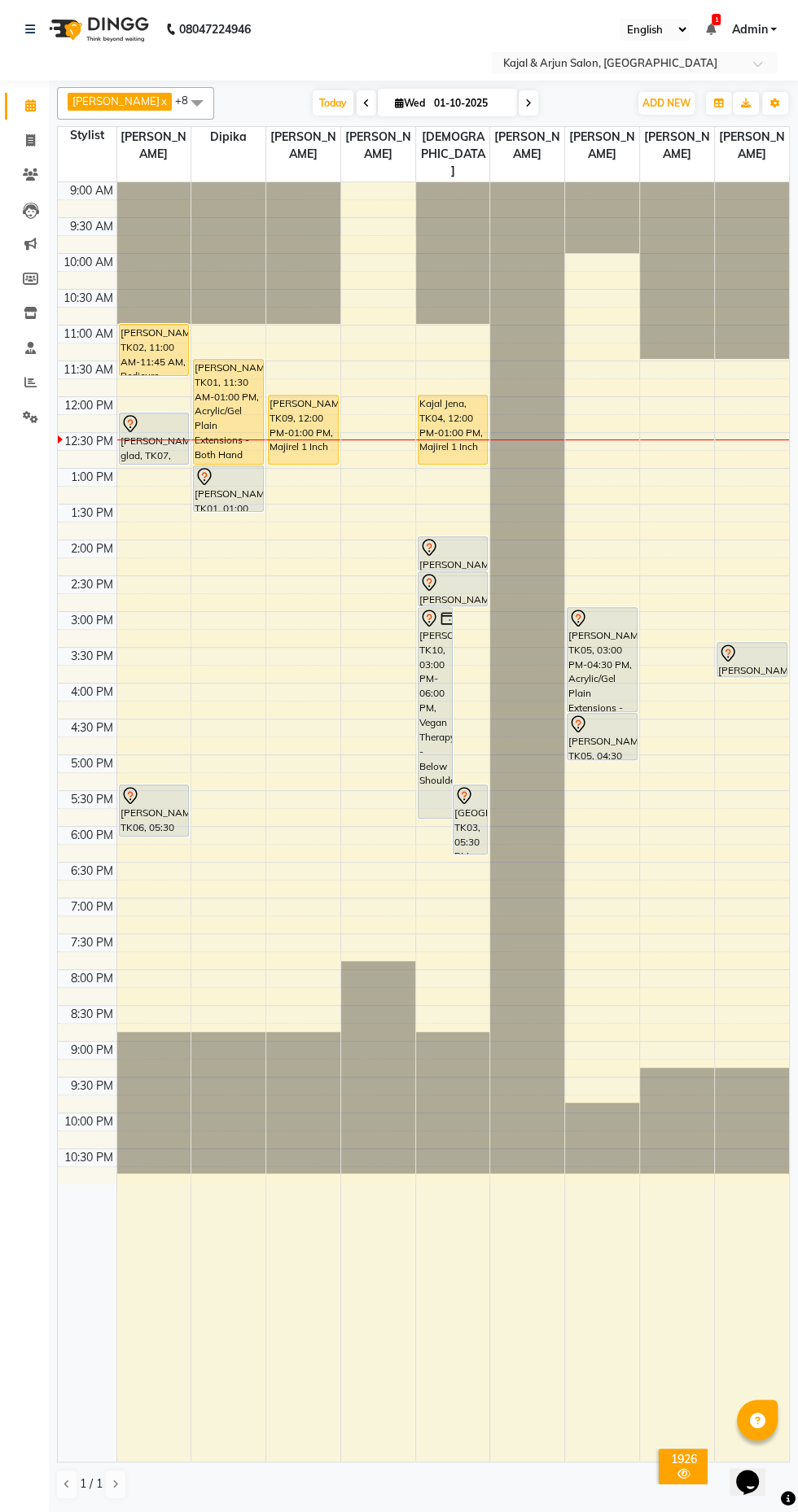
click at [213, 108] on span at bounding box center [196, 102] width 32 height 31
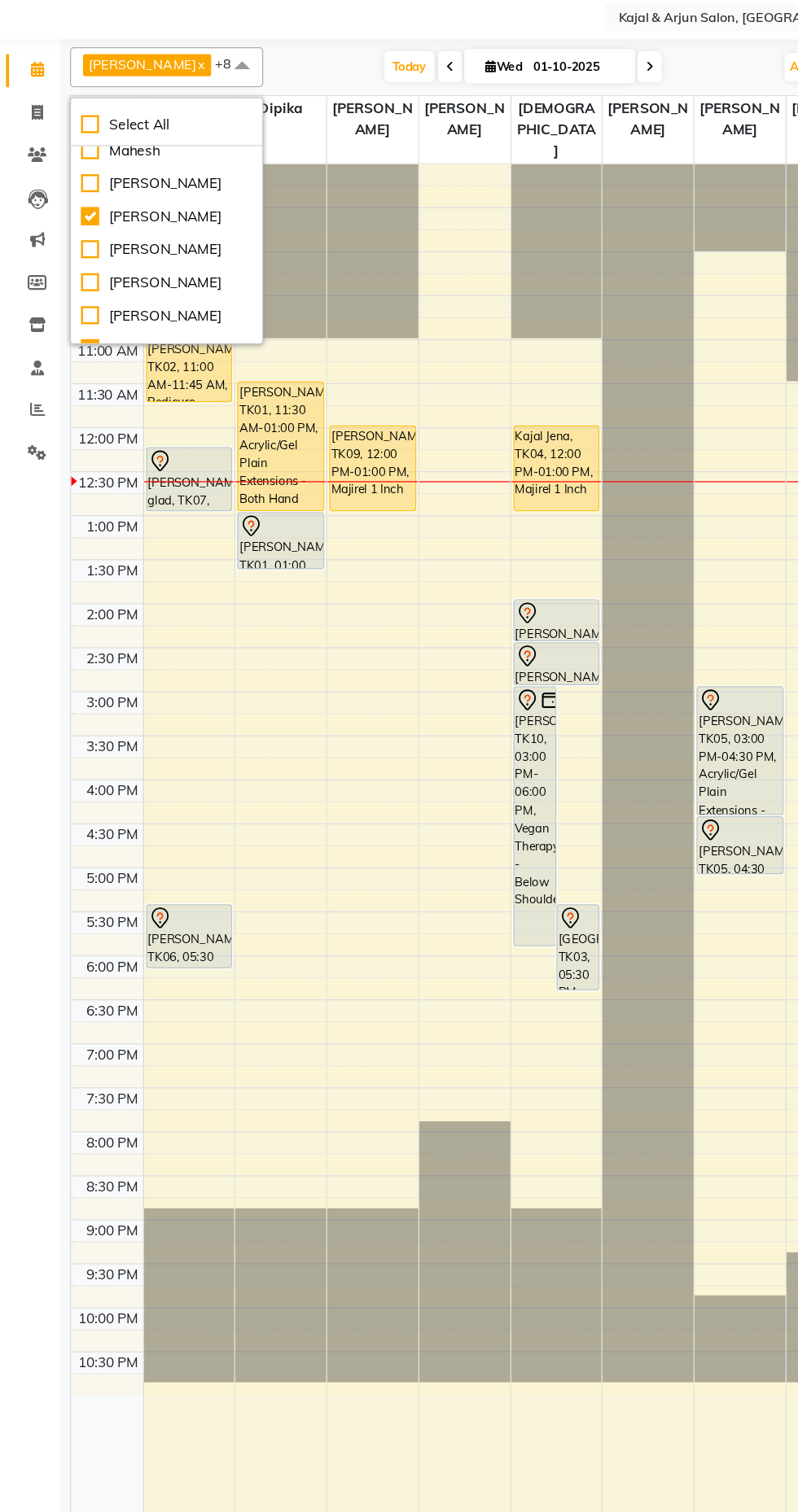
scroll to position [252, 0]
click at [66, 260] on div "[PERSON_NAME]" at bounding box center [135, 252] width 139 height 17
checkbox input "true"
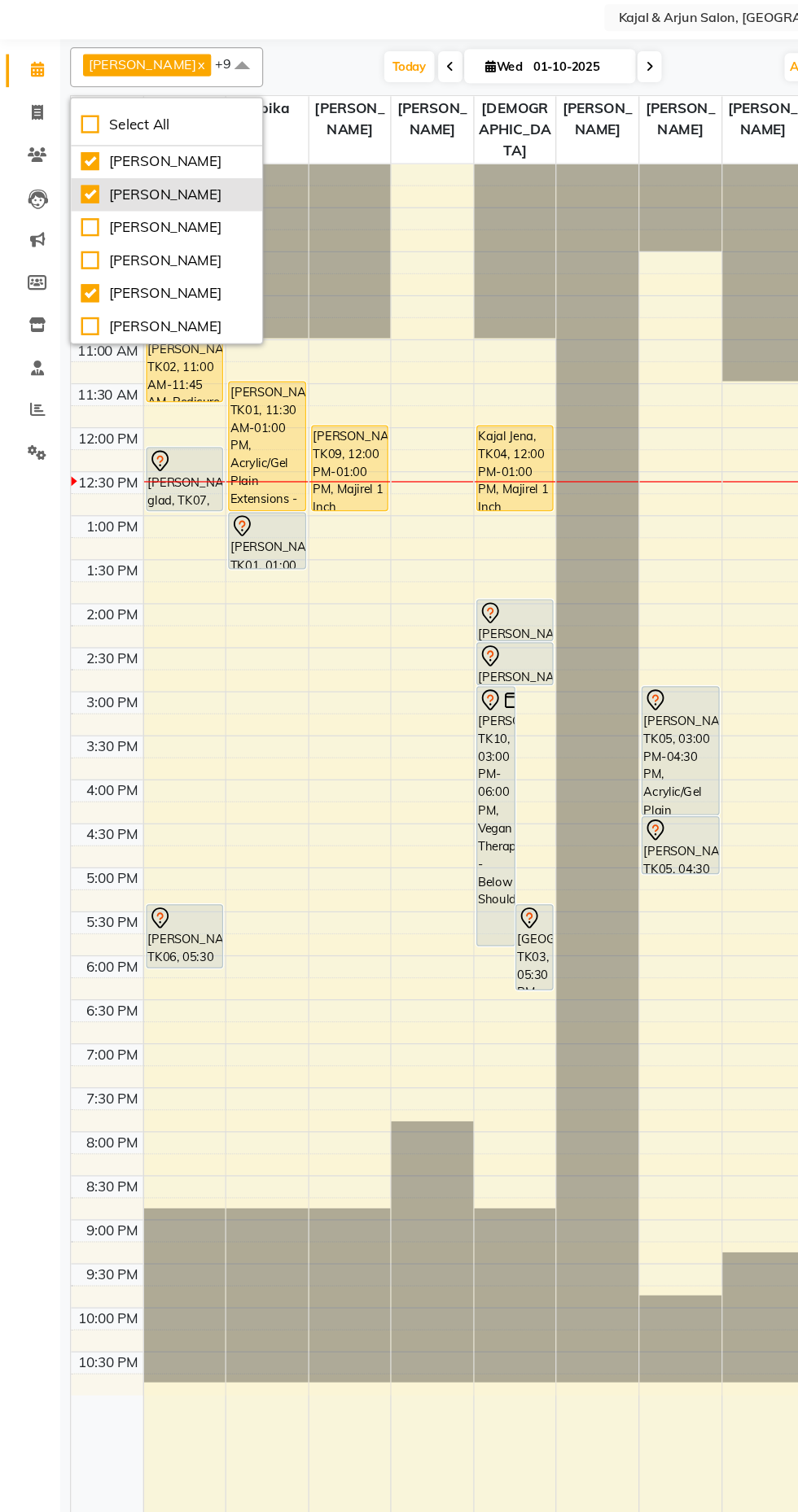
scroll to position [312, 0]
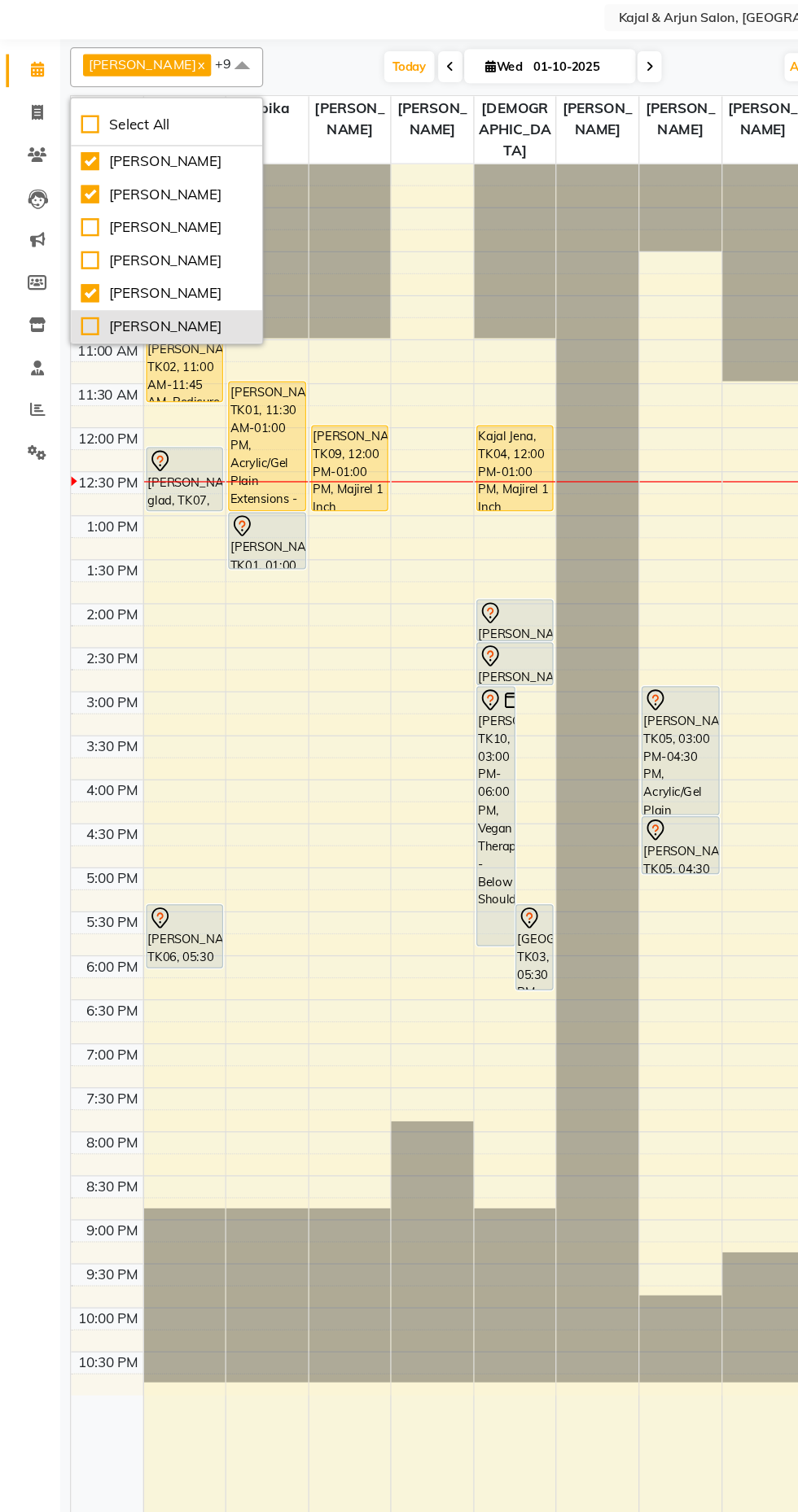
click at [93, 320] on div "[PERSON_NAME]" at bounding box center [135, 314] width 139 height 17
checkbox input "true"
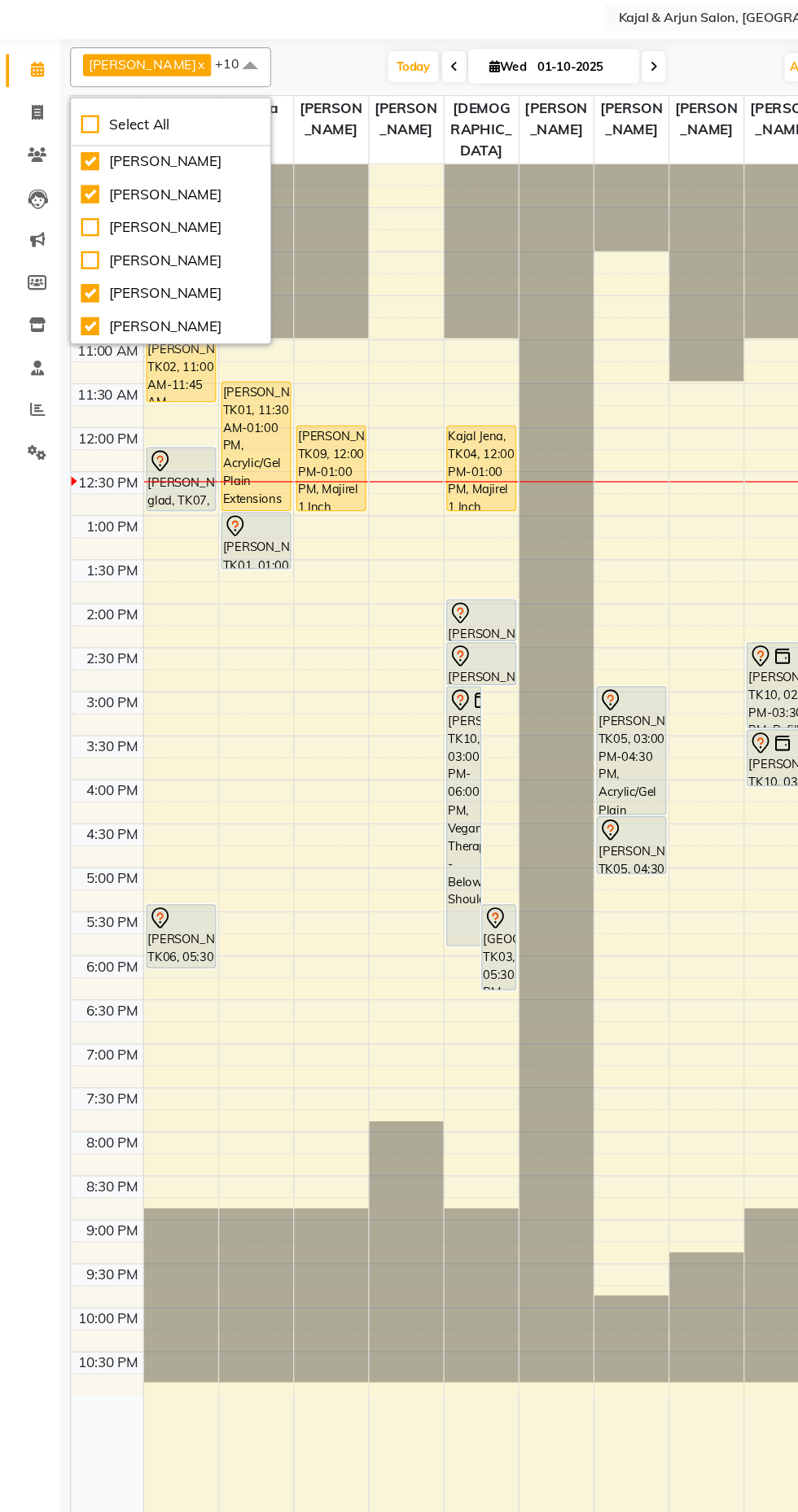
click at [285, 91] on div "Today Wed 01-10-2025" at bounding box center [429, 103] width 400 height 25
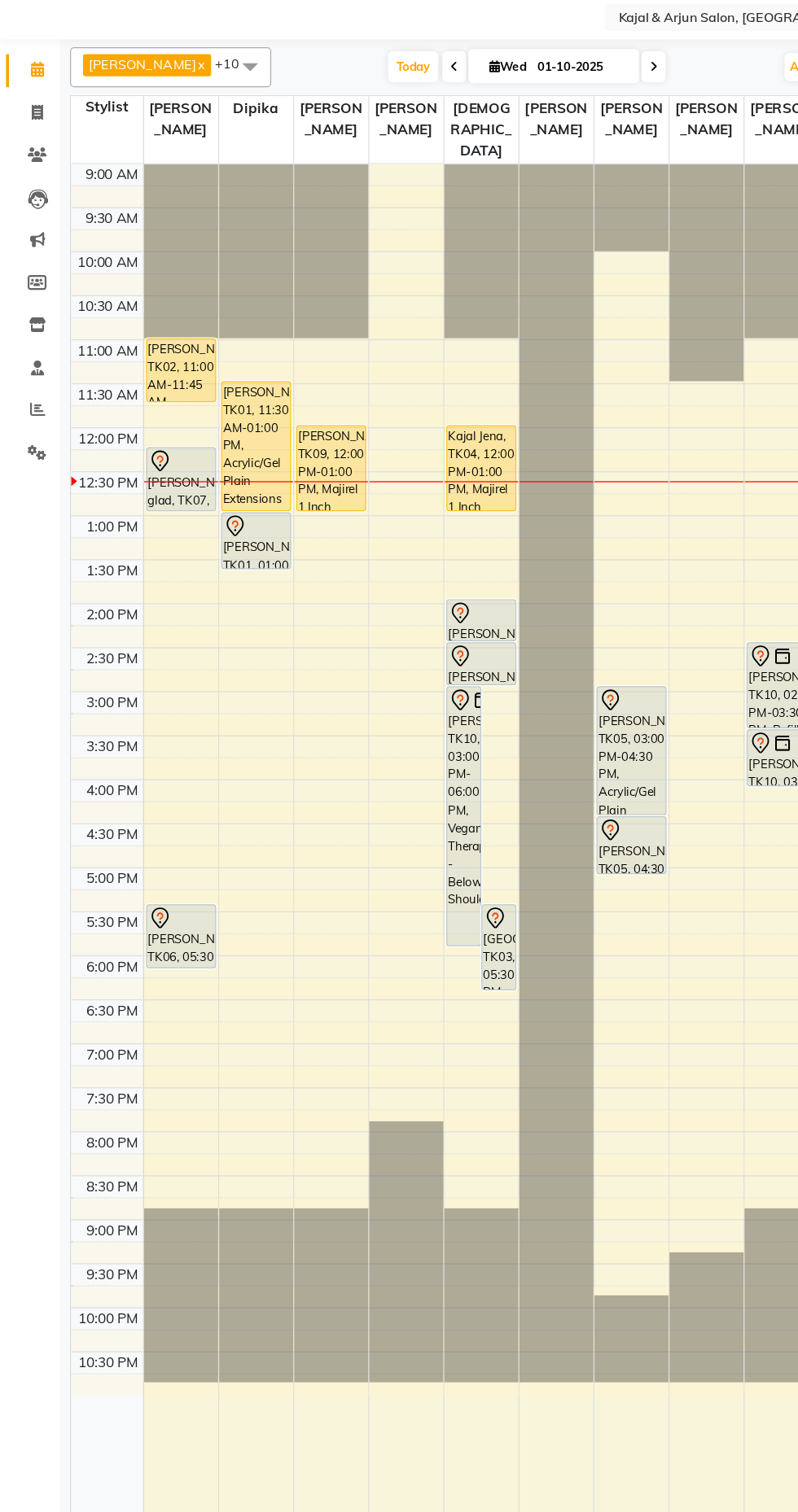
click at [535, 107] on icon at bounding box center [531, 103] width 6 height 10
type input "02-10-2025"
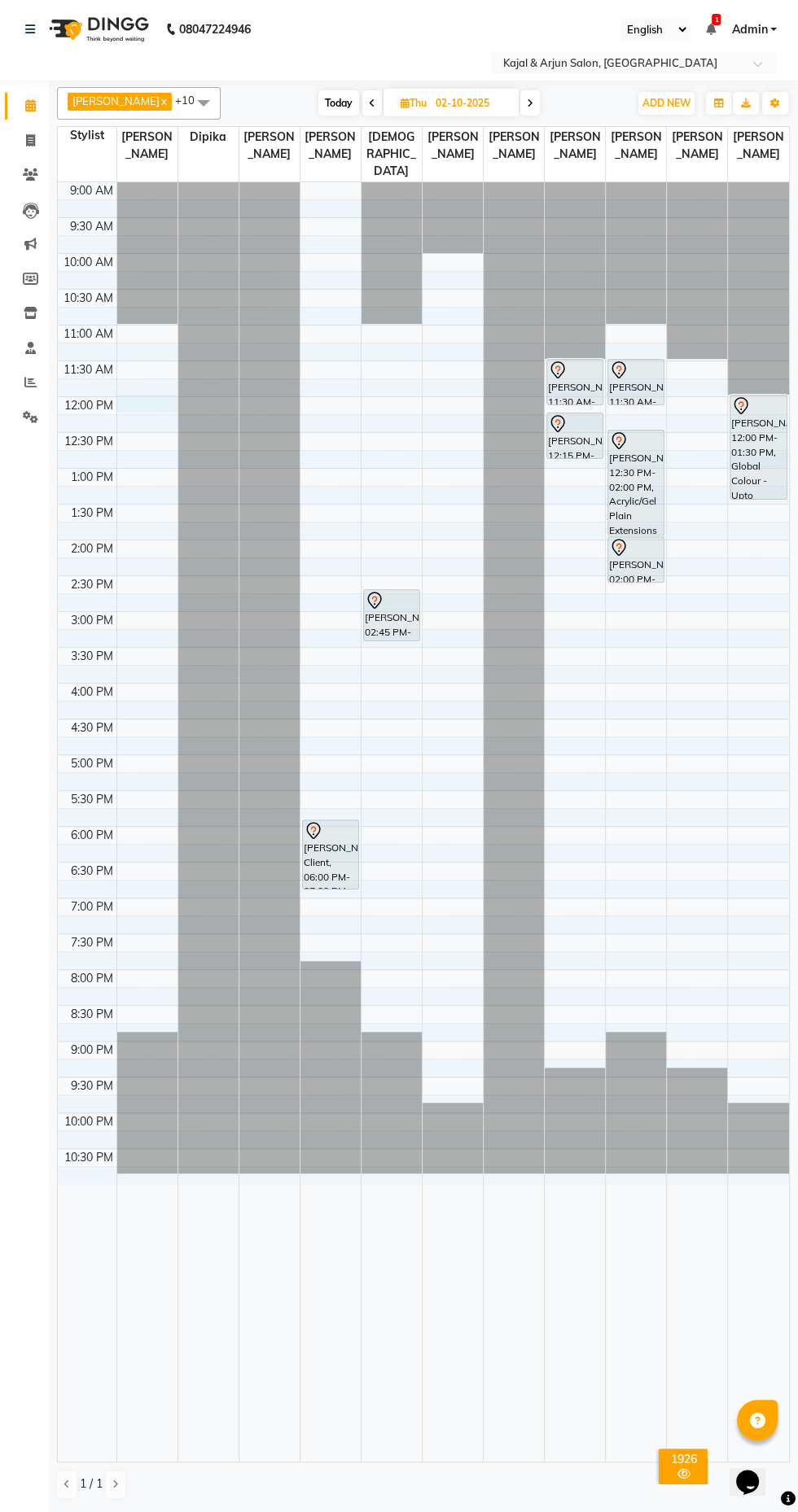
click at [140, 408] on div at bounding box center [147, 403] width 61 height 18
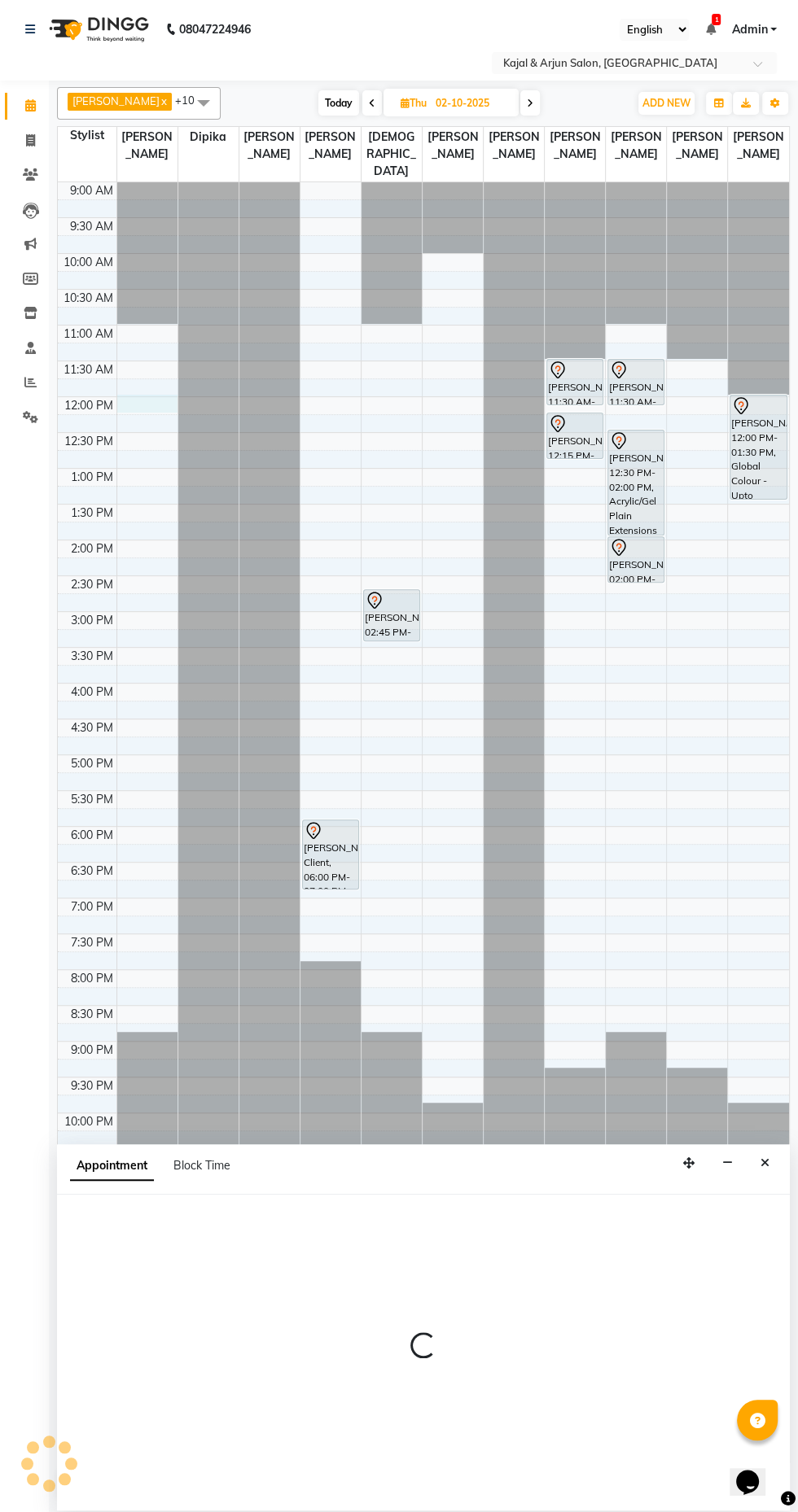
select select "6990"
select select "720"
select select "tentative"
select select "6990"
select select "720"
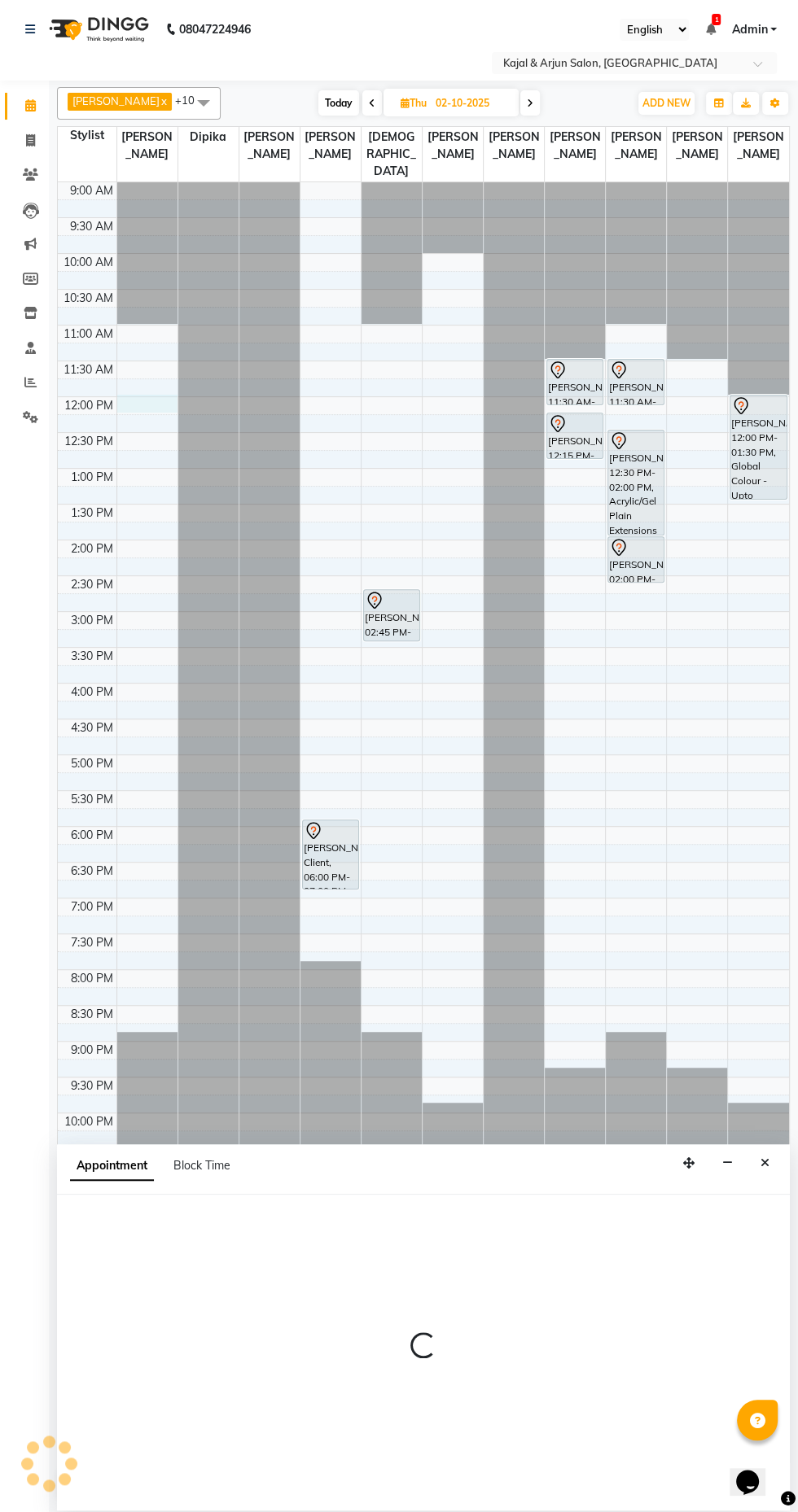
select select "tentative"
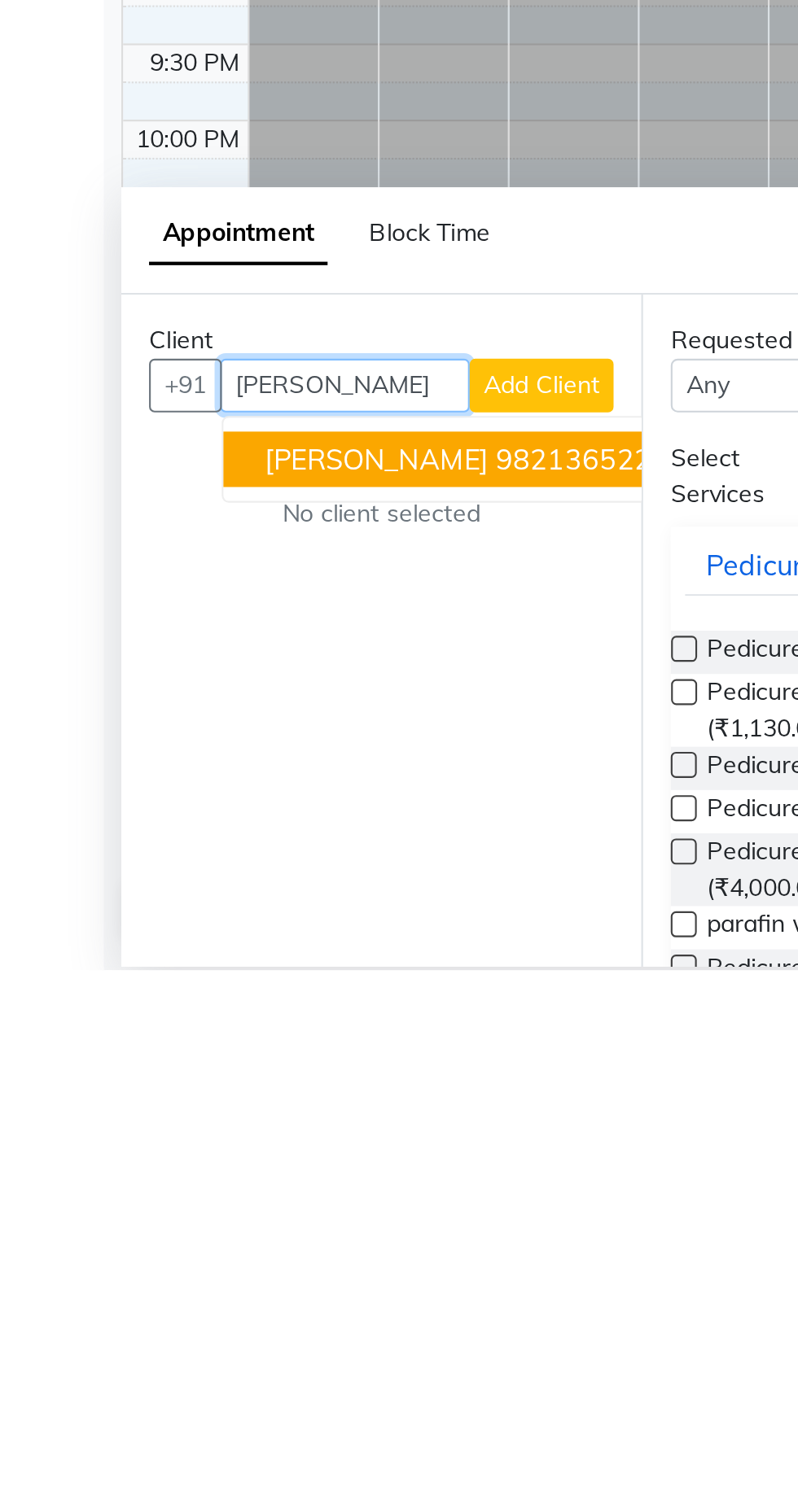
click at [232, 1273] on ngb-highlight "9821365226" at bounding box center [273, 1272] width 82 height 17
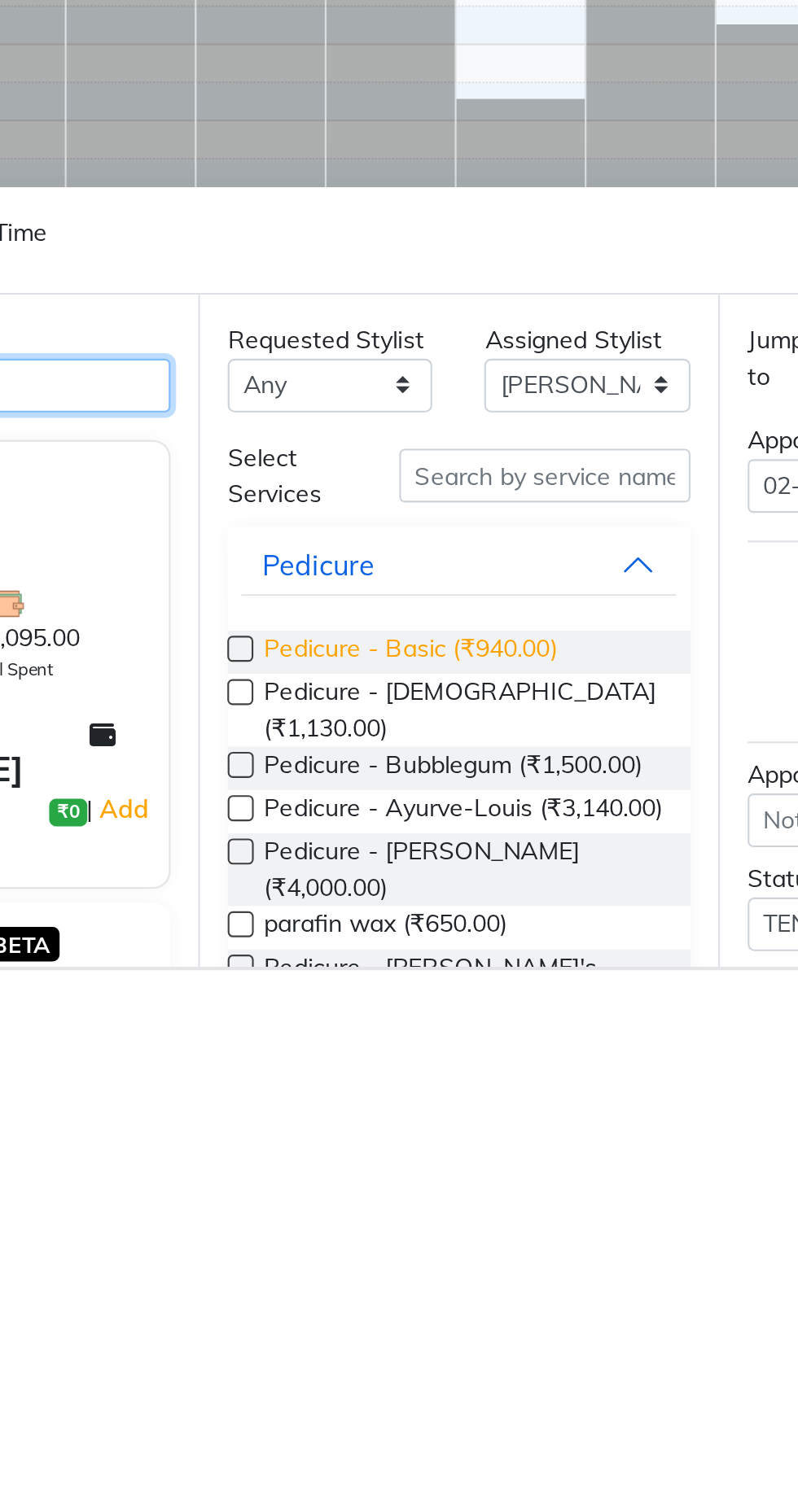
type input "9821365226"
click at [416, 1362] on span "Pedicure - Basic (₹940.00)" at bounding box center [401, 1362] width 138 height 20
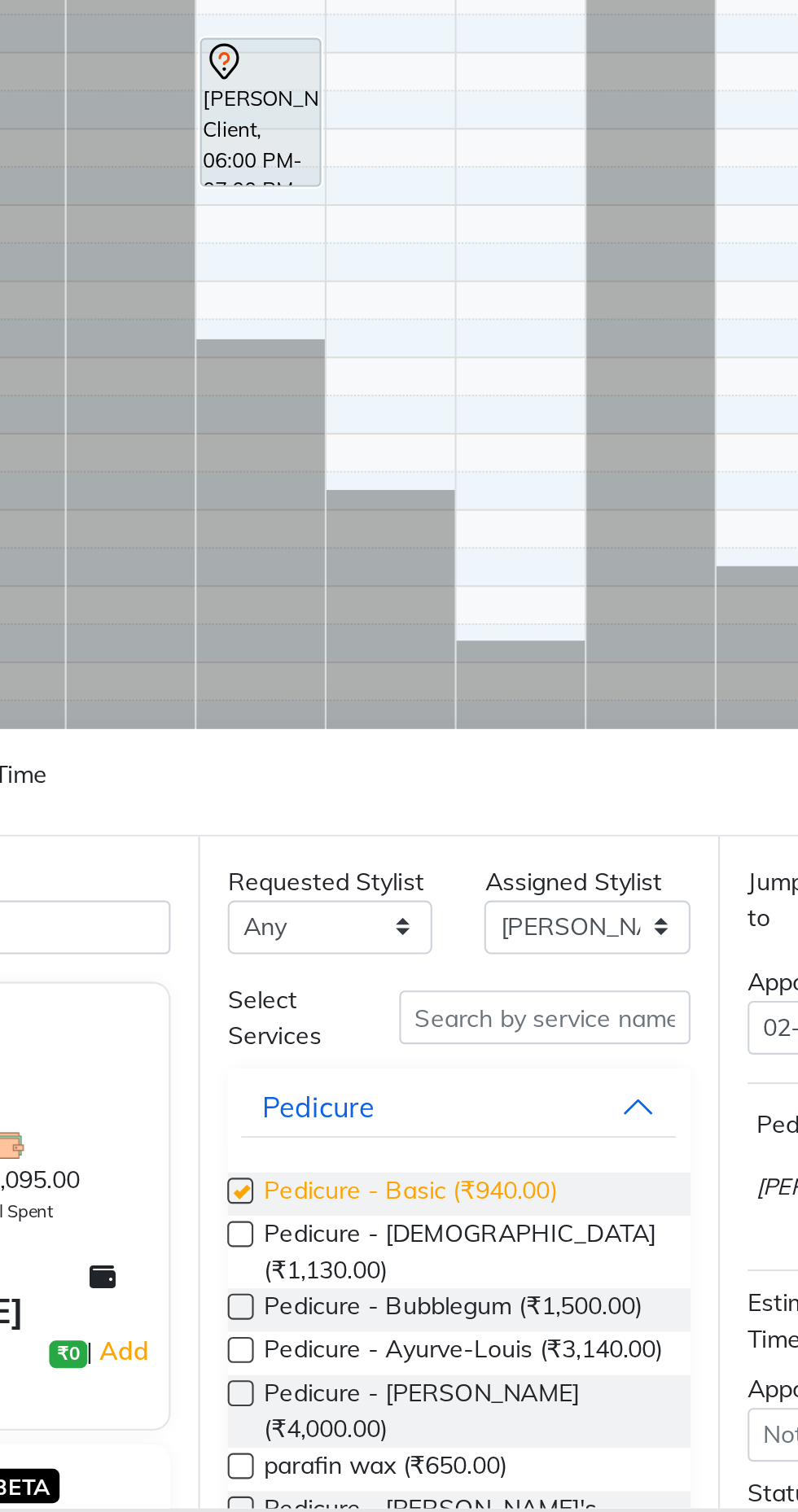
checkbox input "false"
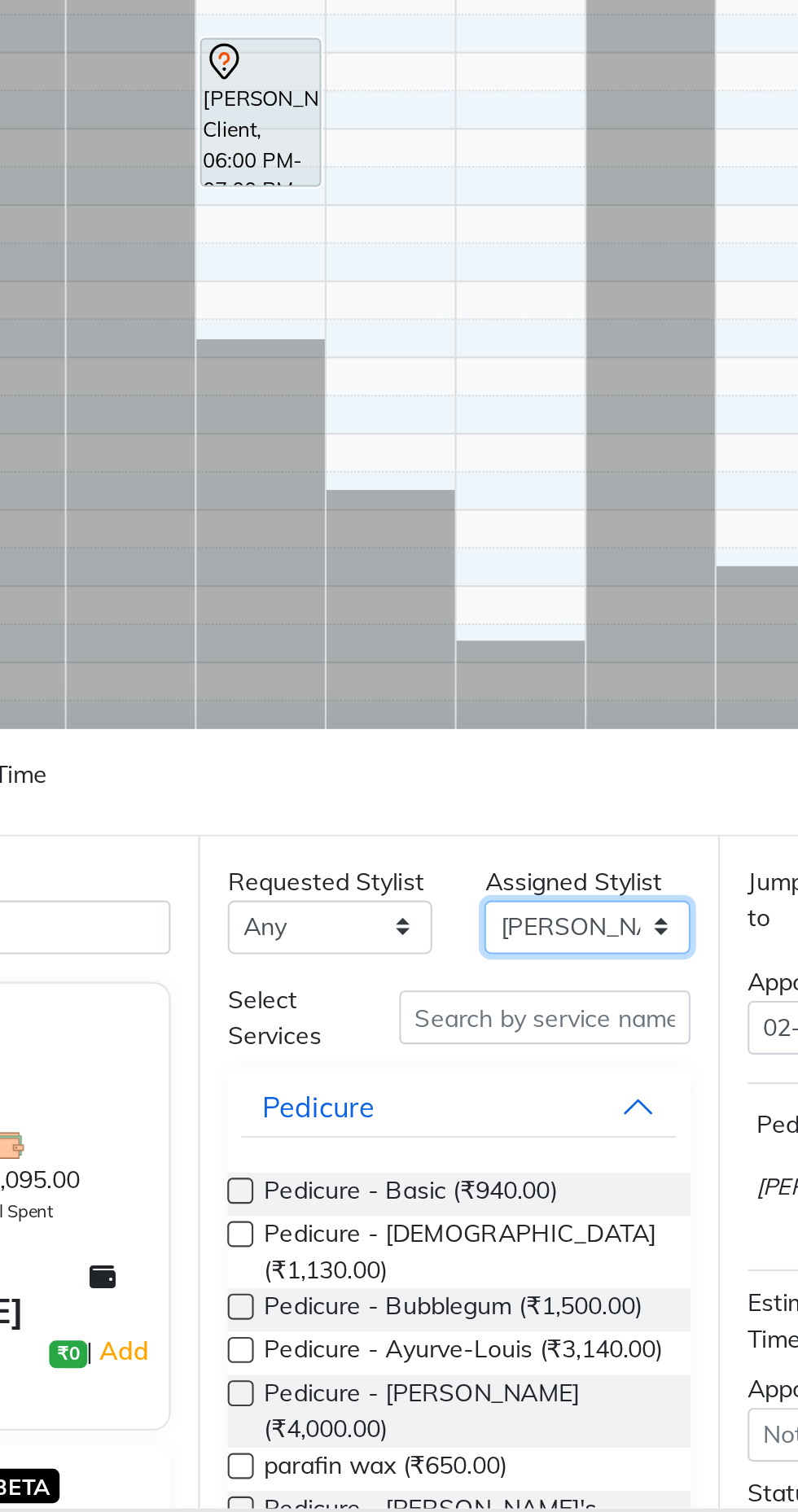
click at [482, 1235] on select "Select Arjun Sir [PERSON_NAME] [PERSON_NAME] [PERSON_NAME] [PERSON_NAME] [PERSO…" at bounding box center [484, 1237] width 96 height 25
select select "6987"
click at [436, 1225] on select "Select Arjun Sir [PERSON_NAME] [PERSON_NAME] [PERSON_NAME] [PERSON_NAME] [PERSO…" at bounding box center [484, 1237] width 96 height 25
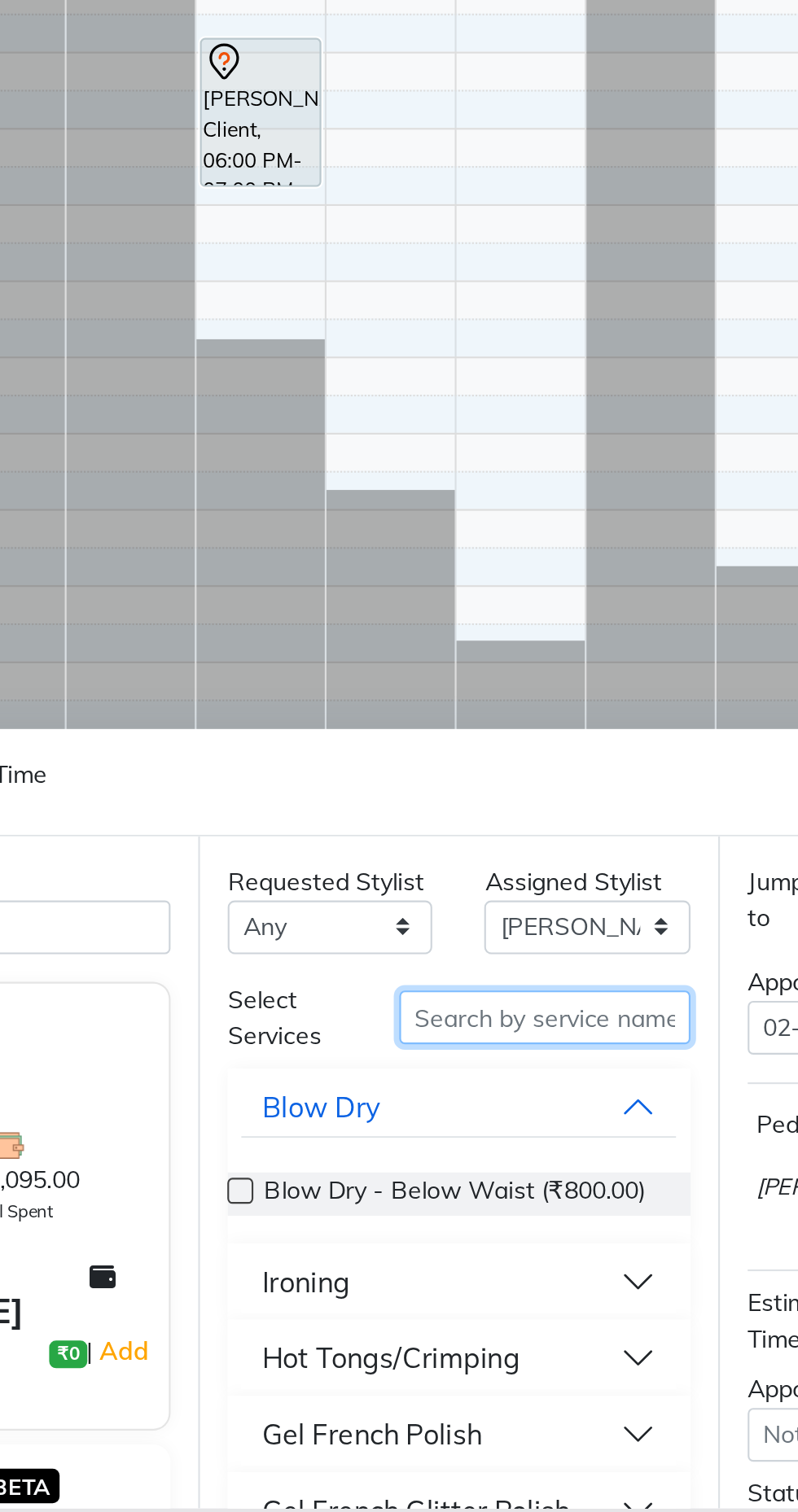
click at [456, 1272] on input "text" at bounding box center [464, 1279] width 137 height 25
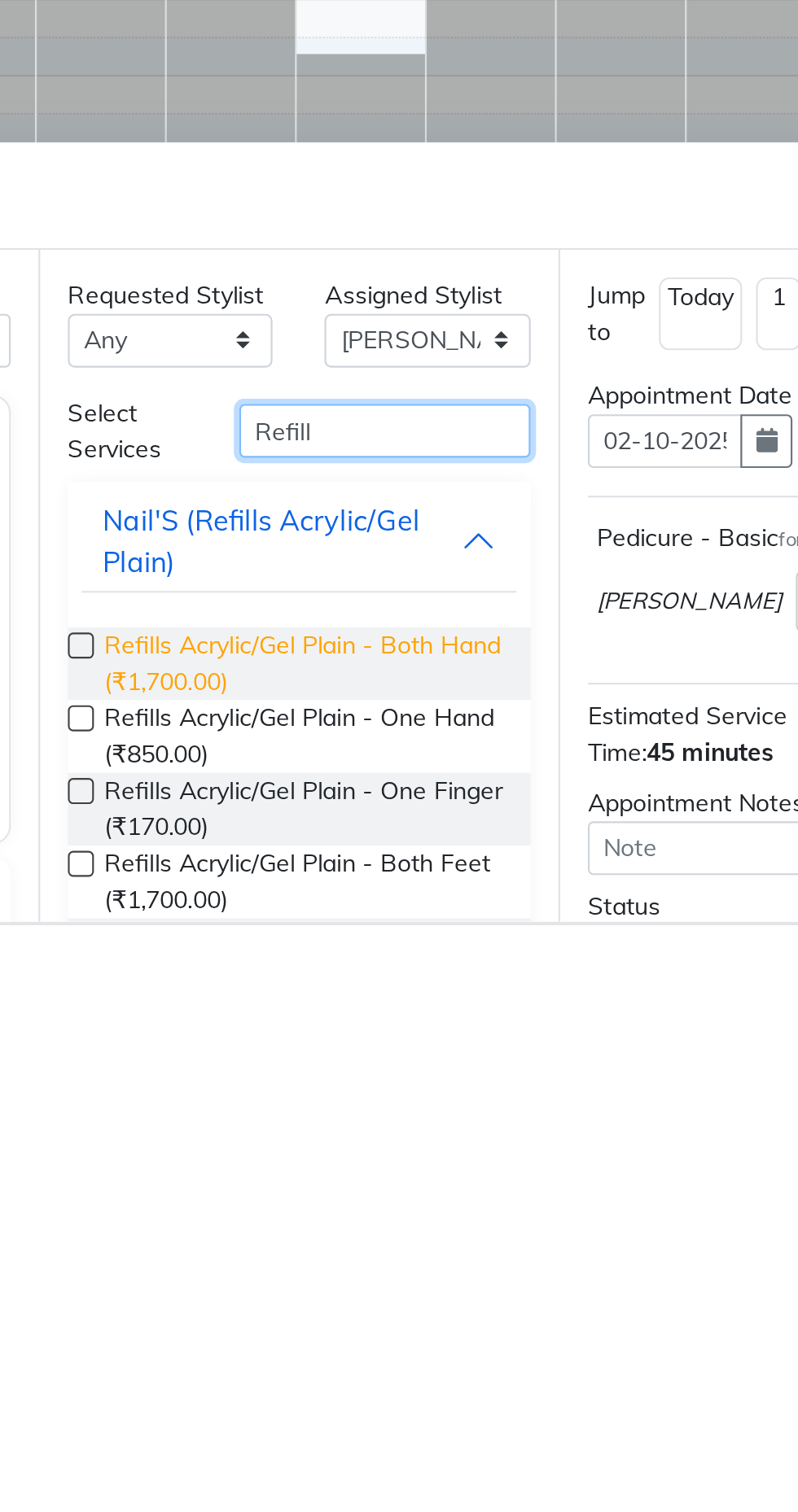
type input "Refill"
click at [421, 1382] on span "Refills Acrylic/Gel Plain - Both Hand (₹1,700.00)" at bounding box center [425, 1388] width 187 height 34
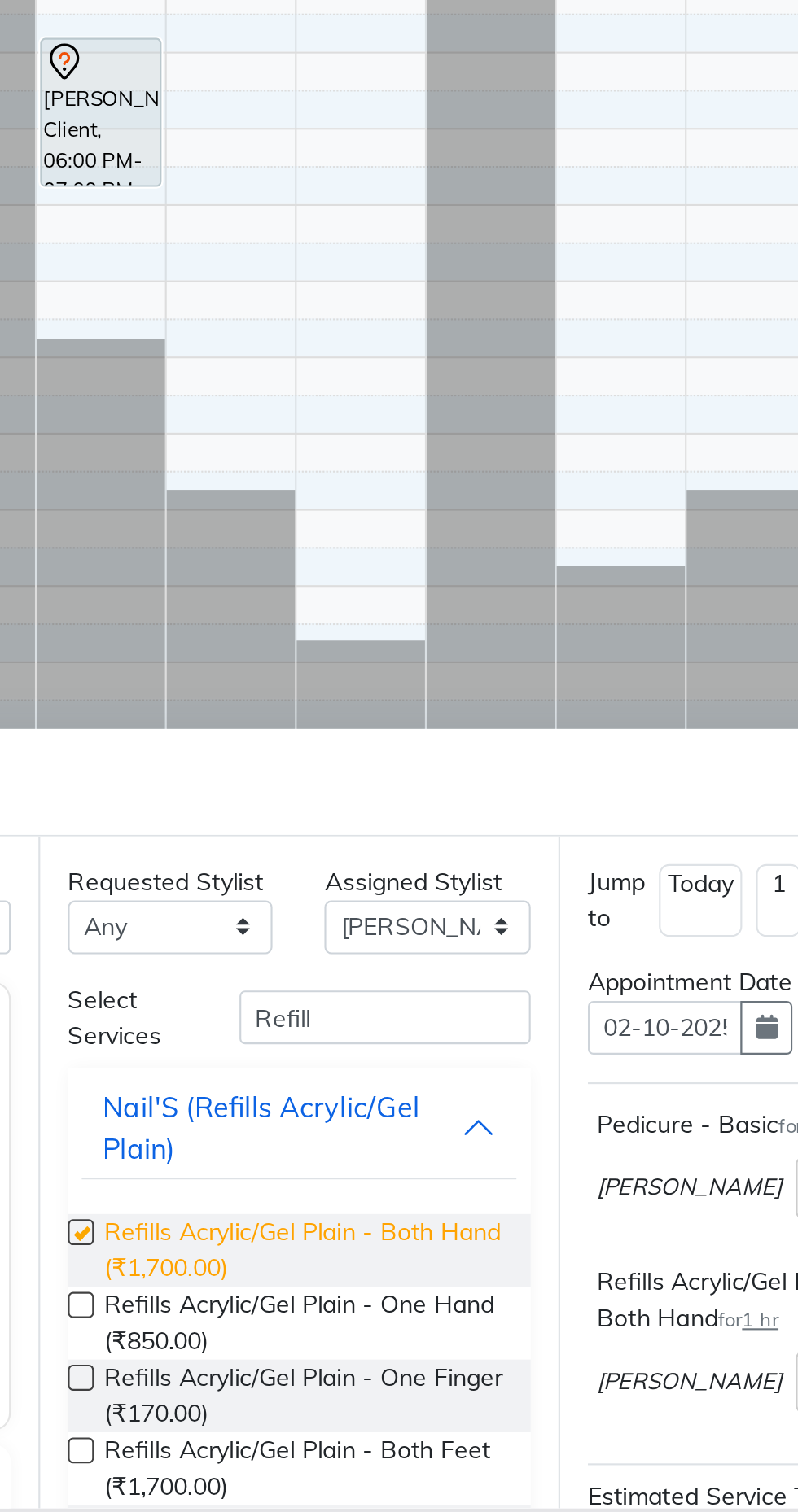
checkbox input "false"
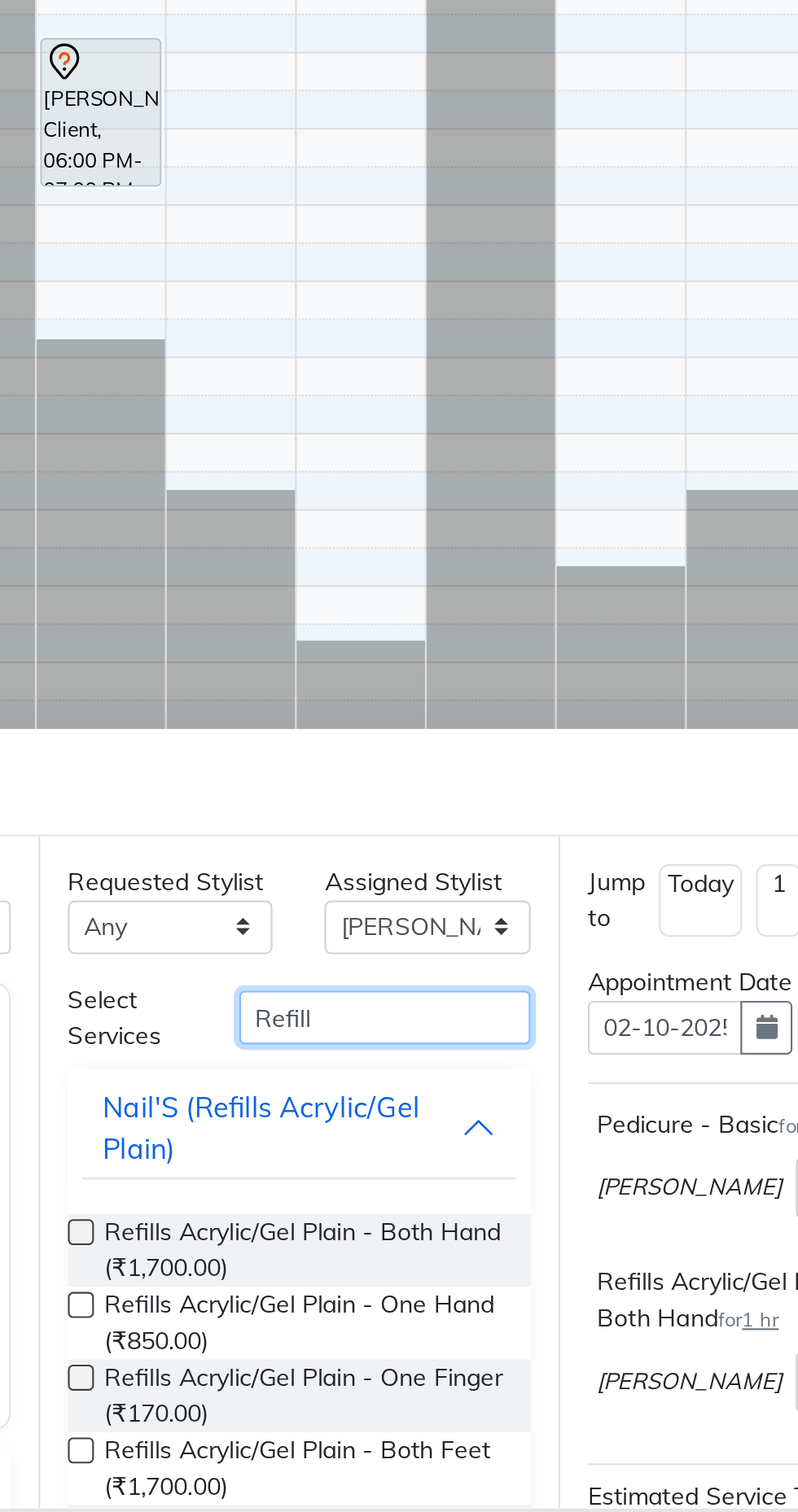
click at [475, 1282] on input "Refill" at bounding box center [464, 1279] width 137 height 25
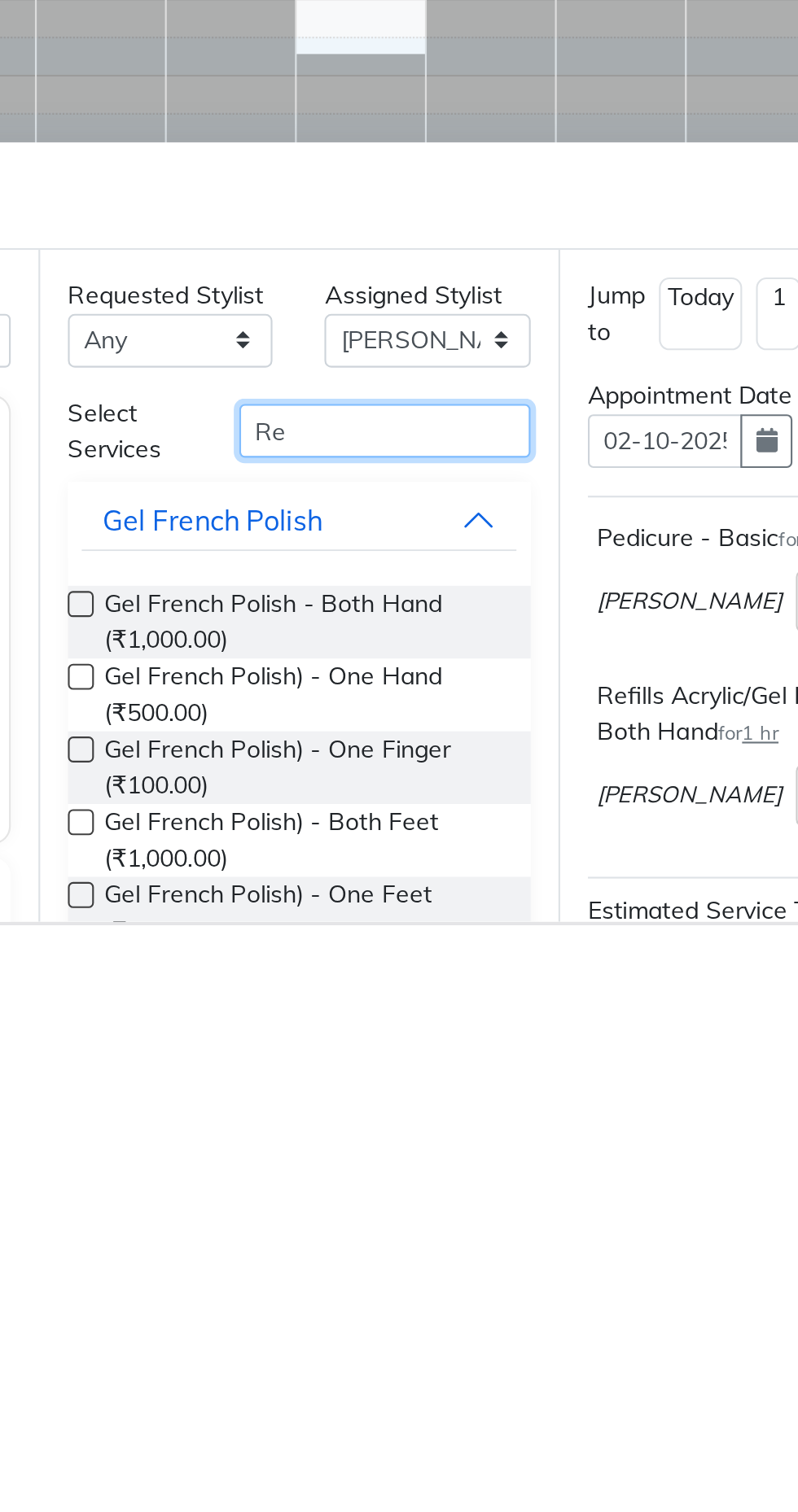
type input "R"
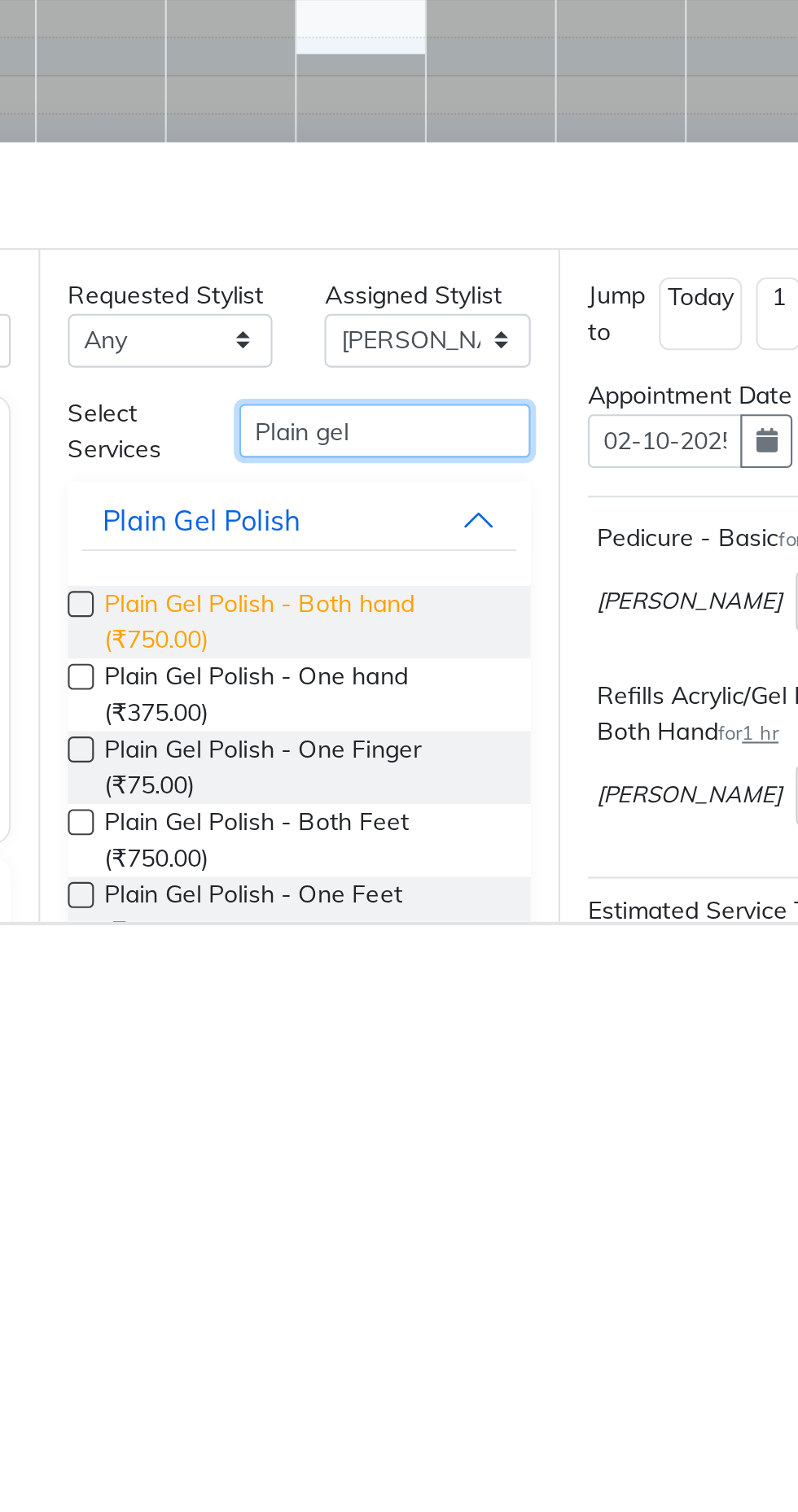
type input "Plain gel"
click at [460, 1366] on span "Plain Gel Polish - Both hand (₹750.00)" at bounding box center [425, 1369] width 187 height 34
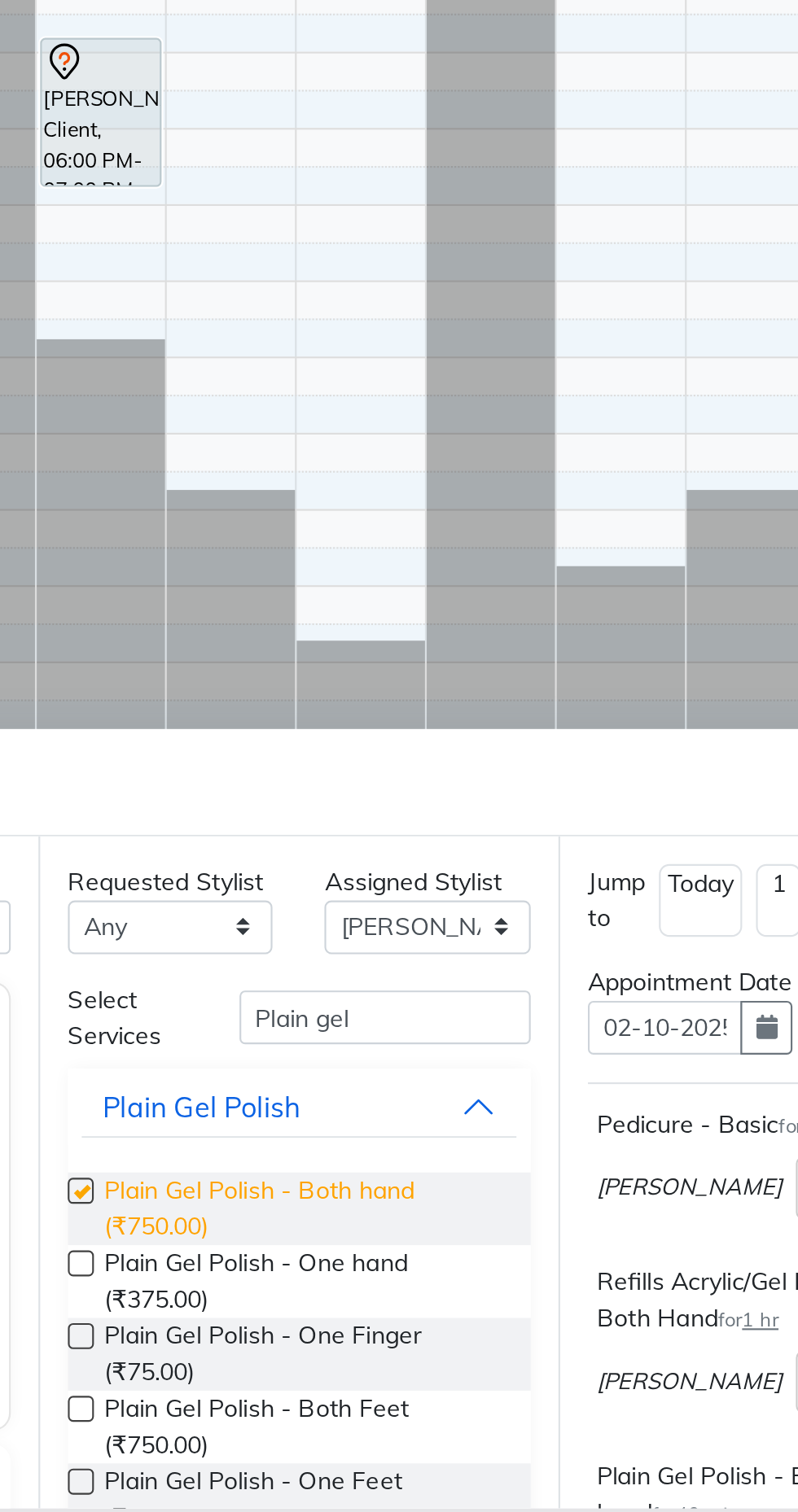
checkbox input "false"
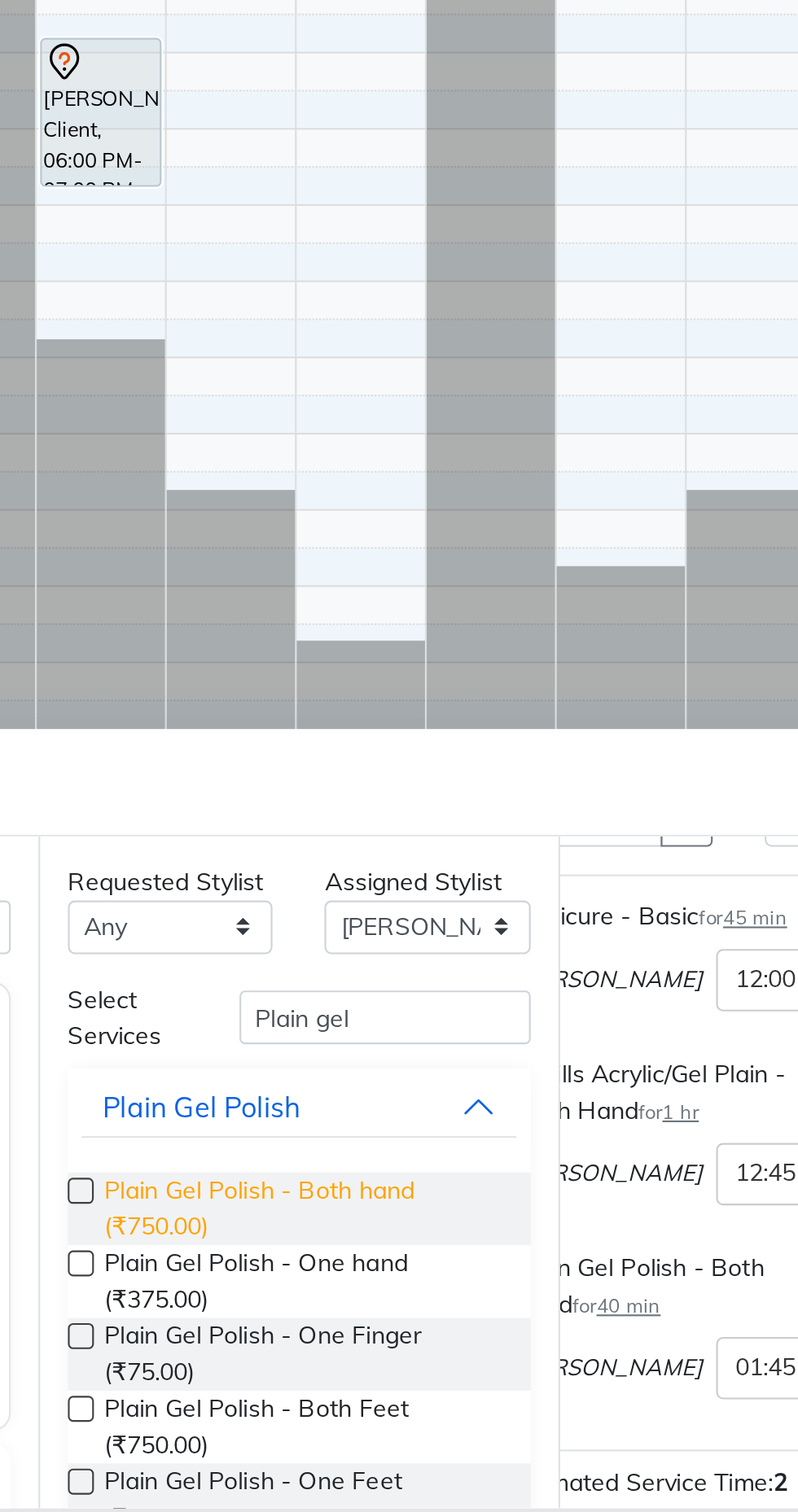
scroll to position [97, 55]
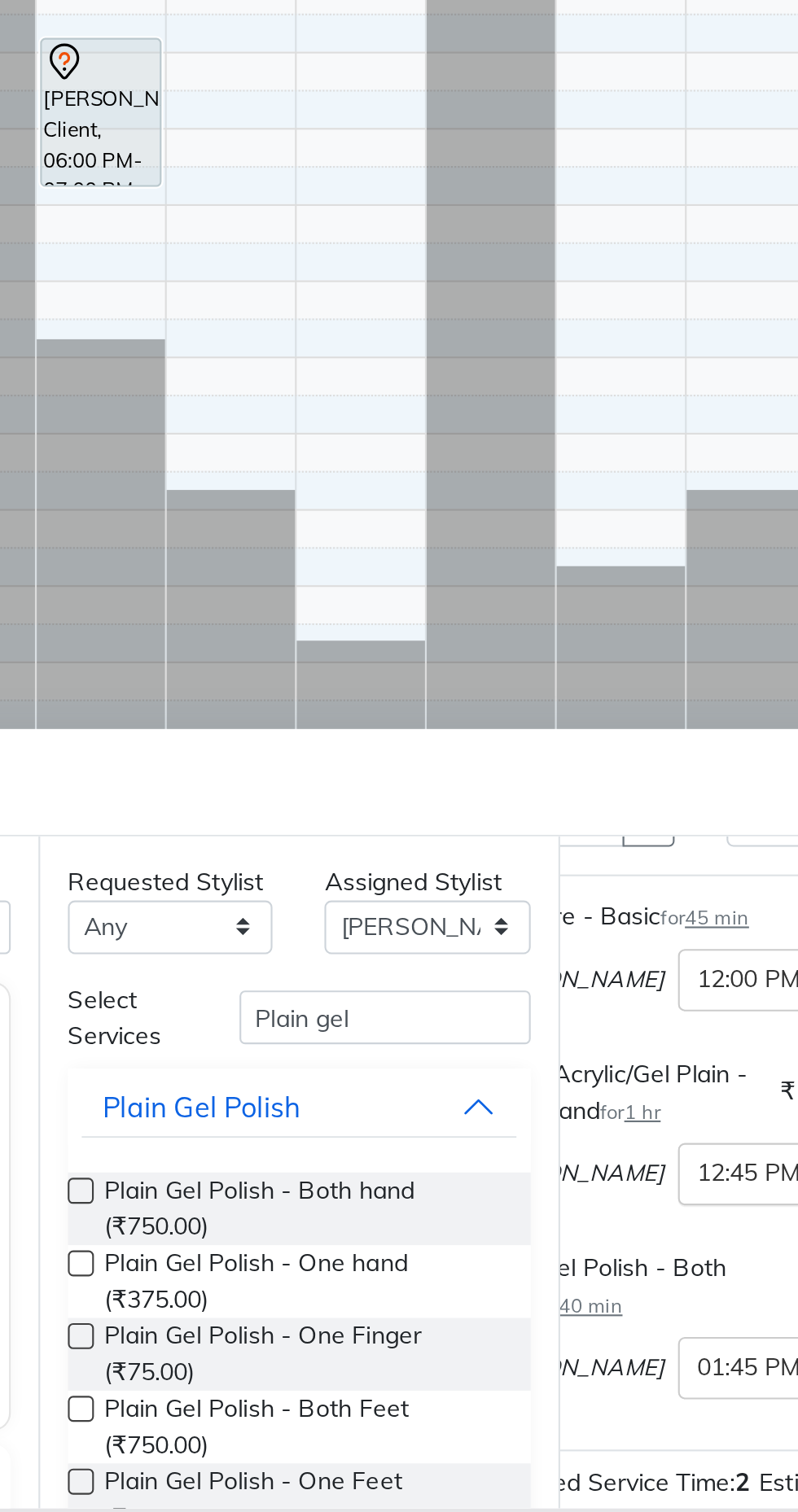
click at [610, 1360] on input "text" at bounding box center [646, 1352] width 72 height 17
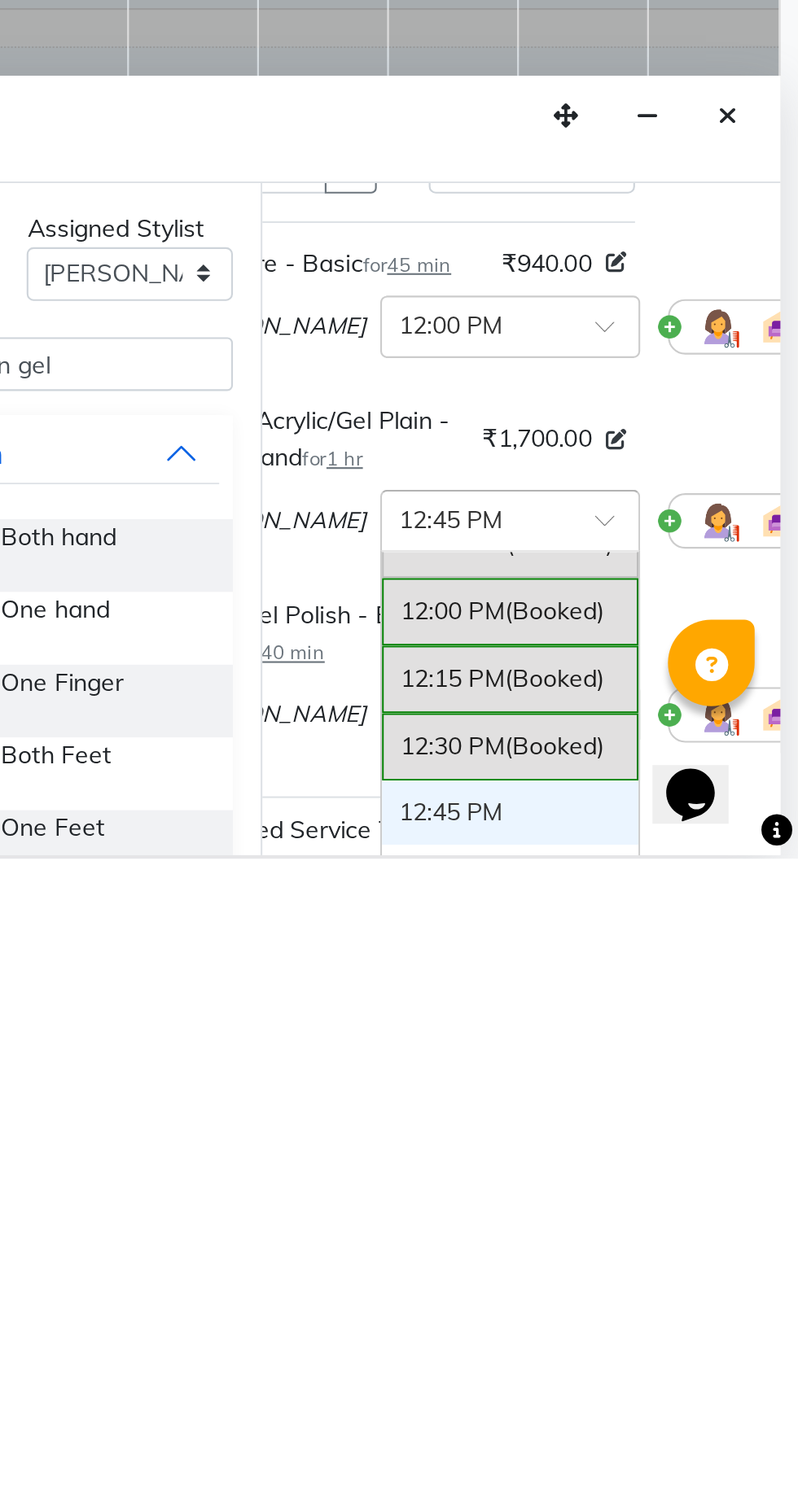
scroll to position [244, 0]
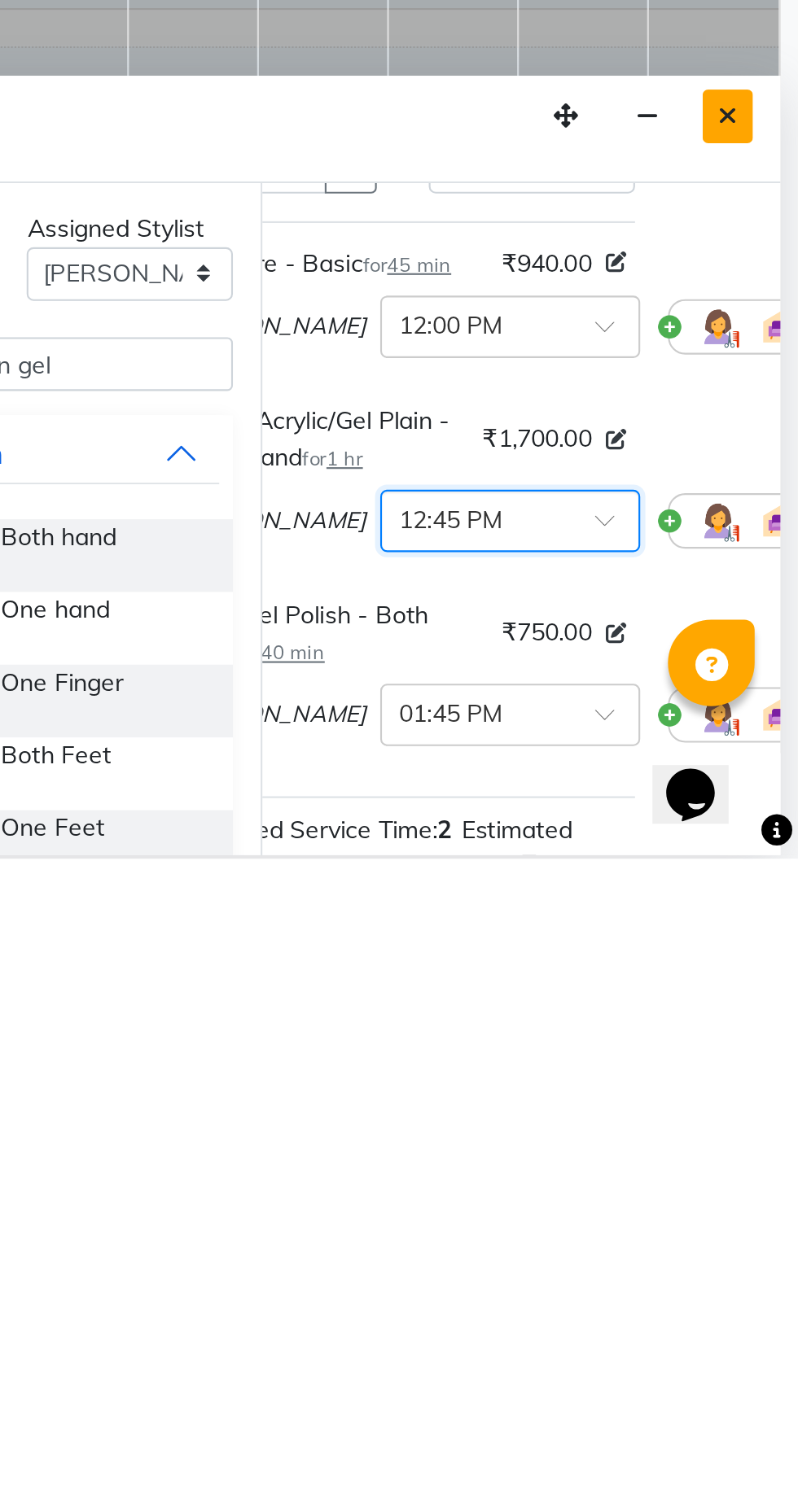
click at [765, 1161] on icon "Close" at bounding box center [765, 1162] width 9 height 11
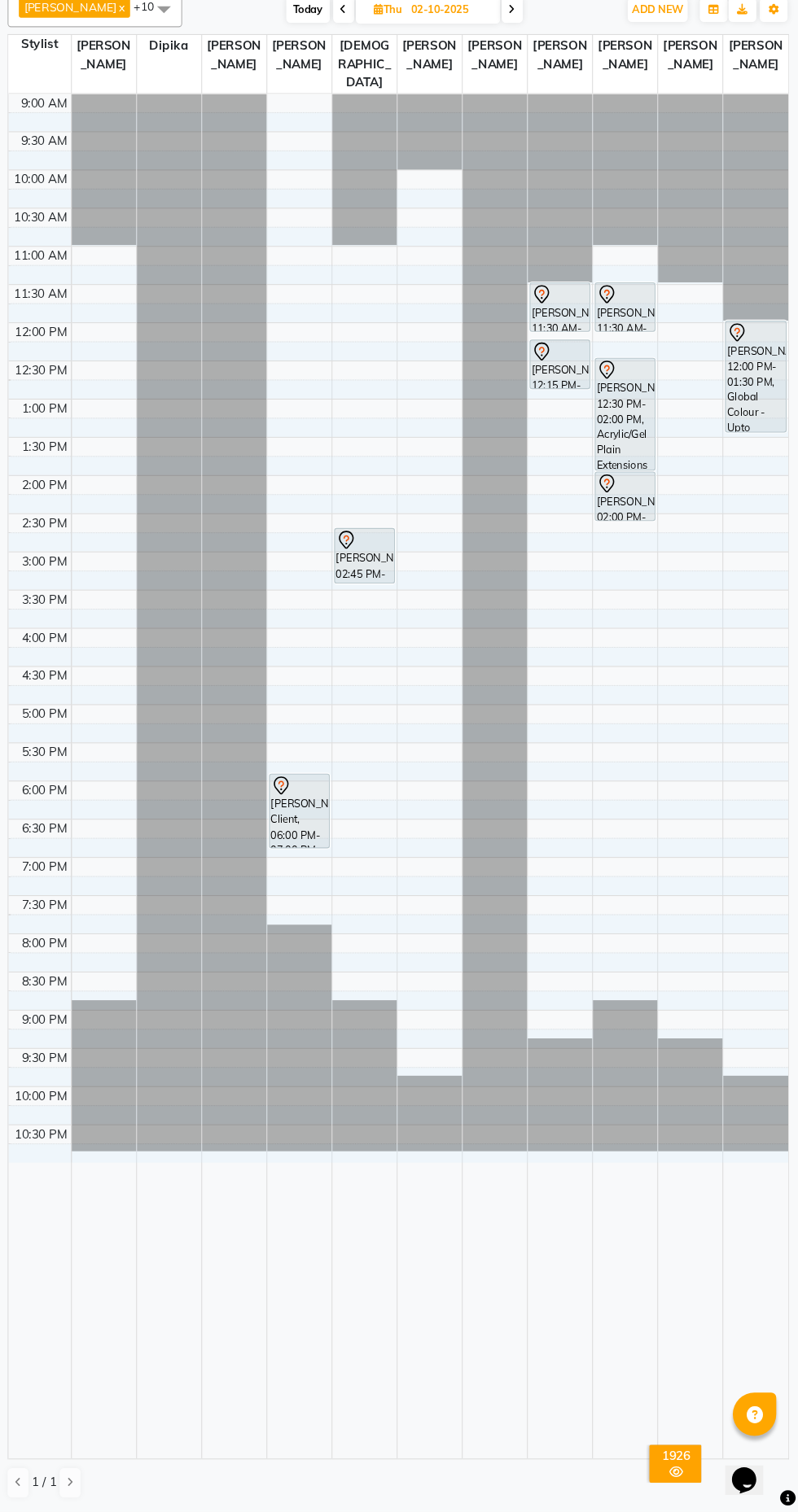
scroll to position [0, 0]
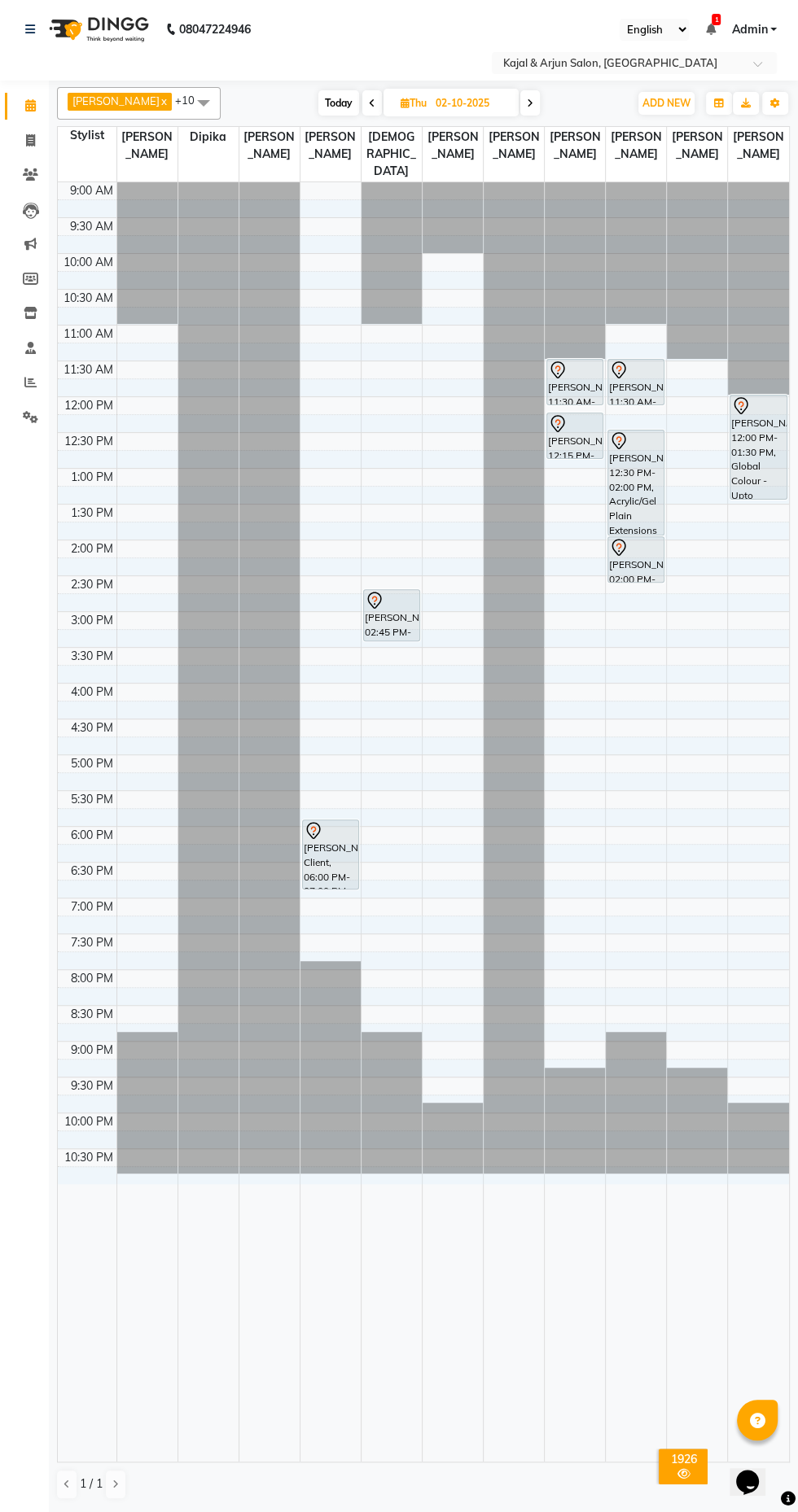
click at [341, 103] on span "Today" at bounding box center [338, 103] width 40 height 25
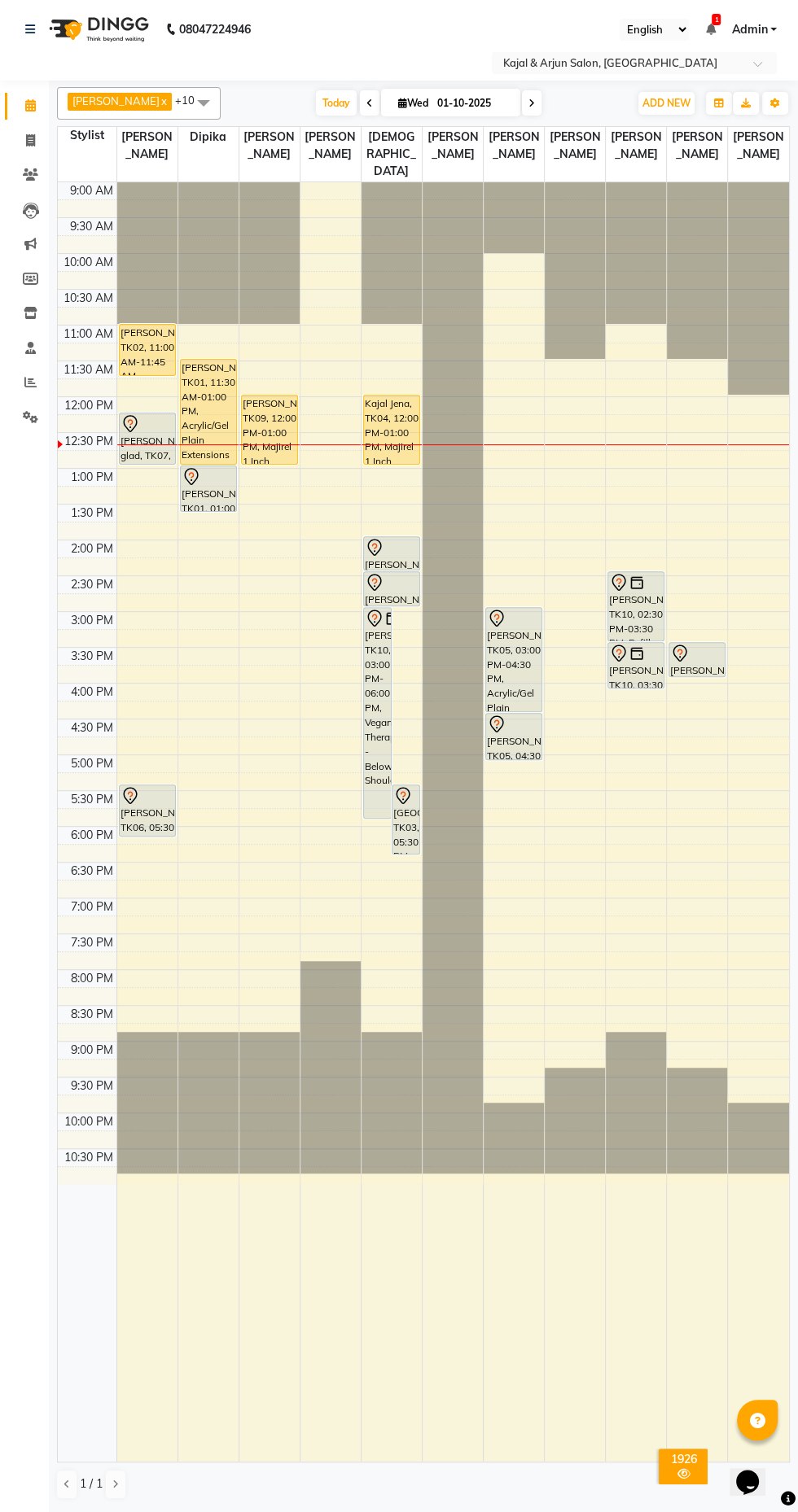
click at [535, 103] on icon at bounding box center [531, 103] width 6 height 10
type input "02-10-2025"
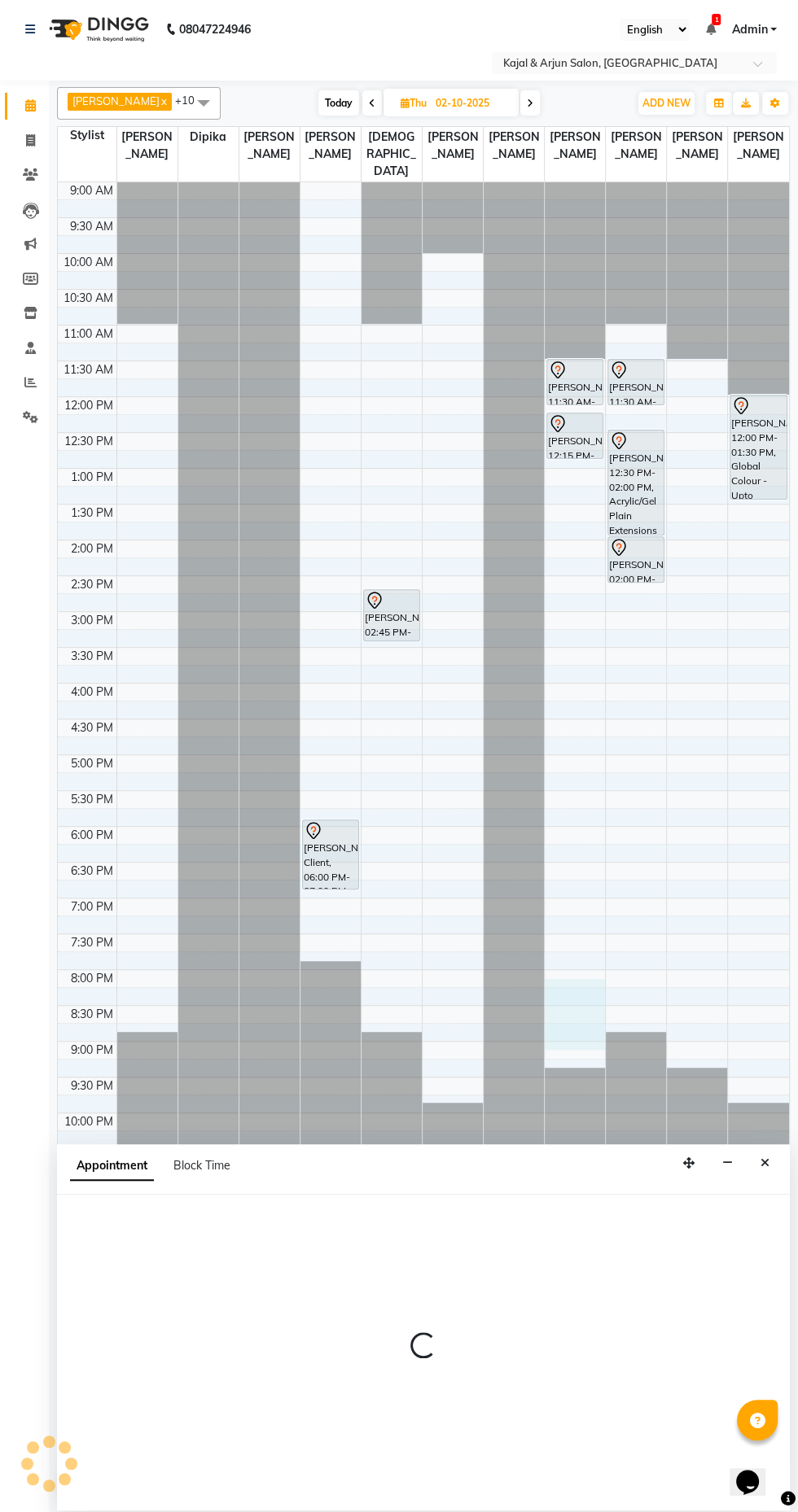
select select "57175"
select select "1215"
select select "tentative"
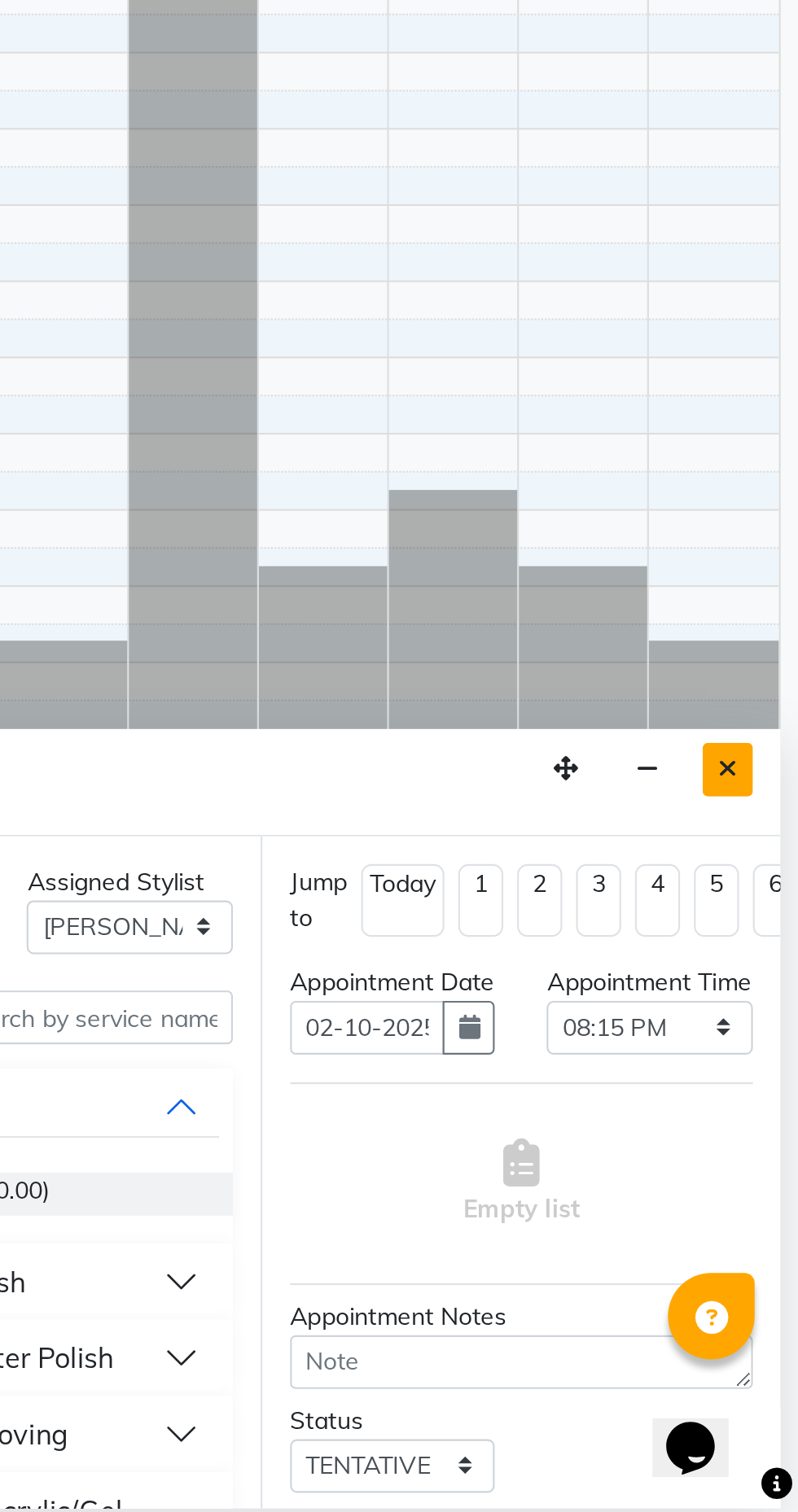
click at [766, 1161] on icon "Close" at bounding box center [765, 1162] width 9 height 11
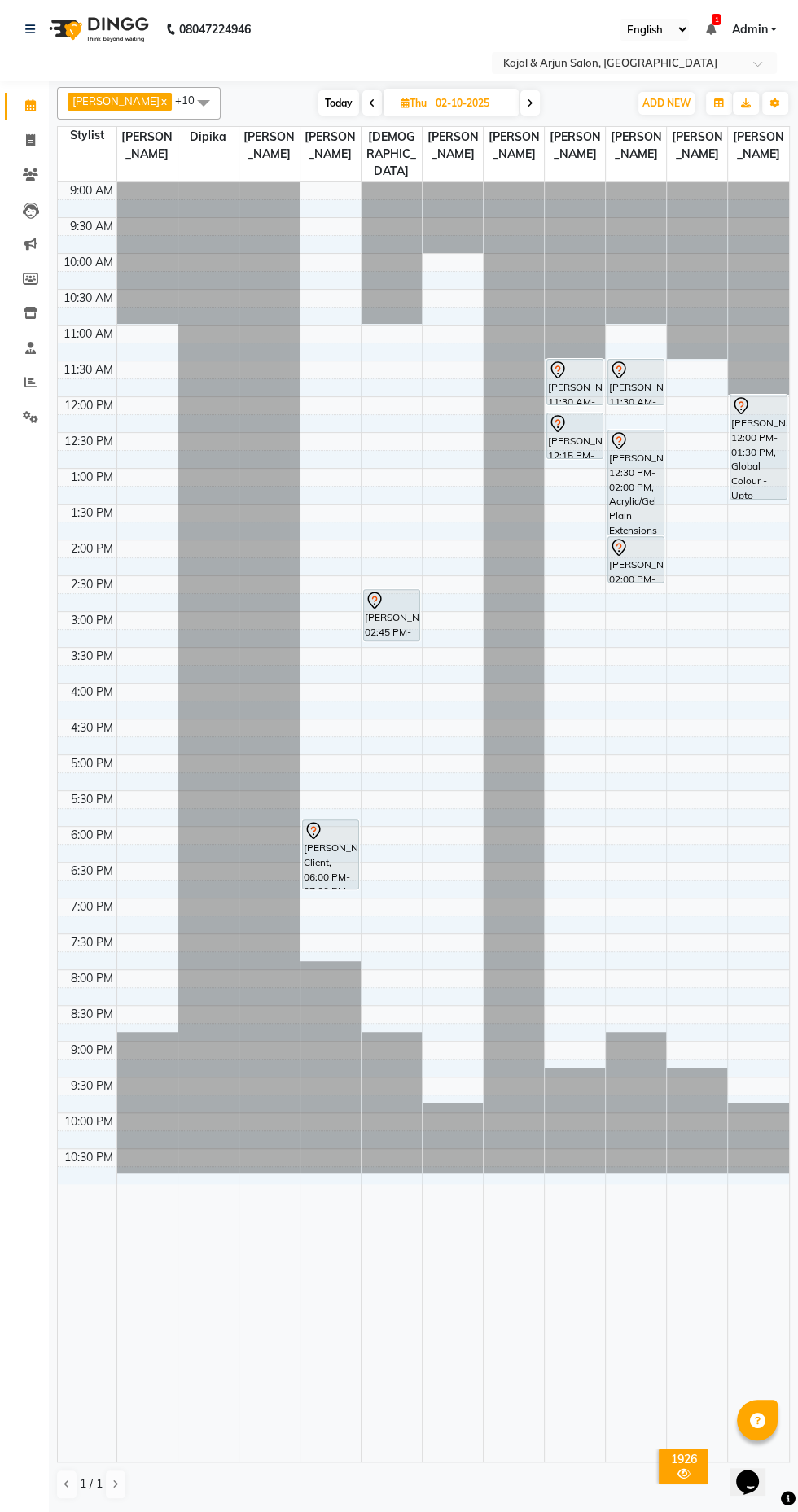
click at [220, 114] on span at bounding box center [203, 102] width 32 height 31
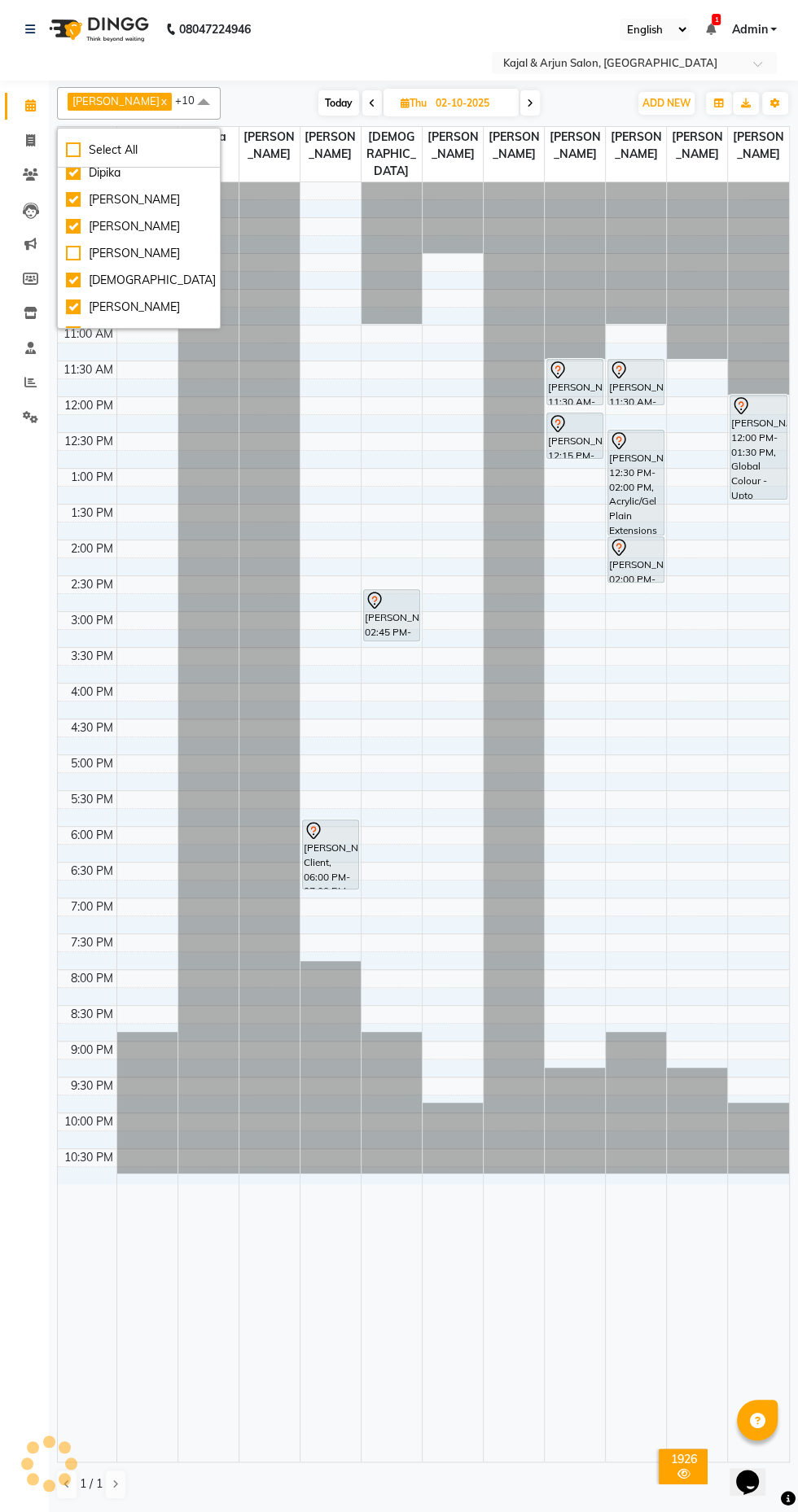
scroll to position [66, 0]
click at [107, 244] on div "[PERSON_NAME]" at bounding box center [139, 249] width 146 height 17
checkbox input "true"
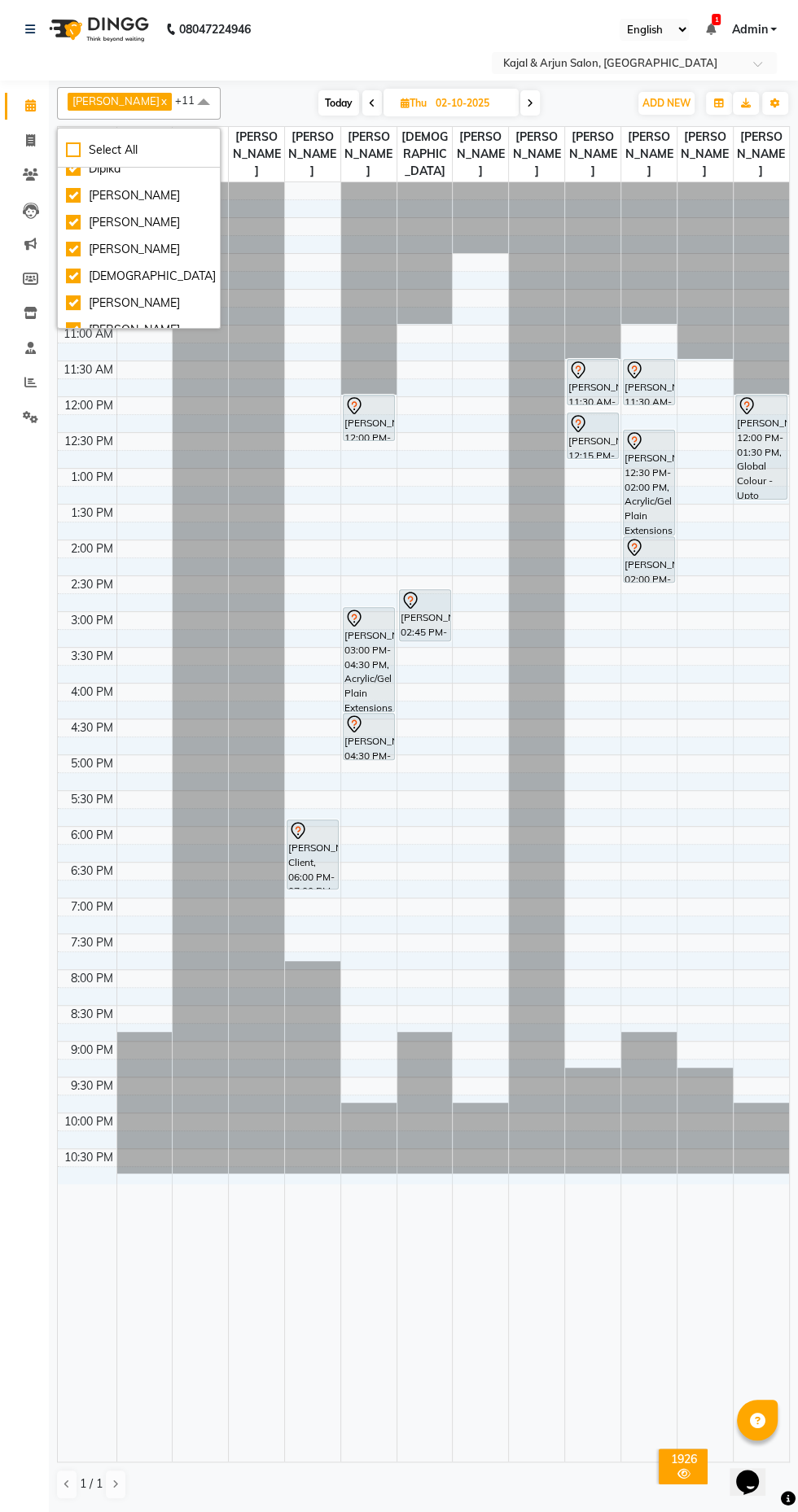
click at [172, 101] on span "Shreya Thadeshwar x" at bounding box center [119, 102] width 104 height 18
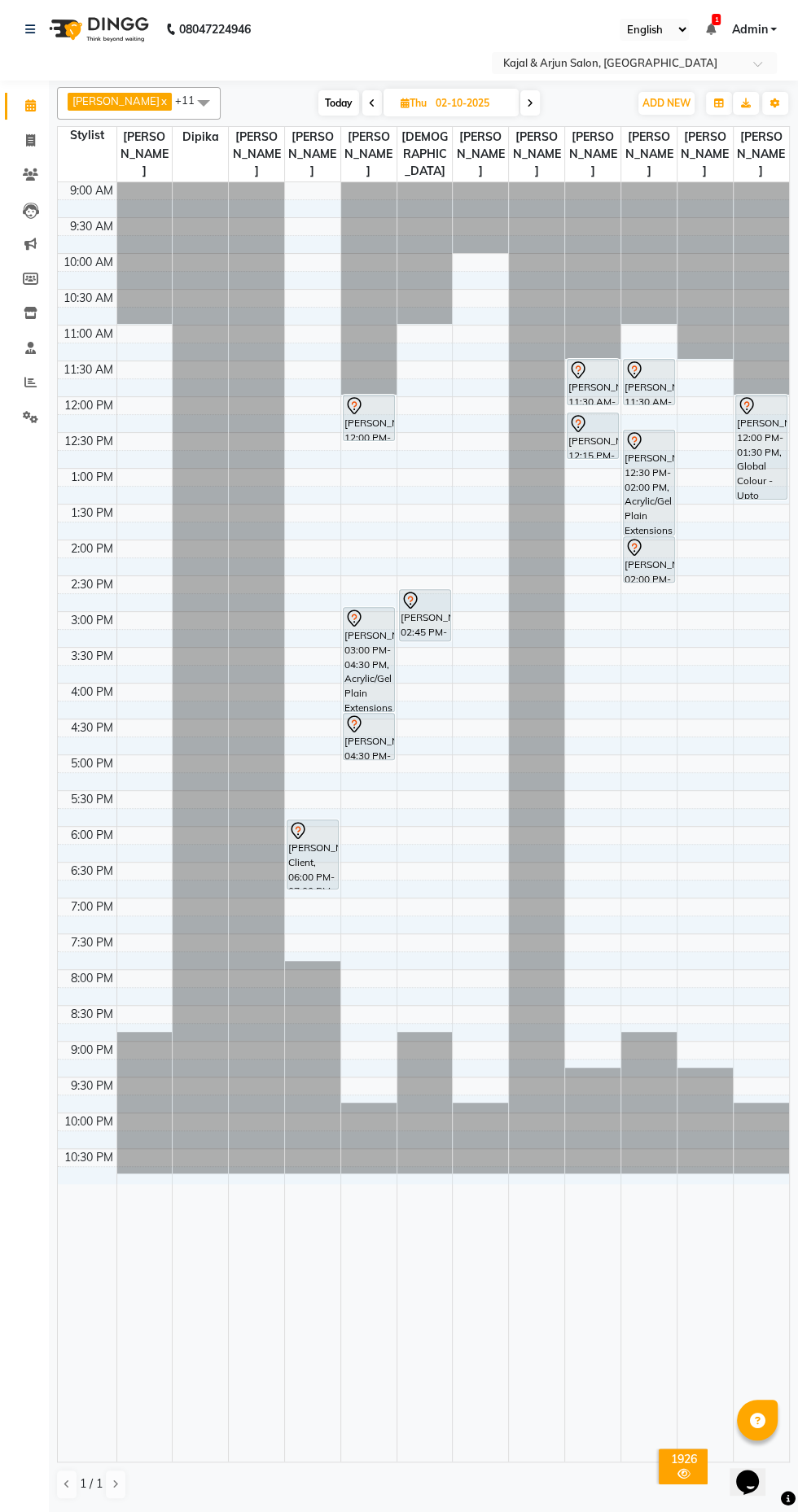
click at [267, 1442] on div at bounding box center [256, 821] width 55 height 1279
click at [139, 468] on div at bounding box center [145, 474] width 55 height 18
select select "6990"
select select "tentative"
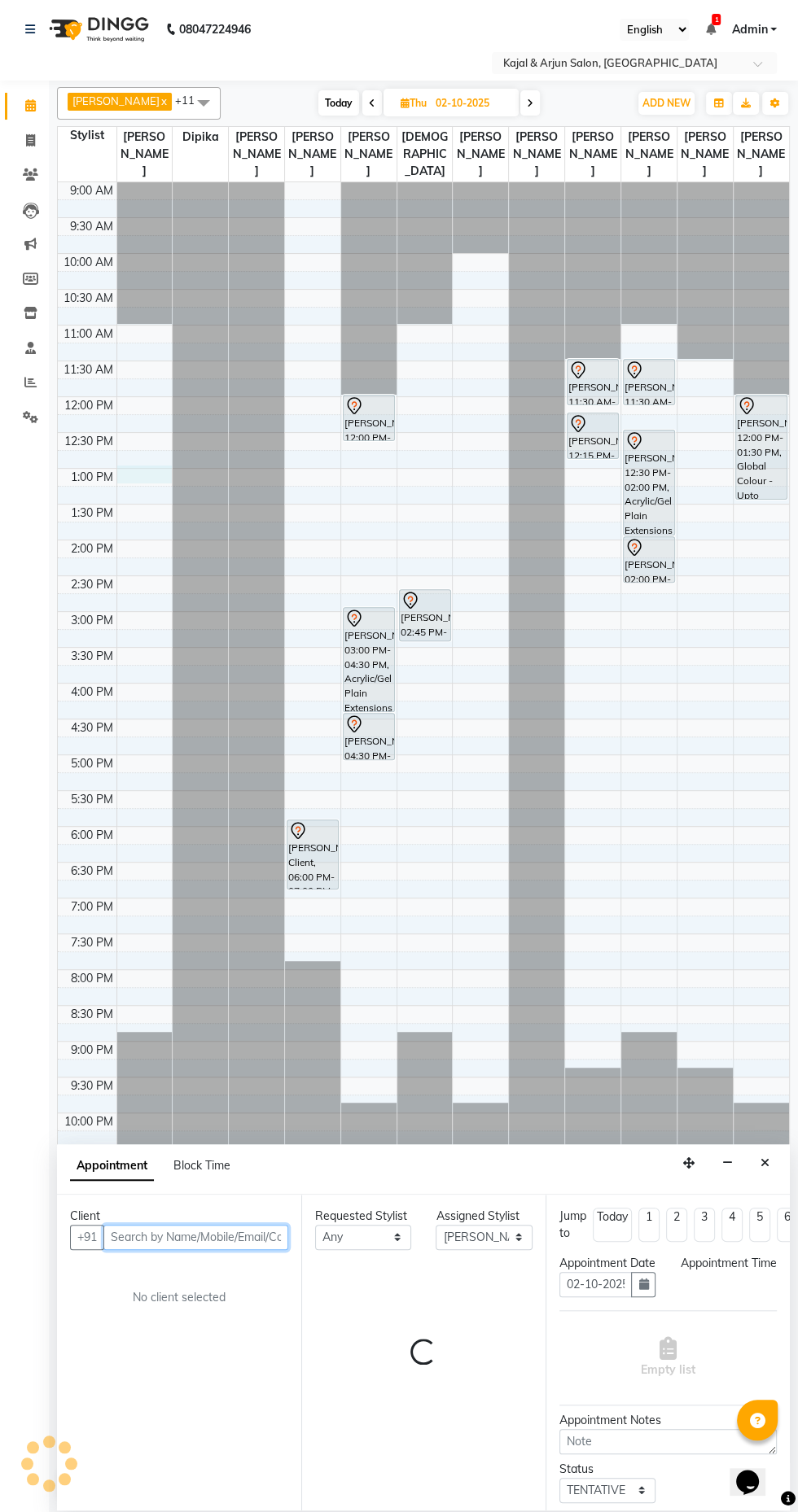
select select "780"
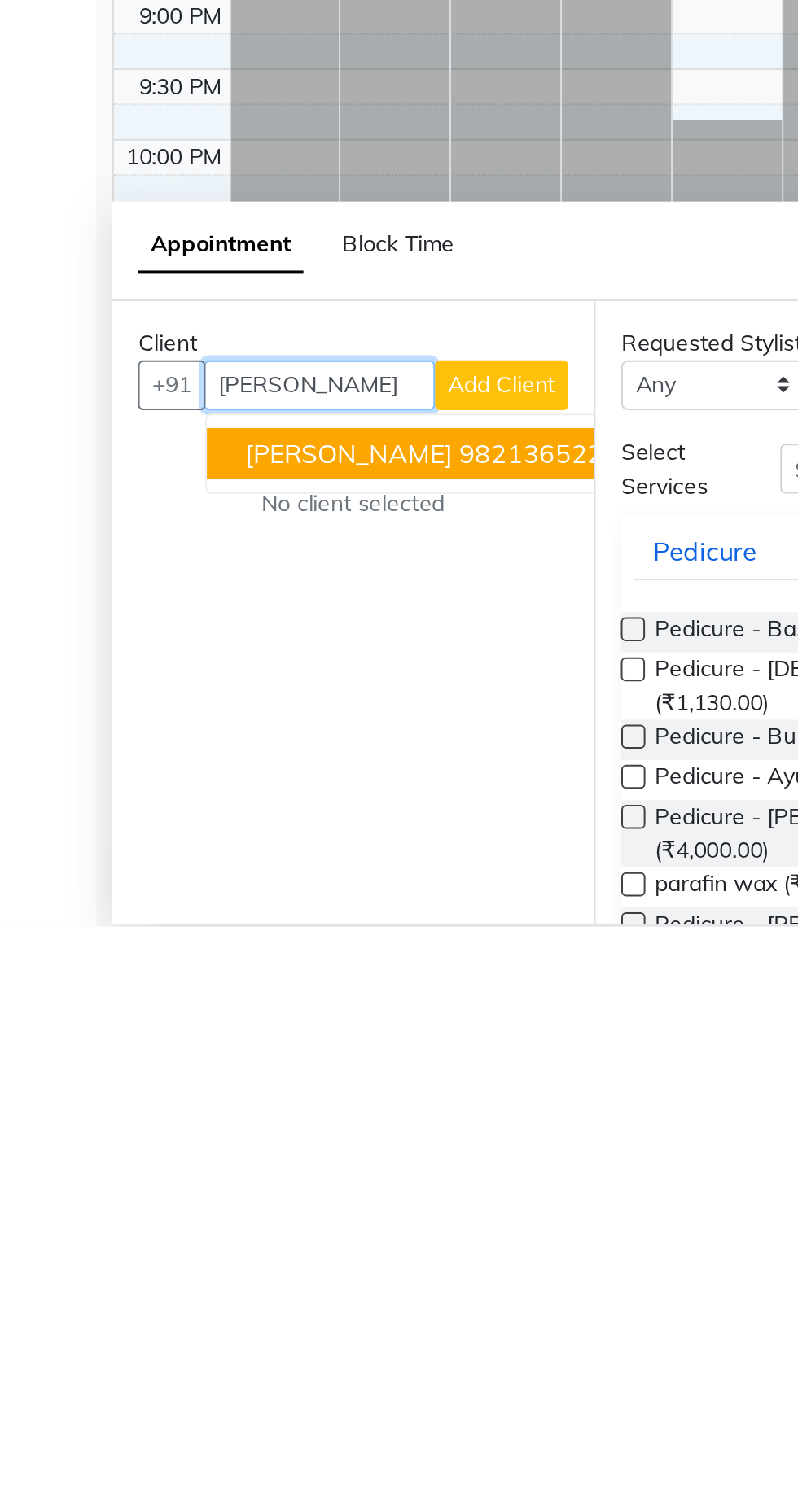
click at [165, 1274] on span "Leena vij" at bounding box center [177, 1272] width 105 height 17
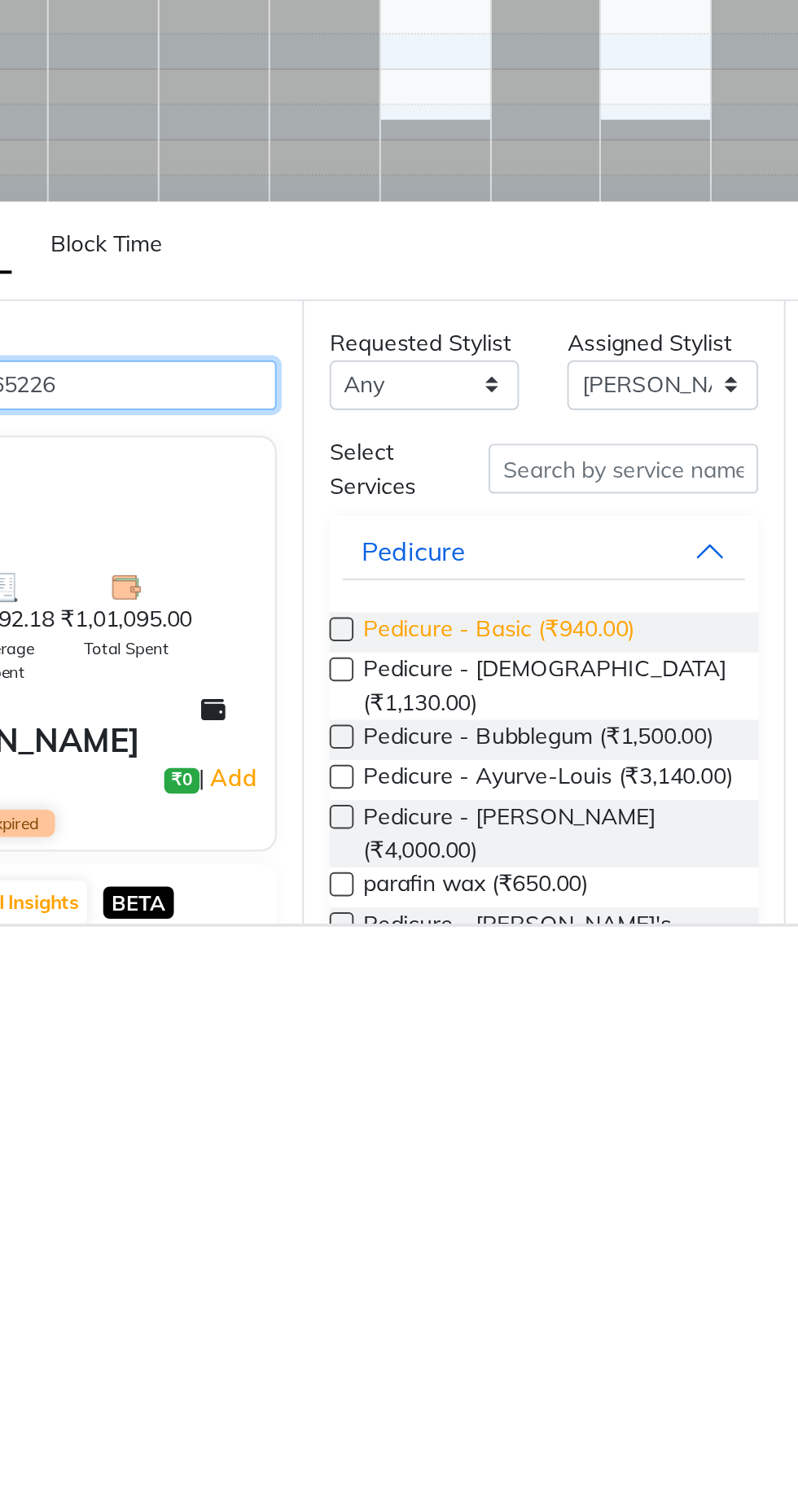
type input "9821365226"
click at [412, 1353] on span "Pedicure - Basic (₹940.00)" at bounding box center [401, 1362] width 138 height 20
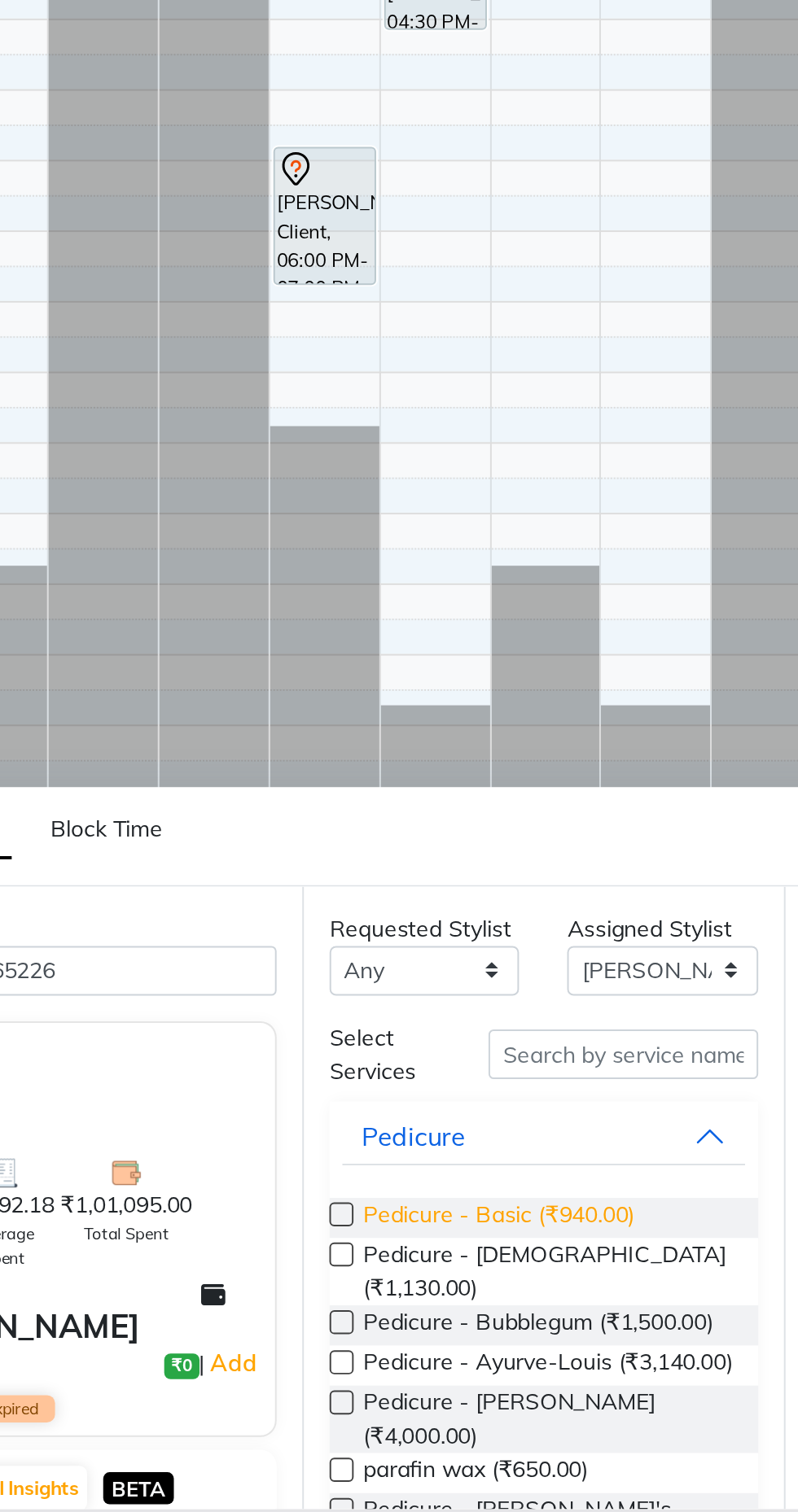
checkbox input "false"
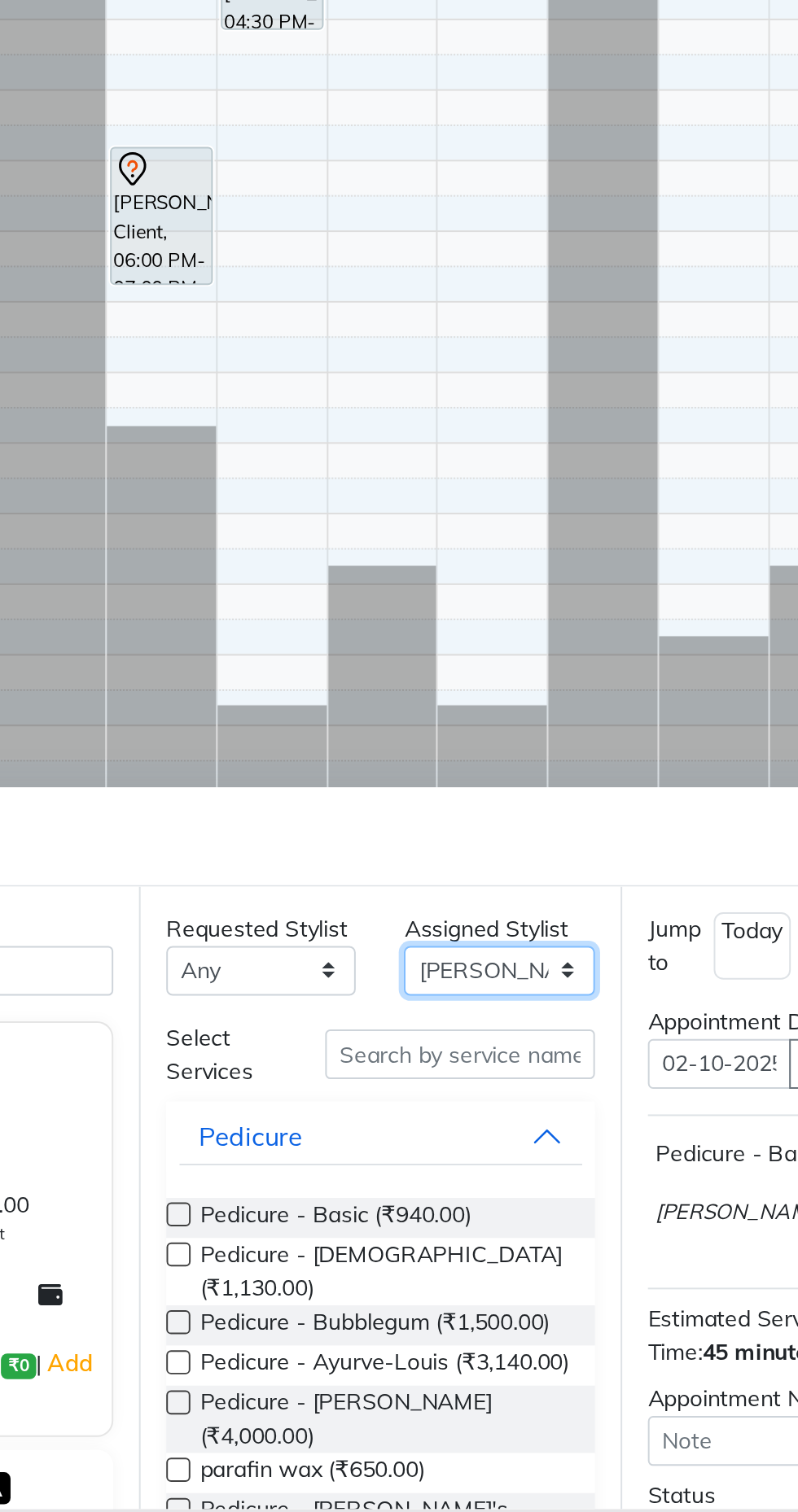
click at [481, 1233] on select "Select Arjun Sir Dipesh Dipika Himanshu Patel kabir uddin Kabita Tamang Kajal M…" at bounding box center [484, 1237] width 96 height 25
select select "6987"
click at [436, 1225] on select "Select Arjun Sir Dipesh Dipika Himanshu Patel kabir uddin Kabita Tamang Kajal M…" at bounding box center [484, 1237] width 96 height 25
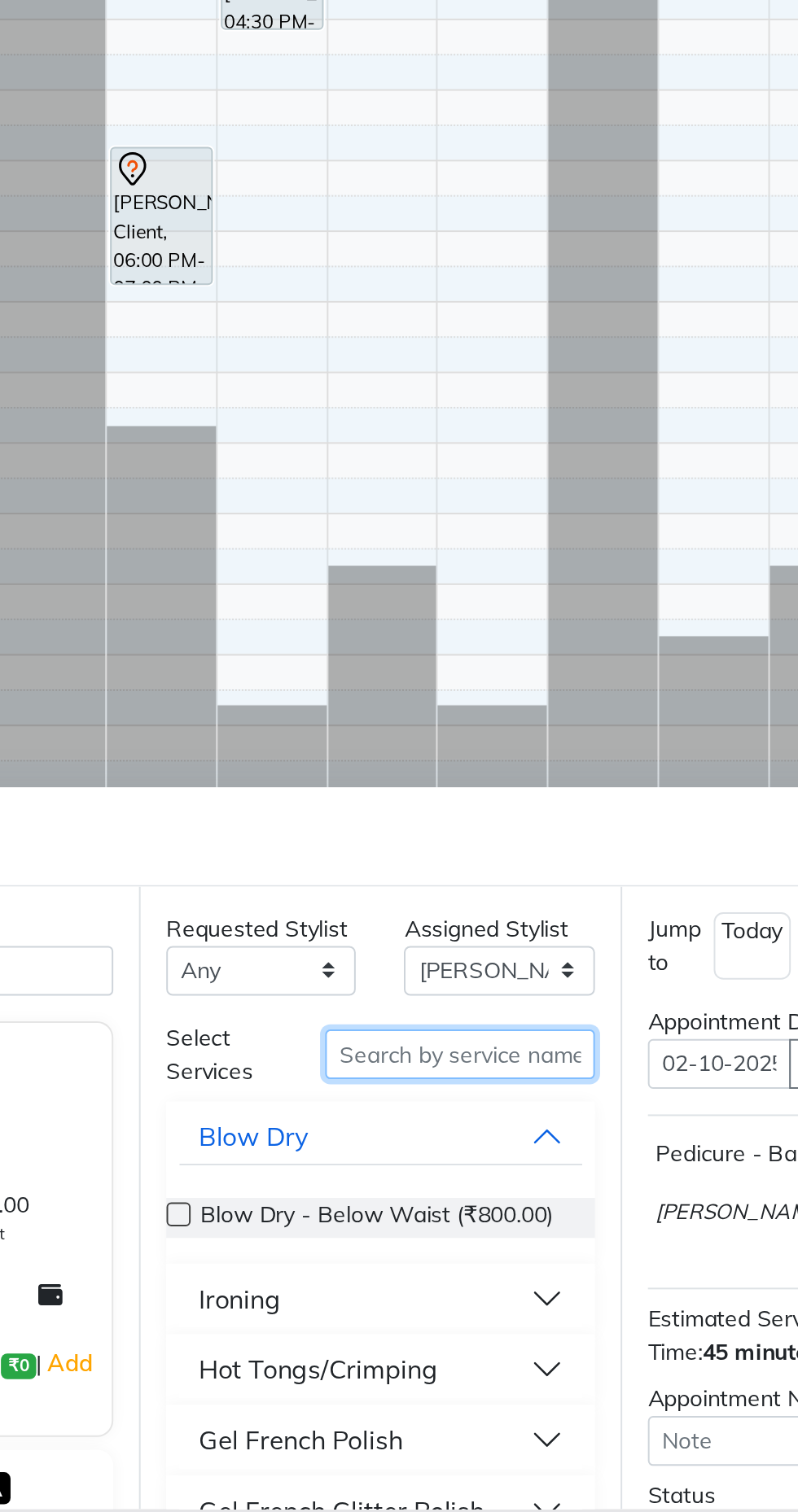
click at [465, 1281] on input "text" at bounding box center [464, 1279] width 137 height 25
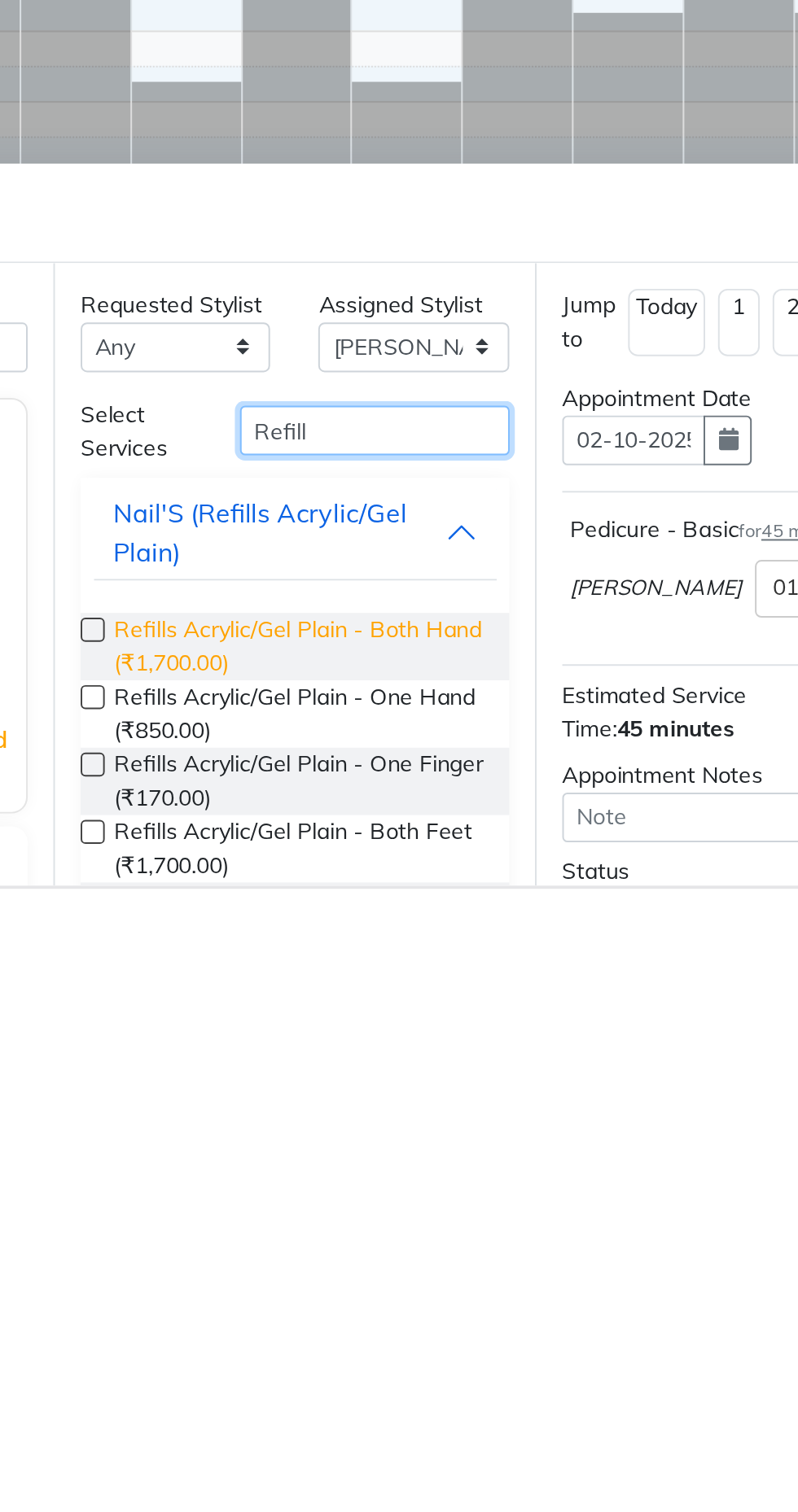
type input "Refill"
click at [349, 1378] on span "Refills Acrylic/Gel Plain - Both Hand (₹1,700.00)" at bounding box center [425, 1388] width 187 height 34
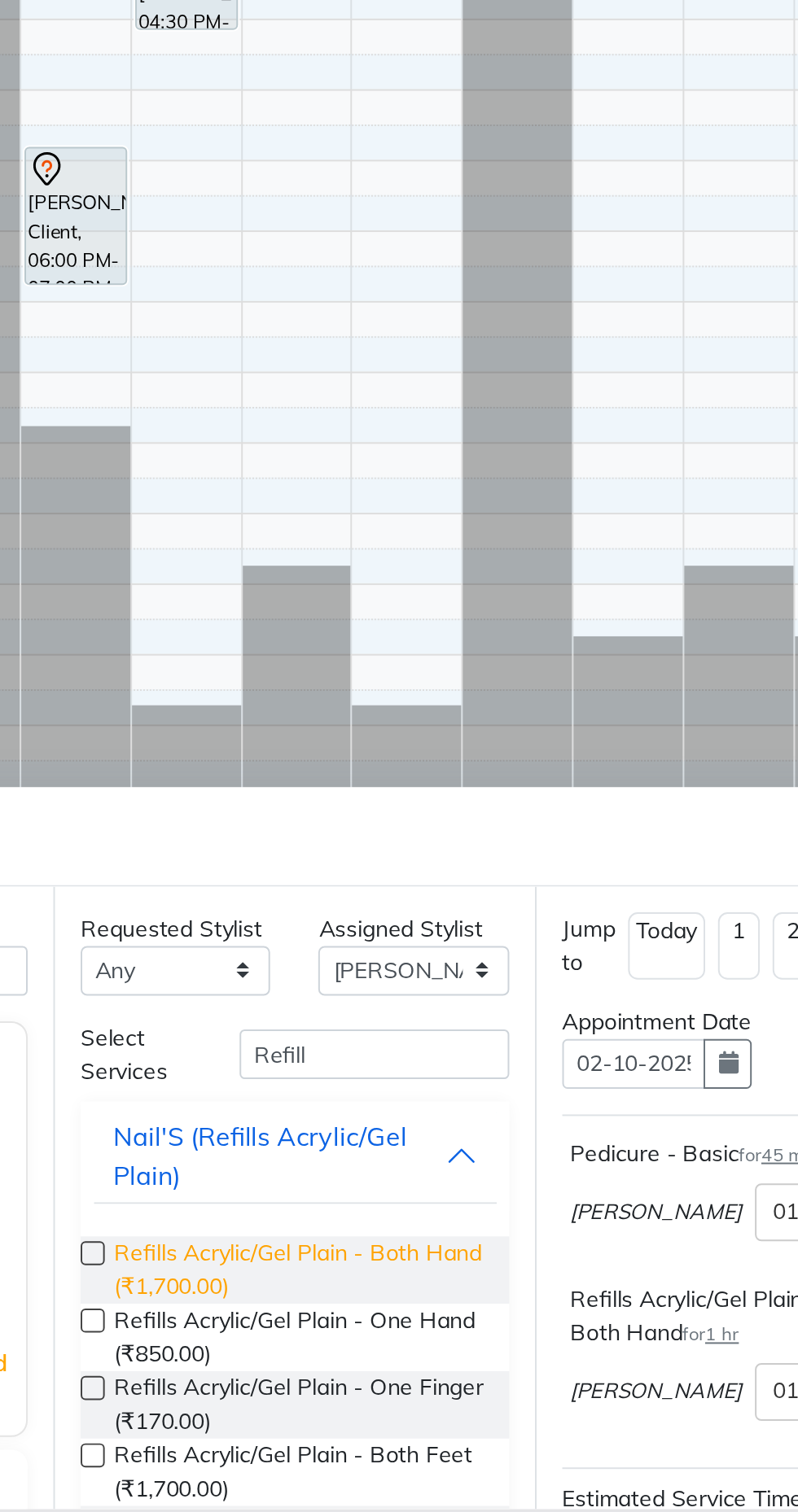
checkbox input "false"
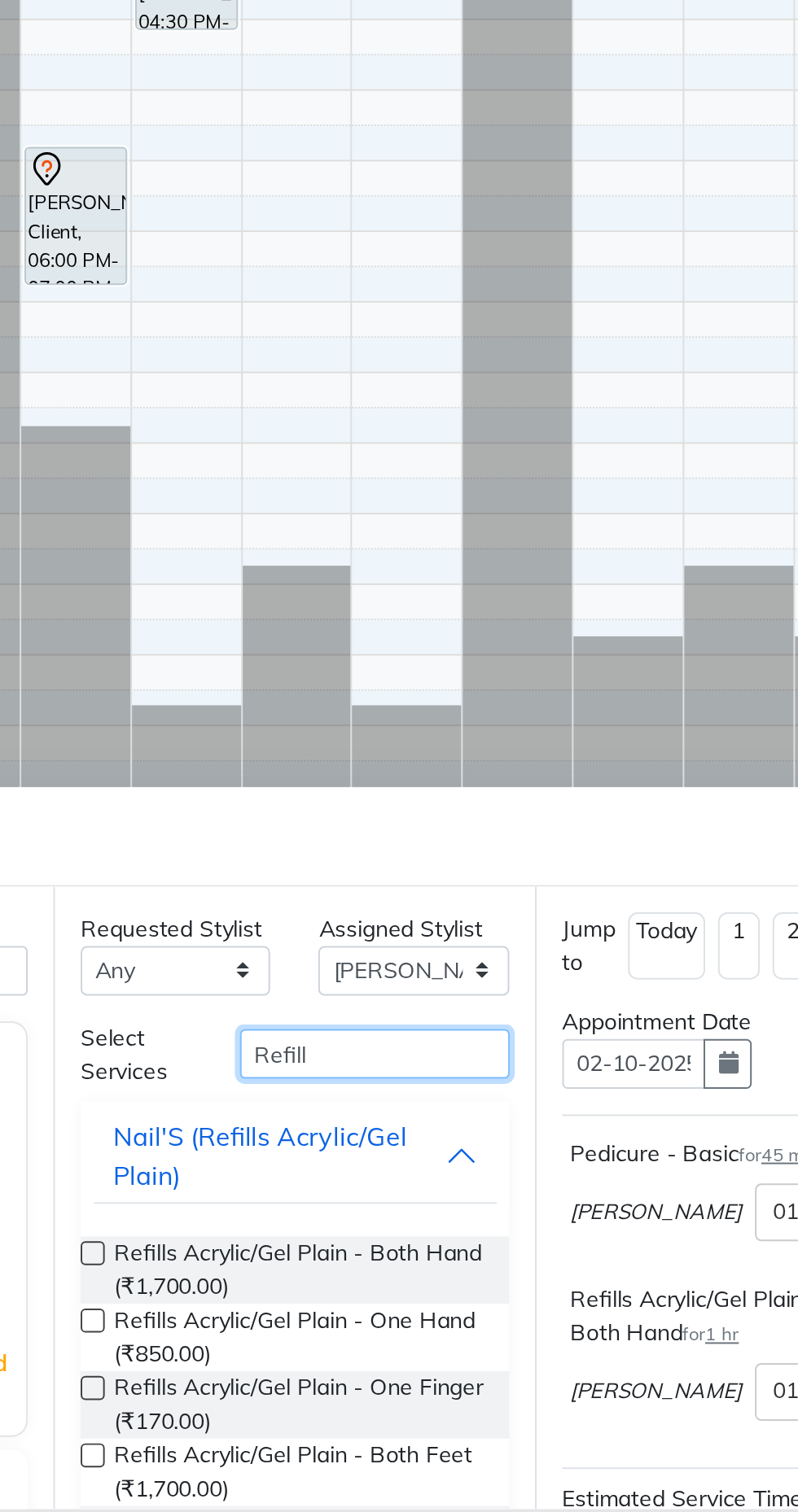
click at [457, 1272] on input "Refill" at bounding box center [464, 1279] width 137 height 25
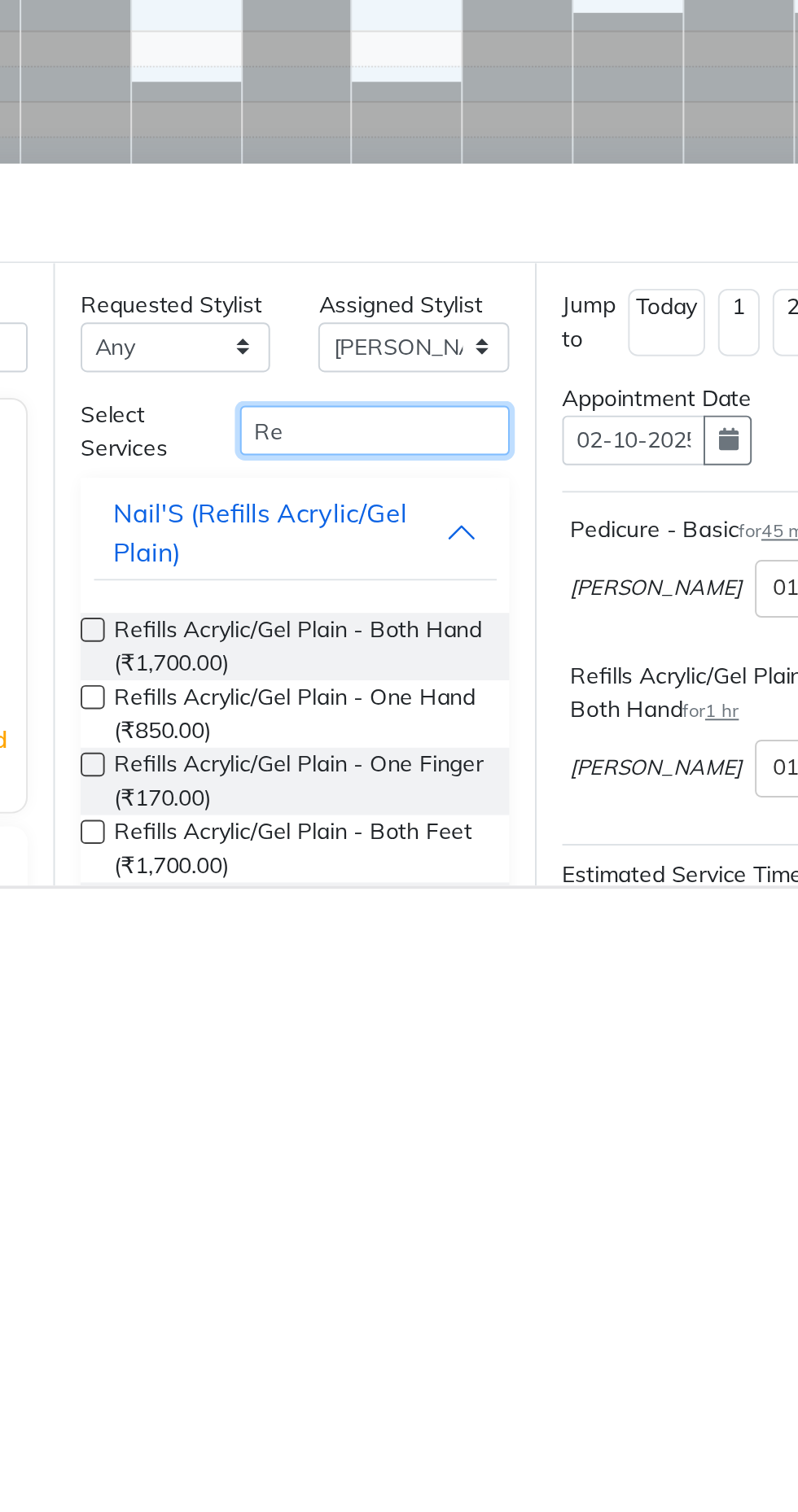
type input "R"
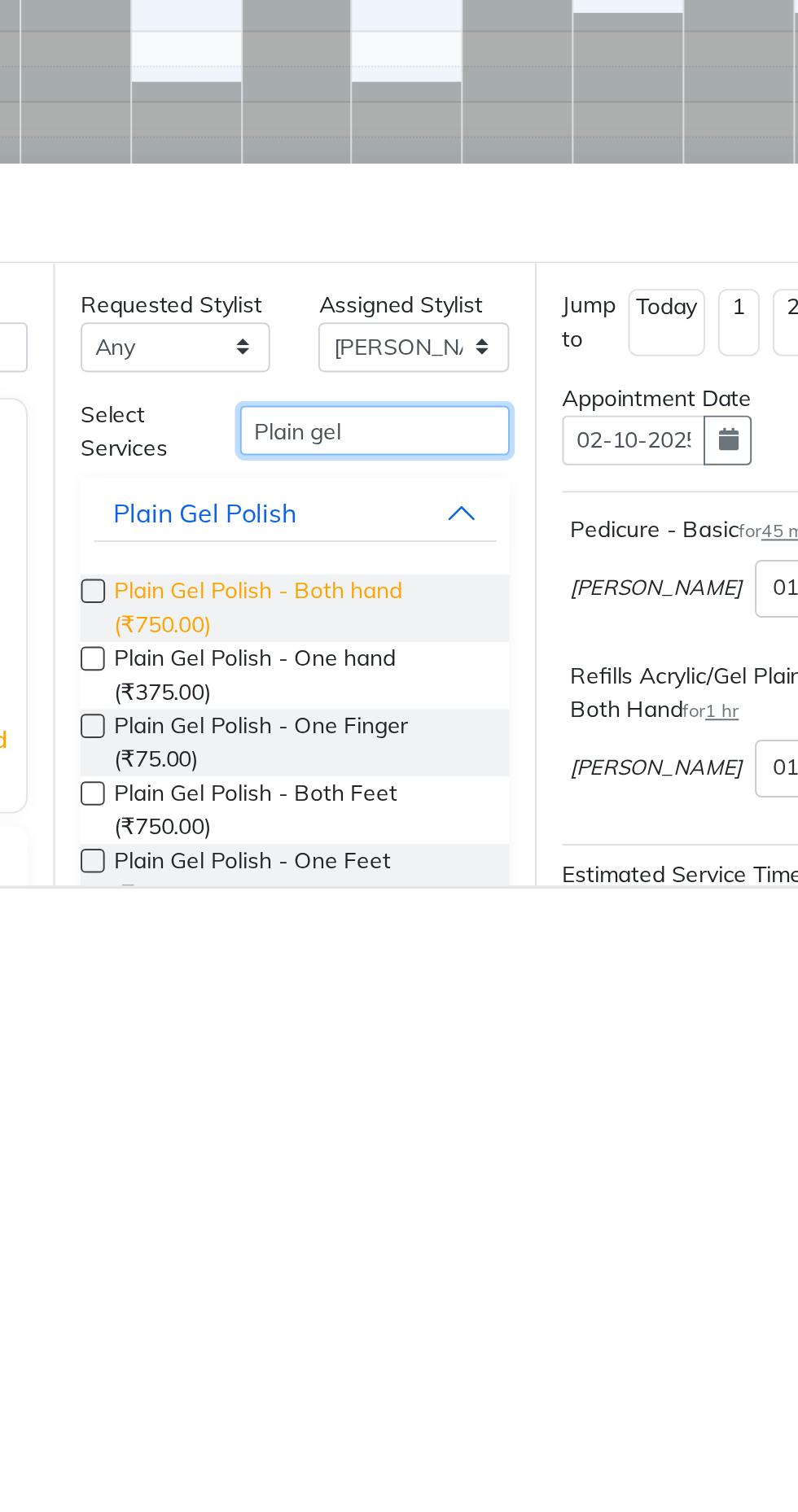
type input "Plain gel"
click at [364, 1366] on span "Plain Gel Polish - Both hand (₹750.00)" at bounding box center [425, 1369] width 187 height 34
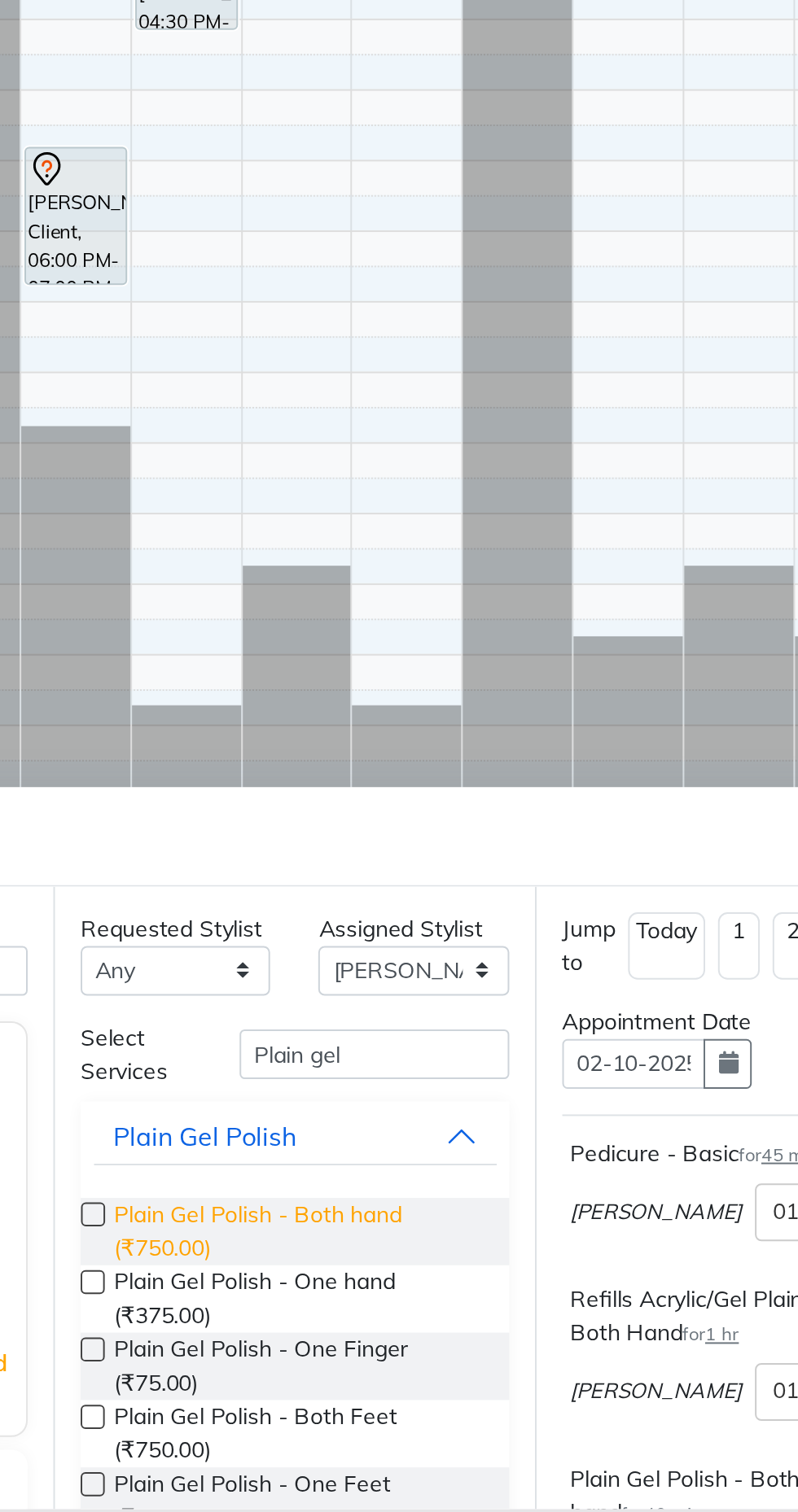
checkbox input "false"
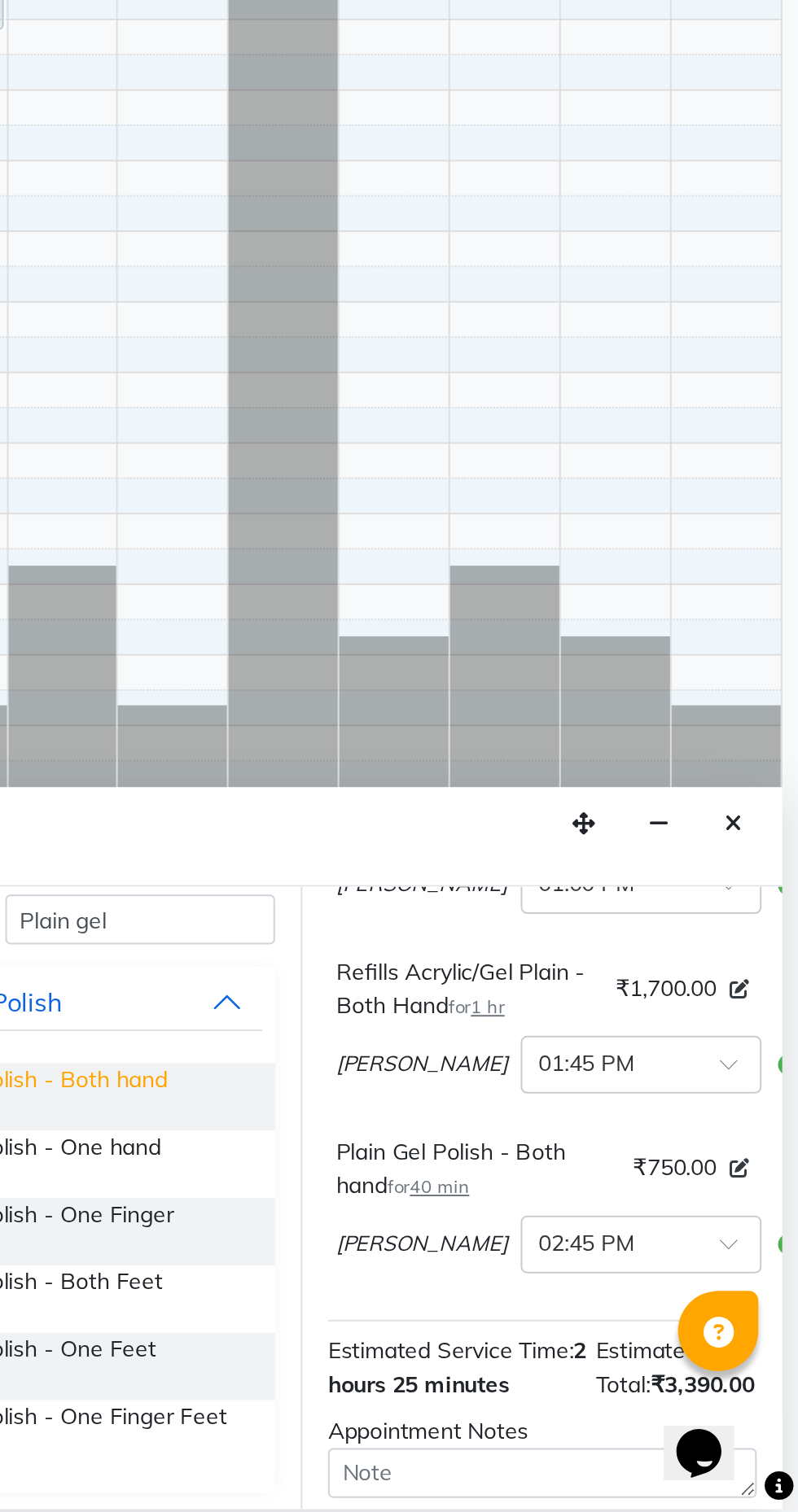
scroll to position [167, 0]
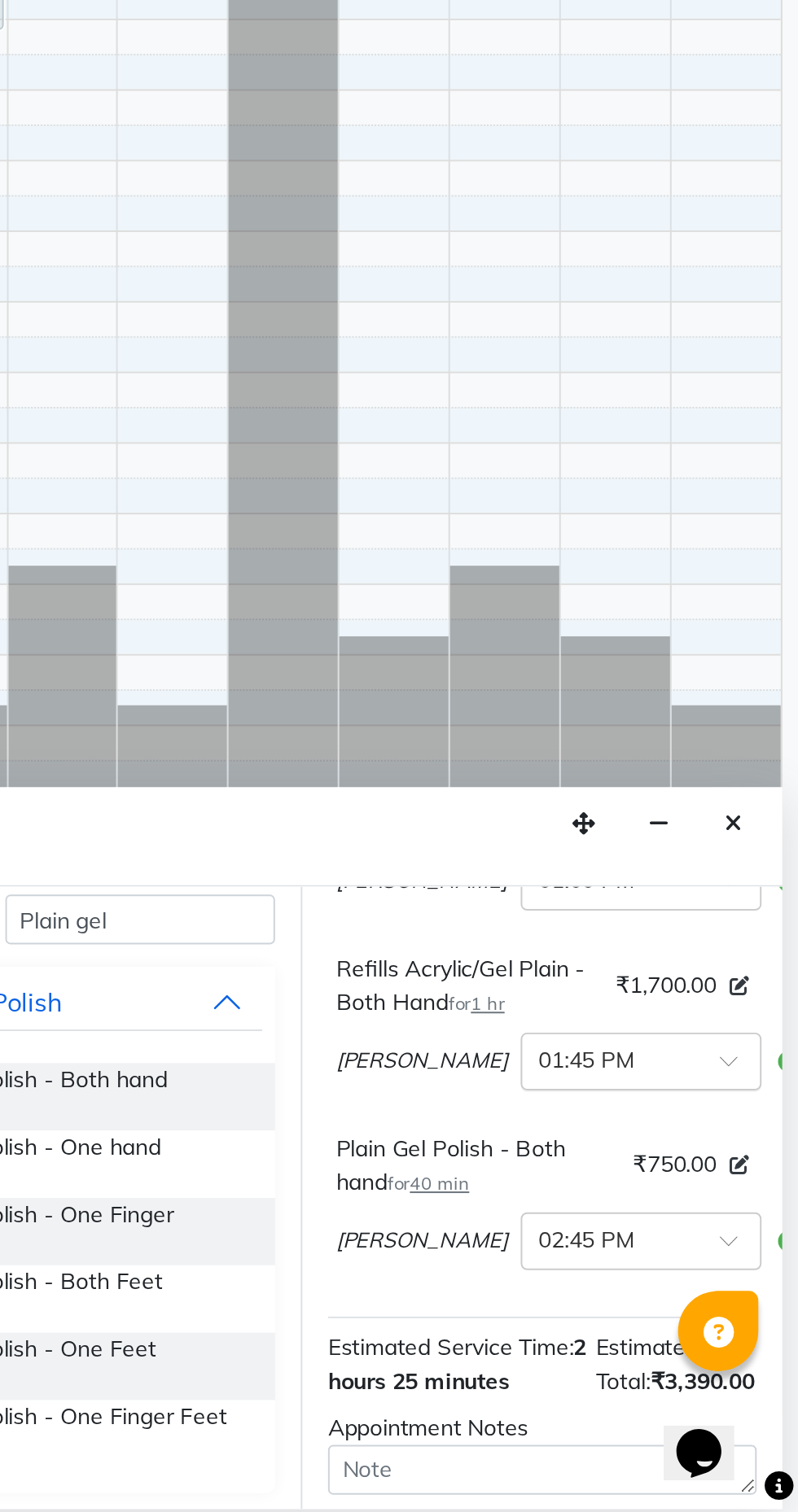
click at [674, 1290] on input "text" at bounding box center [702, 1281] width 72 height 17
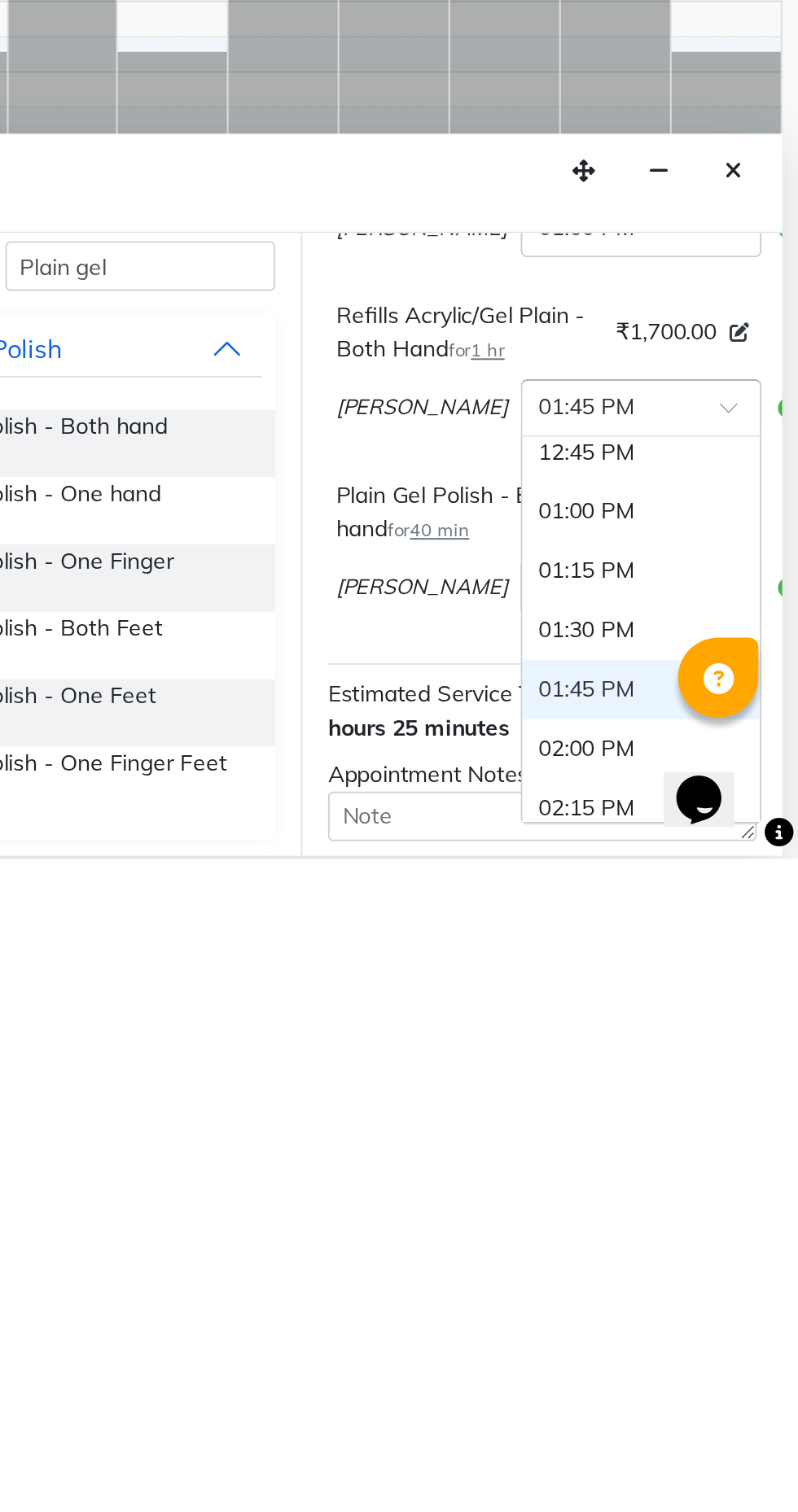
scroll to position [352, 0]
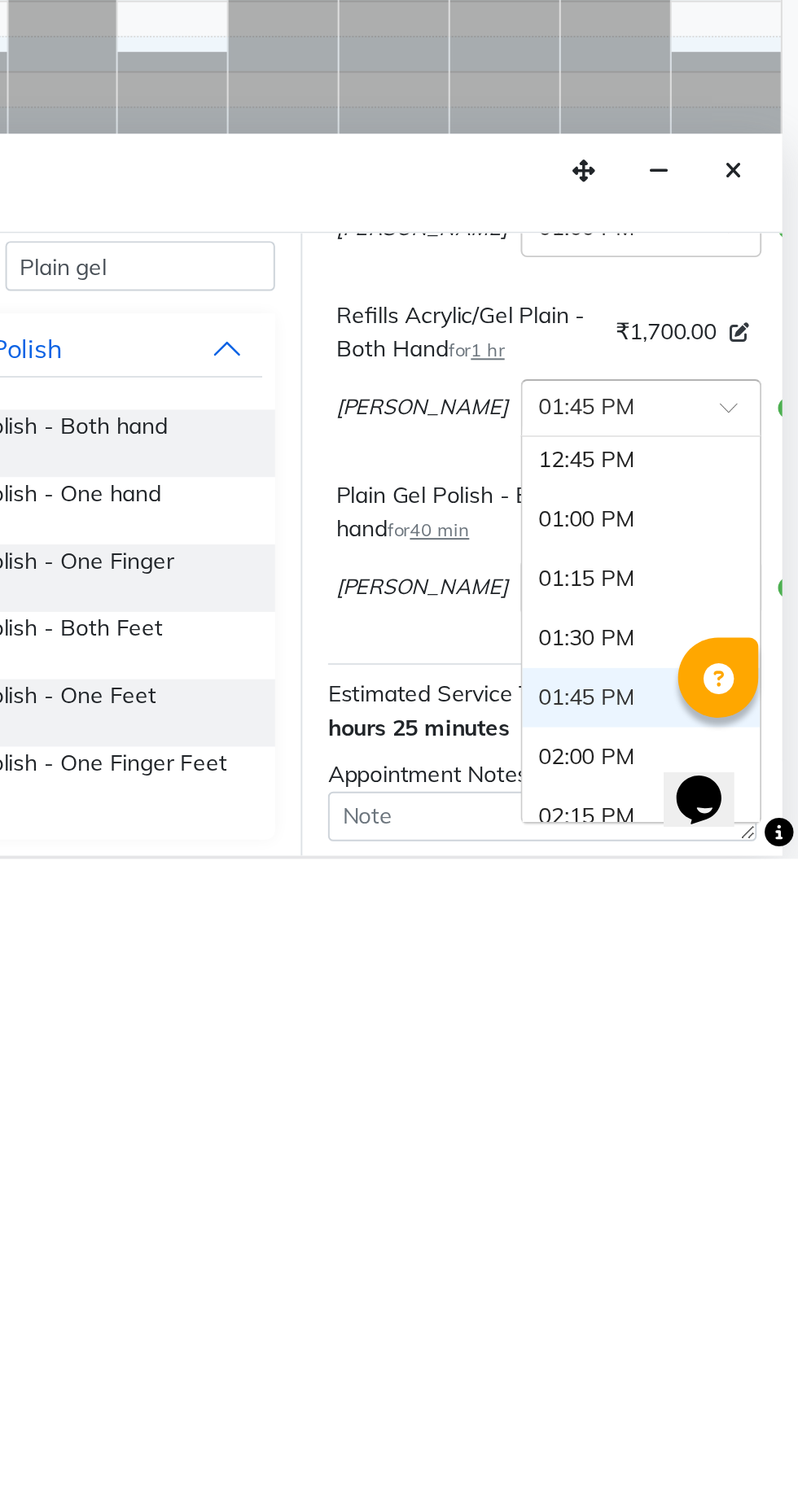
click at [658, 1345] on div "01:00 PM" at bounding box center [717, 1339] width 120 height 30
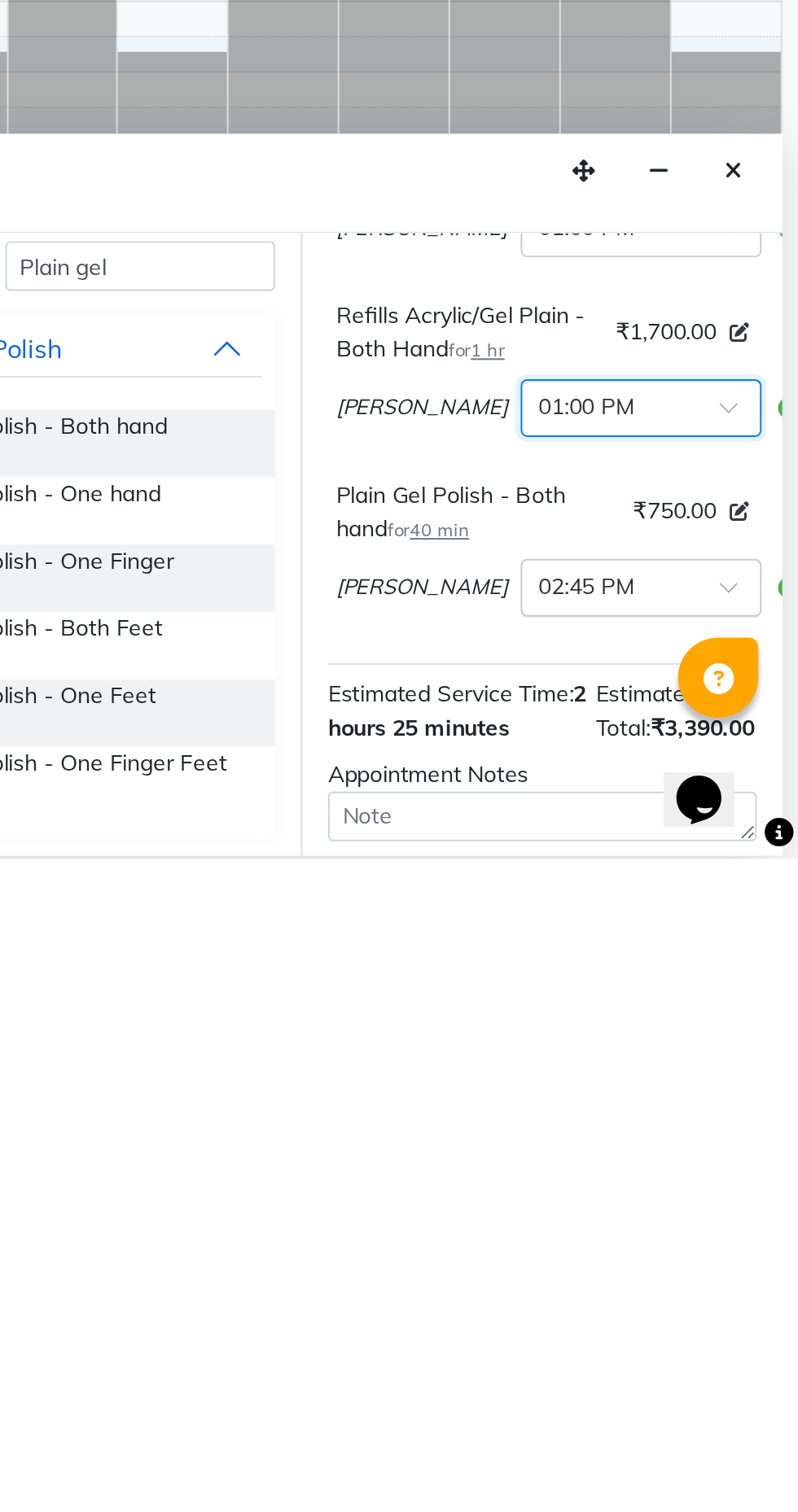
click at [666, 1381] on input "text" at bounding box center [702, 1373] width 72 height 17
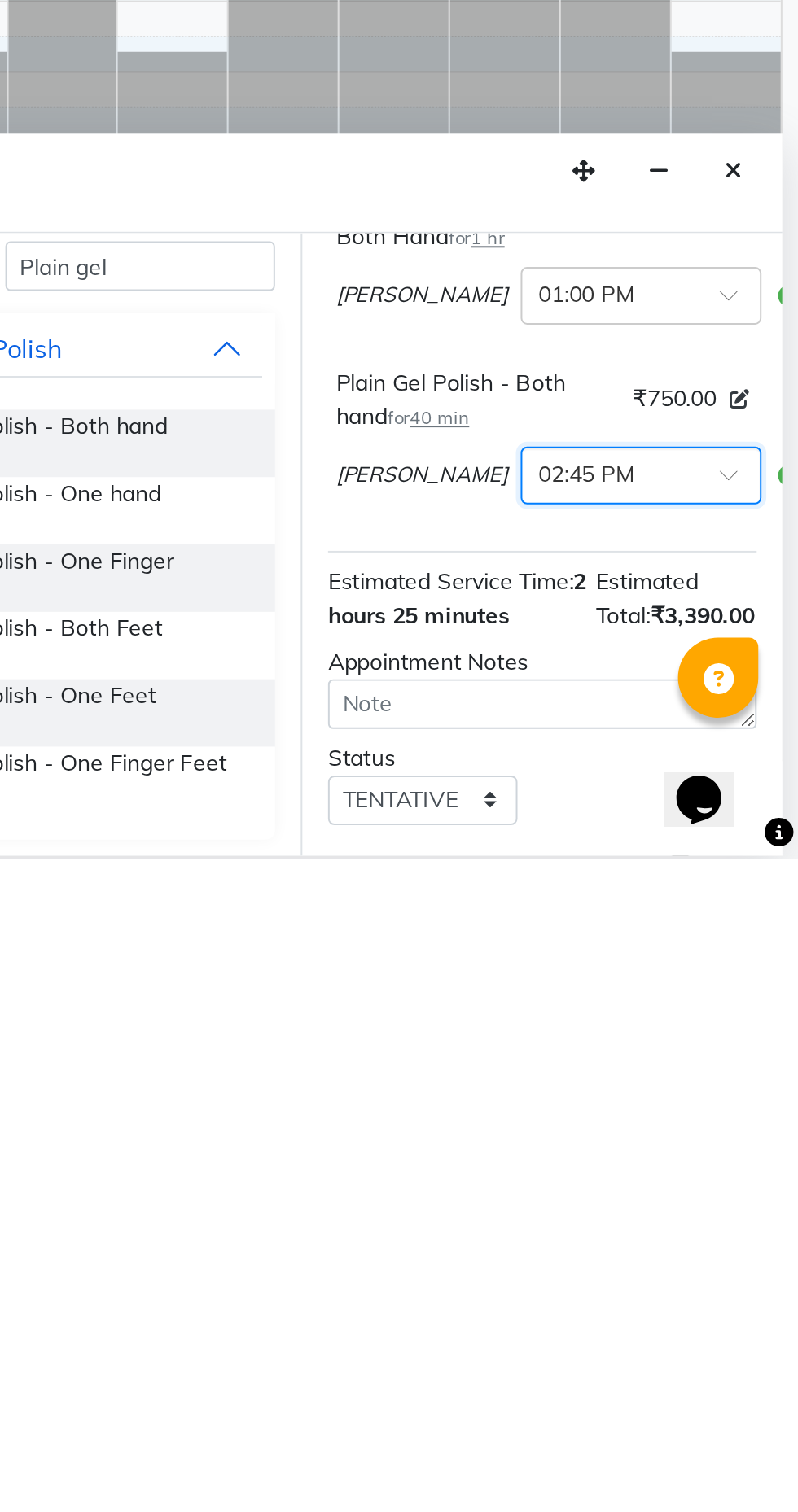
scroll to position [235, 0]
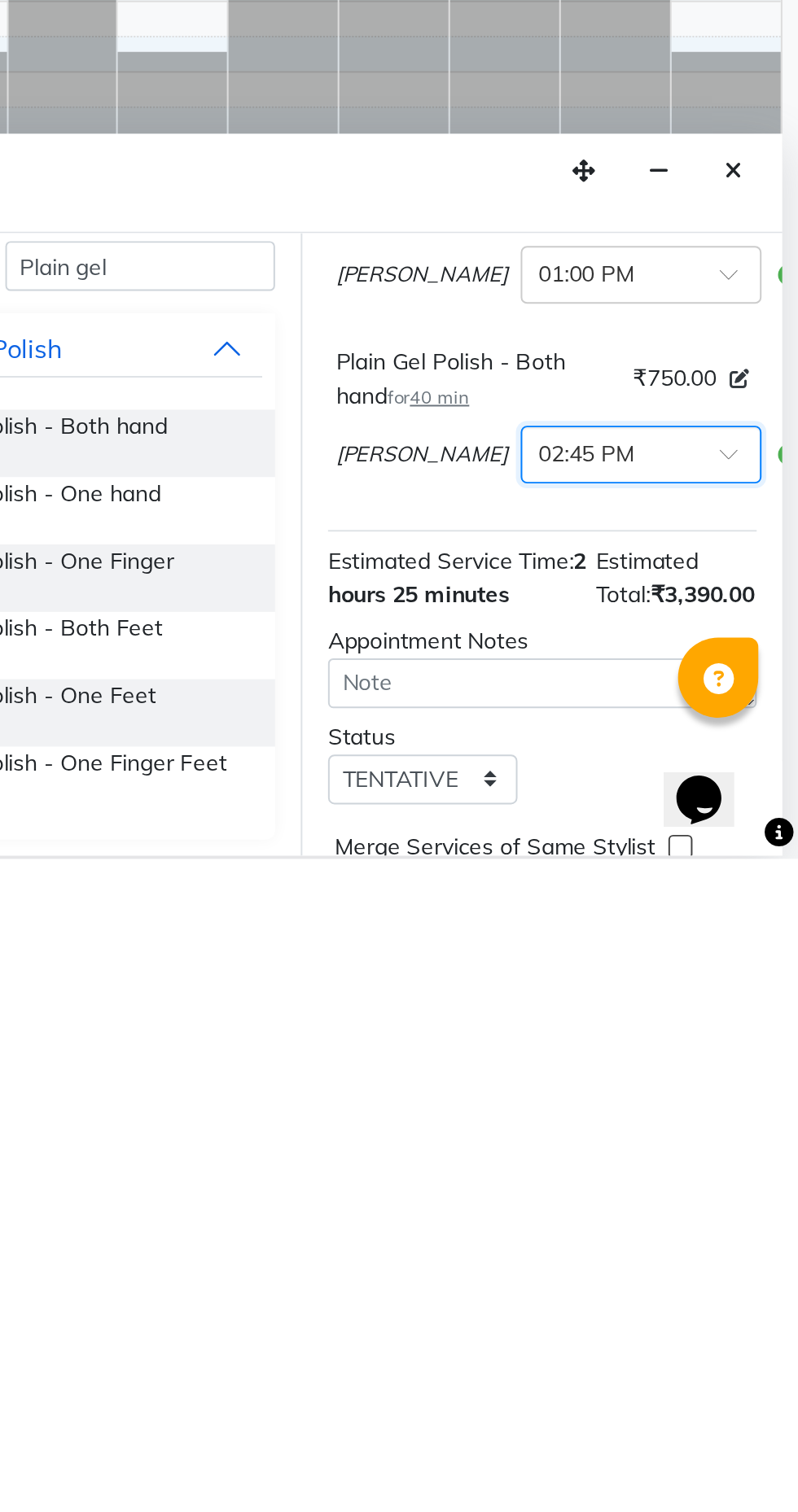
click at [666, 1314] on input "text" at bounding box center [702, 1305] width 72 height 17
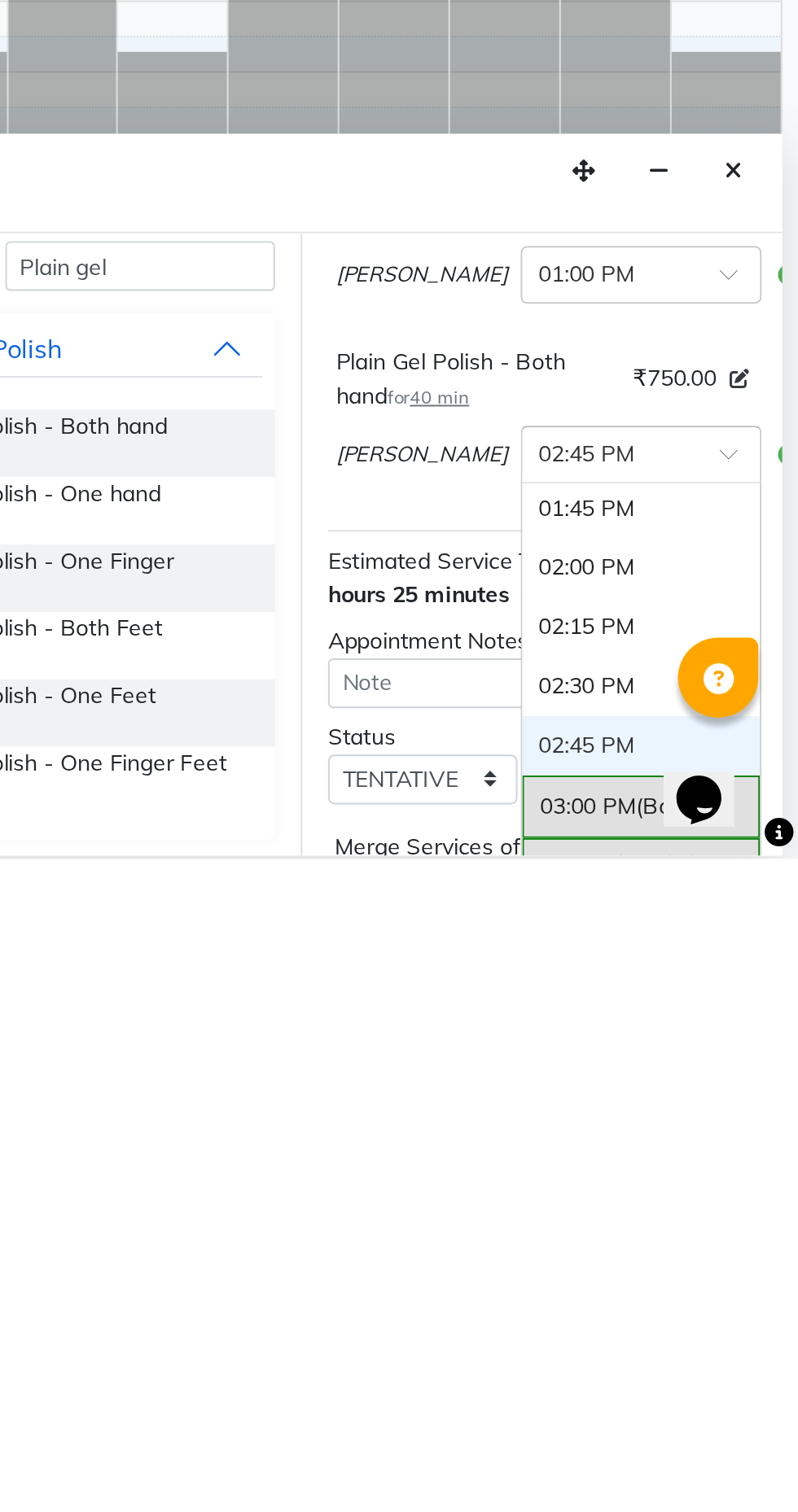
scroll to position [465, 0]
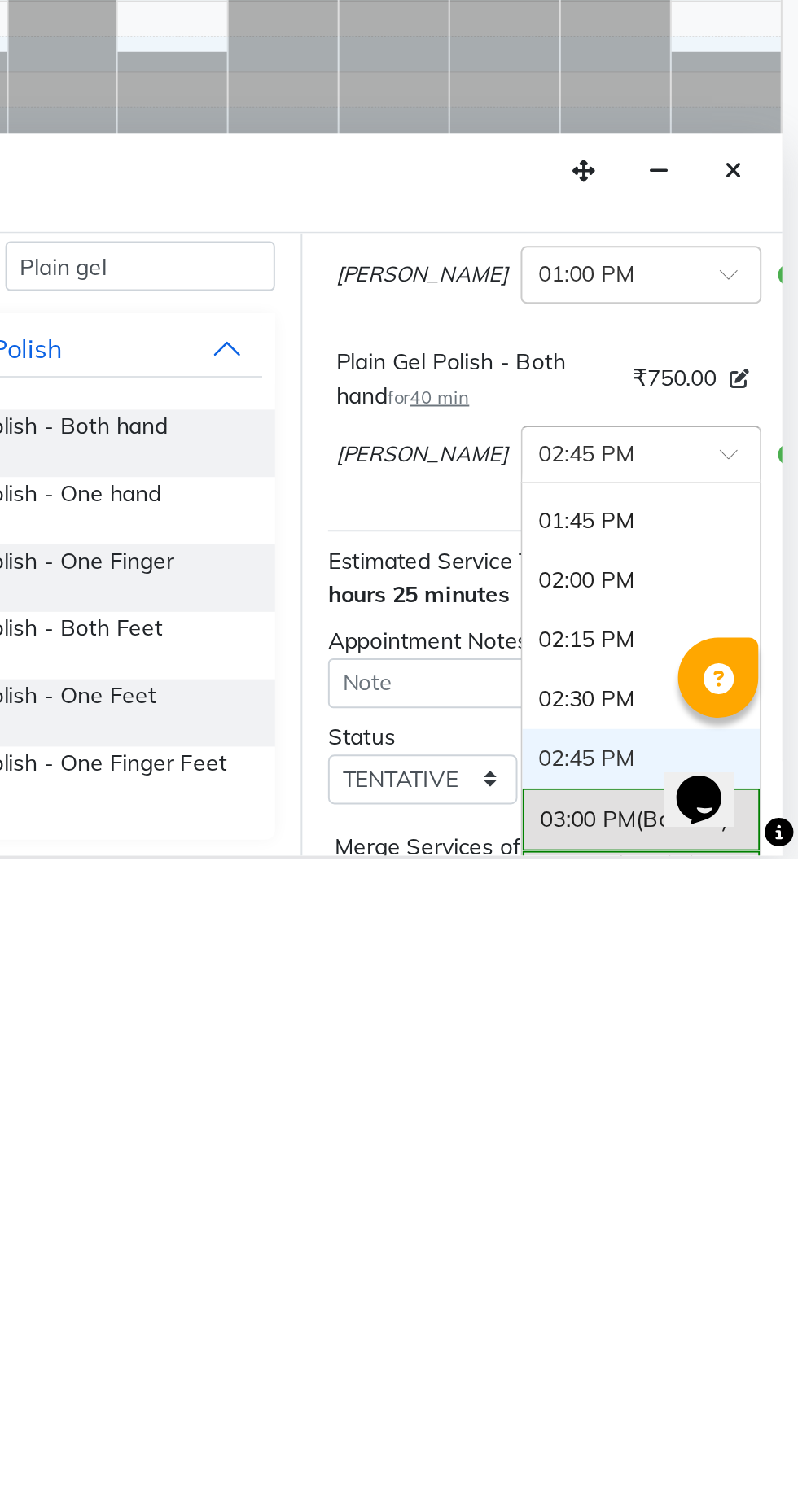
click at [658, 1385] on div "02:00 PM" at bounding box center [717, 1370] width 120 height 30
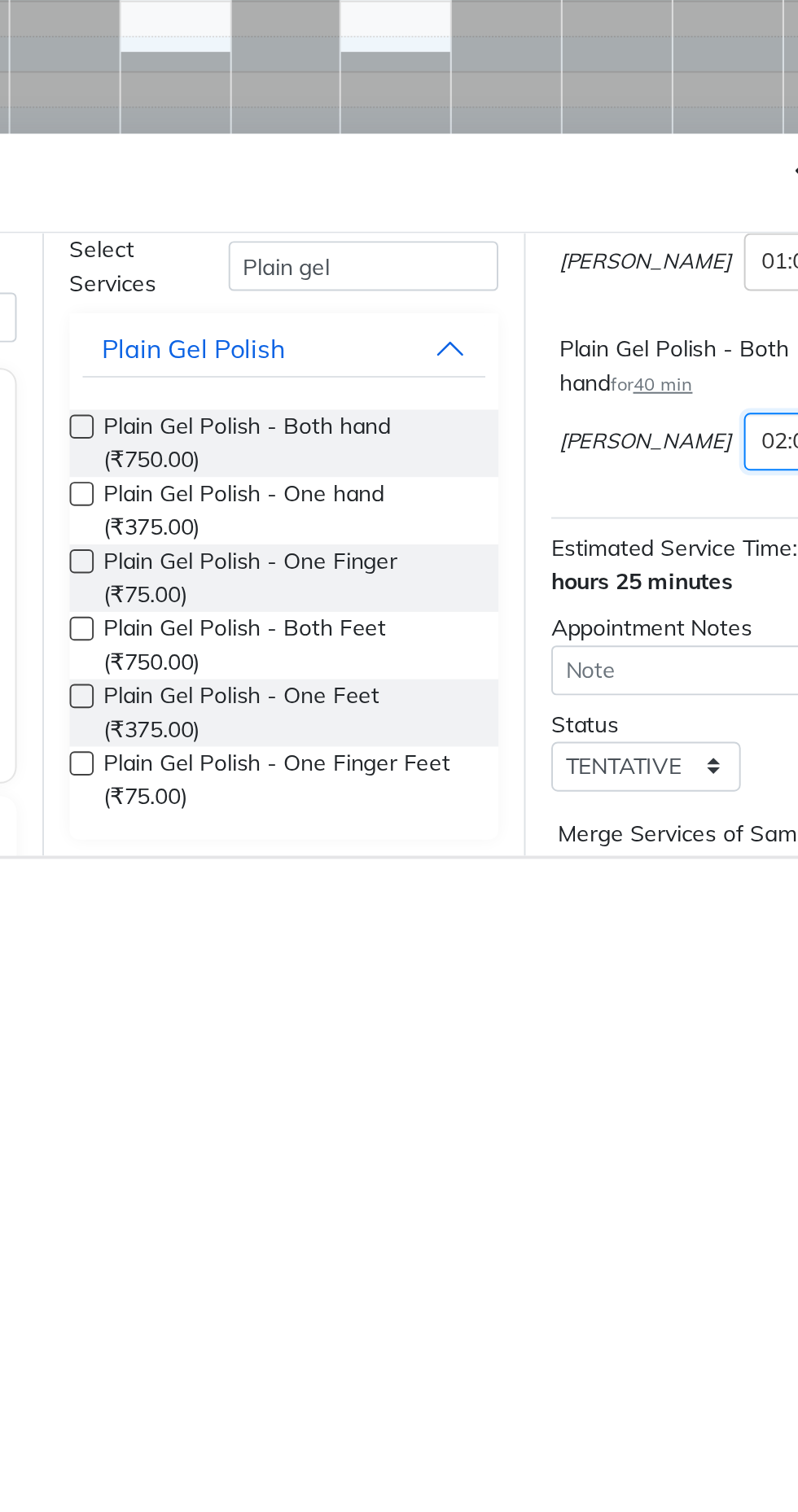
scroll to position [0, 0]
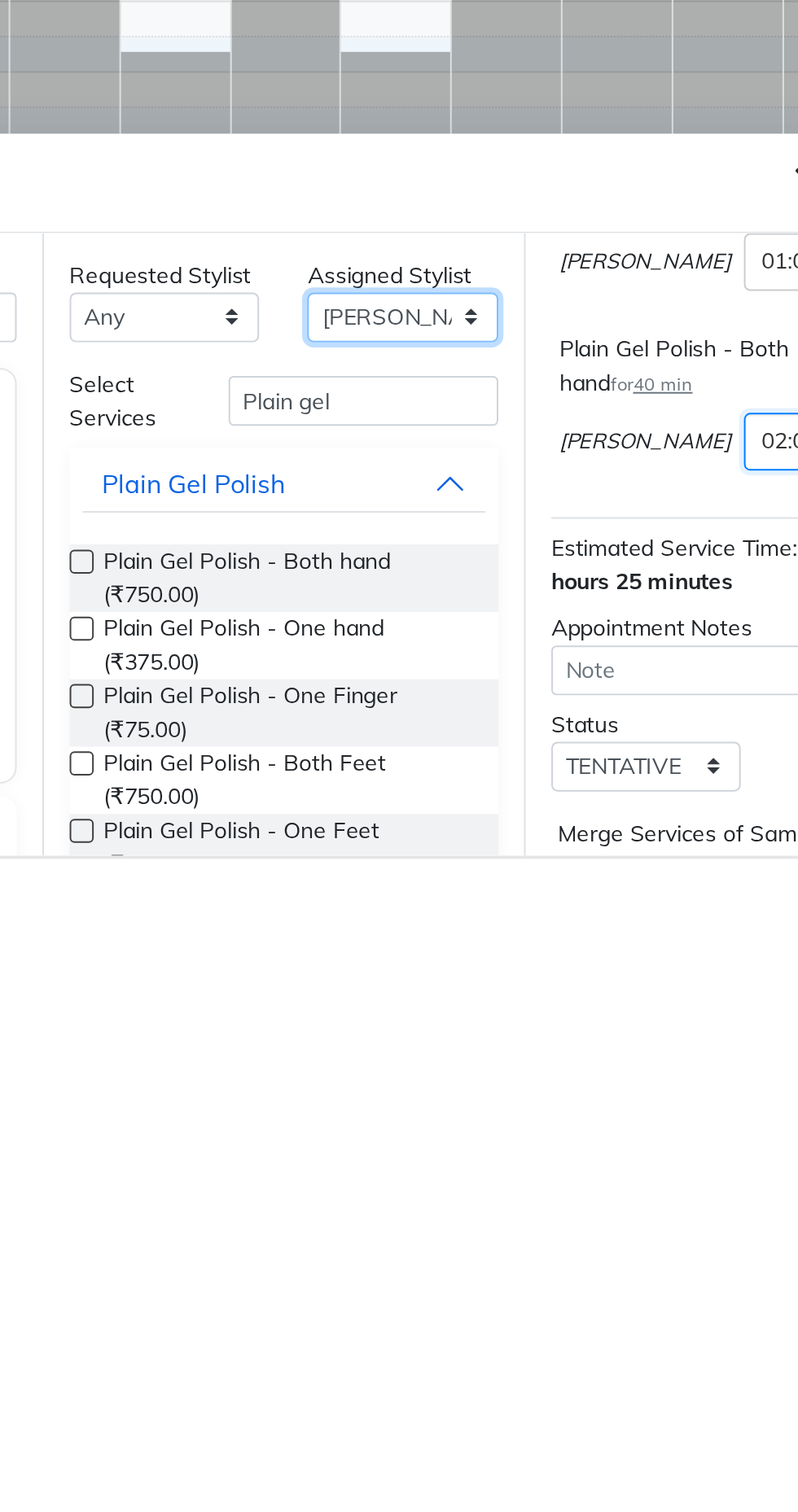
click at [460, 1239] on select "Select Arjun Sir Dipesh Dipika Himanshu Patel kabir uddin Kabita Tamang Kajal M…" at bounding box center [484, 1237] width 96 height 25
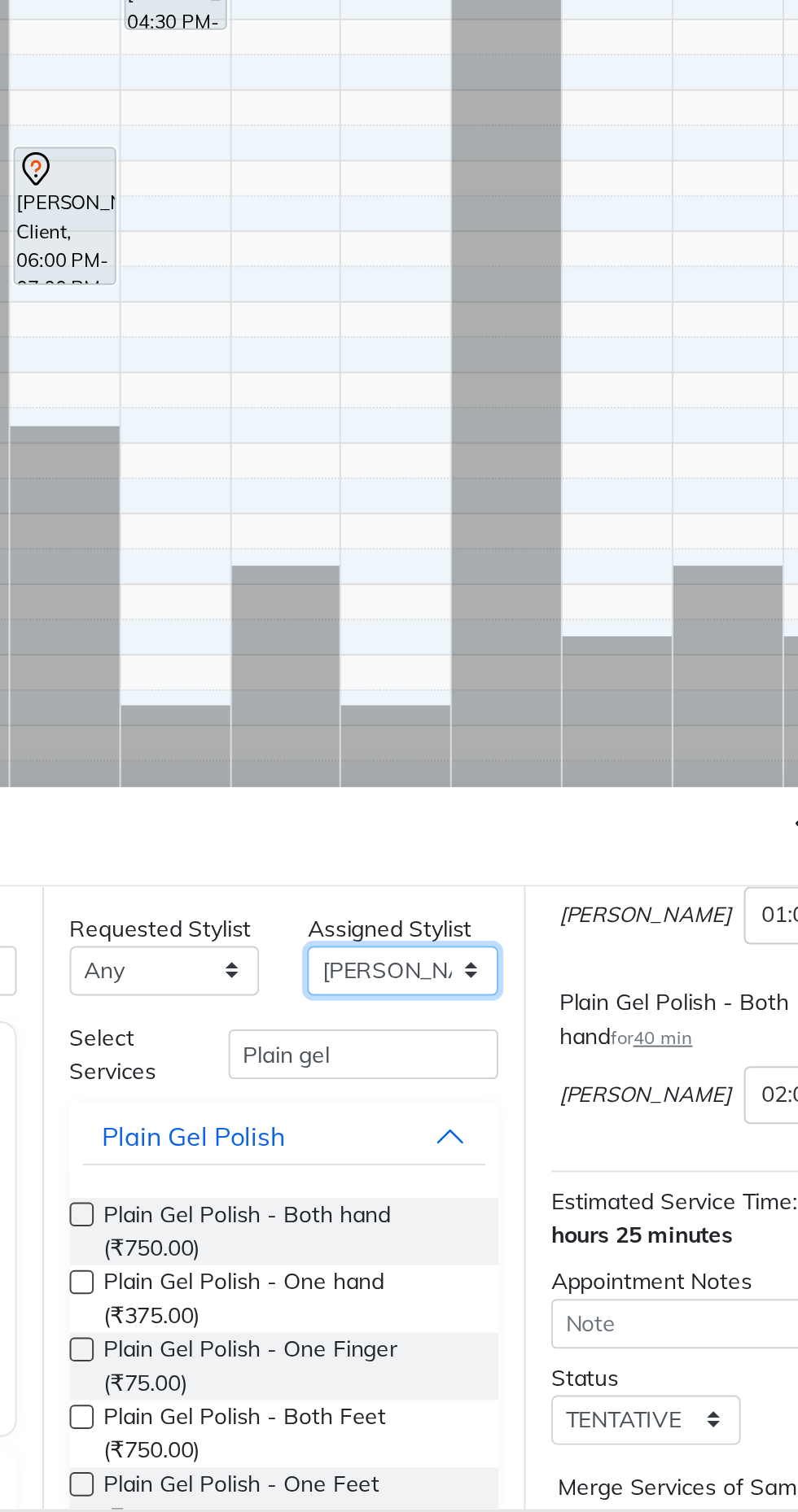
select select "10302"
click at [436, 1225] on select "Select Arjun Sir Dipesh Dipika Himanshu Patel kabir uddin Kabita Tamang Kajal M…" at bounding box center [484, 1237] width 96 height 25
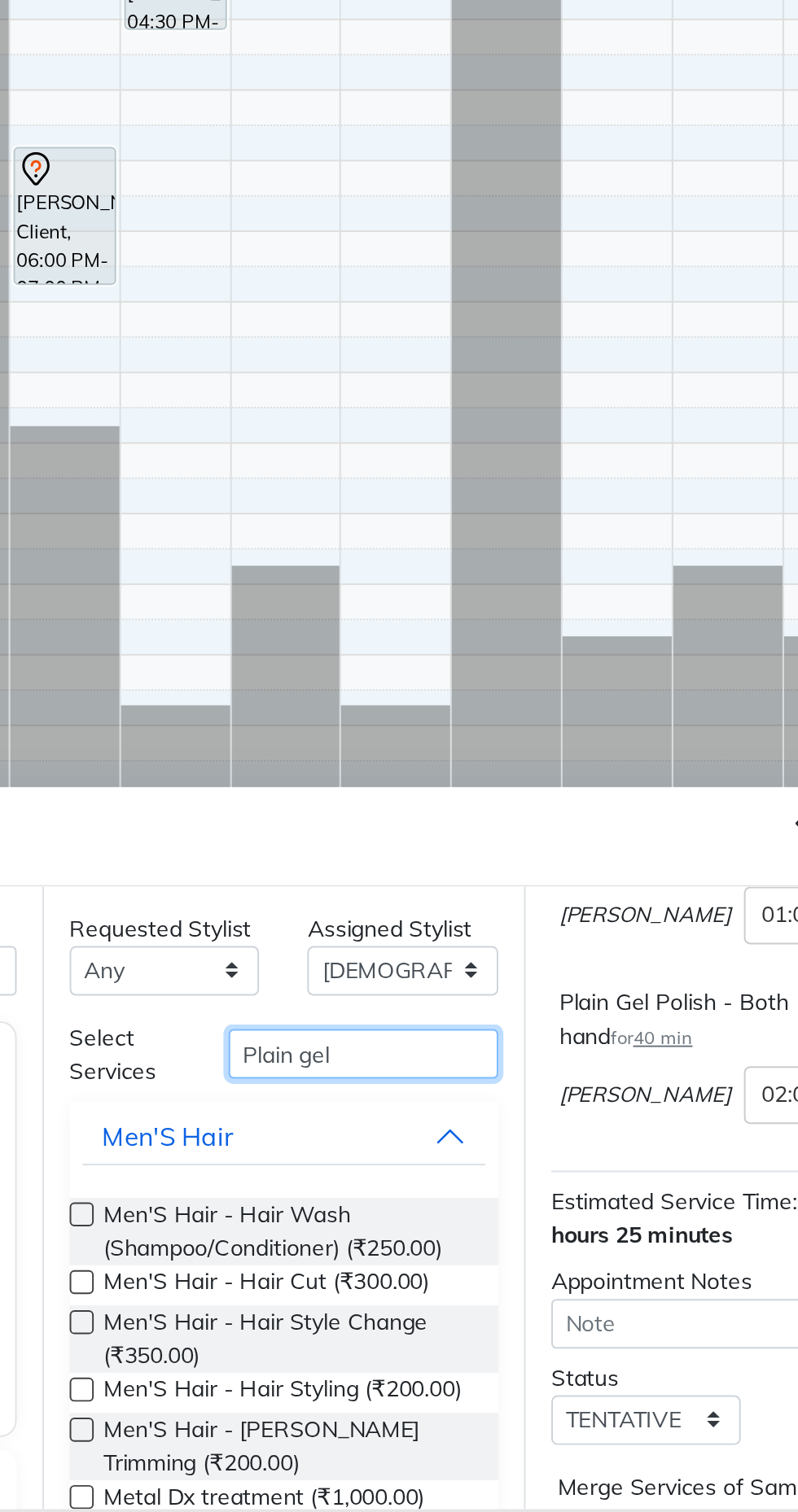
click at [486, 1276] on input "Plain gel" at bounding box center [464, 1279] width 137 height 25
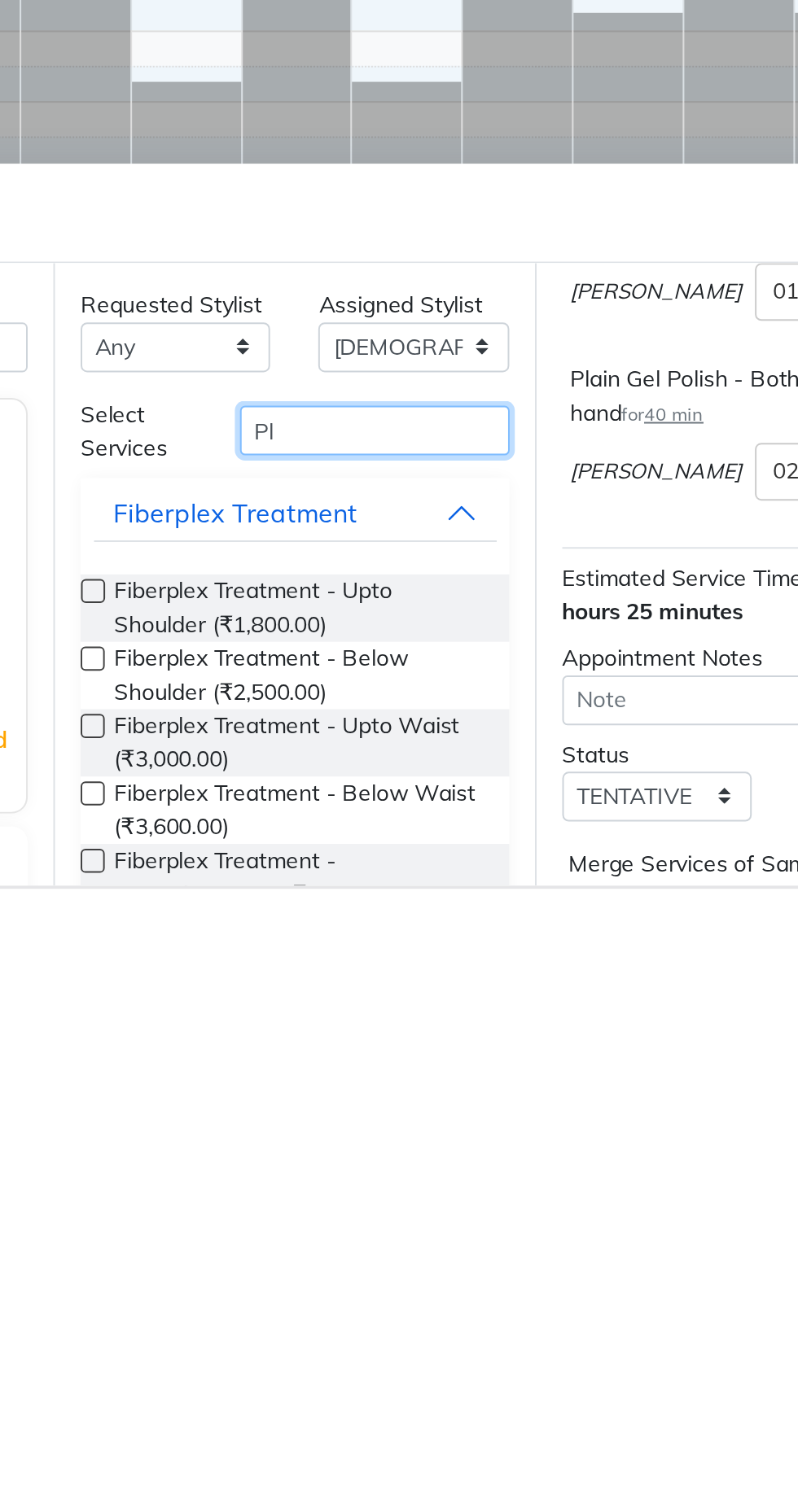
type input "P"
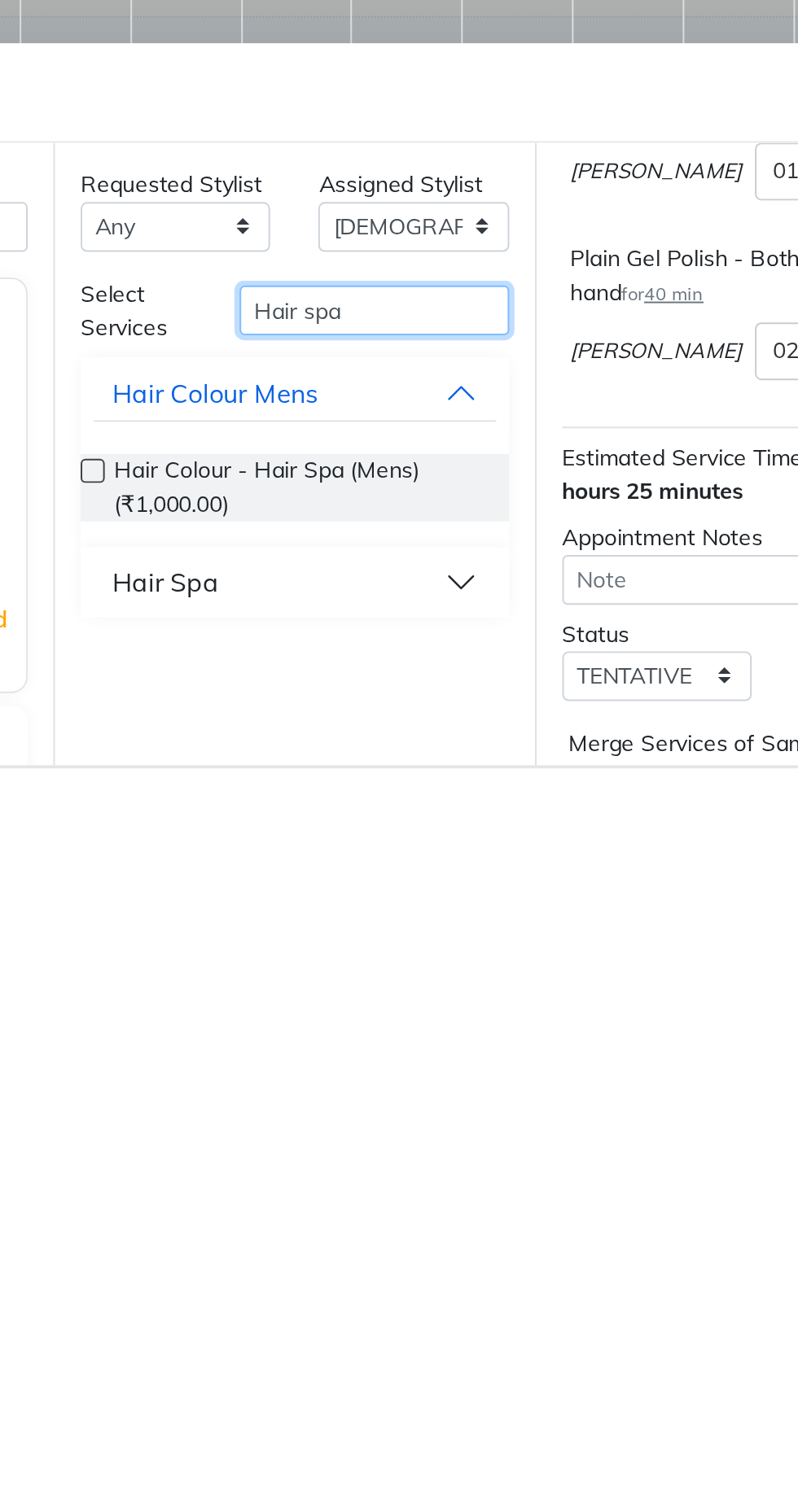
type input "Hair spa"
click at [358, 1416] on div "Hair Spa" at bounding box center [358, 1417] width 53 height 19
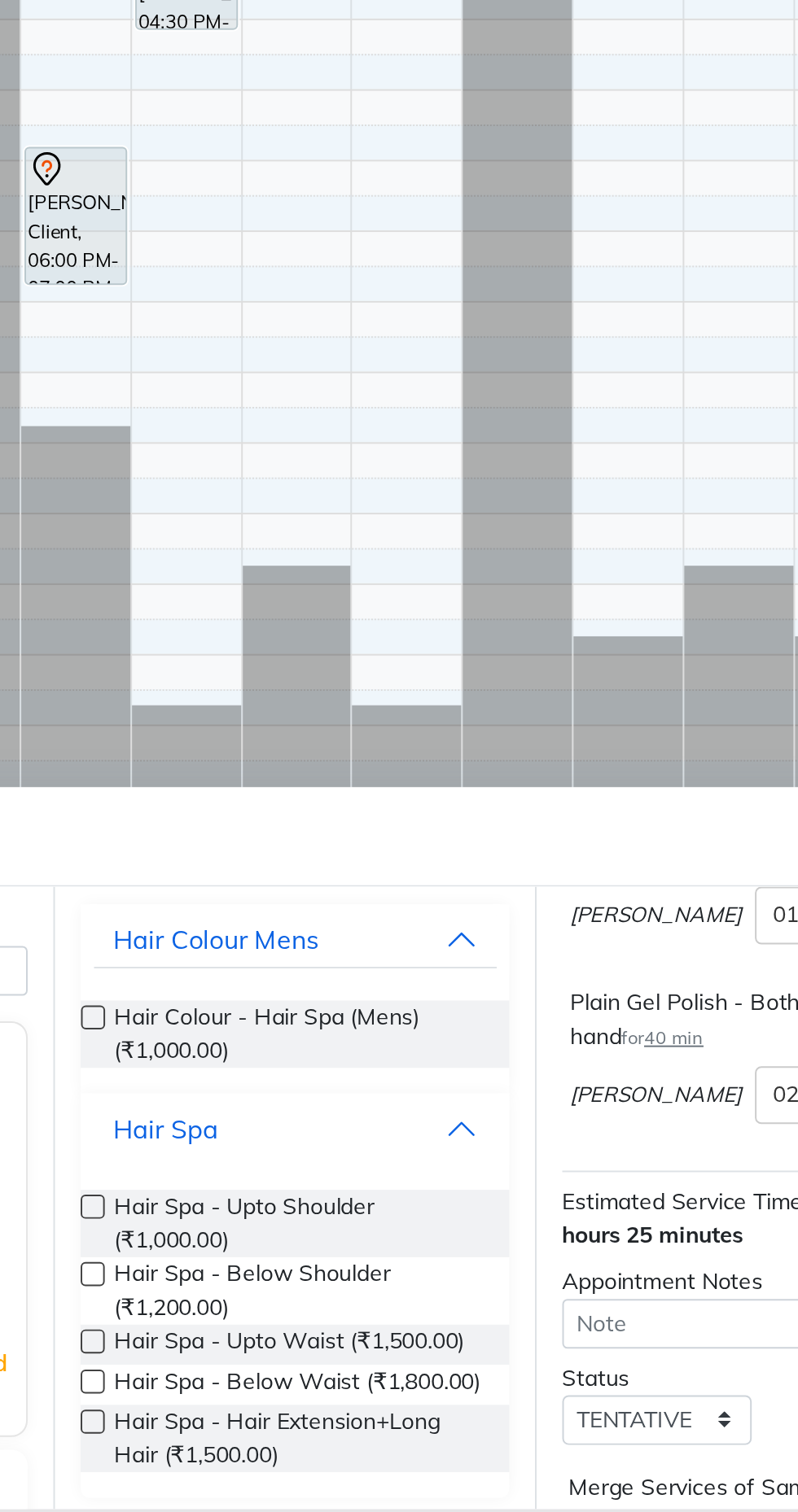
scroll to position [110, 0]
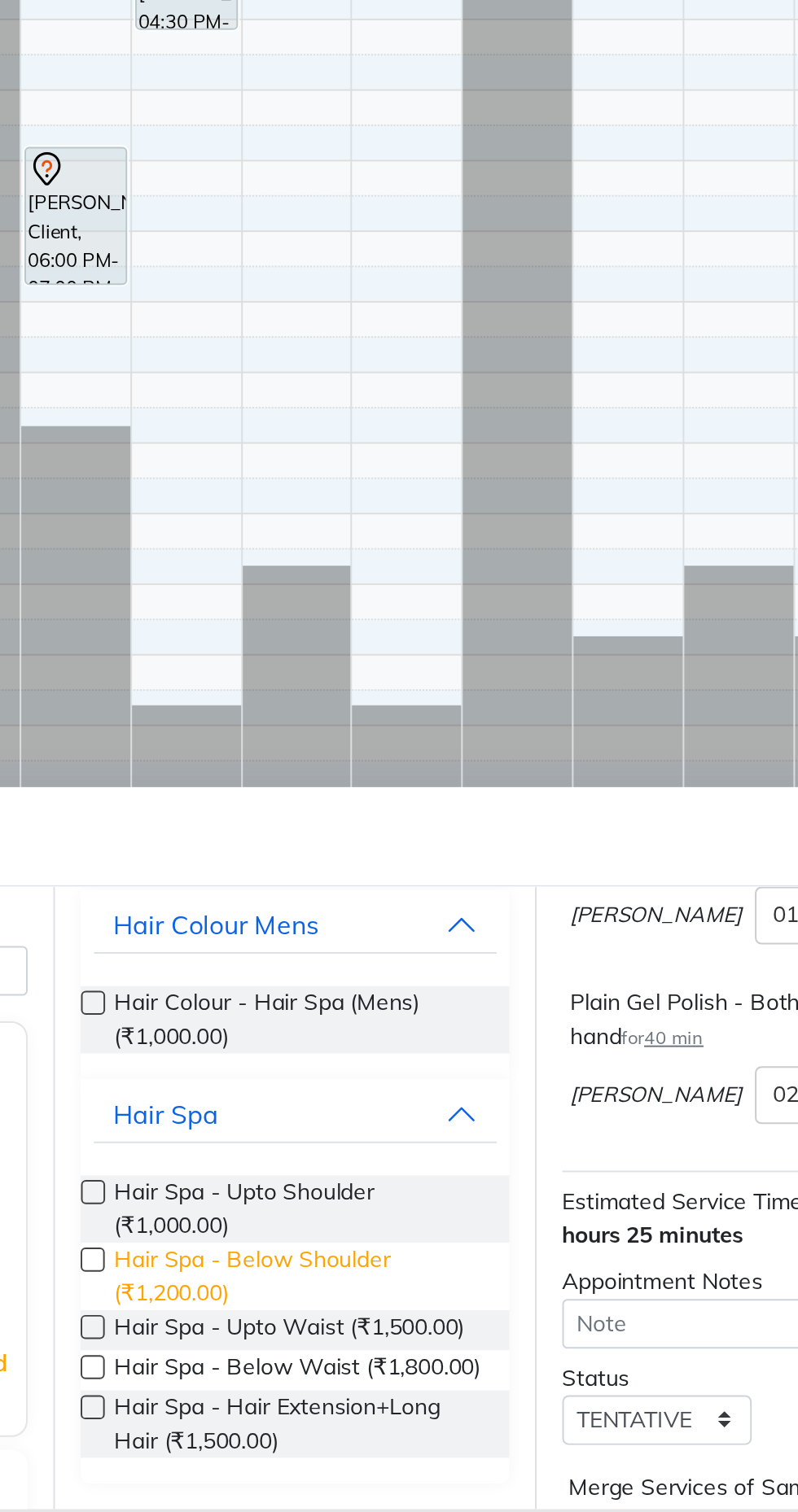
click at [445, 1383] on span "Hair Spa - Below Shoulder (₹1,200.00)" at bounding box center [425, 1392] width 187 height 34
checkbox input "false"
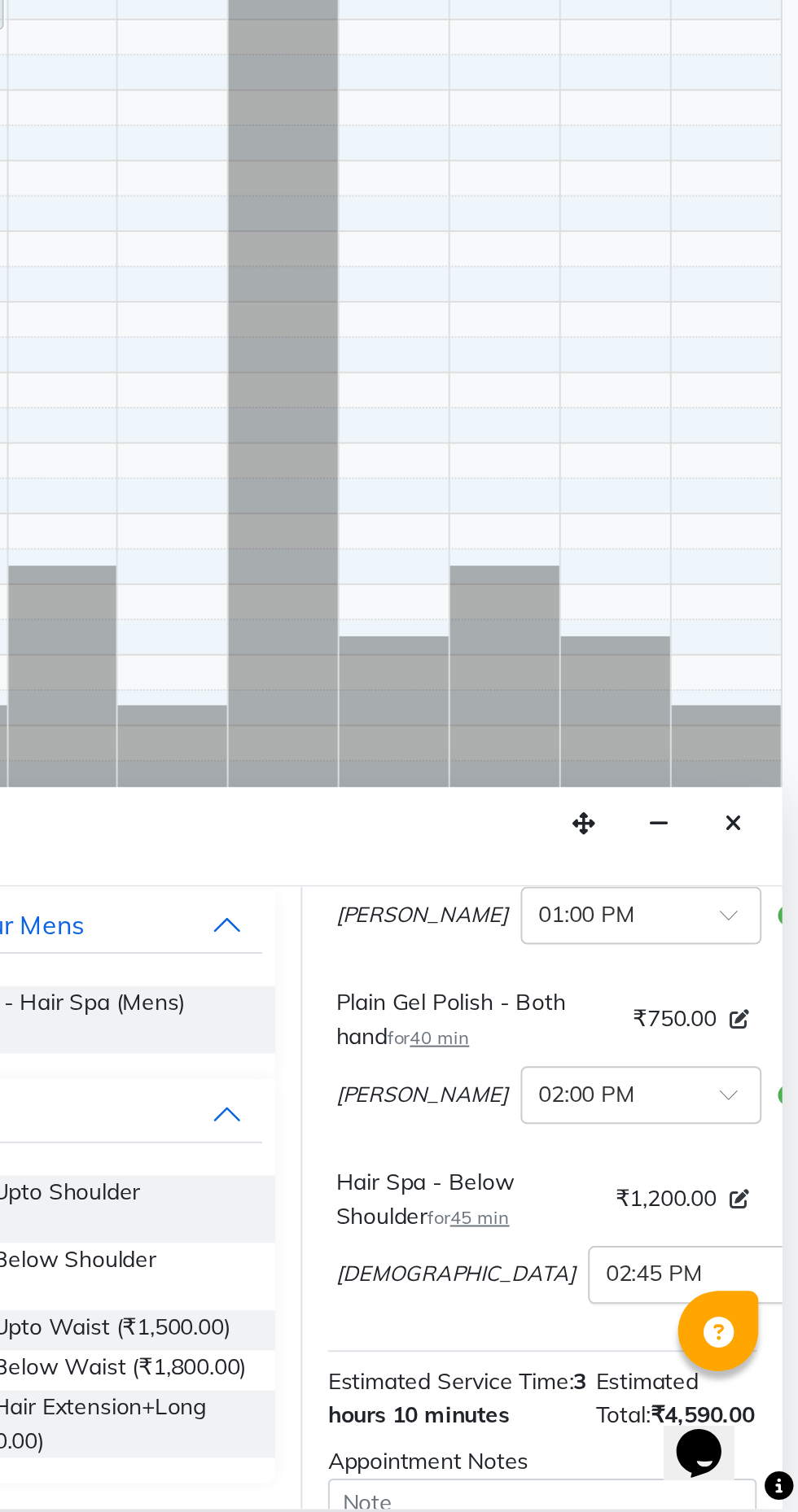
click at [700, 1399] on input "text" at bounding box center [736, 1389] width 72 height 17
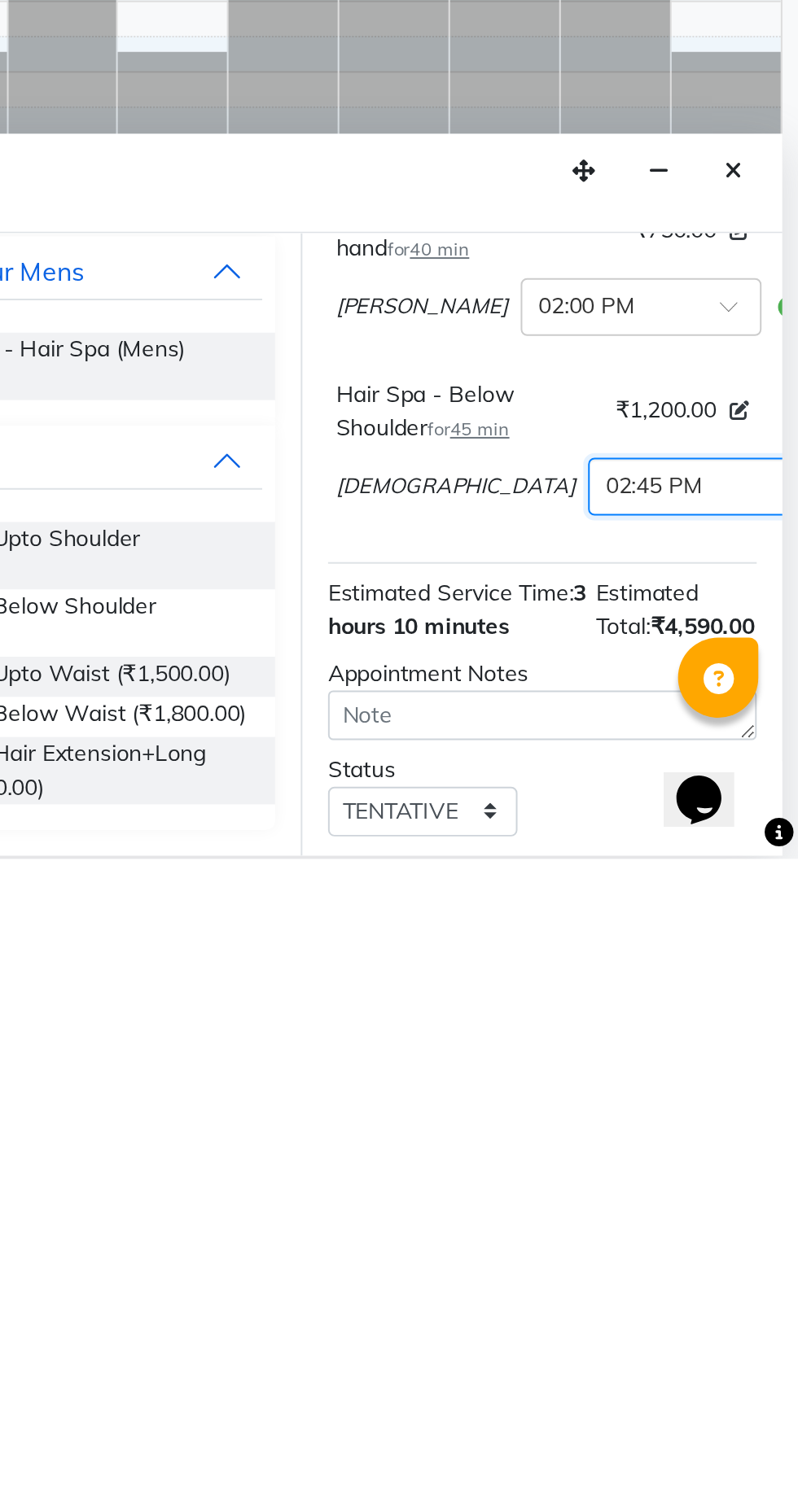
scroll to position [312, 0]
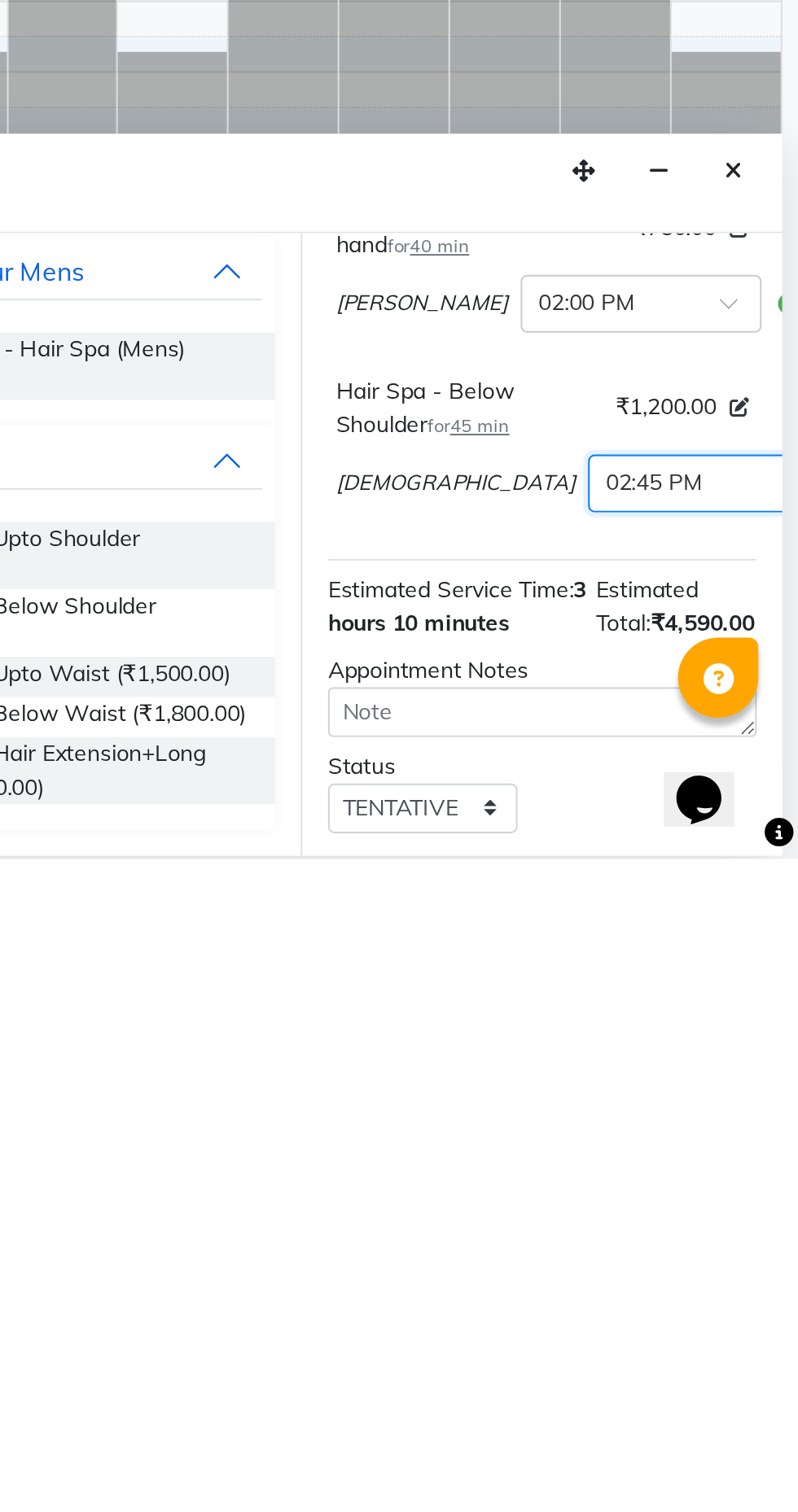
click at [700, 1329] on input "text" at bounding box center [736, 1319] width 72 height 17
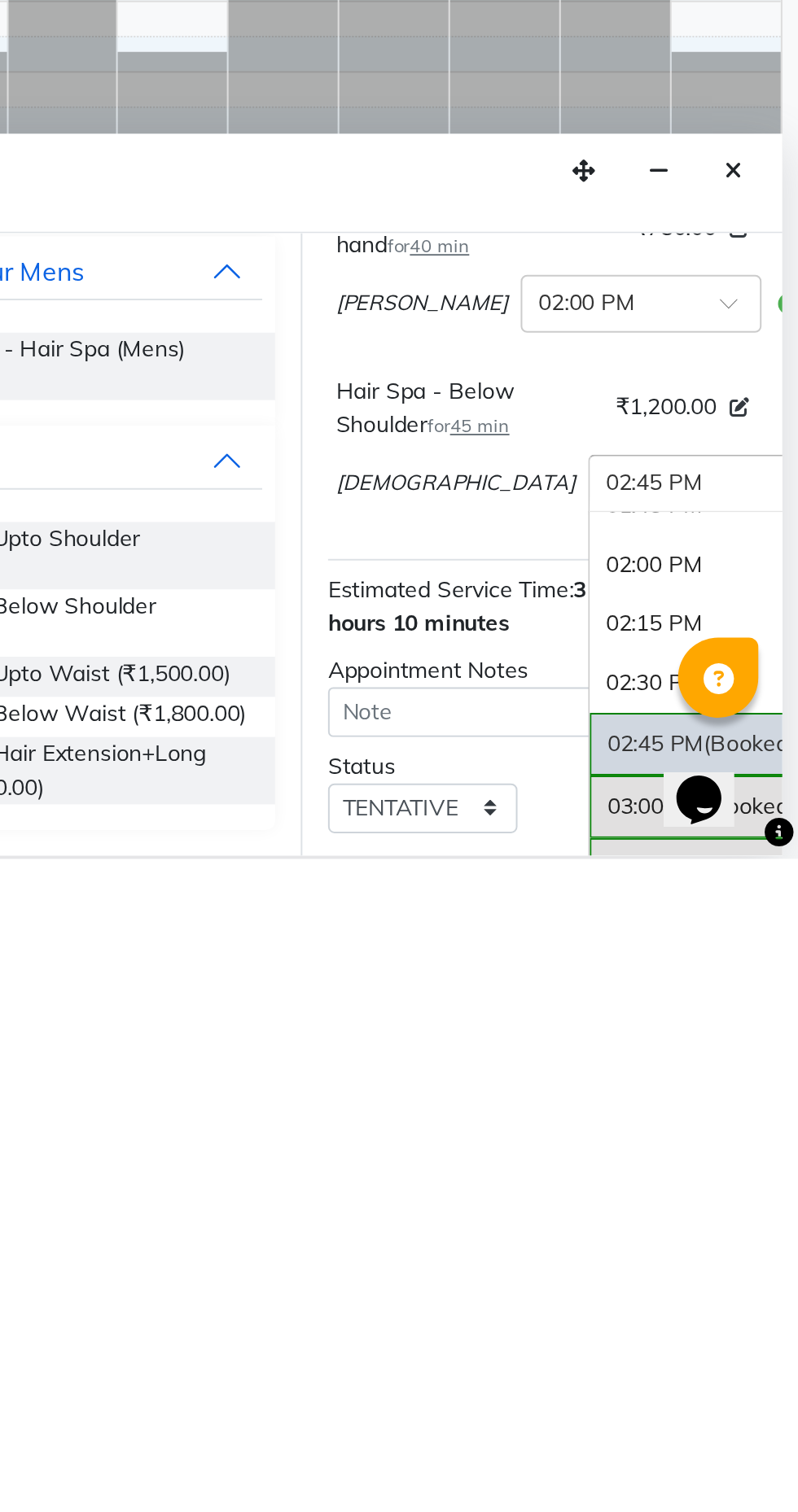
scroll to position [477, 0]
click at [692, 1378] on div "02:00 PM" at bounding box center [752, 1362] width 120 height 30
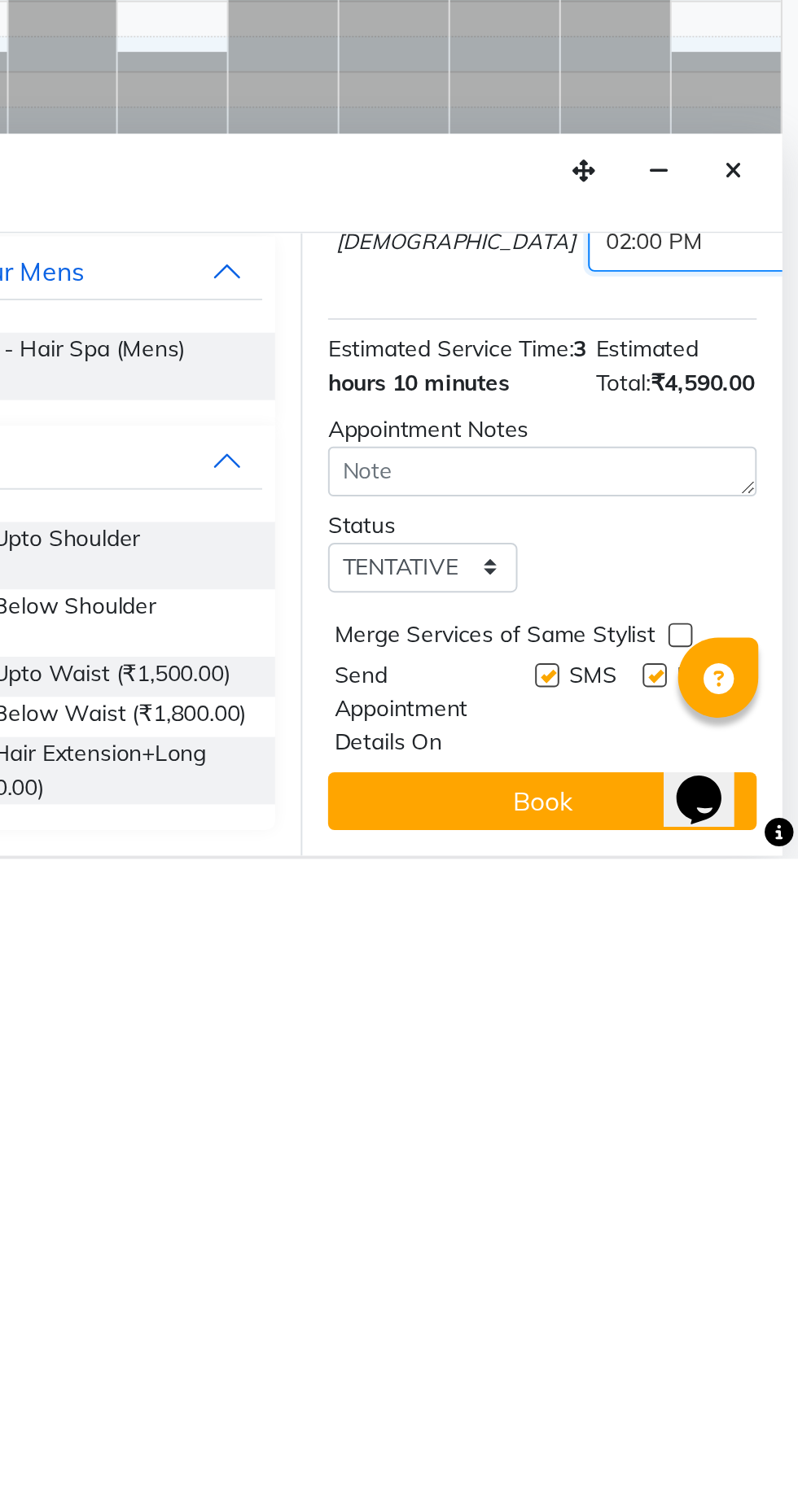
scroll to position [490, 0]
click at [721, 1417] on label at bounding box center [725, 1418] width 12 height 12
click at [721, 1417] on input "checkbox" at bounding box center [724, 1420] width 11 height 11
checkbox input "false"
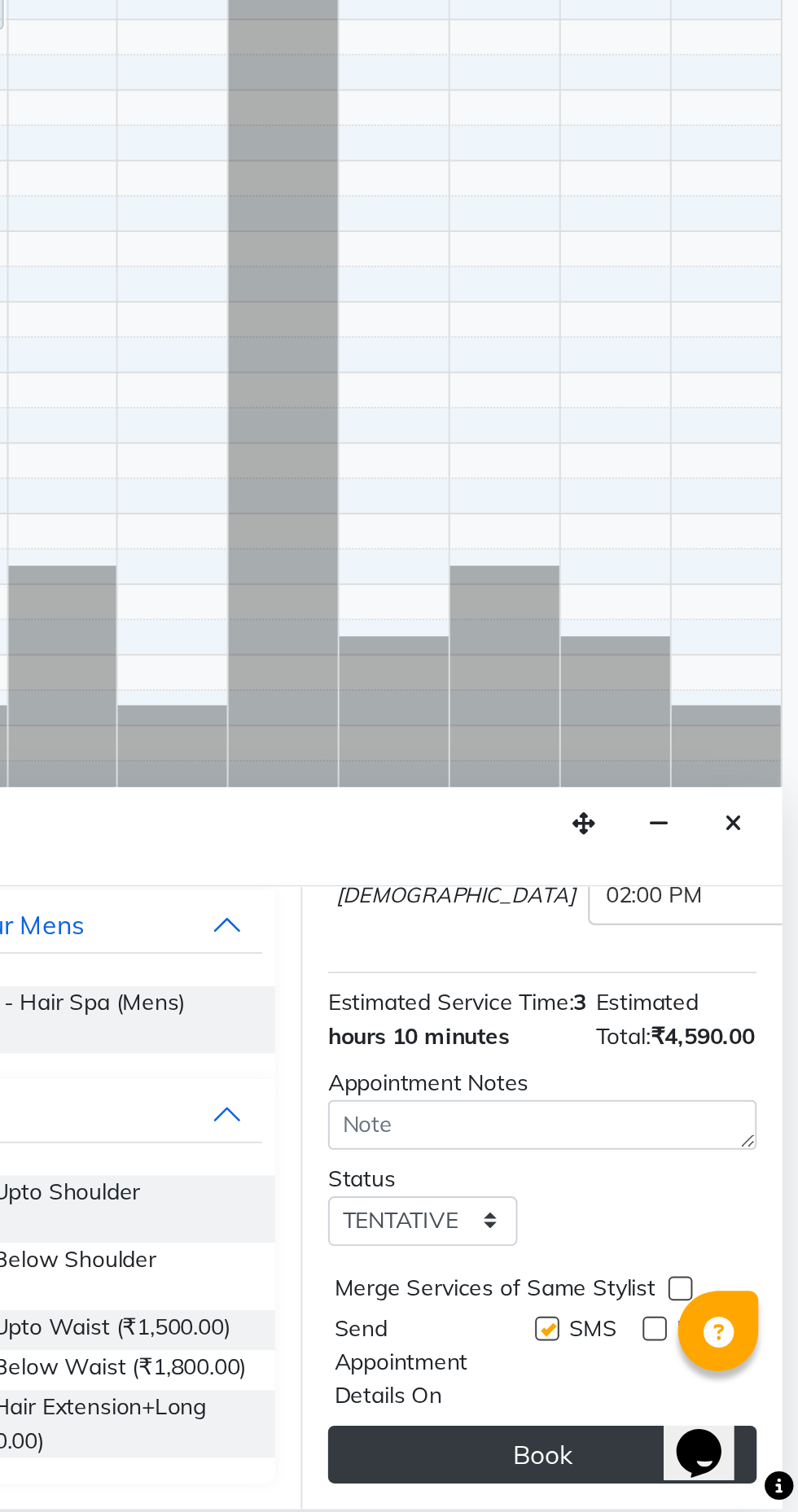
click at [666, 1480] on button "Book" at bounding box center [668, 1482] width 217 height 29
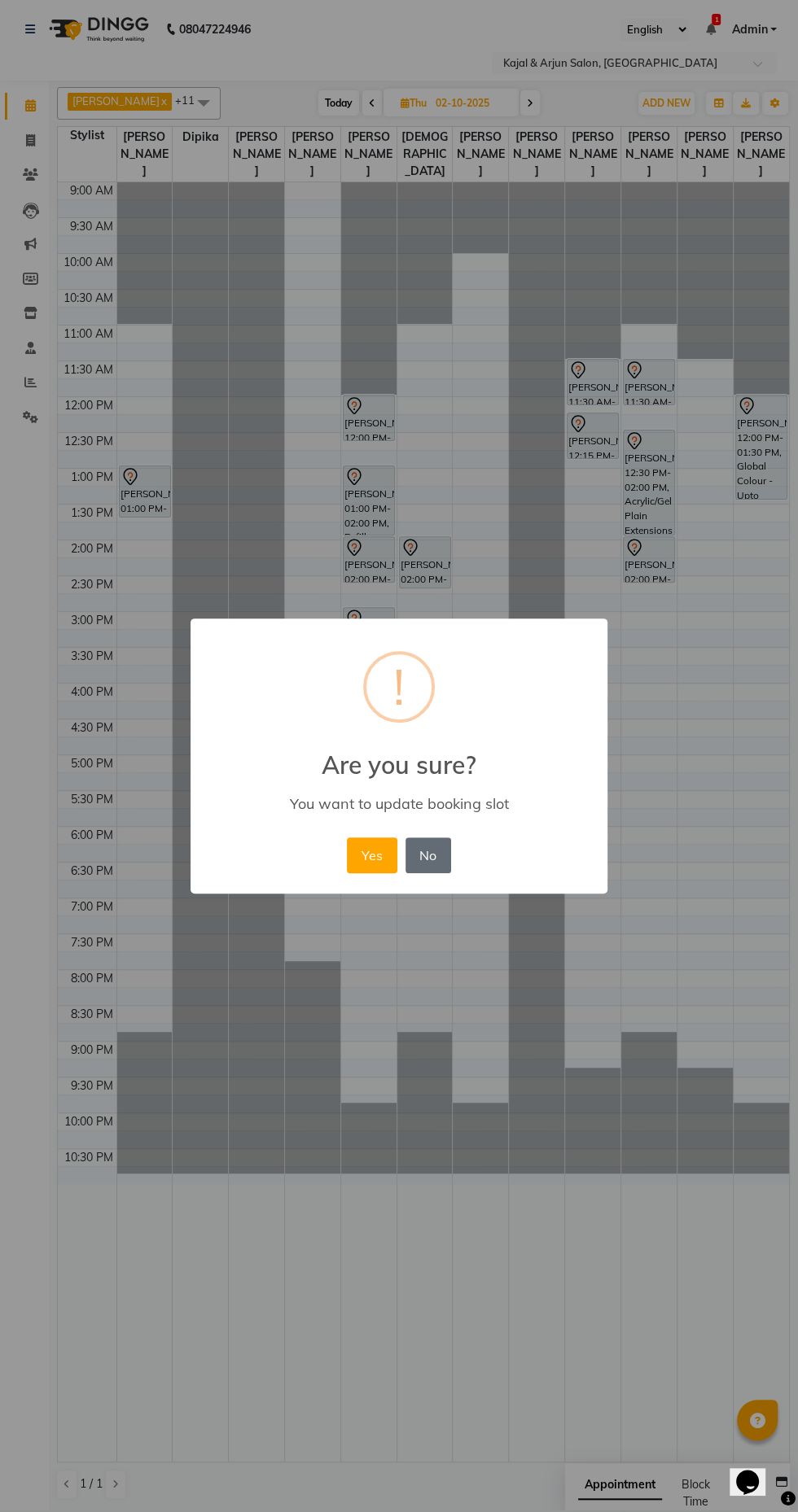
click at [435, 848] on button "No" at bounding box center [428, 855] width 46 height 36
click at [369, 856] on button "Yes" at bounding box center [371, 855] width 50 height 36
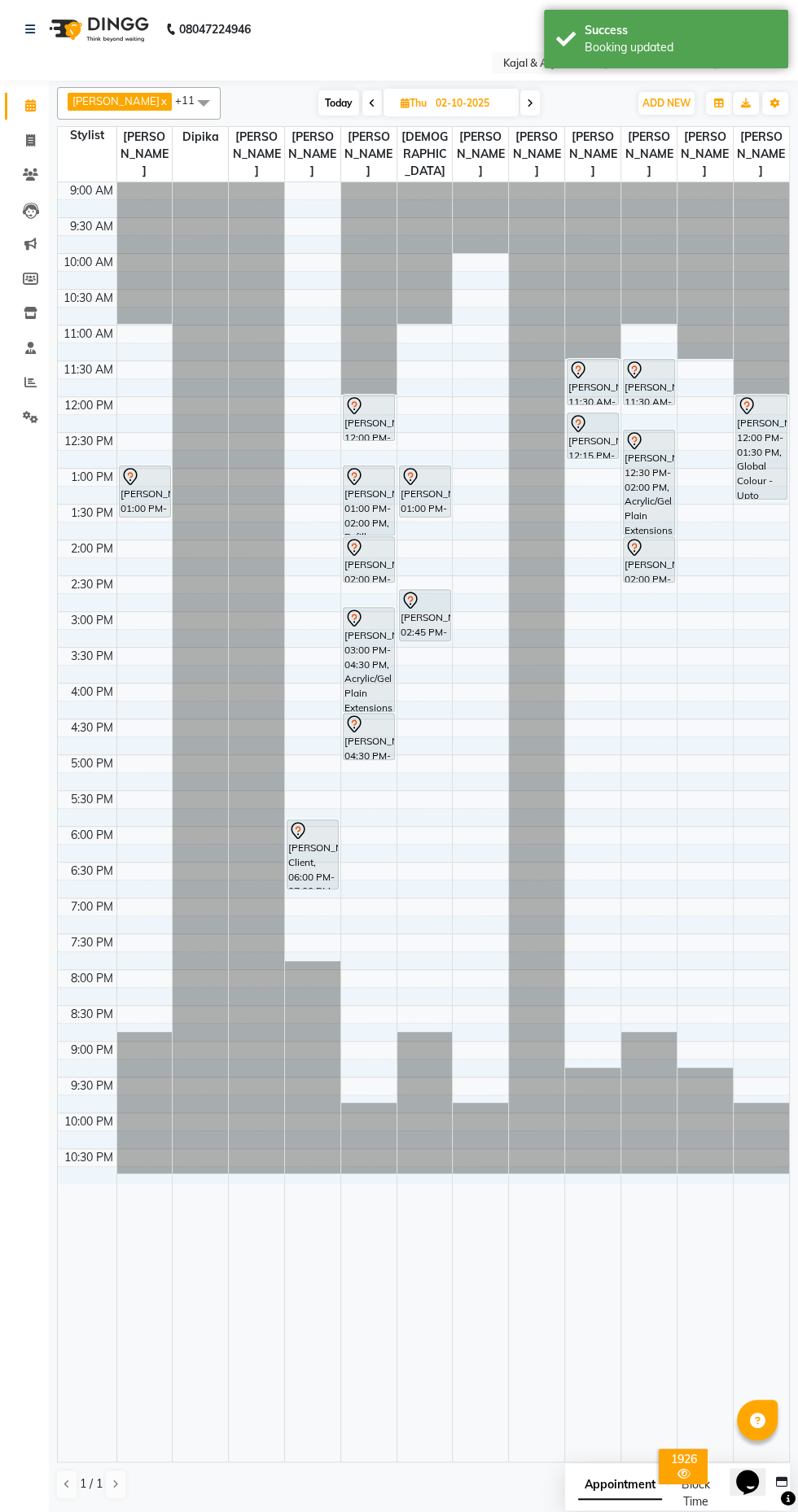
click at [427, 493] on div "[PERSON_NAME], 01:00 PM-01:45 PM, Hair Spa - Below Shoulder" at bounding box center [425, 492] width 51 height 51
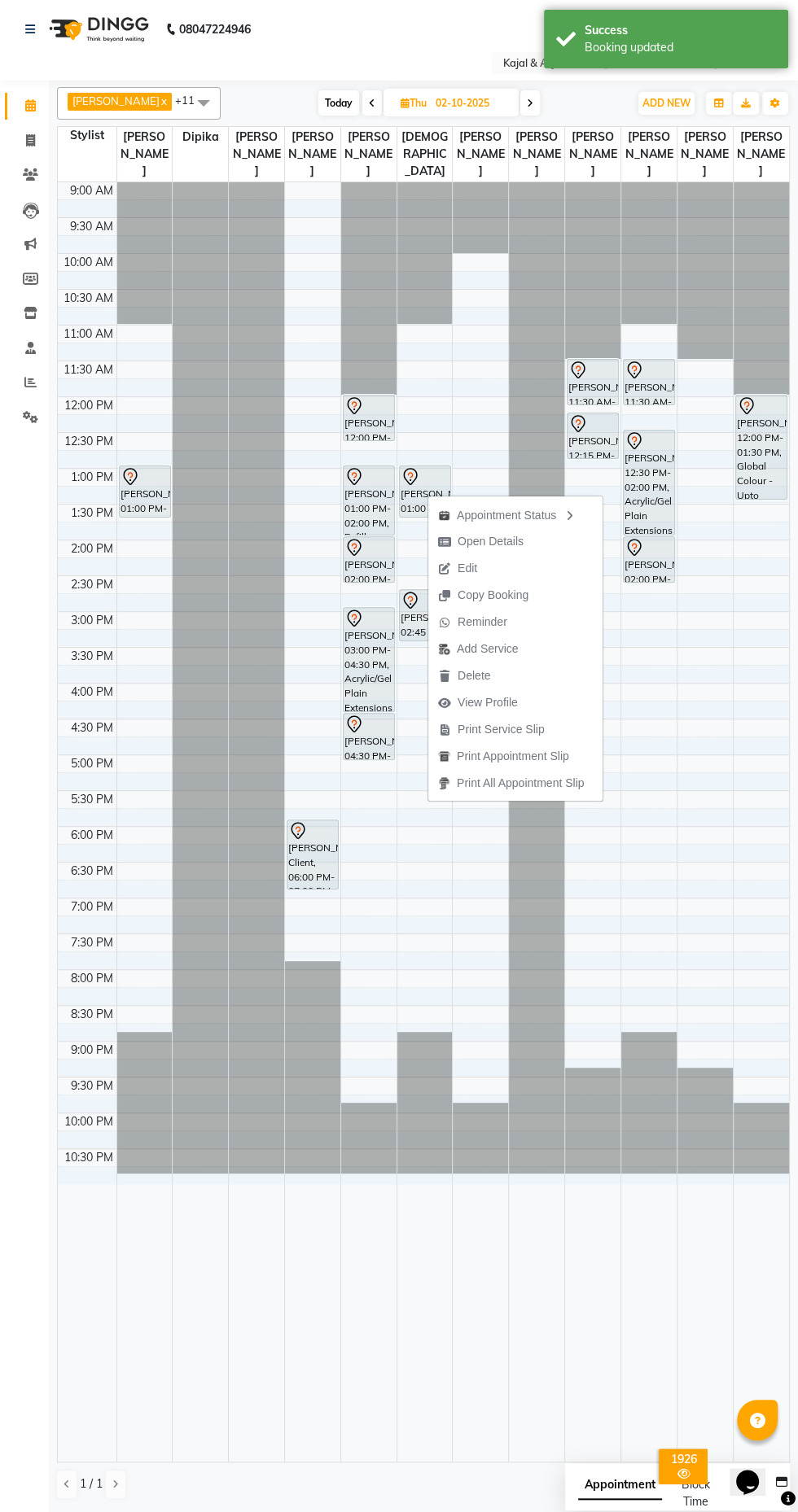
click at [409, 475] on icon at bounding box center [410, 474] width 5 height 6
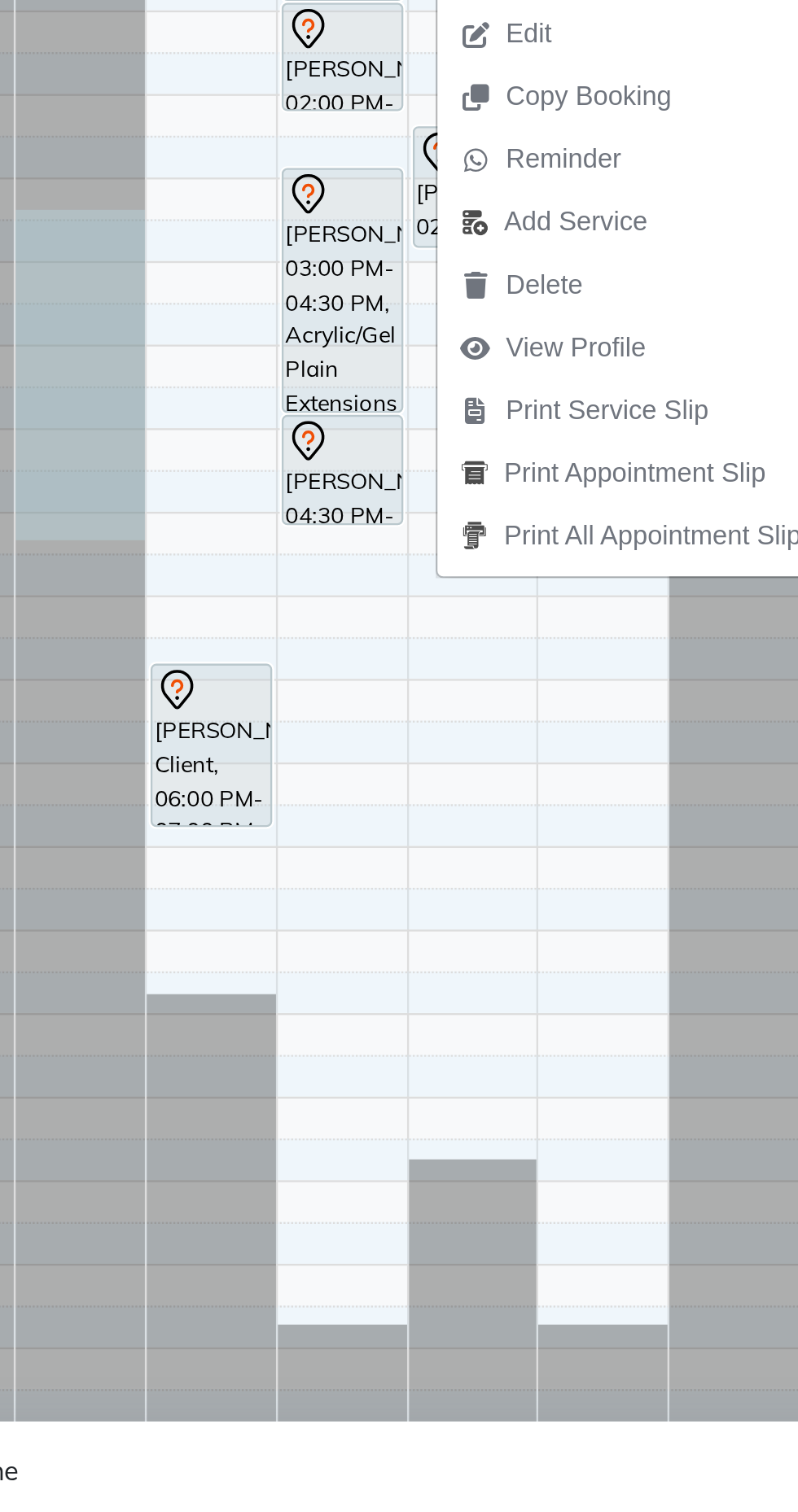
select select "12509"
select select "915"
select select "tentative"
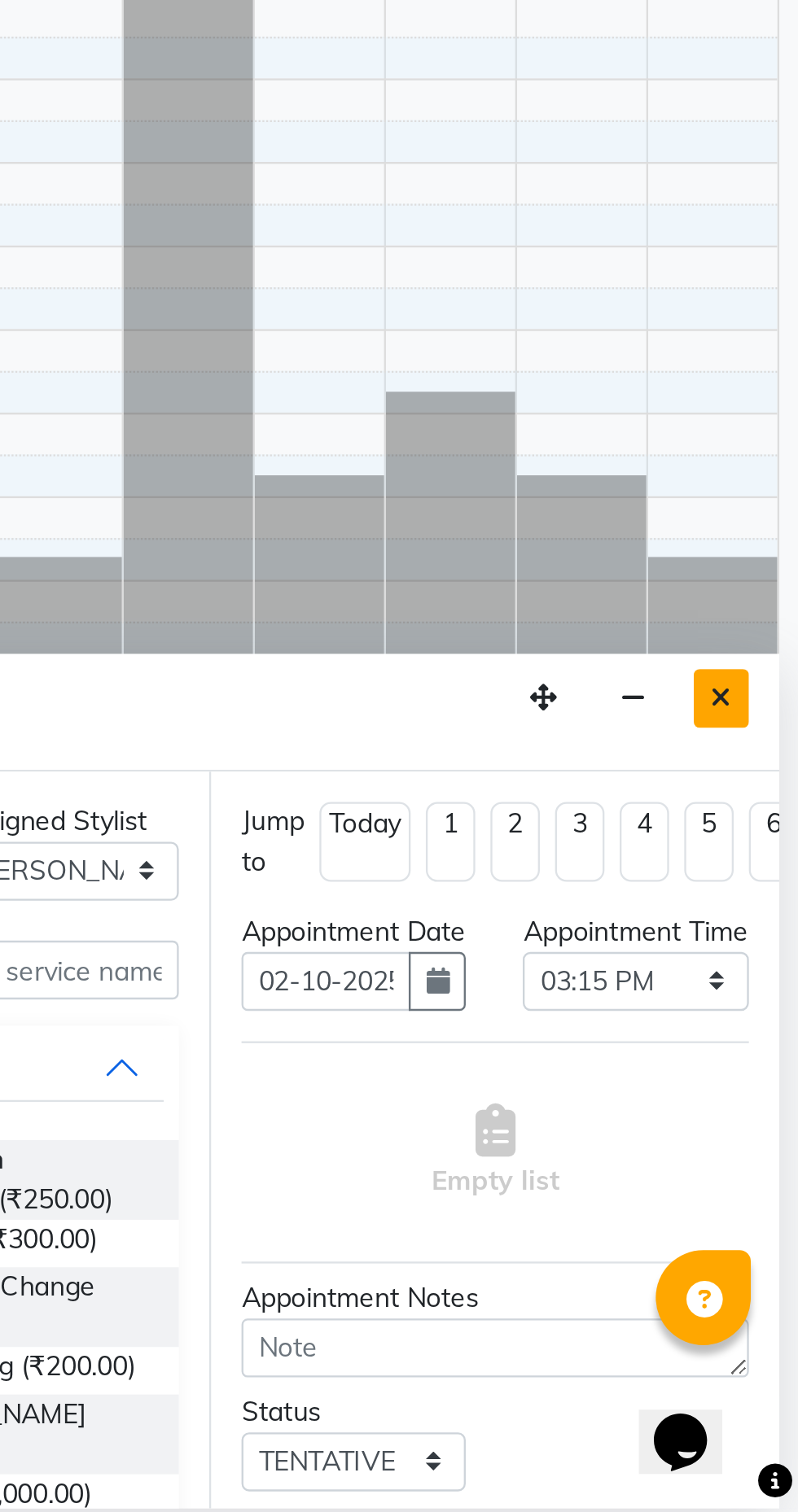
click at [766, 1165] on icon "Close" at bounding box center [765, 1162] width 9 height 11
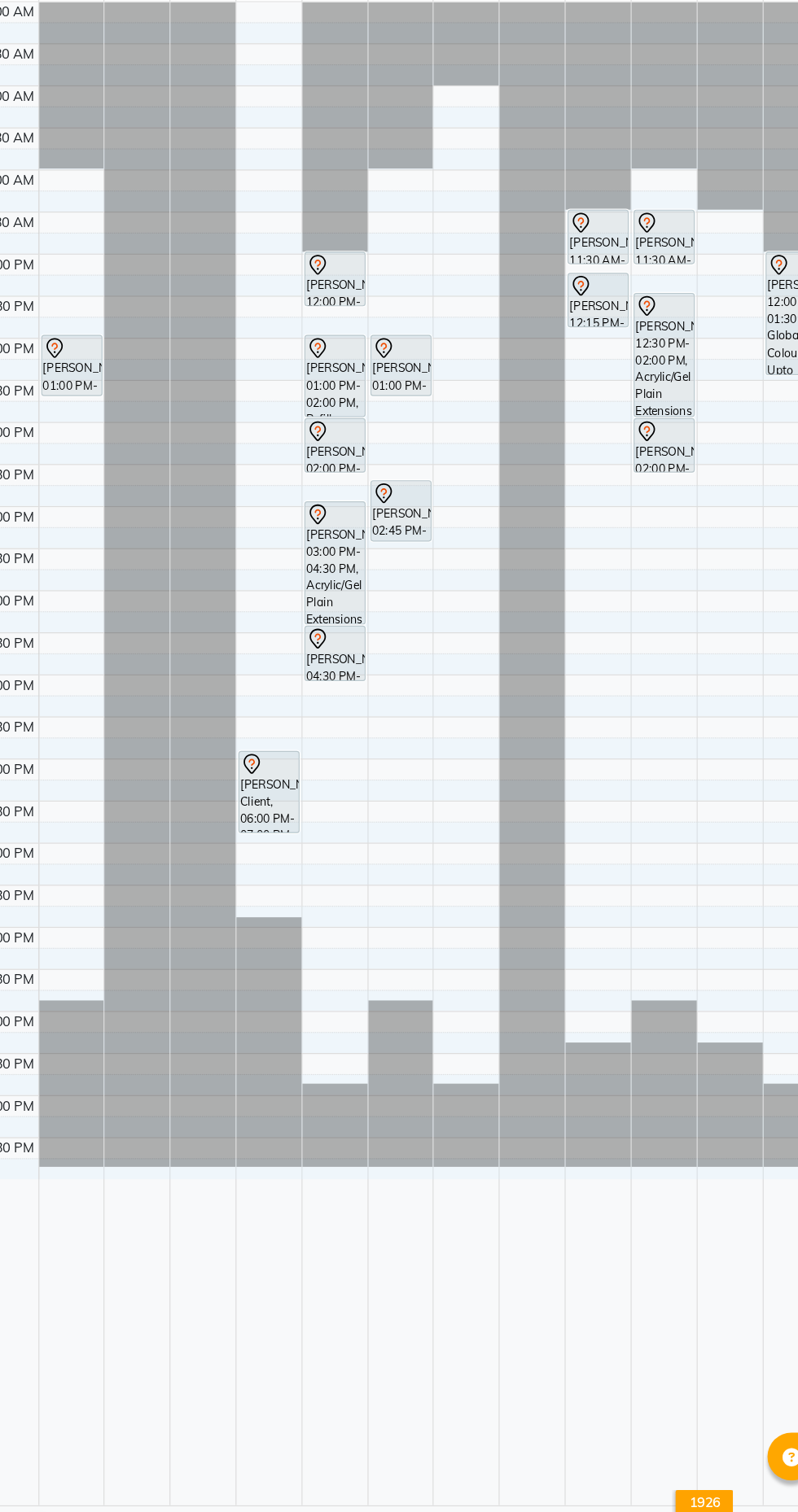
click at [424, 489] on div "[PERSON_NAME], 01:00 PM-01:45 PM, Hair Spa - Below Shoulder" at bounding box center [425, 492] width 51 height 51
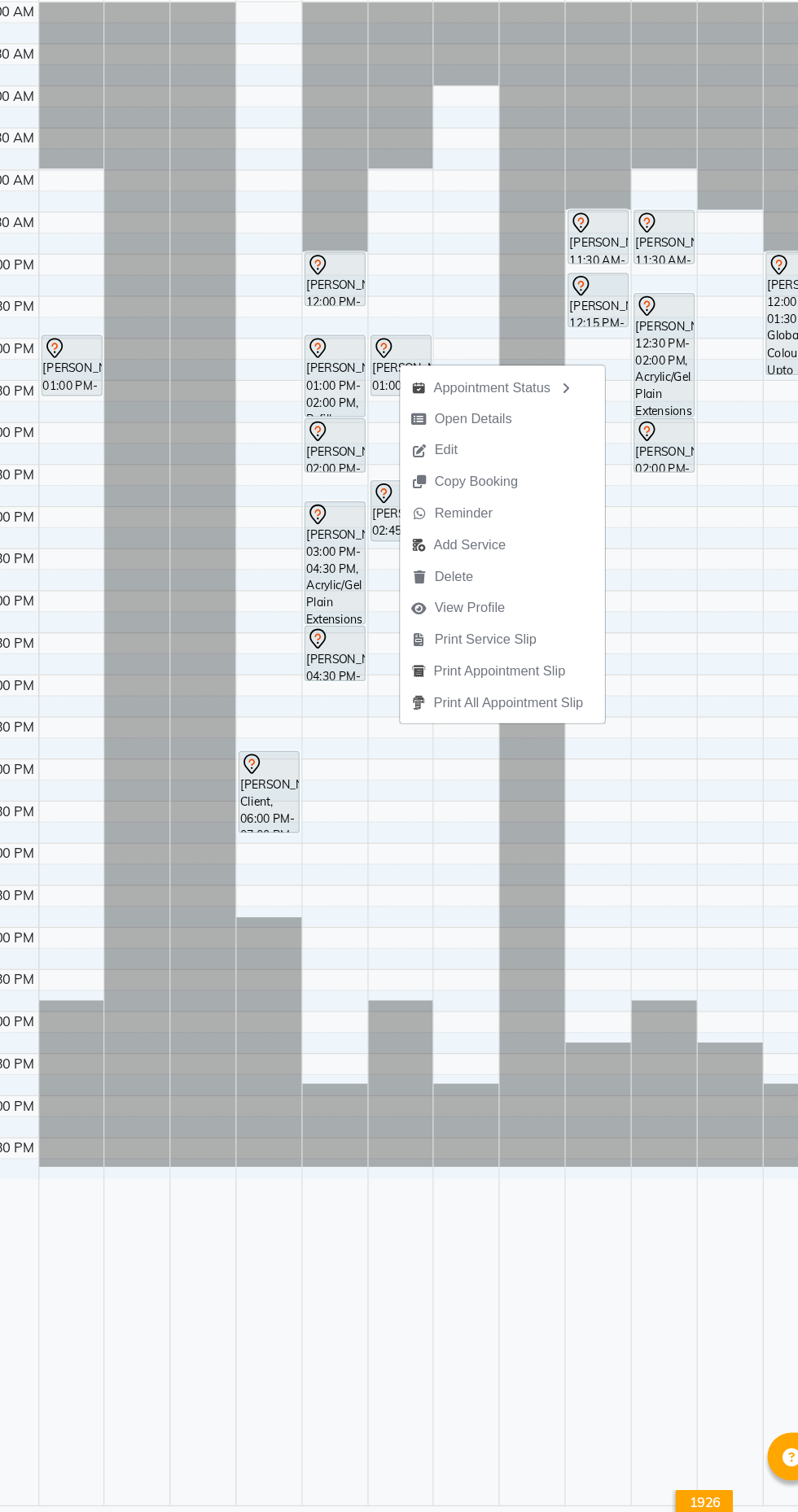
click at [343, 1303] on div at bounding box center [368, 821] width 55 height 1279
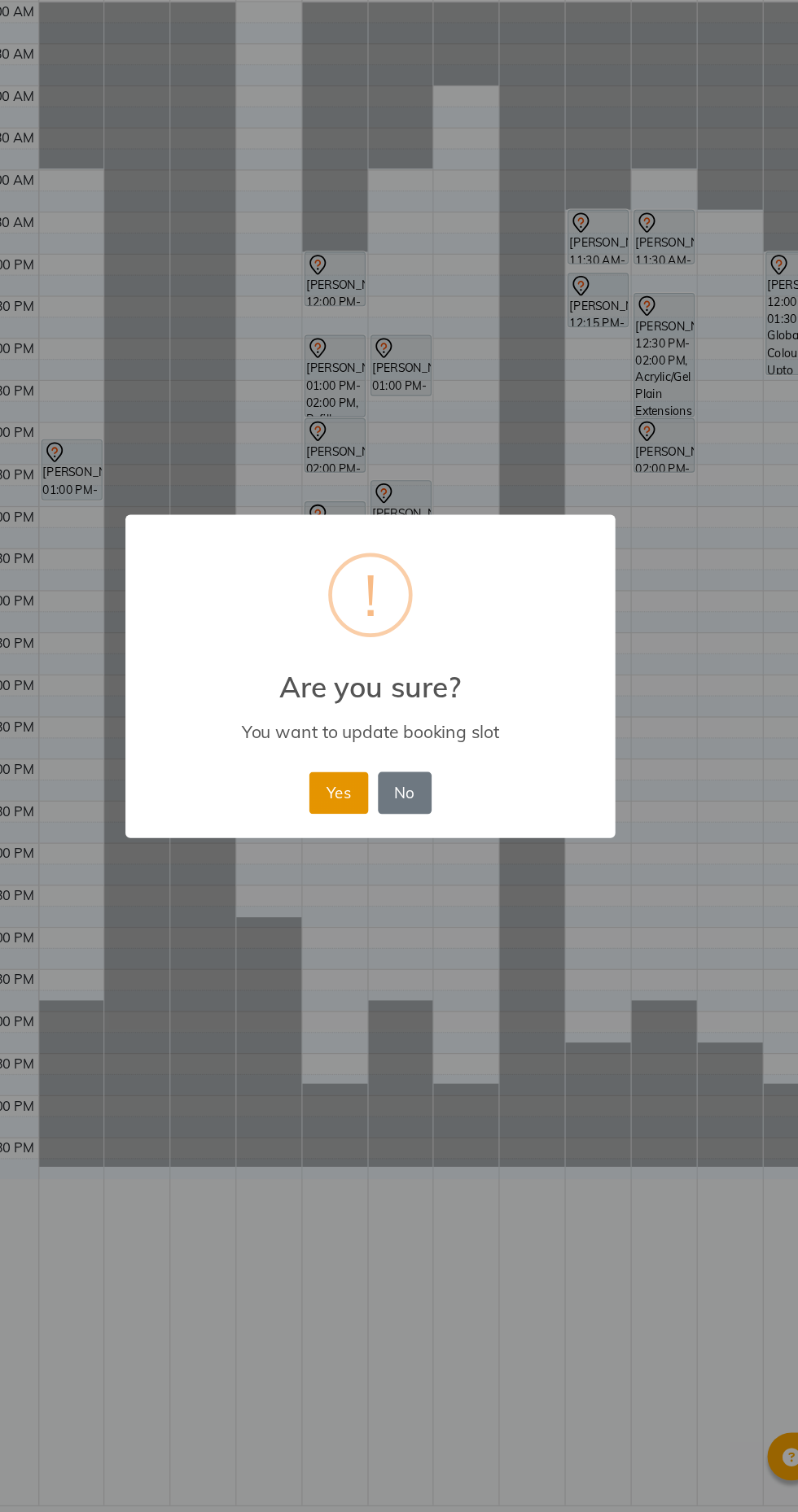
click at [379, 860] on button "Yes" at bounding box center [371, 855] width 50 height 36
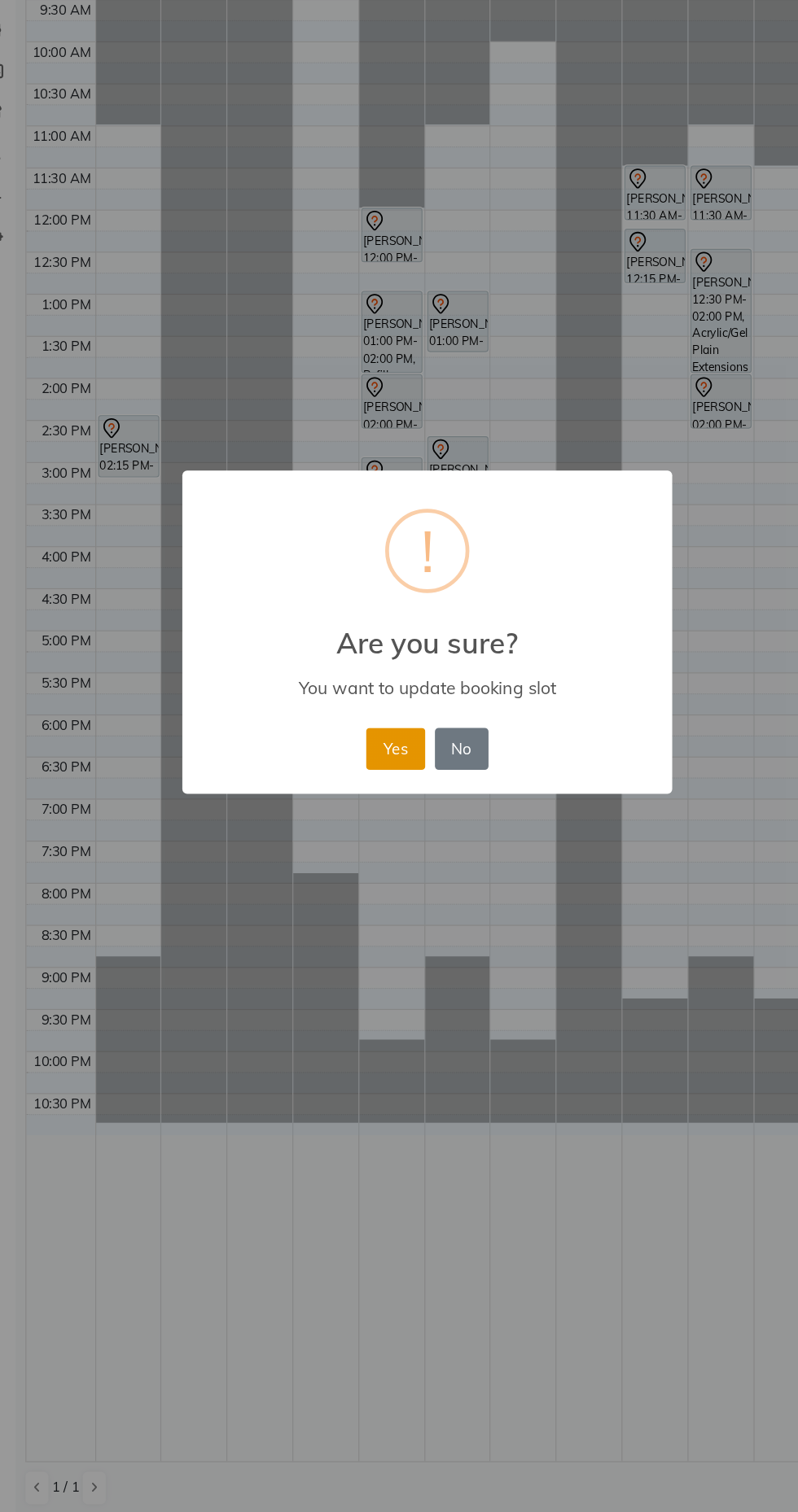
click at [363, 856] on button "Yes" at bounding box center [371, 855] width 50 height 36
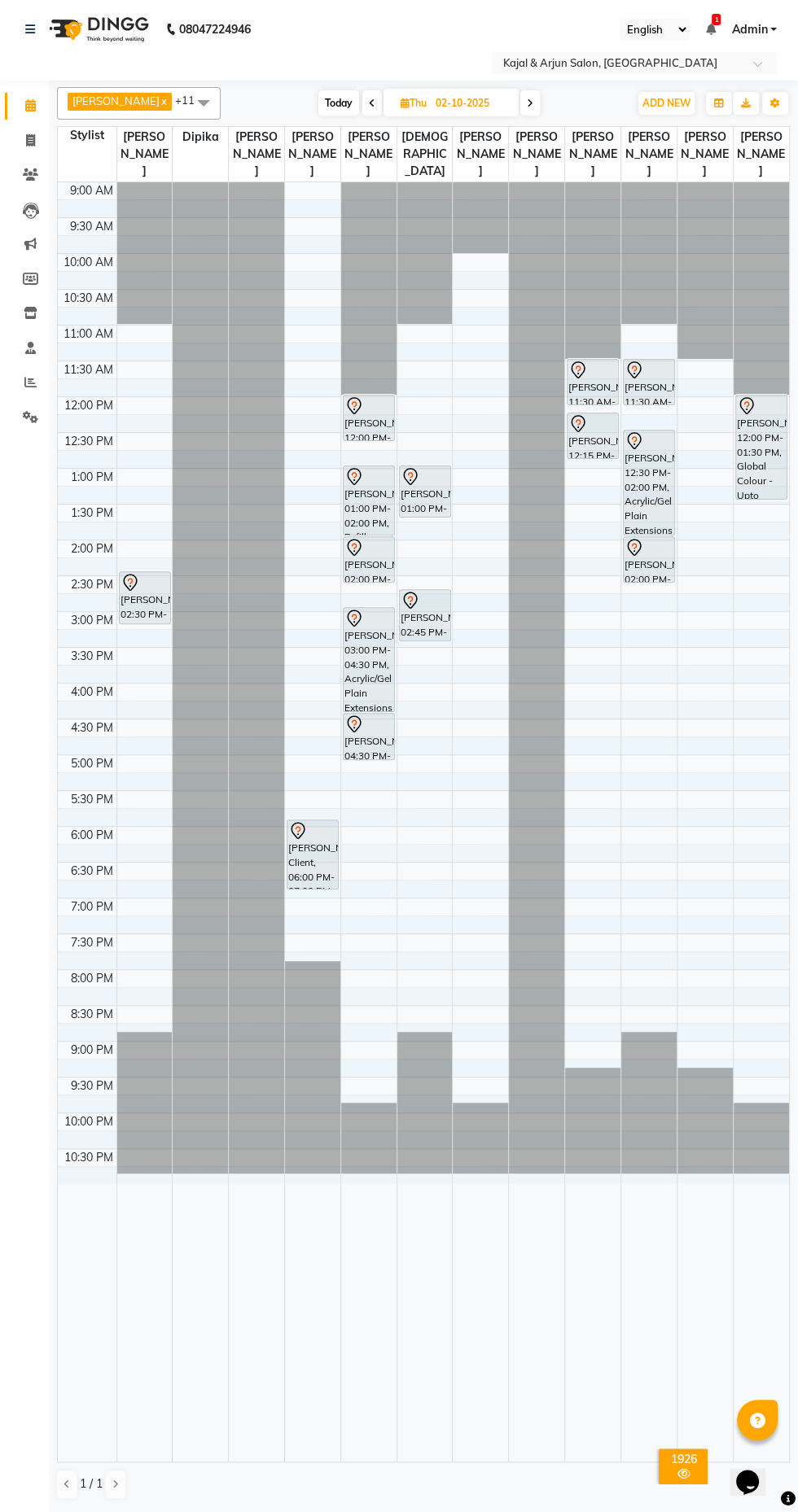
click at [353, 98] on span "Today" at bounding box center [338, 103] width 40 height 25
type input "01-10-2025"
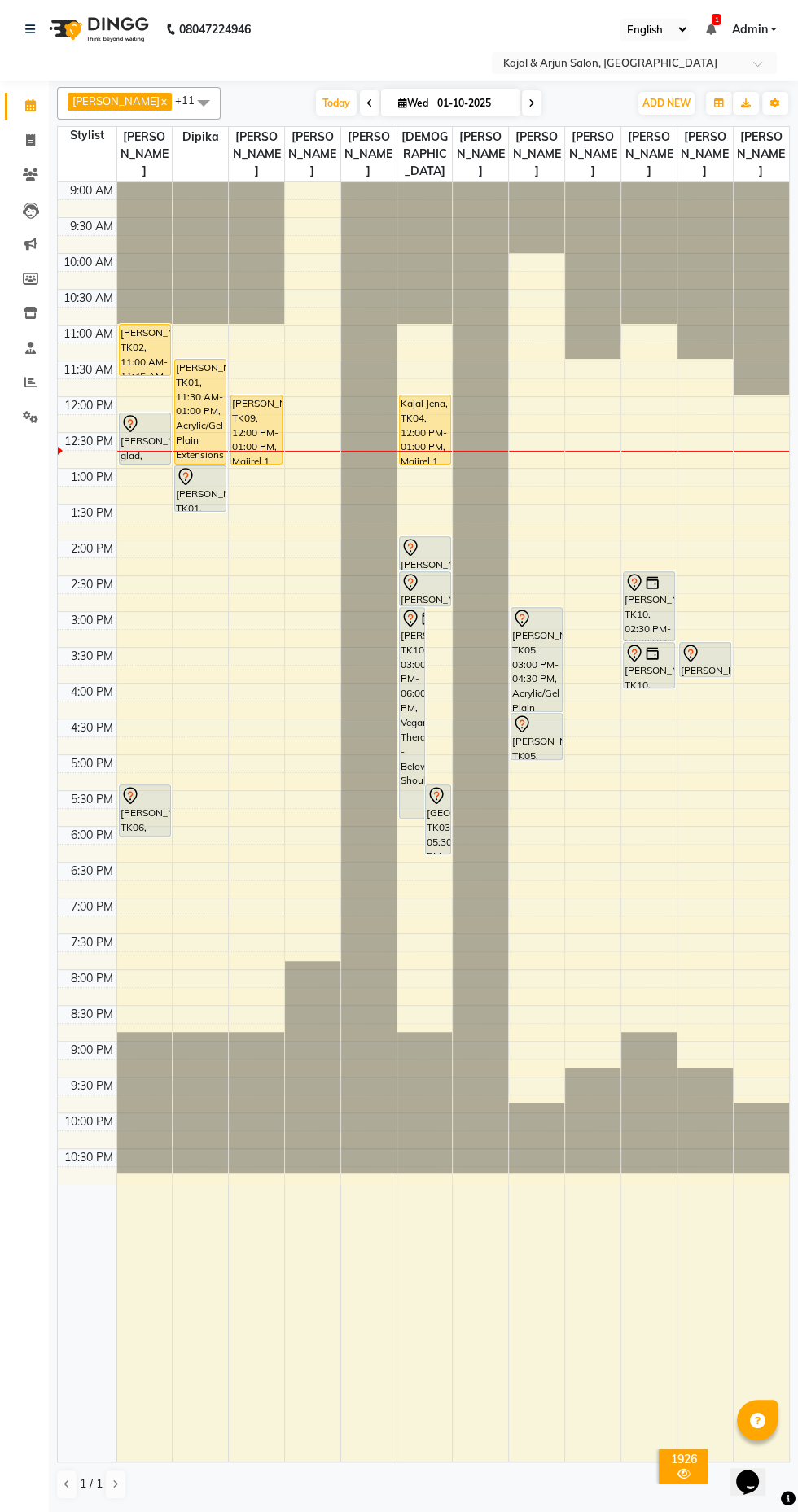
click at [209, 100] on span at bounding box center [203, 102] width 32 height 31
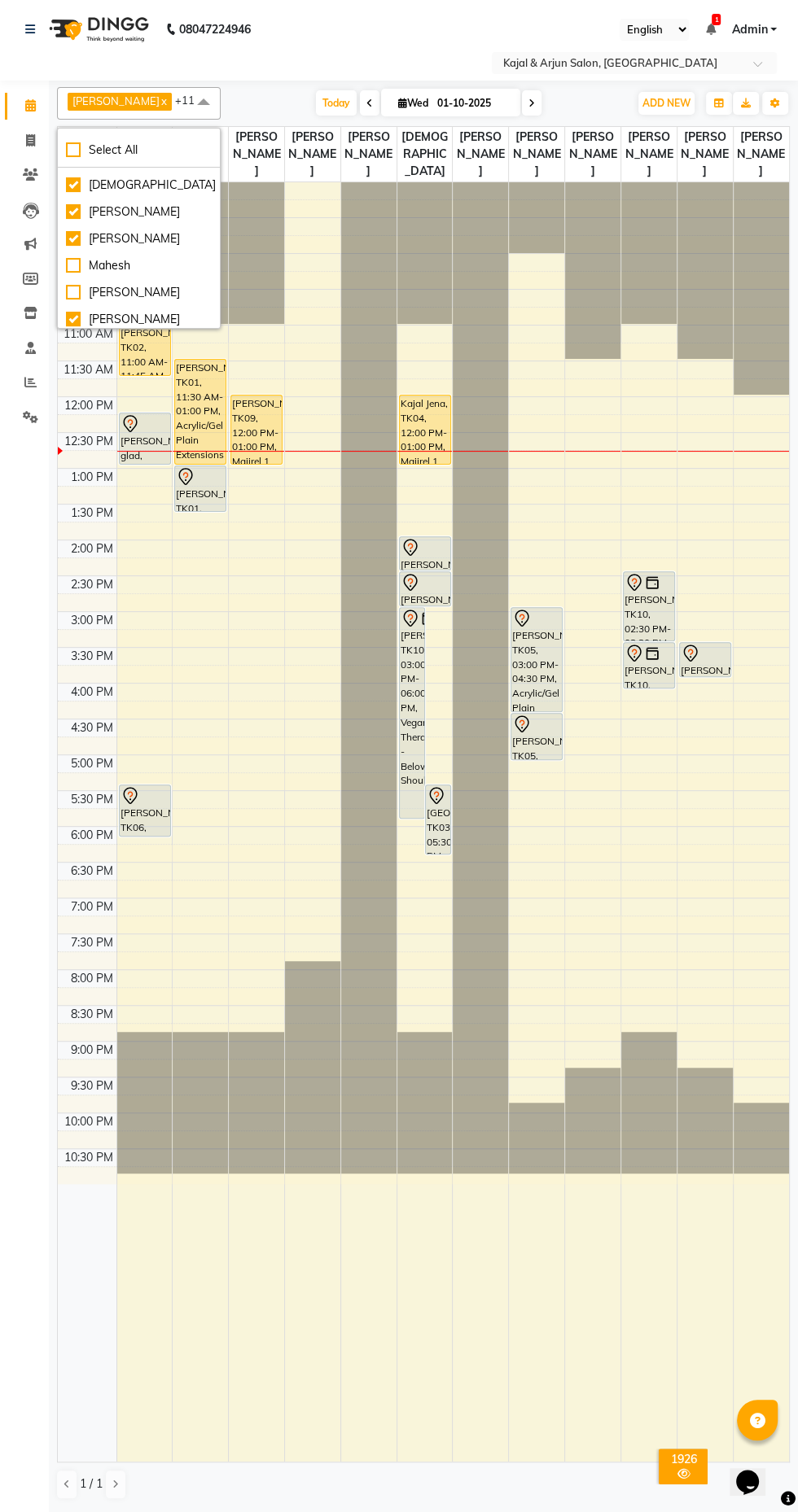
scroll to position [159, 0]
click at [98, 259] on div "Mahesh" at bounding box center [139, 263] width 146 height 17
checkbox input "true"
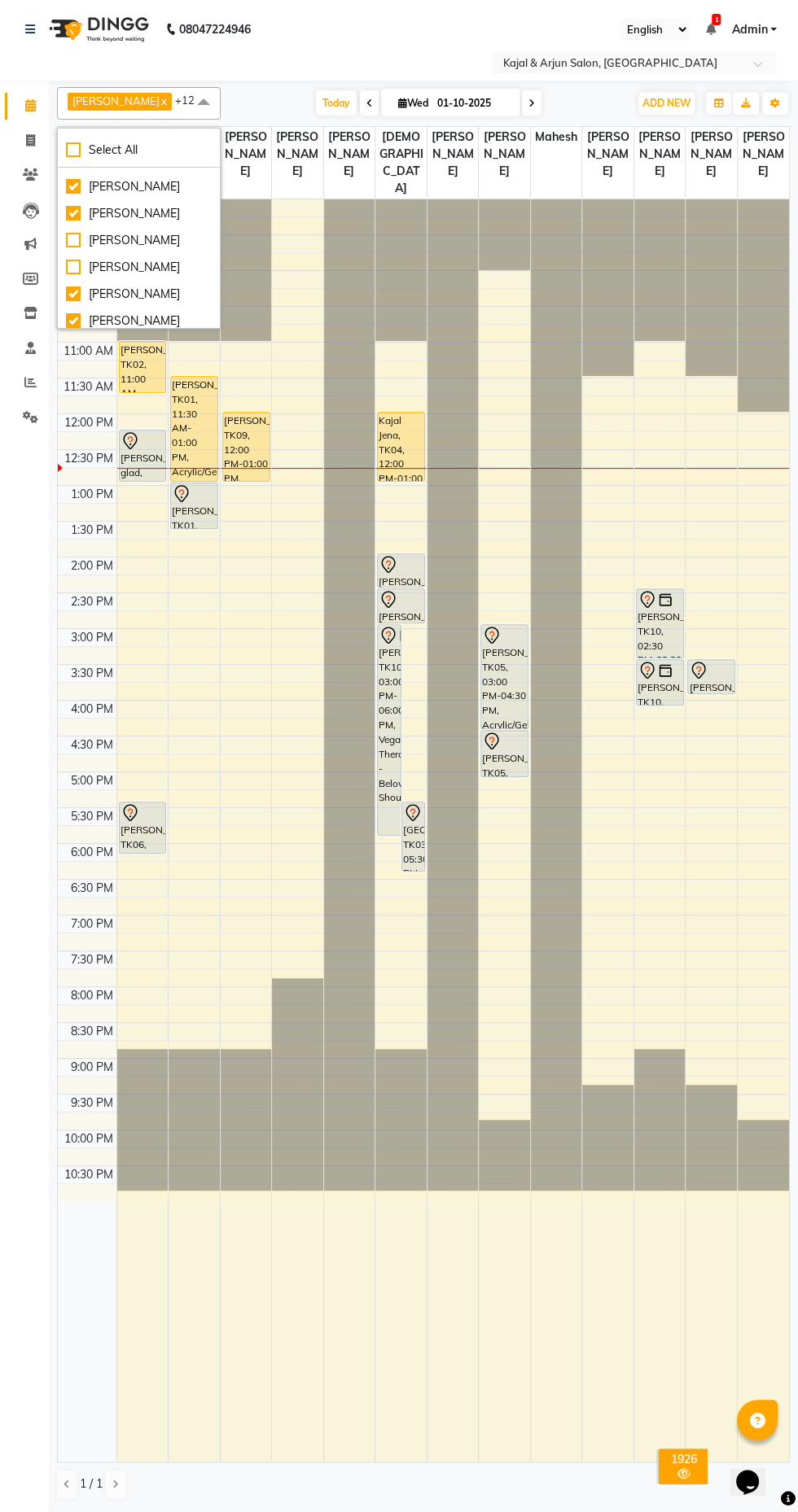
scroll to position [291, 0]
click at [134, 237] on div "[PERSON_NAME]" at bounding box center [139, 238] width 146 height 17
checkbox input "true"
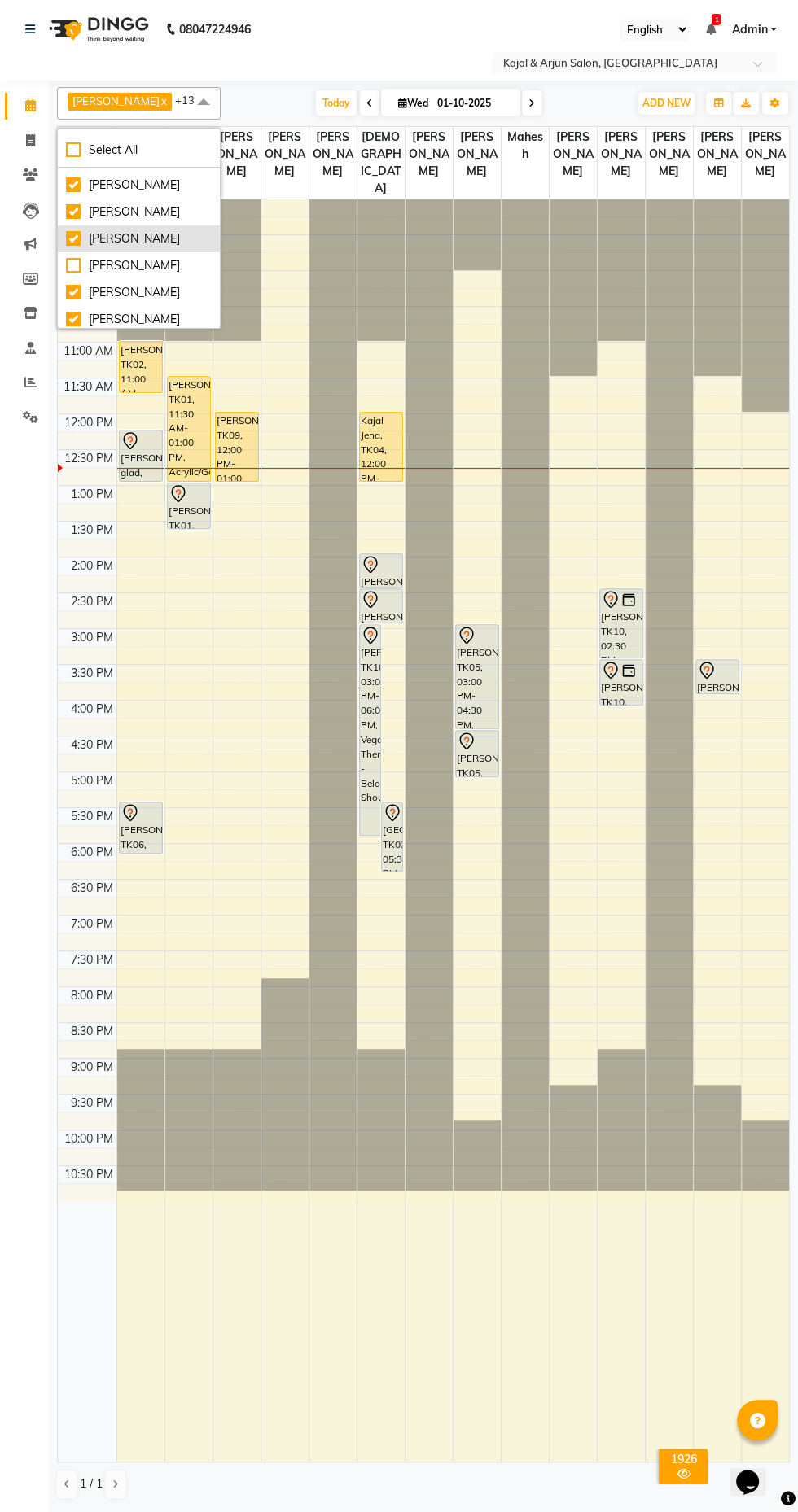
scroll to position [295, 0]
click at [352, 54] on div "Select Location × Kajal & Arjun Salon, Lokhandwala" at bounding box center [399, 62] width 772 height 22
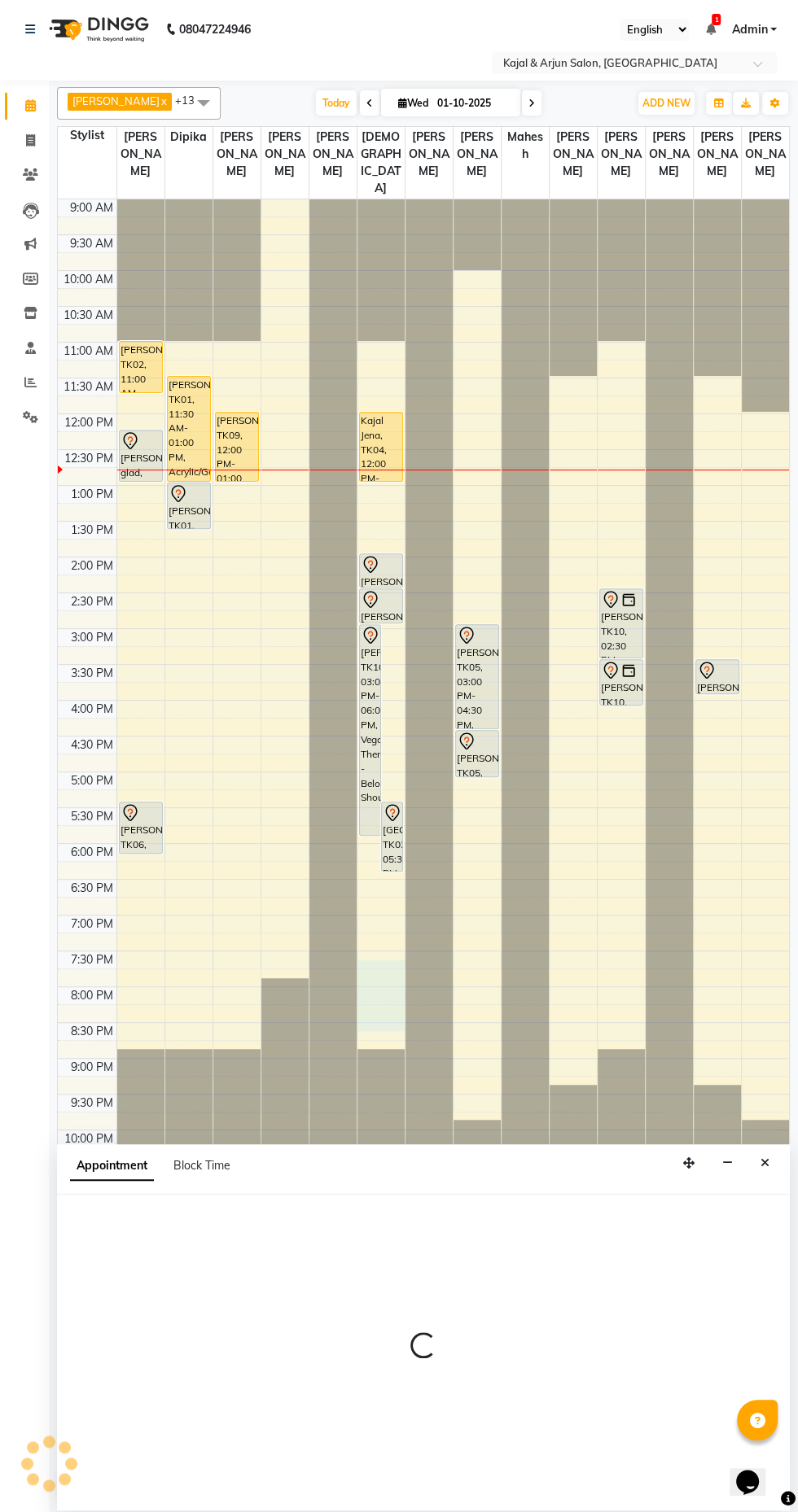
select select "10302"
select select "1185"
select select "tentative"
select select "6989"
select select "1125"
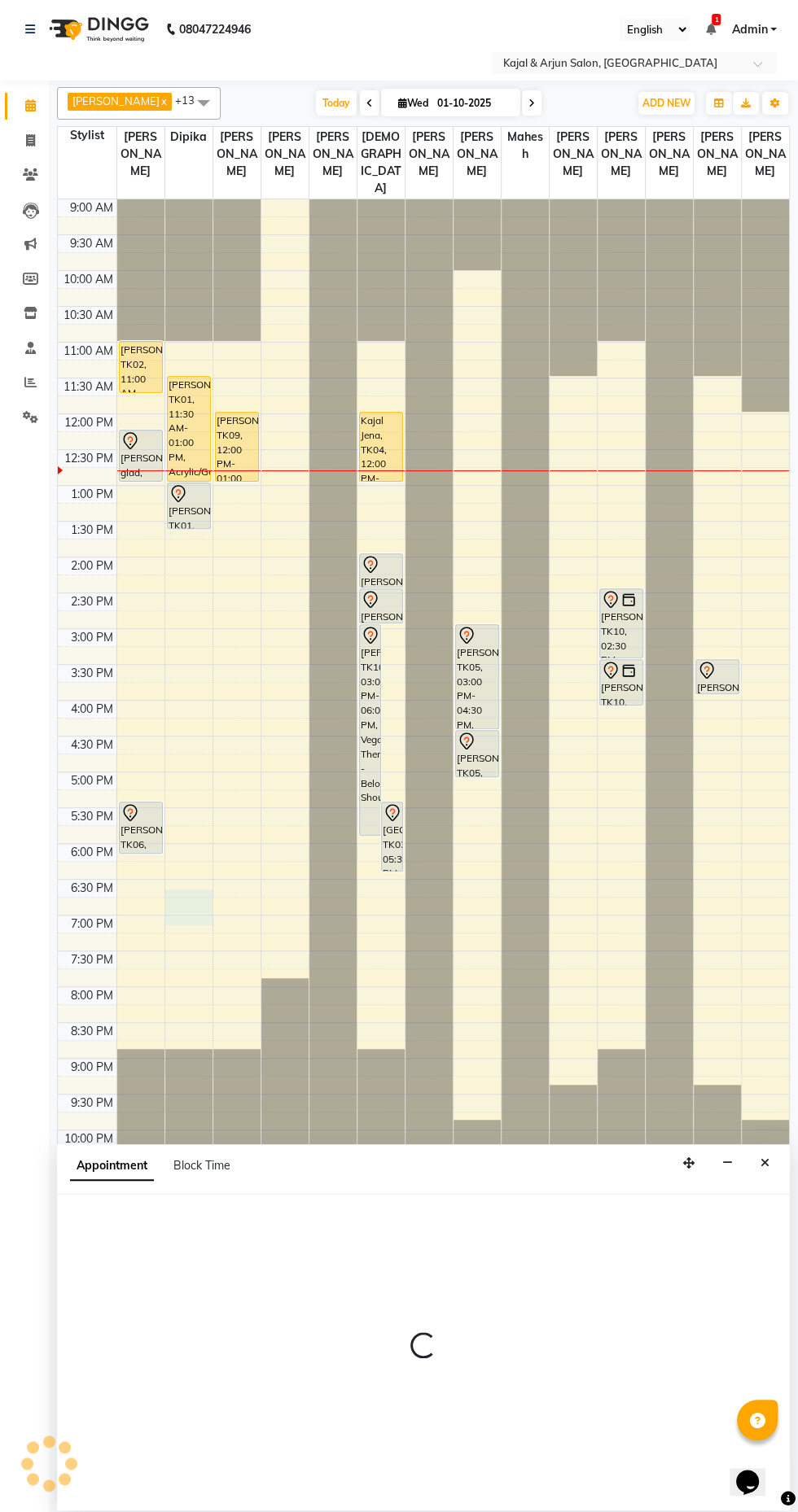
select select "tentative"
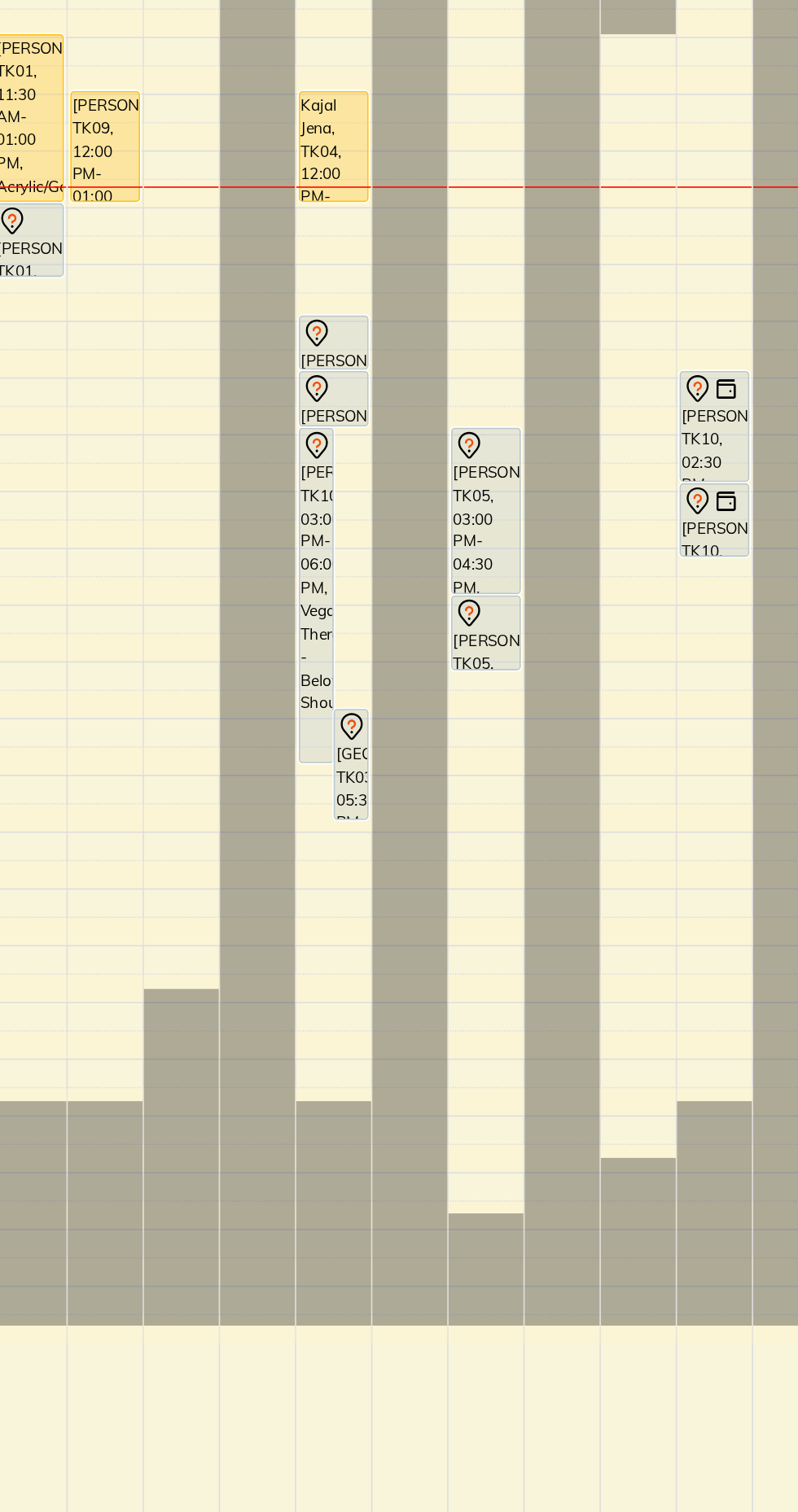
click at [380, 622] on div "[PERSON_NAME], TK08, 02:30 PM-03:00 PM, Blow Dry - Below Shoulder" at bounding box center [381, 606] width 43 height 33
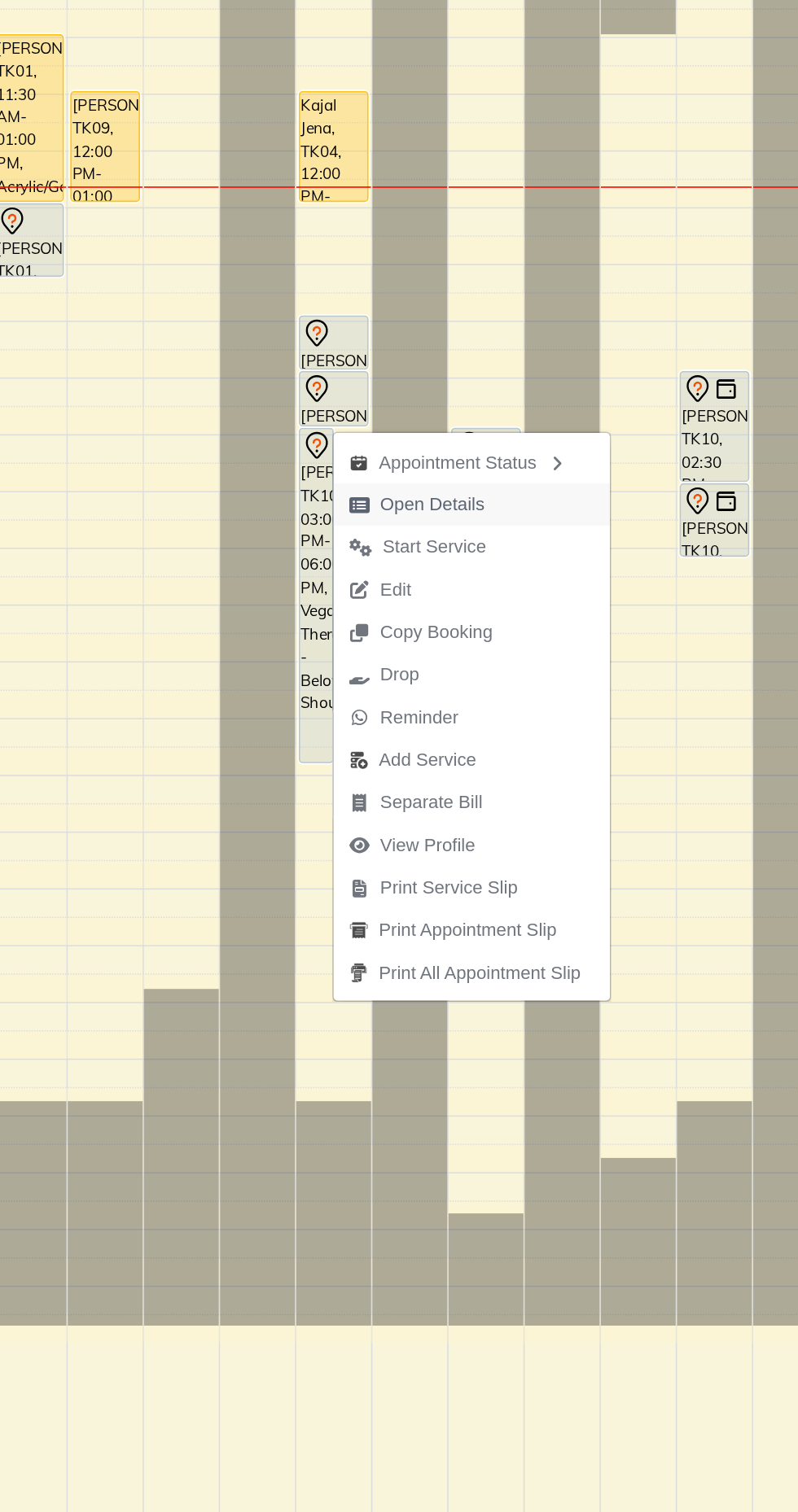
click at [443, 678] on span "Open Details" at bounding box center [443, 671] width 66 height 17
select select "7"
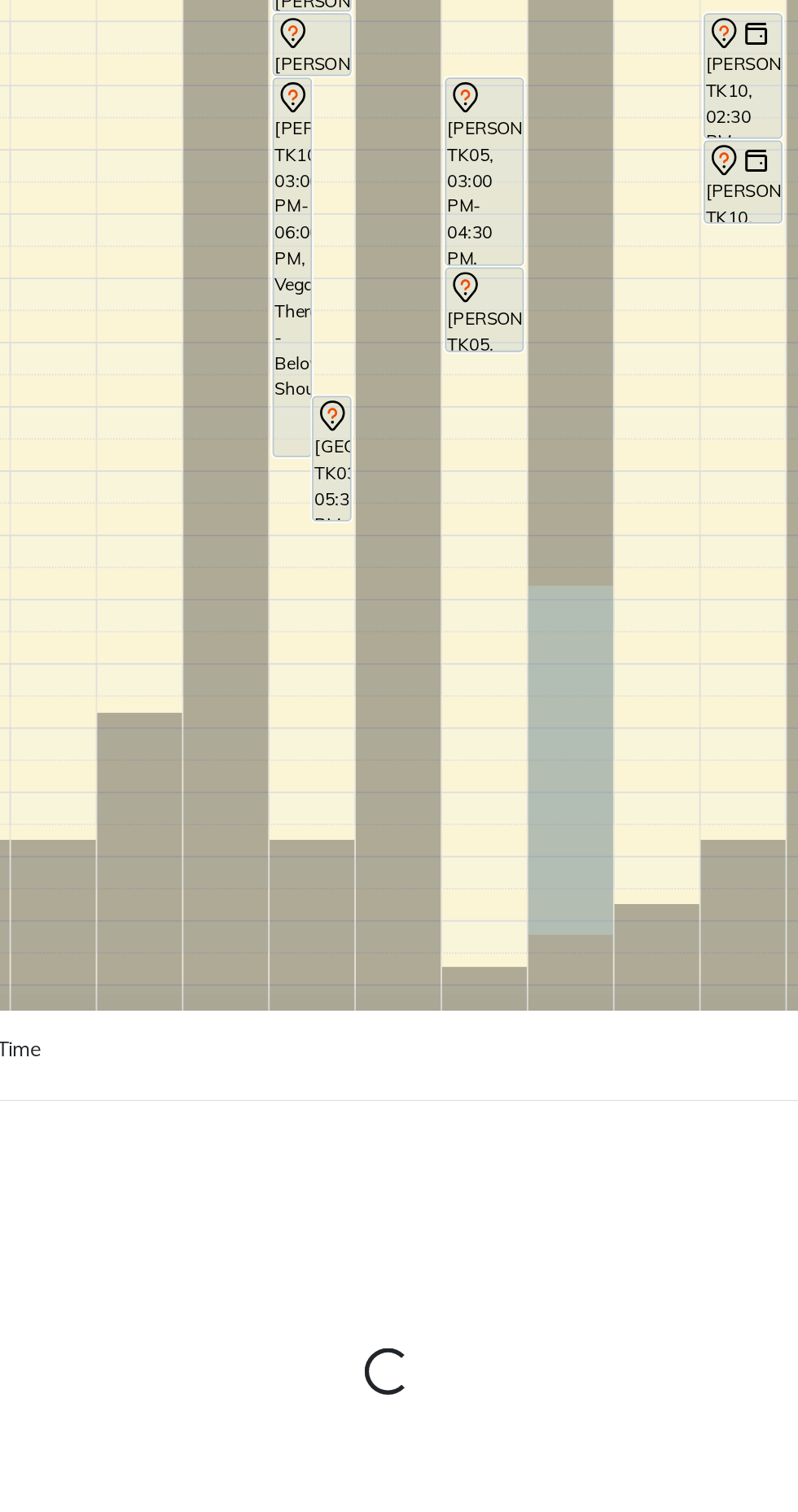
select select "45493"
select select "1140"
select select "tentative"
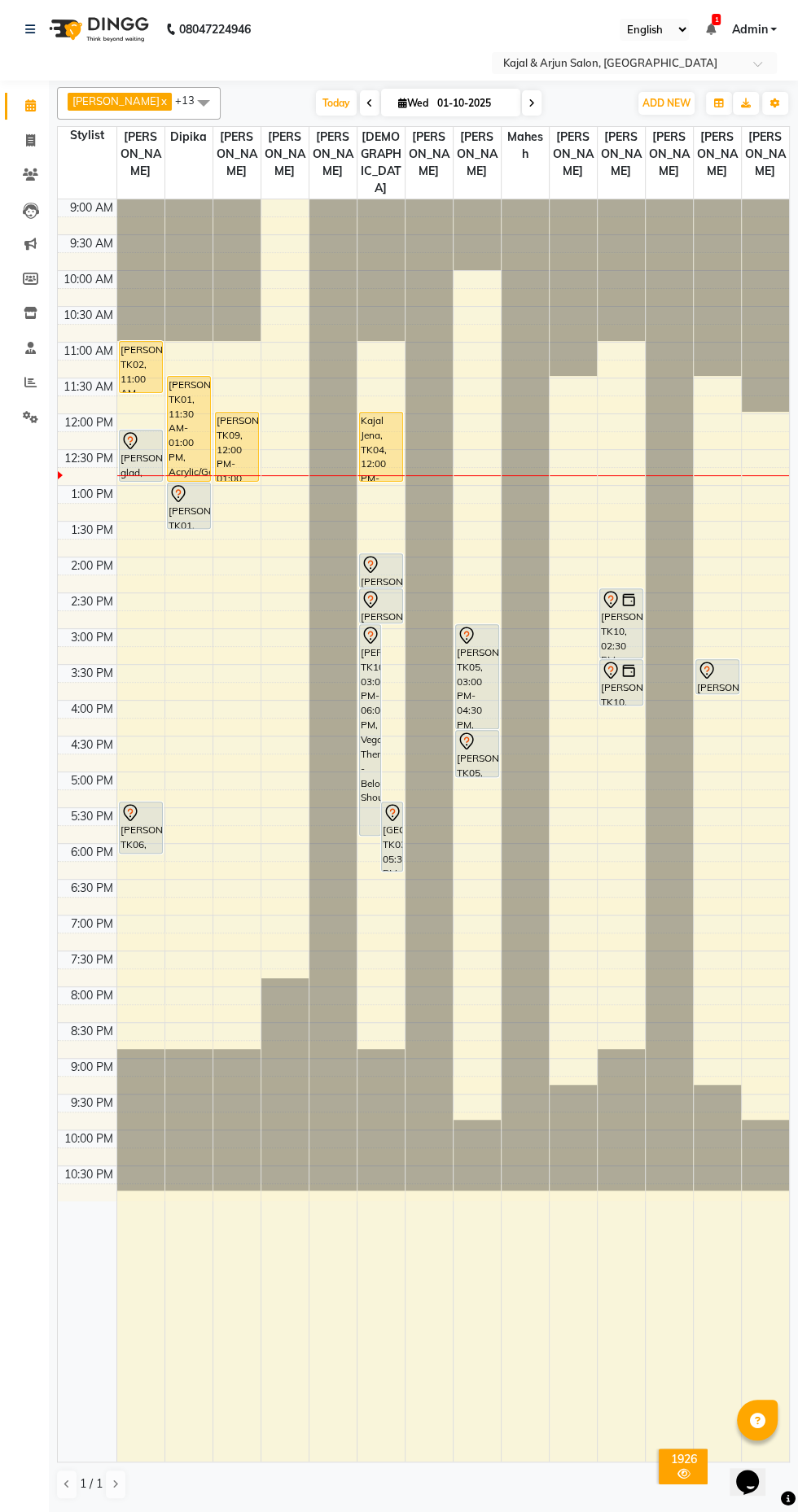
click at [463, 710] on div "[PERSON_NAME], TK05, 03:00 PM-04:30 PM, Acrylic/Gel Plain Extensions - Both Hand" at bounding box center [477, 677] width 43 height 103
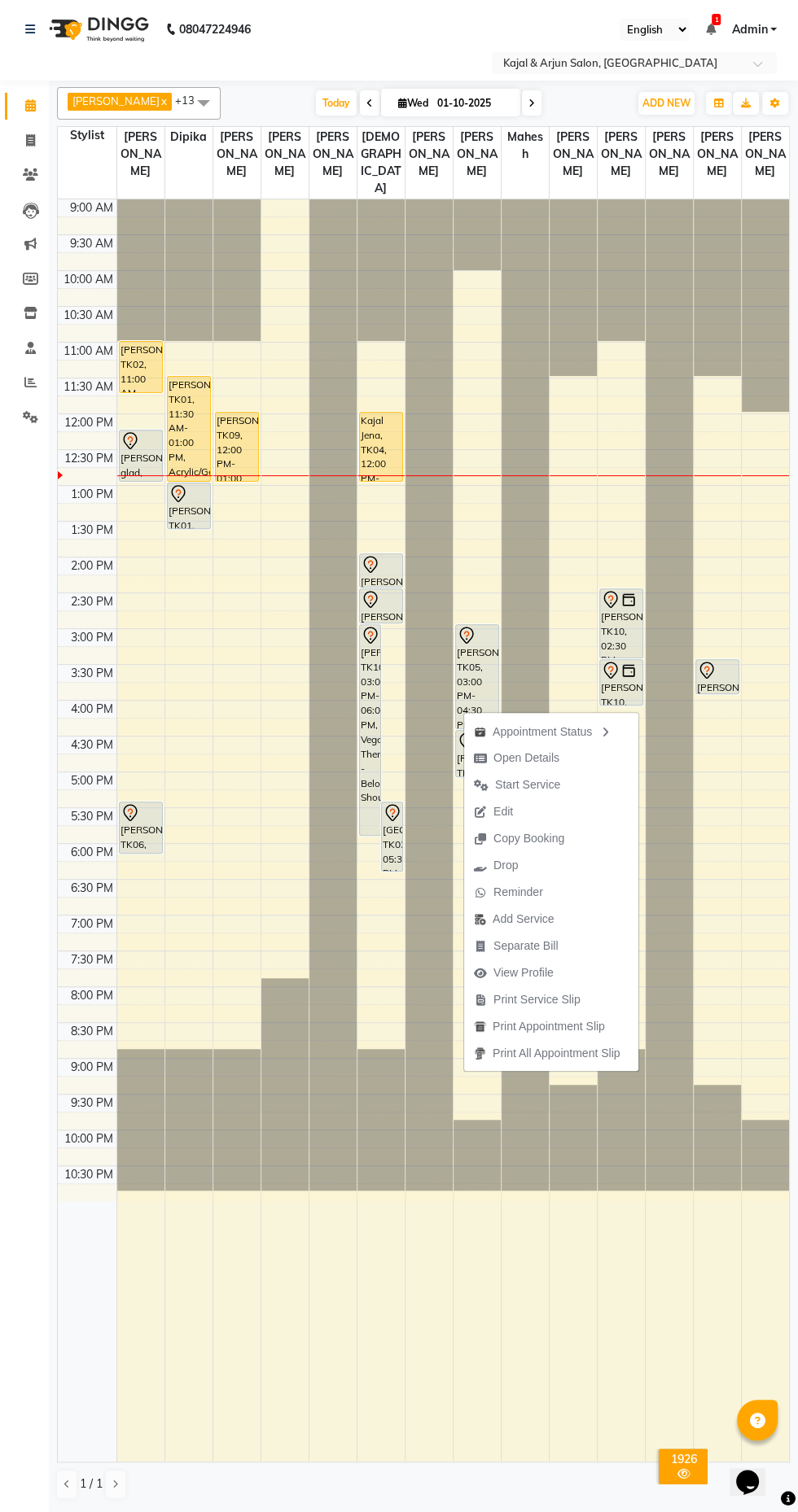
click at [476, 681] on div "[PERSON_NAME], TK05, 03:00 PM-04:30 PM, Acrylic/Gel Plain Extensions - Both Hand" at bounding box center [477, 677] width 43 height 103
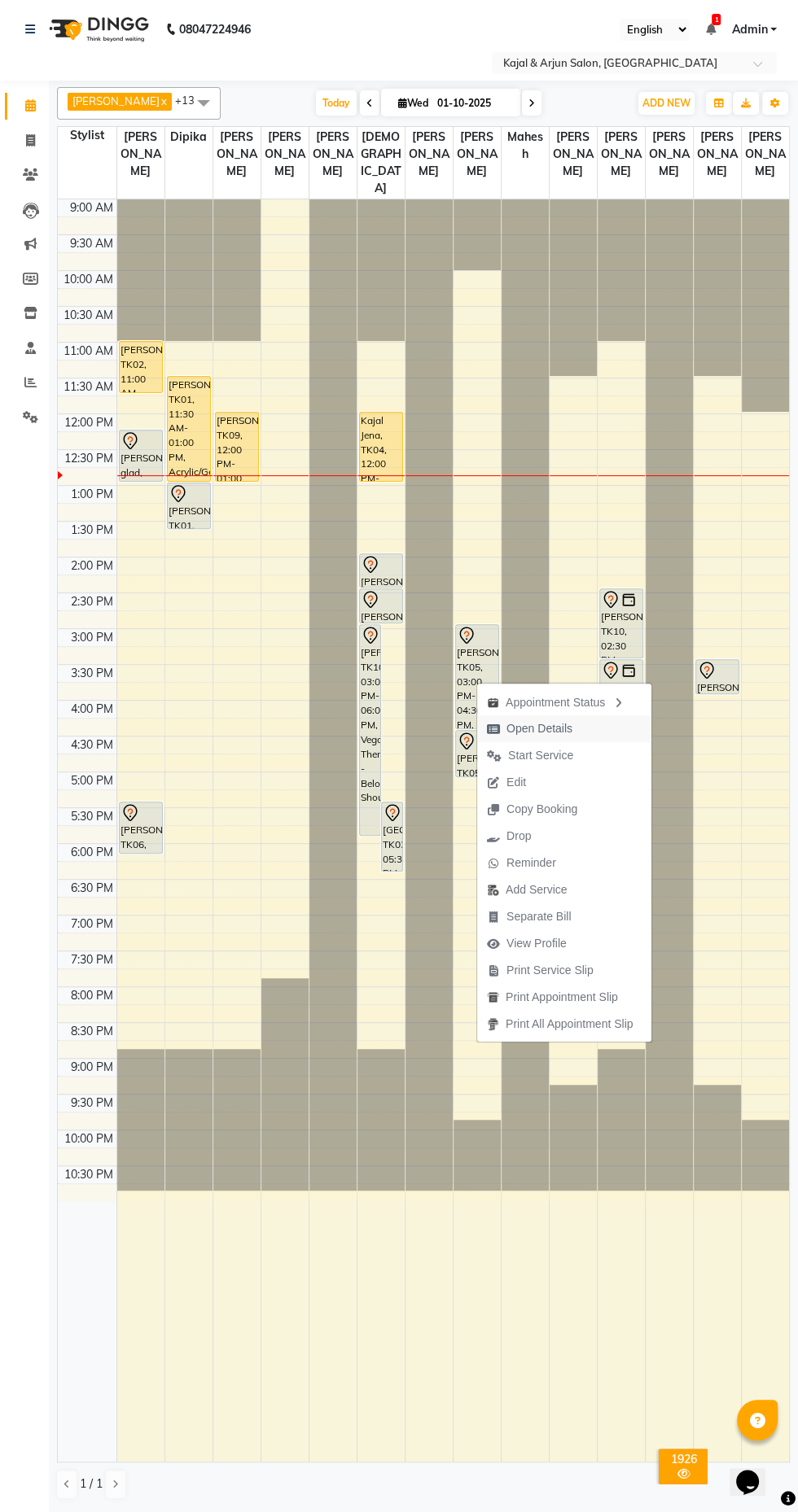
click at [534, 735] on span "Open Details" at bounding box center [538, 728] width 66 height 17
select select "7"
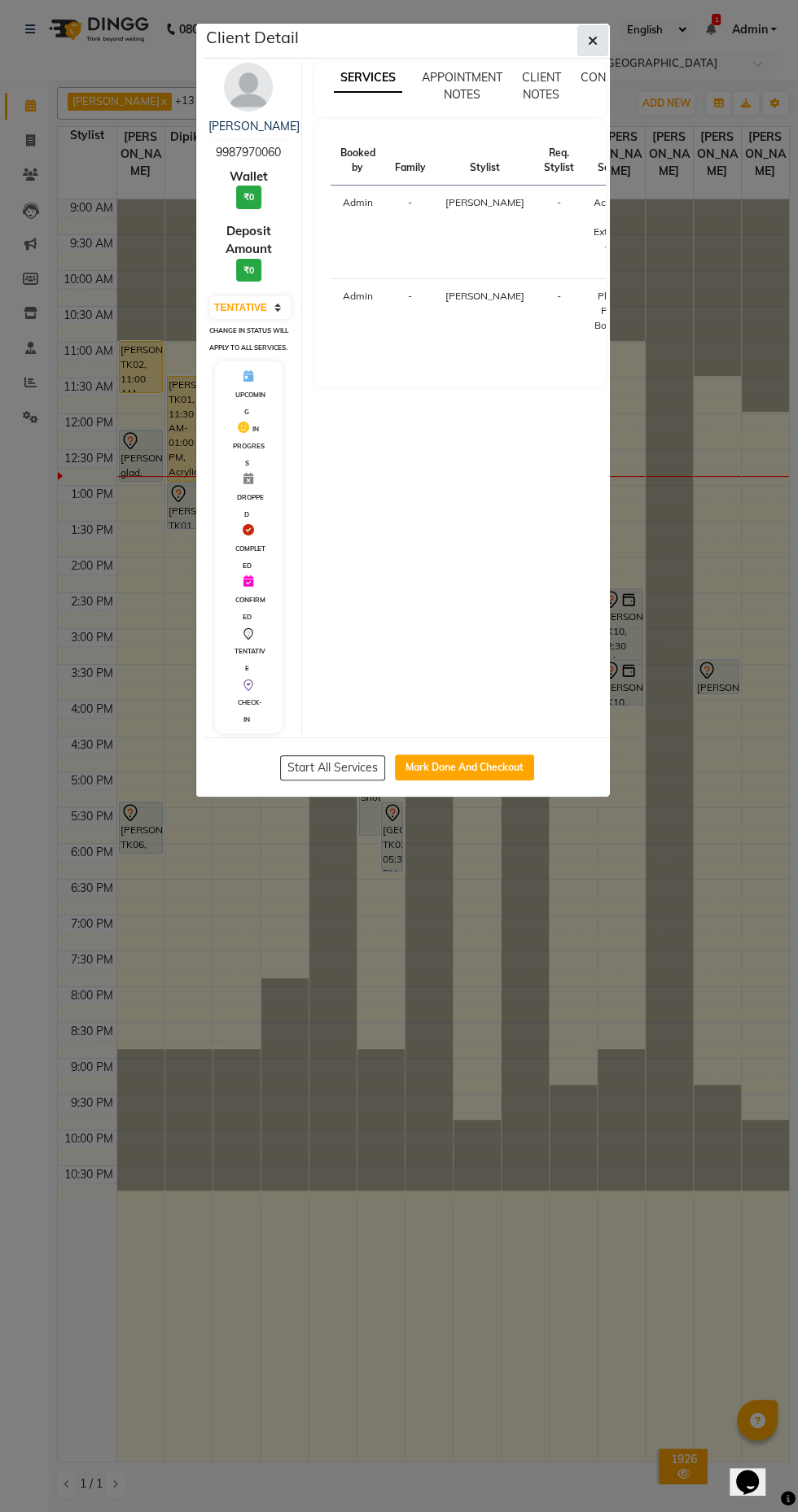
click at [593, 39] on icon "button" at bounding box center [592, 40] width 10 height 13
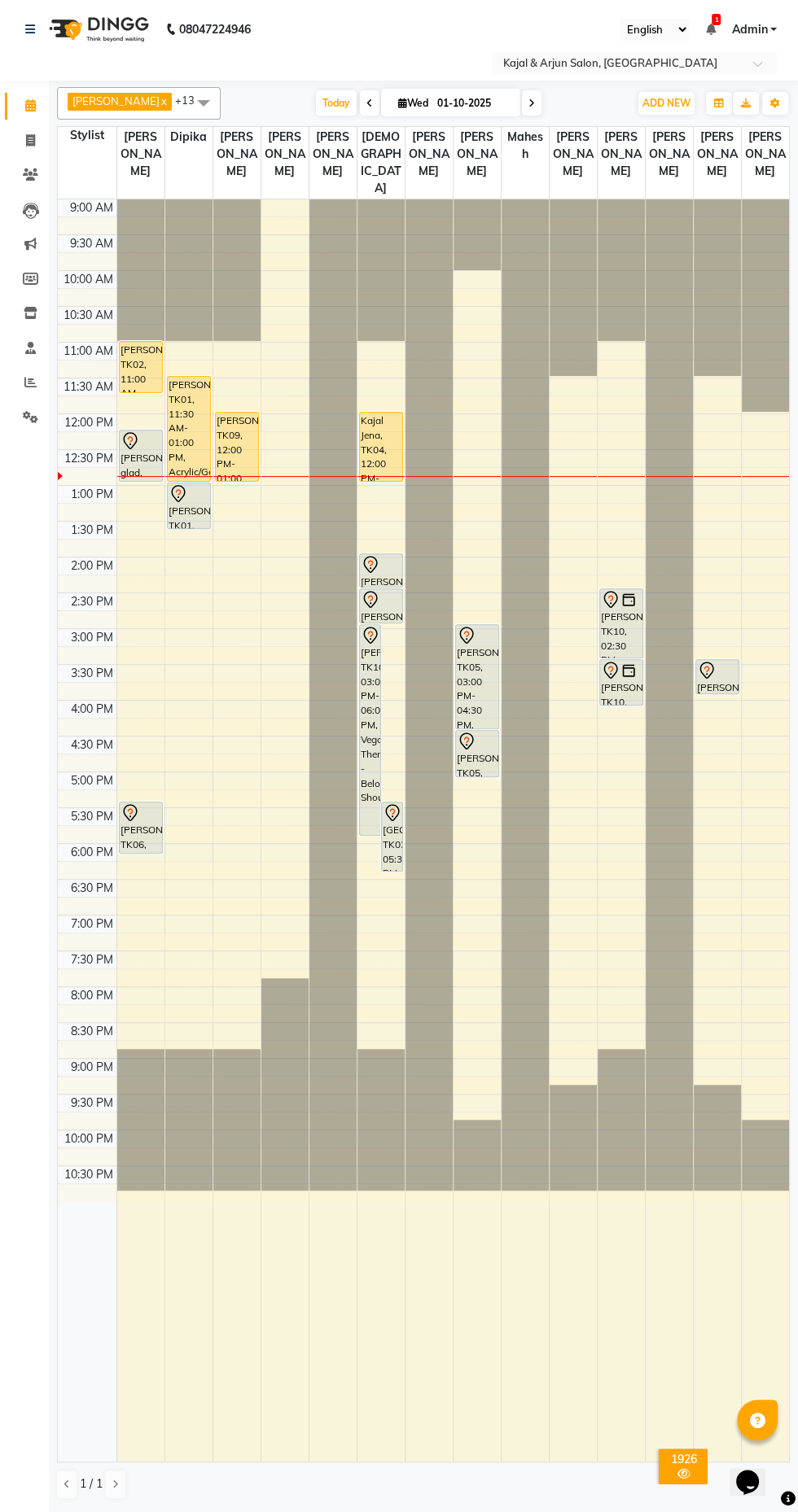
click at [616, 678] on icon at bounding box center [610, 670] width 14 height 17
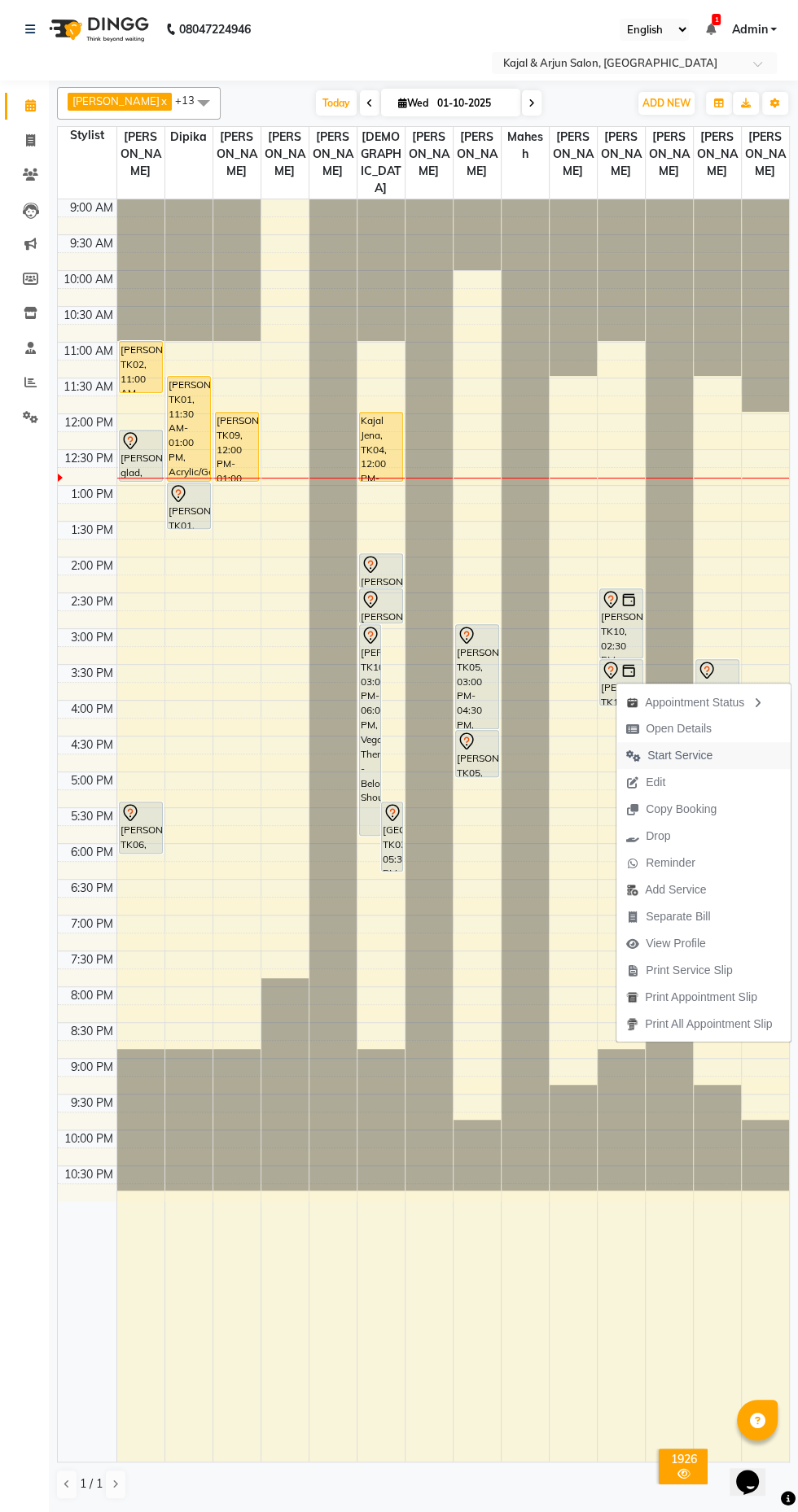
click at [663, 755] on span "Start Service" at bounding box center [680, 755] width 65 height 17
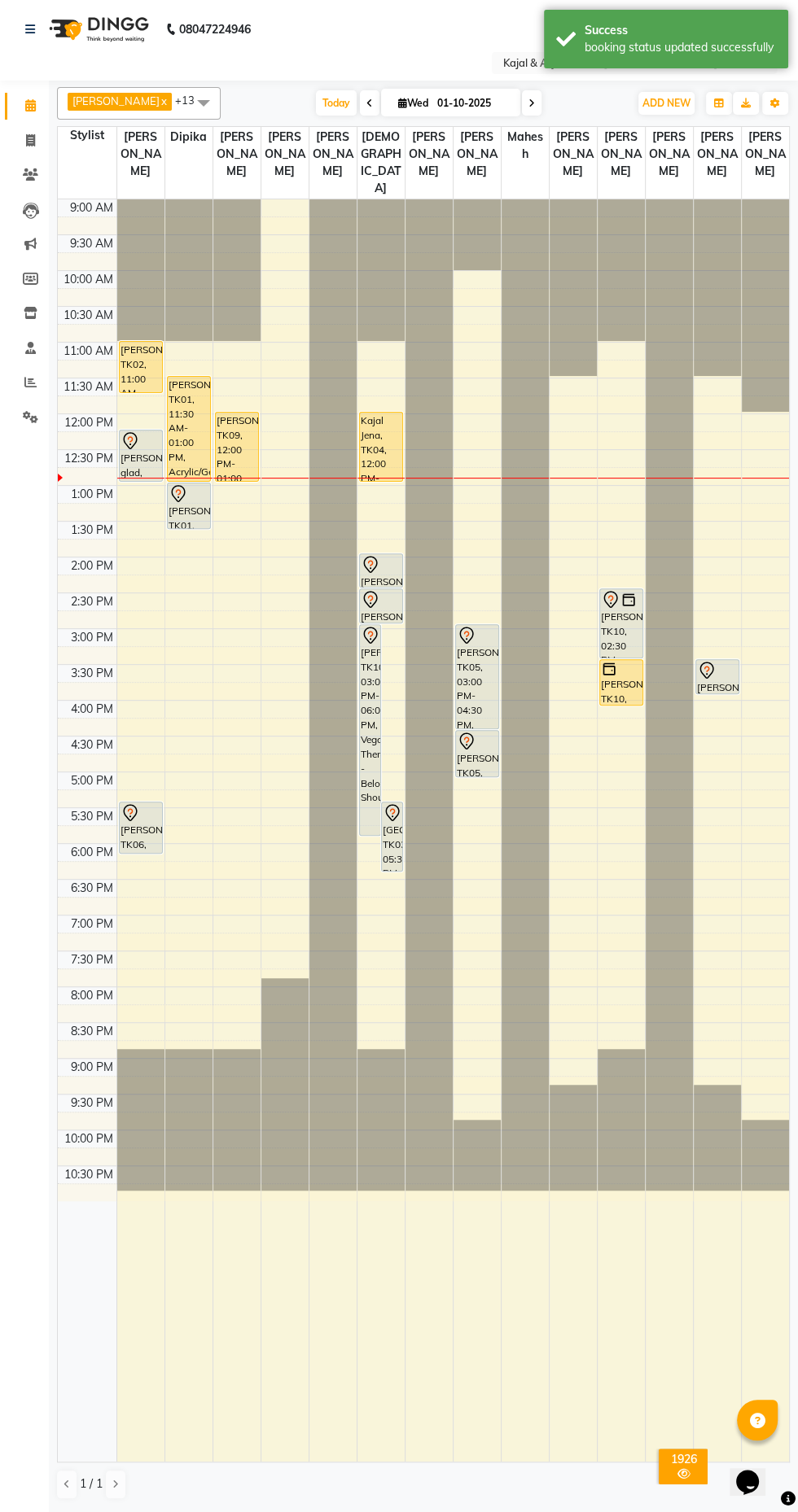
click at [606, 656] on div "[PERSON_NAME], TK10, 02:30 PM-03:30 PM, Refills Acrylic/Gel Plain - Both Hand" at bounding box center [621, 623] width 43 height 68
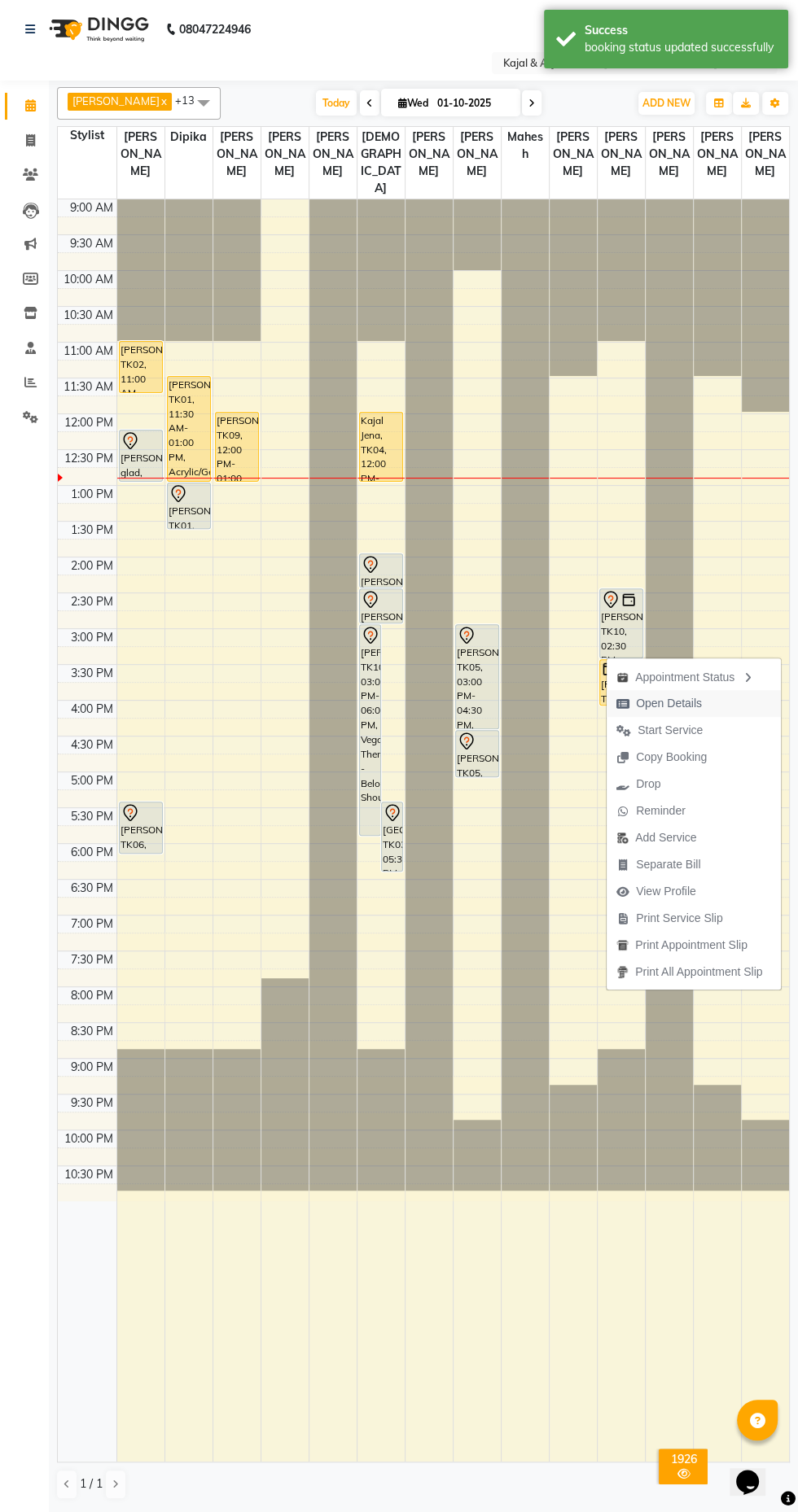
click at [652, 706] on span "Open Details" at bounding box center [668, 703] width 66 height 17
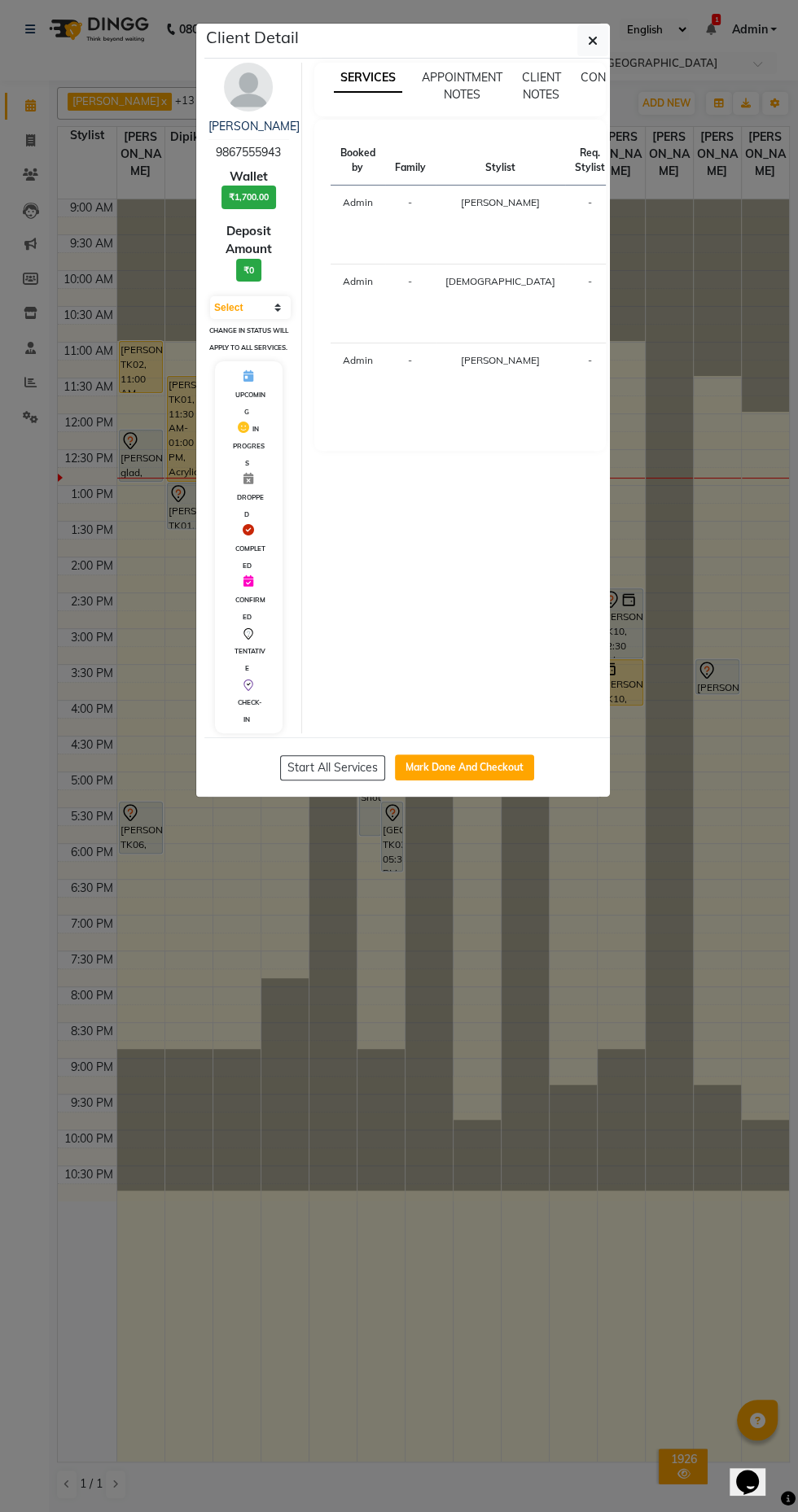
click at [547, 1369] on ngb-modal-window "Client Detail Seema Ahmad 9867555943 Wallet ₹1,700.00 Deposit Amount ₹0 Select …" at bounding box center [399, 756] width 798 height 1512
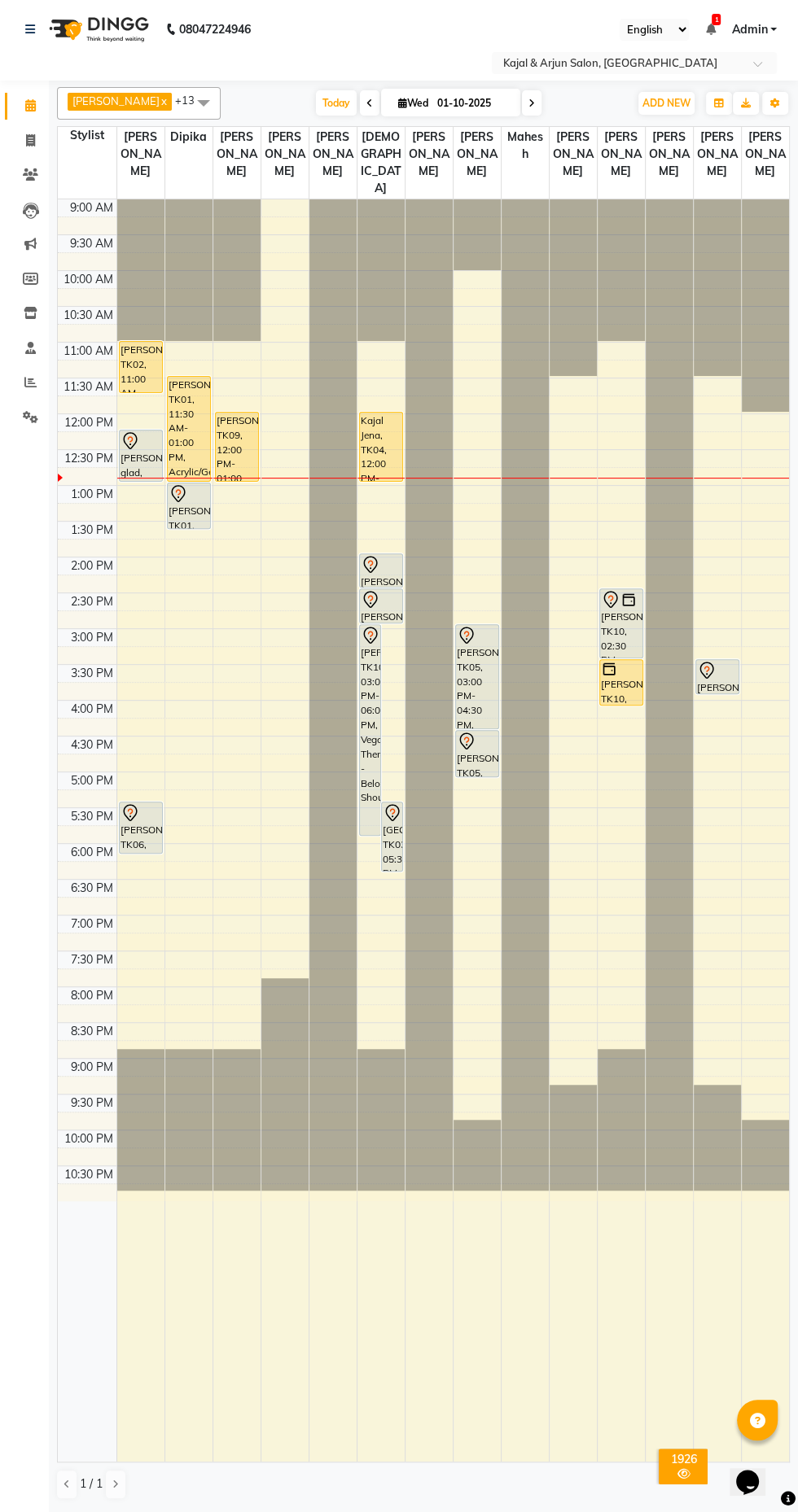
click at [723, 693] on div "[PERSON_NAME], TK11, 03:30 PM-04:00 PM, Manicure - Basic" at bounding box center [717, 677] width 43 height 33
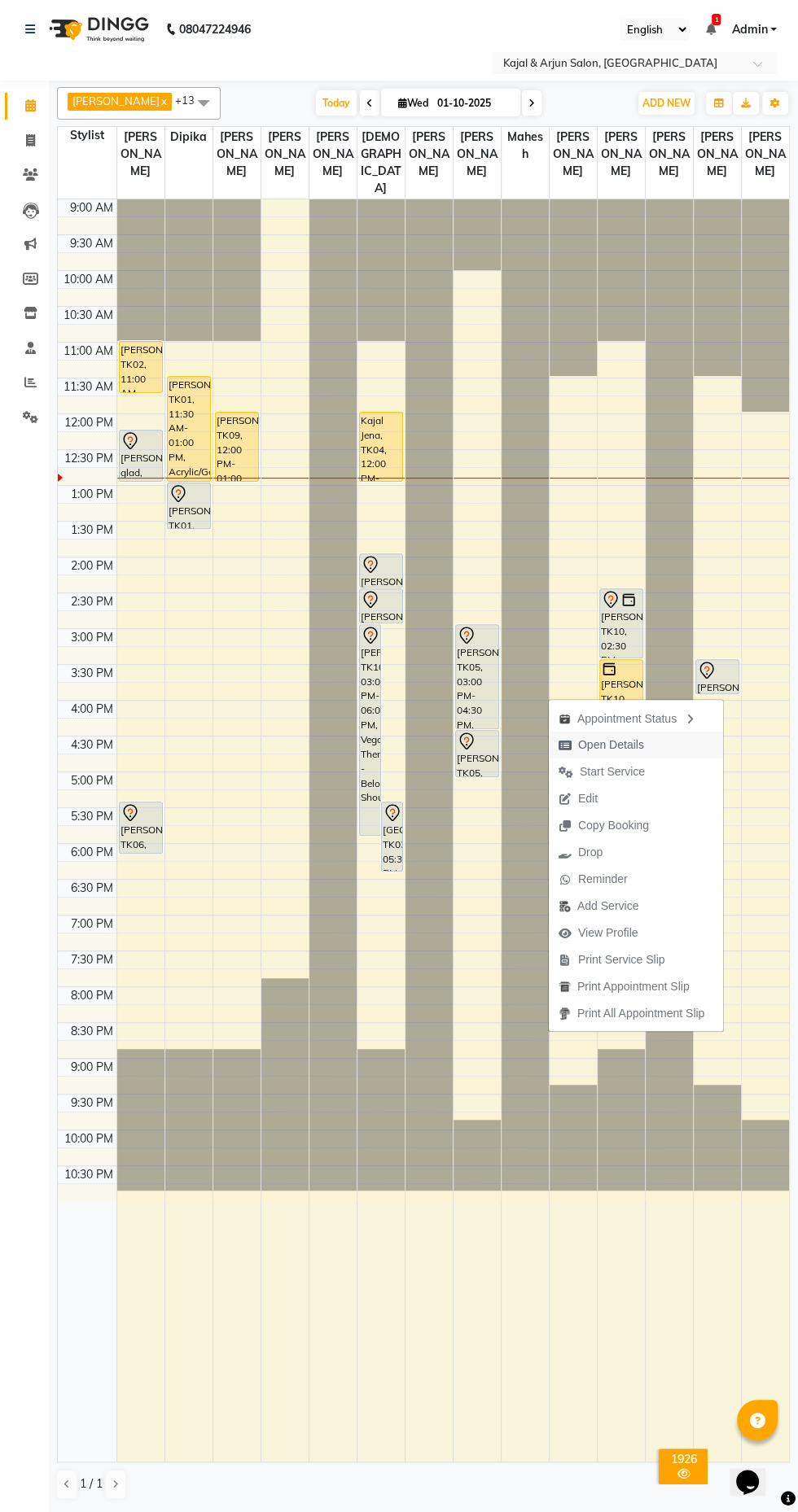
click at [589, 745] on span "Open Details" at bounding box center [610, 744] width 66 height 17
select select "7"
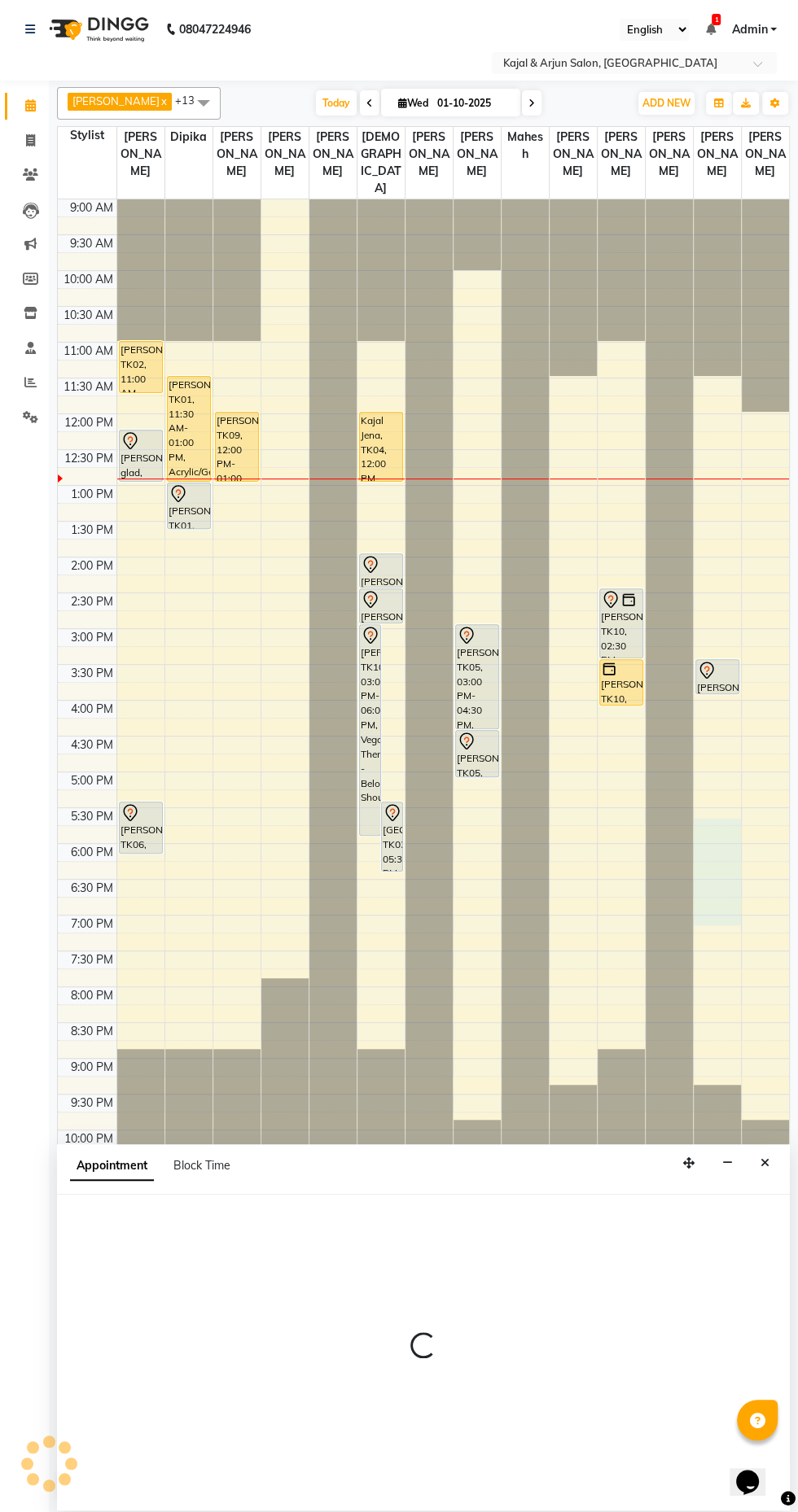
select select "72745"
select select "1065"
select select "tentative"
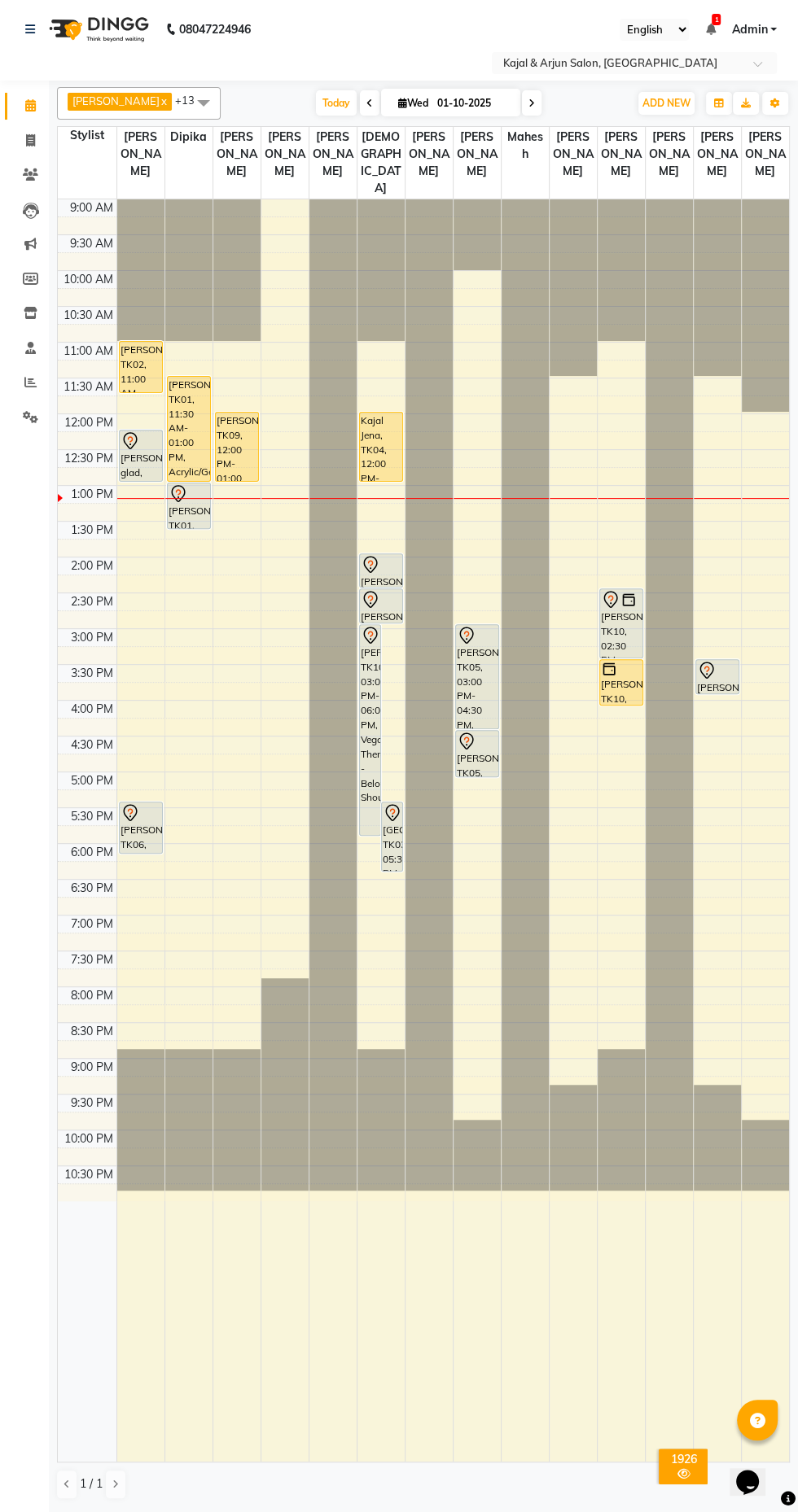
click at [536, 104] on span at bounding box center [531, 103] width 19 height 25
type input "02-10-2025"
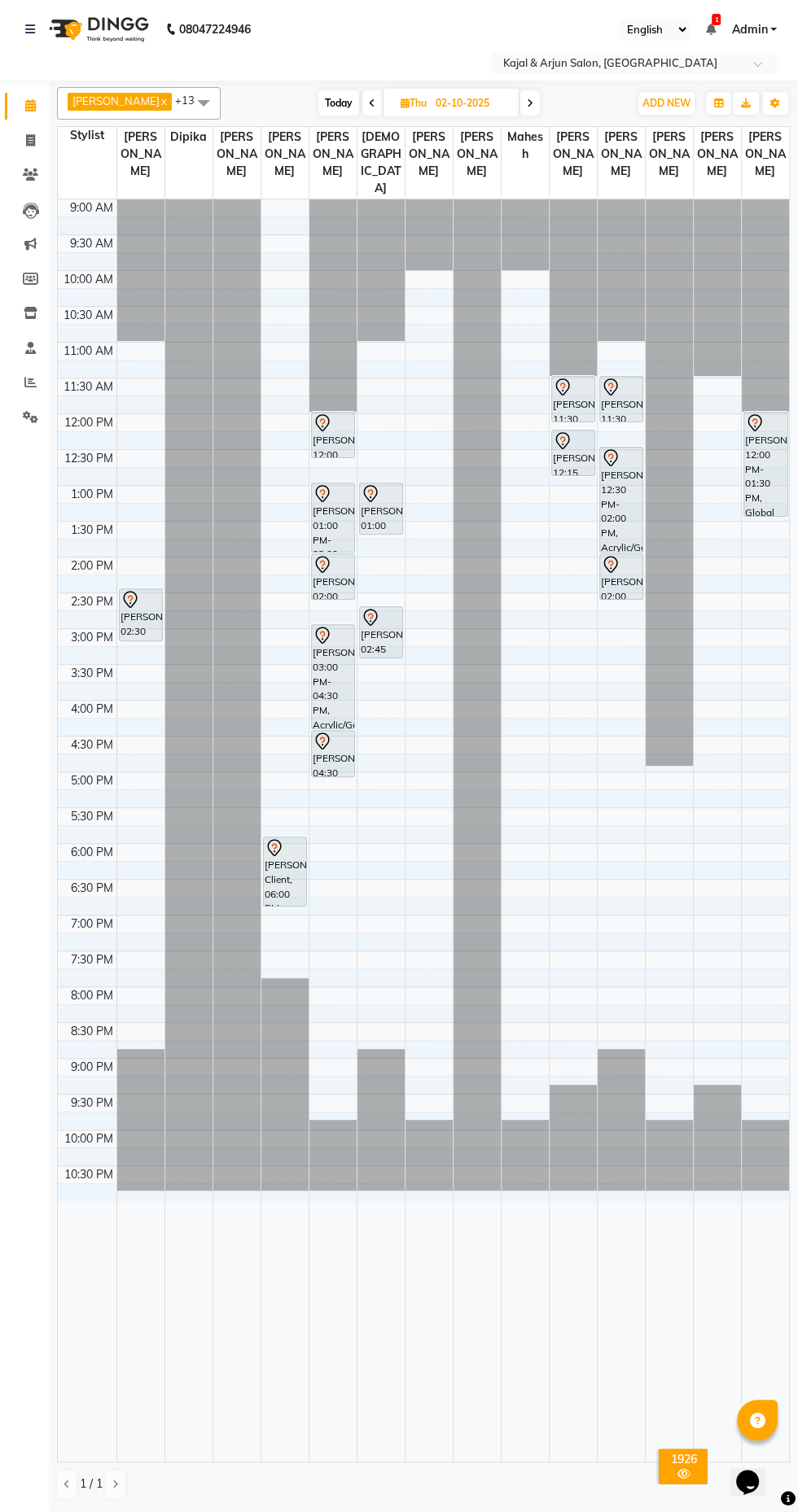
click at [325, 458] on div "[PERSON_NAME], 12:00 PM-12:40 PM, Plain Gel Polish - Both Feet" at bounding box center [333, 435] width 43 height 45
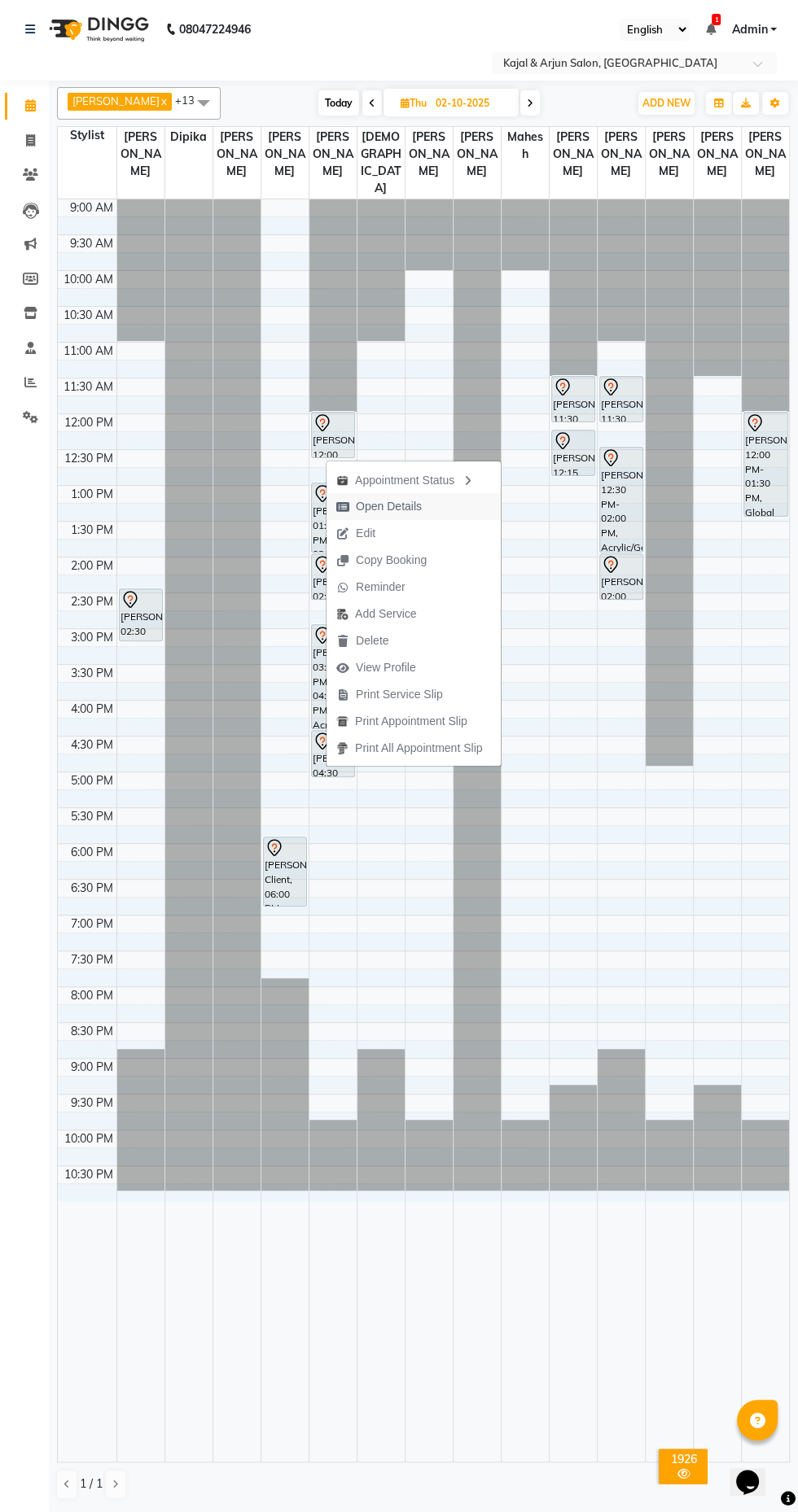
click at [394, 506] on span "Open Details" at bounding box center [388, 506] width 66 height 17
select select "7"
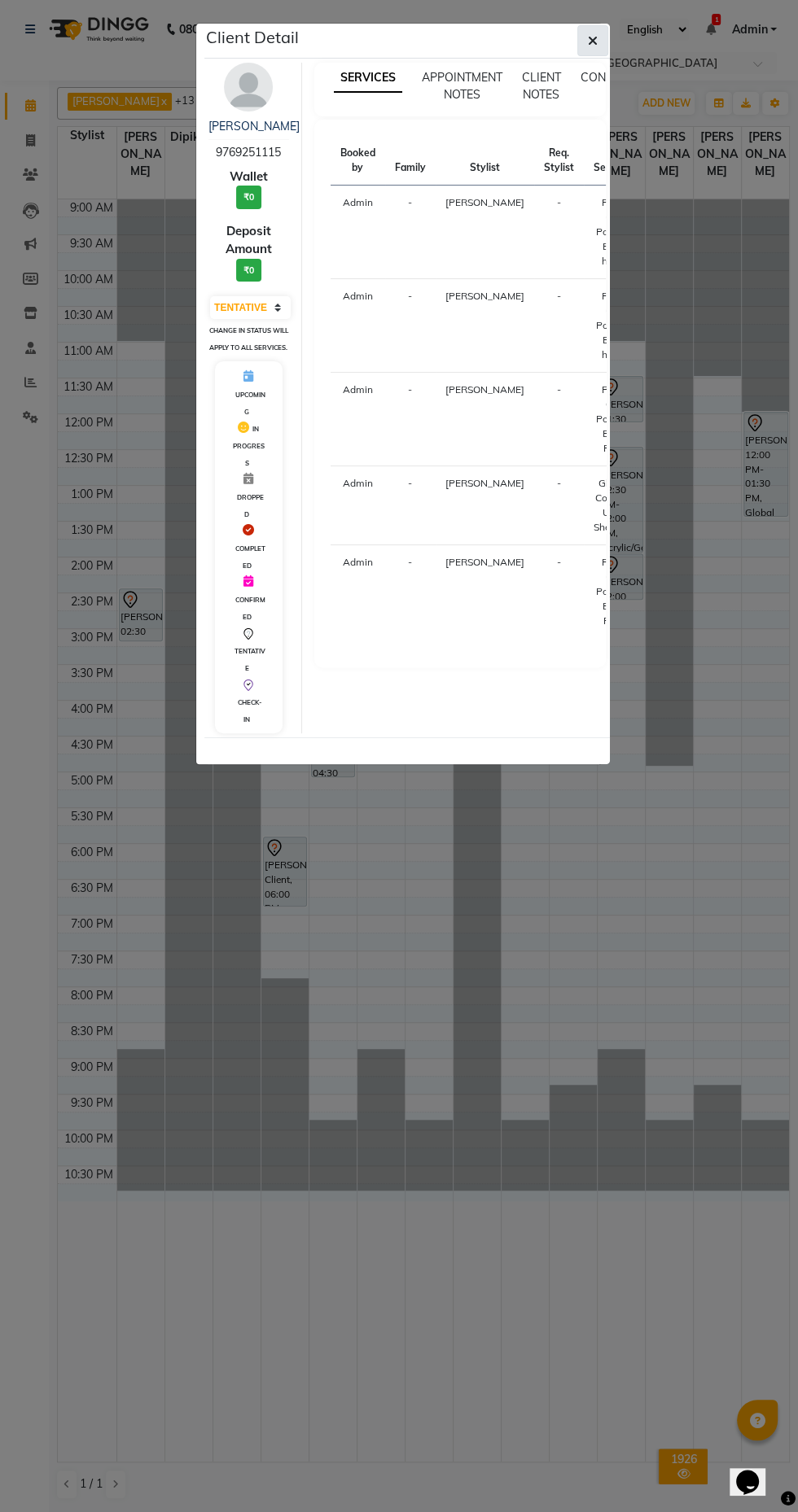
click at [593, 39] on icon "button" at bounding box center [592, 40] width 10 height 13
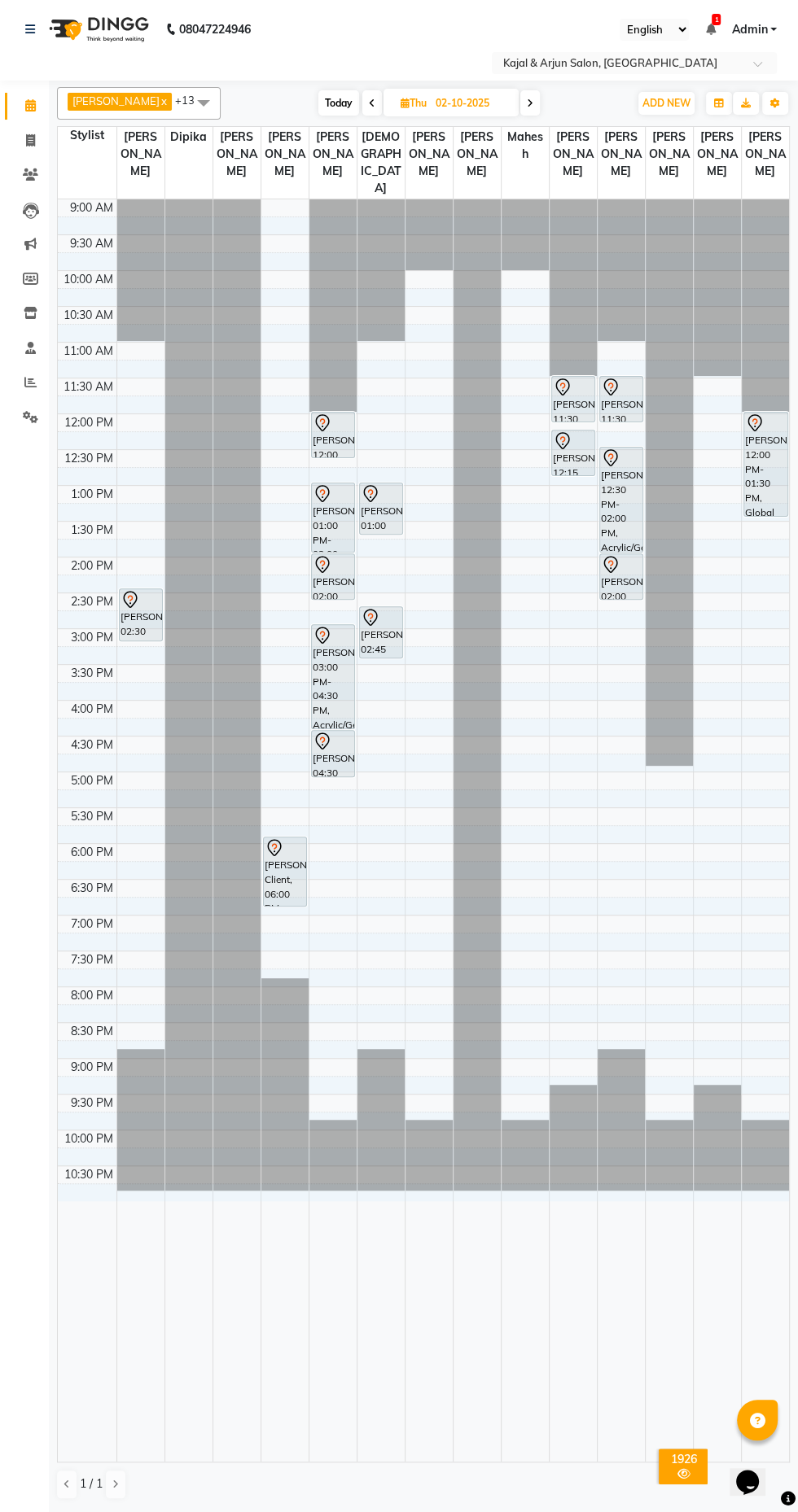
click at [393, 654] on div "[PERSON_NAME], 02:45 PM-03:30 PM, Hair Spa - Below Shoulder" at bounding box center [381, 632] width 43 height 51
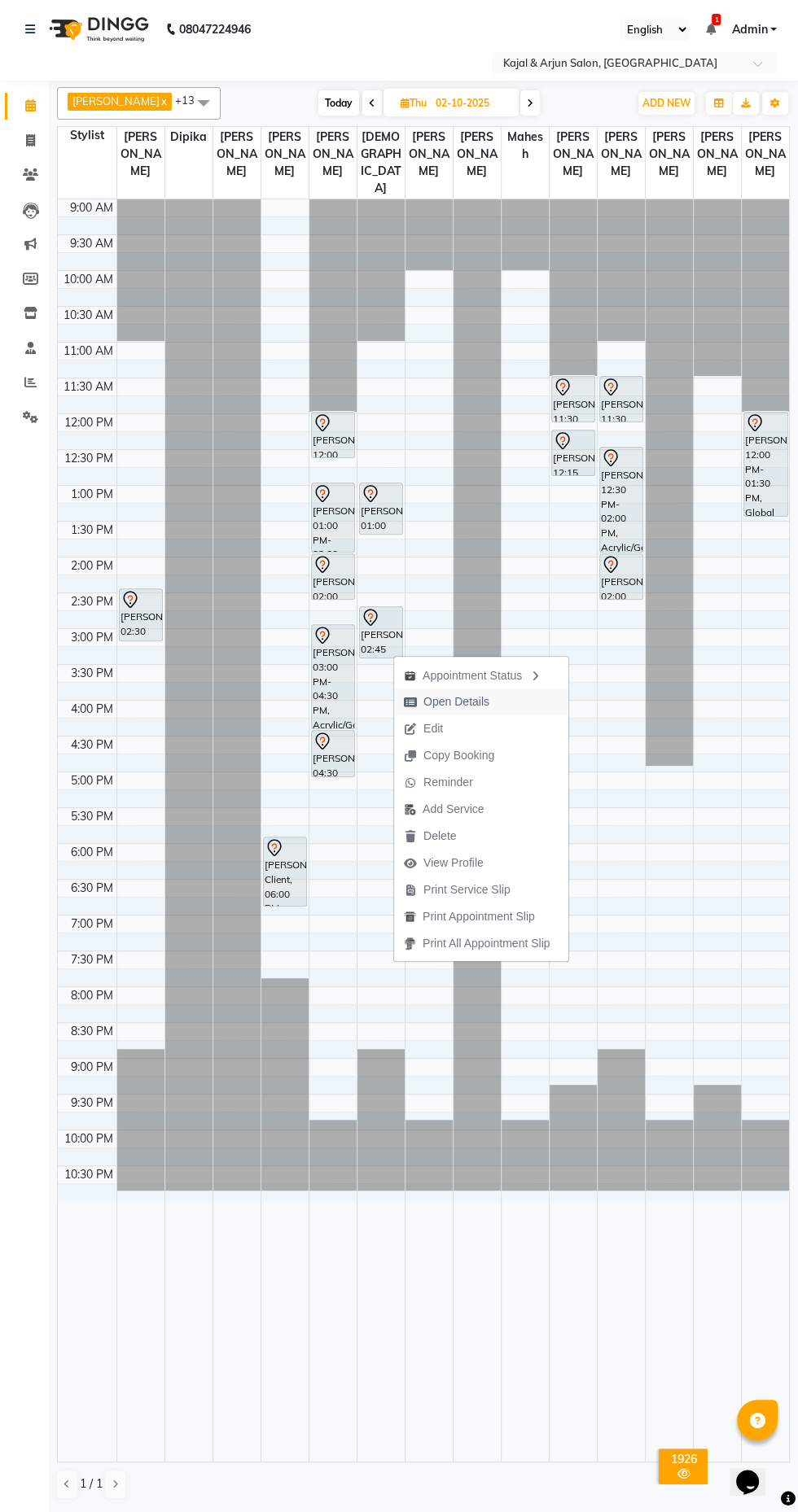
click at [474, 703] on span "Open Details" at bounding box center [456, 701] width 66 height 17
select select "7"
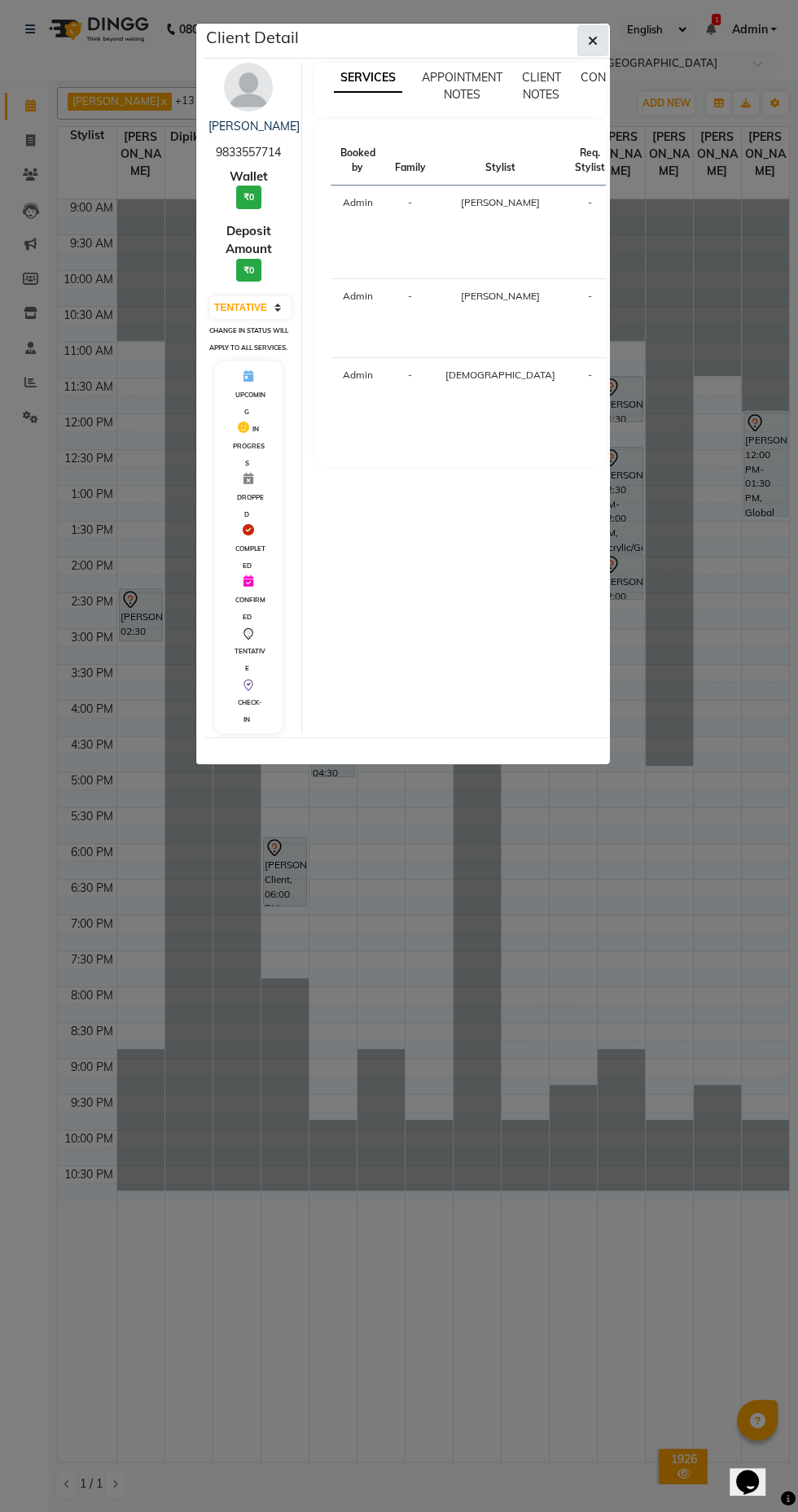
click at [593, 39] on icon "button" at bounding box center [592, 40] width 10 height 13
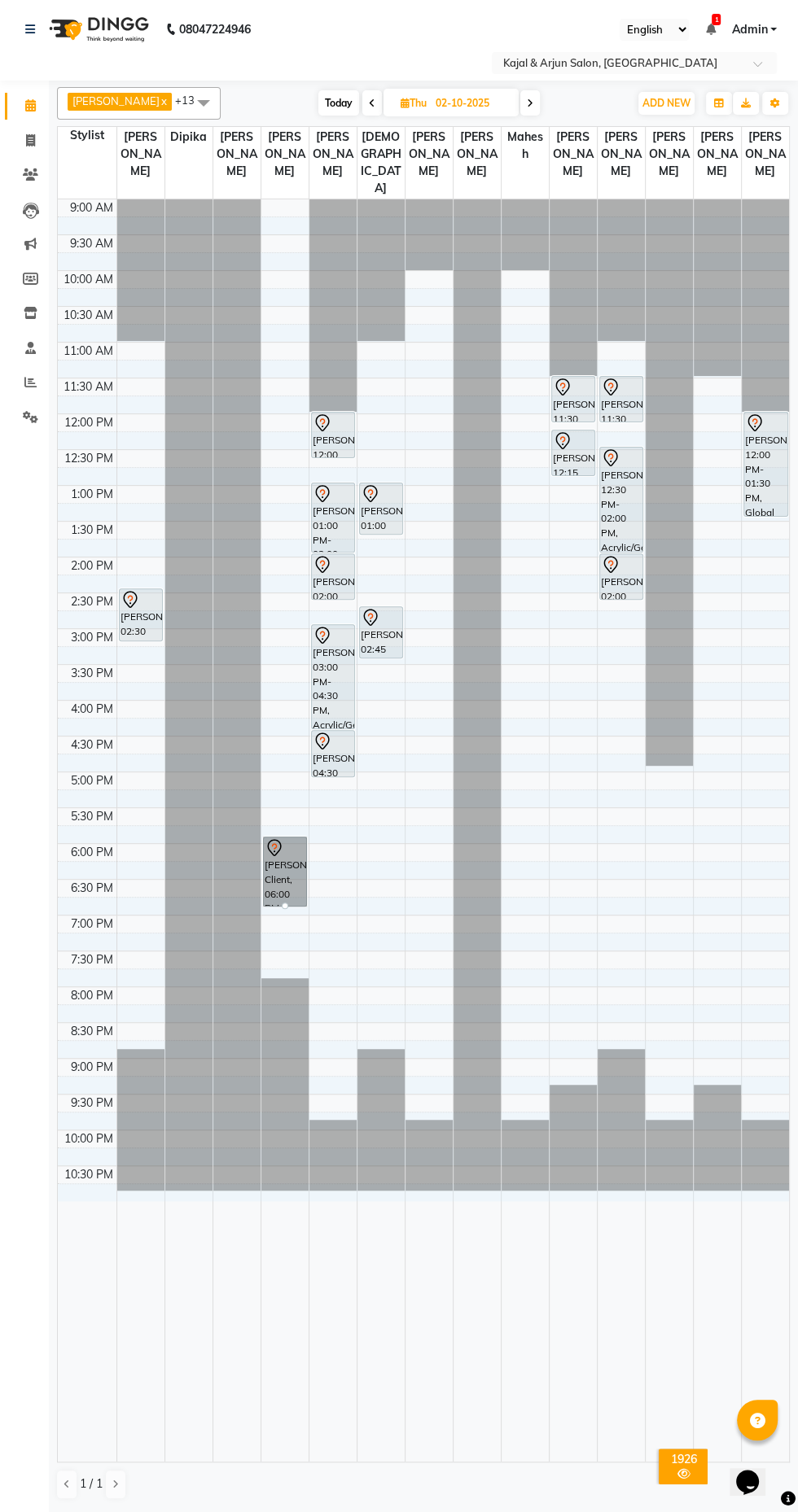
click at [289, 909] on div at bounding box center [284, 905] width 6 height 6
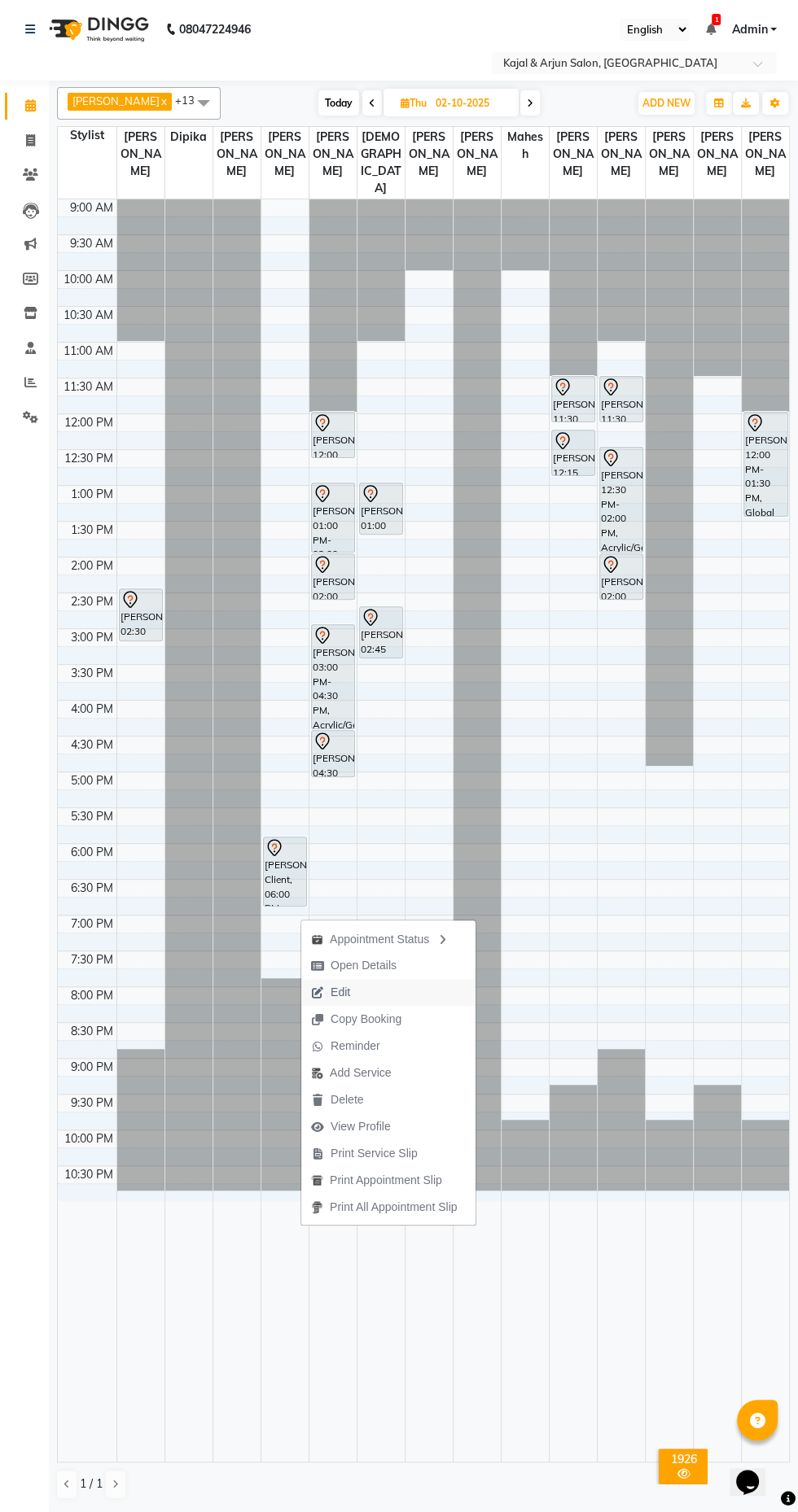
click at [376, 984] on button "Edit" at bounding box center [388, 992] width 175 height 27
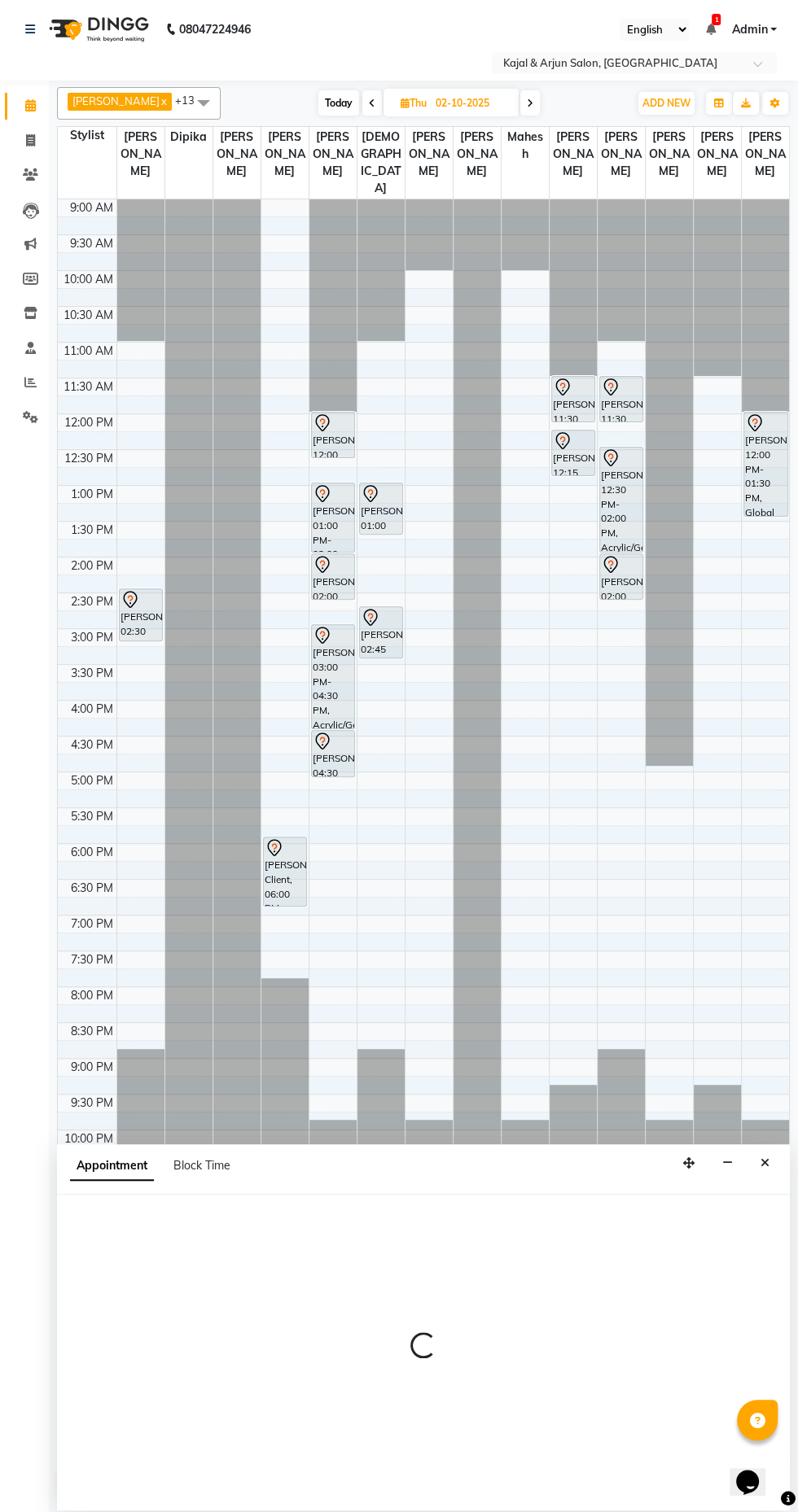
select select "tentative"
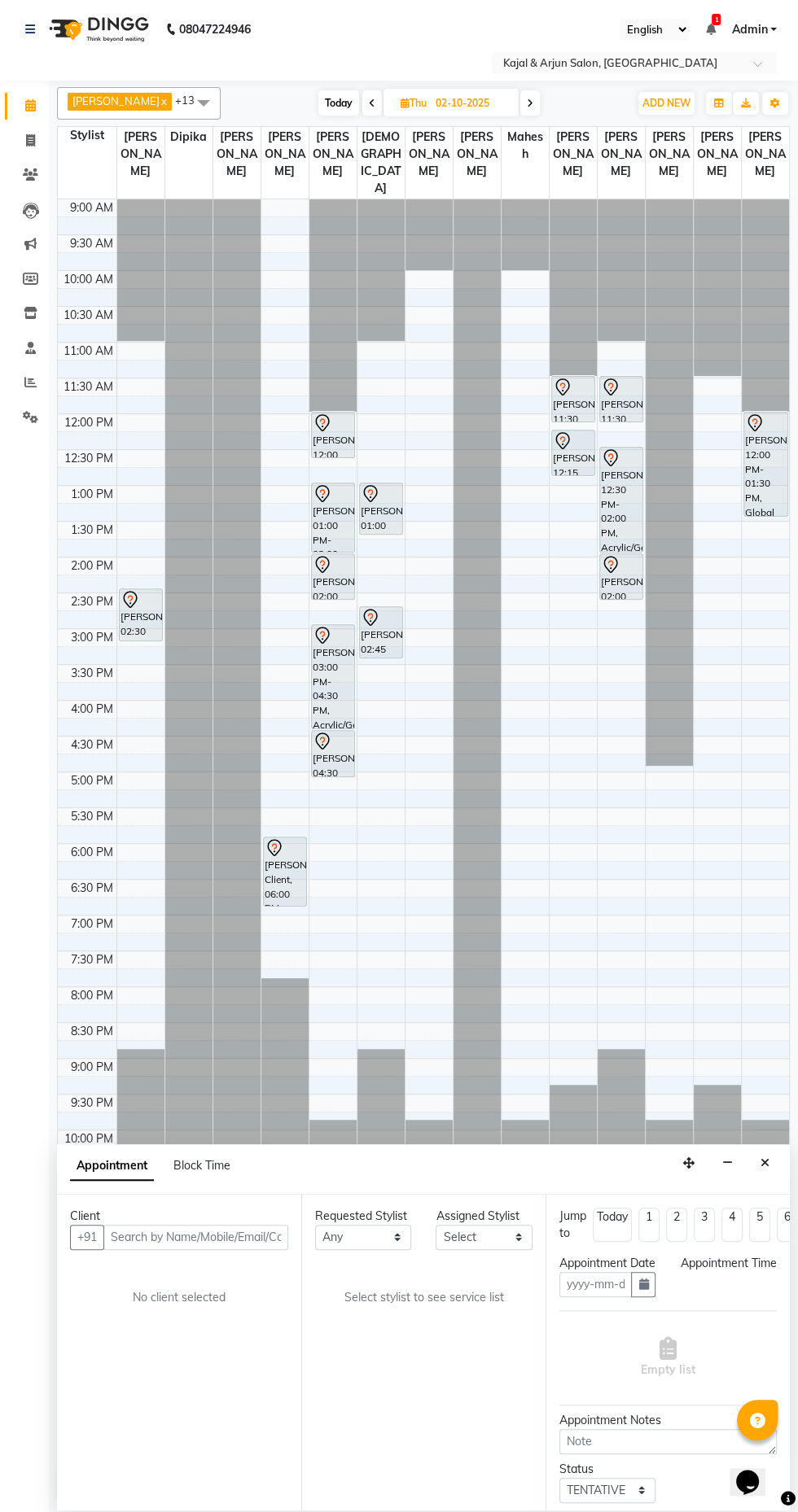
type input "02-10-2025"
select select "1080"
select select "6992"
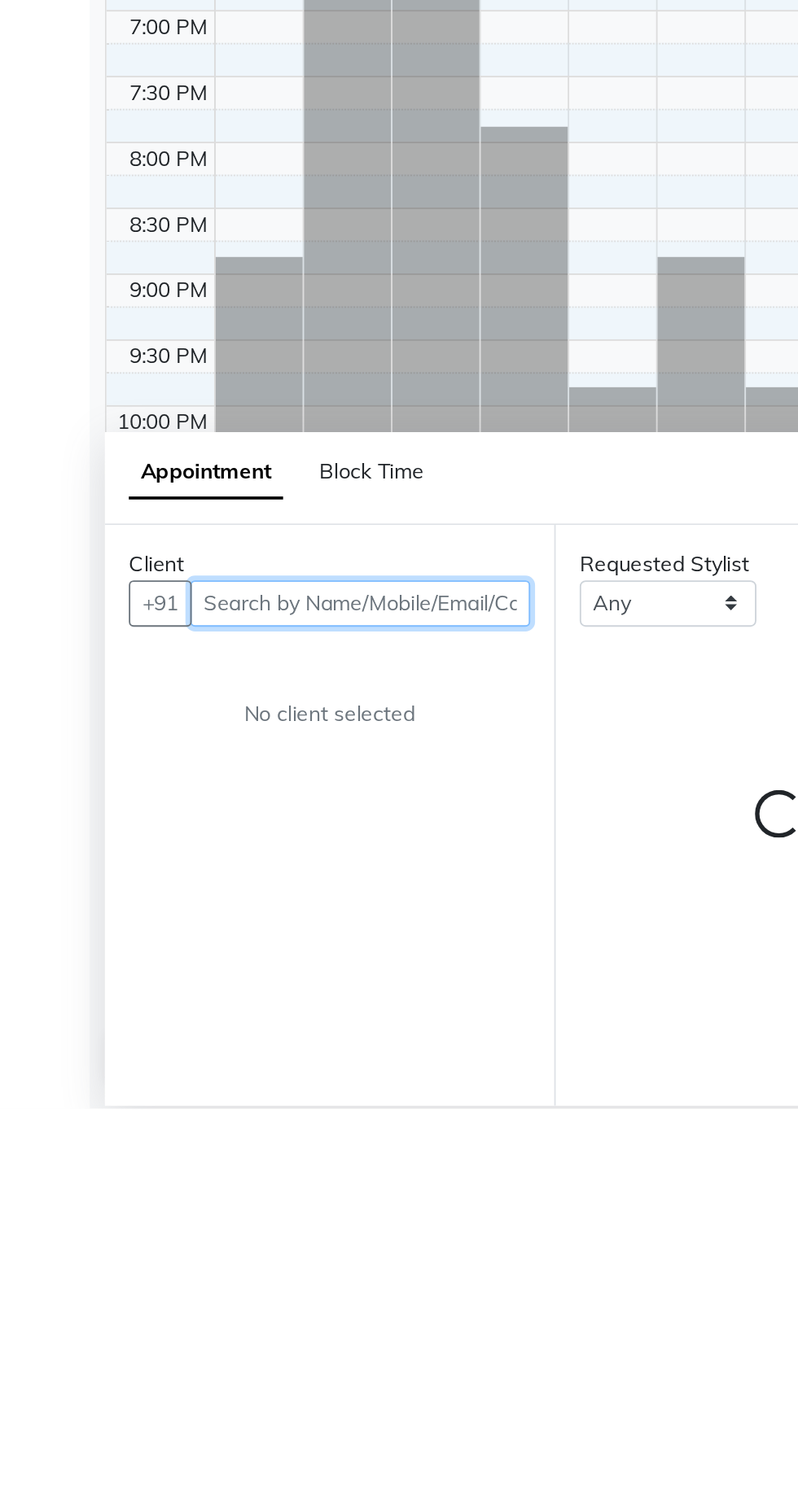
select select "118"
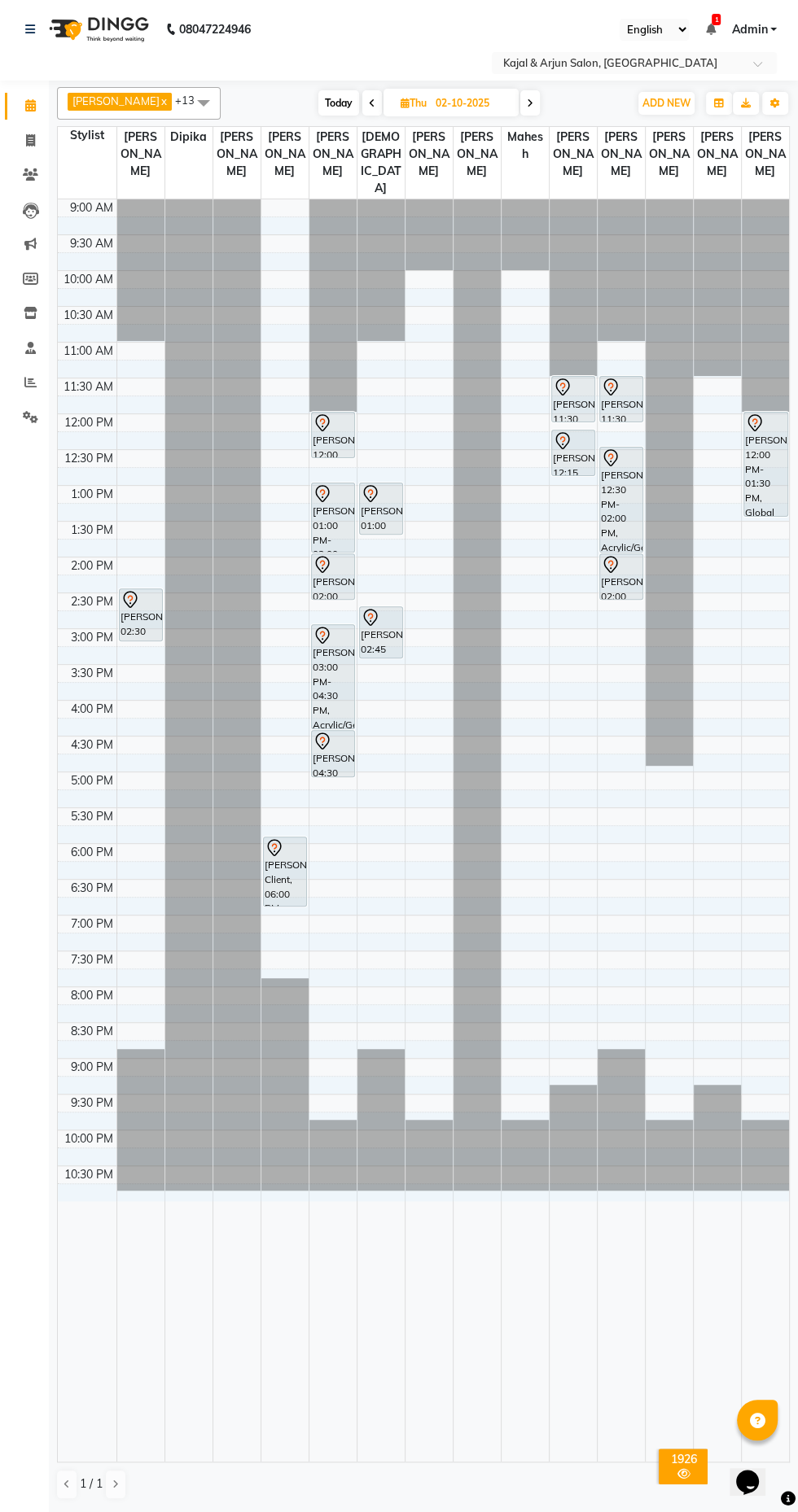
click at [283, 898] on div "[PERSON_NAME] Client, 06:00 PM-07:00 PM, Refills Acrylic/Gel Plain - Both Hand" at bounding box center [285, 871] width 43 height 68
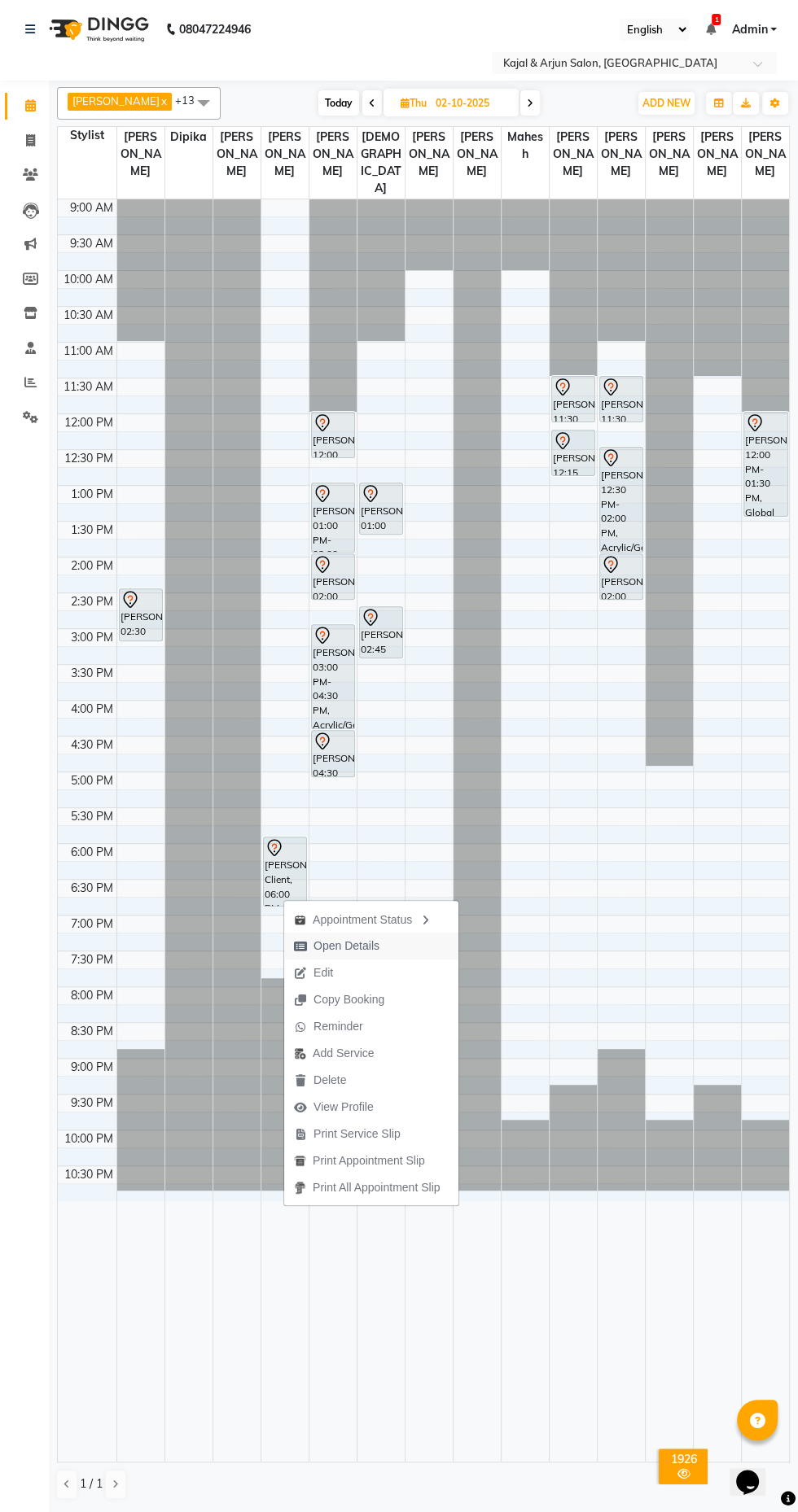
click at [360, 954] on span "Open Details" at bounding box center [346, 945] width 66 height 17
select select "7"
